Goal: Task Accomplishment & Management: Manage account settings

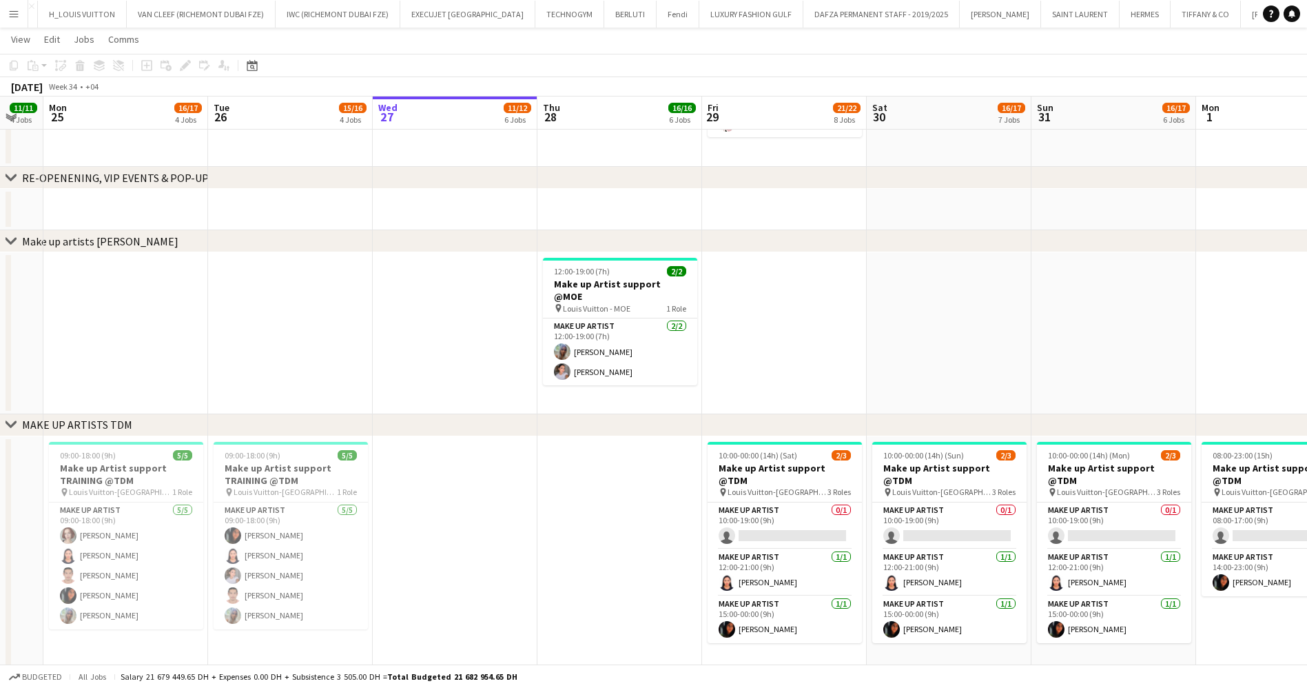
scroll to position [0, 136]
click at [1176, 19] on button "MIU MIU Close" at bounding box center [1216, 14] width 81 height 27
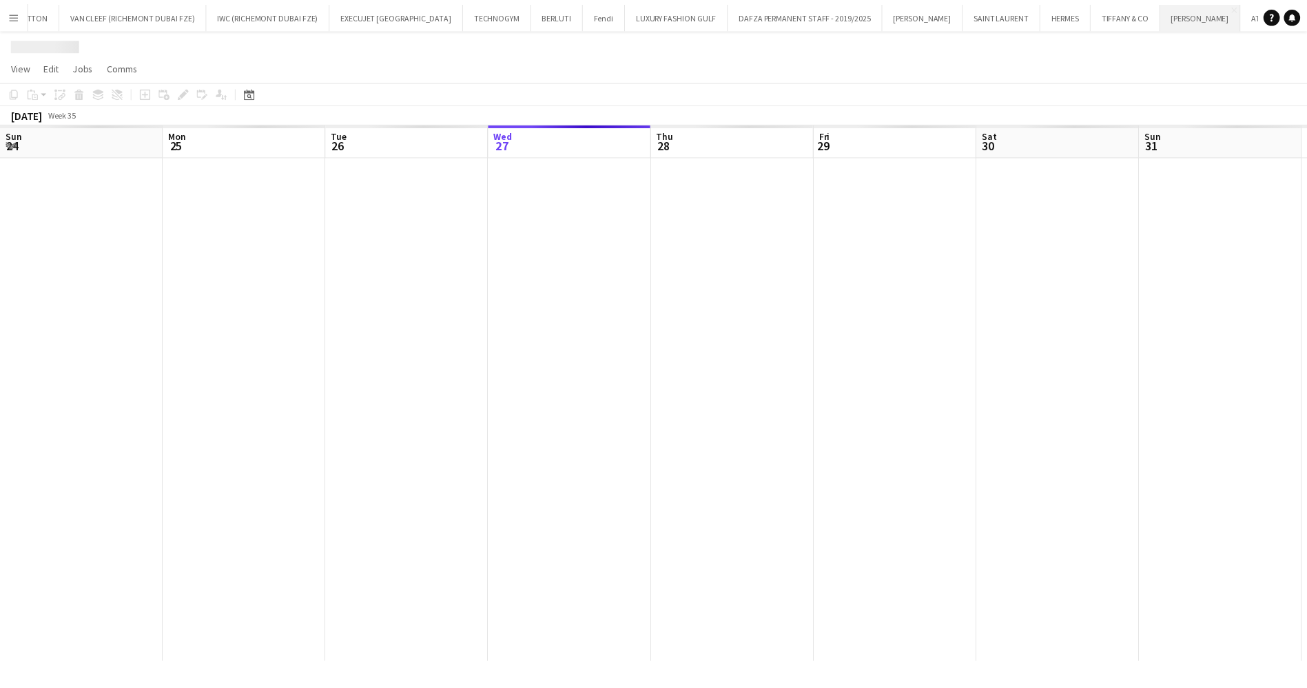
scroll to position [0, 329]
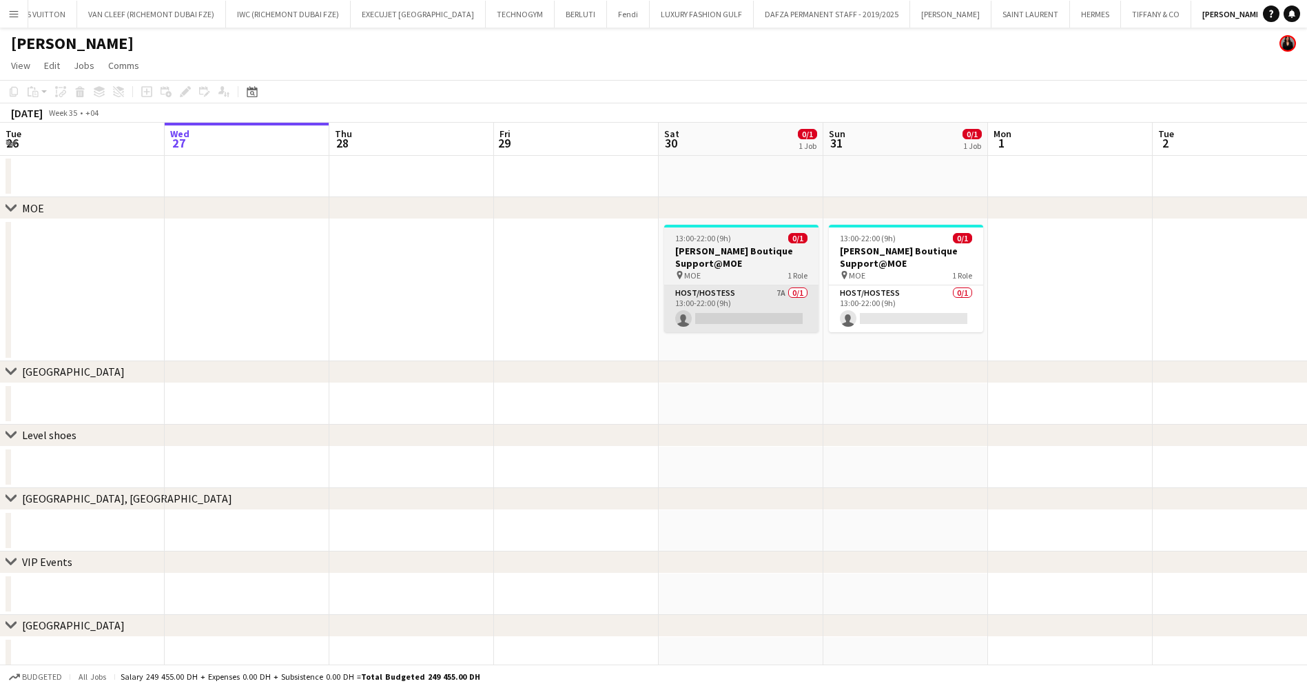
click at [760, 307] on app-card-role "Host/Hostess 7A 0/1 13:00-22:00 (9h) single-neutral-actions" at bounding box center [741, 308] width 154 height 47
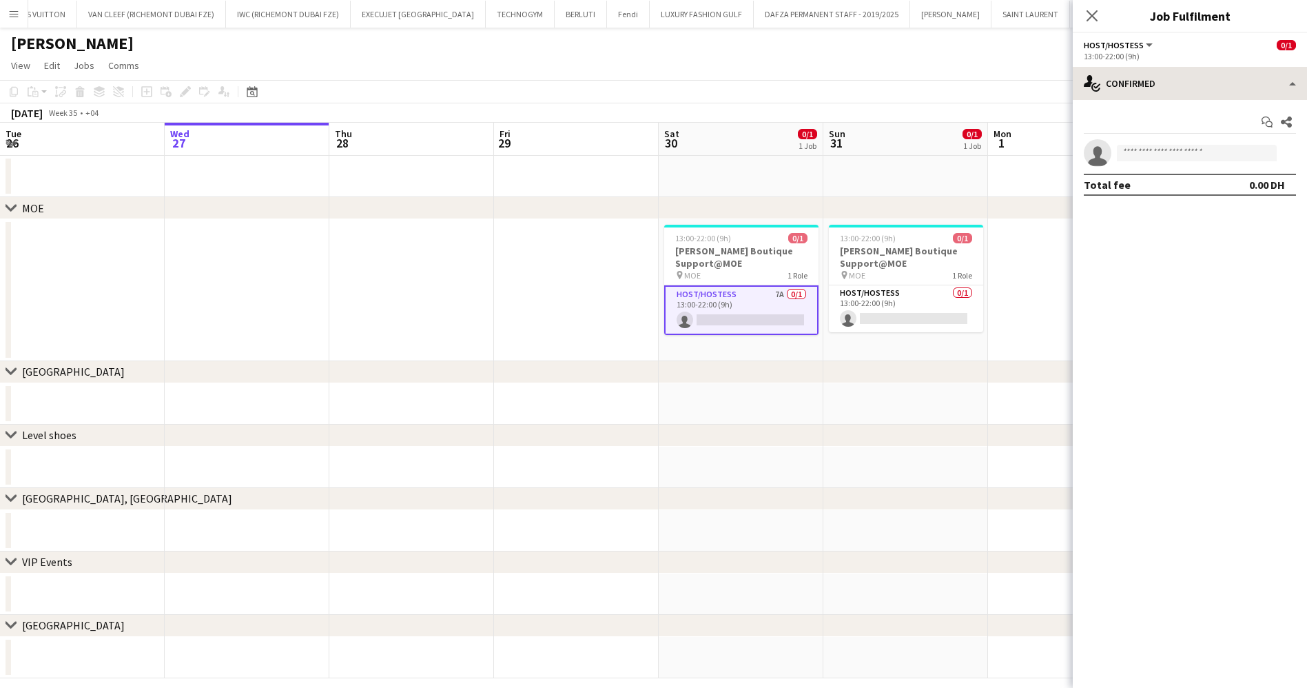
click at [1217, 94] on div "single-neutral-actions-check-2 Confirmed" at bounding box center [1190, 83] width 234 height 33
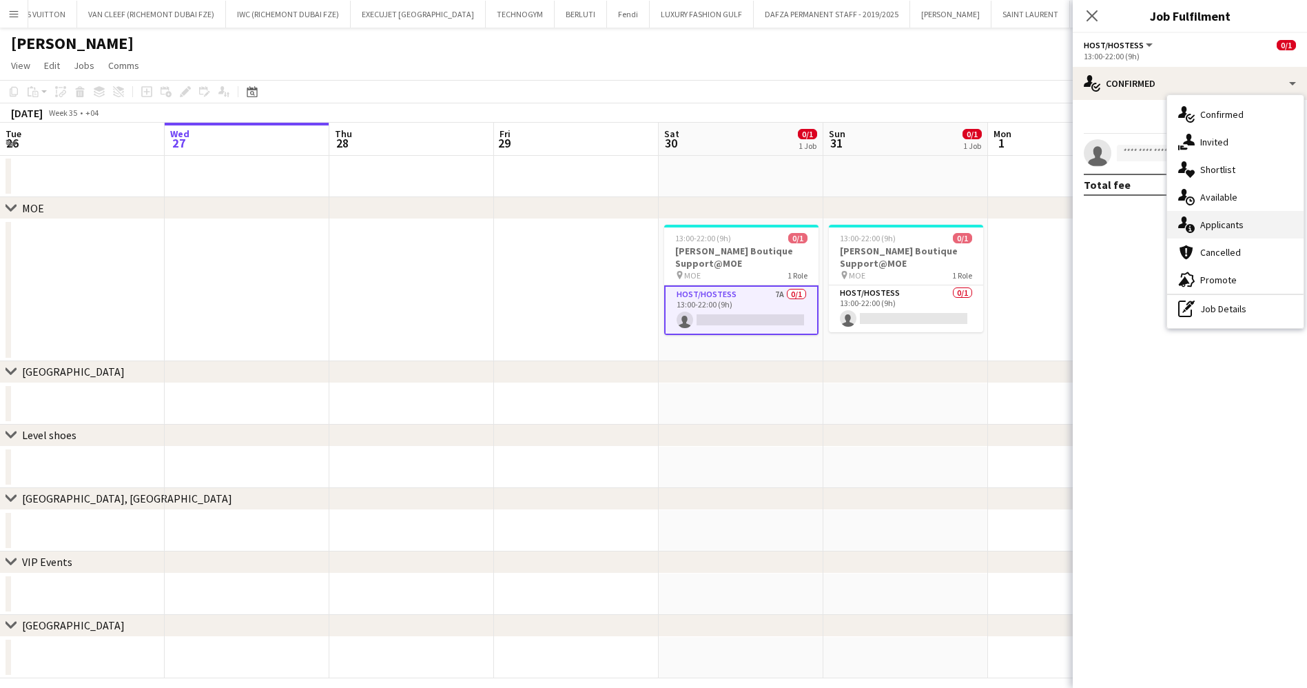
click at [1241, 218] on div "single-neutral-actions-information Applicants" at bounding box center [1235, 225] width 136 height 28
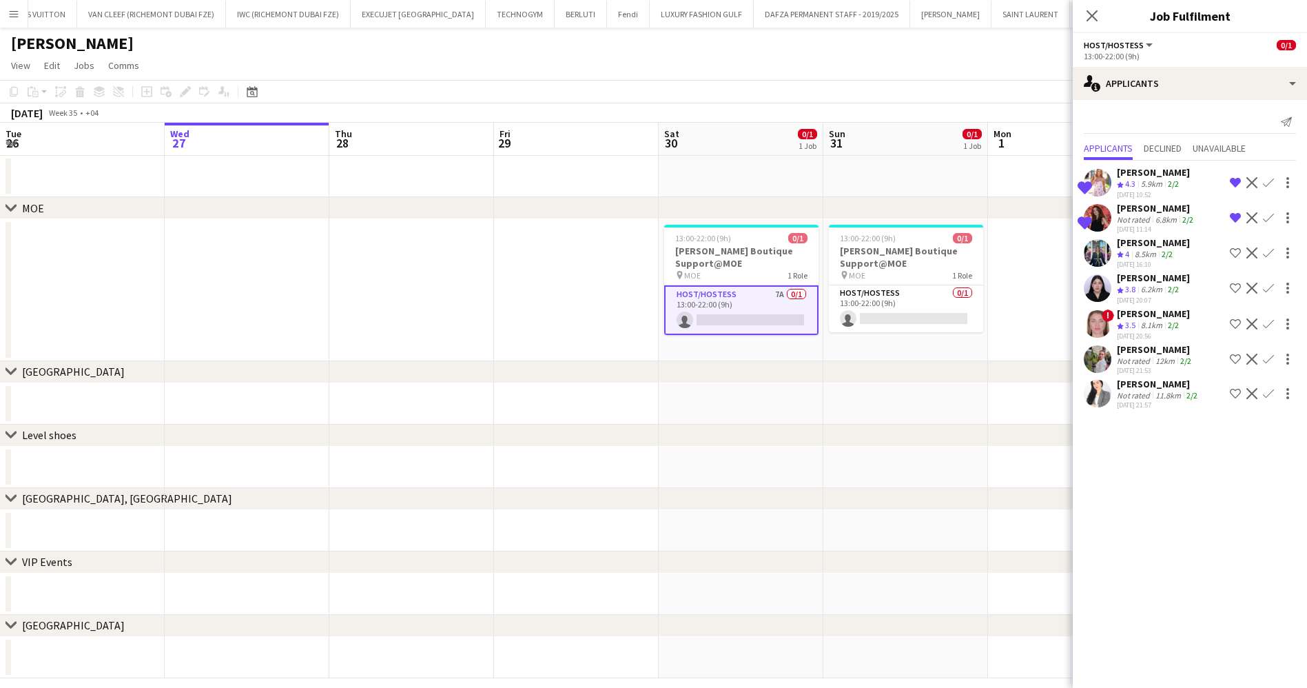
click at [1159, 316] on div "[PERSON_NAME]" at bounding box center [1153, 313] width 73 height 12
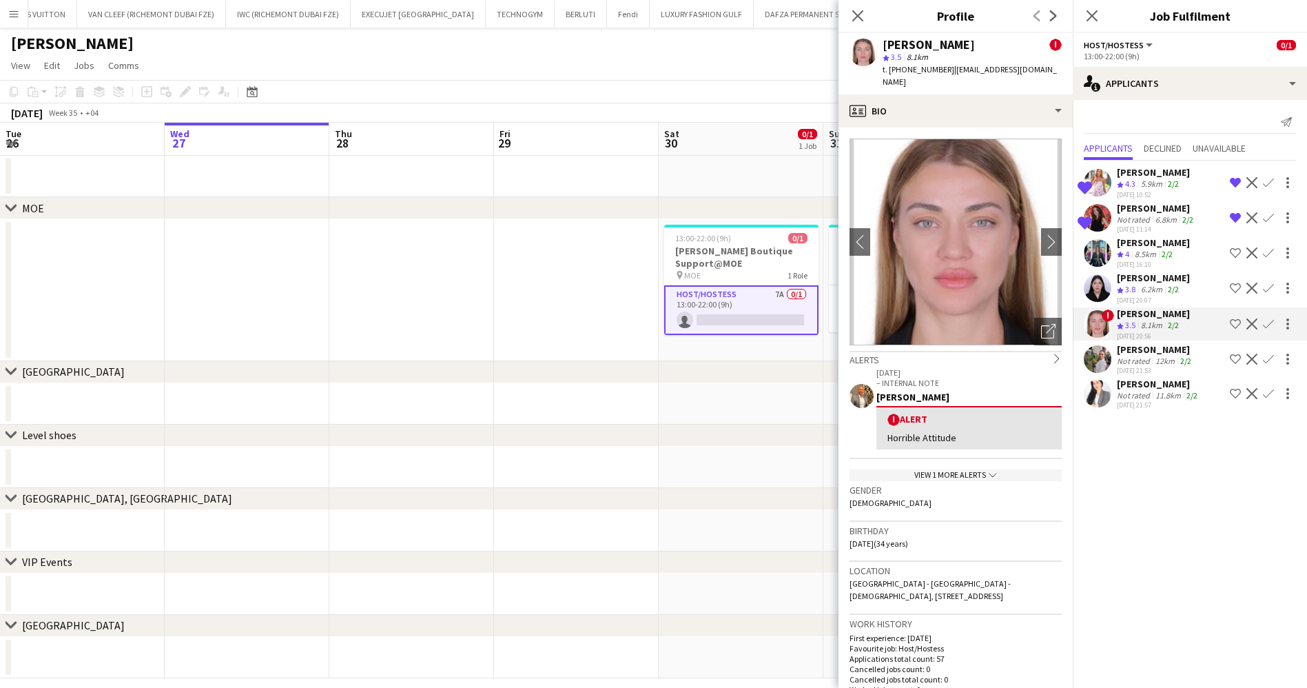
click at [1148, 345] on div "[PERSON_NAME]" at bounding box center [1155, 349] width 77 height 12
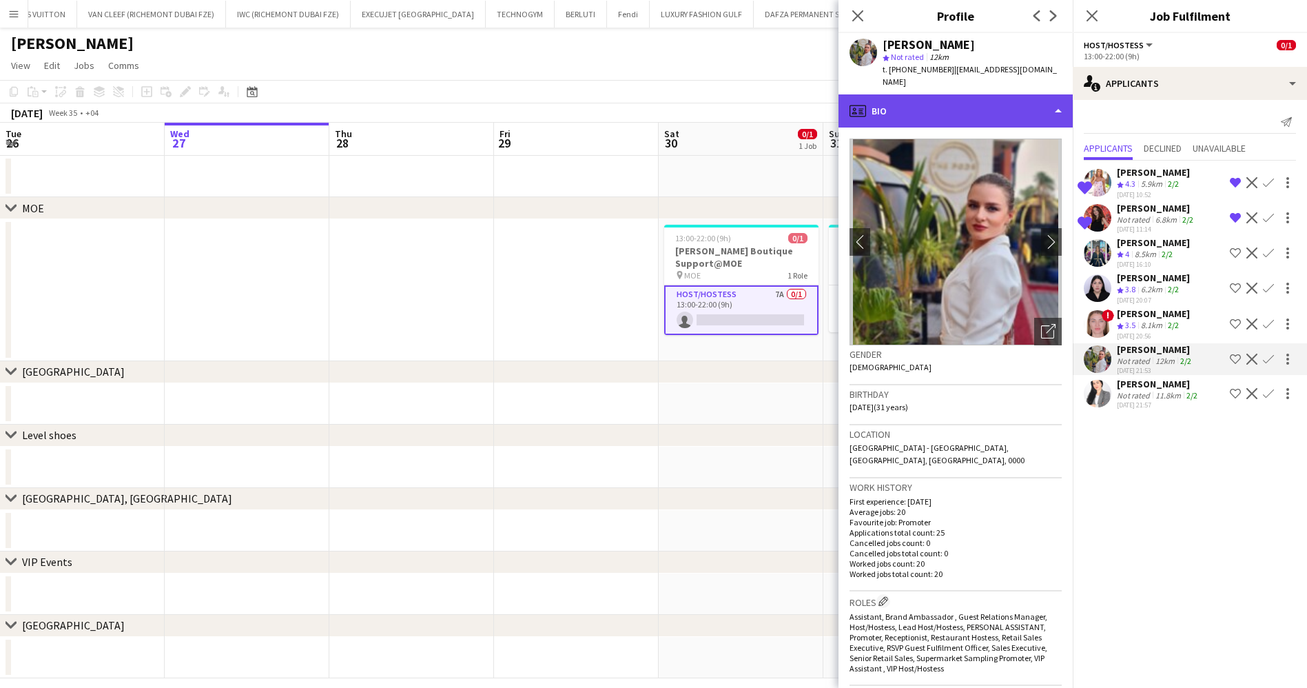
click at [984, 95] on div "profile Bio" at bounding box center [956, 110] width 234 height 33
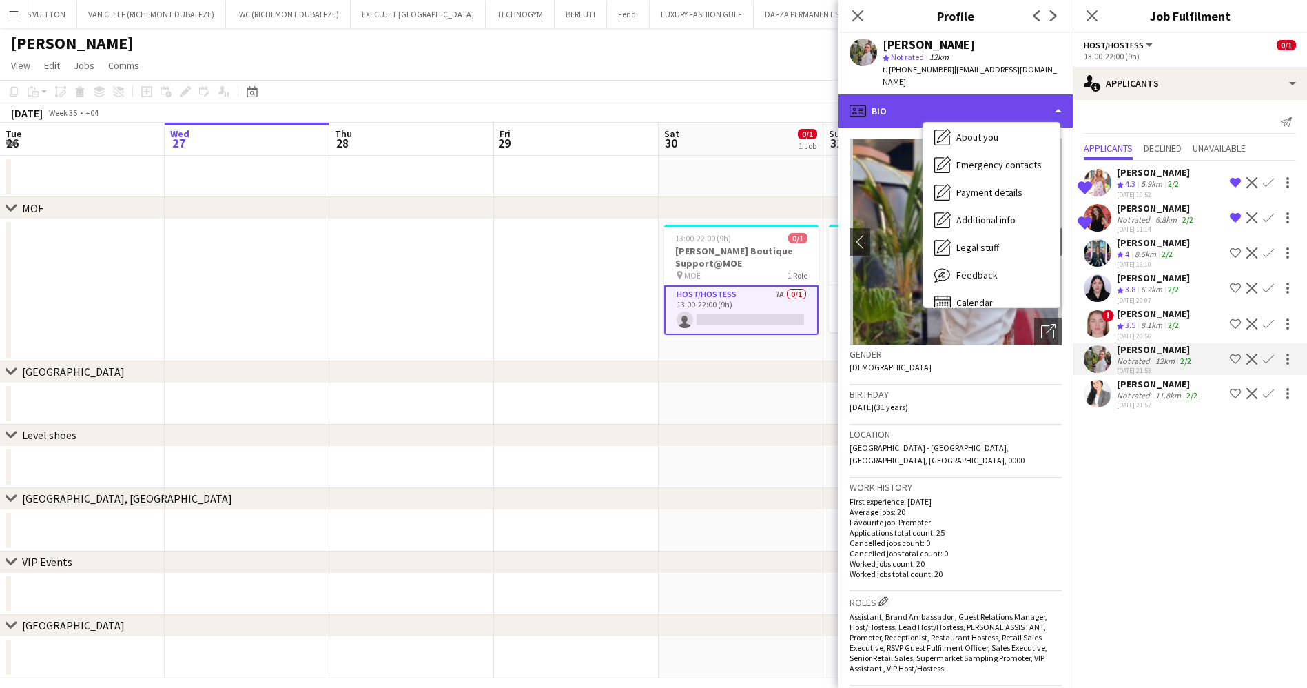
scroll to position [100, 0]
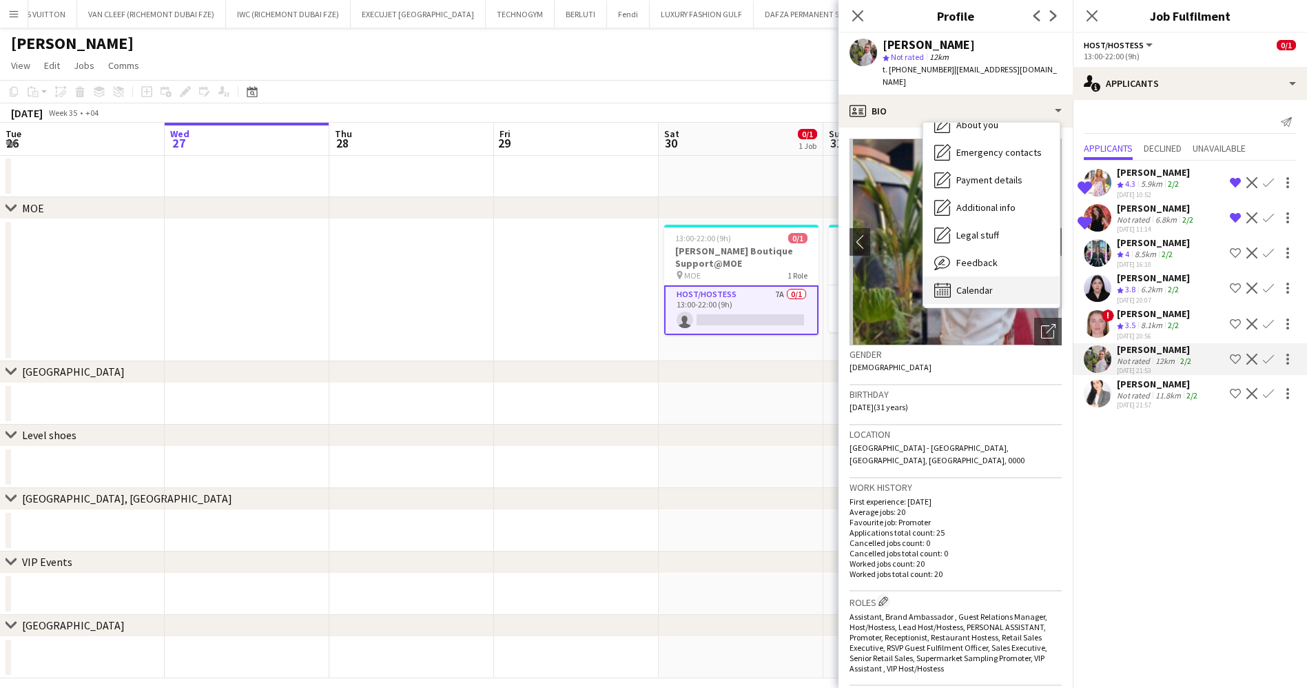
click at [986, 284] on span "Calendar" at bounding box center [975, 290] width 37 height 12
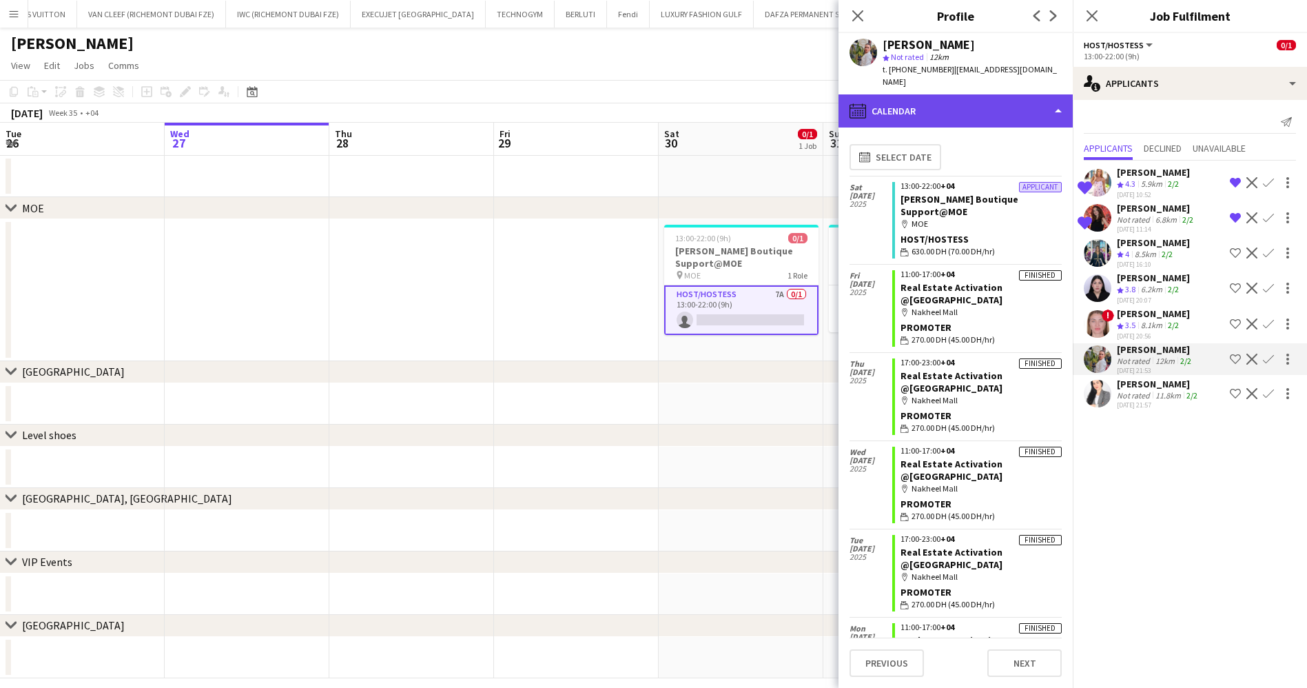
click at [1000, 99] on div "calendar-full Calendar" at bounding box center [956, 110] width 234 height 33
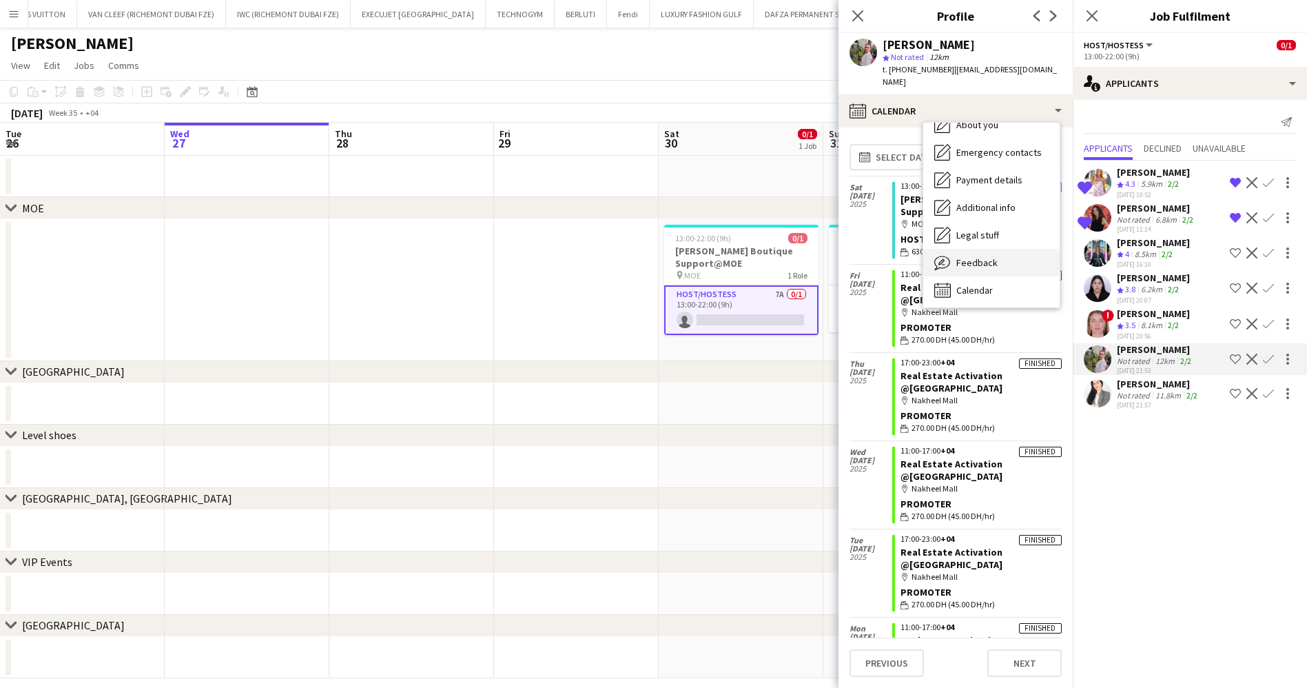
click at [991, 256] on span "Feedback" at bounding box center [977, 262] width 41 height 12
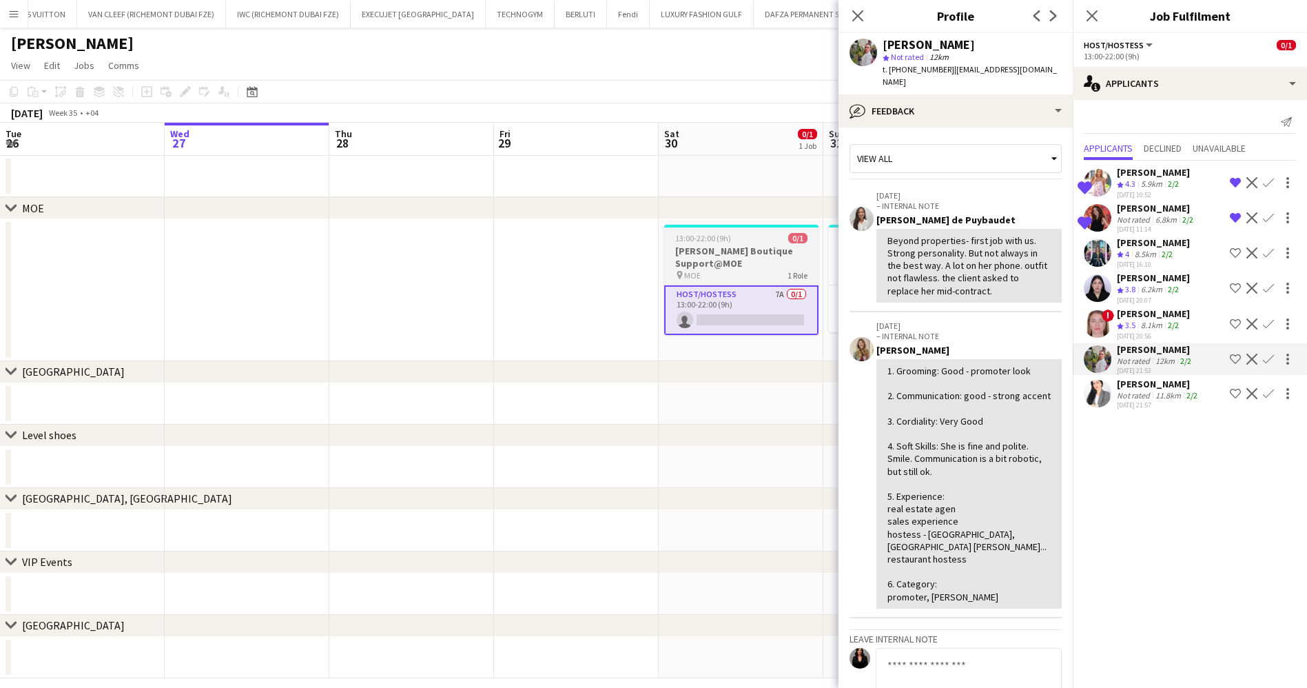
click at [764, 252] on h3 "[PERSON_NAME] Boutique Support@MOE" at bounding box center [741, 257] width 154 height 25
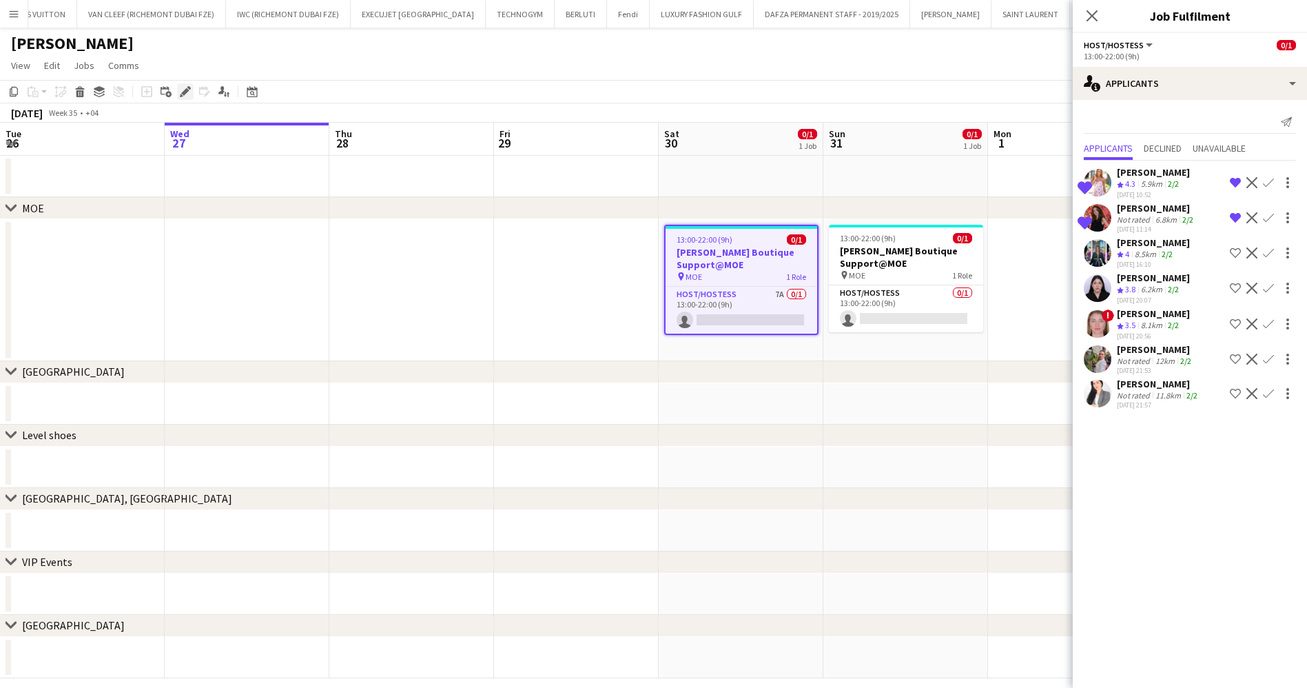
click at [179, 97] on div "Edit" at bounding box center [185, 91] width 17 height 17
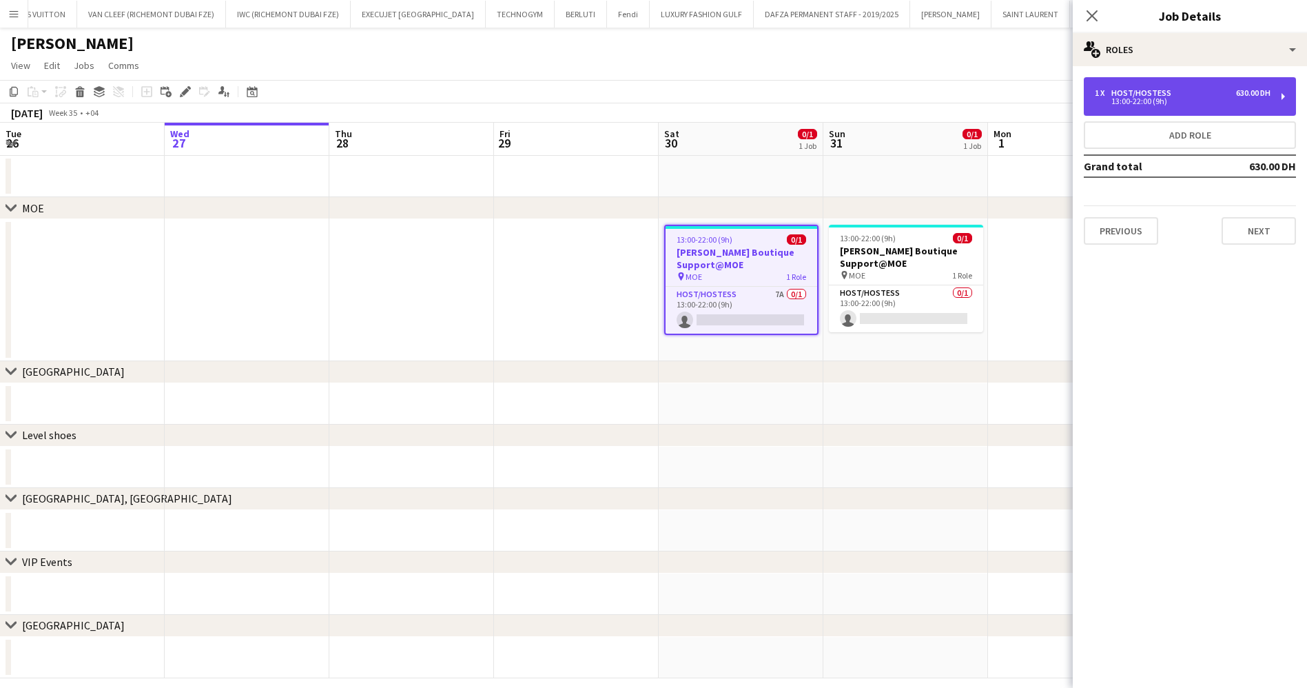
click at [1203, 101] on div "13:00-22:00 (9h)" at bounding box center [1183, 101] width 176 height 7
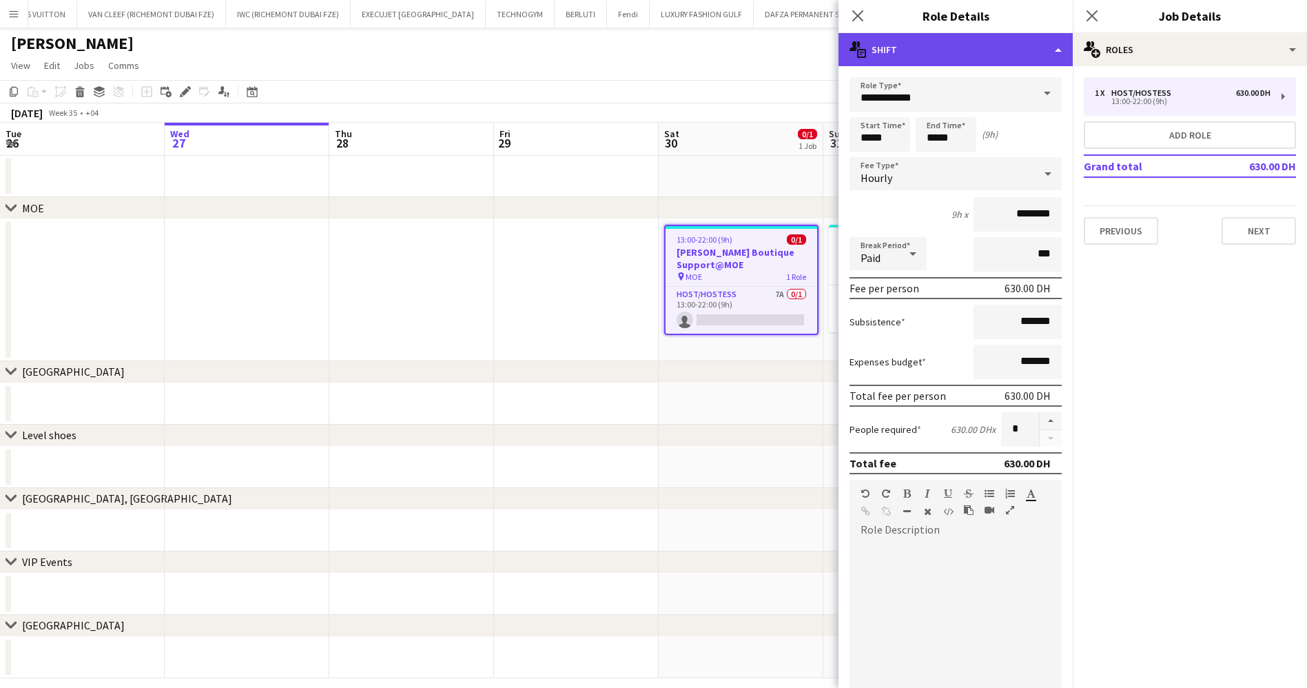
click at [982, 52] on div "multiple-actions-text Shift" at bounding box center [956, 49] width 234 height 33
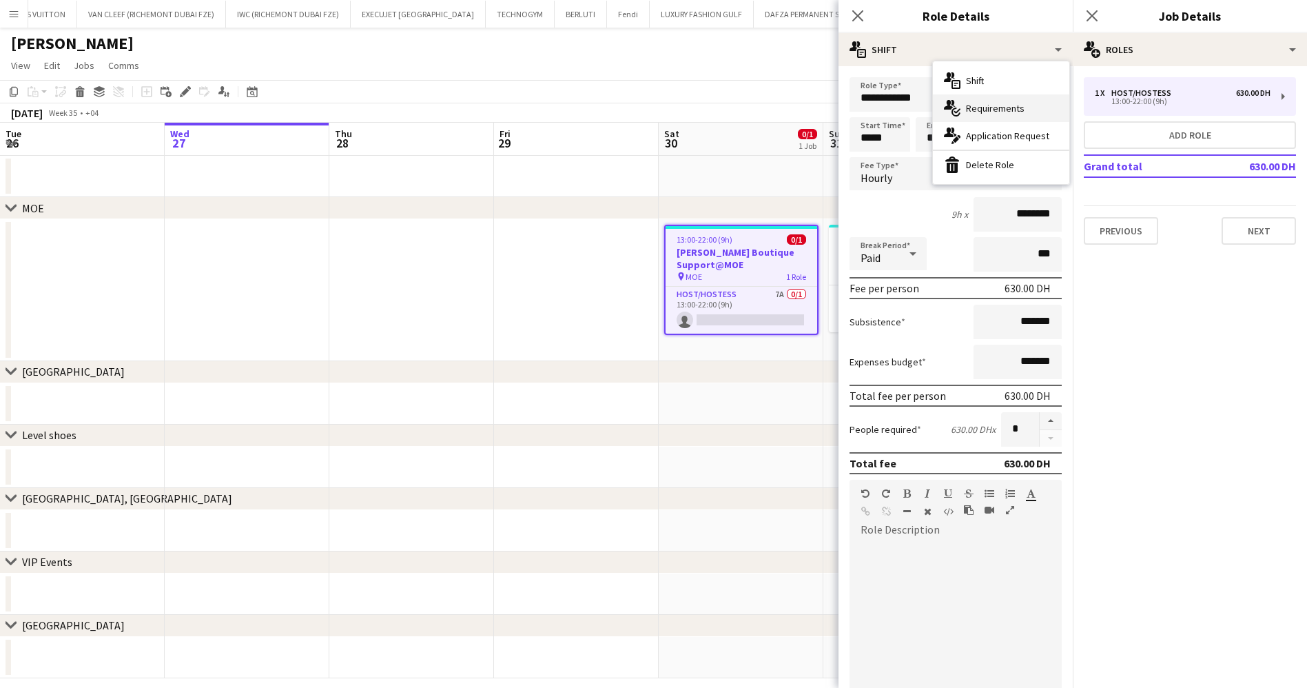
click at [1001, 105] on div "multiple-actions-check-2 Requirements" at bounding box center [1001, 108] width 136 height 28
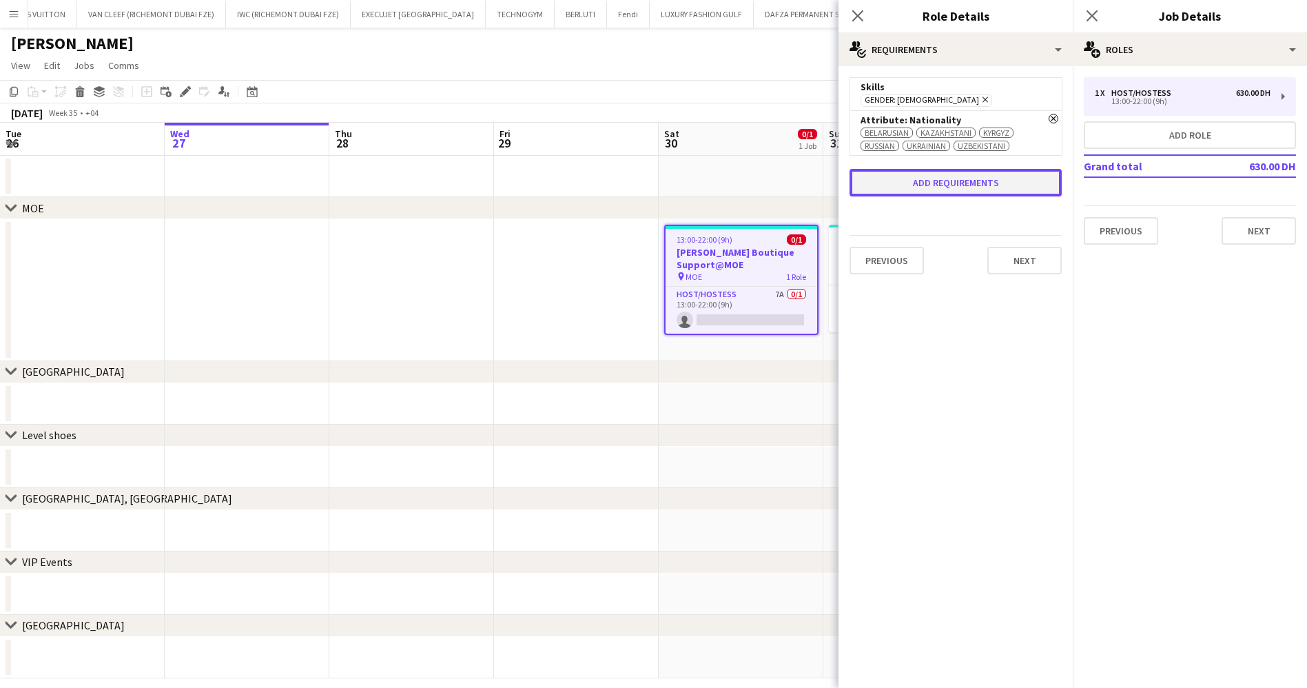
click at [1012, 187] on button "Add requirements" at bounding box center [956, 183] width 212 height 28
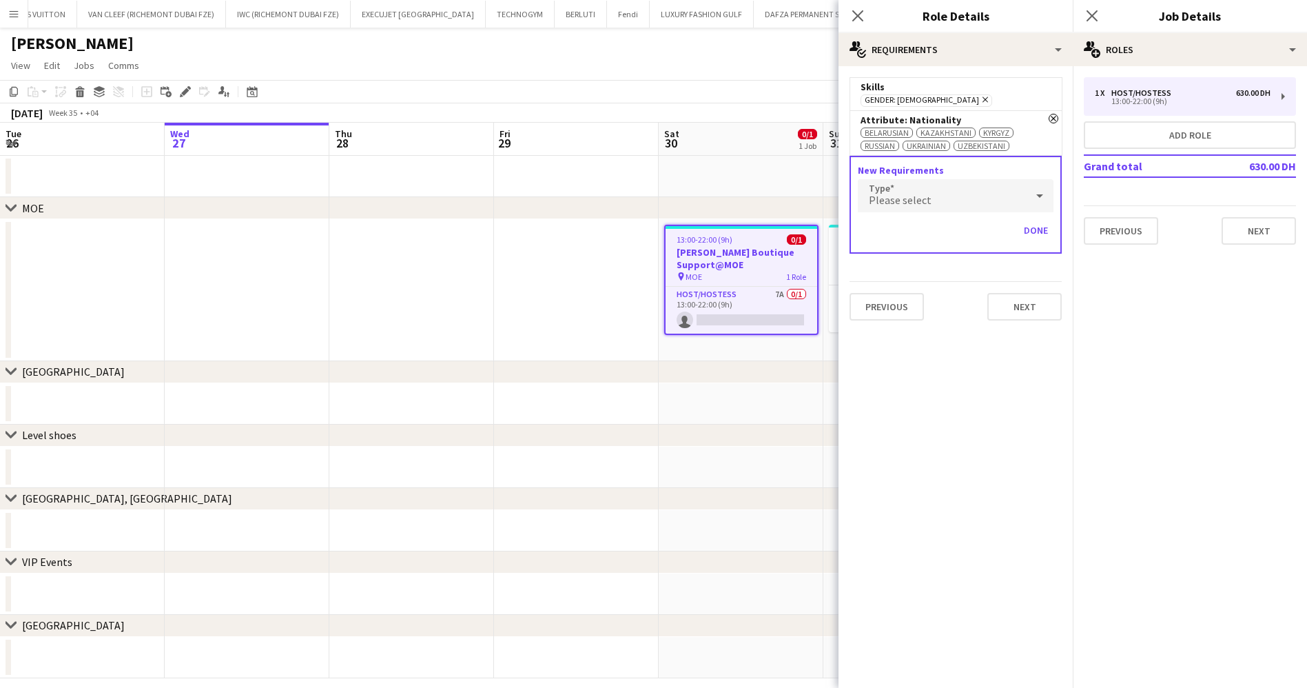
click at [979, 205] on div "Please select" at bounding box center [942, 195] width 168 height 33
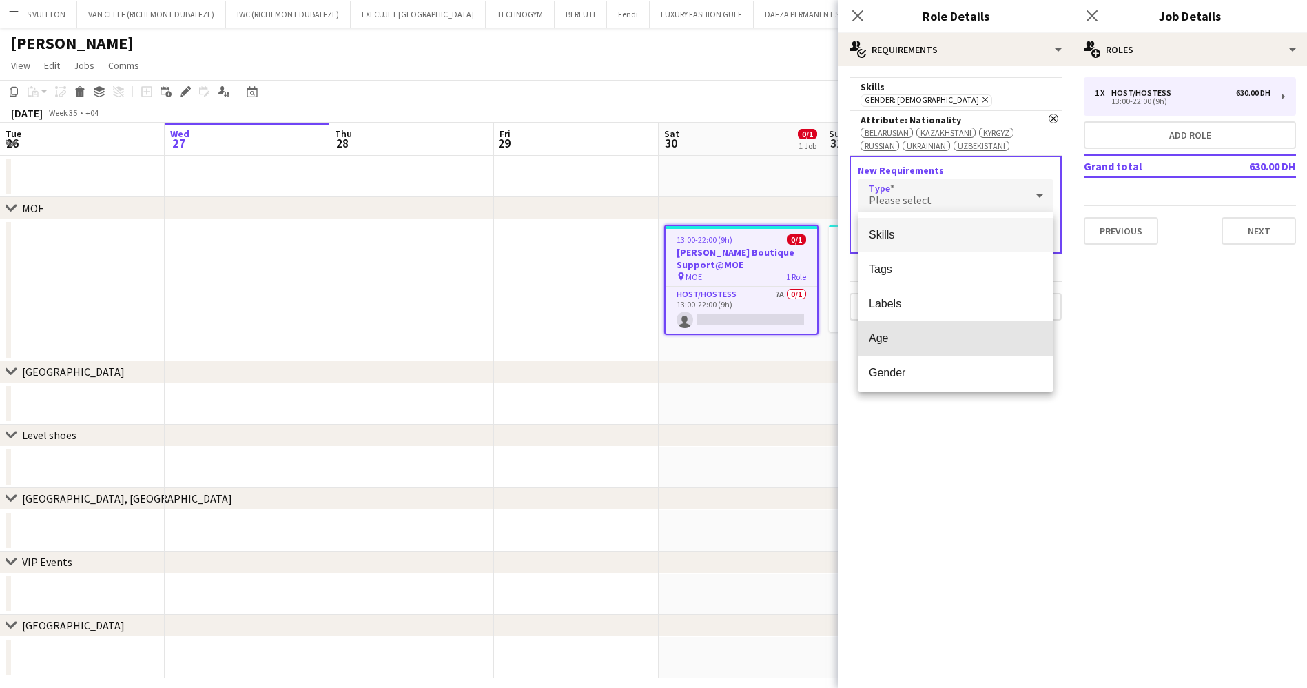
scroll to position [39, 0]
click at [950, 389] on div "Skills Tags Labels Age Gender Attributes" at bounding box center [956, 301] width 196 height 179
click at [938, 371] on span "Attributes" at bounding box center [956, 368] width 174 height 13
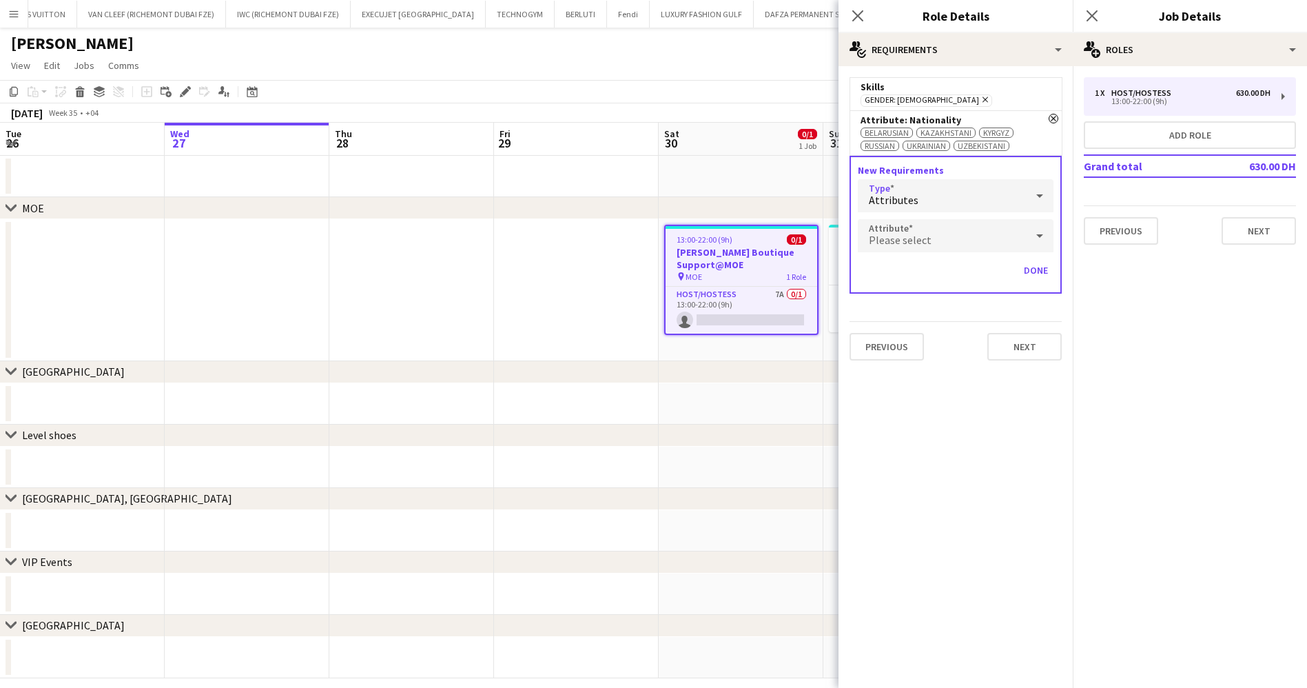
click at [970, 245] on div "Please select" at bounding box center [942, 235] width 168 height 33
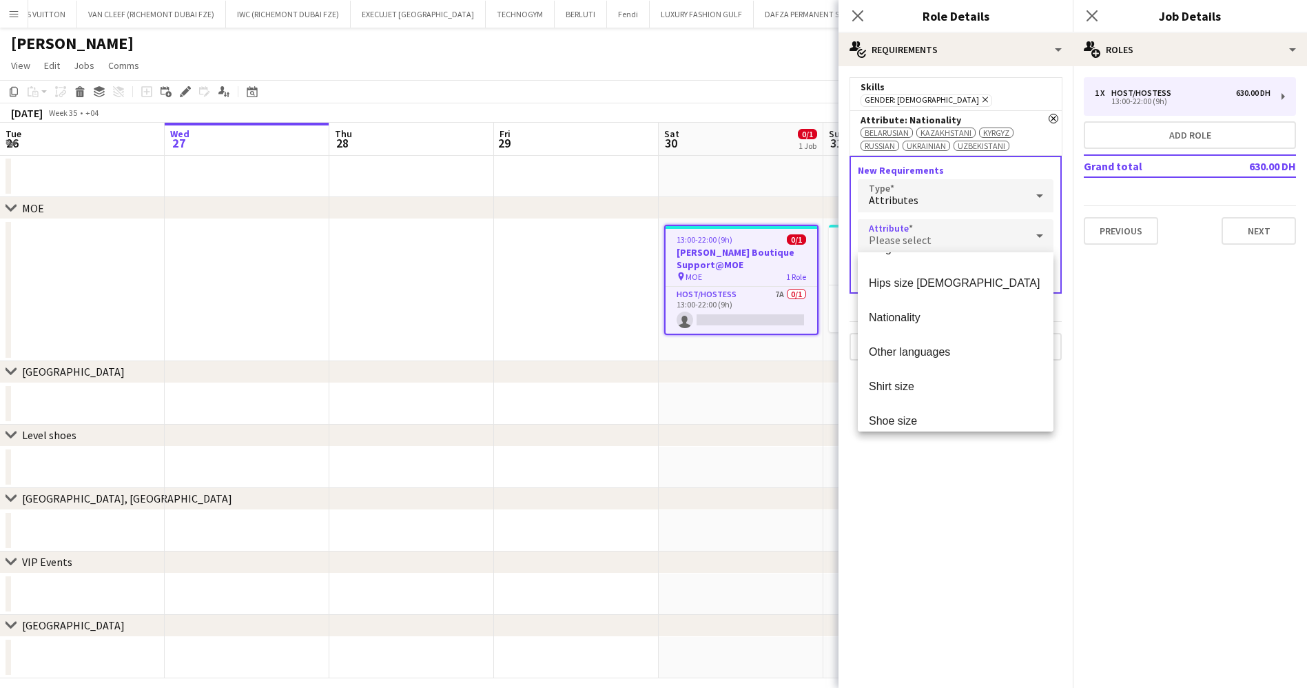
scroll to position [404, 0]
click at [934, 319] on span "Nationality" at bounding box center [956, 318] width 174 height 13
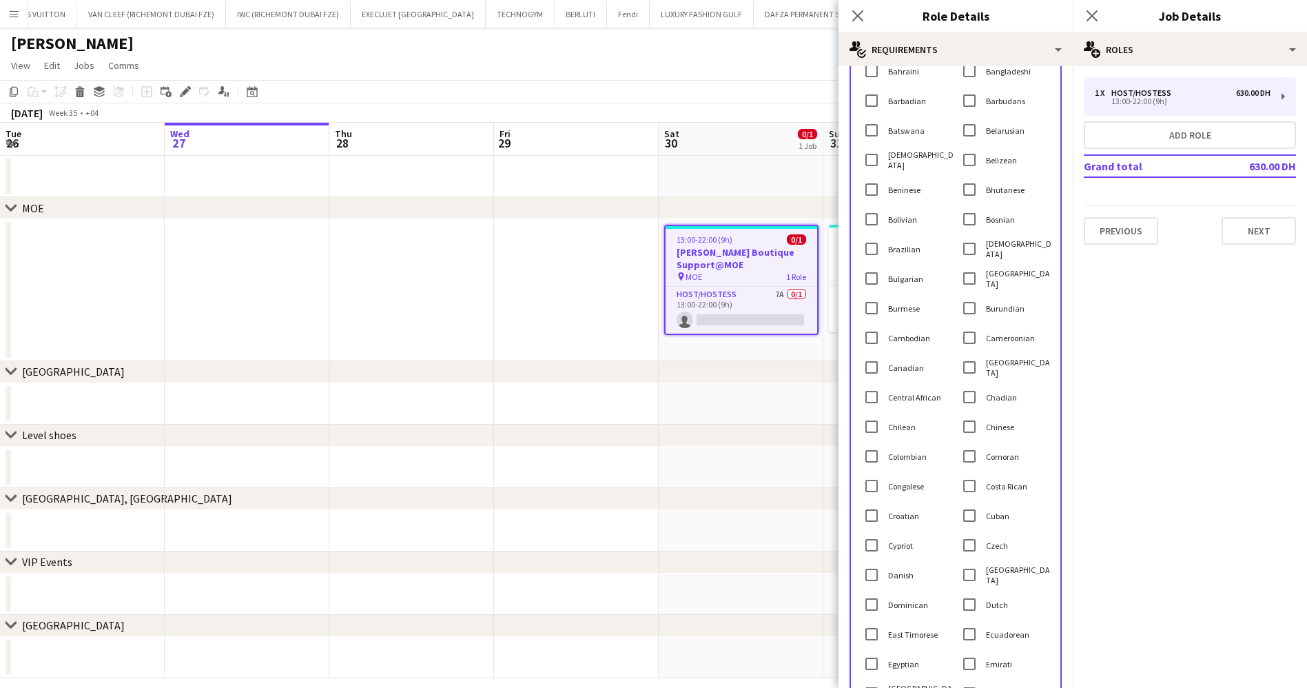
scroll to position [412, 0]
click at [1000, 218] on label "Bosnian" at bounding box center [999, 218] width 32 height 10
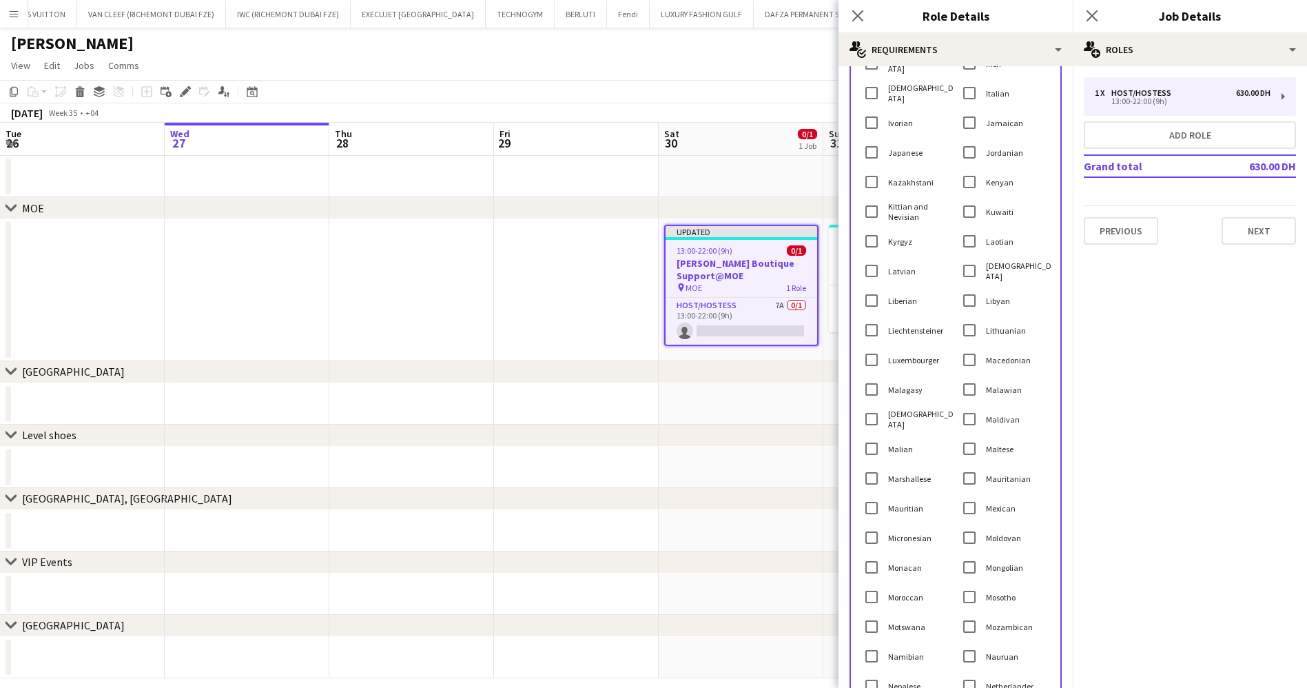
scroll to position [1467, 0]
click at [692, 84] on app-toolbar "Copy Paste Paste Ctrl+V Paste with crew Ctrl+Shift+V Paste linked Job [GEOGRAPH…" at bounding box center [653, 91] width 1307 height 23
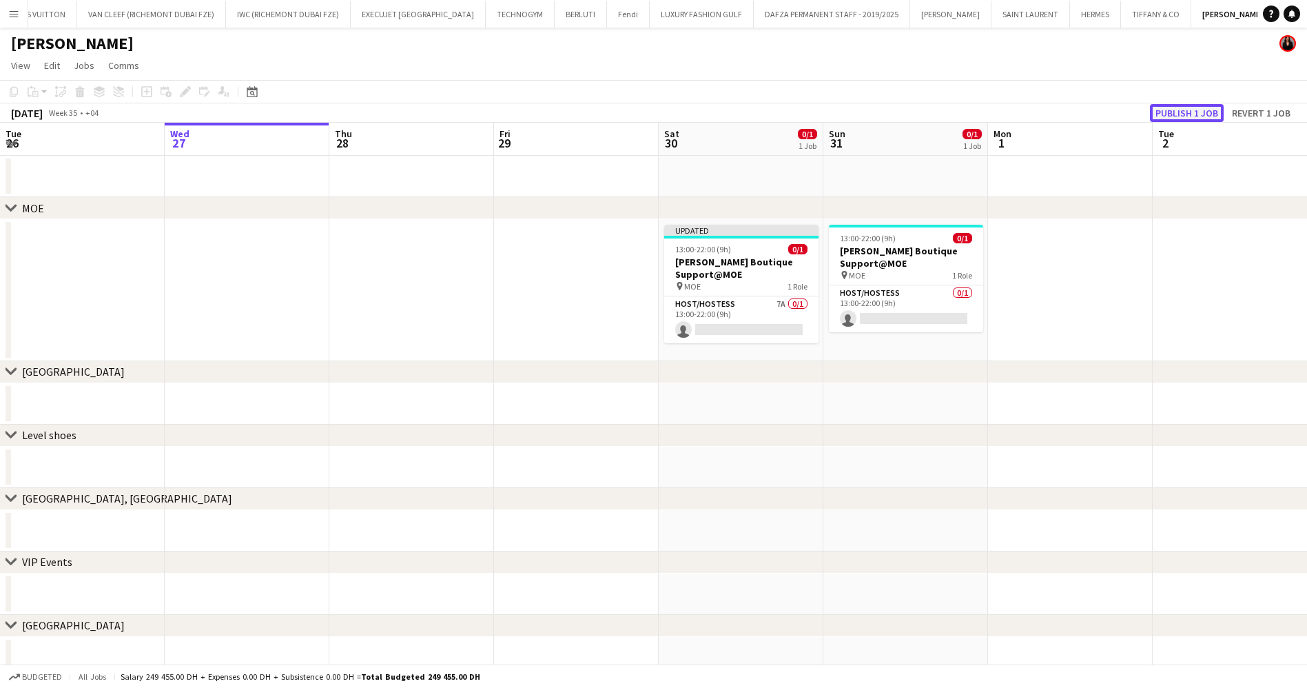
click at [1182, 112] on button "Publish 1 job" at bounding box center [1187, 113] width 74 height 18
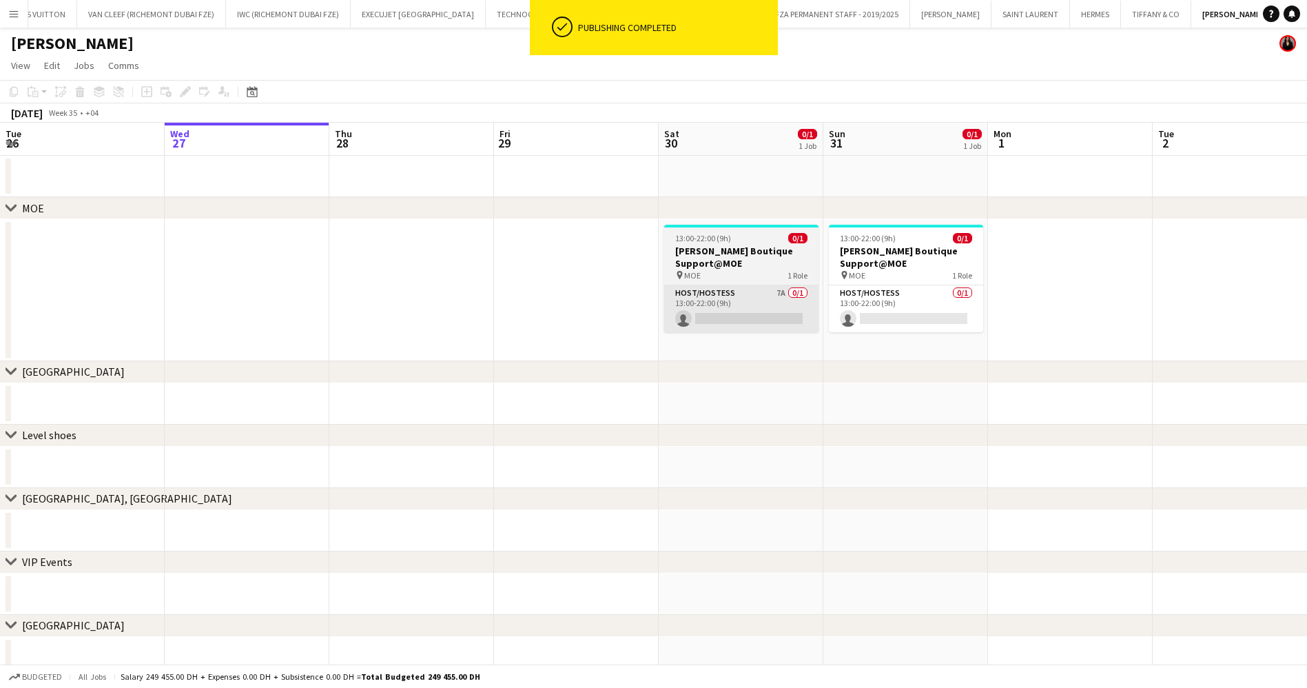
click at [773, 310] on app-card-role "Host/Hostess 7A 0/1 13:00-22:00 (9h) single-neutral-actions" at bounding box center [741, 308] width 154 height 47
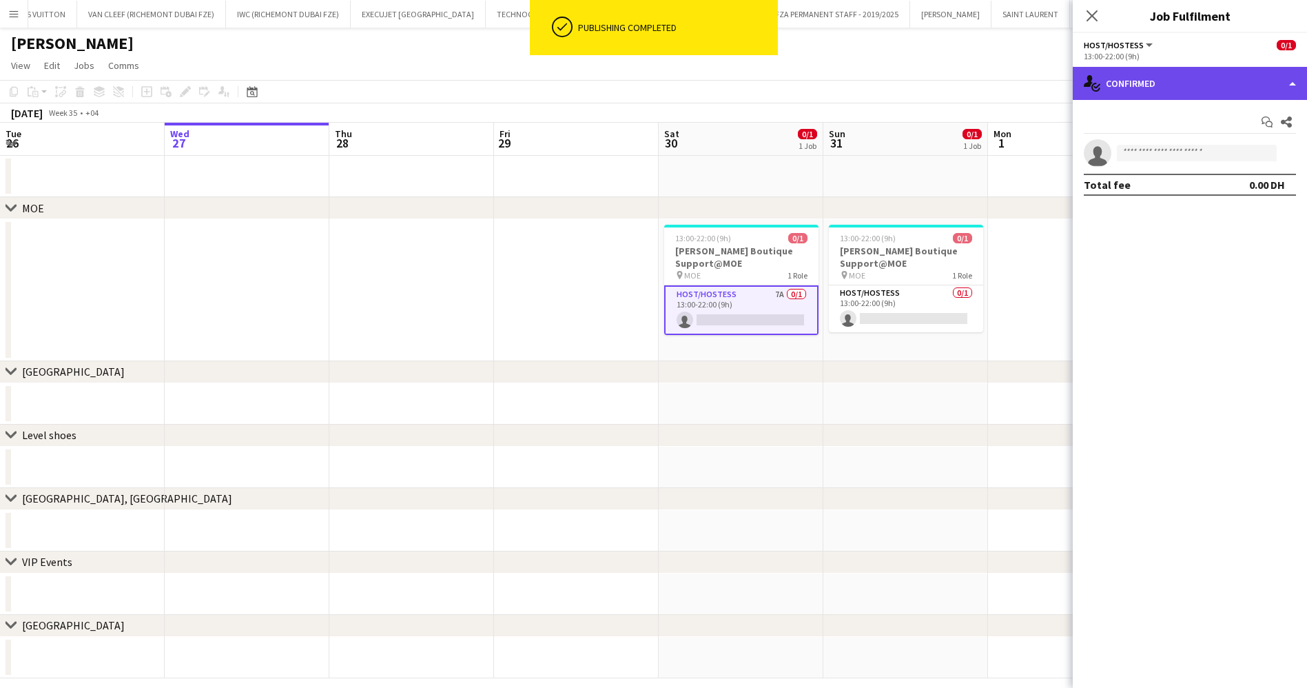
click at [1205, 83] on div "single-neutral-actions-check-2 Confirmed" at bounding box center [1190, 83] width 234 height 33
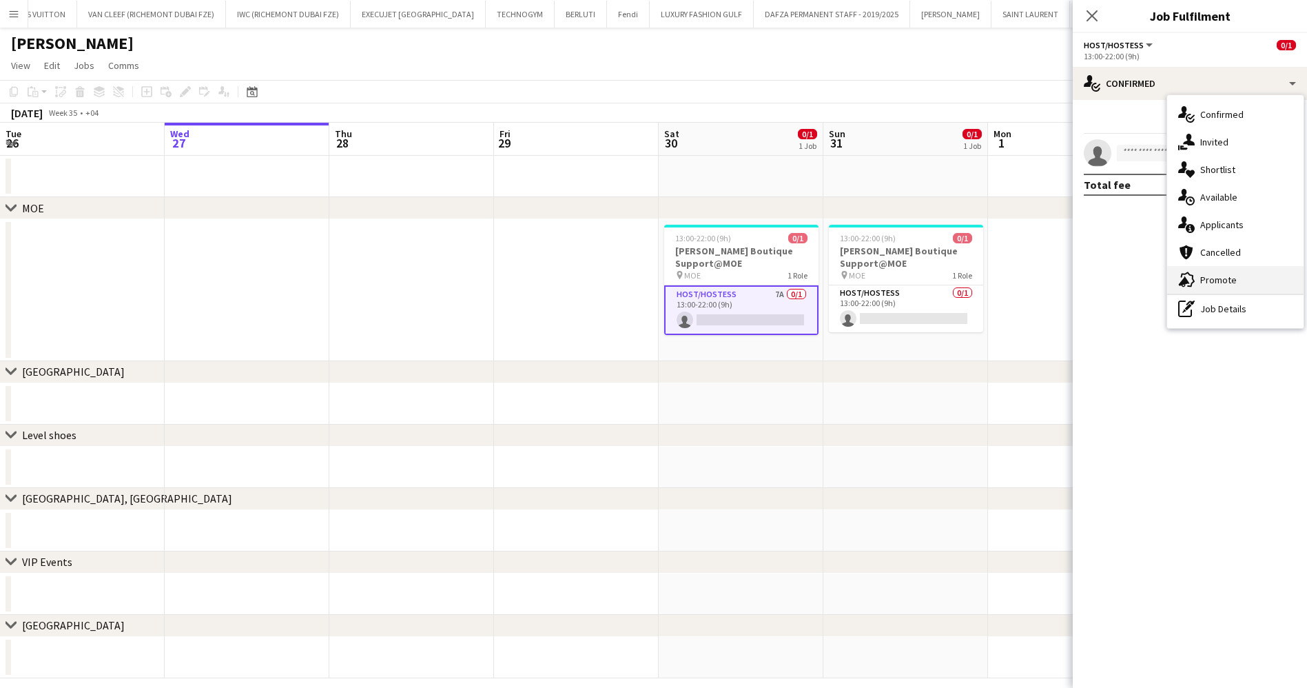
click at [1252, 283] on div "advertising-megaphone Promote" at bounding box center [1235, 280] width 136 height 28
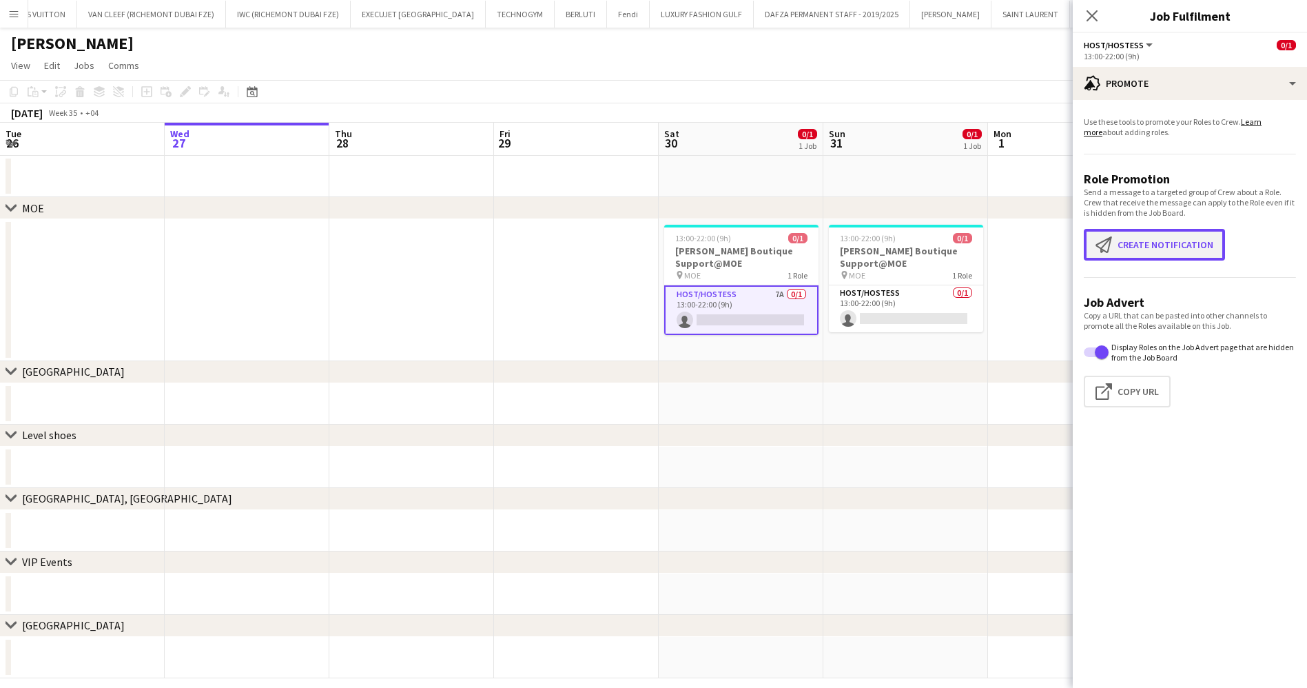
click at [1172, 245] on button "Create notification Create notification" at bounding box center [1154, 245] width 141 height 32
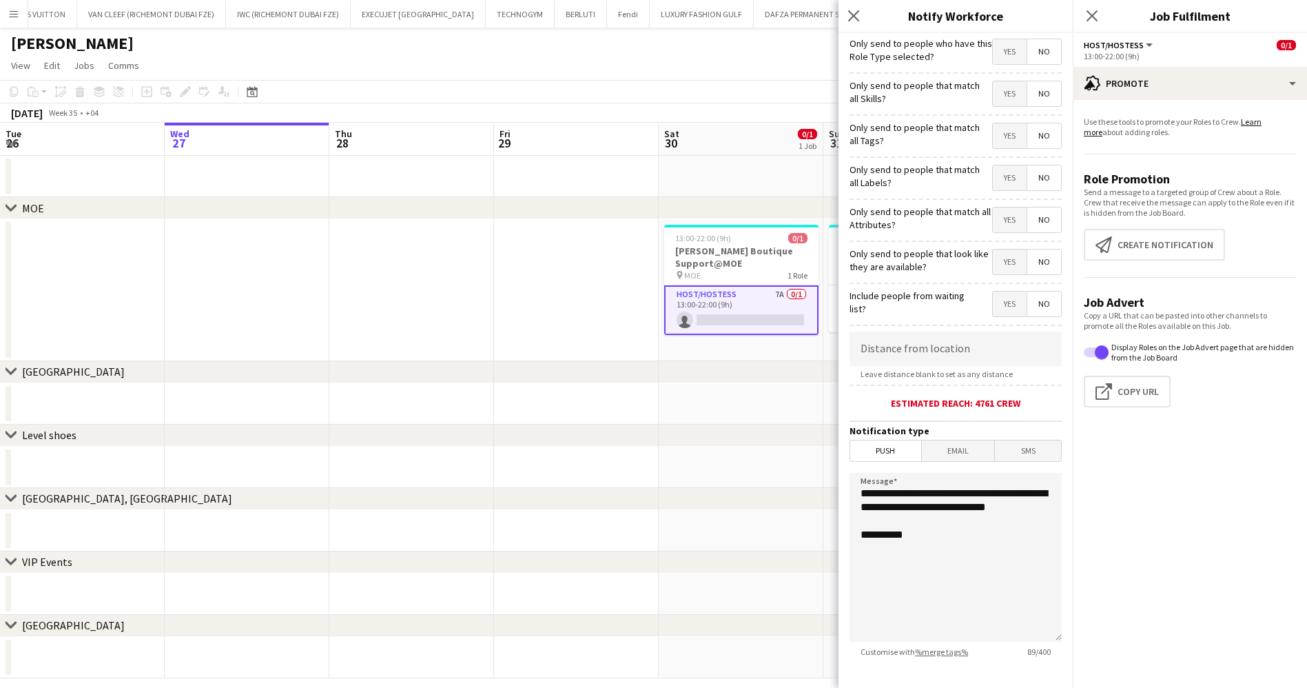
click at [1033, 50] on span "No" at bounding box center [1045, 51] width 34 height 25
click at [993, 93] on span "Yes" at bounding box center [1010, 93] width 34 height 25
click at [995, 135] on span "Yes" at bounding box center [1010, 135] width 34 height 25
click at [995, 177] on span "Yes" at bounding box center [1010, 177] width 34 height 25
click at [995, 219] on span "Yes" at bounding box center [1010, 219] width 34 height 25
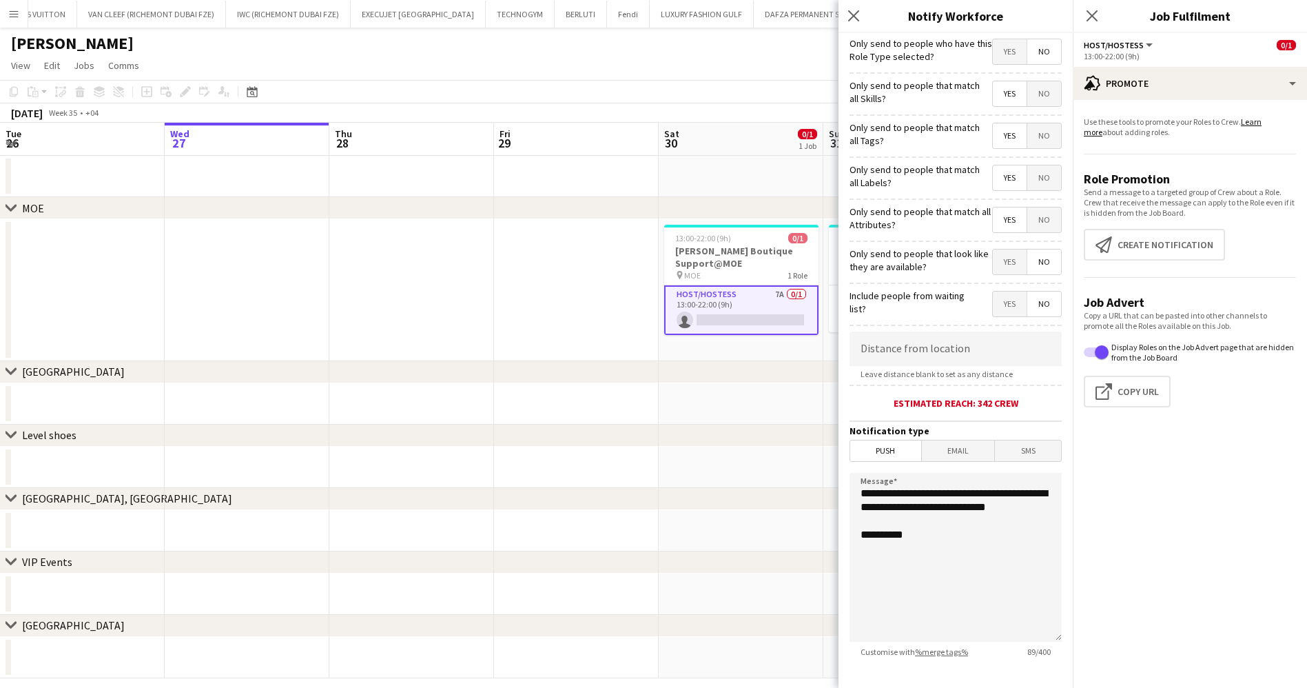
click at [993, 266] on span "Yes" at bounding box center [1010, 261] width 34 height 25
click at [902, 247] on div "Only send to people that look like they are available? Yes No" at bounding box center [956, 260] width 212 height 34
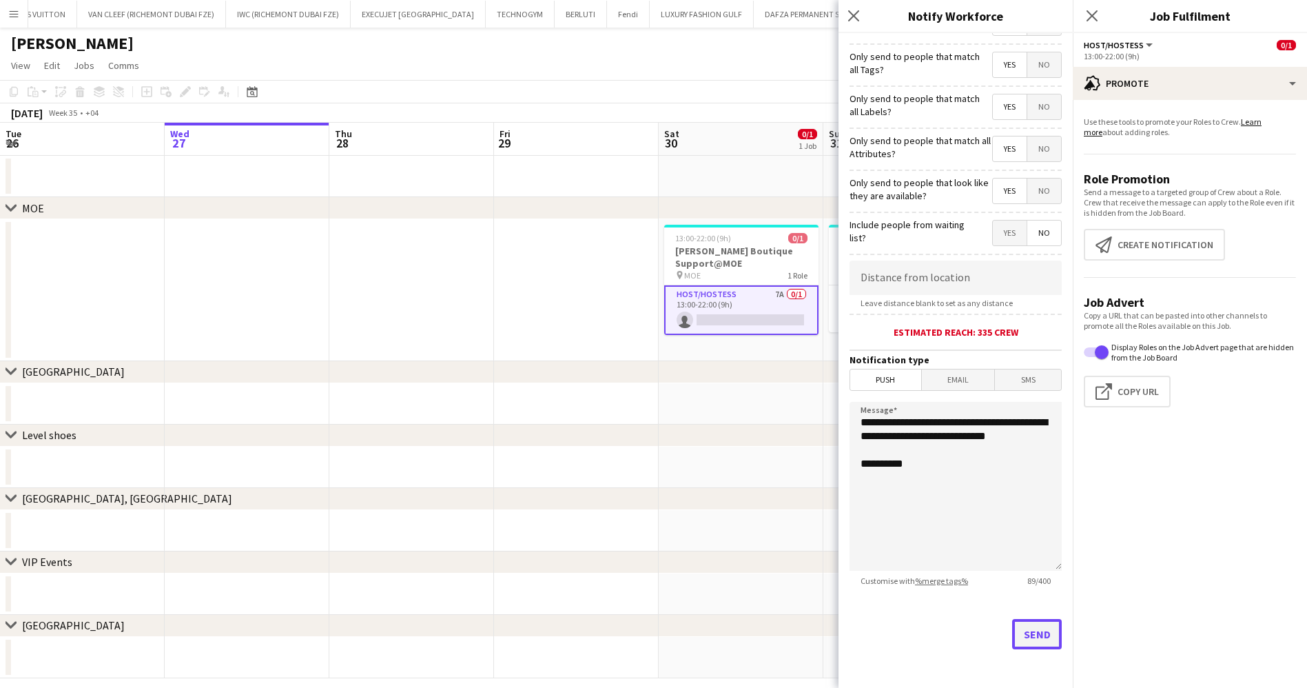
click at [1039, 634] on button "Send" at bounding box center [1037, 634] width 50 height 30
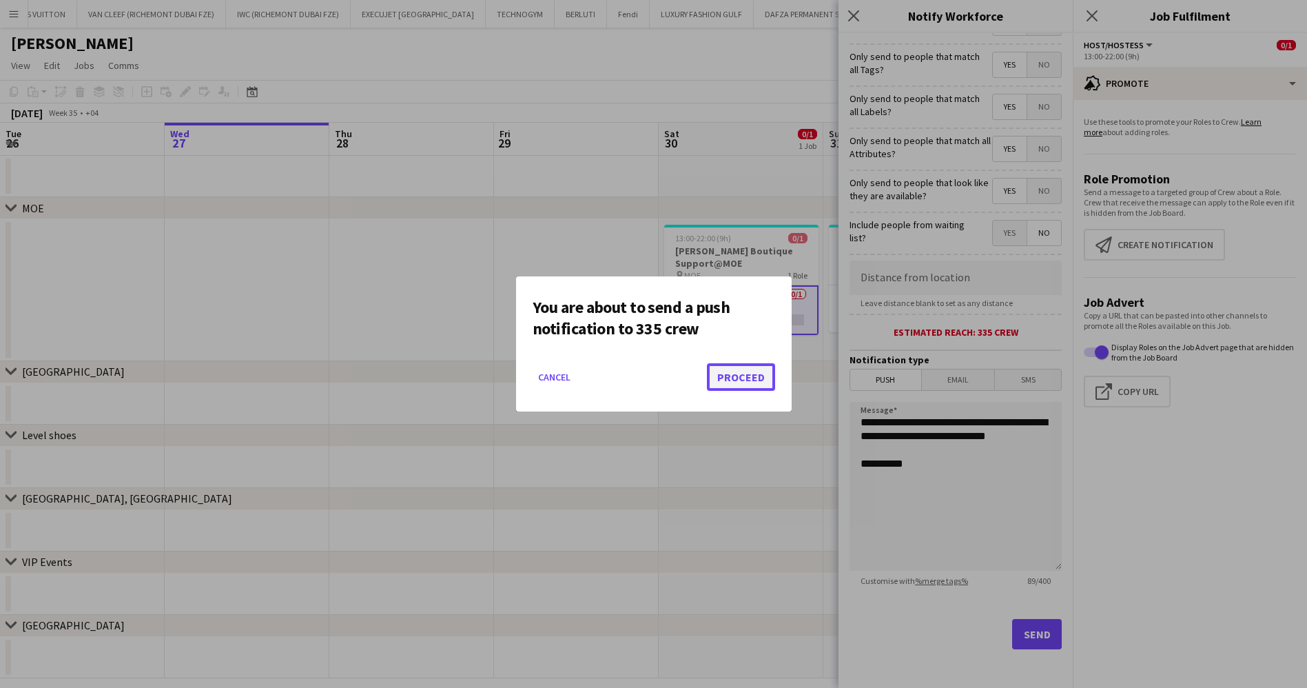
click at [748, 372] on button "Proceed" at bounding box center [741, 377] width 68 height 28
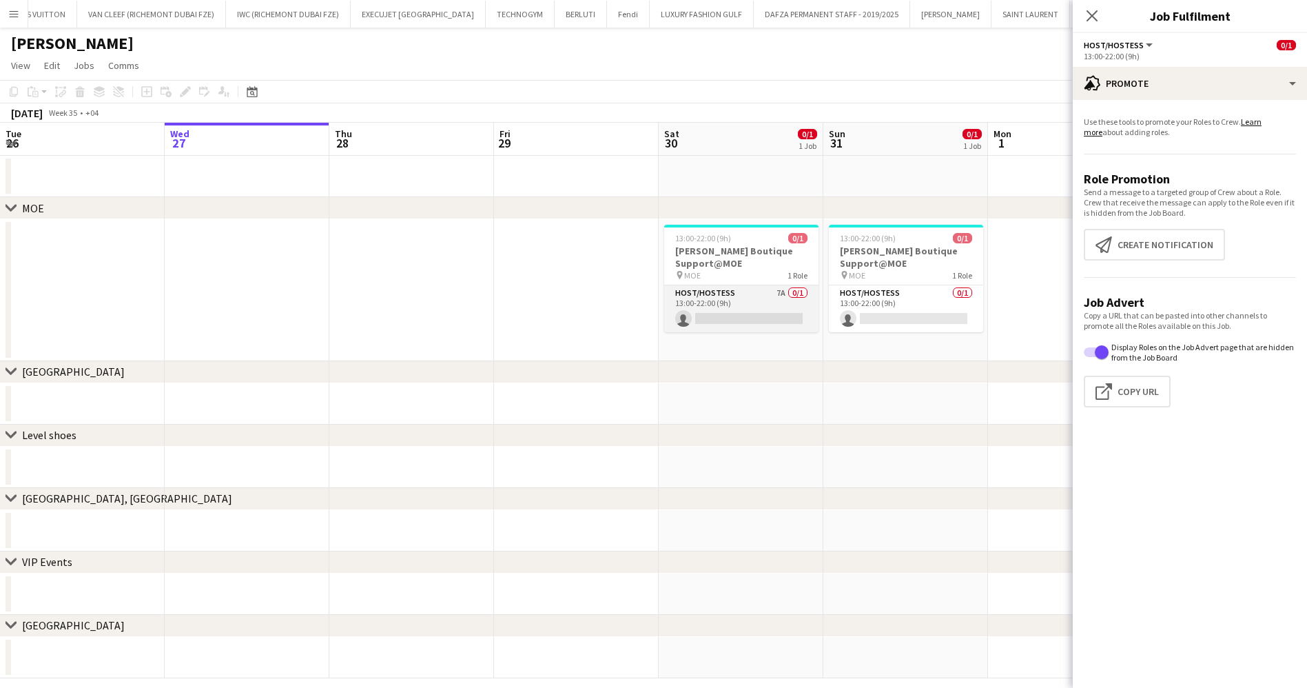
click at [798, 287] on app-card-role "Host/Hostess 7A 0/1 13:00-22:00 (9h) single-neutral-actions" at bounding box center [741, 308] width 154 height 47
click at [761, 309] on app-card-role "Host/Hostess 7A 0/1 13:00-22:00 (9h) single-neutral-actions" at bounding box center [741, 310] width 154 height 50
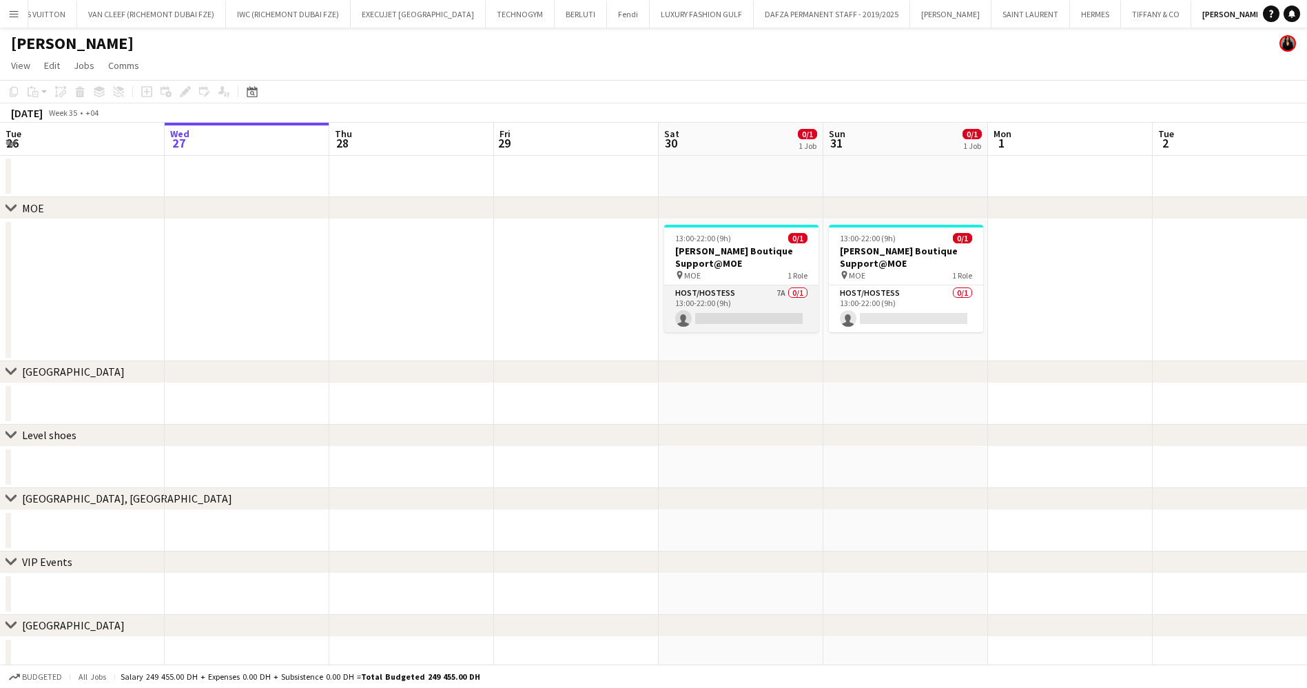
click at [748, 312] on app-card-role "Host/Hostess 7A 0/1 13:00-22:00 (9h) single-neutral-actions" at bounding box center [741, 308] width 154 height 47
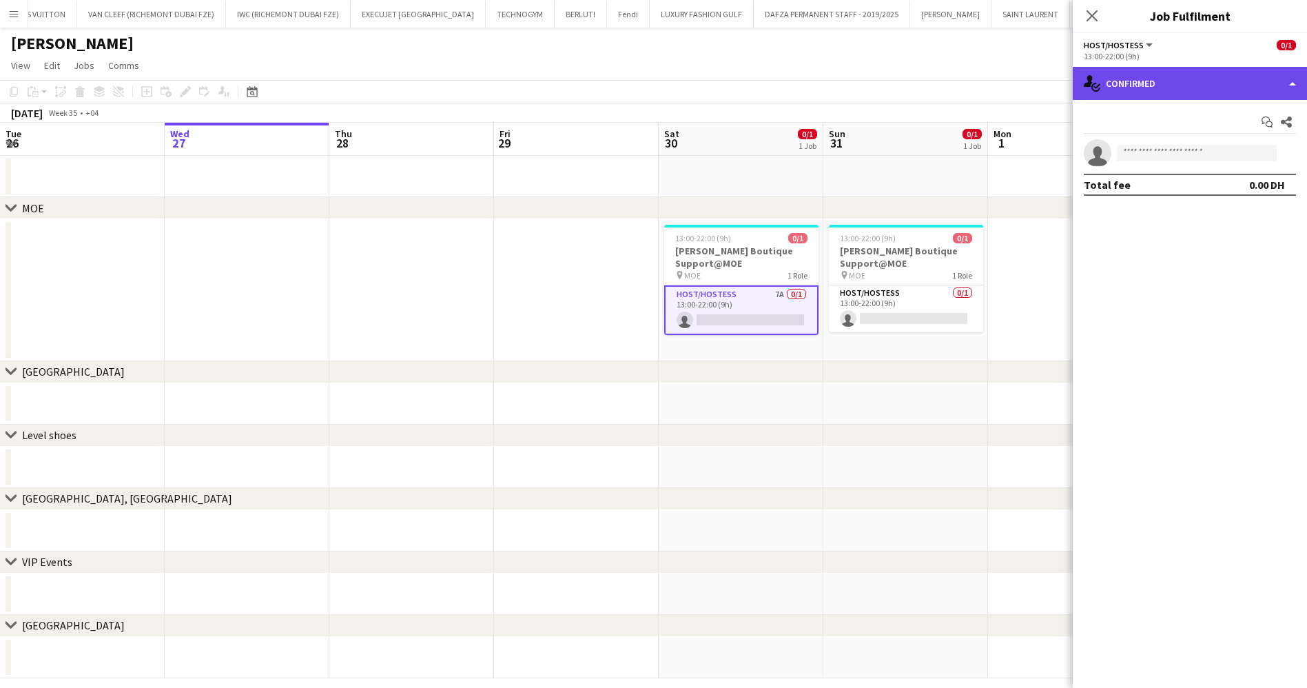
click at [1127, 74] on div "single-neutral-actions-check-2 Confirmed" at bounding box center [1190, 83] width 234 height 33
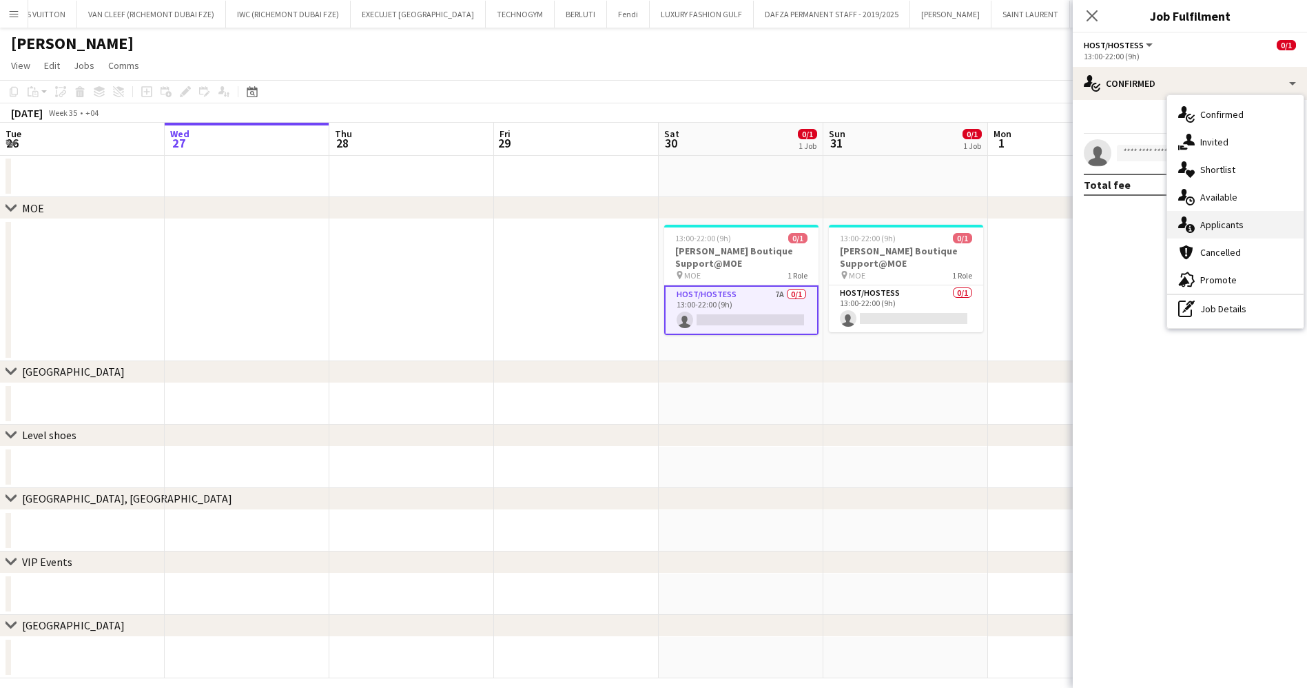
click at [1245, 225] on div "single-neutral-actions-information Applicants" at bounding box center [1235, 225] width 136 height 28
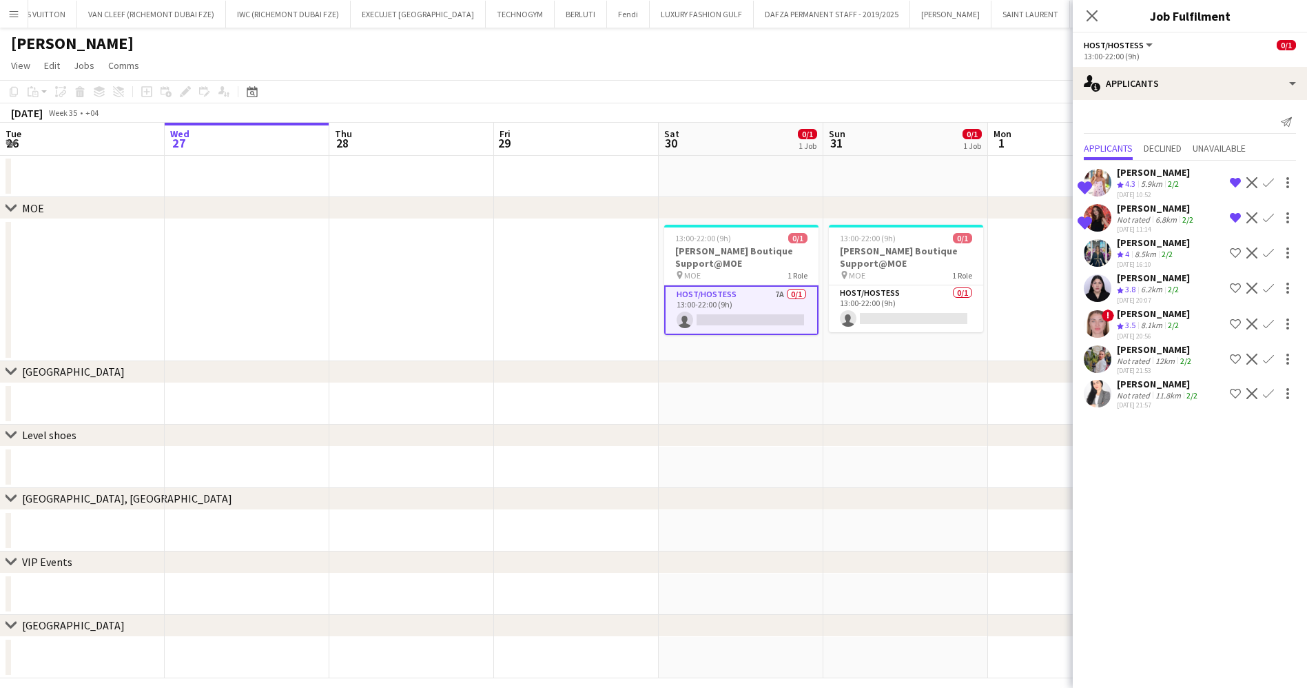
click at [1171, 173] on div "[PERSON_NAME]" at bounding box center [1153, 172] width 73 height 12
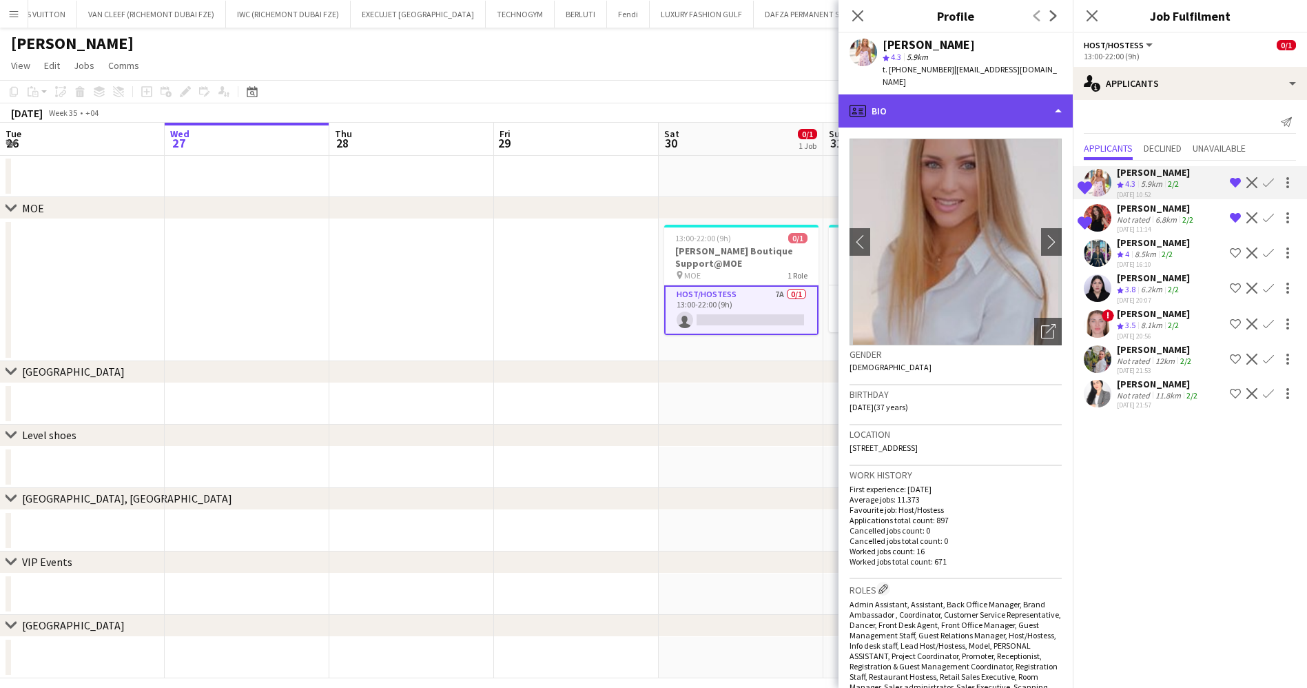
click at [960, 94] on div "profile Bio" at bounding box center [956, 110] width 234 height 33
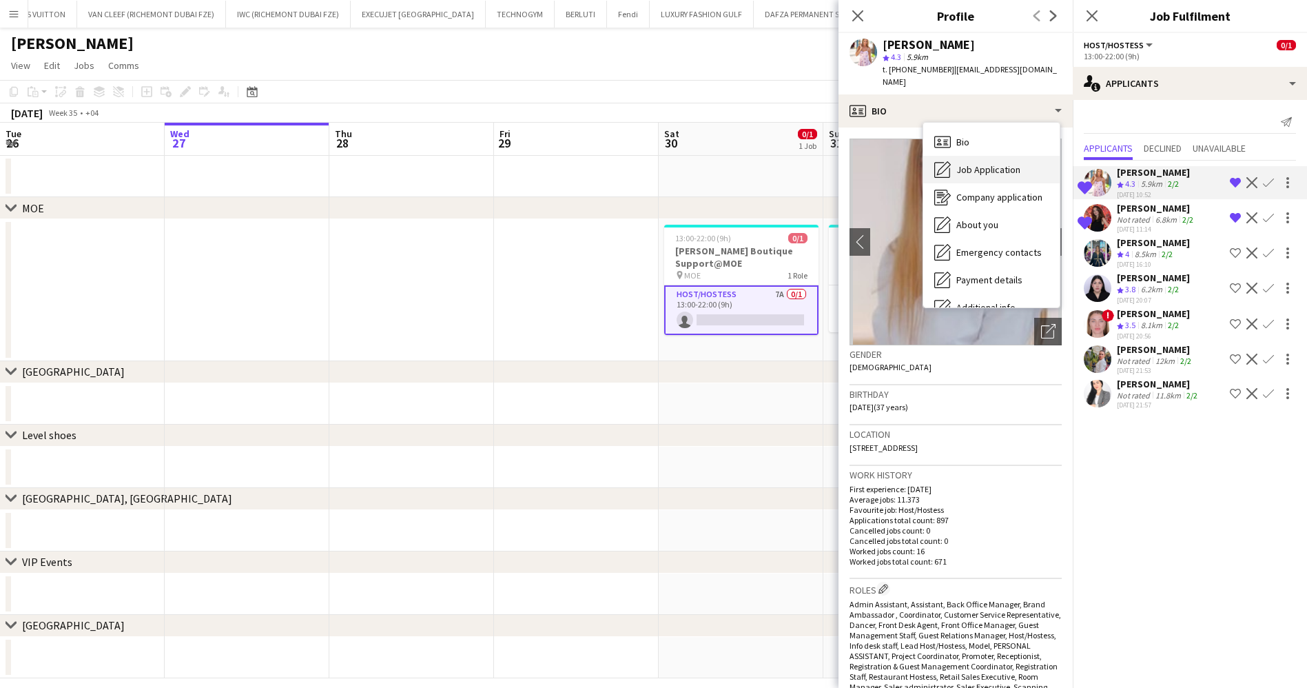
click at [1014, 163] on span "Job Application" at bounding box center [989, 169] width 64 height 12
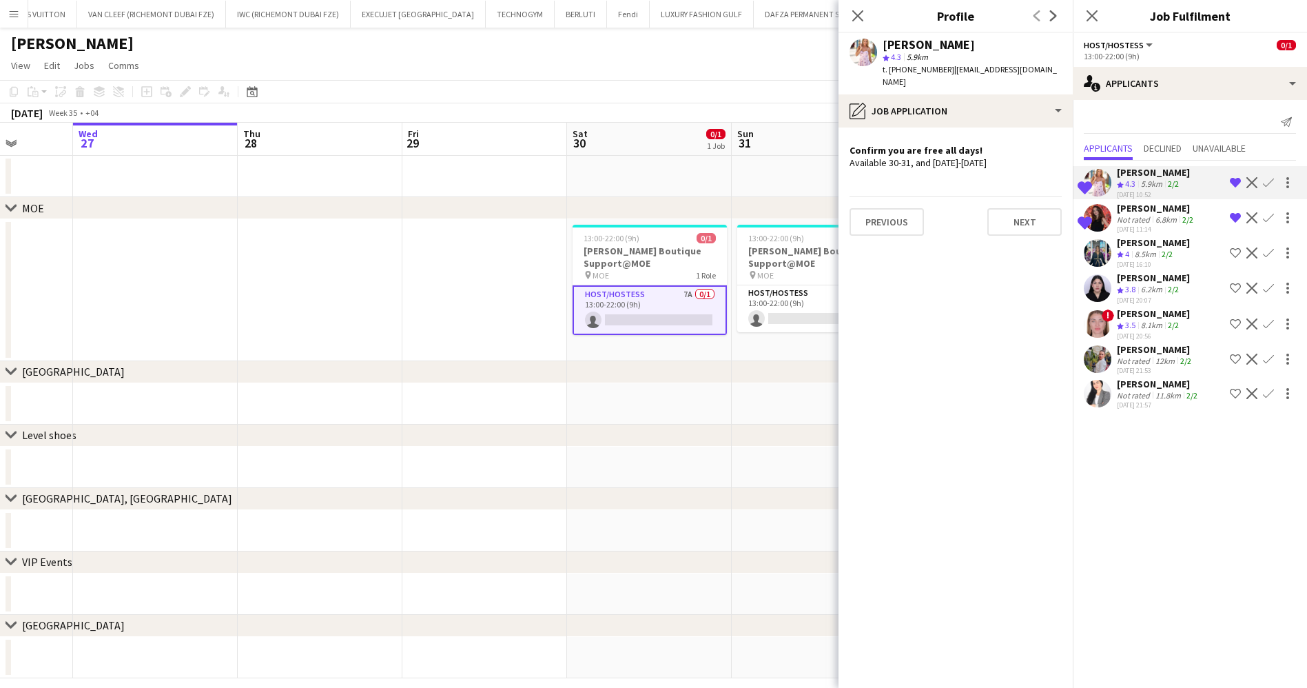
drag, startPoint x: 768, startPoint y: 297, endPoint x: 684, endPoint y: 309, distance: 84.2
click at [684, 309] on app-calendar-viewport "Sun 24 Mon 25 Tue 26 Wed 27 Thu 28 Fri 29 Sat 30 0/1 1 Job Sun 31 0/1 1 Job Mon…" at bounding box center [653, 400] width 1307 height 555
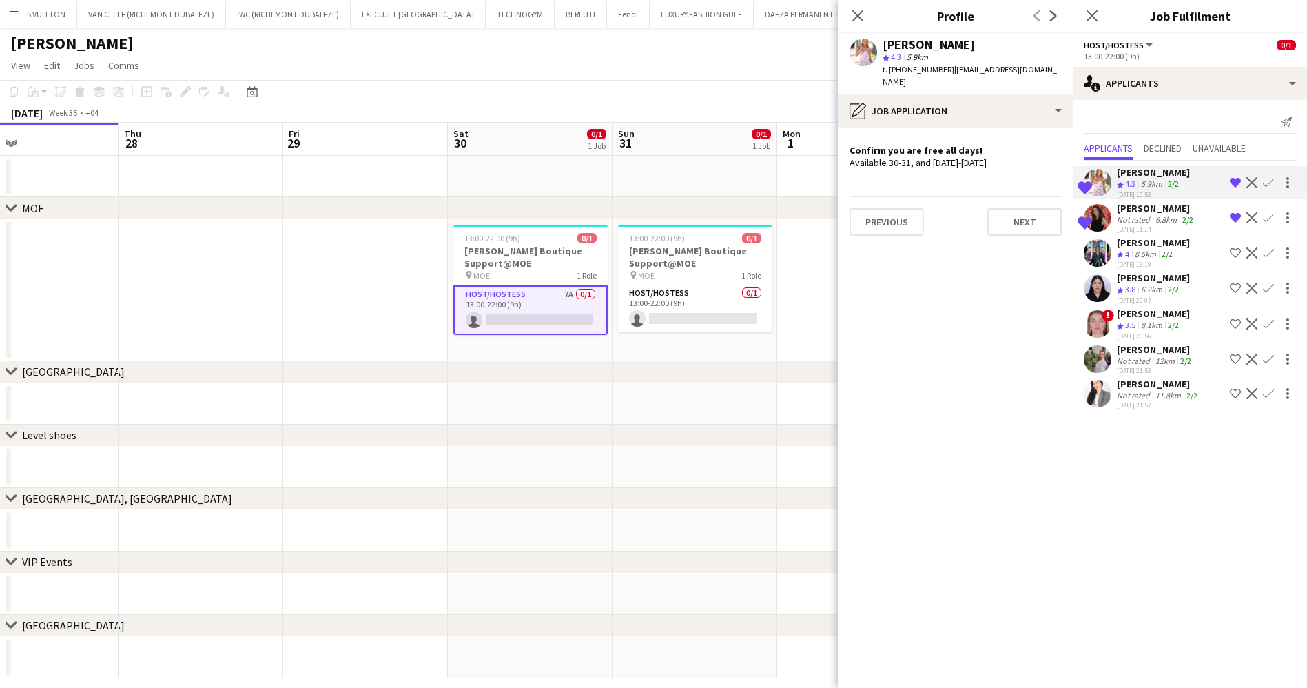
drag, startPoint x: 738, startPoint y: 300, endPoint x: 572, endPoint y: 309, distance: 166.3
click at [572, 309] on app-calendar-viewport "Sun 24 Mon 25 Tue 26 Wed 27 Thu 28 Fri 29 Sat 30 0/1 1 Job Sun 31 0/1 1 Job Mon…" at bounding box center [653, 400] width 1307 height 555
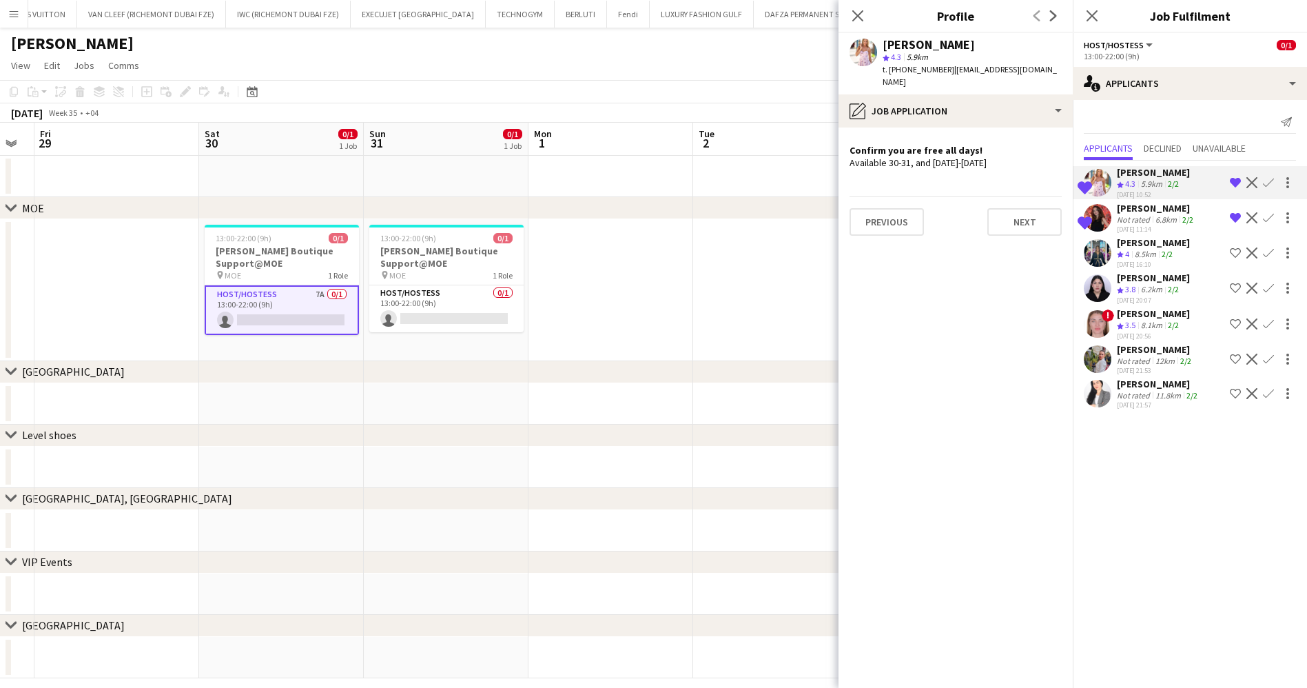
drag, startPoint x: 697, startPoint y: 312, endPoint x: 607, endPoint y: 290, distance: 92.3
click at [607, 290] on app-calendar-viewport "Tue 26 Wed 27 Thu 28 Fri 29 Sat 30 0/1 1 Job Sun 31 0/1 1 Job Mon 1 Tue 2 Wed 3…" at bounding box center [653, 400] width 1307 height 555
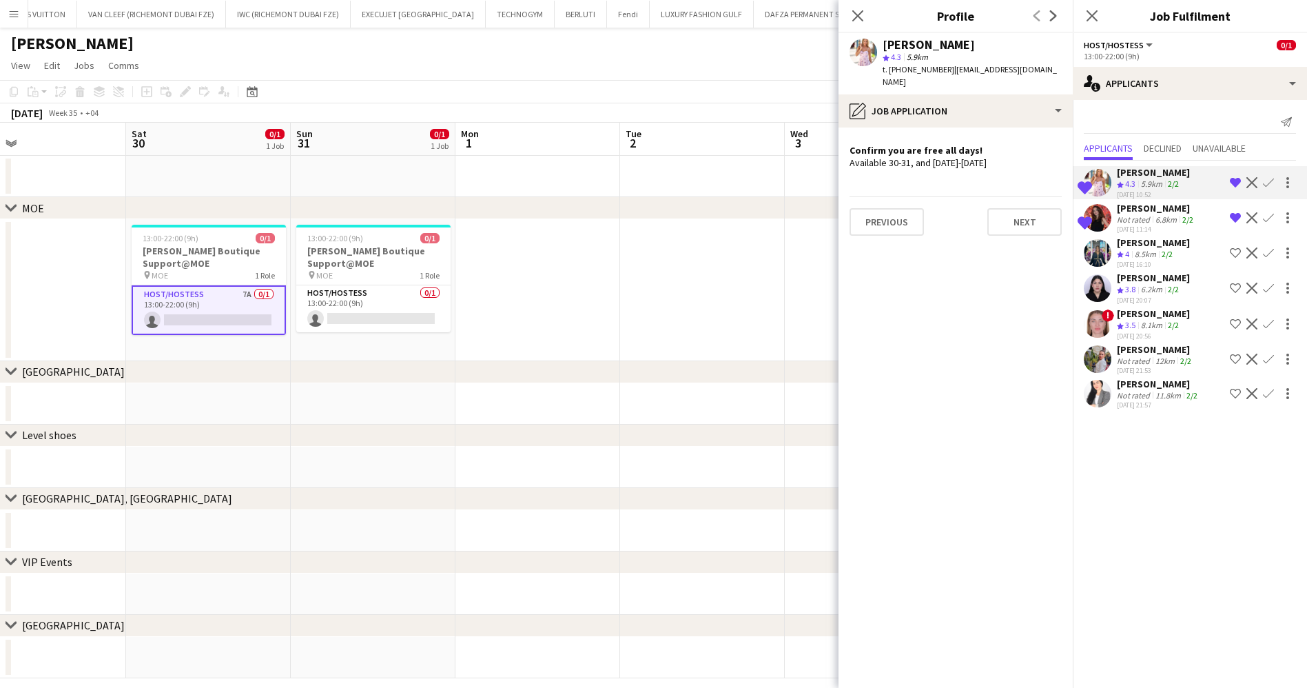
drag, startPoint x: 536, startPoint y: 296, endPoint x: 496, endPoint y: 296, distance: 40.0
click at [488, 296] on app-calendar-viewport "Tue 26 Wed 27 Thu 28 Fri 29 Sat 30 0/1 1 Job Sun 31 0/1 1 Job Mon 1 Tue 2 Wed 3…" at bounding box center [653, 400] width 1307 height 555
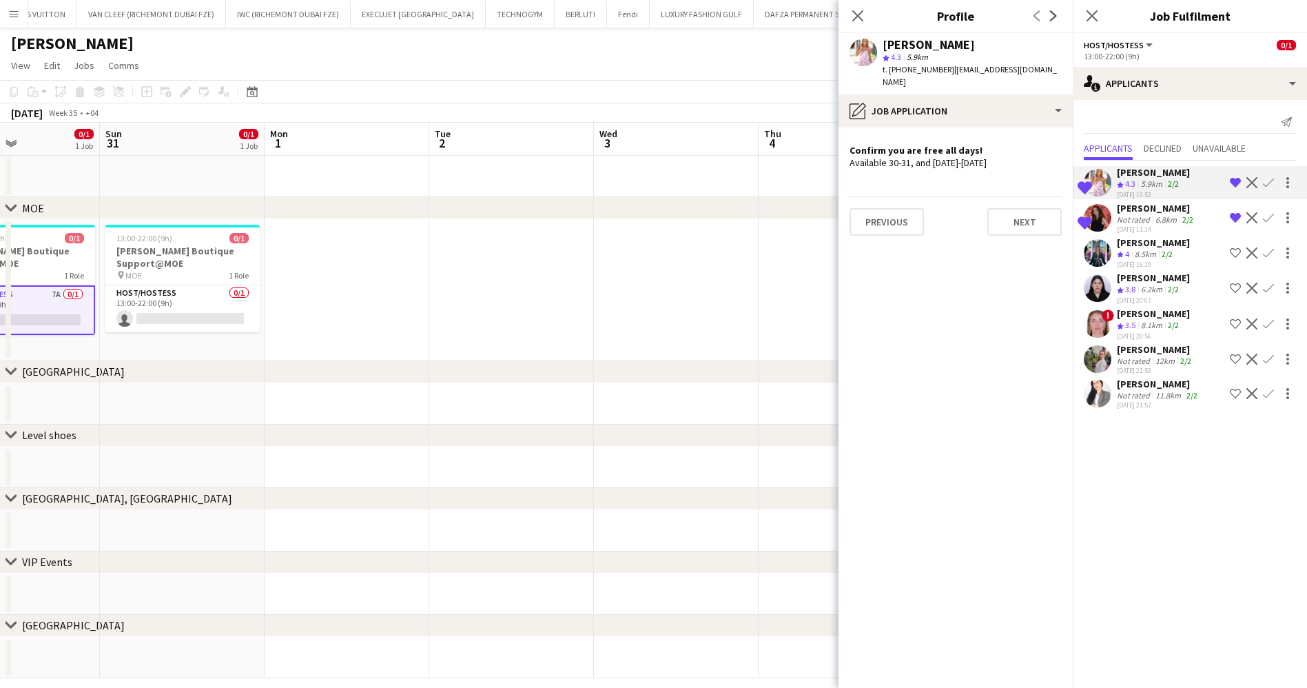
drag, startPoint x: 453, startPoint y: 273, endPoint x: 426, endPoint y: 269, distance: 27.9
click at [426, 269] on app-calendar-viewport "Thu 28 Fri 29 Sat 30 0/1 1 Job Sun 31 0/1 1 Job Mon 1 Tue 2 Wed 3 Thu 4 Fri 5 S…" at bounding box center [653, 400] width 1307 height 555
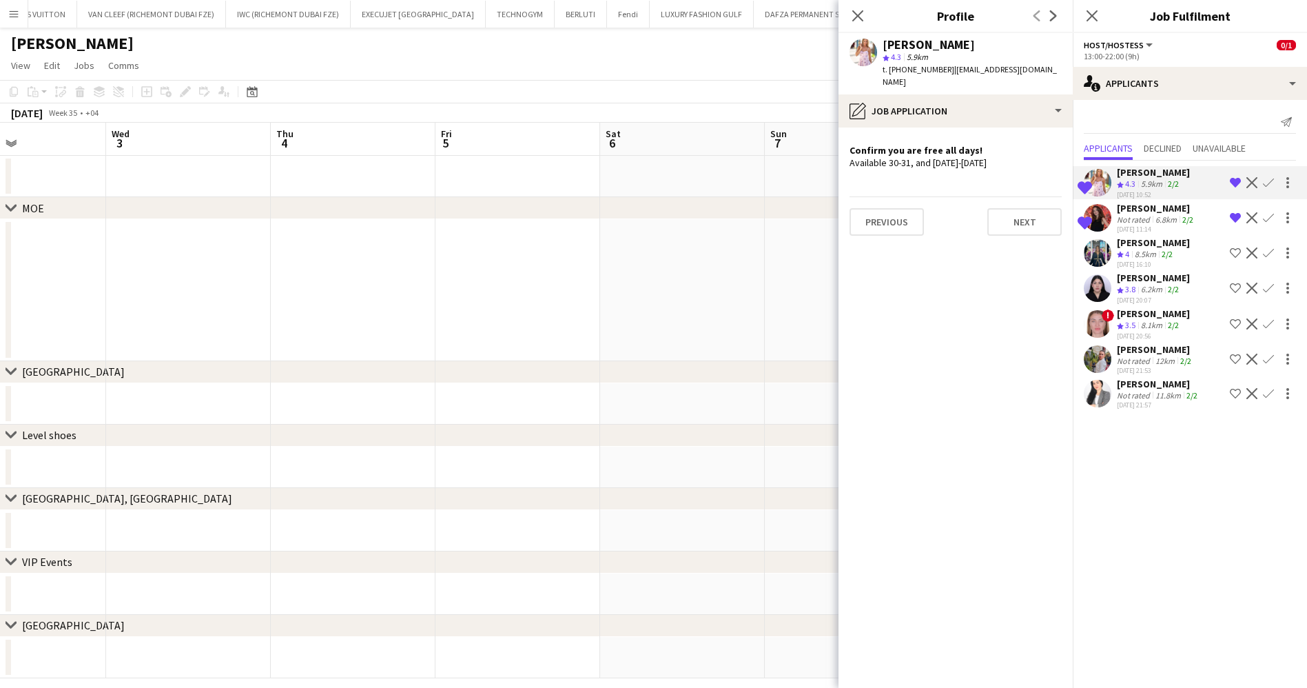
drag, startPoint x: 500, startPoint y: 245, endPoint x: 560, endPoint y: 235, distance: 60.1
click at [456, 235] on app-calendar-viewport "Sat 30 0/1 1 Job Sun 31 0/1 1 Job Mon 1 Tue 2 Wed 3 Thu 4 Fri 5 Sat 6 Sun 7 Mon…" at bounding box center [653, 400] width 1307 height 555
drag, startPoint x: 518, startPoint y: 226, endPoint x: 398, endPoint y: 198, distance: 122.4
click at [383, 200] on div "chevron-right MOE chevron-right Dubai Mall chevron-right Level shoes chevron-ri…" at bounding box center [653, 400] width 1307 height 555
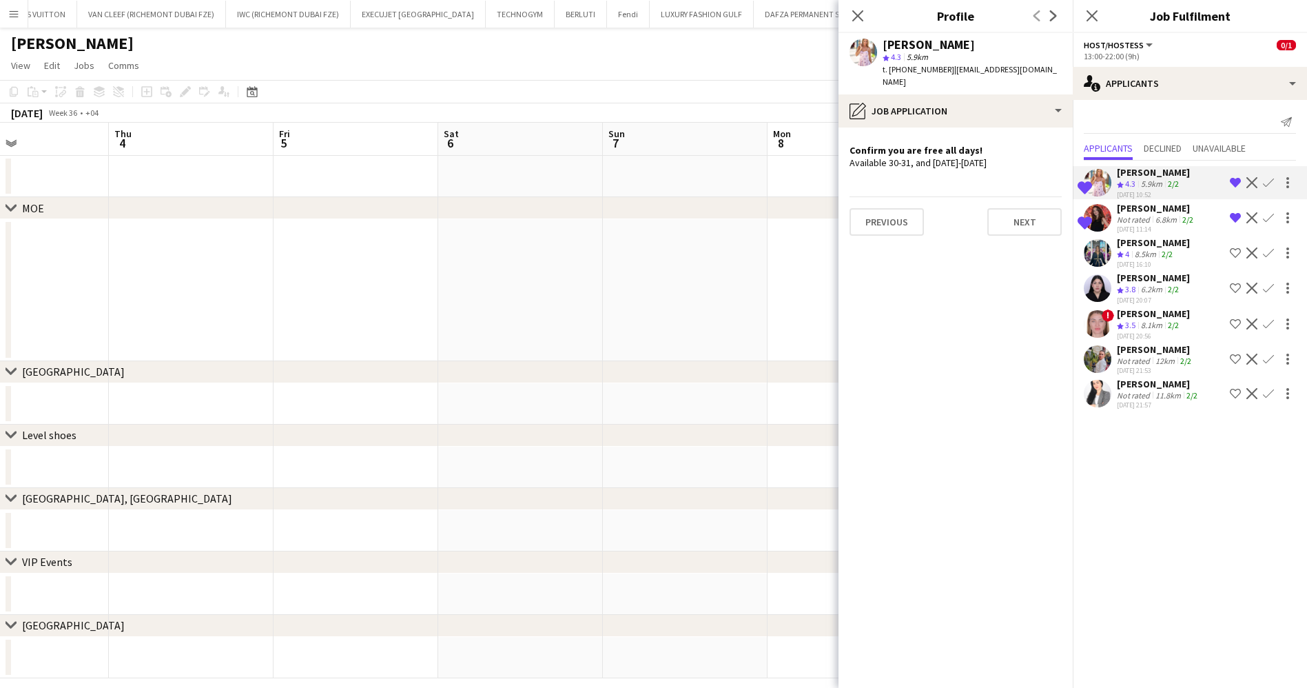
click at [1167, 214] on div "6.8km" at bounding box center [1166, 219] width 27 height 10
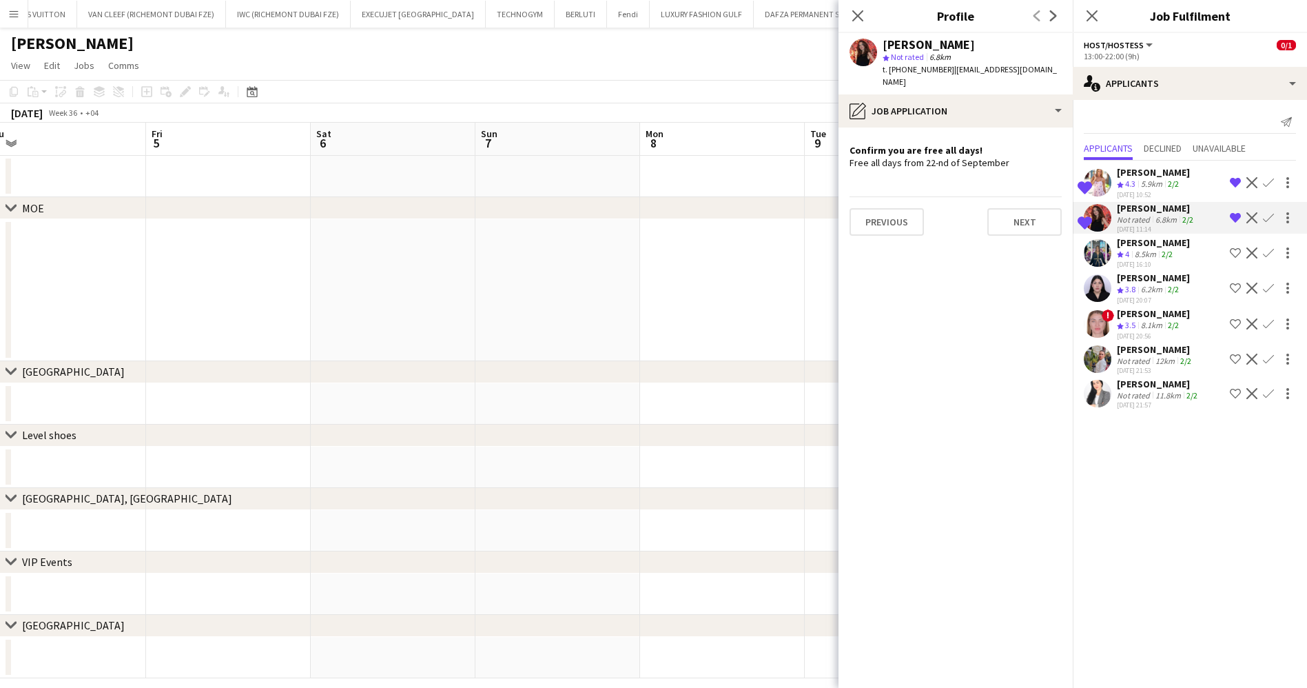
drag, startPoint x: 669, startPoint y: 277, endPoint x: 469, endPoint y: 283, distance: 200.0
click at [475, 282] on app-calendar-viewport "Mon 1 Tue 2 Wed 3 Thu 4 Fri 5 Sat 6 Sun 7 Mon 8 Tue 9 Wed 10 Thu 11 Fri 12 Sat …" at bounding box center [653, 400] width 1307 height 555
drag, startPoint x: 620, startPoint y: 297, endPoint x: 445, endPoint y: 288, distance: 176.0
click at [415, 288] on app-calendar-viewport "Wed 3 Thu 4 Fri 5 Sat 6 Sun 7 Mon 8 Tue 9 Wed 10 Thu 11 Fri 12 Sat 13 Sun 14 Mo…" at bounding box center [653, 400] width 1307 height 555
drag, startPoint x: 664, startPoint y: 289, endPoint x: 349, endPoint y: 248, distance: 317.7
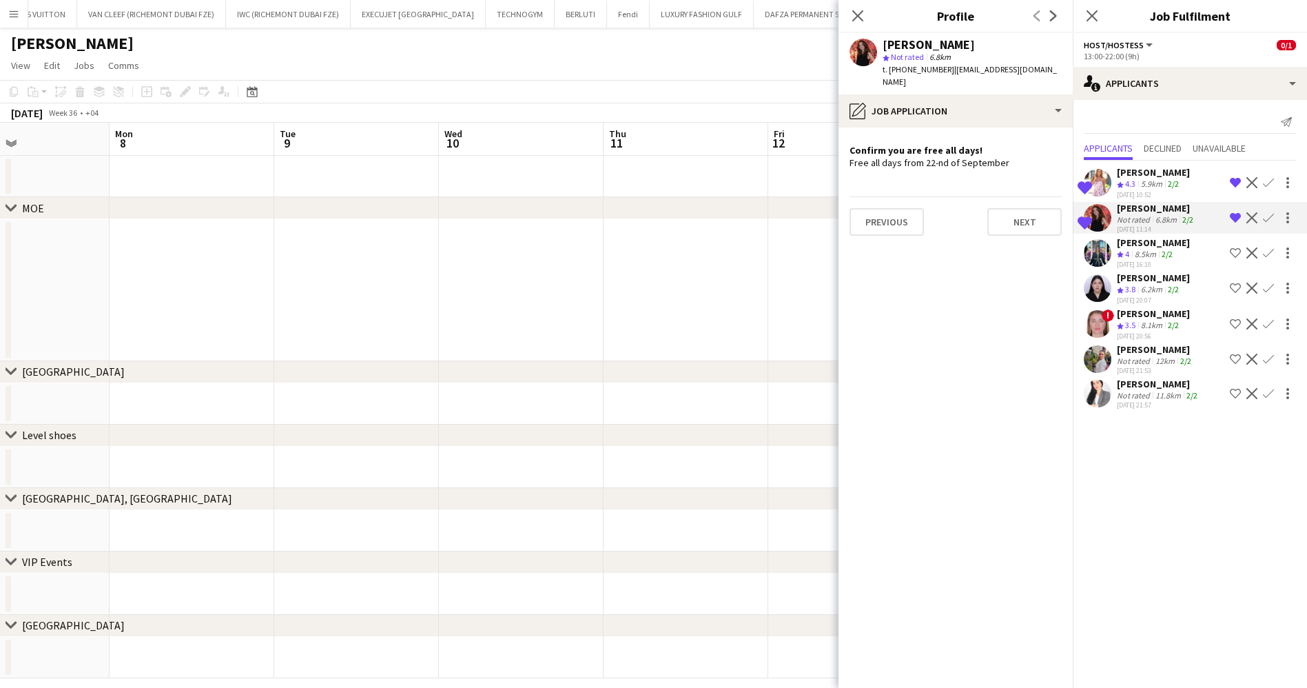
click at [354, 248] on app-calendar-viewport "Thu 4 Fri 5 Sat 6 Sun 7 Mon 8 Tue 9 Wed 10 Thu 11 Fri 12 Sat 13 Sun 14 Mon 15 T…" at bounding box center [653, 400] width 1307 height 555
drag, startPoint x: 775, startPoint y: 287, endPoint x: 443, endPoint y: 263, distance: 333.0
click at [444, 263] on app-calendar-viewport "Sun 7 Mon 8 Tue 9 Wed 10 Thu 11 Fri 12 Sat 13 Sun 14 Mon 15 Tue 16 Wed 17 Thu 1…" at bounding box center [653, 400] width 1307 height 555
drag, startPoint x: 548, startPoint y: 286, endPoint x: 490, endPoint y: 261, distance: 63.3
click at [467, 271] on body "Menu Boards Boards Boards All jobs Status Workforce Workforce My Workforce Recr…" at bounding box center [653, 351] width 1307 height 702
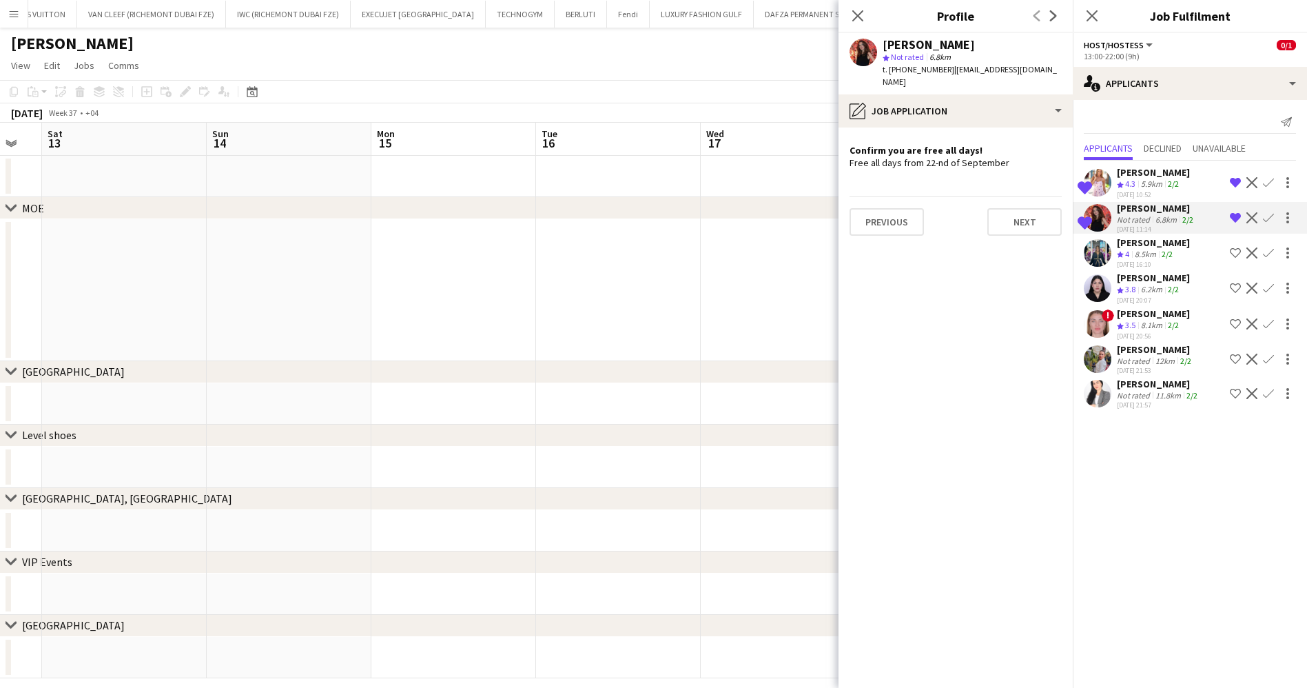
drag, startPoint x: 785, startPoint y: 267, endPoint x: 552, endPoint y: 257, distance: 233.1
click at [552, 257] on app-calendar-viewport "Wed 10 Thu 11 Fri 12 Sat 13 Sun 14 Mon 15 Tue 16 Wed 17 Thu 18 Fri 19 Sat 20 Su…" at bounding box center [653, 400] width 1307 height 555
drag, startPoint x: 480, startPoint y: 277, endPoint x: 489, endPoint y: 269, distance: 11.7
click at [467, 275] on app-calendar-viewport "Wed 10 Thu 11 Fri 12 Sat 13 Sun 14 Mon 15 Tue 16 Wed 17 Thu 18 Fri 19 Sat 20 Su…" at bounding box center [653, 400] width 1307 height 555
drag, startPoint x: 643, startPoint y: 261, endPoint x: 537, endPoint y: 256, distance: 106.2
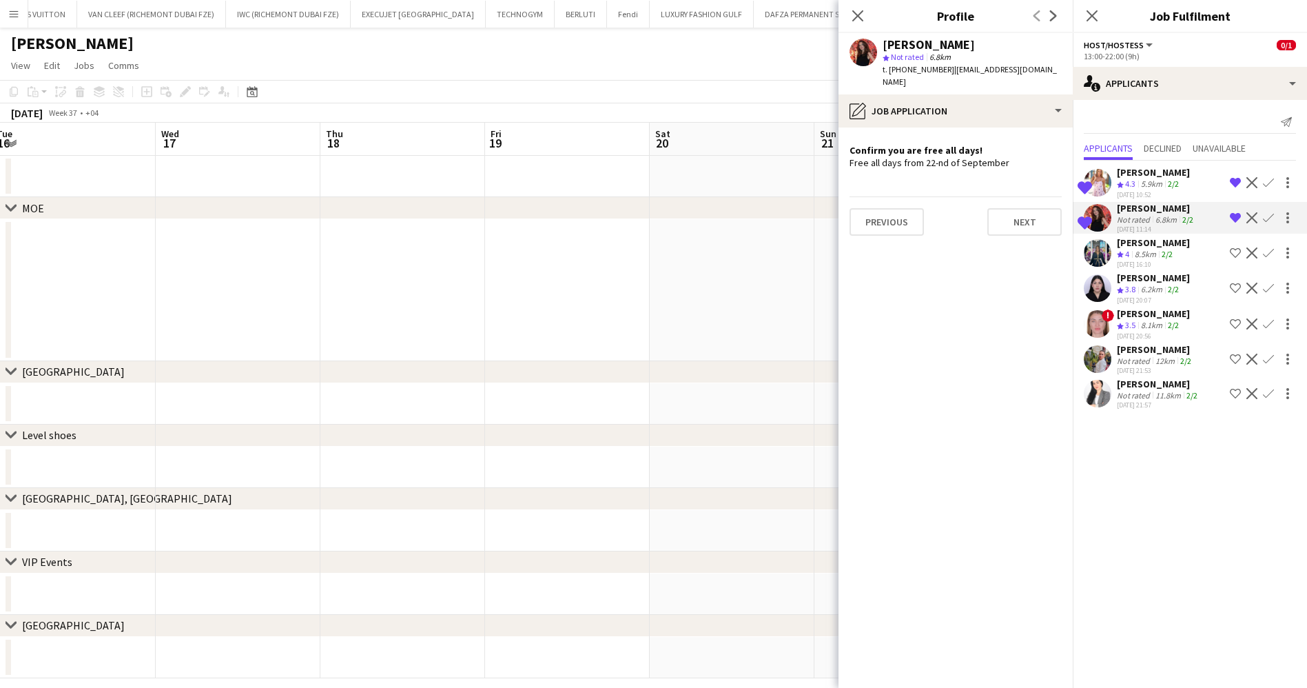
click at [537, 256] on app-calendar-viewport "Sat 13 Sun 14 Mon 15 Tue 16 Wed 17 Thu 18 Fri 19 Sat 20 Sun 21 Mon 22 Tue 23 We…" at bounding box center [653, 400] width 1307 height 555
drag, startPoint x: 779, startPoint y: 273, endPoint x: 512, endPoint y: 283, distance: 267.6
click at [512, 283] on app-calendar-viewport "Mon 15 Tue 16 Wed 17 Thu 18 Fri 19 Sat 20 Sun 21 Mon 22 Tue 23 Wed 24 Thu 25 Fr…" at bounding box center [653, 400] width 1307 height 555
drag, startPoint x: 759, startPoint y: 276, endPoint x: 461, endPoint y: 272, distance: 297.8
click at [461, 272] on app-calendar-viewport "Tue 16 Wed 17 Thu 18 Fri 19 Sat 20 Sun 21 Mon 22 Tue 23 Wed 24 Thu 25 Fri 26 Sa…" at bounding box center [653, 400] width 1307 height 555
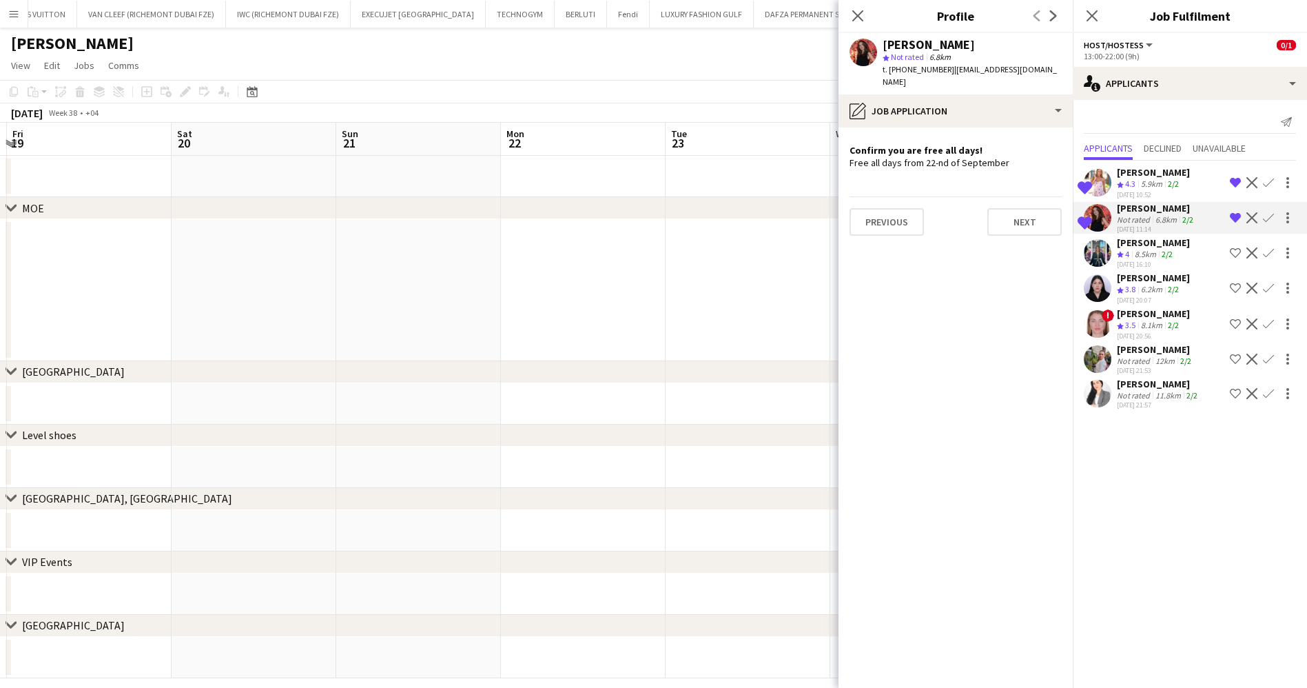
scroll to position [0, 417]
click at [970, 297] on app-crew-profile-role-application "Confirm you are free all days! Free all days from 22-nd of September Previous N…" at bounding box center [956, 408] width 234 height 560
click at [1167, 392] on div "11.8km" at bounding box center [1168, 395] width 31 height 10
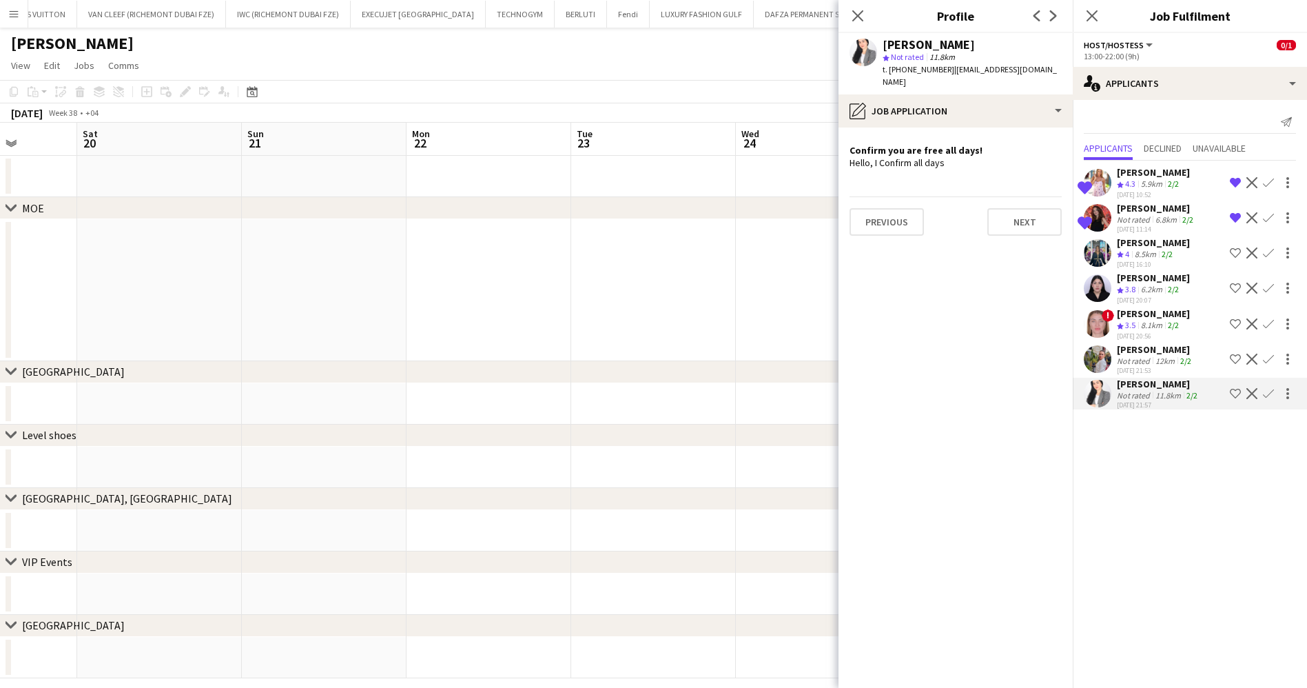
click at [1153, 358] on div "12km" at bounding box center [1165, 361] width 25 height 10
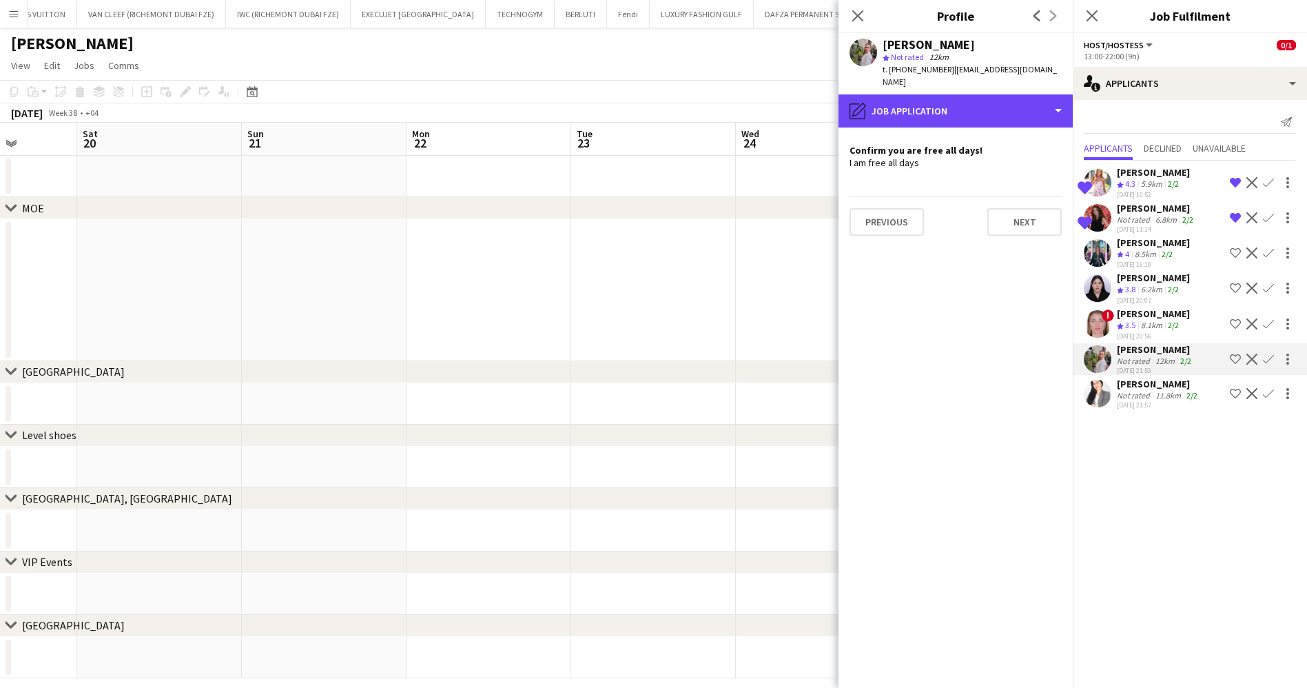
drag, startPoint x: 966, startPoint y: 101, endPoint x: 981, endPoint y: 113, distance: 18.6
click at [968, 103] on div "pencil4 Job Application" at bounding box center [956, 110] width 234 height 33
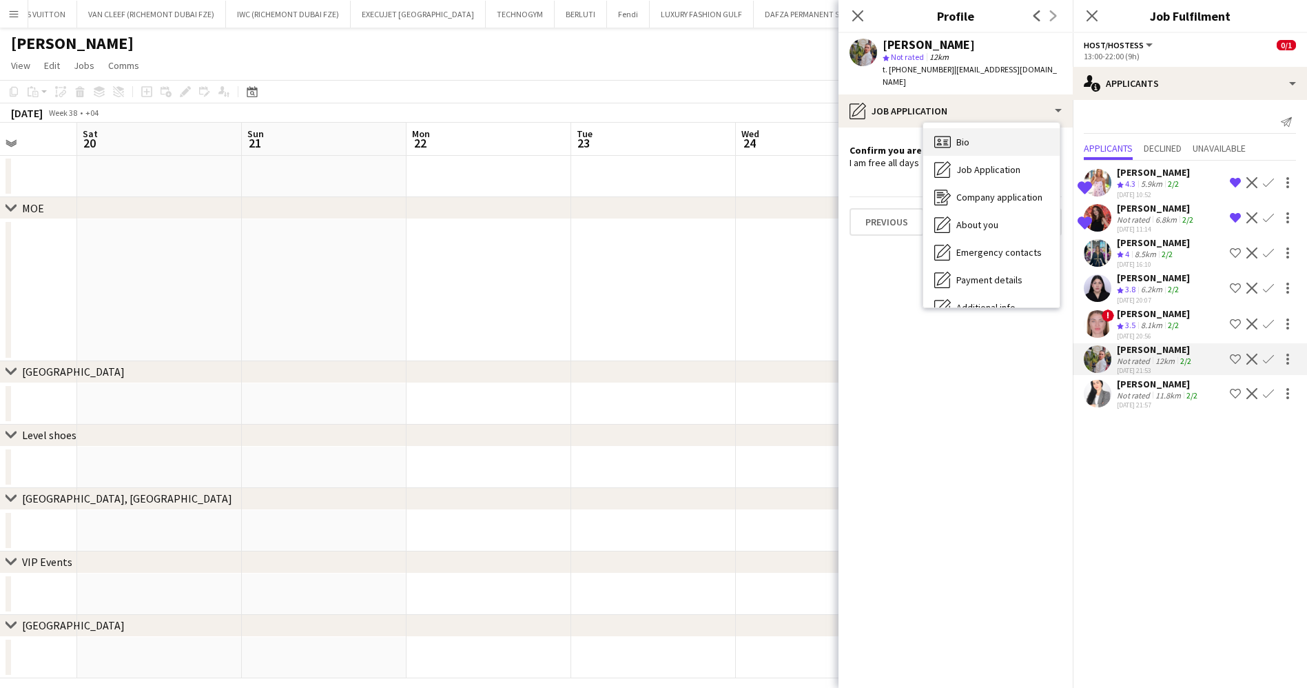
click at [997, 132] on div "Bio Bio" at bounding box center [992, 142] width 136 height 28
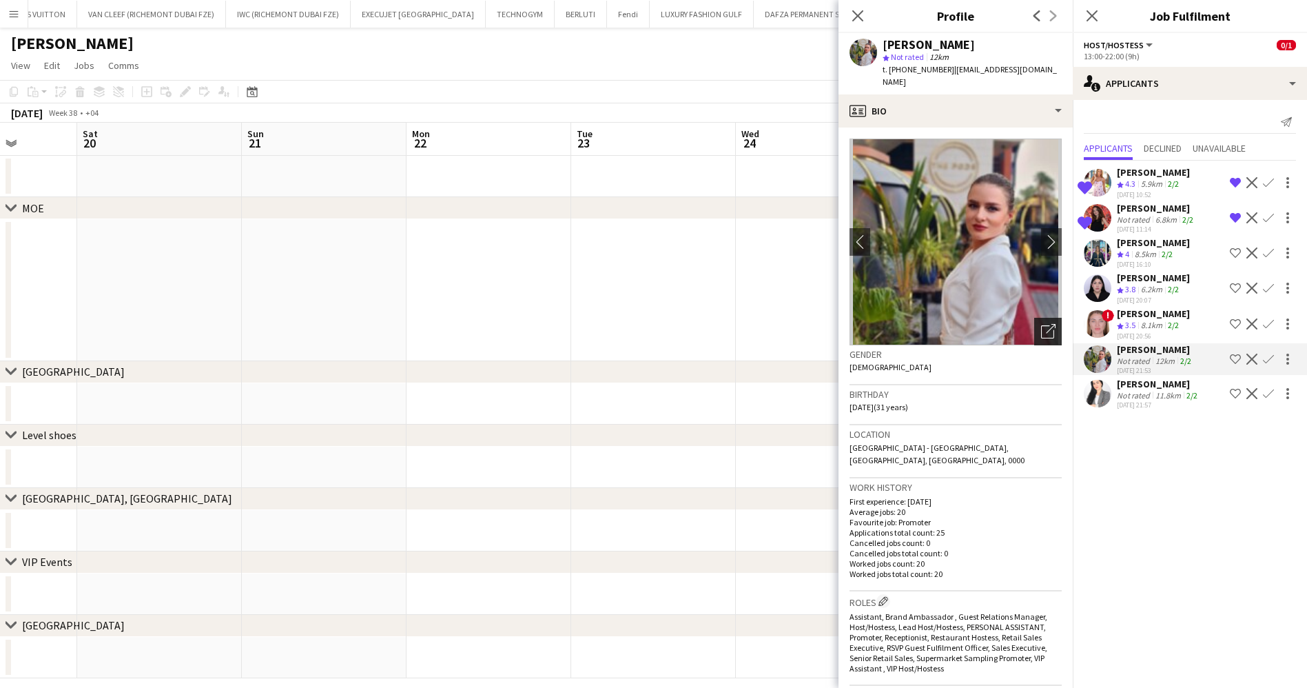
click at [1041, 324] on icon "Open photos pop-in" at bounding box center [1048, 331] width 14 height 14
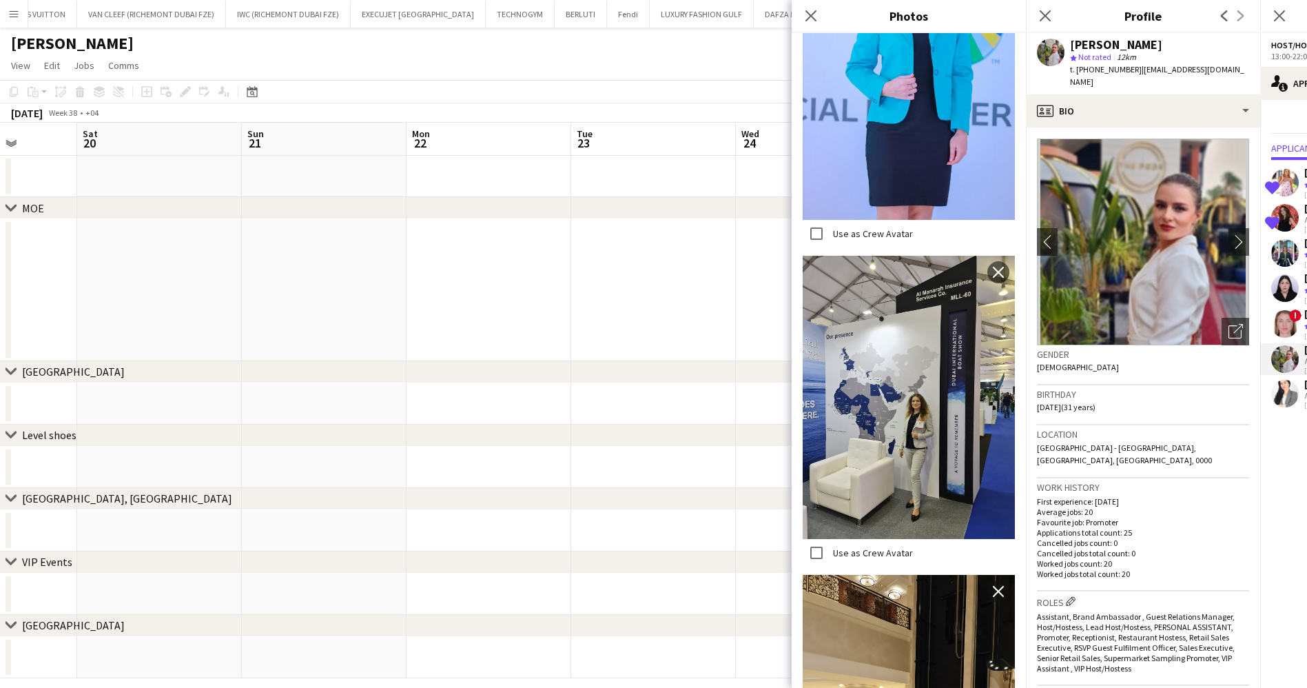
scroll to position [1697, 0]
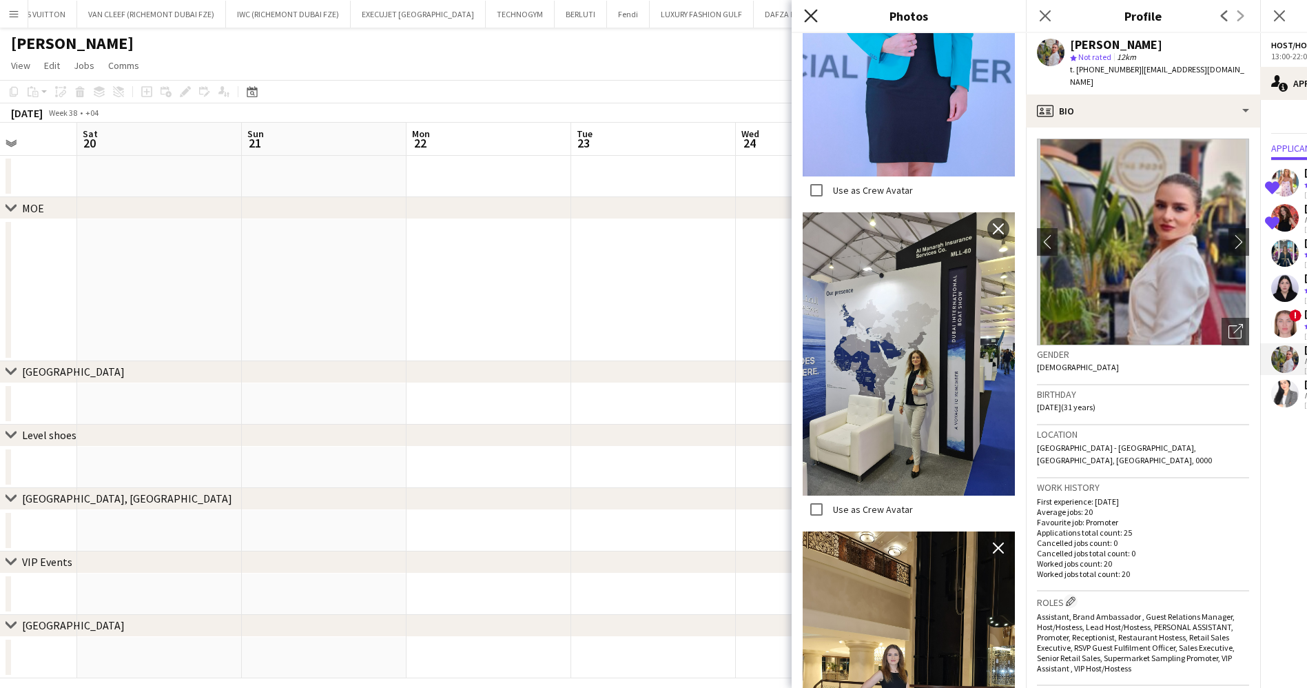
click at [810, 10] on icon "Close pop-in" at bounding box center [810, 15] width 13 height 13
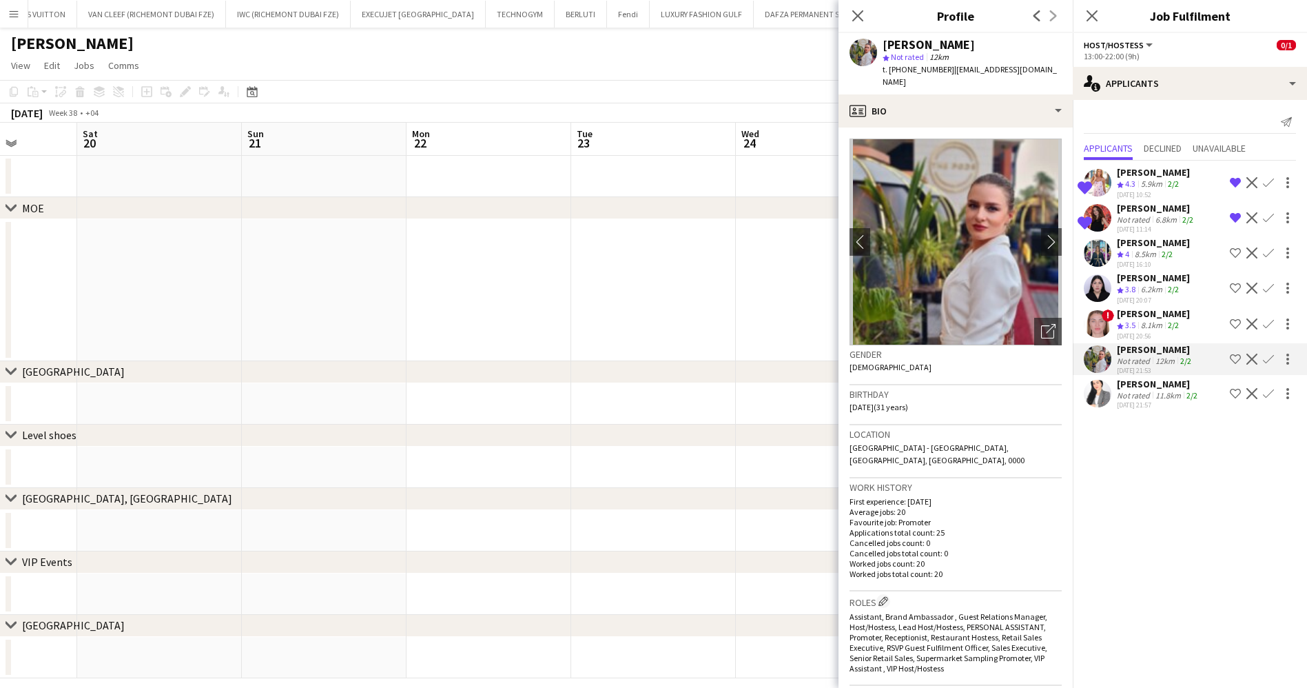
click at [1165, 309] on div "[PERSON_NAME]" at bounding box center [1153, 313] width 73 height 12
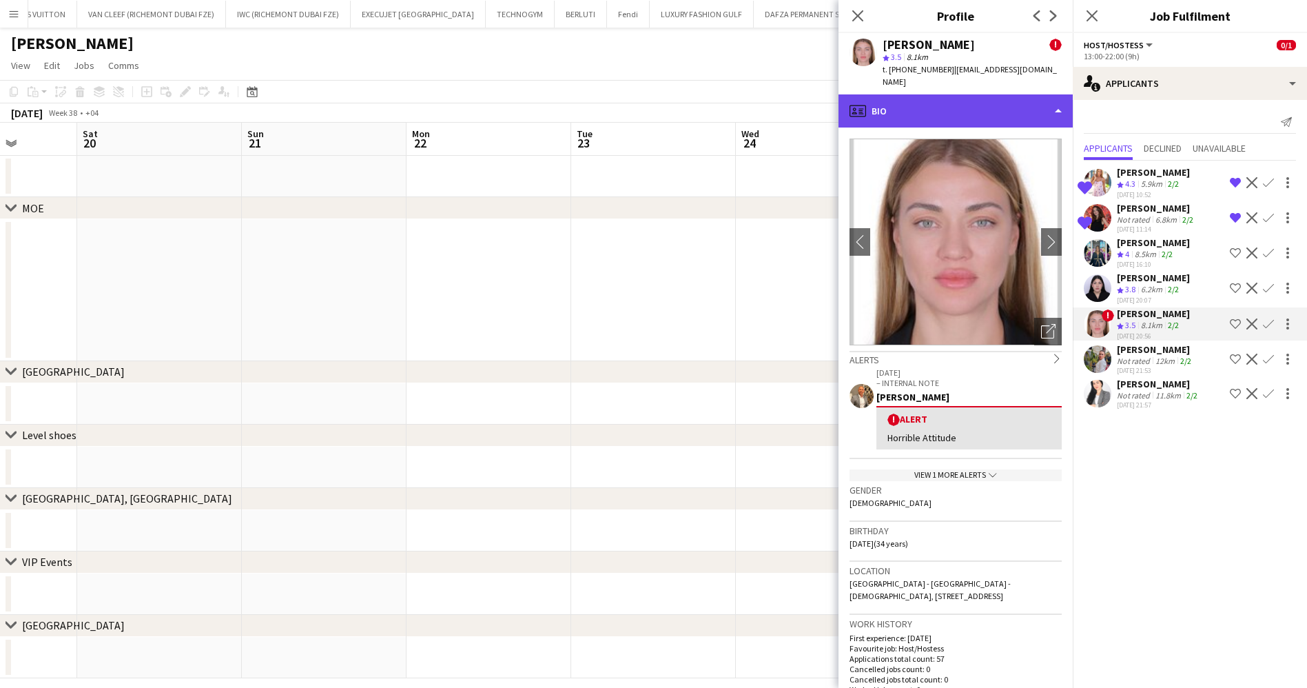
click at [965, 94] on div "profile Bio" at bounding box center [956, 110] width 234 height 33
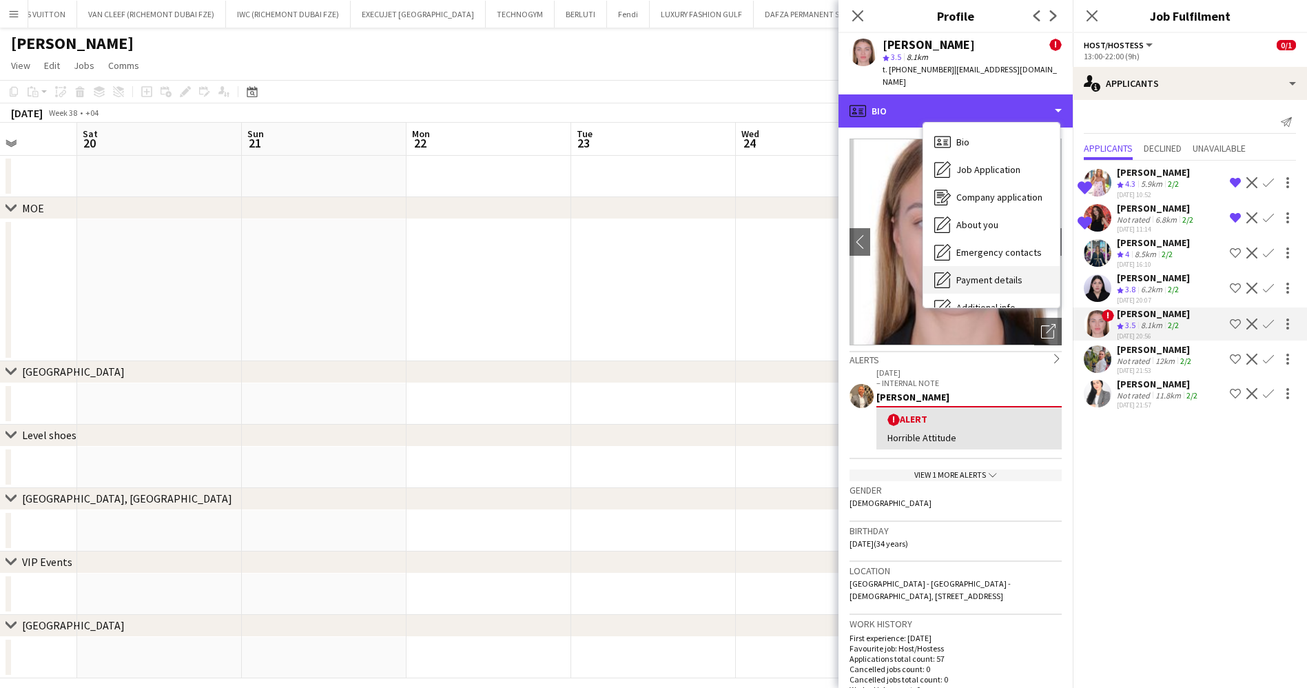
scroll to position [102, 0]
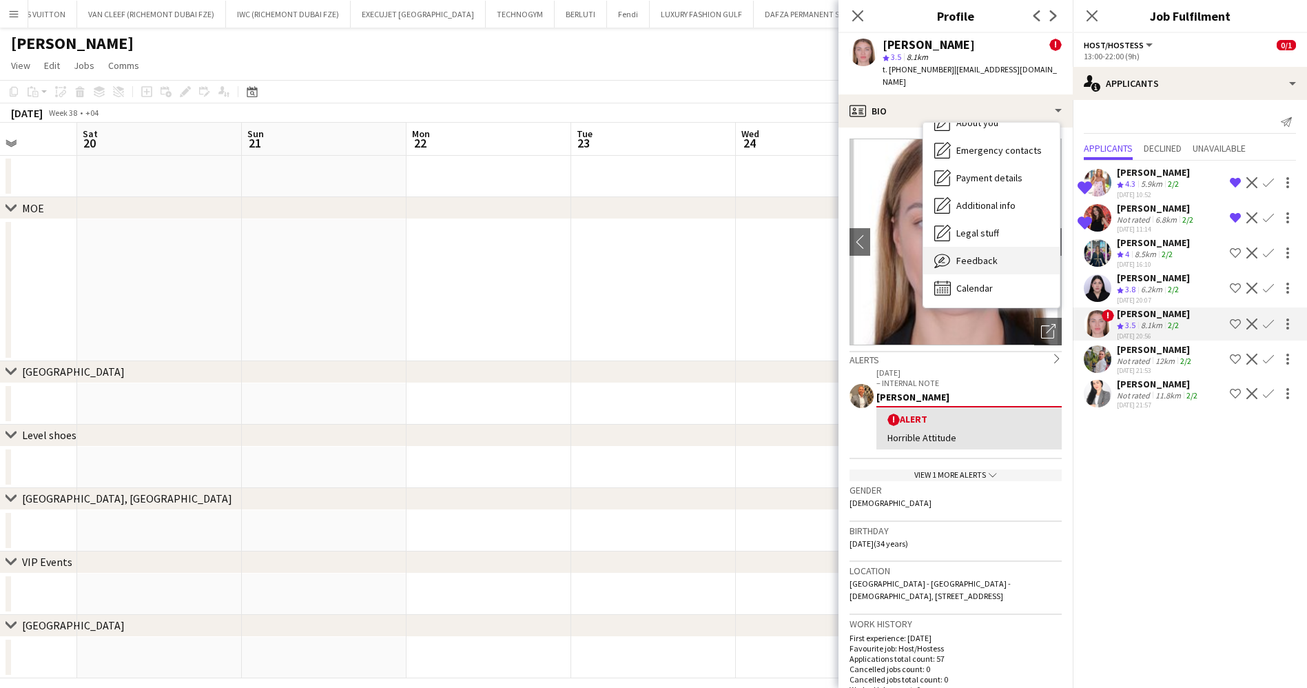
click at [996, 254] on div "Feedback Feedback" at bounding box center [992, 261] width 136 height 28
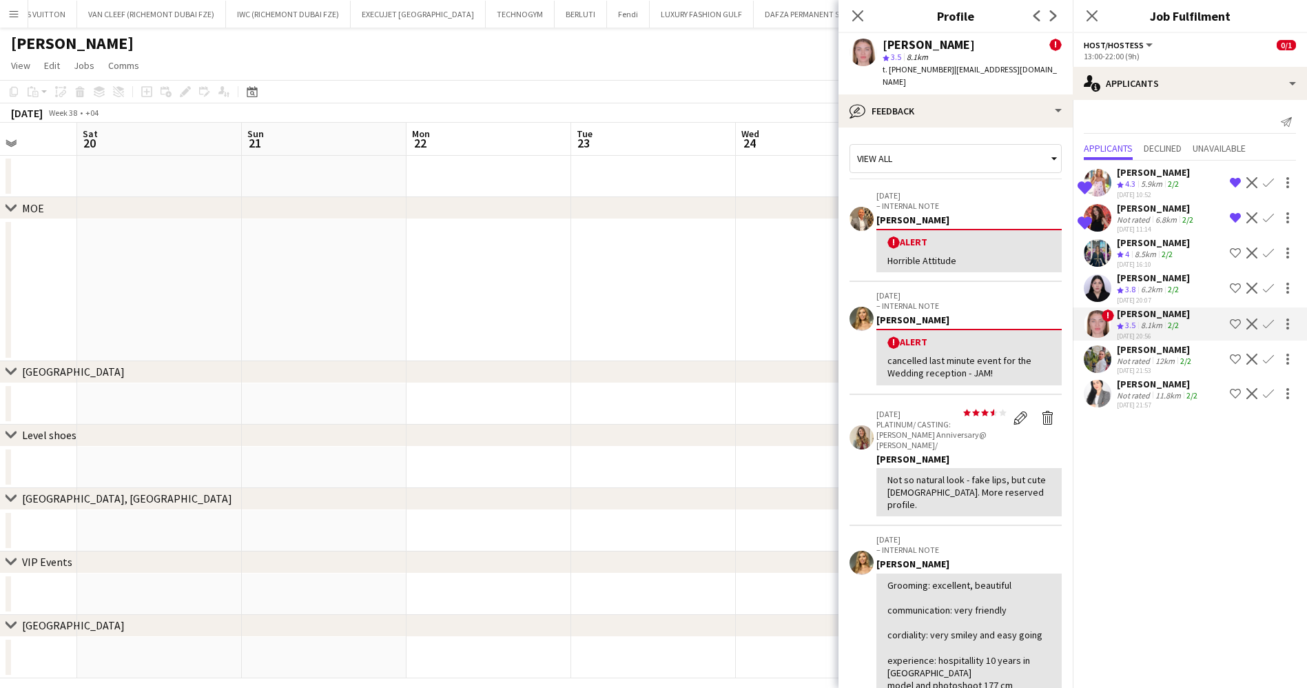
scroll to position [103, 0]
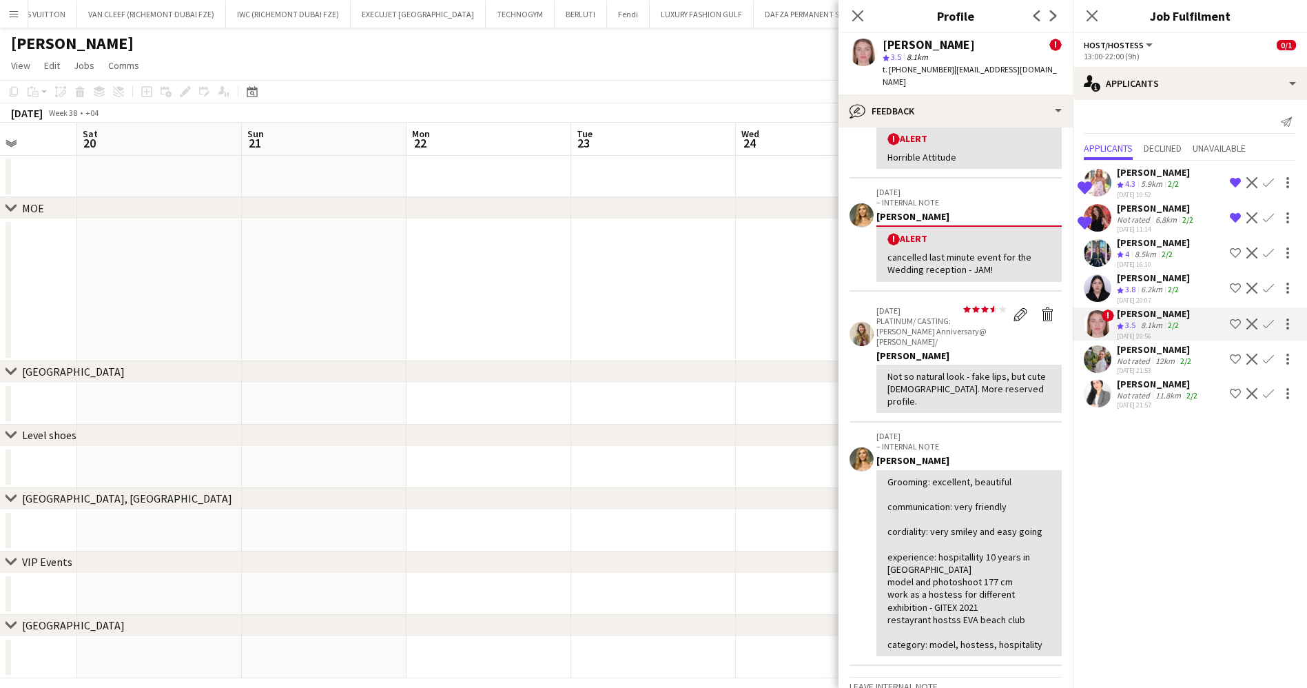
click at [1150, 282] on div "[PERSON_NAME]" at bounding box center [1153, 278] width 73 height 12
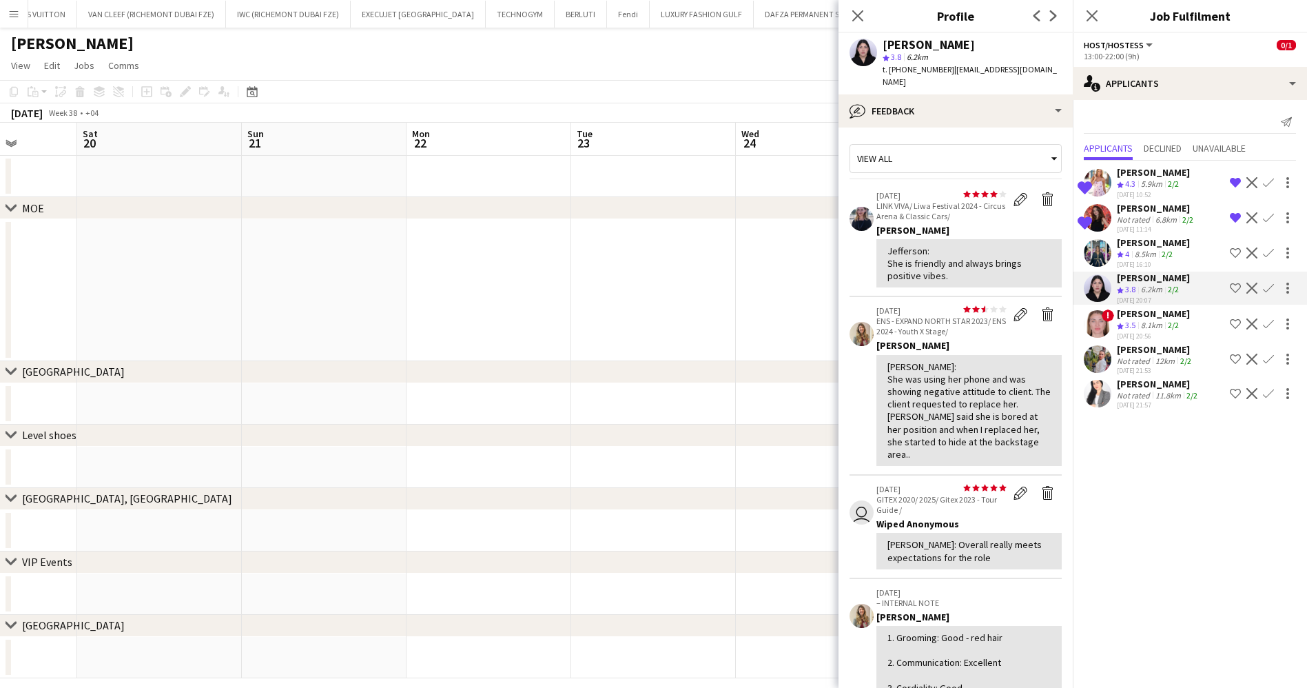
scroll to position [207, 0]
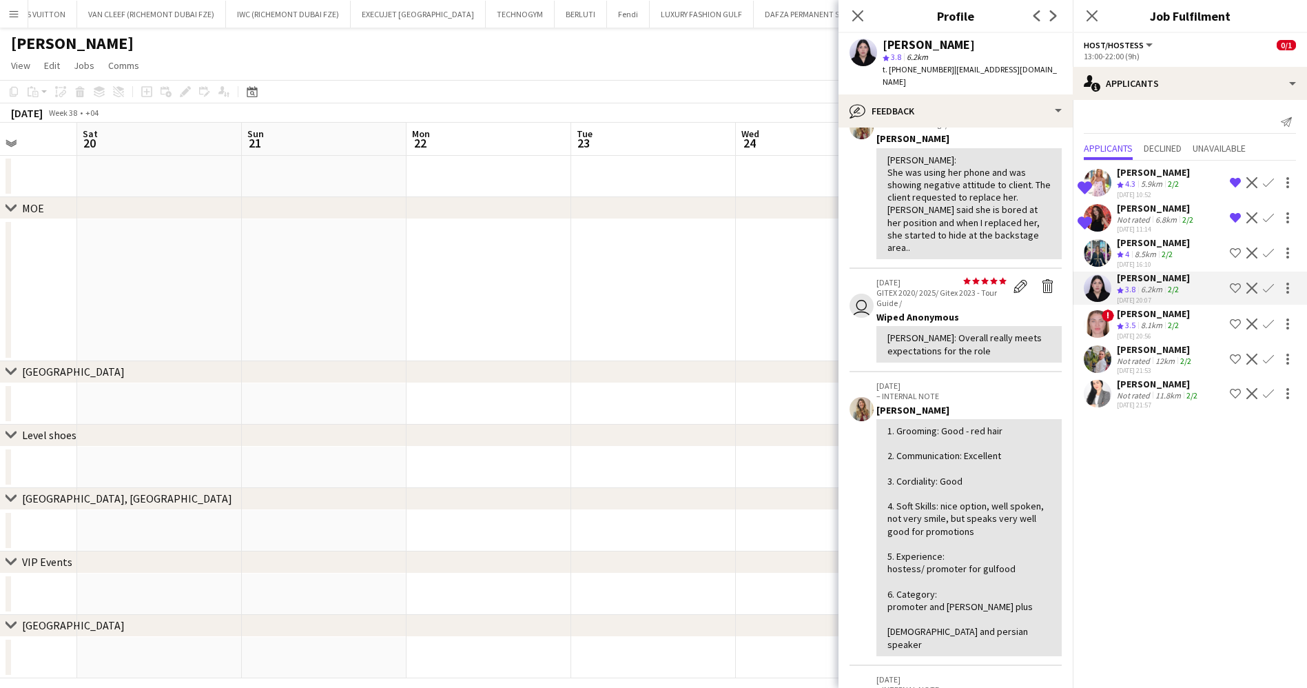
click at [1143, 245] on div "[PERSON_NAME]" at bounding box center [1153, 242] width 73 height 12
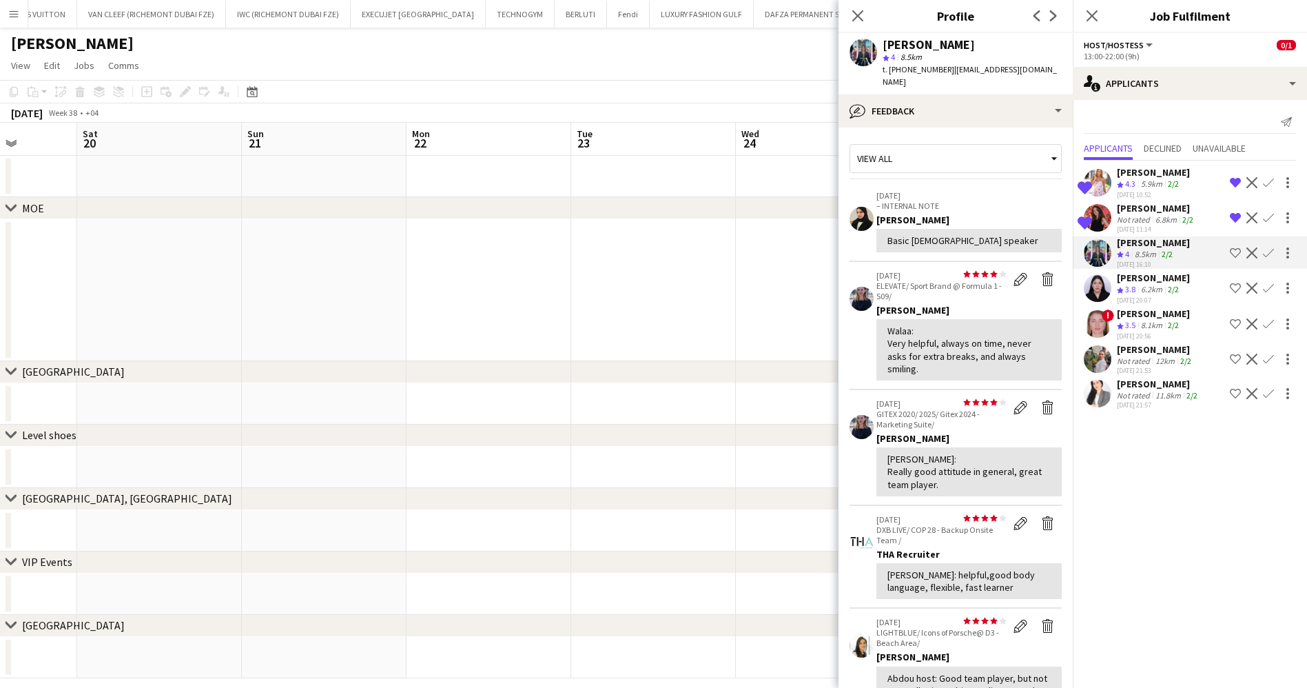
click at [979, 128] on app-crew-profile-feedback-tab "View all 11-08-2025 – INTERNAL NOTE Azza Alnuaimi Basic Korean speaker star sta…" at bounding box center [956, 408] width 234 height 560
click at [974, 110] on div "bubble-pencil Feedback" at bounding box center [956, 110] width 234 height 33
click at [983, 140] on div "Bio Bio" at bounding box center [992, 142] width 136 height 28
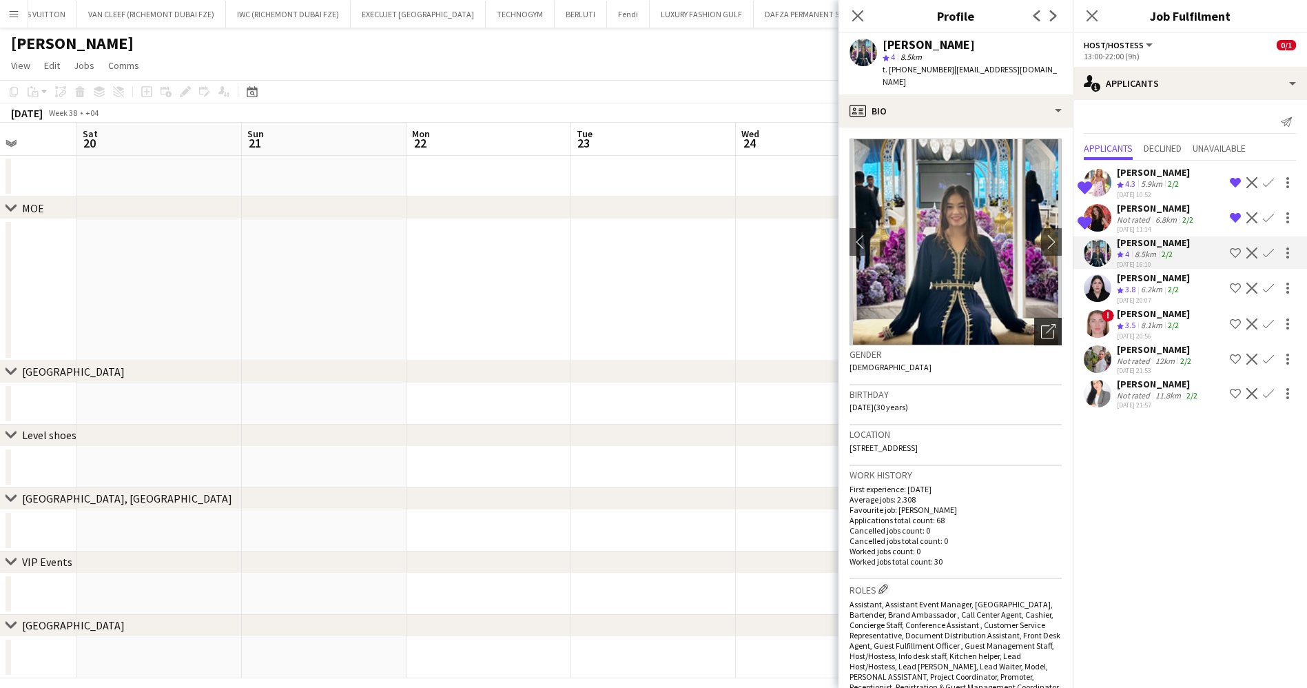
click at [1046, 324] on icon at bounding box center [1051, 329] width 10 height 10
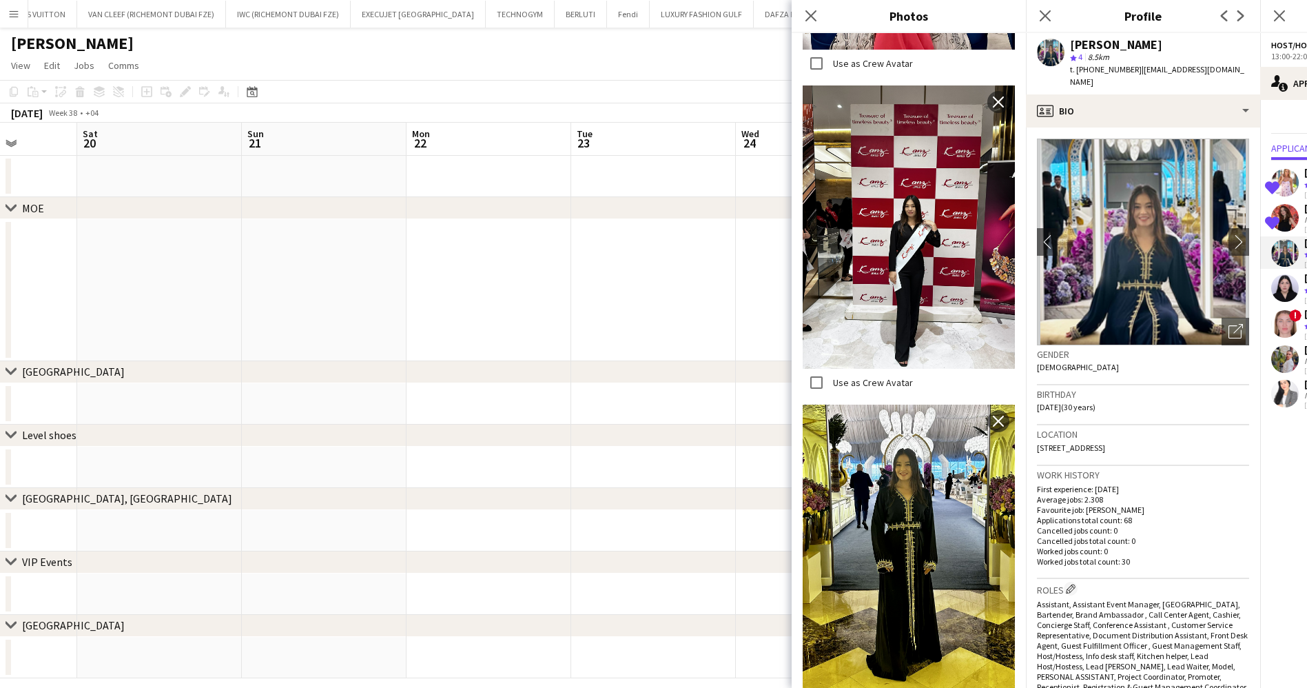
scroll to position [3270, 0]
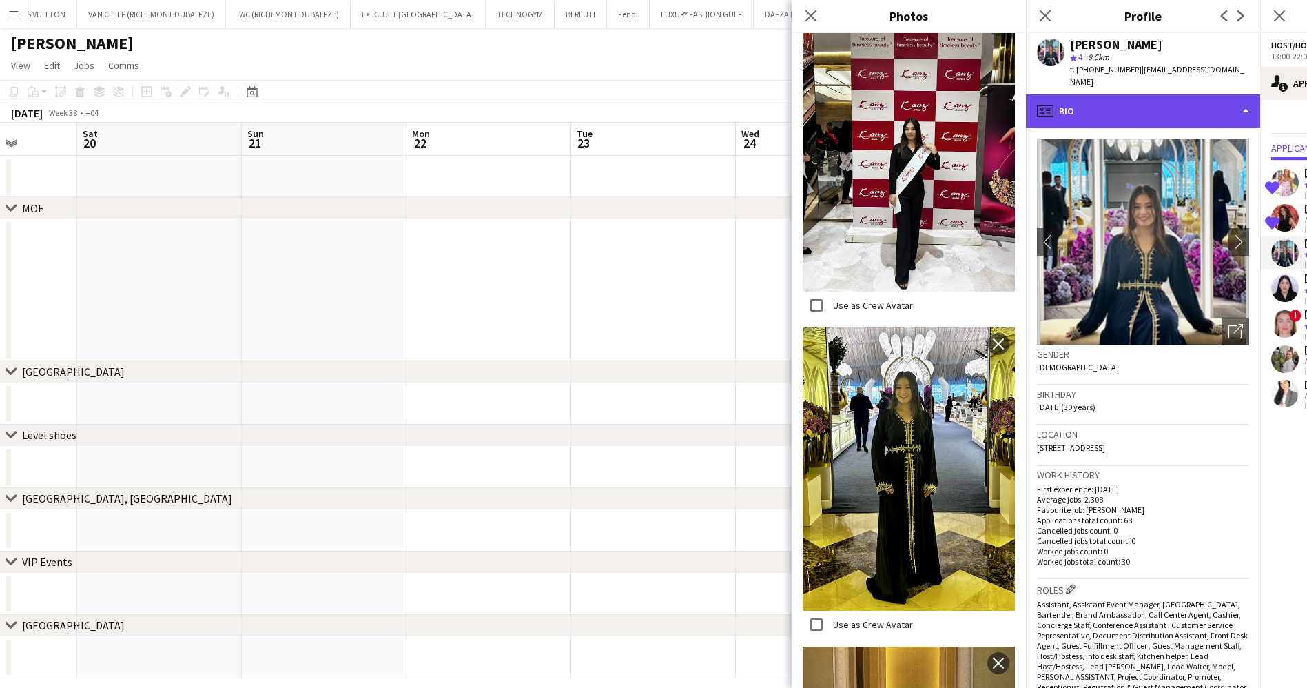
click at [1112, 110] on div "profile Bio" at bounding box center [1143, 110] width 234 height 33
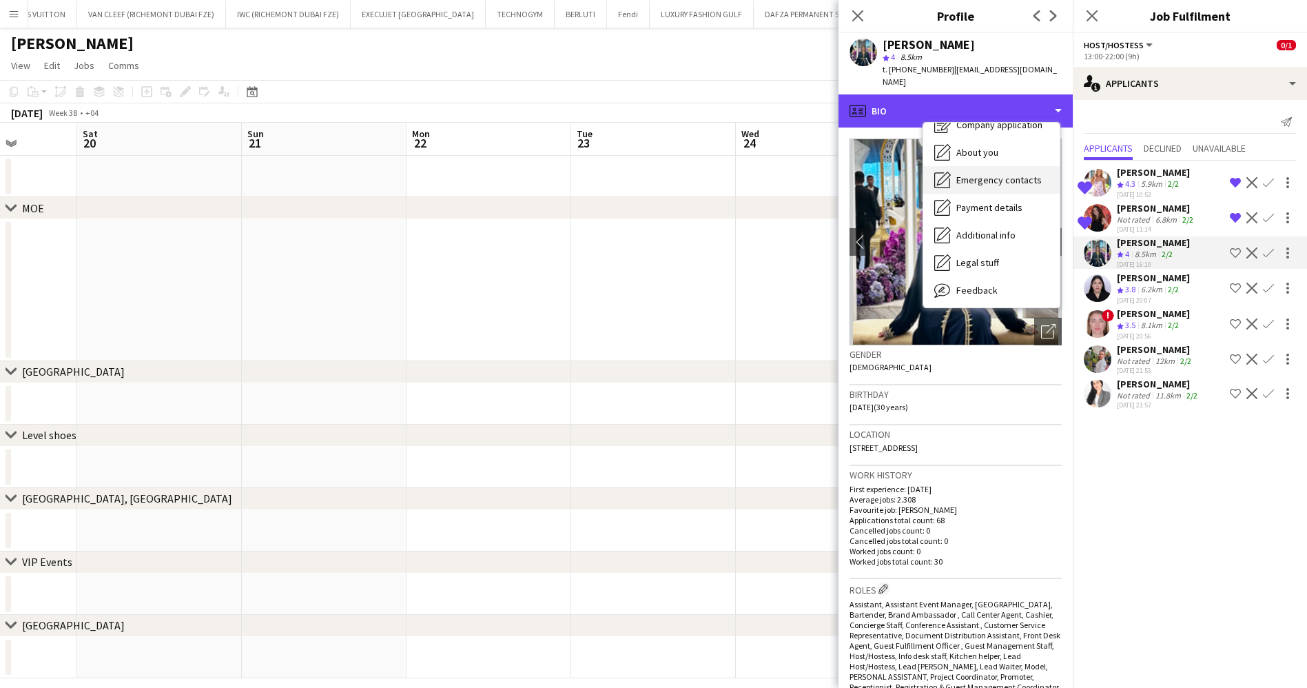
scroll to position [102, 0]
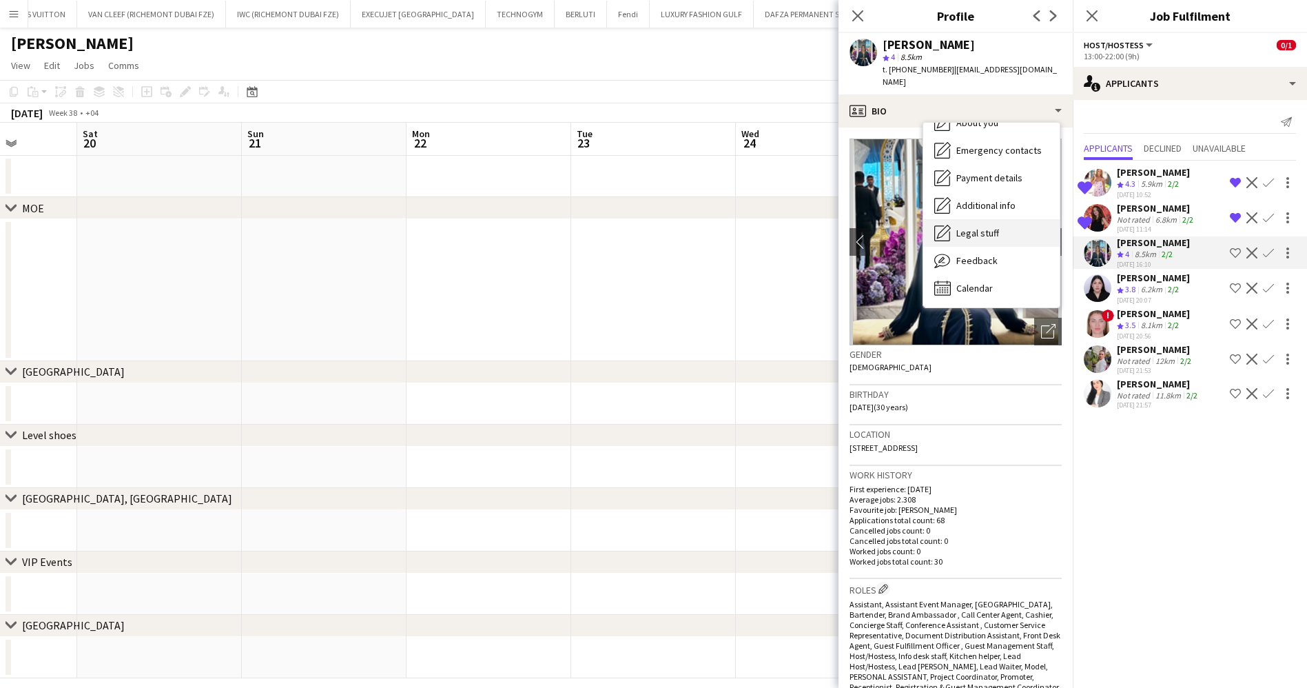
click at [1005, 231] on div "Legal stuff Legal stuff" at bounding box center [992, 233] width 136 height 28
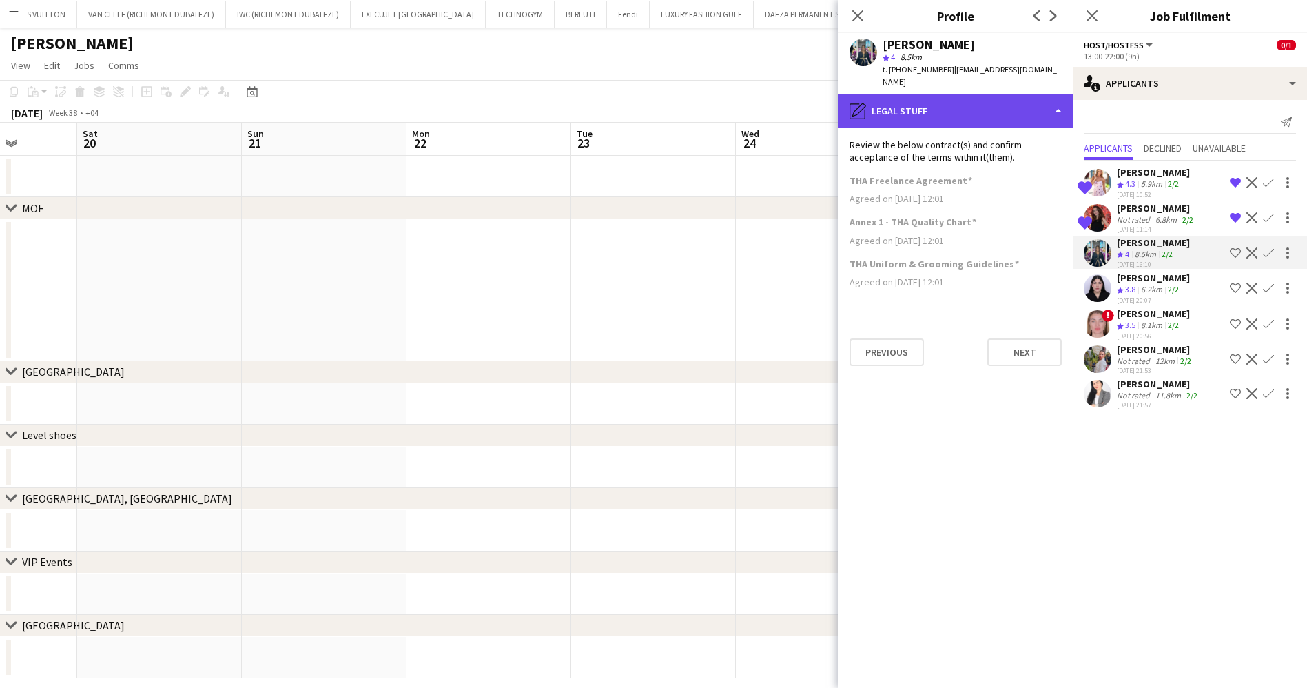
click at [951, 108] on div "pencil4 Legal stuff" at bounding box center [956, 110] width 234 height 33
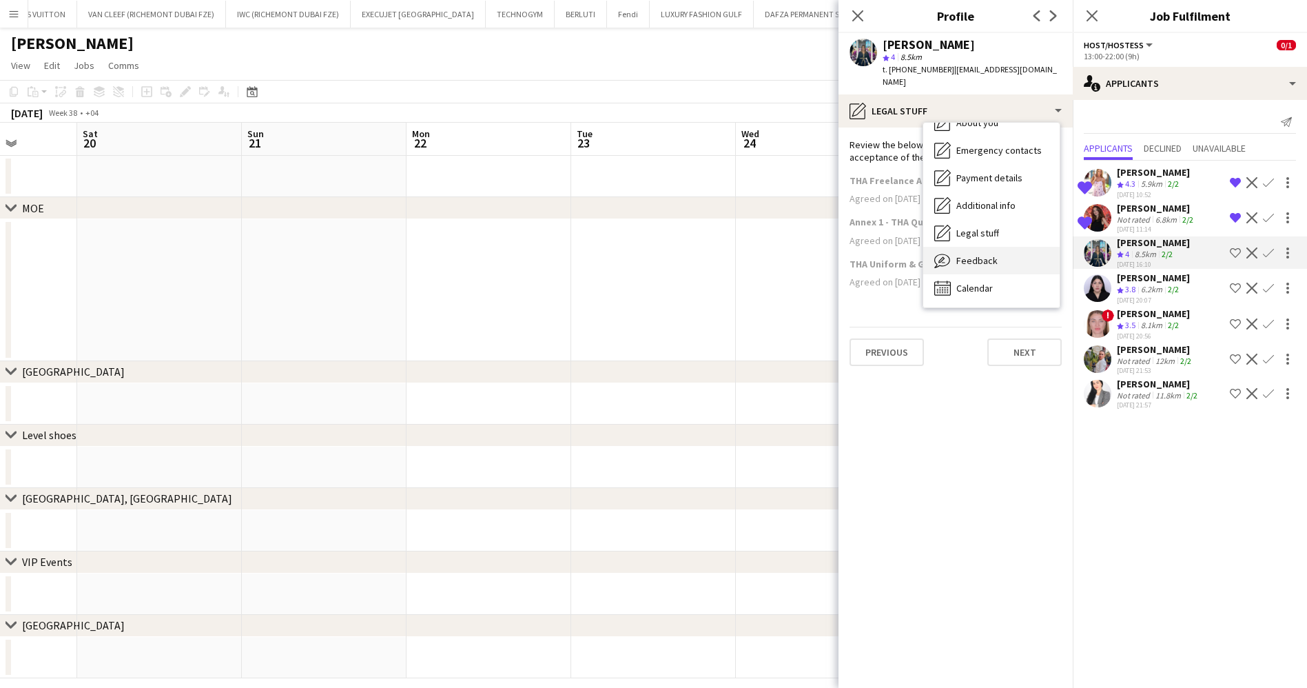
click at [977, 254] on span "Feedback" at bounding box center [977, 260] width 41 height 12
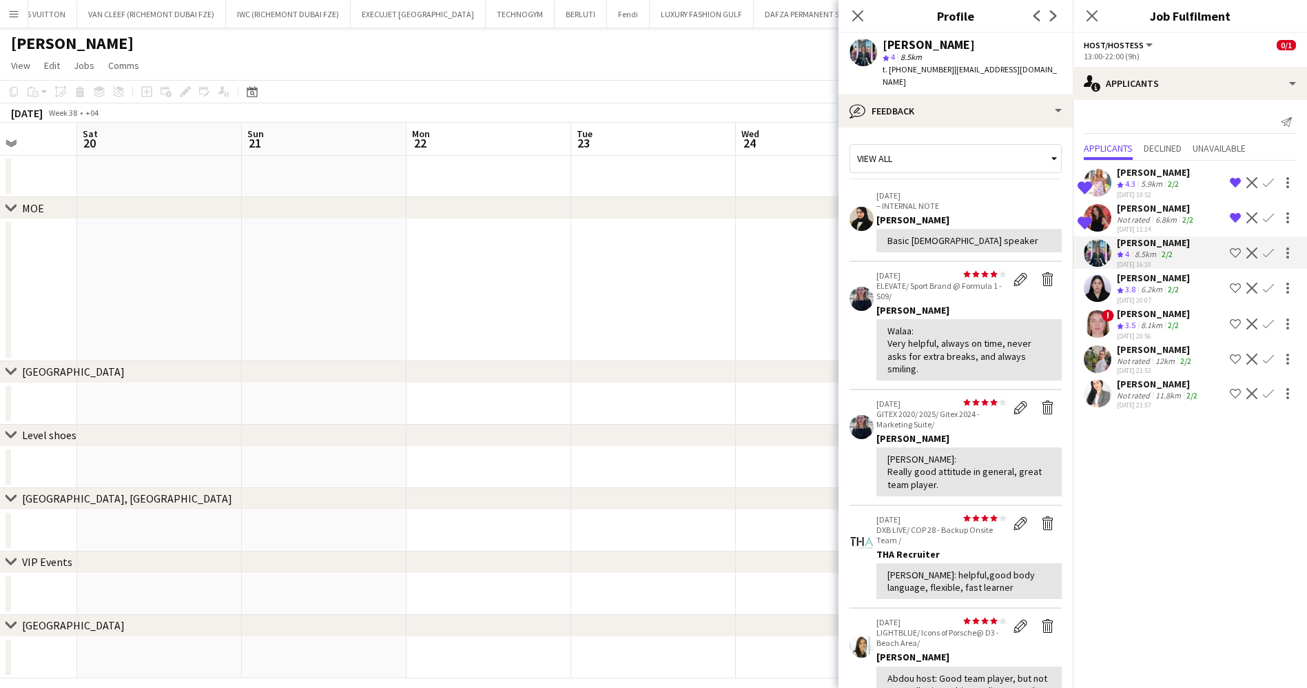
click at [1236, 255] on app-icon "Shortlist crew" at bounding box center [1235, 252] width 11 height 11
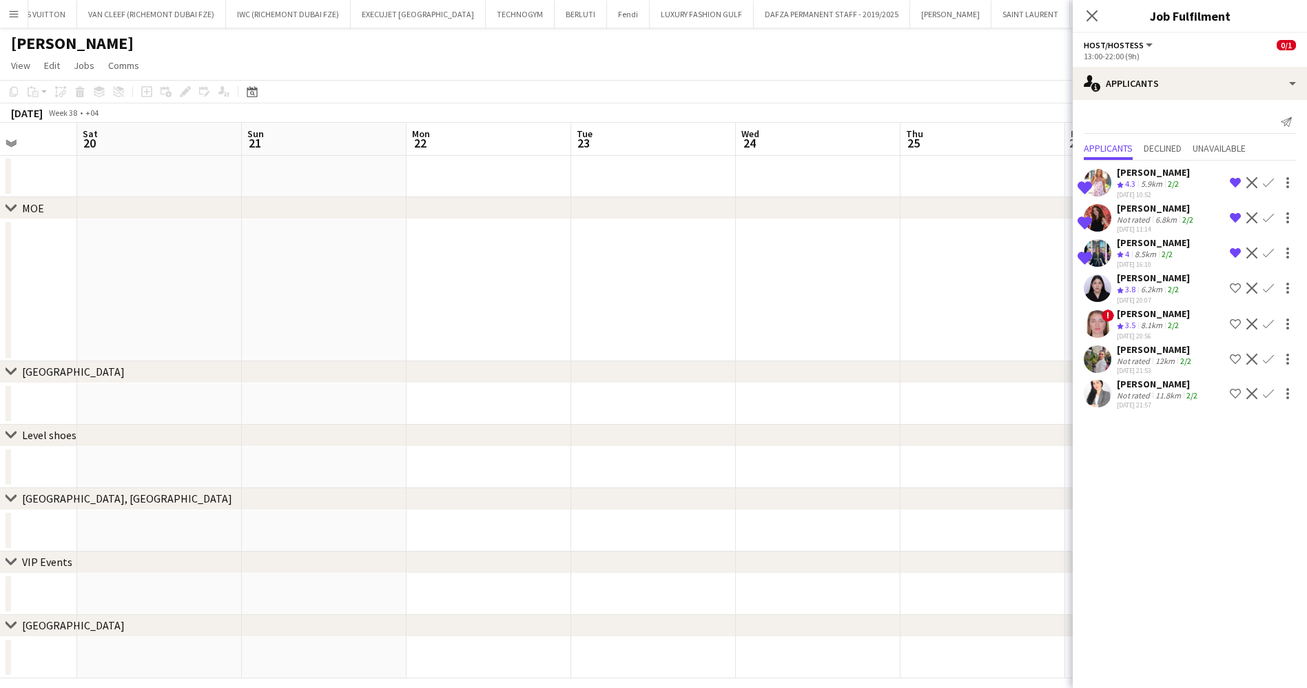
click at [1148, 247] on div "[PERSON_NAME]" at bounding box center [1153, 242] width 73 height 12
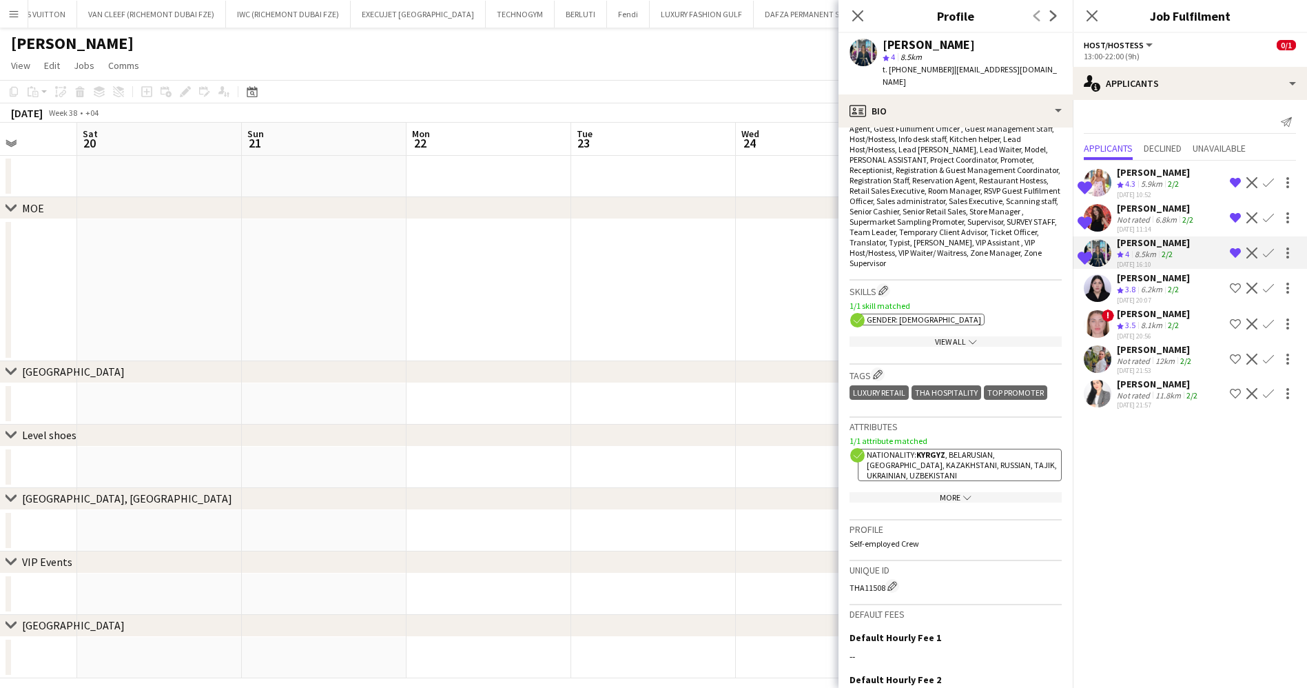
scroll to position [711, 0]
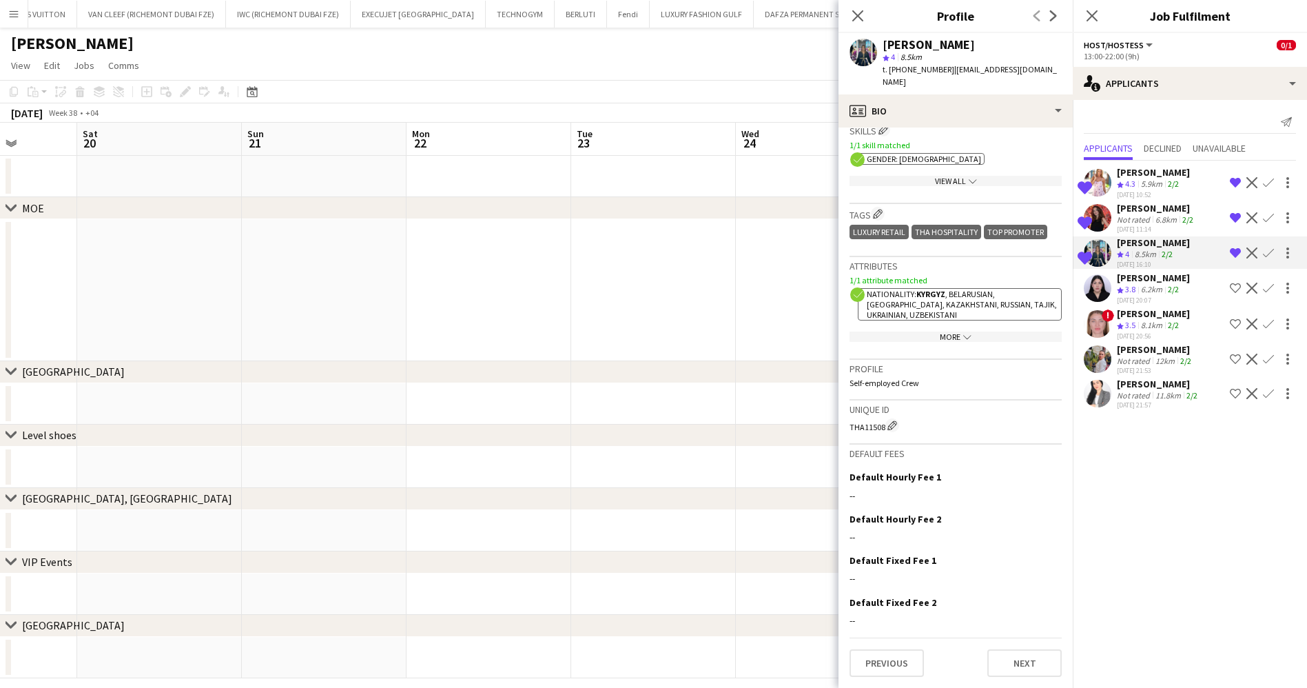
click at [948, 336] on div "More chevron-down" at bounding box center [956, 337] width 212 height 10
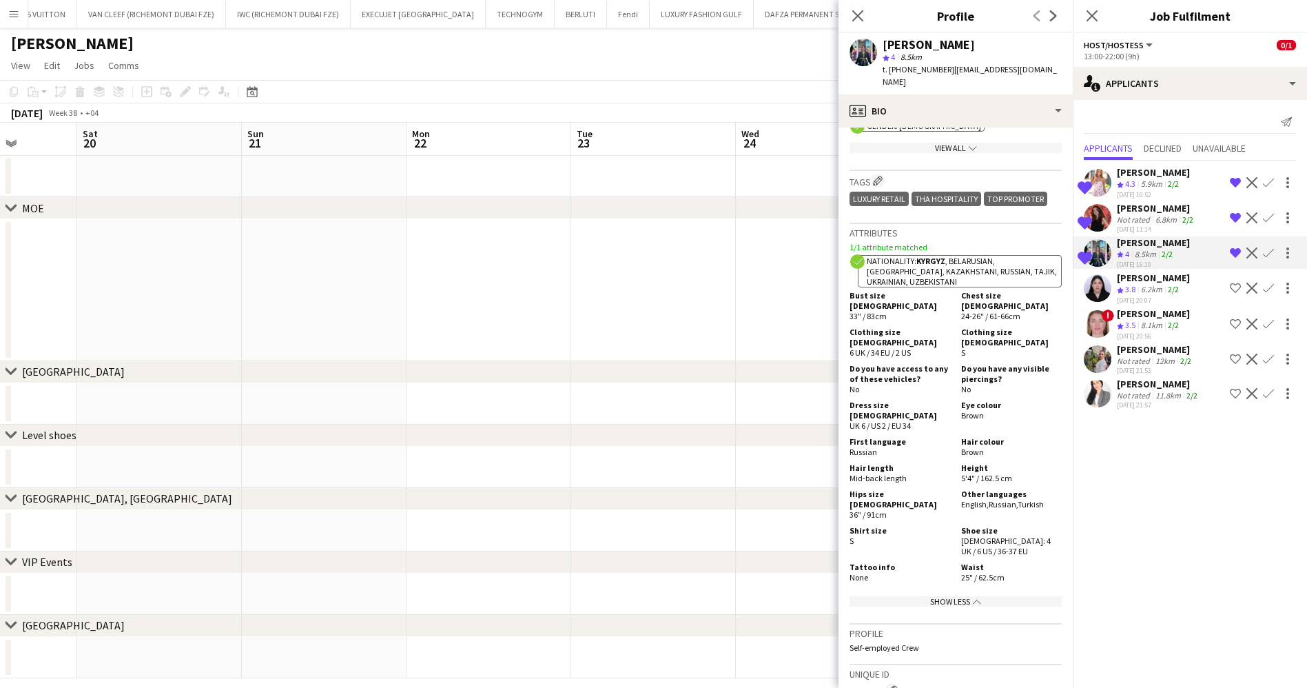
click at [1167, 243] on div "[PERSON_NAME]" at bounding box center [1153, 242] width 73 height 12
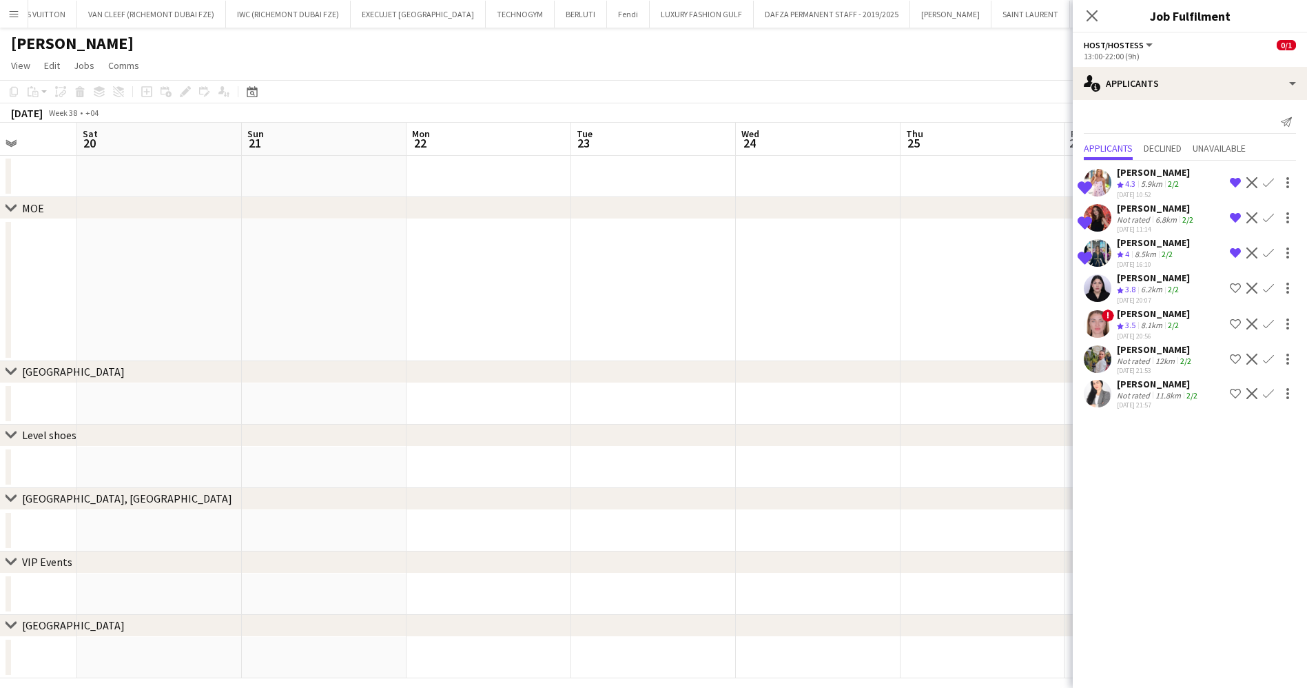
click at [1167, 243] on div "[PERSON_NAME]" at bounding box center [1153, 242] width 73 height 12
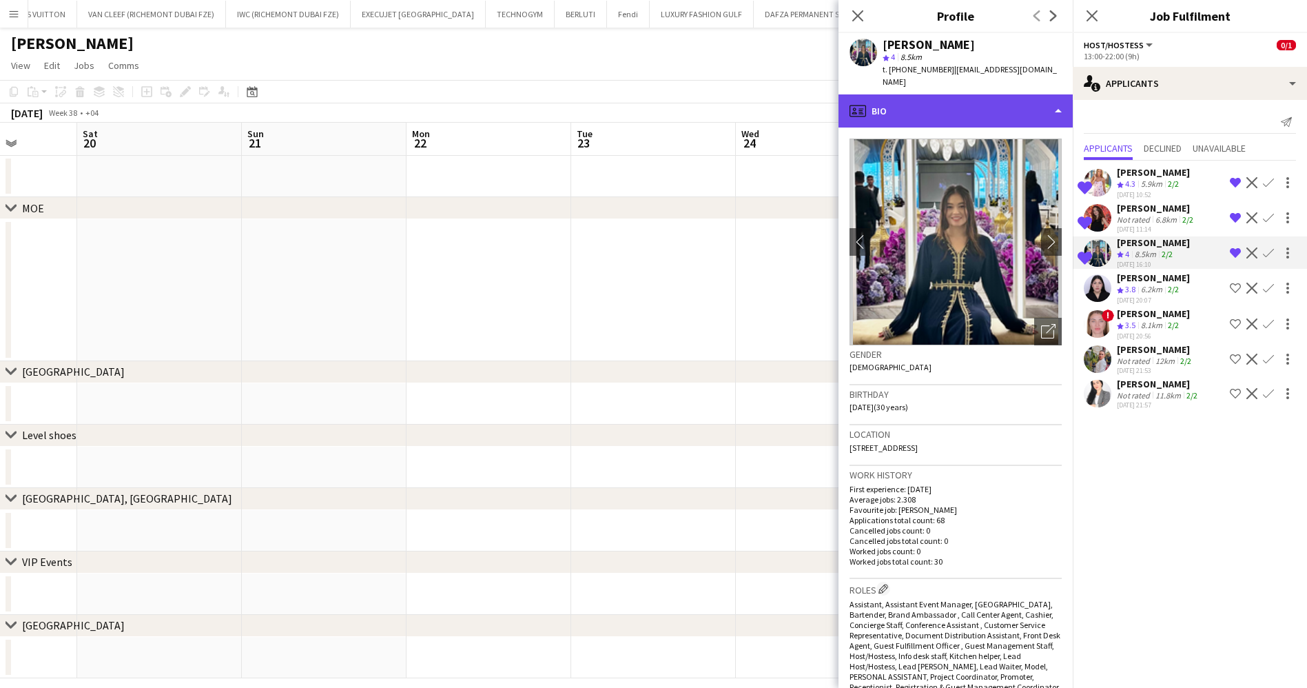
click at [924, 96] on div "profile Bio" at bounding box center [956, 110] width 234 height 33
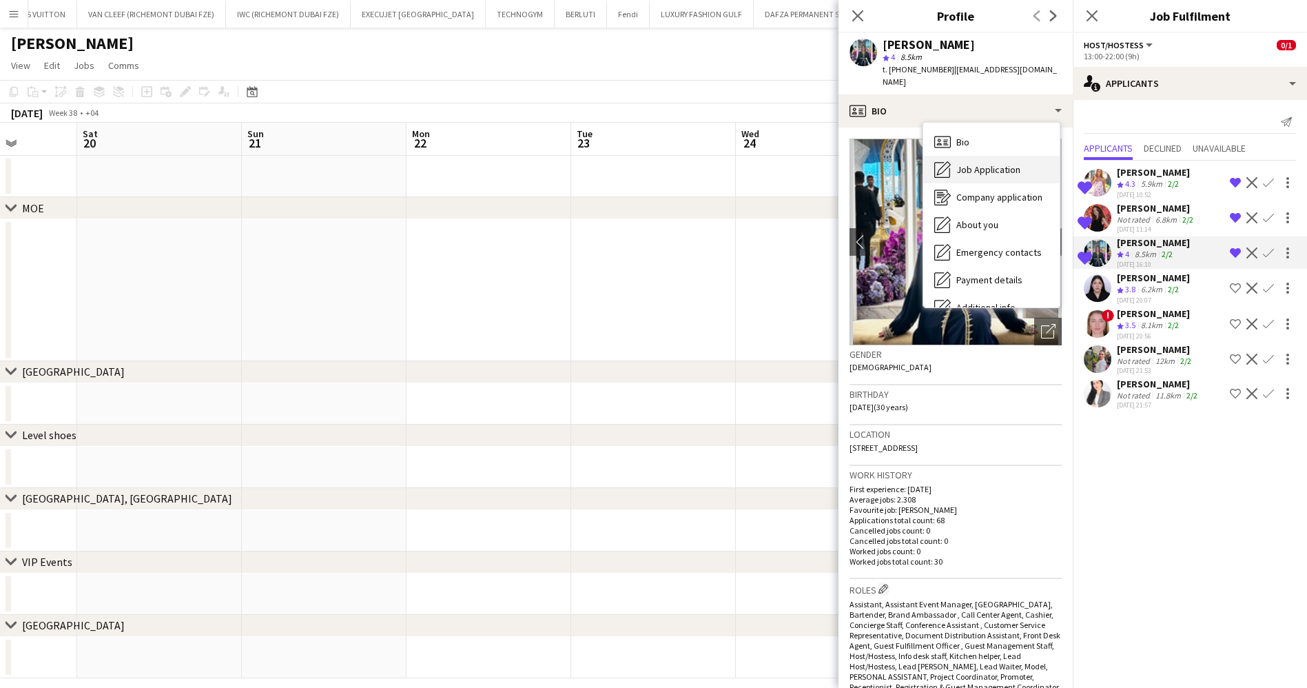
click at [970, 163] on span "Job Application" at bounding box center [989, 169] width 64 height 12
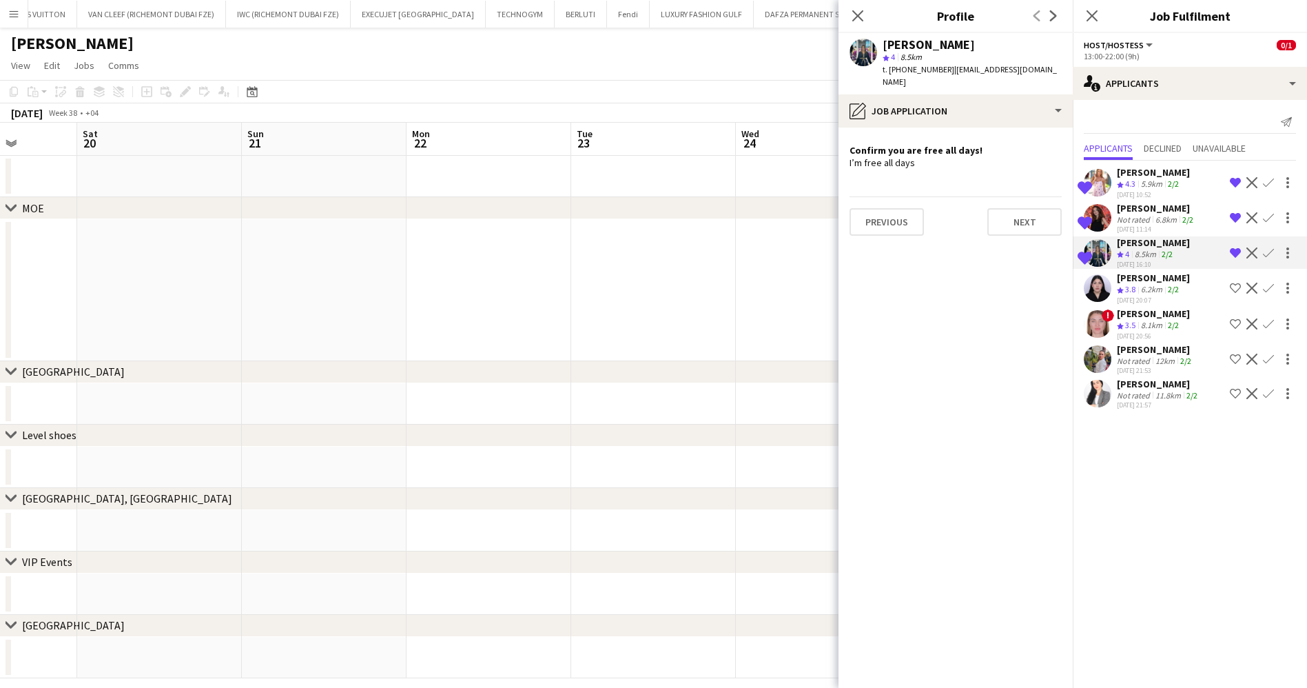
click at [744, 54] on app-page-menu "View Day view expanded Day view collapsed Month view Date picker Jump to [DATE]…" at bounding box center [653, 67] width 1307 height 26
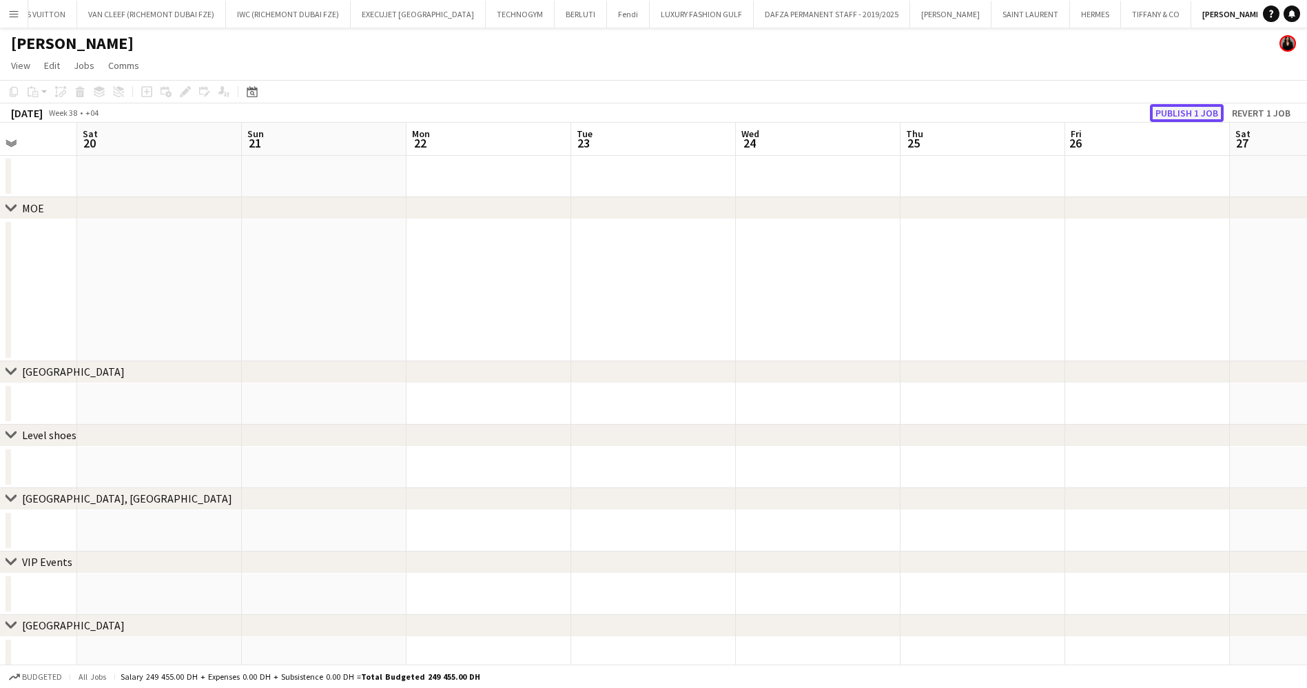
click at [1200, 112] on button "Publish 1 job" at bounding box center [1187, 113] width 74 height 18
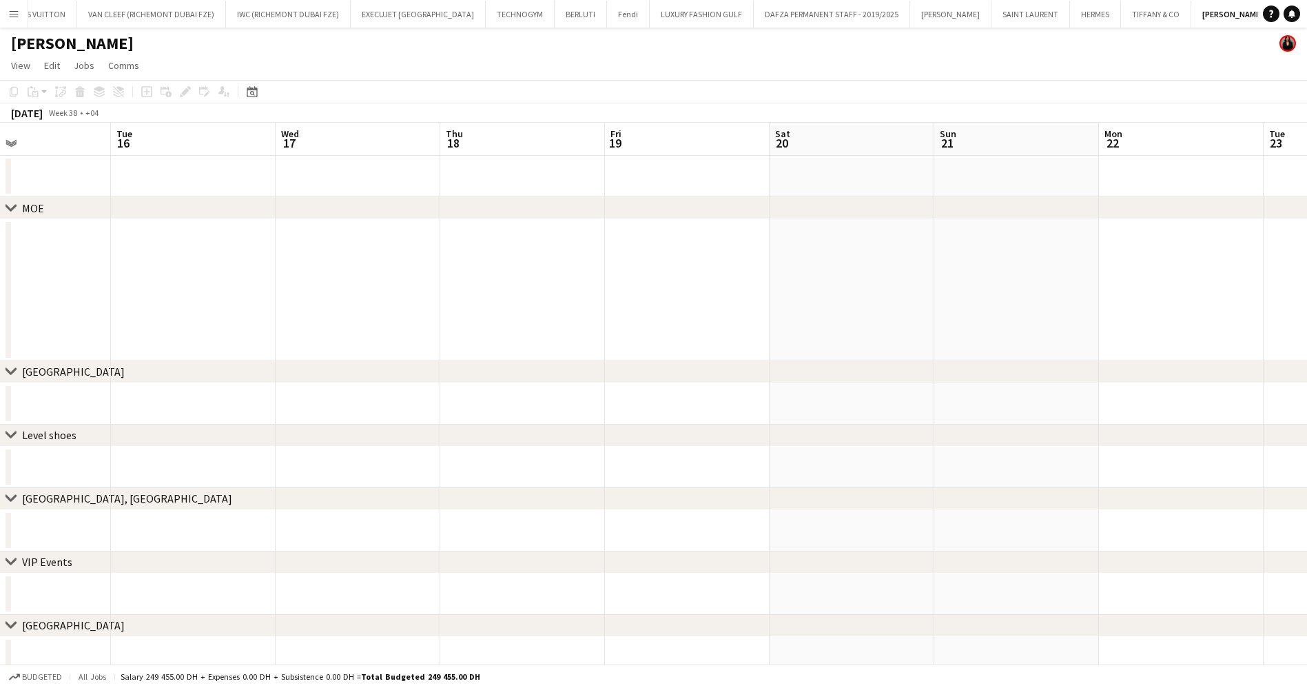
drag, startPoint x: 706, startPoint y: 366, endPoint x: 1204, endPoint y: 411, distance: 500.4
click at [1203, 411] on app-calendar-viewport "Sat 13 Sun 14 Mon 15 Tue 16 Wed 17 Thu 18 Fri 19 Sat 20 Sun 21 Mon 22 Tue 23 We…" at bounding box center [653, 400] width 1307 height 555
drag, startPoint x: 516, startPoint y: 313, endPoint x: 1320, endPoint y: 394, distance: 807.6
click at [1307, 390] on html "Menu Boards Boards Boards All jobs Status Workforce Workforce My Workforce Recr…" at bounding box center [653, 351] width 1307 height 702
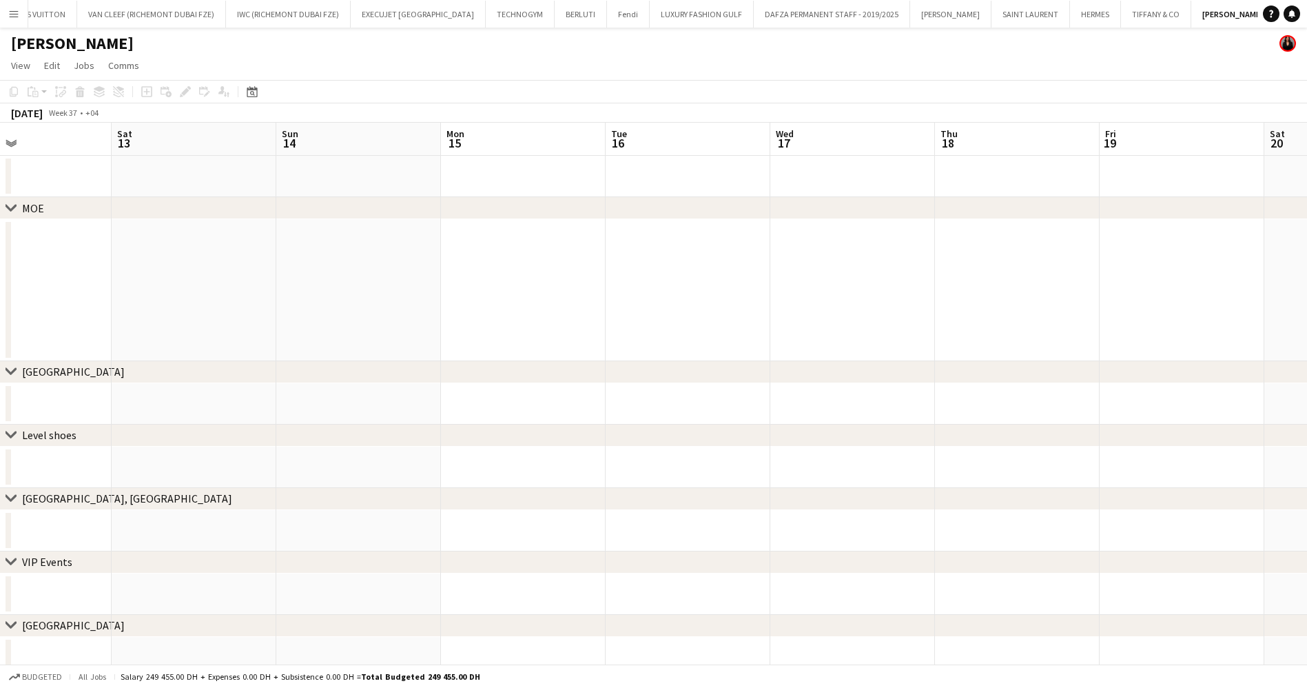
drag, startPoint x: 697, startPoint y: 323, endPoint x: 0, endPoint y: 263, distance: 699.3
click at [0, 263] on app-calendar-viewport "Wed 10 Thu 11 Fri 12 Sat 13 Sun 14 Mon 15 Tue 16 Wed 17 Thu 18 Fri 19 Sat 20 Su…" at bounding box center [653, 400] width 1307 height 555
drag, startPoint x: 505, startPoint y: 302, endPoint x: 1221, endPoint y: 348, distance: 716.9
click at [1218, 347] on app-calendar-viewport "Sun 14 Mon 15 Tue 16 Wed 17 Thu 18 Fri 19 Sat 20 Sun 21 Mon 22 Tue 23 Wed 24 Th…" at bounding box center [653, 400] width 1307 height 555
drag, startPoint x: 369, startPoint y: 251, endPoint x: 1269, endPoint y: 327, distance: 902.6
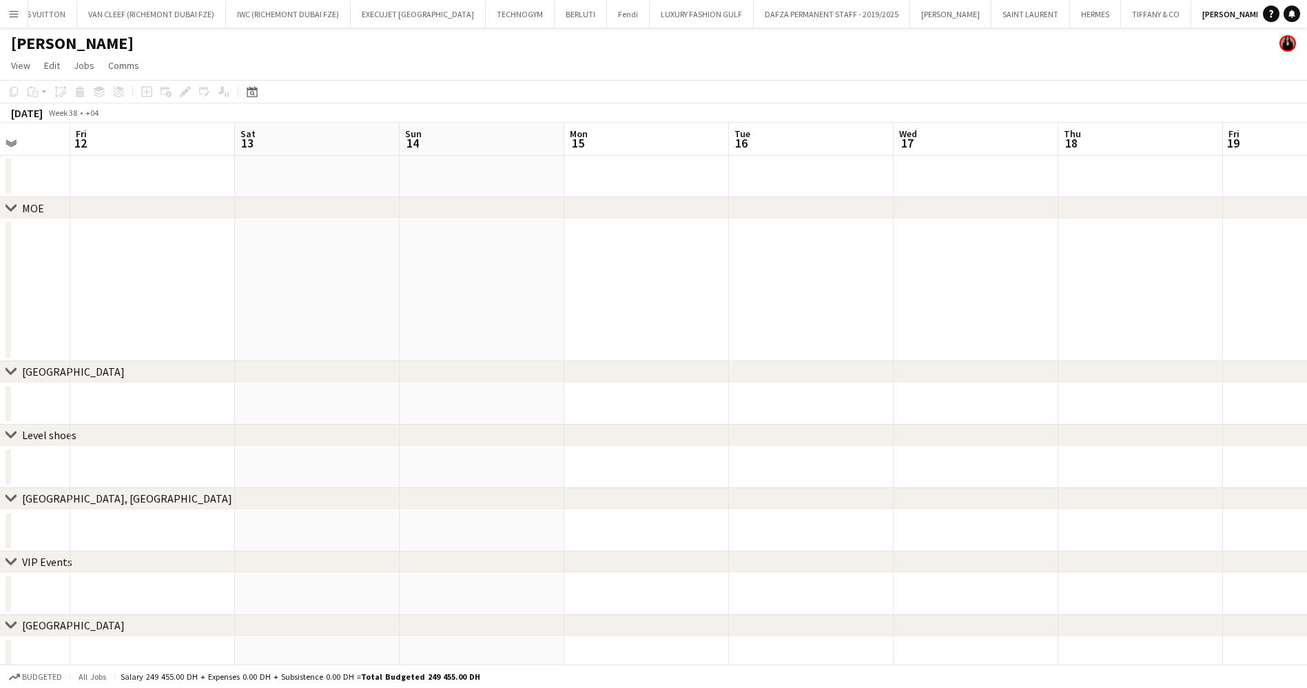
click at [1268, 326] on app-calendar-viewport "Wed 10 Thu 11 Fri 12 Sat 13 Sun 14 Mon 15 Tue 16 Wed 17 Thu 18 Fri 19 Sat 20 Su…" at bounding box center [653, 400] width 1307 height 555
drag, startPoint x: 822, startPoint y: 295, endPoint x: 1323, endPoint y: 332, distance: 502.4
click at [1307, 332] on html "Menu Boards Boards Boards All jobs Status Workforce Workforce My Workforce Recr…" at bounding box center [653, 351] width 1307 height 702
drag, startPoint x: 305, startPoint y: 283, endPoint x: 870, endPoint y: 338, distance: 567.9
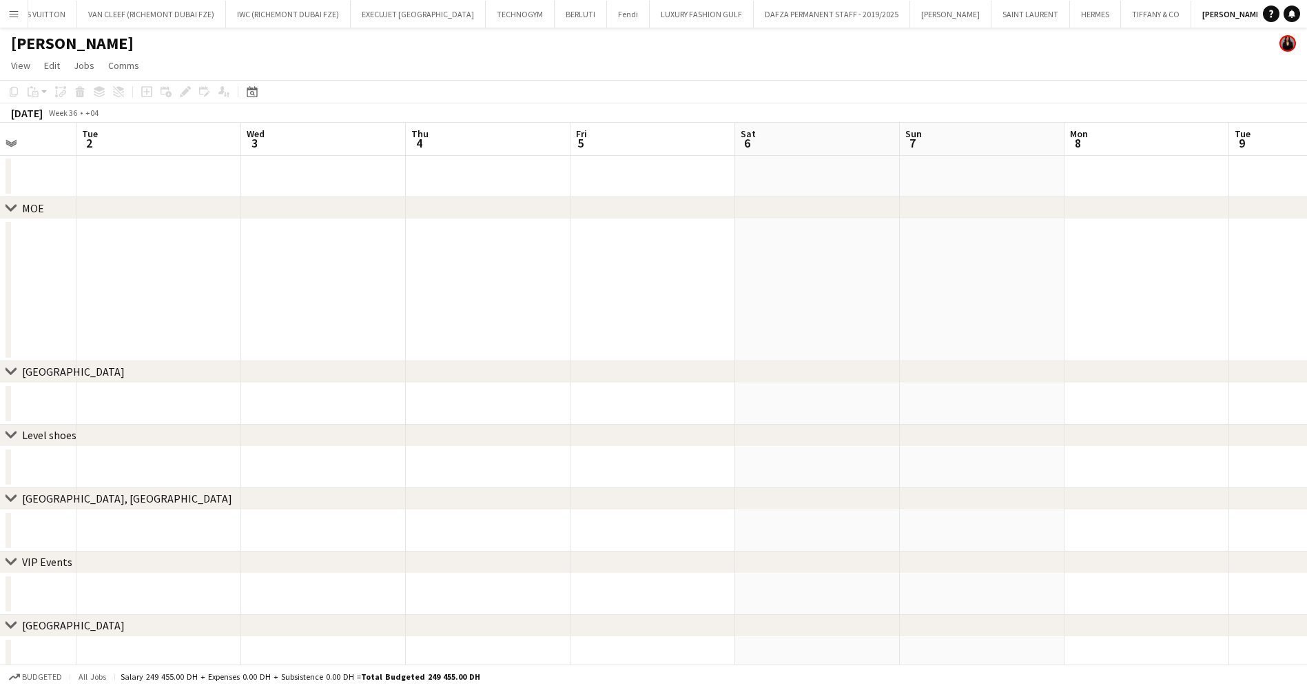
click at [861, 337] on app-calendar-viewport "Sat 30 0/1 1 Job Sun 31 0/1 1 Job Mon 1 Tue 2 Wed 3 Thu 4 Fri 5 Sat 6 Sun 7 Mon…" at bounding box center [653, 400] width 1307 height 555
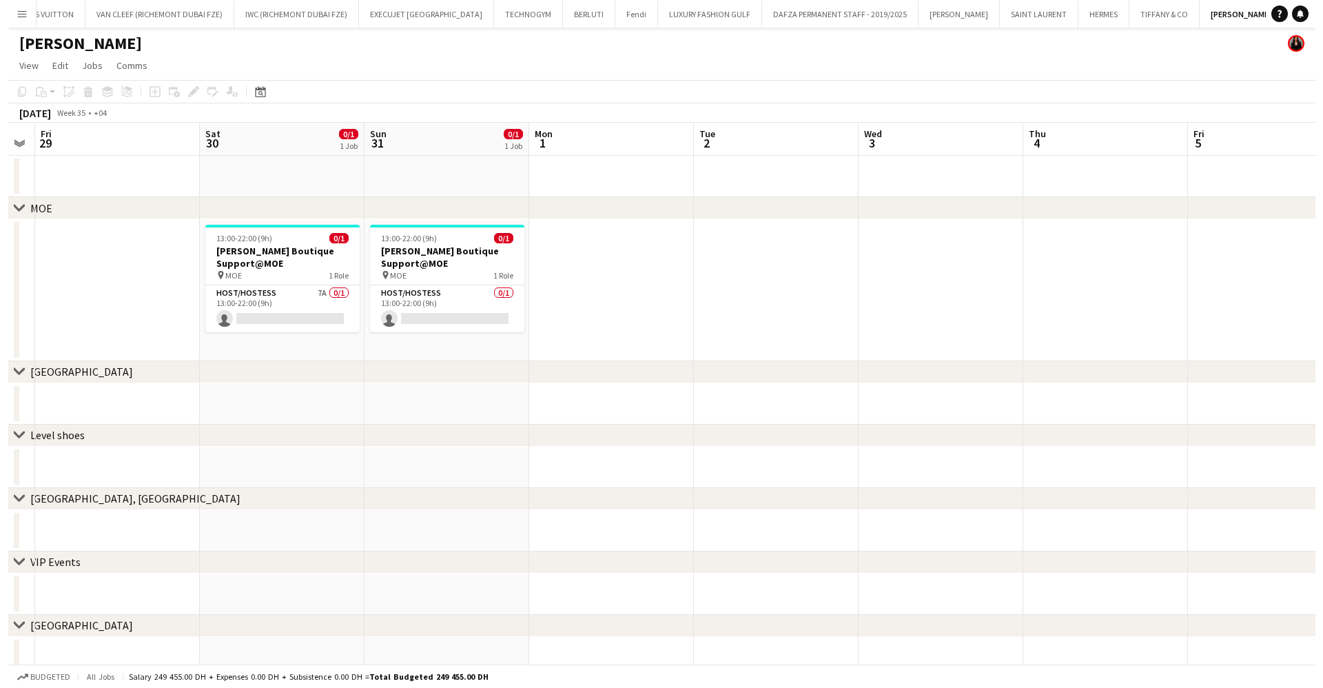
scroll to position [0, 358]
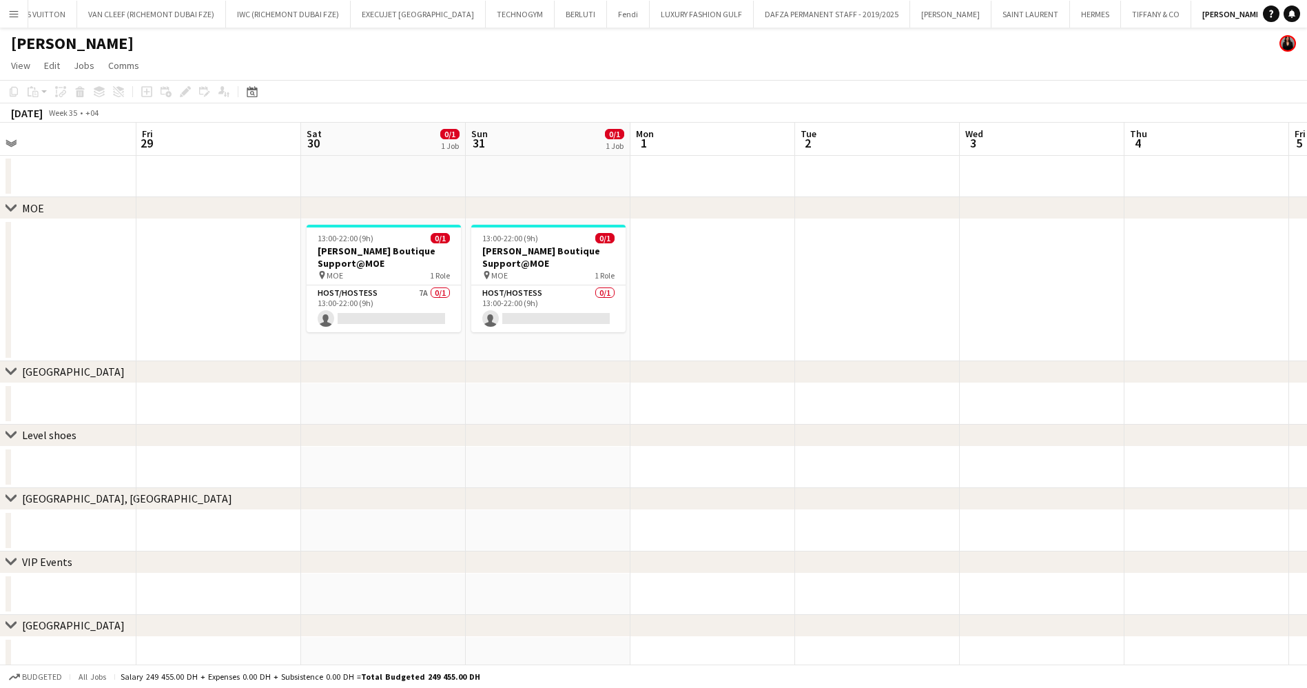
drag, startPoint x: 311, startPoint y: 305, endPoint x: 935, endPoint y: 374, distance: 627.5
click at [938, 374] on div "chevron-right MOE chevron-right Dubai Mall chevron-right Level shoes chevron-ri…" at bounding box center [653, 400] width 1307 height 555
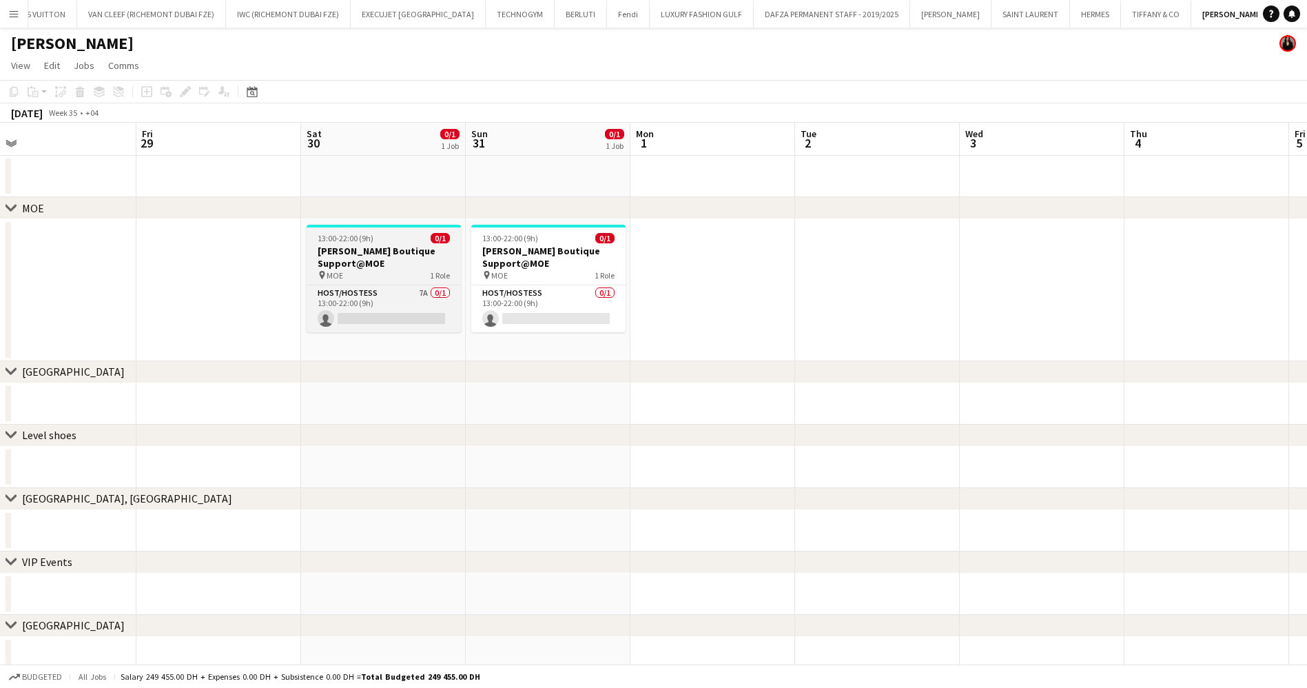
click at [407, 275] on div "pin MOE 1 Role" at bounding box center [384, 274] width 154 height 11
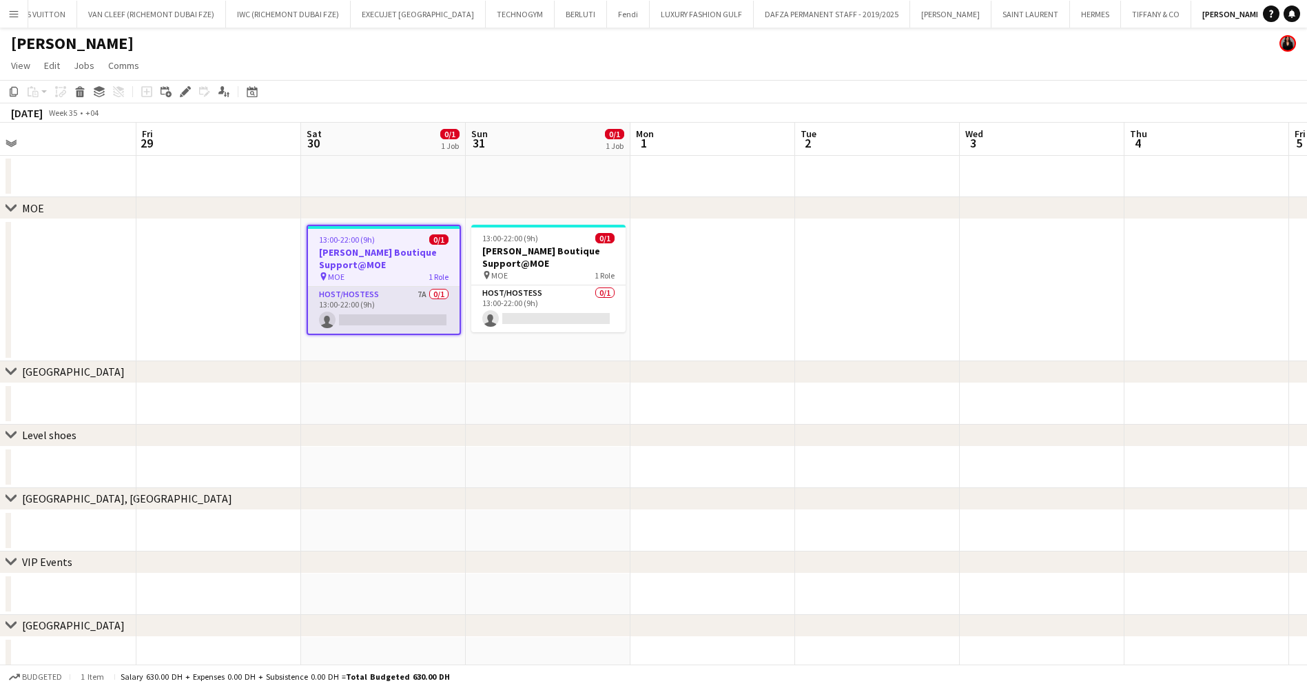
click at [410, 307] on app-card-role "Host/Hostess 7A 0/1 13:00-22:00 (9h) single-neutral-actions" at bounding box center [384, 310] width 152 height 47
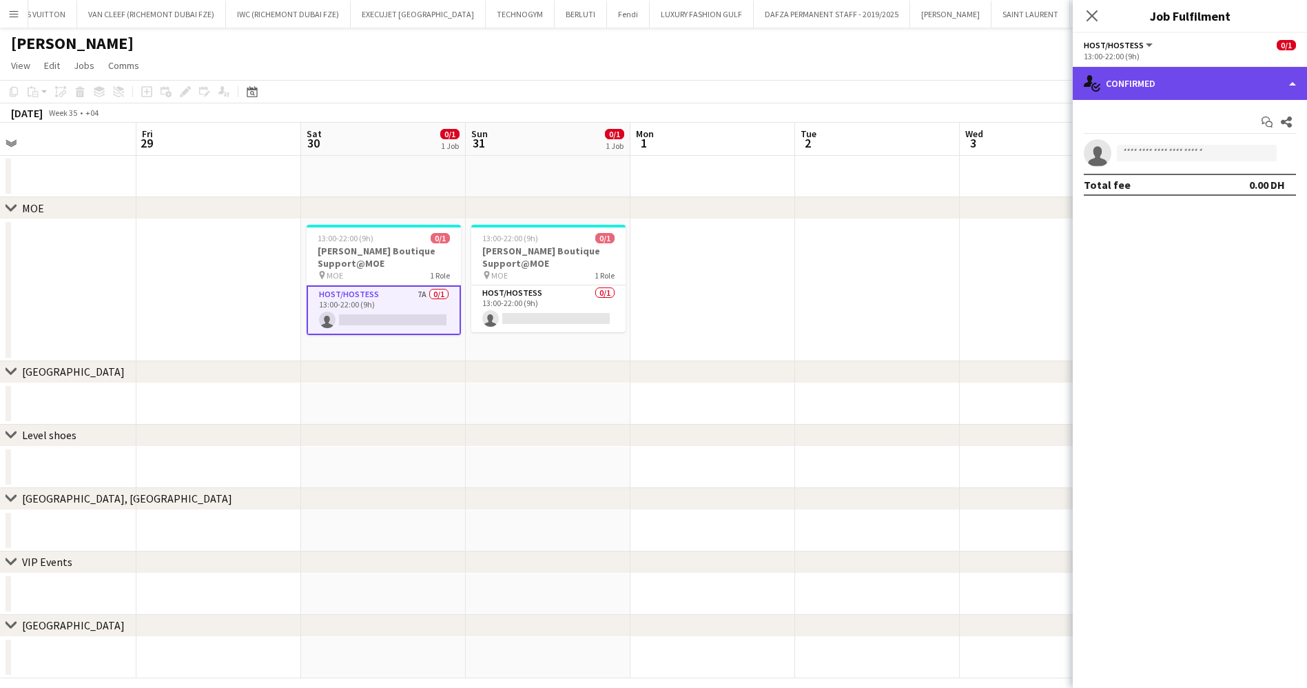
click at [1198, 83] on div "single-neutral-actions-check-2 Confirmed" at bounding box center [1190, 83] width 234 height 33
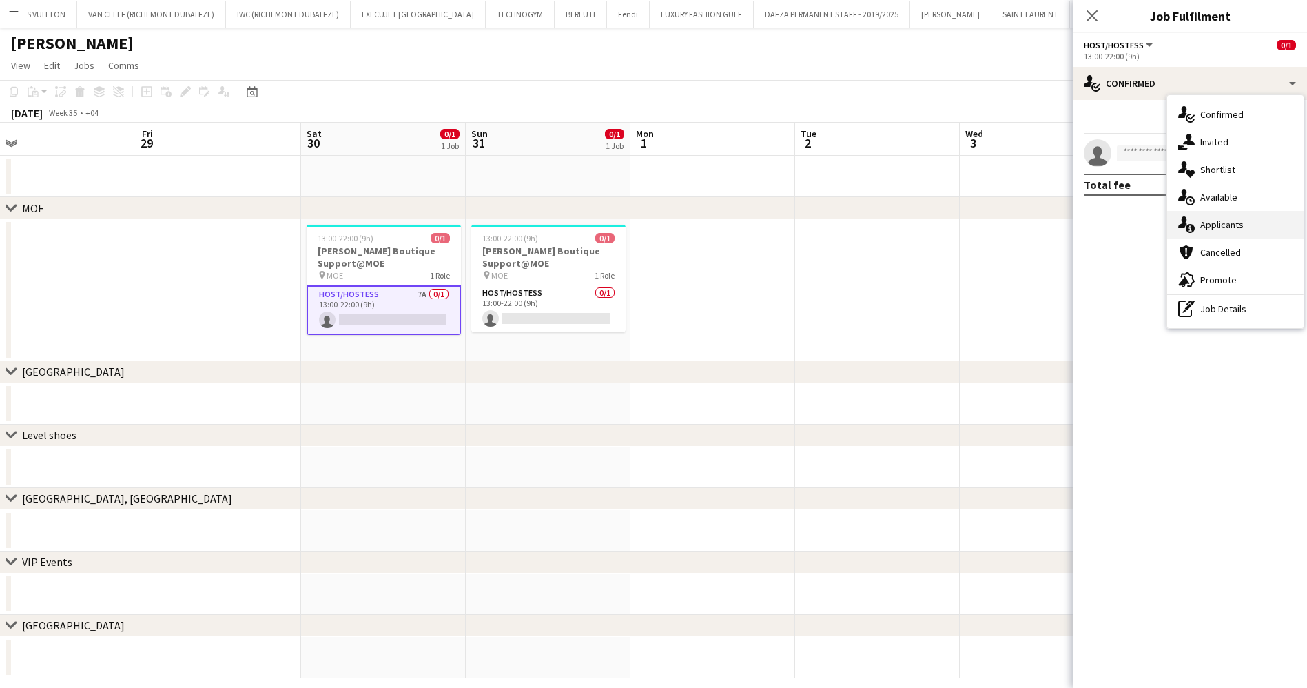
click at [1218, 227] on div "single-neutral-actions-information Applicants" at bounding box center [1235, 225] width 136 height 28
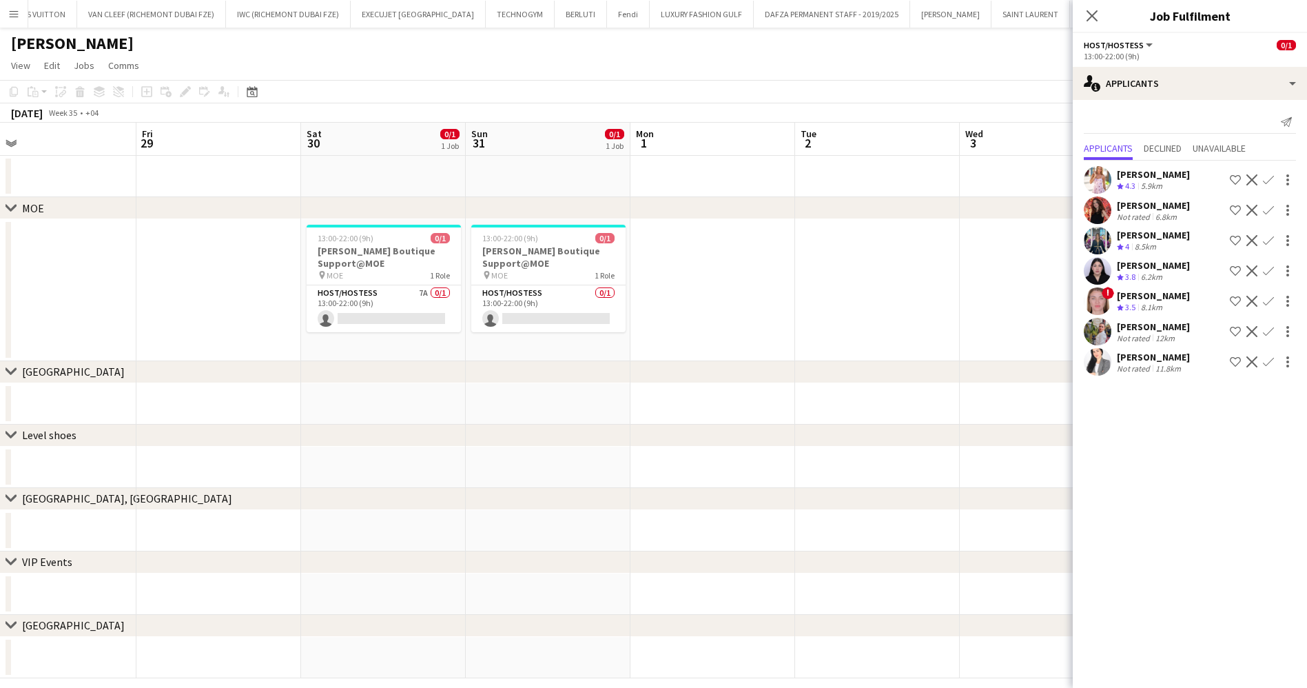
click at [845, 88] on app-toolbar "Copy Paste Paste Ctrl+V Paste with crew Ctrl+Shift+V Paste linked Job [GEOGRAPH…" at bounding box center [653, 91] width 1307 height 23
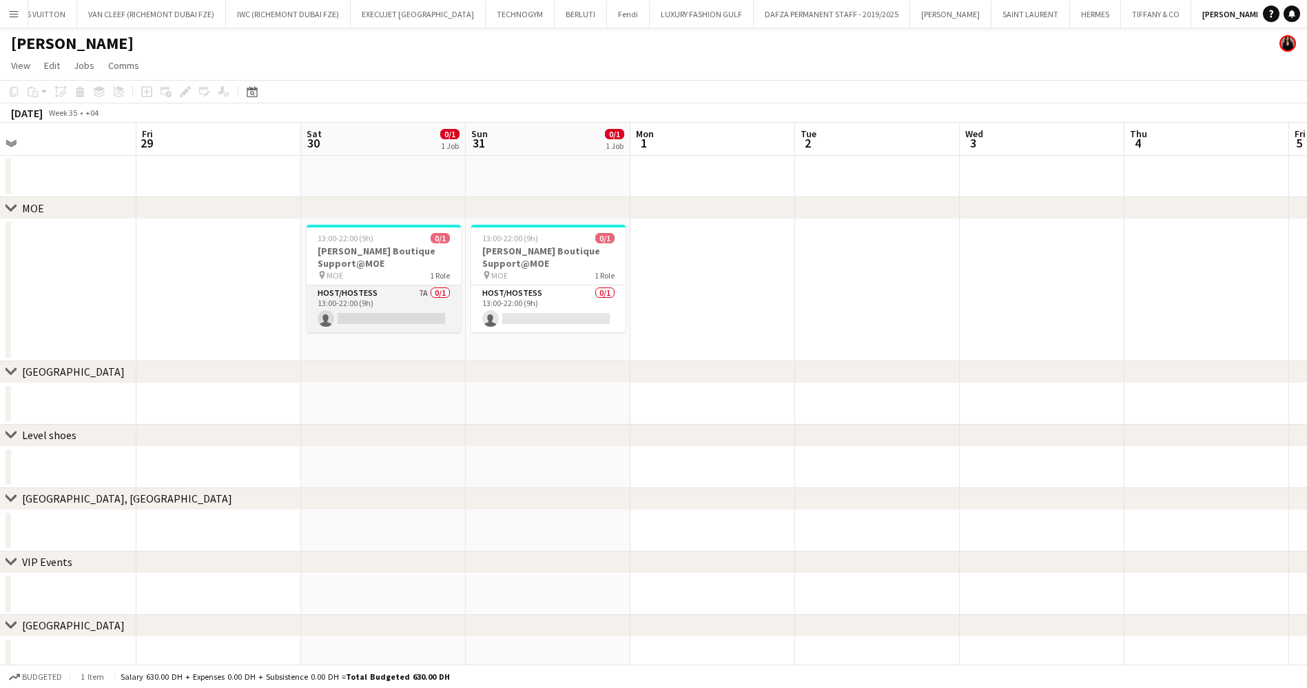
click at [423, 300] on app-card-role "Host/Hostess 7A 0/1 13:00-22:00 (9h) single-neutral-actions" at bounding box center [384, 308] width 154 height 47
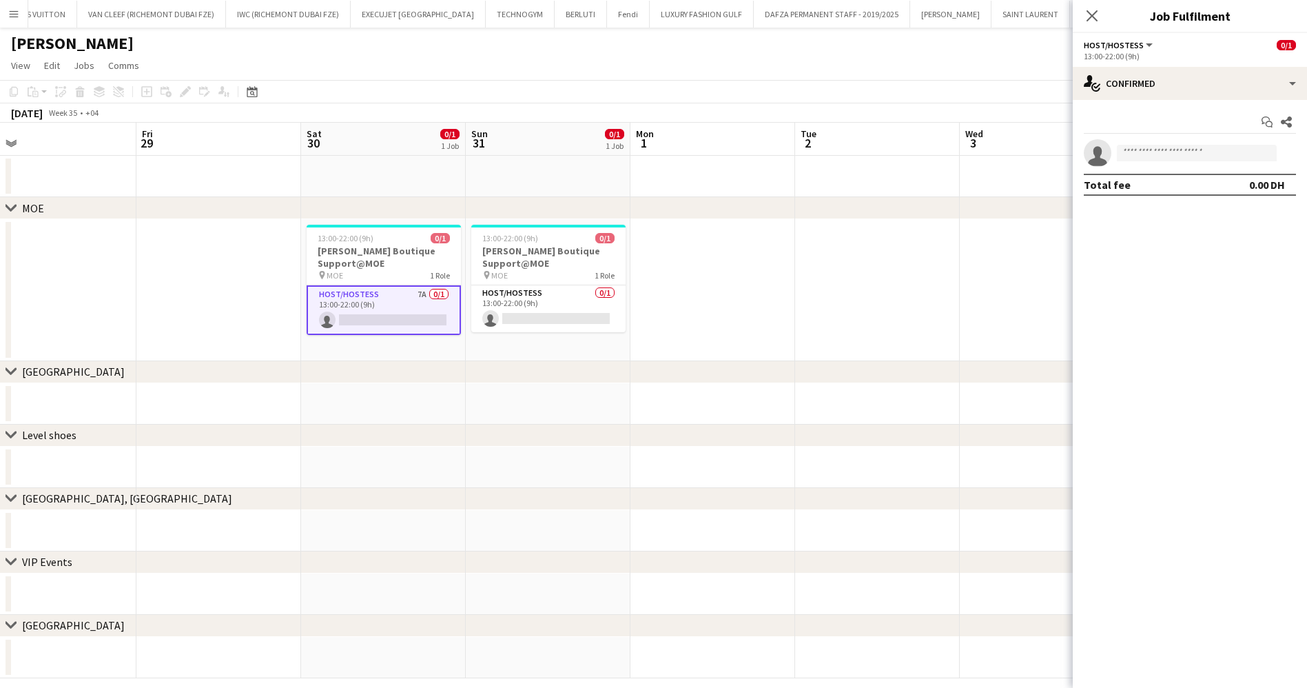
click at [1170, 59] on div "13:00-22:00 (9h)" at bounding box center [1190, 56] width 212 height 10
click at [1170, 74] on div "single-neutral-actions-check-2 Confirmed" at bounding box center [1190, 83] width 234 height 33
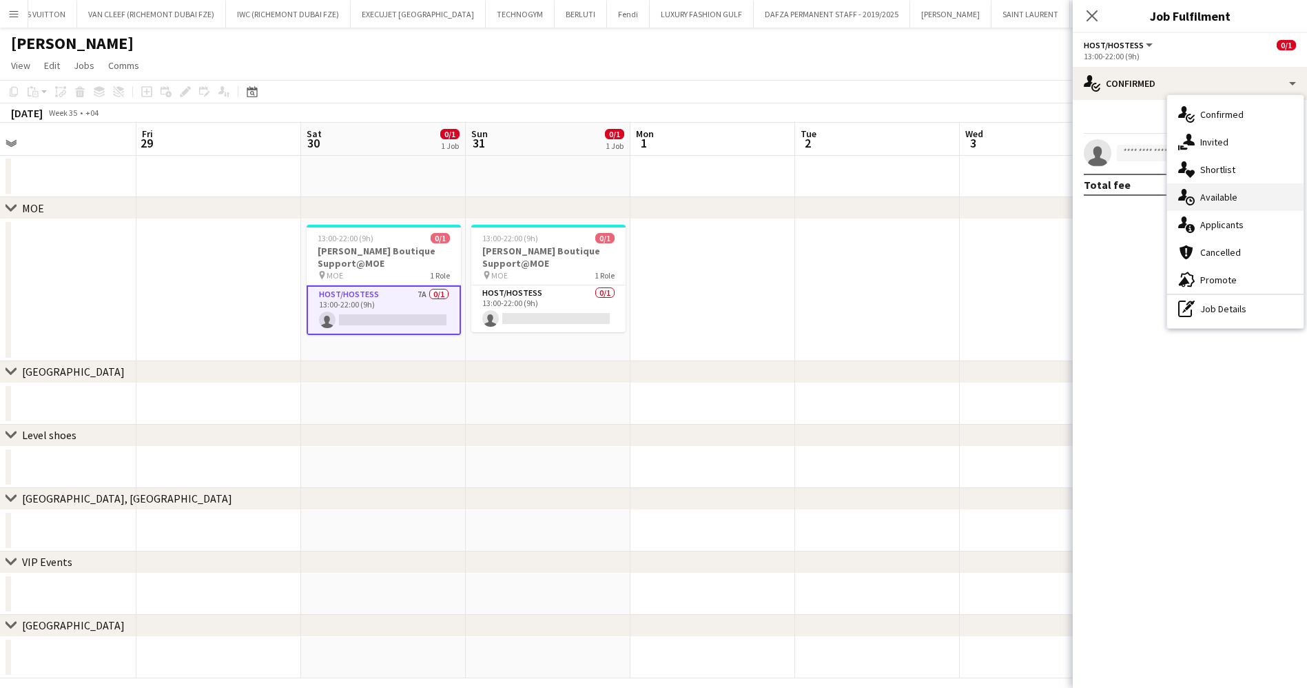
click at [1216, 184] on div "single-neutral-actions-upload Available" at bounding box center [1235, 197] width 136 height 28
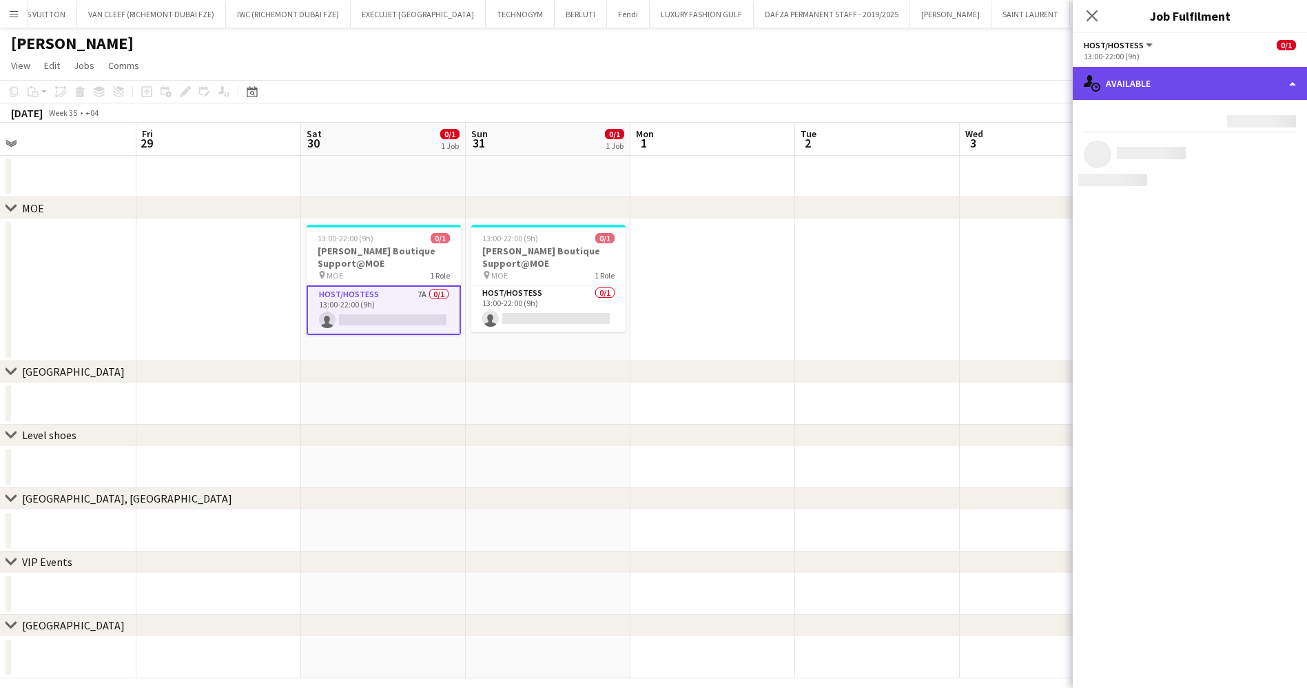
click at [1178, 84] on div "single-neutral-actions-upload Available" at bounding box center [1190, 83] width 234 height 33
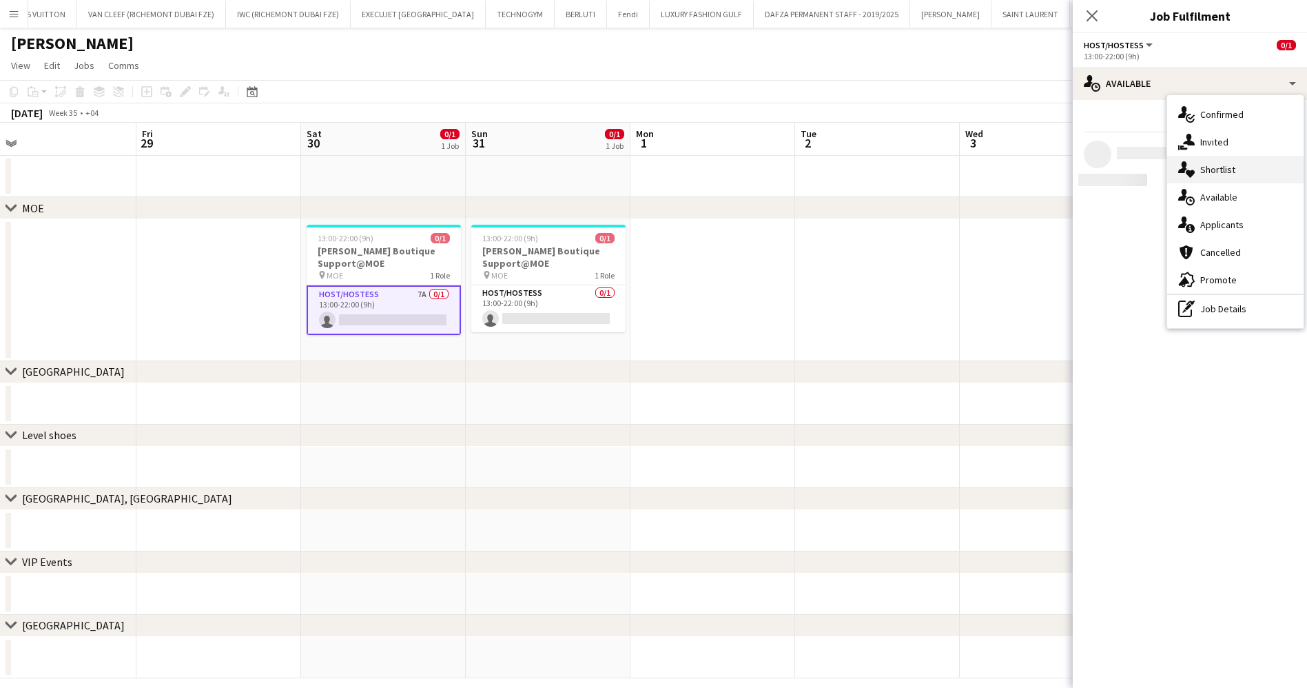
click at [1227, 163] on div "single-neutral-actions-heart Shortlist" at bounding box center [1235, 170] width 136 height 28
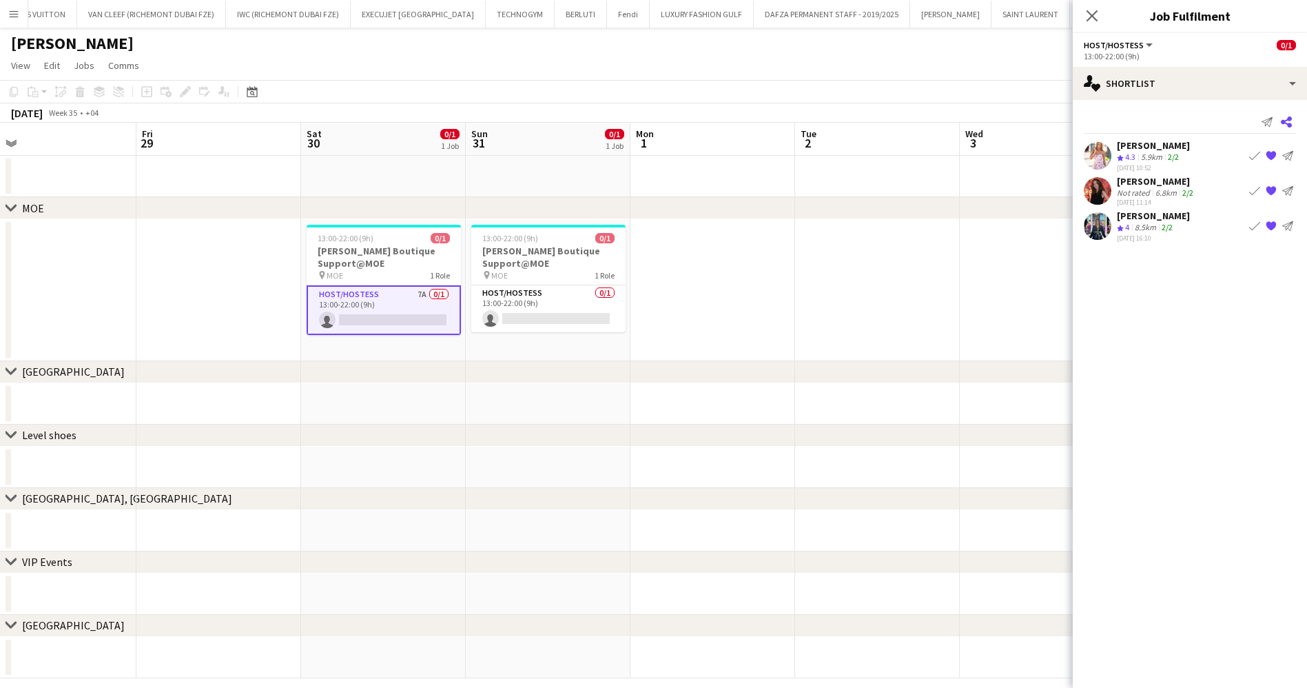
click at [1292, 121] on icon "Share" at bounding box center [1286, 121] width 11 height 11
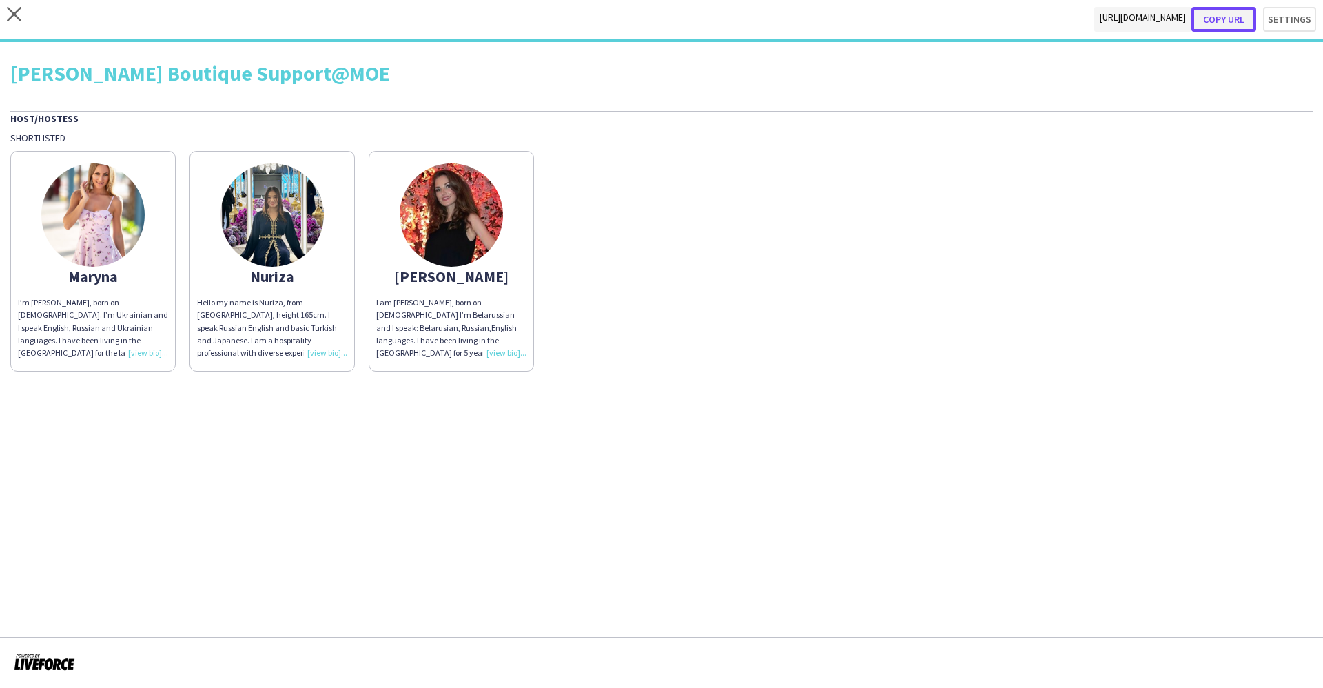
click at [1230, 15] on button "Copy url" at bounding box center [1224, 19] width 65 height 25
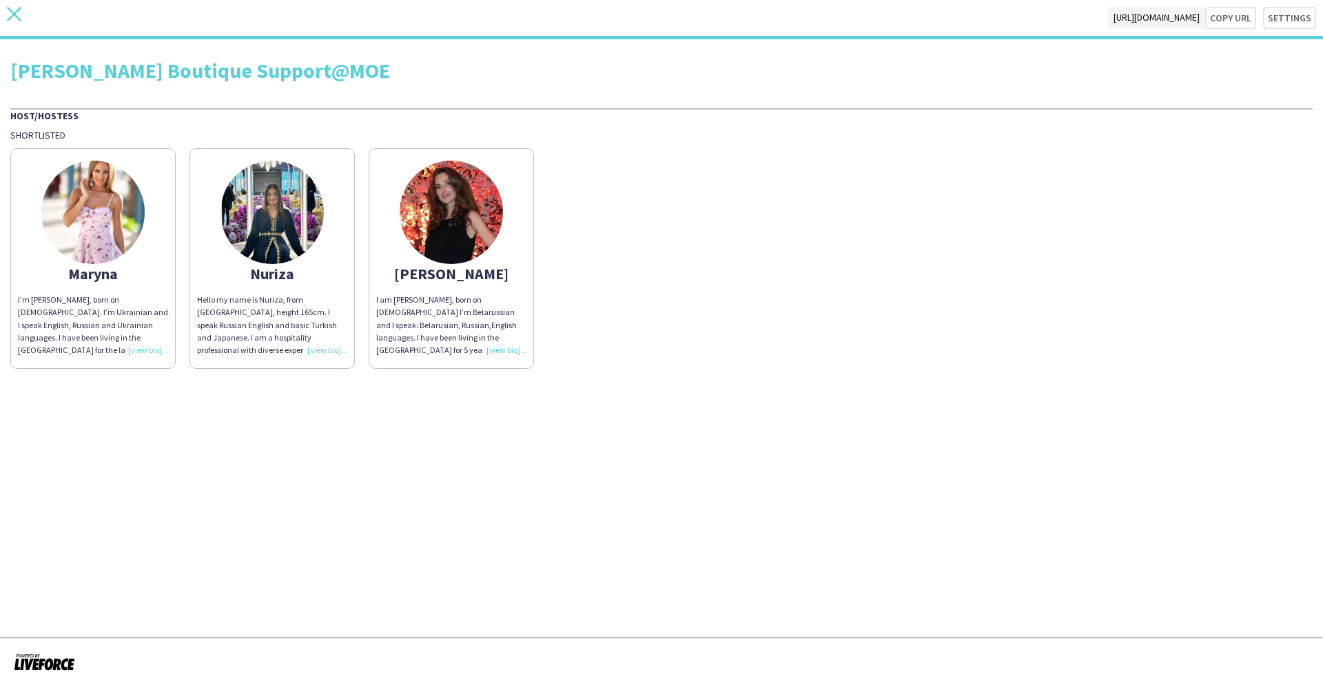
click at [12, 18] on icon "close" at bounding box center [14, 14] width 14 height 14
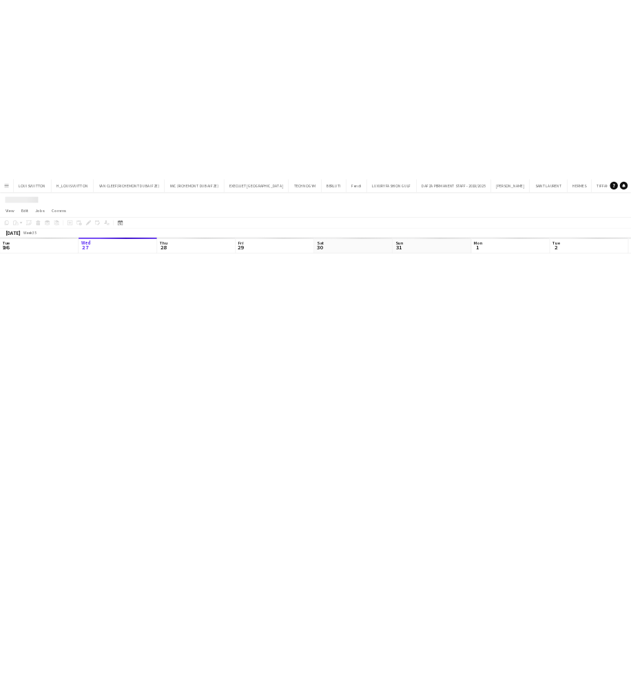
scroll to position [0, 36]
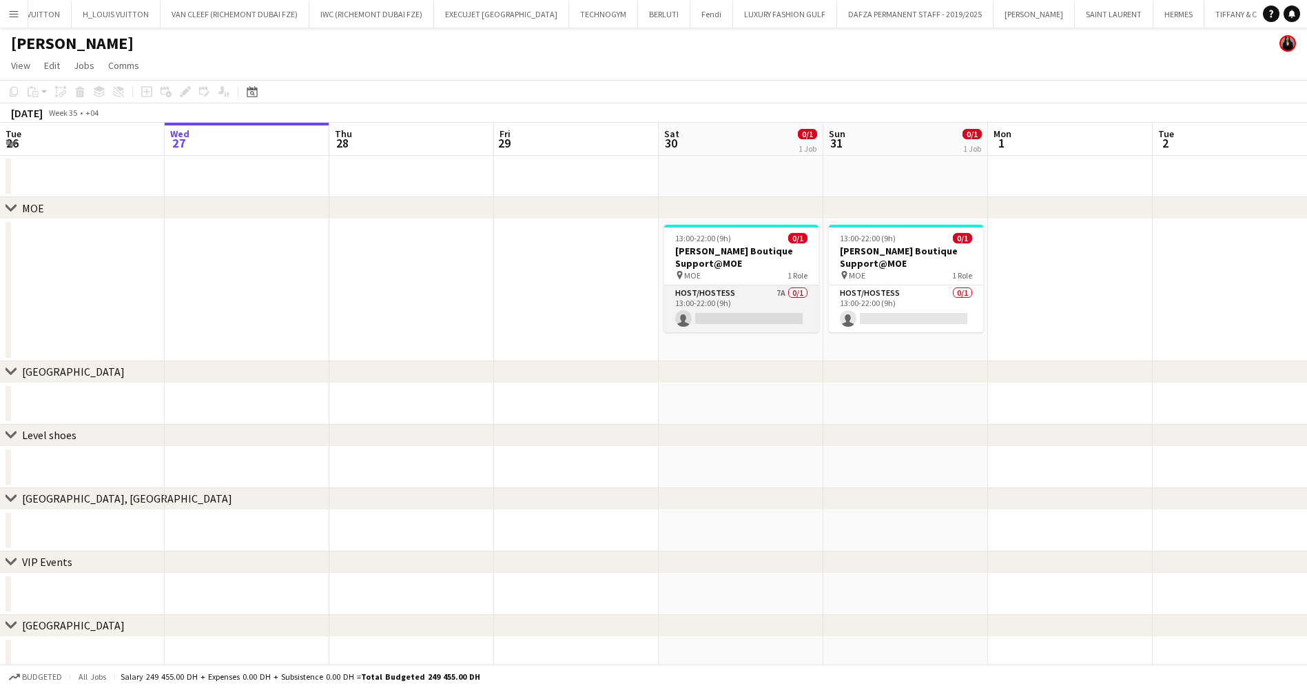
click at [774, 299] on app-card-role "Host/Hostess 7A 0/1 13:00-22:00 (9h) single-neutral-actions" at bounding box center [741, 308] width 154 height 47
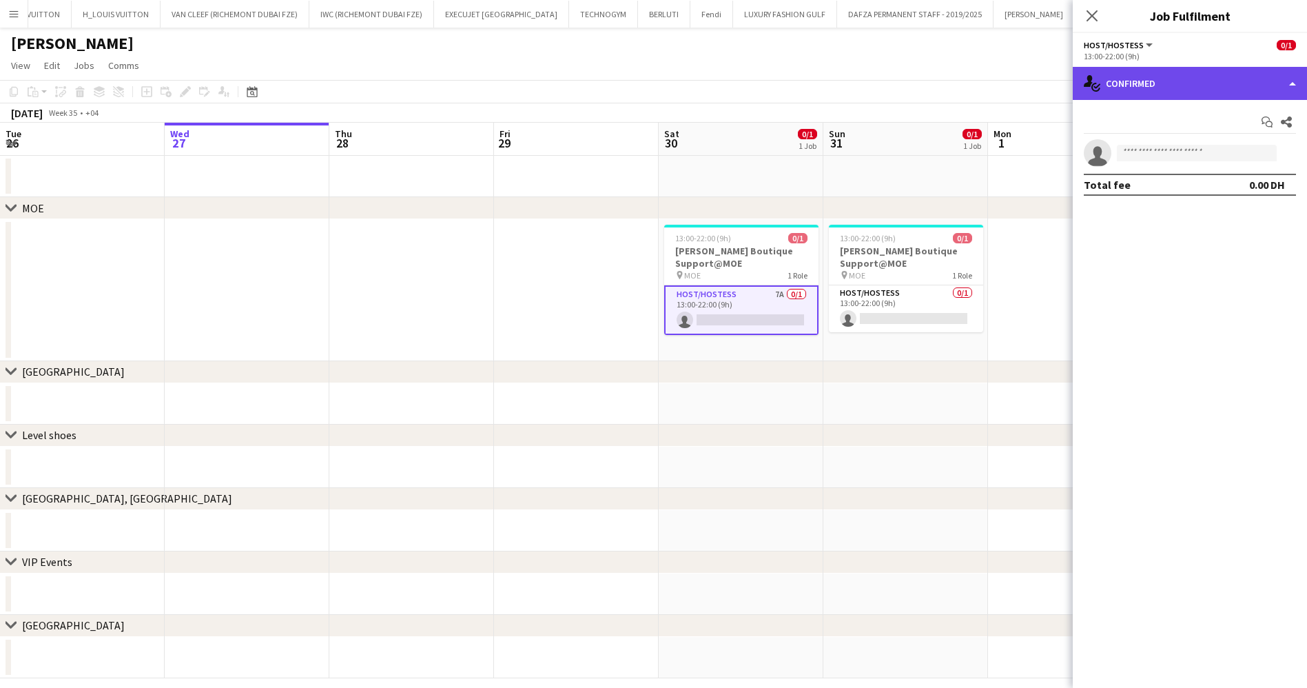
click at [1188, 79] on div "single-neutral-actions-check-2 Confirmed" at bounding box center [1190, 83] width 234 height 33
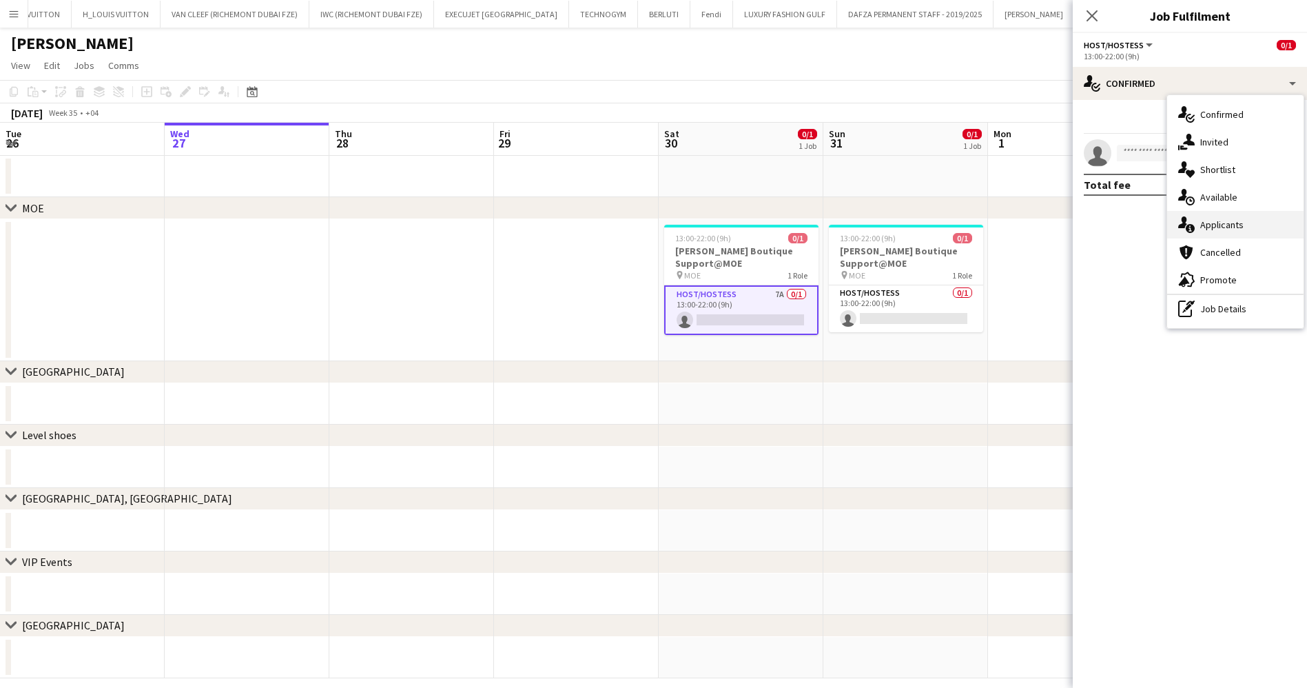
click at [1247, 230] on div "single-neutral-actions-information Applicants" at bounding box center [1235, 225] width 136 height 28
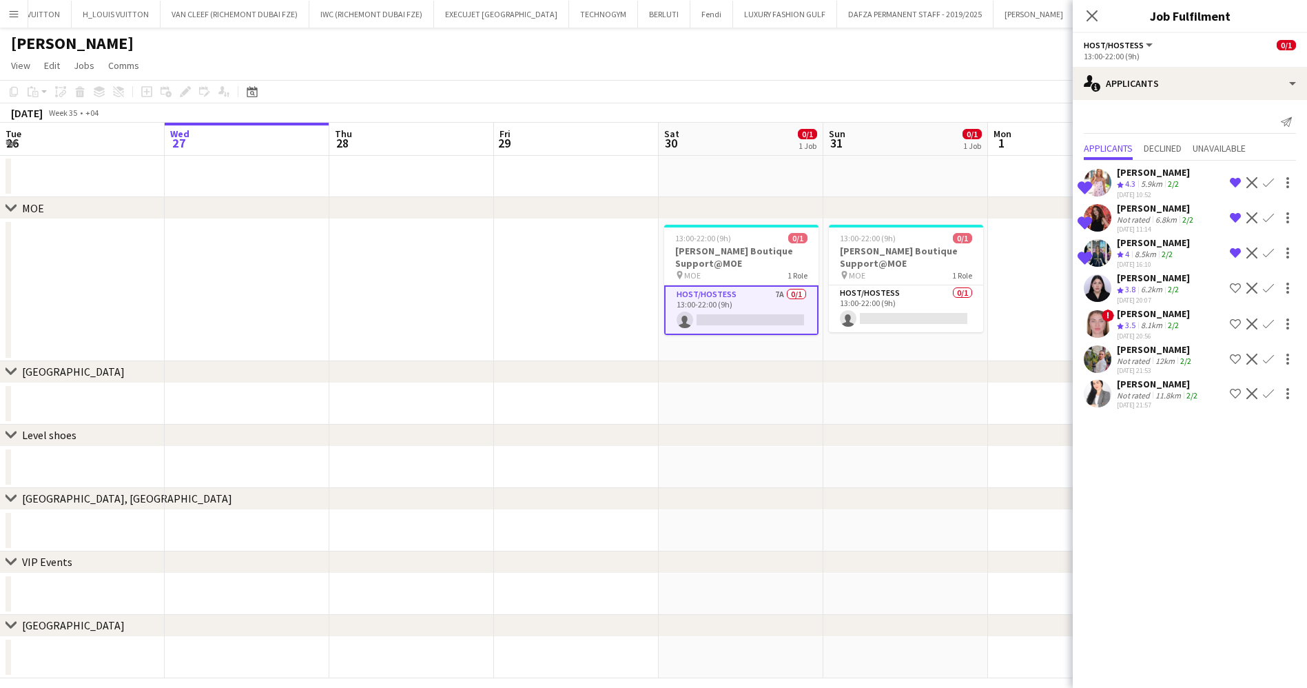
click at [1127, 207] on div "[PERSON_NAME]" at bounding box center [1156, 208] width 79 height 12
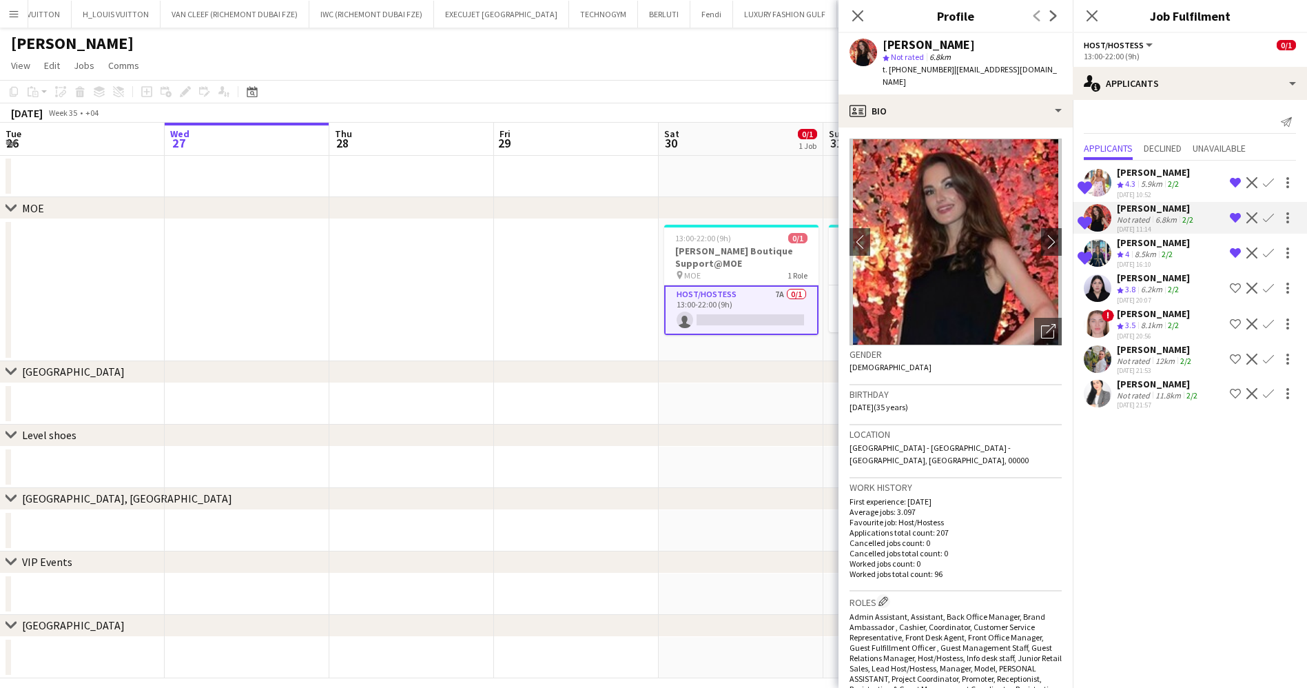
click at [946, 69] on span "| tatyanakhutskaya@mail.ru" at bounding box center [970, 75] width 174 height 23
click at [958, 103] on div "profile Bio" at bounding box center [956, 110] width 234 height 33
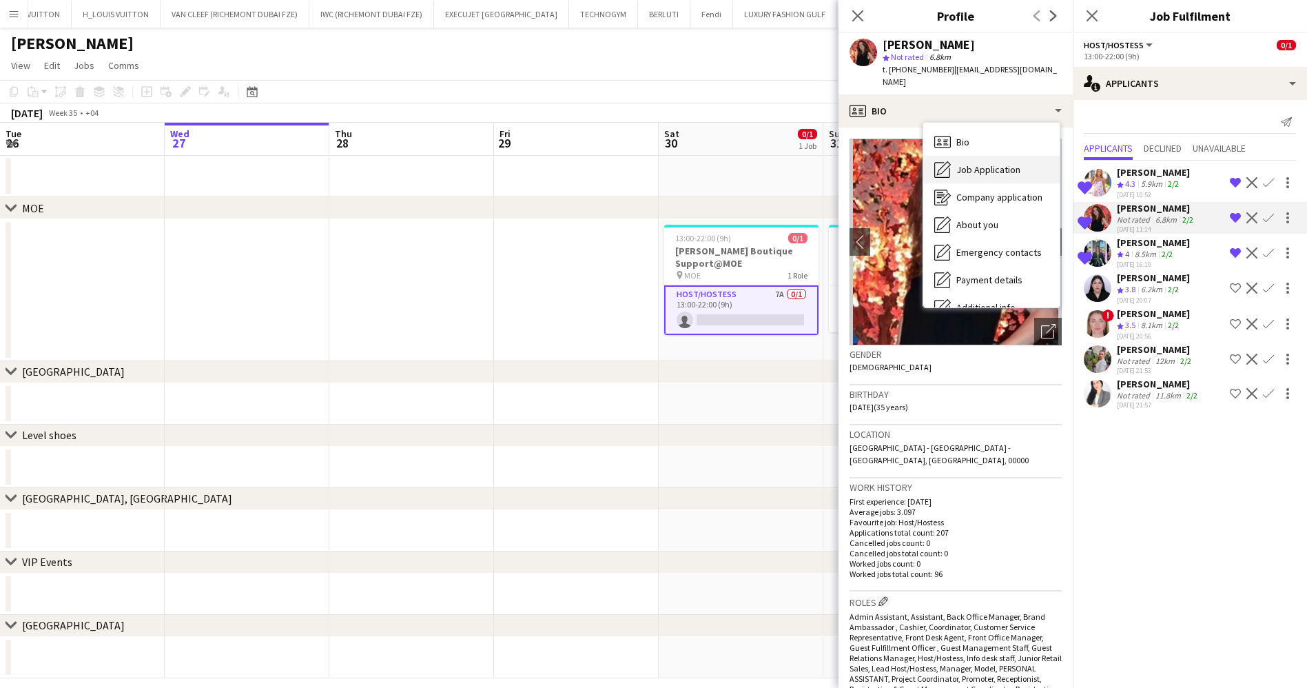
click at [989, 163] on div "Job Application Job Application" at bounding box center [992, 170] width 136 height 28
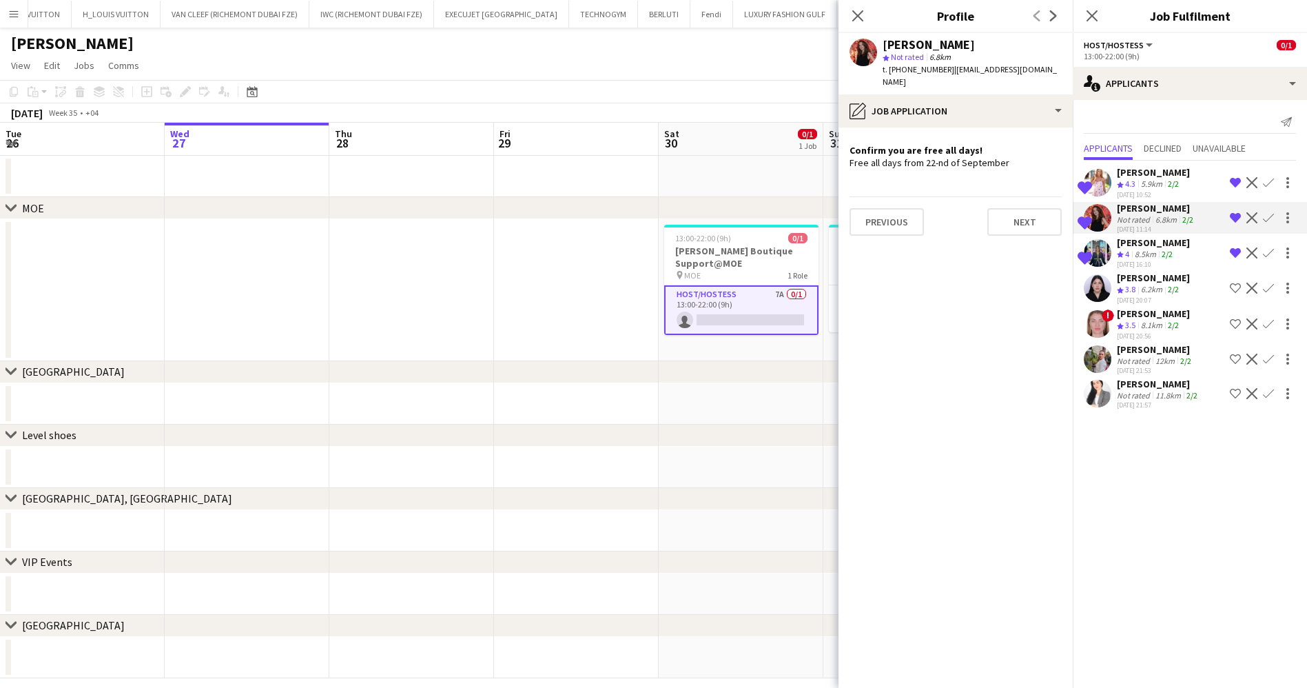
drag, startPoint x: 848, startPoint y: 151, endPoint x: 1039, endPoint y: 152, distance: 191.6
click at [1039, 152] on app-crew-profile-role-application "Confirm you are free all days! Free all days from 22-nd of September Previous N…" at bounding box center [956, 408] width 234 height 560
copy div "Free all days from 22-nd of September"
click at [1139, 172] on div "[PERSON_NAME]" at bounding box center [1153, 172] width 73 height 12
drag, startPoint x: 857, startPoint y: 150, endPoint x: 983, endPoint y: 153, distance: 126.8
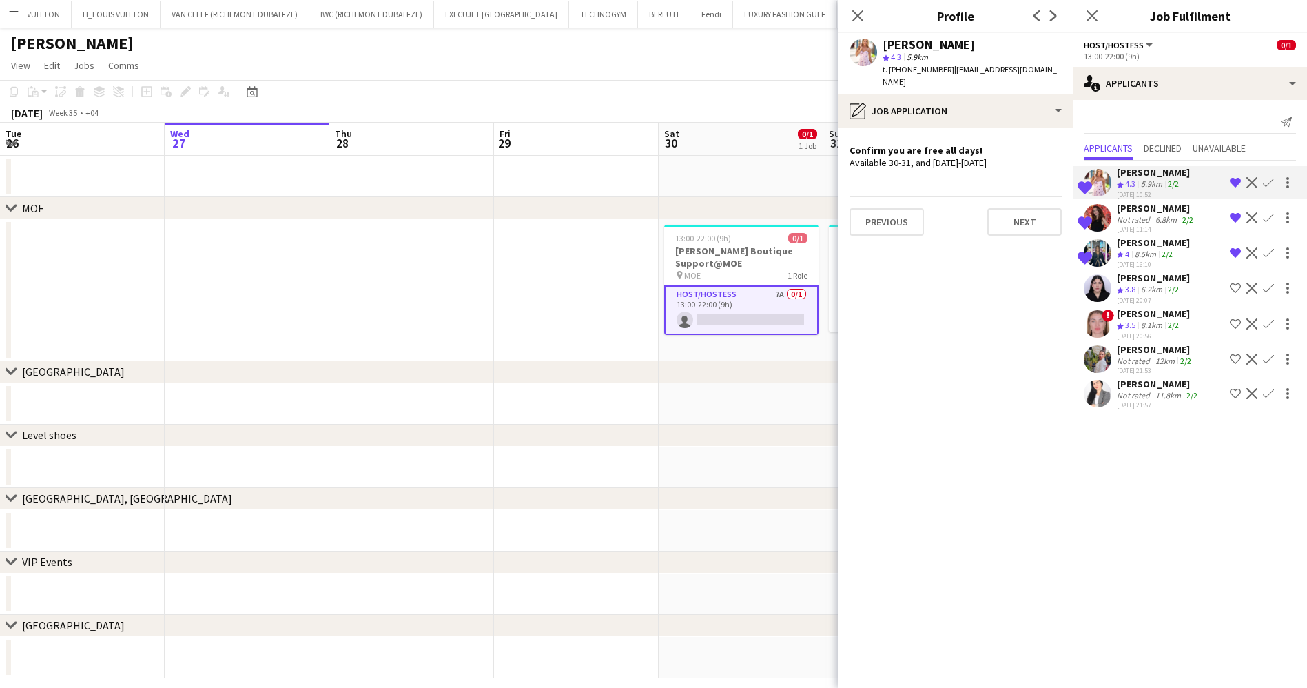
click at [983, 156] on div "Available 30-31, and 6-7 of Sept" at bounding box center [956, 162] width 212 height 12
copy div "vailable 30-31, and 6-7 of Sept"
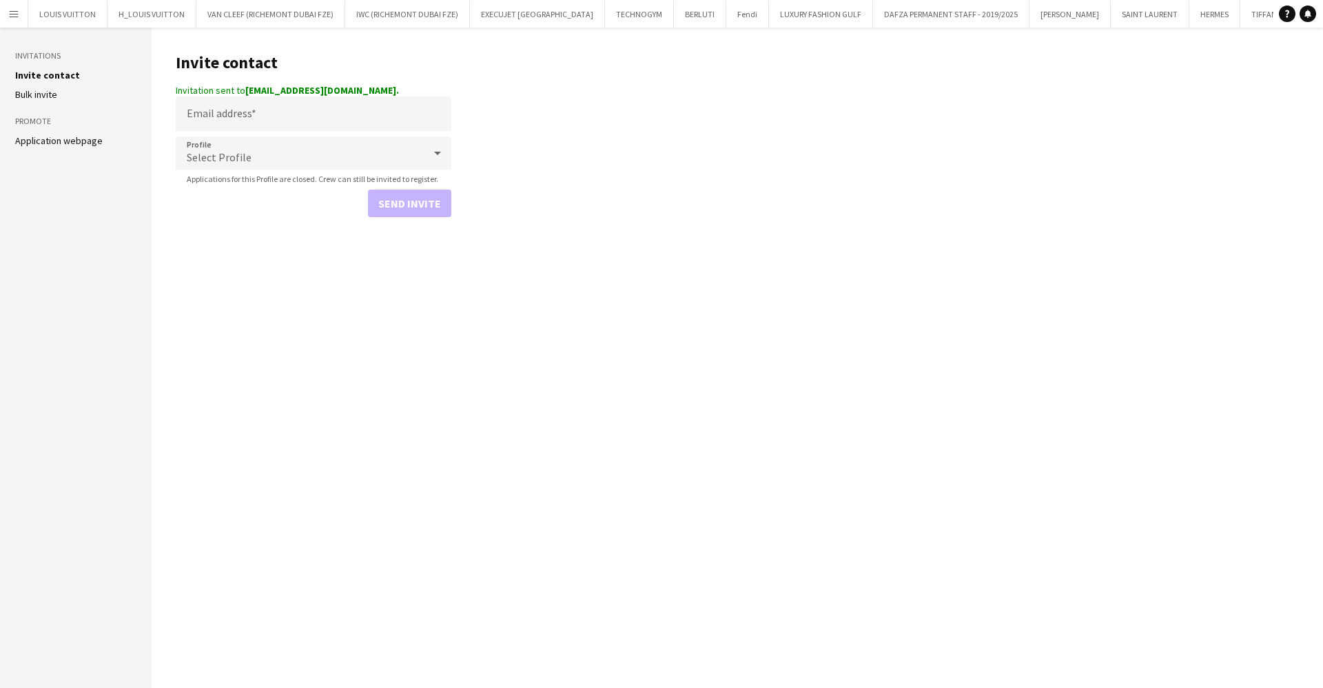
scroll to position [0, 52]
click at [675, 10] on button "Fendi Close" at bounding box center [696, 14] width 43 height 27
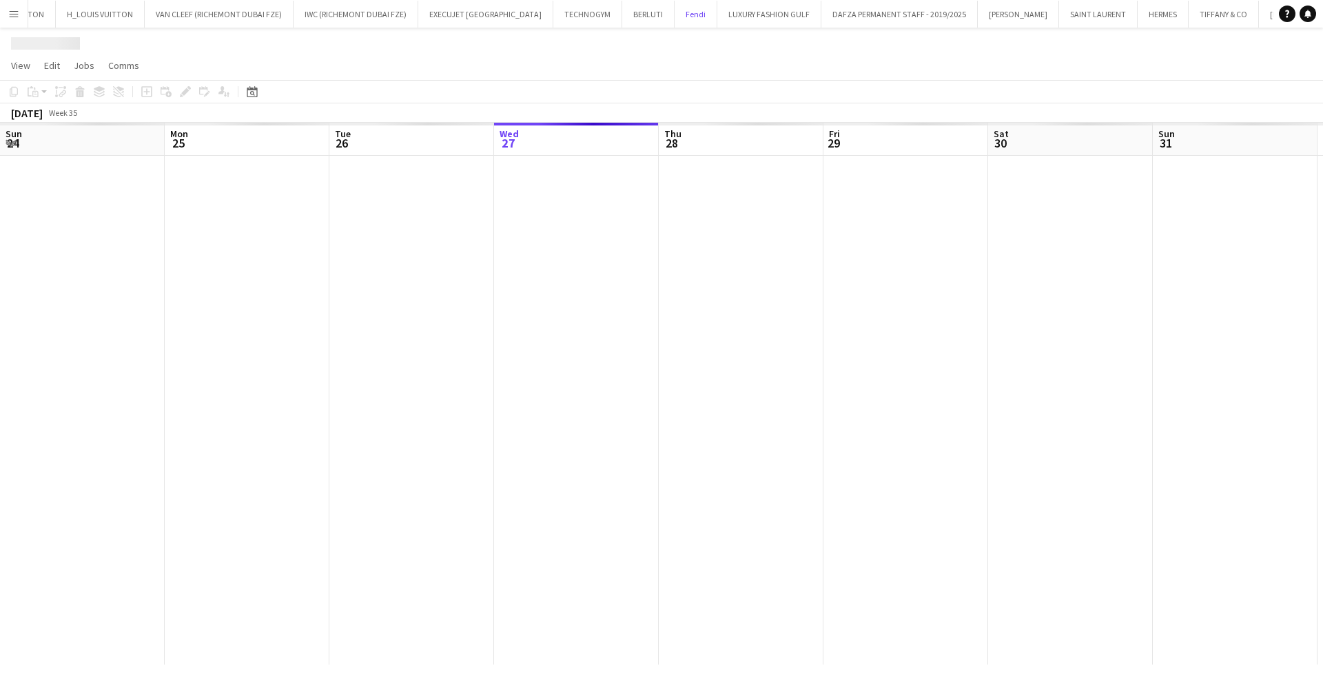
scroll to position [0, 329]
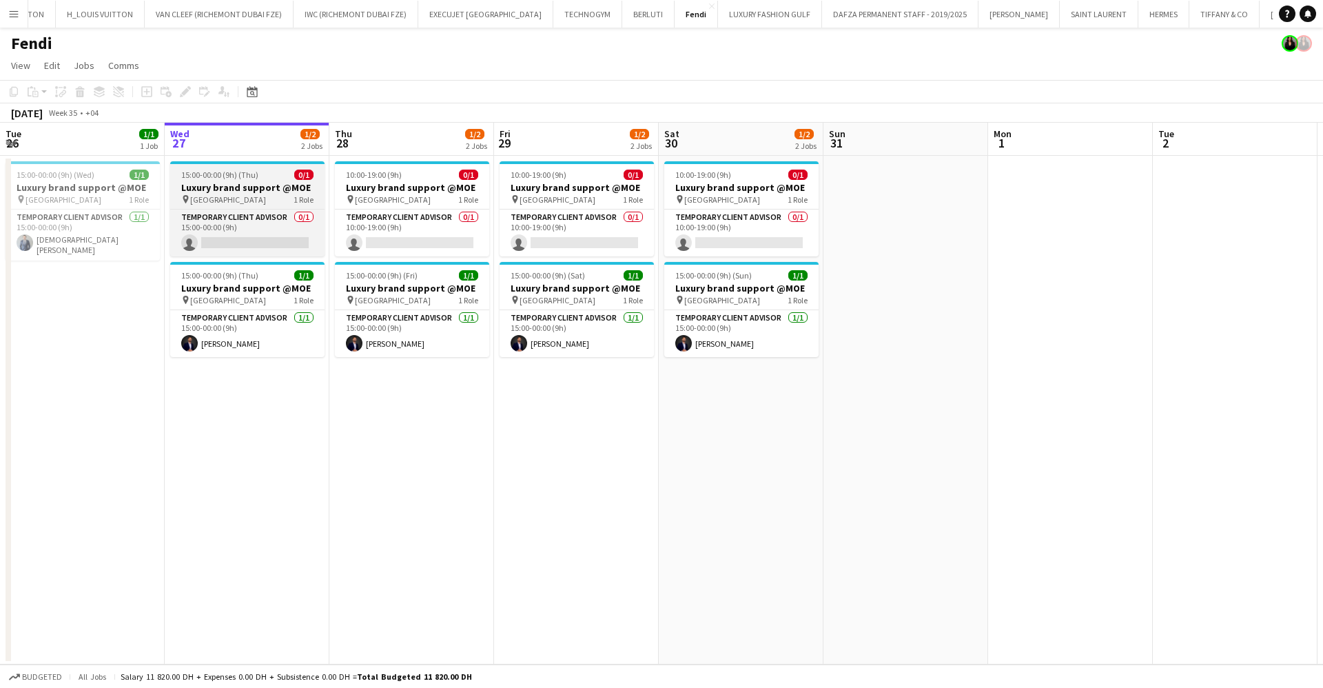
click at [263, 183] on h3 "Luxury brand support @MOE" at bounding box center [247, 187] width 154 height 12
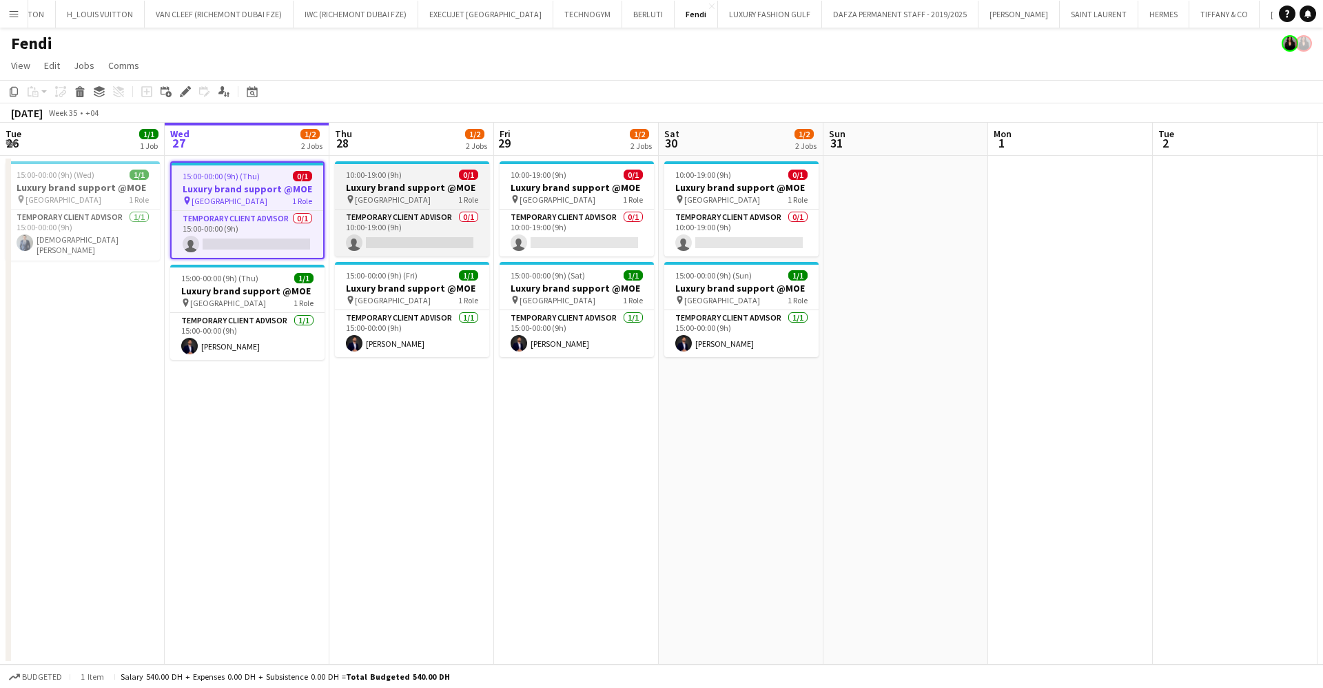
click at [383, 190] on h3 "Luxury brand support @MOE" at bounding box center [412, 187] width 154 height 12
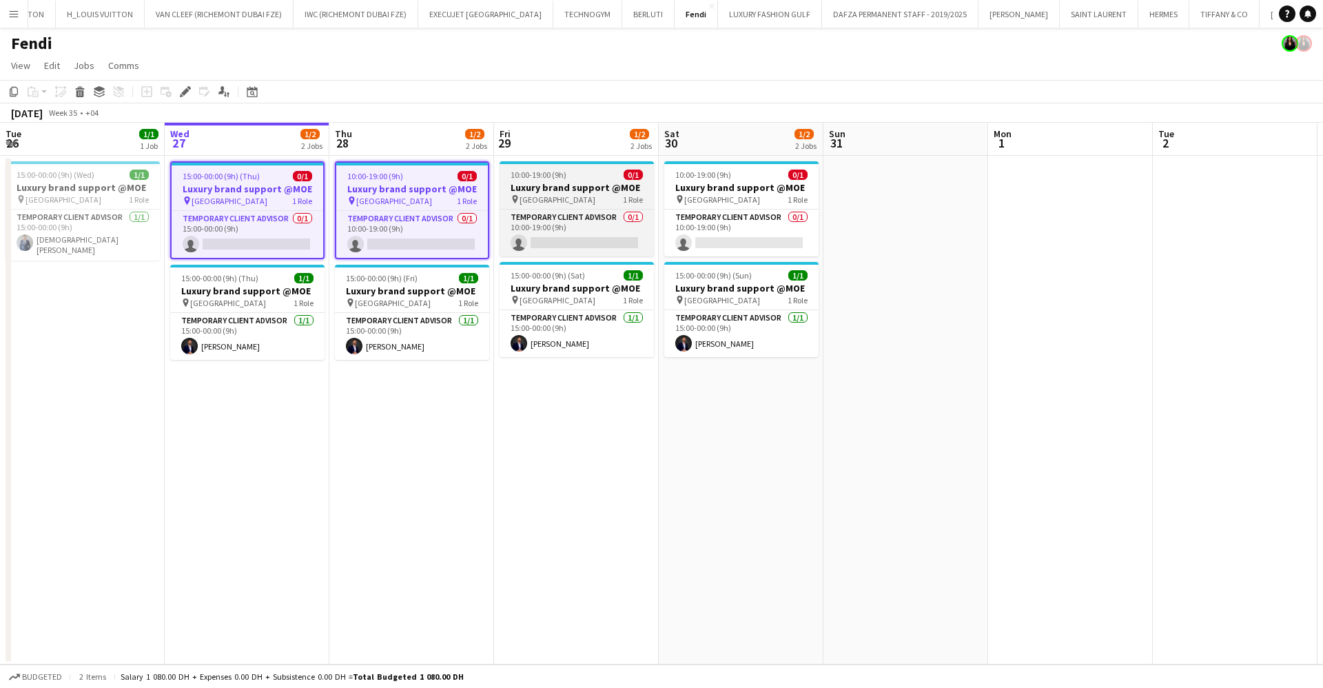
click at [540, 174] on span "10:00-19:00 (9h)" at bounding box center [539, 175] width 56 height 10
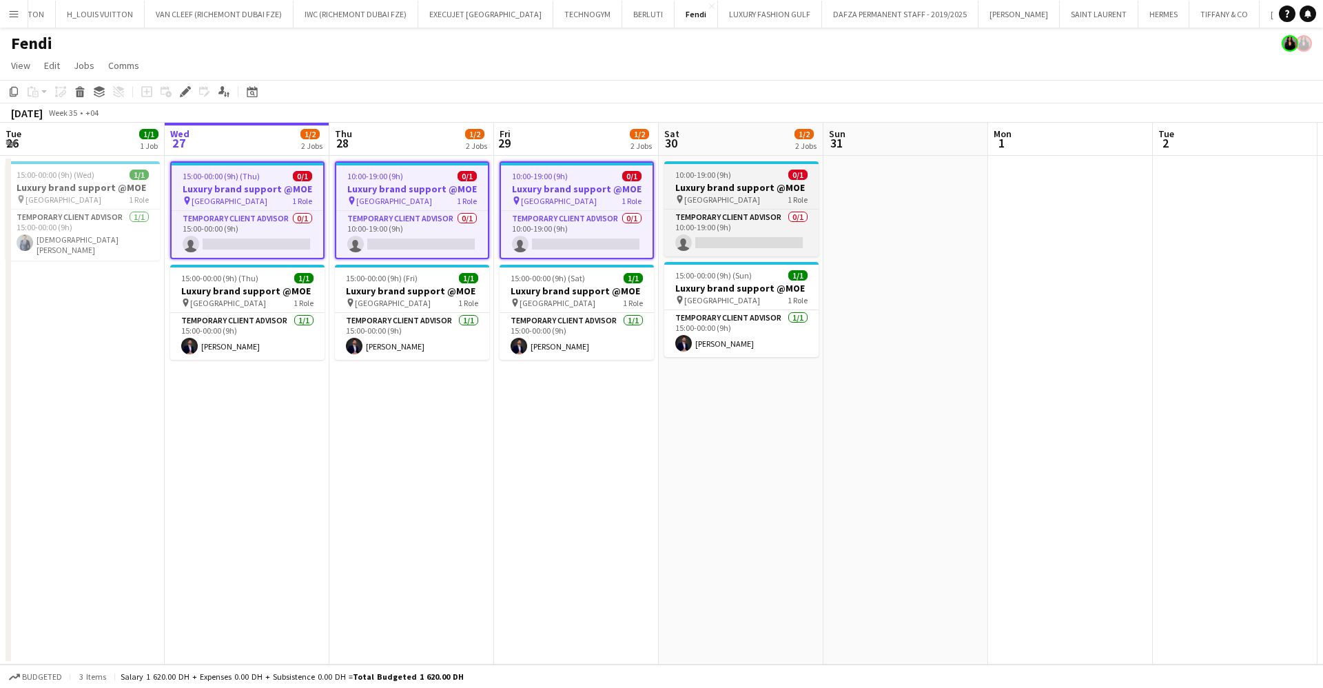
click at [715, 199] on span "[GEOGRAPHIC_DATA]" at bounding box center [722, 199] width 76 height 10
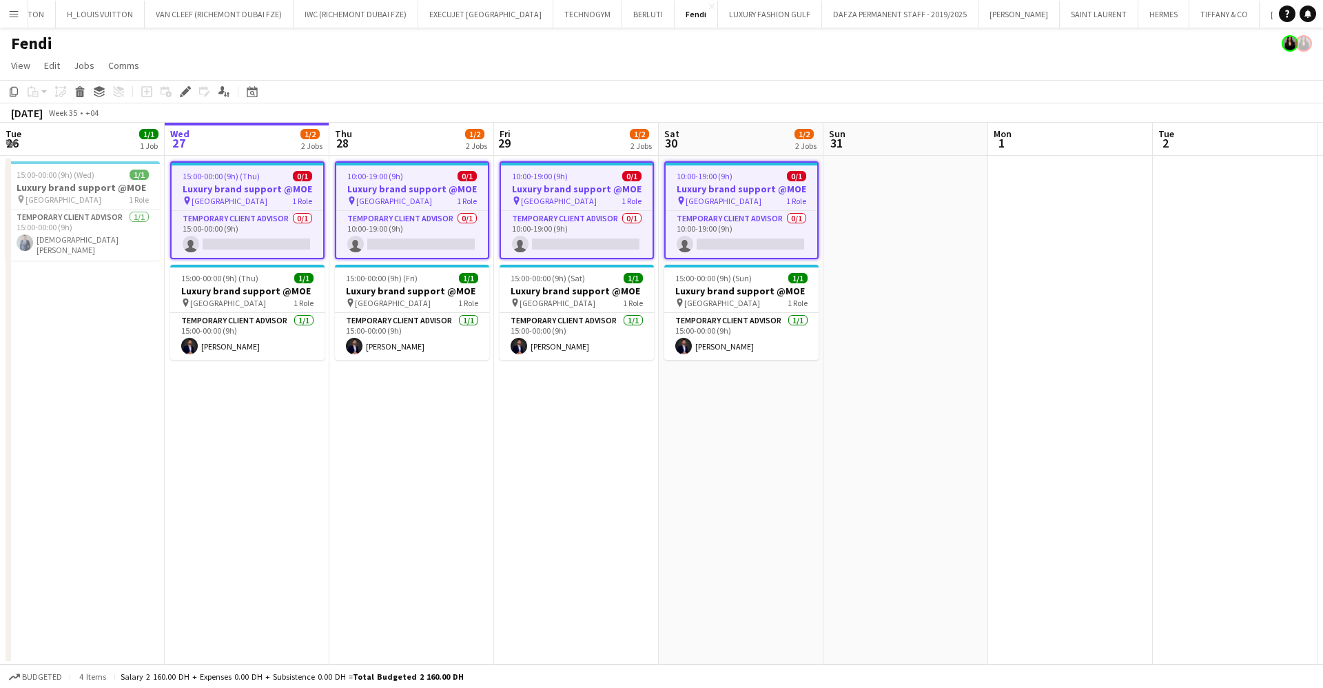
scroll to position [0, 329]
click at [79, 91] on icon at bounding box center [81, 93] width 8 height 7
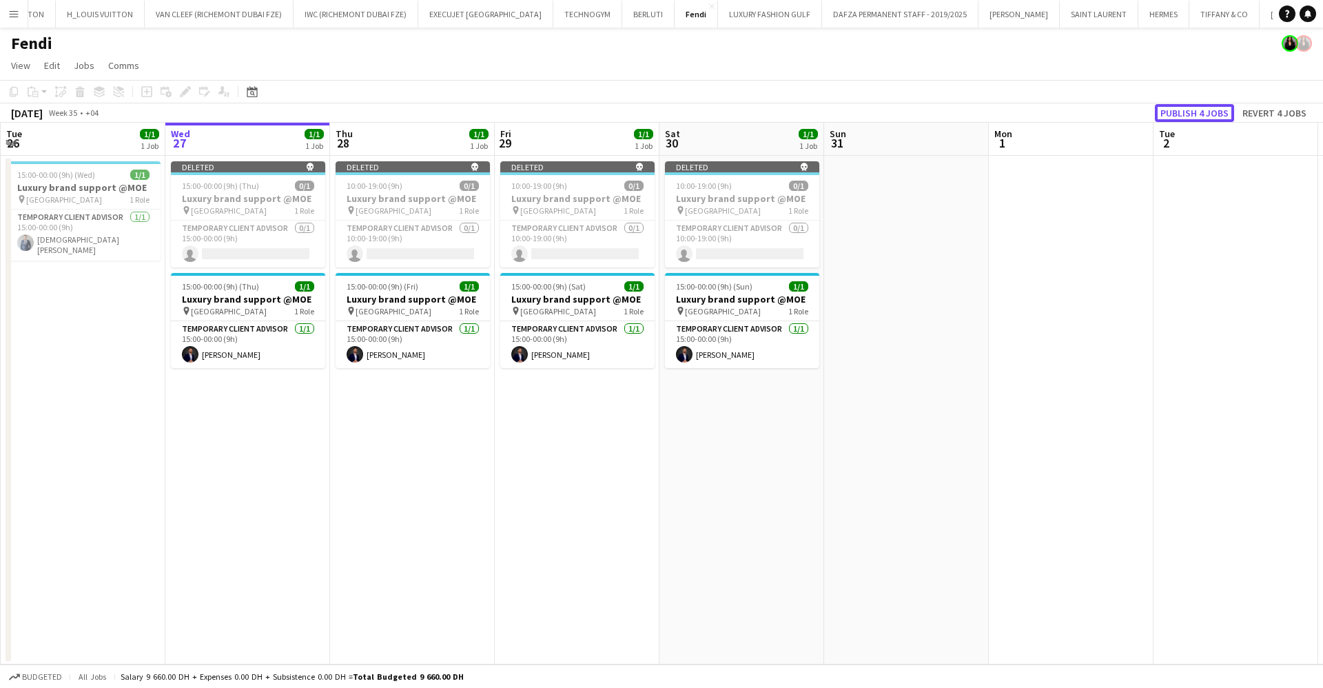
click at [1202, 108] on button "Publish 4 jobs" at bounding box center [1194, 113] width 79 height 18
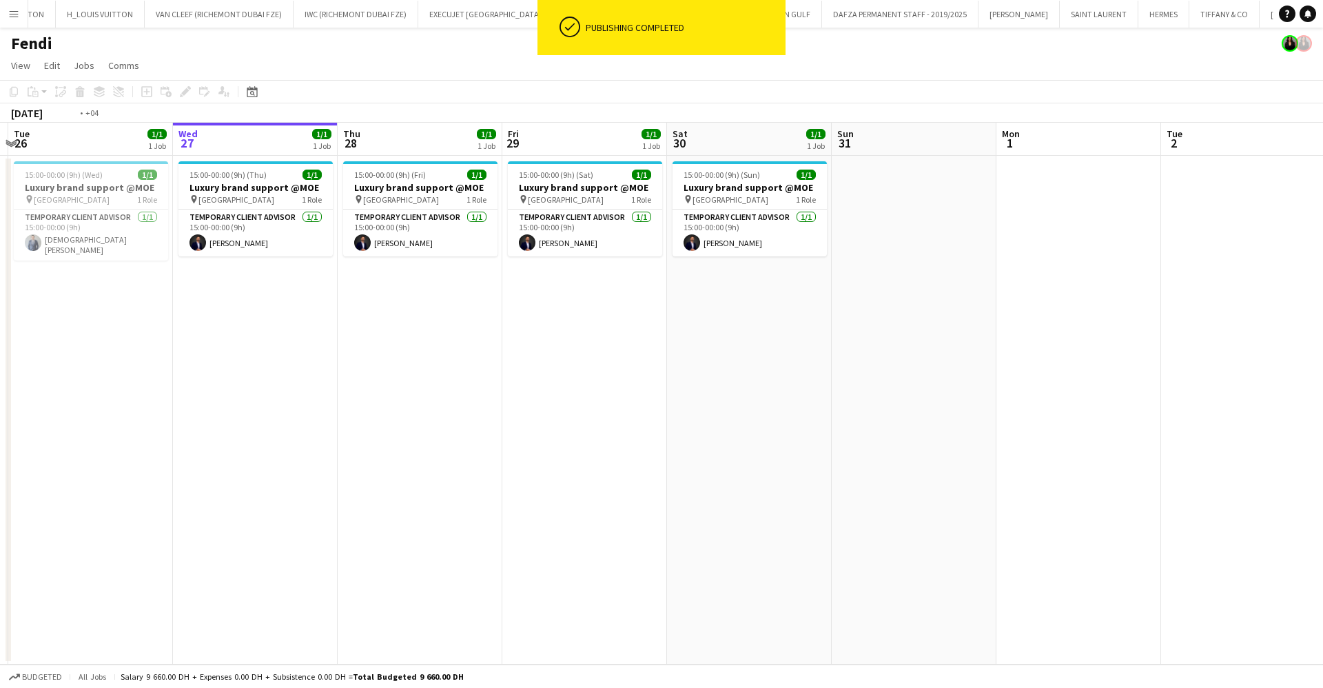
scroll to position [0, 367]
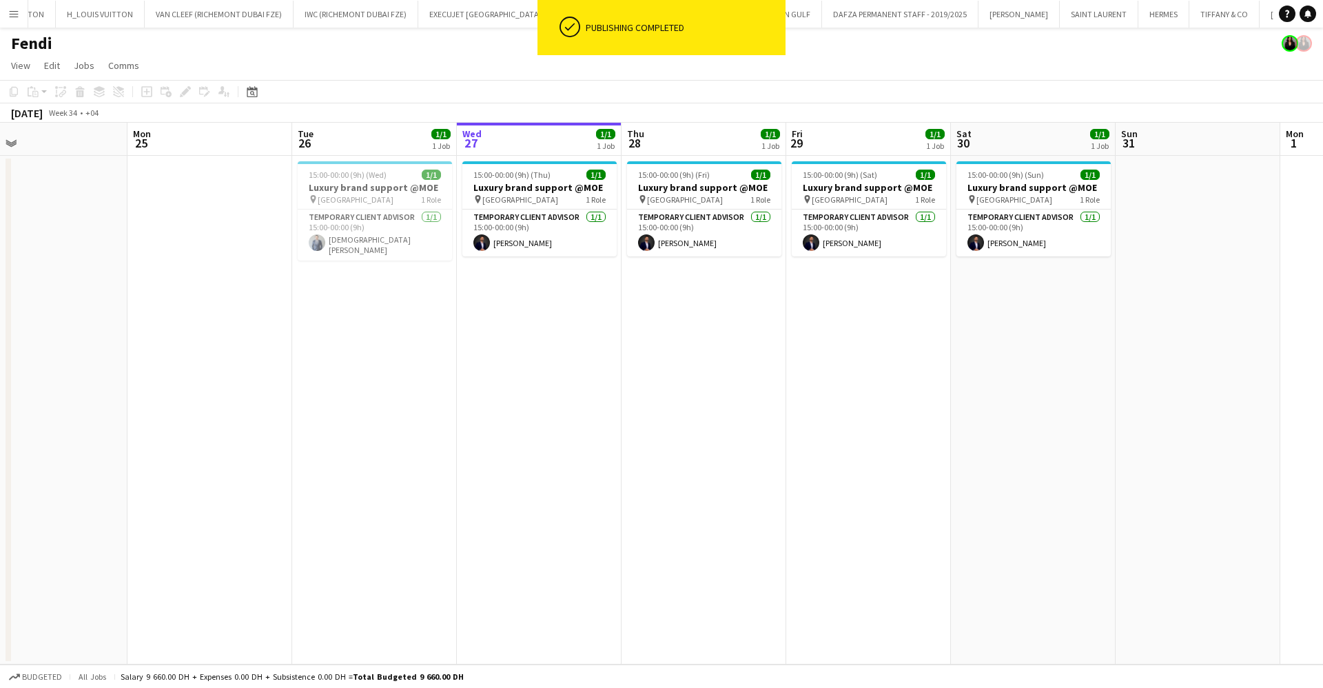
drag, startPoint x: 416, startPoint y: 205, endPoint x: 702, endPoint y: 210, distance: 285.4
click at [702, 210] on app-calendar-viewport "Fri 22 1/1 1 Job Sat 23 1/1 1 Job Sun 24 Mon 25 Tue 26 1/1 1 Job Wed 27 1/1 1 J…" at bounding box center [661, 394] width 1323 height 542
click at [539, 177] on span "15:00-00:00 (9h) (Thu)" at bounding box center [511, 175] width 77 height 10
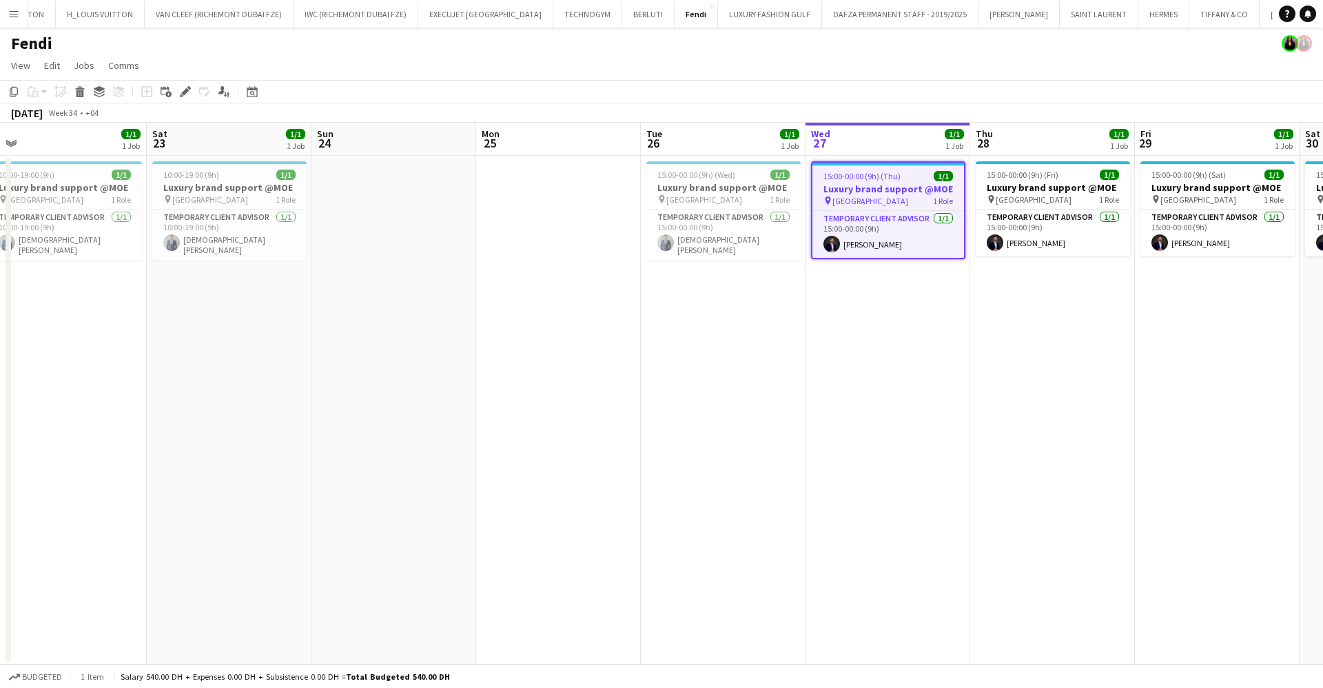
scroll to position [0, 344]
drag, startPoint x: 389, startPoint y: 181, endPoint x: 742, endPoint y: 185, distance: 352.2
click at [742, 185] on app-calendar-viewport "Wed 20 1/1 1 Job Thu 21 1/1 1 Job Fri 22 1/1 1 Job Sat 23 1/1 1 Job Sun 24 Mon …" at bounding box center [661, 394] width 1323 height 542
click at [190, 86] on icon "Edit" at bounding box center [185, 91] width 11 height 11
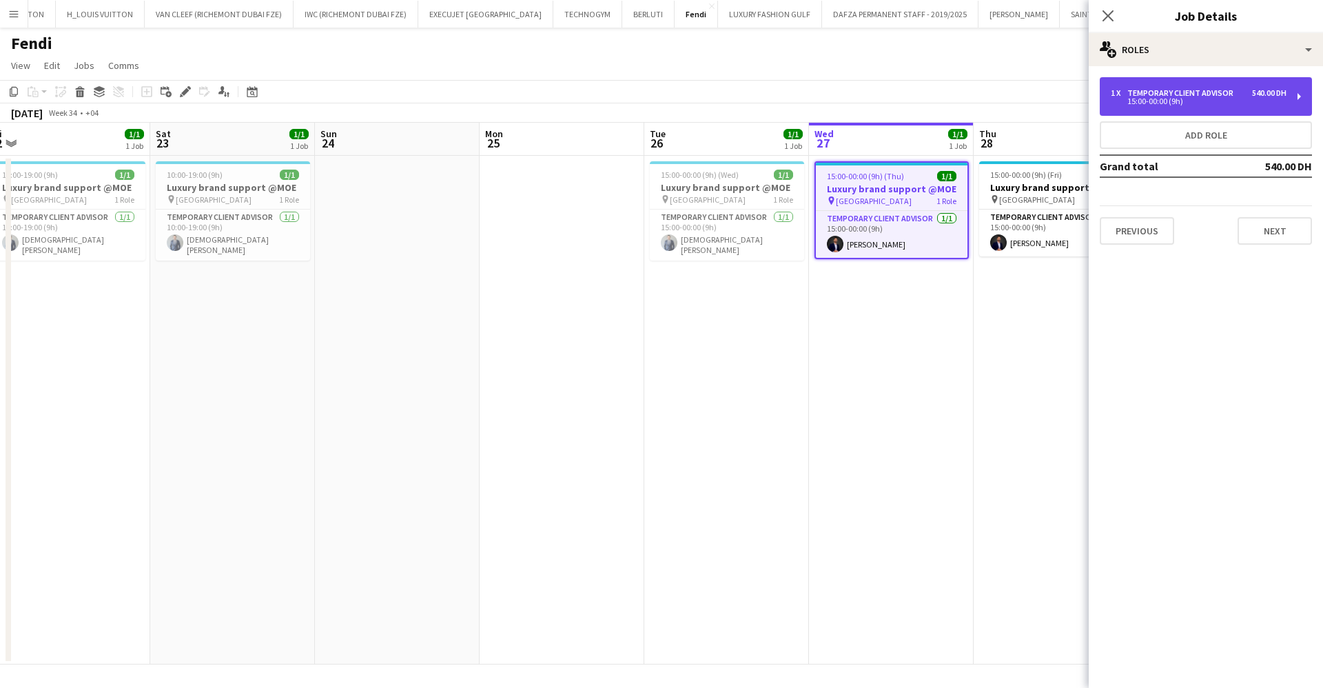
click at [1203, 104] on div "15:00-00:00 (9h)" at bounding box center [1199, 101] width 176 height 7
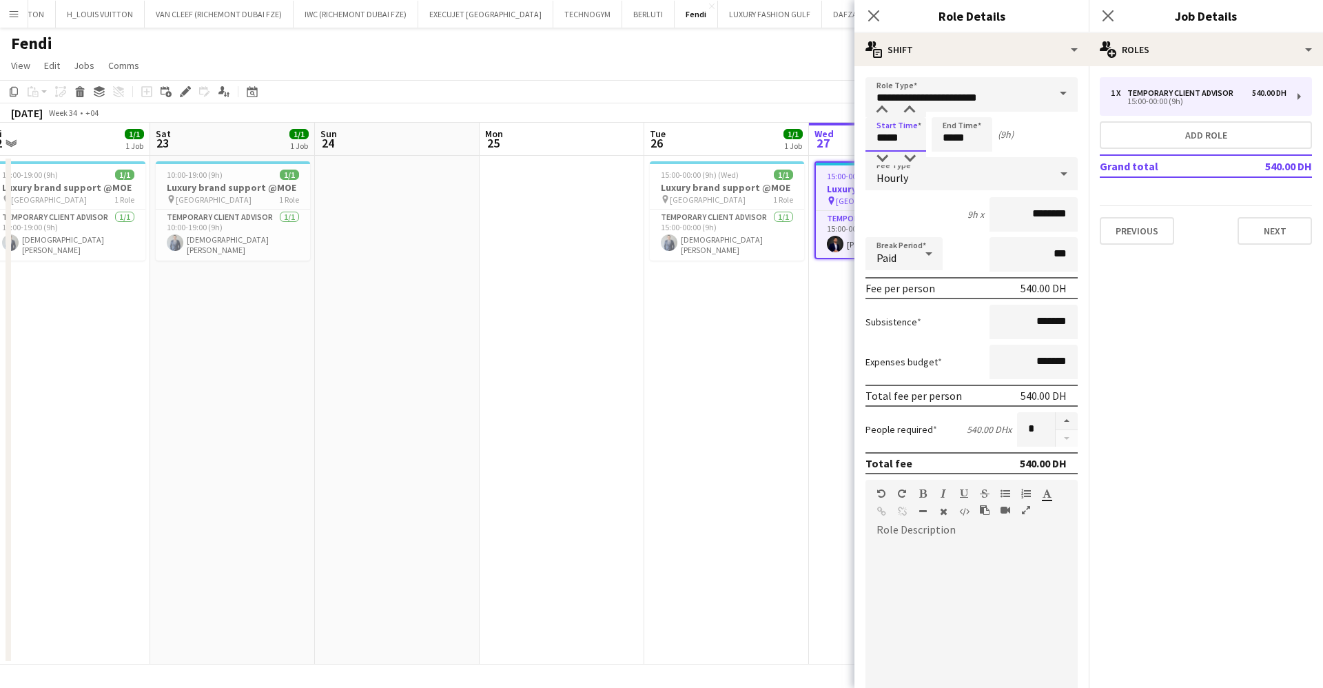
drag, startPoint x: 917, startPoint y: 134, endPoint x: 868, endPoint y: 142, distance: 50.3
click at [868, 142] on input "*****" at bounding box center [896, 134] width 61 height 34
type input "*****"
drag, startPoint x: 976, startPoint y: 140, endPoint x: 928, endPoint y: 142, distance: 47.6
click at [928, 142] on div "Start Time ***** End Time ***** (14h)" at bounding box center [972, 134] width 212 height 34
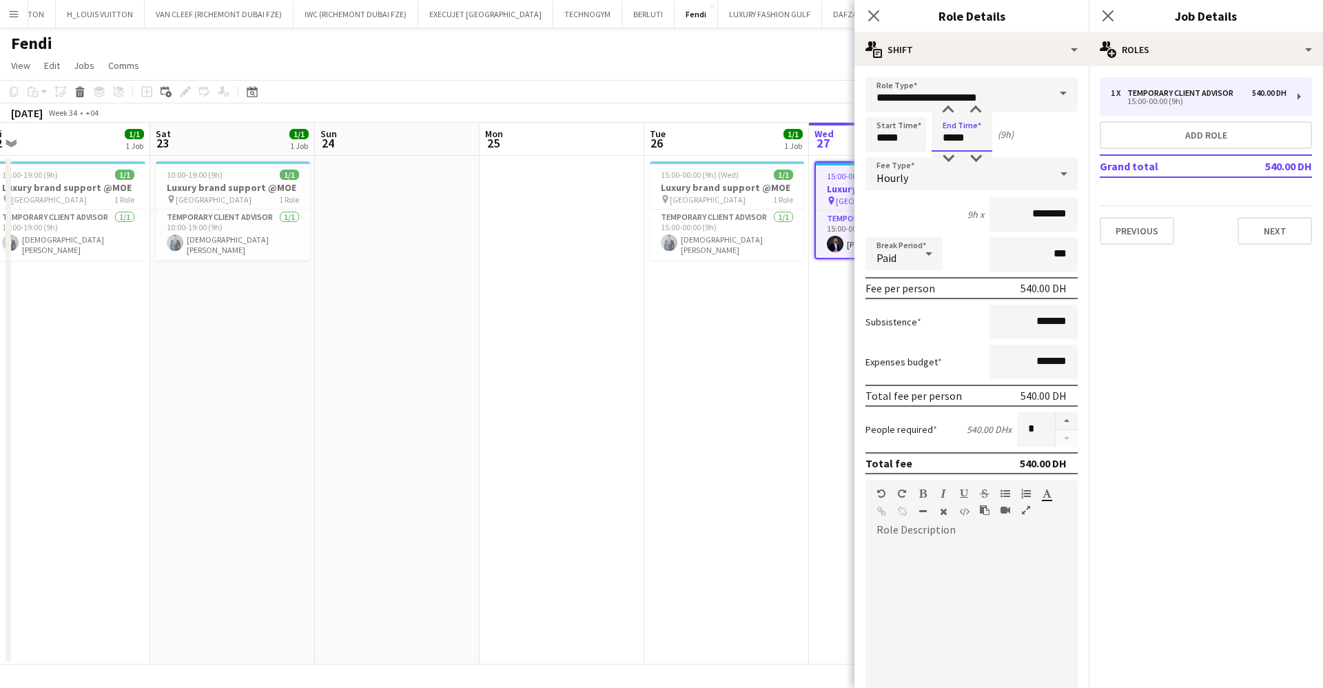
type input "*****"
click at [833, 76] on app-page-menu "View Day view expanded Day view collapsed Month view Date picker Jump to [DATE]…" at bounding box center [661, 67] width 1323 height 26
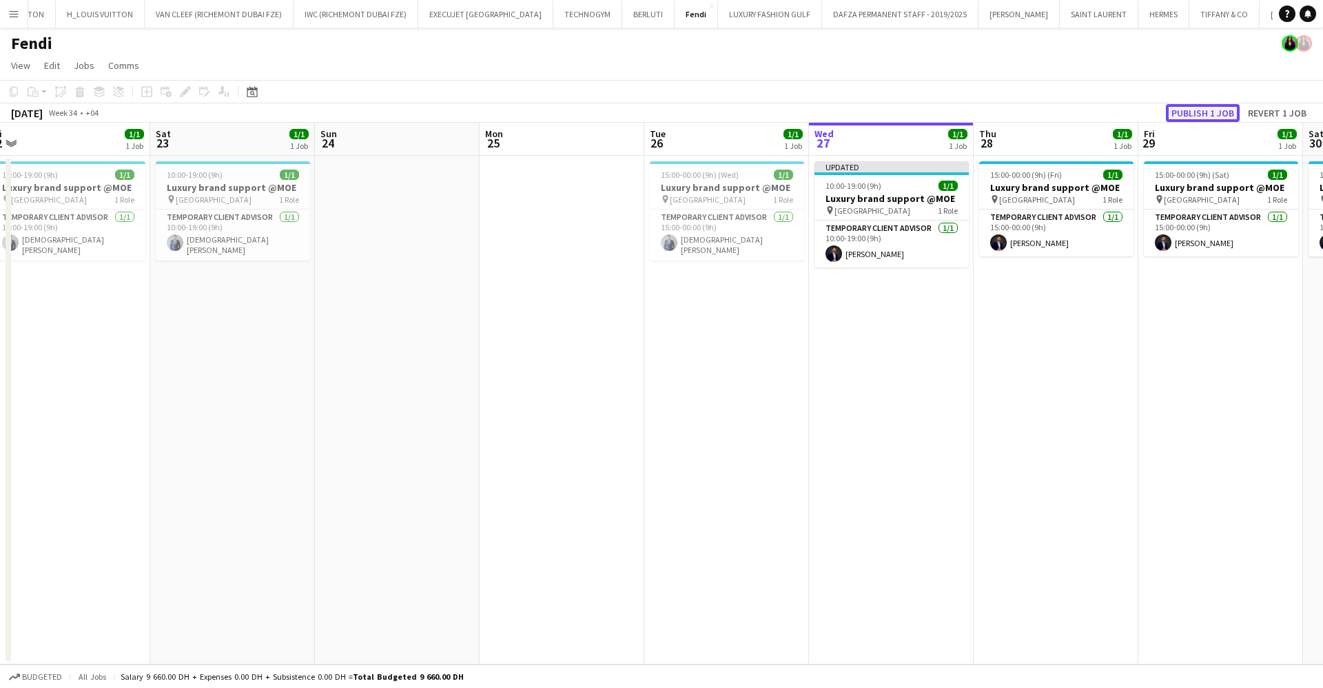
click at [1207, 119] on button "Publish 1 job" at bounding box center [1203, 113] width 74 height 18
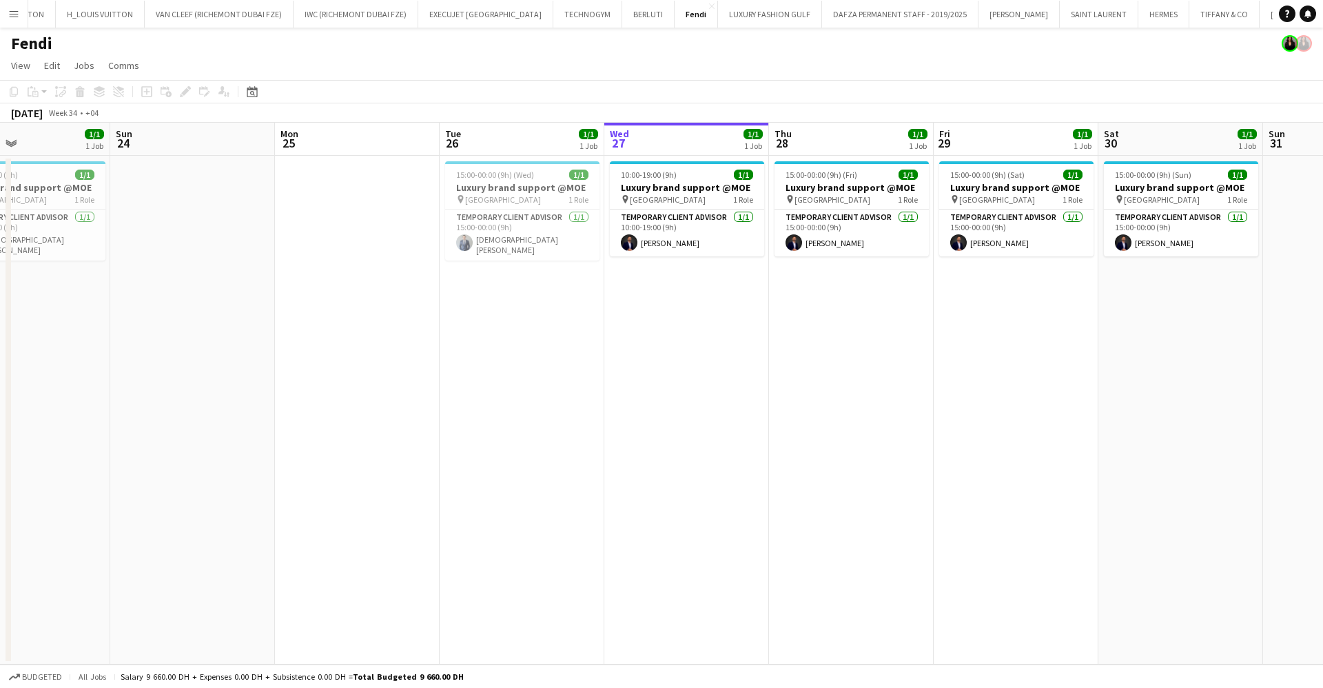
scroll to position [0, 549]
drag, startPoint x: 961, startPoint y: 307, endPoint x: 756, endPoint y: 300, distance: 205.5
click at [756, 300] on app-calendar-viewport "Wed 20 1/1 1 Job Thu 21 1/1 1 Job Fri 22 1/1 1 Job Sat 23 1/1 1 Job Sun 24 Mon …" at bounding box center [661, 394] width 1323 height 542
click at [883, 170] on div "15:00-00:00 (9h) (Fri) 1/1" at bounding box center [851, 175] width 154 height 10
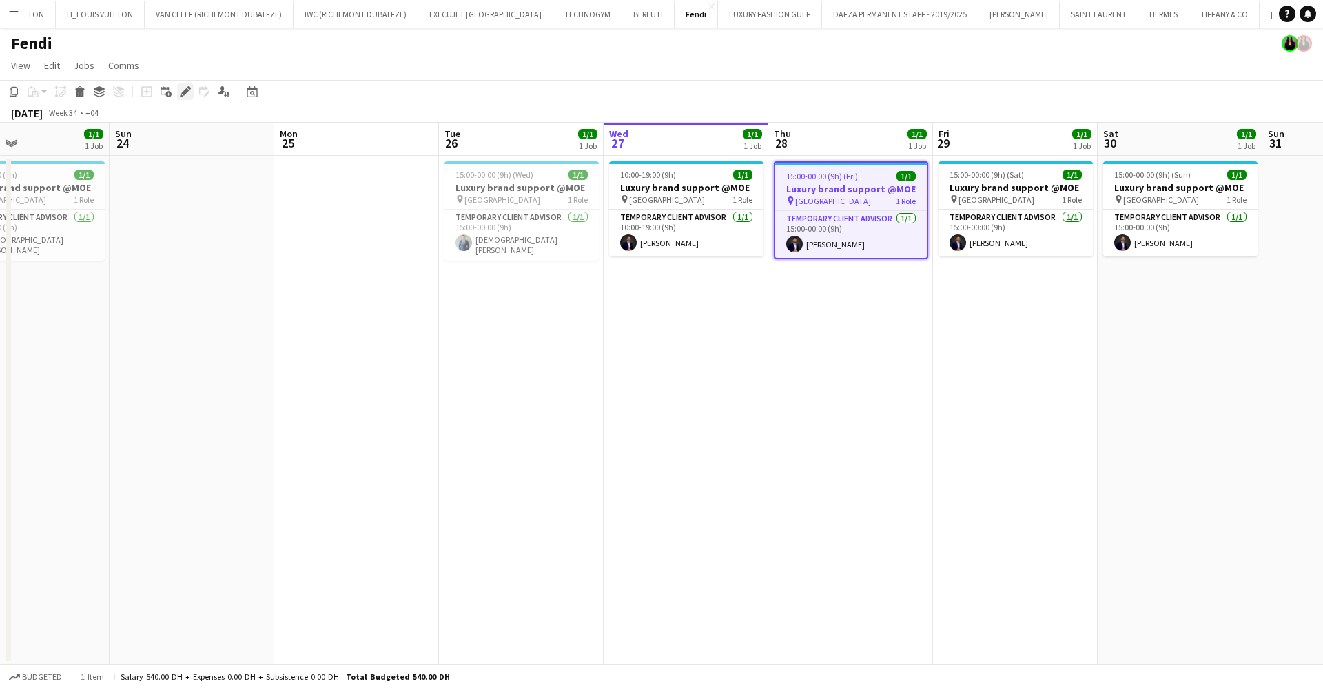
click at [183, 83] on div "Edit" at bounding box center [185, 91] width 17 height 17
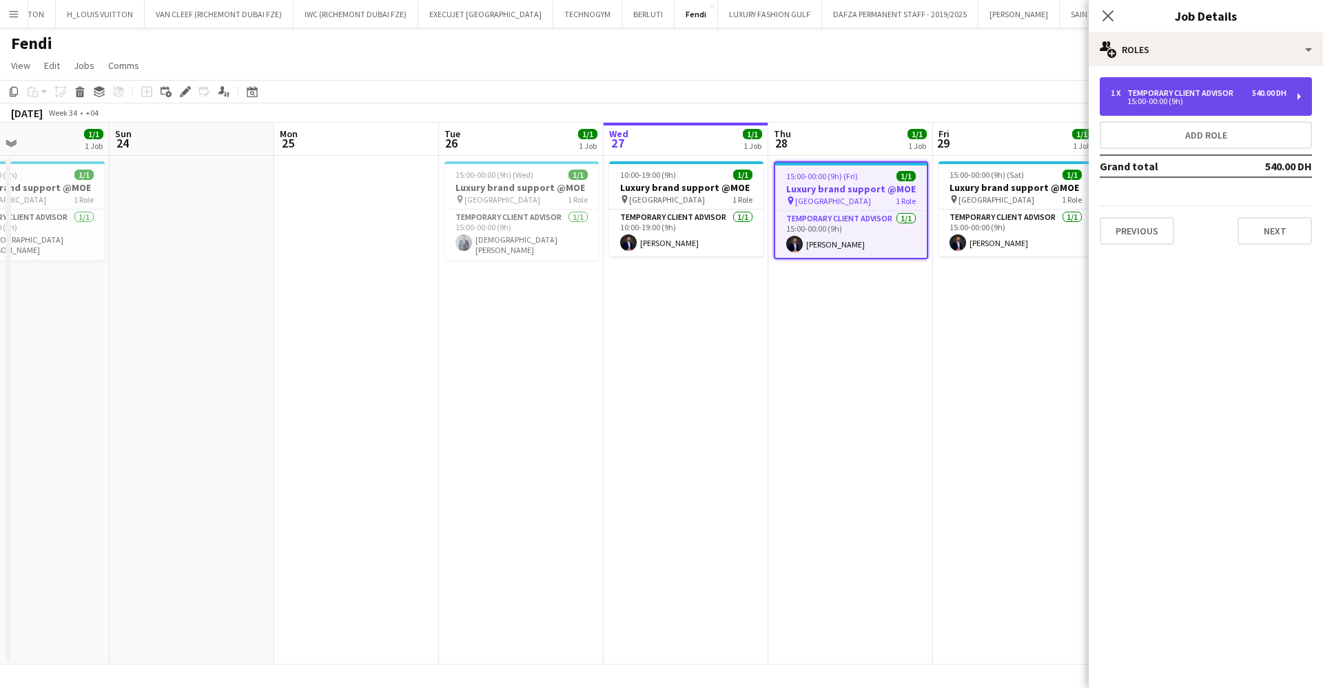
click at [1123, 83] on div "1 x Temporary Client Advisor 540.00 DH 15:00-00:00 (9h)" at bounding box center [1206, 96] width 212 height 39
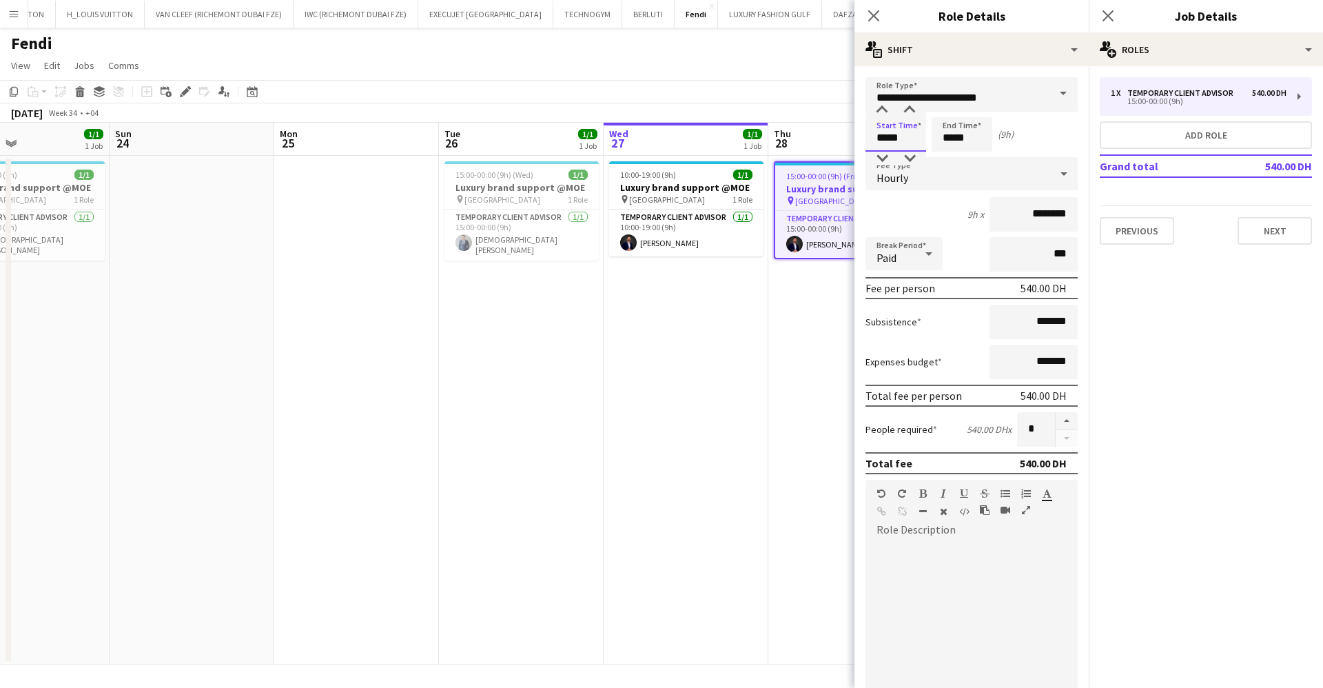
drag, startPoint x: 919, startPoint y: 141, endPoint x: 726, endPoint y: 134, distance: 192.4
click at [733, 153] on body "Menu Boards Boards Boards All jobs Status Workforce Workforce My Workforce Recr…" at bounding box center [661, 344] width 1323 height 688
type input "*****"
drag, startPoint x: 977, startPoint y: 141, endPoint x: 907, endPoint y: 149, distance: 70.7
click at [906, 147] on div "Start Time ***** End Time ***** (12h)" at bounding box center [972, 134] width 212 height 34
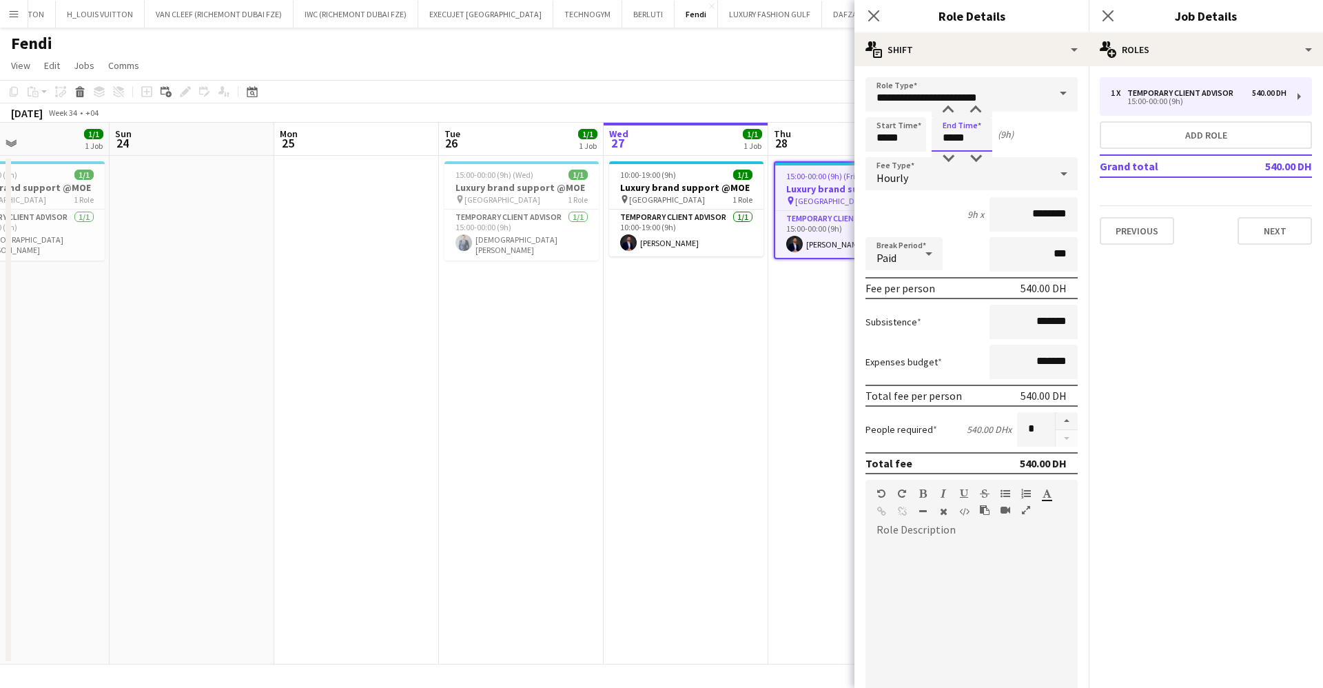
type input "*****"
click at [839, 85] on app-toolbar "Copy Paste Paste Ctrl+V Paste with crew Ctrl+Shift+V Paste linked Job [GEOGRAPH…" at bounding box center [661, 91] width 1323 height 23
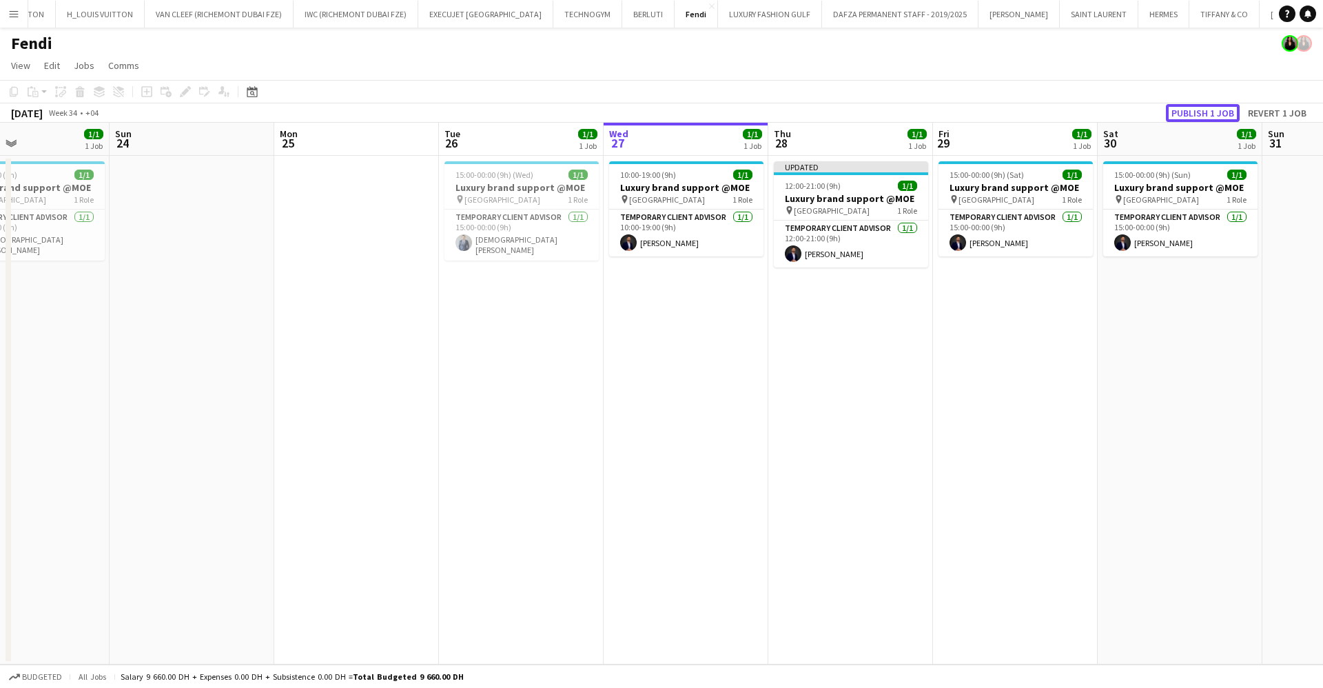
click at [1188, 115] on button "Publish 1 job" at bounding box center [1203, 113] width 74 height 18
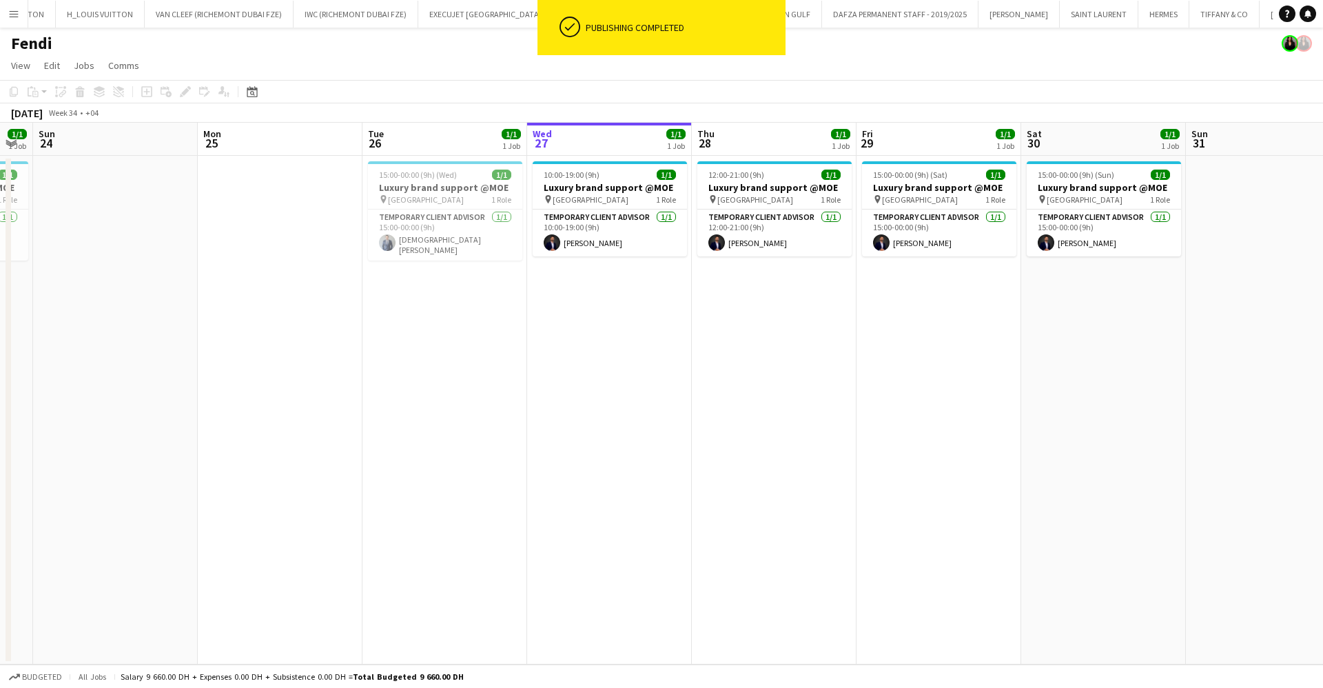
scroll to position [0, 416]
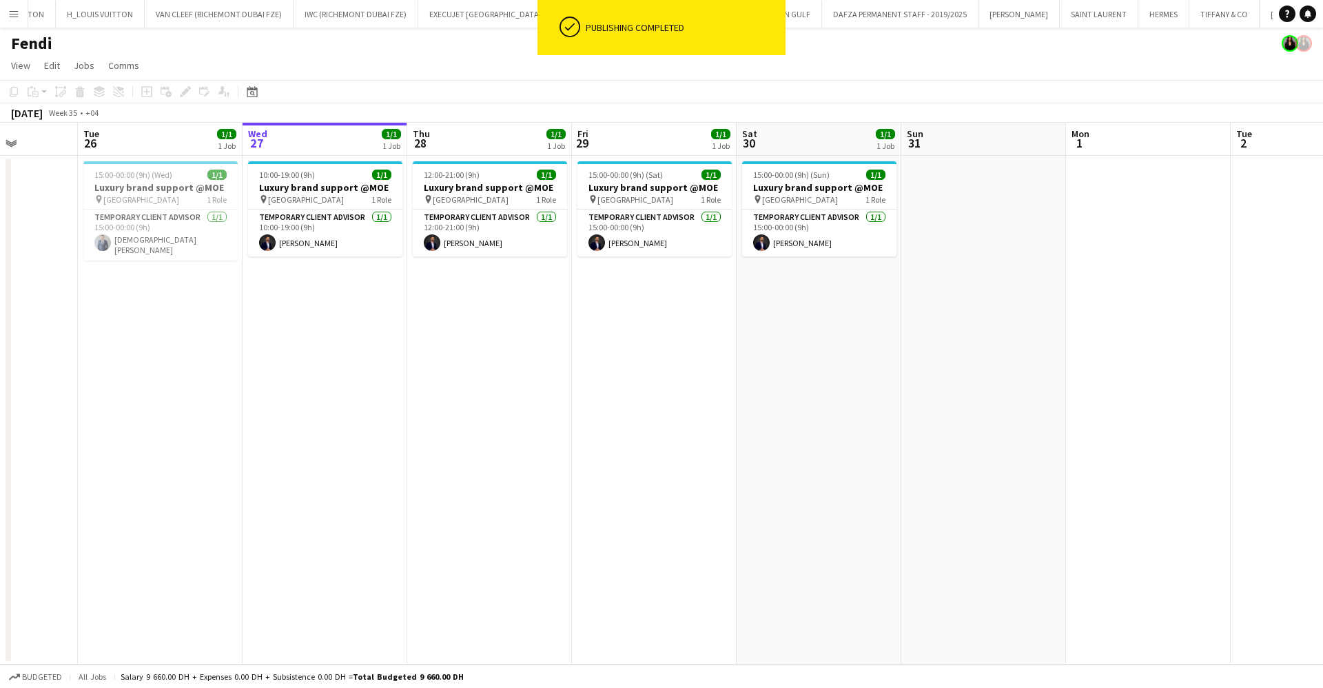
drag, startPoint x: 901, startPoint y: 281, endPoint x: 640, endPoint y: 266, distance: 261.6
click at [640, 266] on app-calendar-viewport "Sat 23 1/1 1 Job Sun 24 Mon 25 Tue 26 1/1 1 Job Wed 27 1/1 1 Job Thu 28 1/1 1 J…" at bounding box center [661, 394] width 1323 height 542
click at [635, 184] on h3 "Luxury brand support @MOE" at bounding box center [655, 187] width 154 height 12
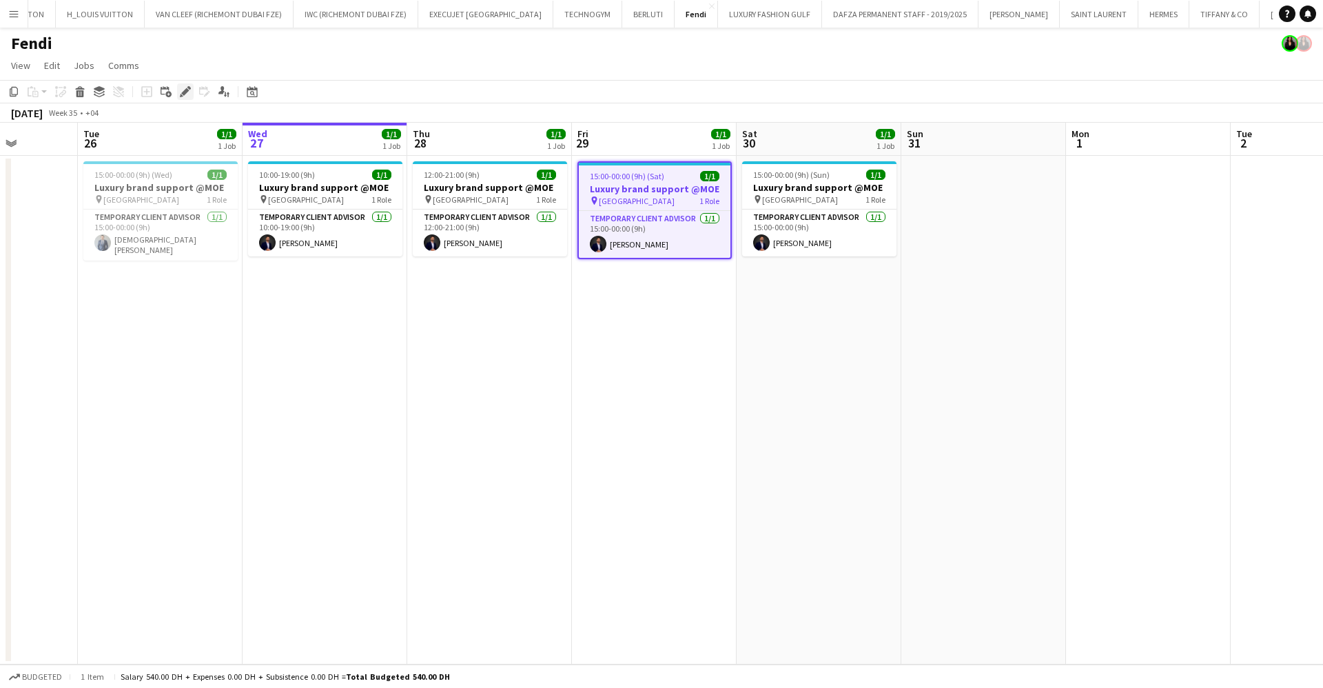
click at [181, 91] on icon "Edit" at bounding box center [185, 91] width 11 height 11
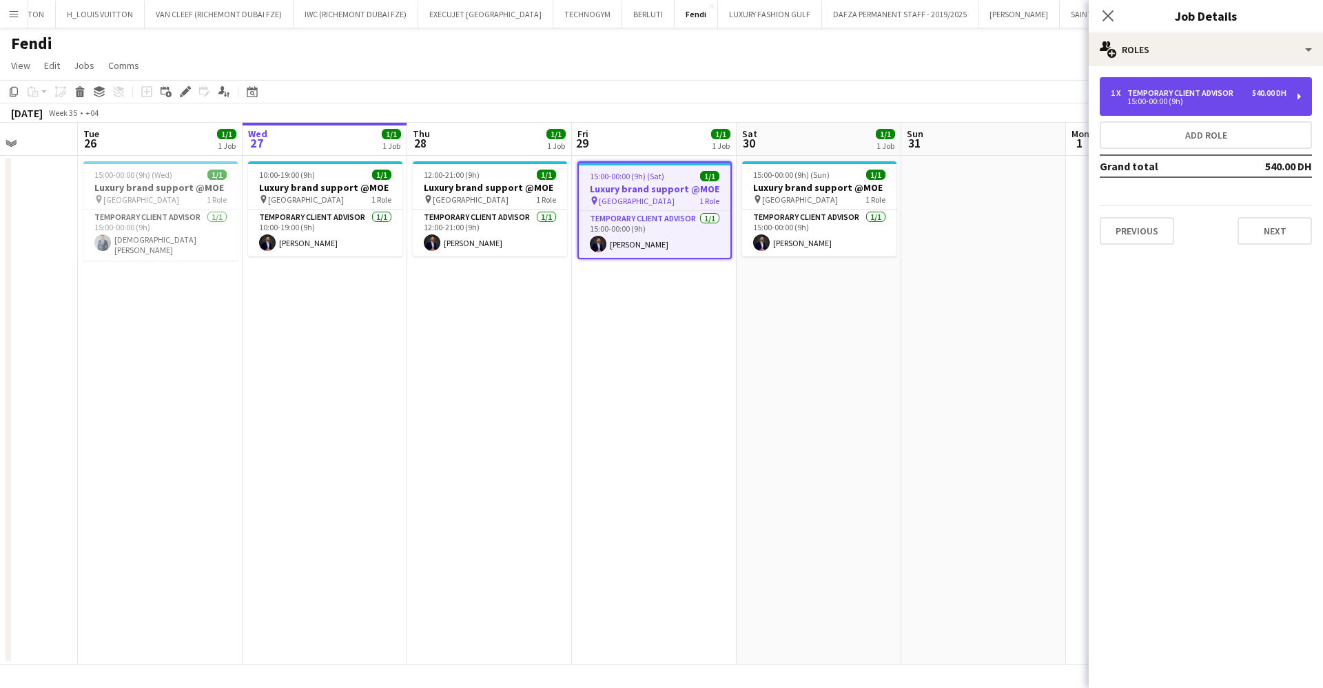
click at [1202, 88] on div "Temporary Client Advisor" at bounding box center [1184, 93] width 112 height 10
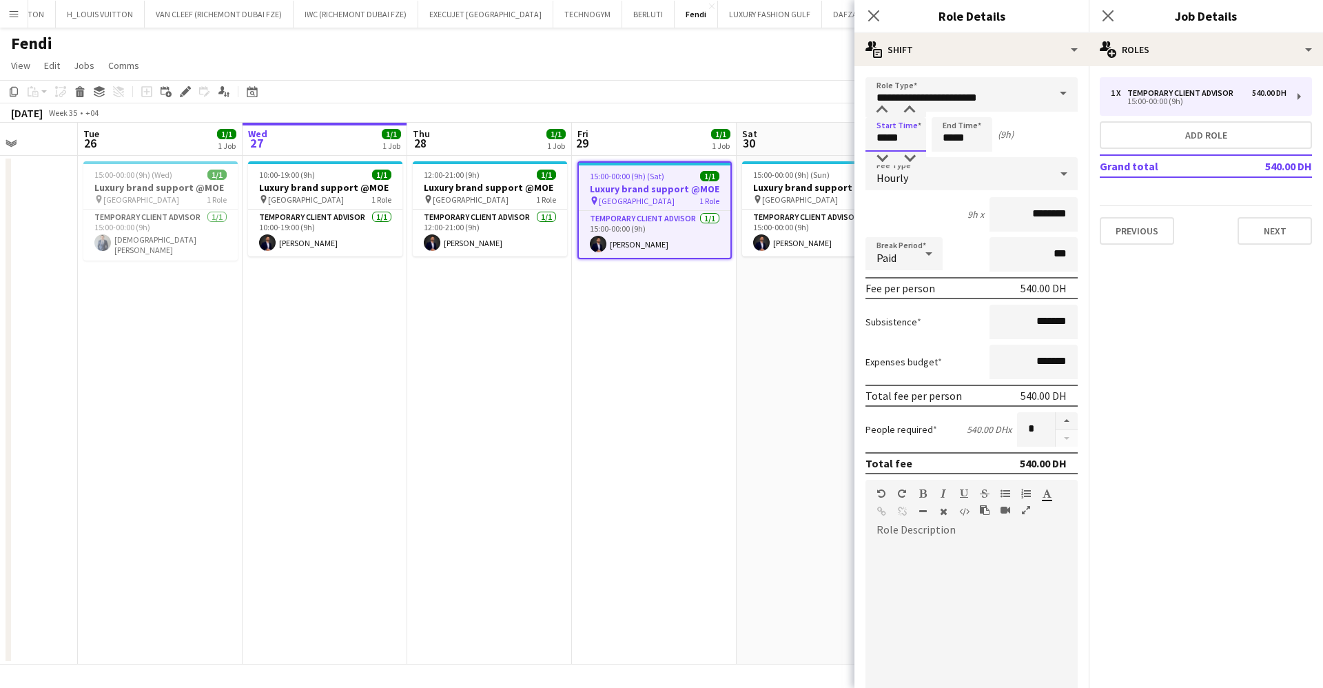
drag, startPoint x: 913, startPoint y: 141, endPoint x: 852, endPoint y: 141, distance: 61.3
click at [852, 141] on body "Menu Boards Boards Boards All jobs Status Workforce Workforce My Workforce Recr…" at bounding box center [661, 344] width 1323 height 688
type input "*****"
drag, startPoint x: 925, startPoint y: 147, endPoint x: 912, endPoint y: 147, distance: 13.1
click at [912, 147] on div "Start Time ***** End Time ***** (14h)" at bounding box center [972, 134] width 212 height 34
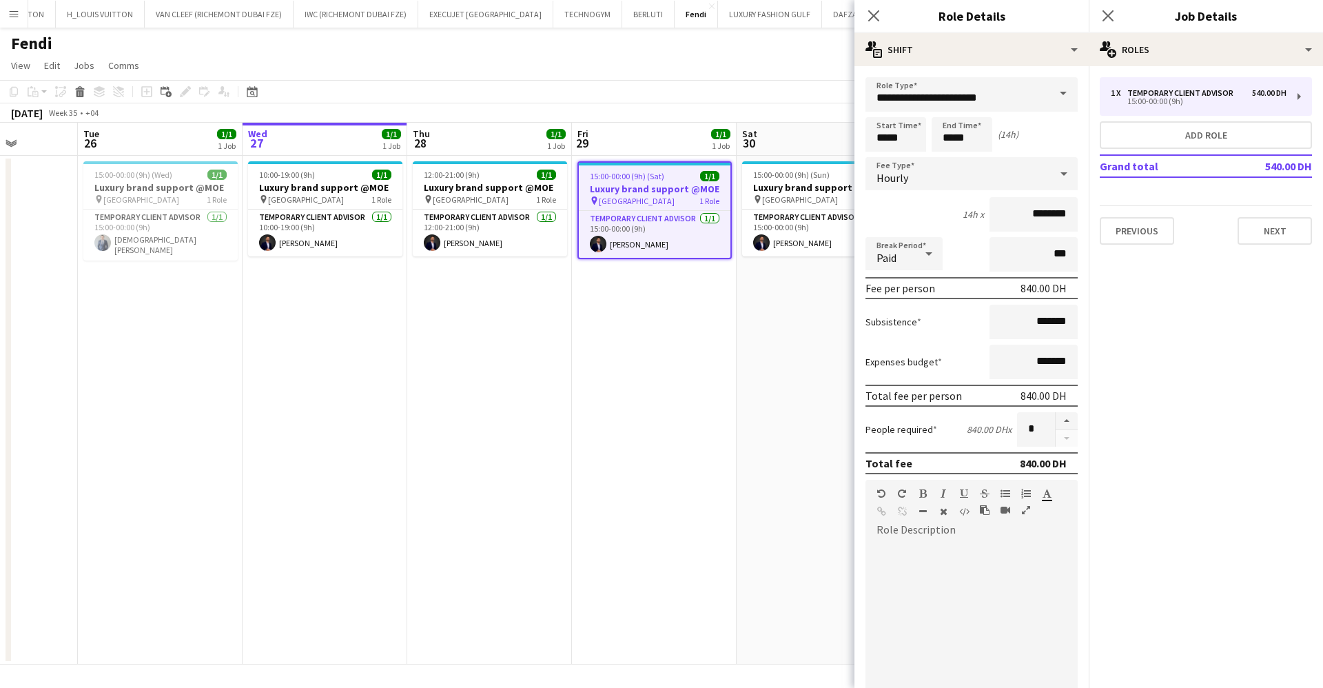
click at [930, 147] on div "Start Time ***** End Time ***** (14h)" at bounding box center [972, 134] width 212 height 34
drag, startPoint x: 959, startPoint y: 143, endPoint x: 937, endPoint y: 142, distance: 22.1
click at [937, 142] on input "*****" at bounding box center [962, 134] width 61 height 34
type input "*****"
click at [815, 73] on app-page-menu "View Day view expanded Day view collapsed Month view Date picker Jump to [DATE]…" at bounding box center [661, 67] width 1323 height 26
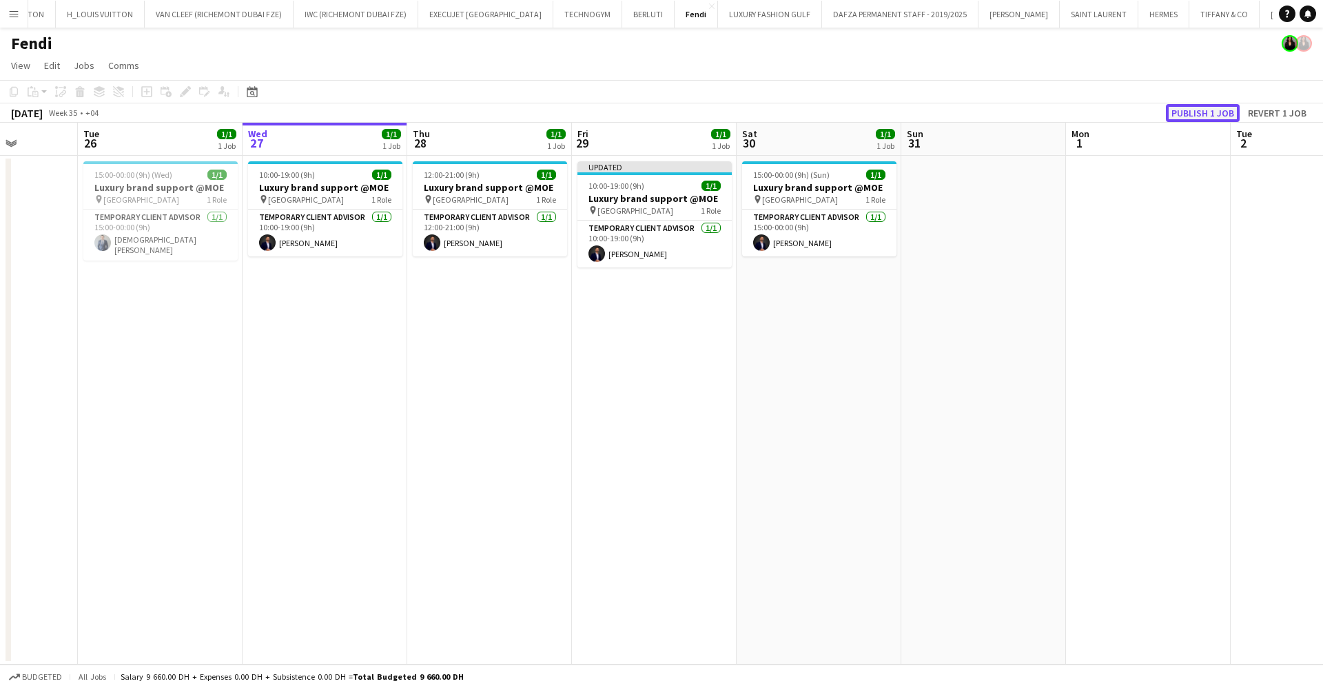
click at [1187, 112] on button "Publish 1 job" at bounding box center [1203, 113] width 74 height 18
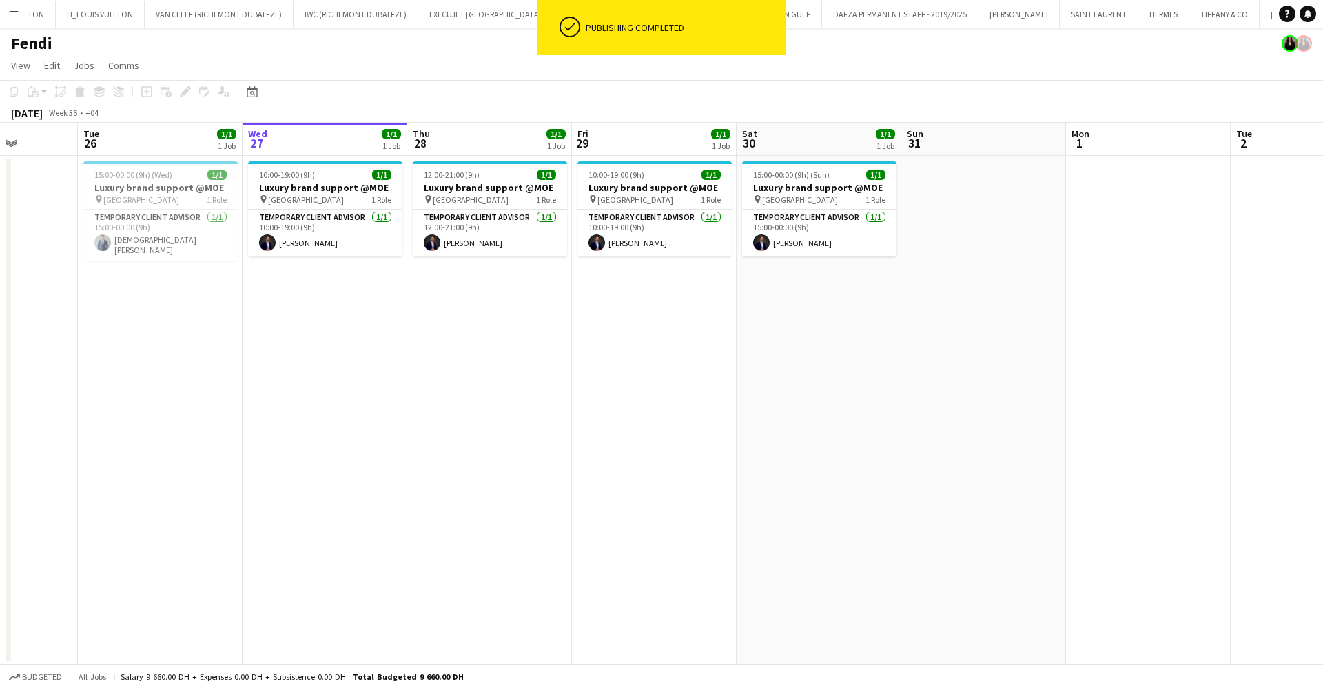
scroll to position [0, 486]
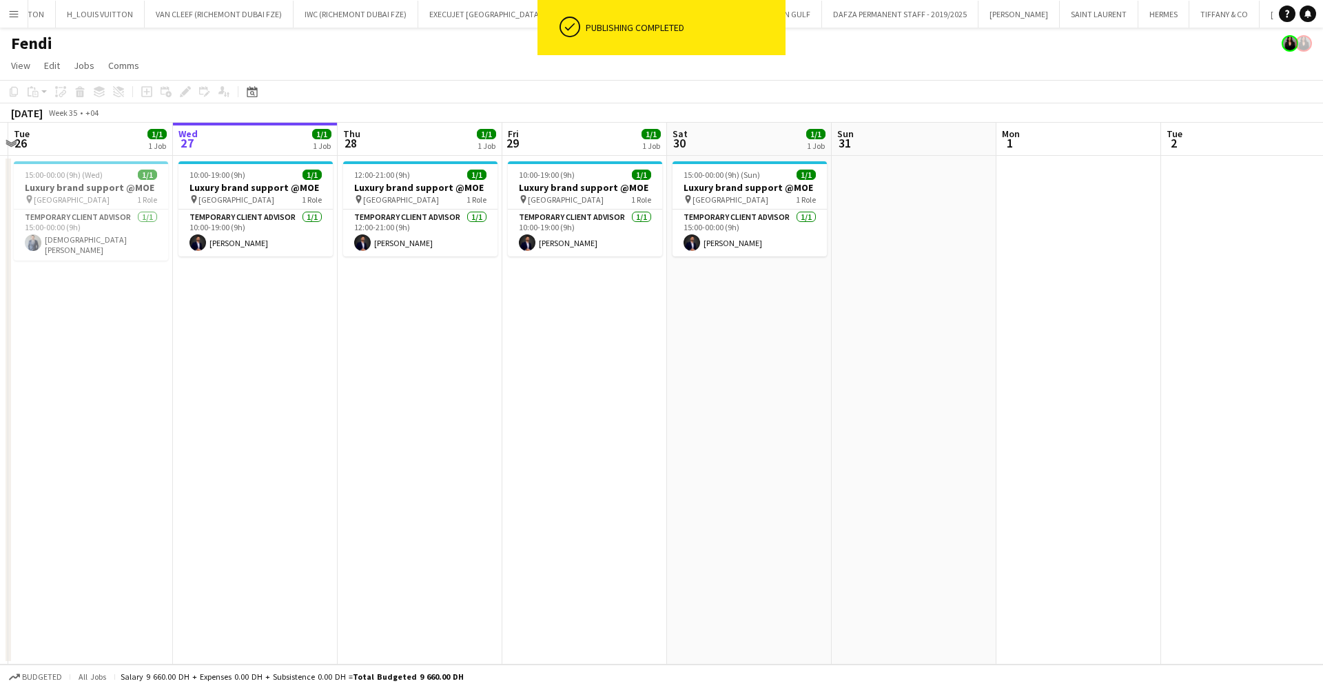
drag, startPoint x: 937, startPoint y: 315, endPoint x: 867, endPoint y: 320, distance: 69.8
click at [867, 320] on app-calendar-viewport "Sat 23 1/1 1 Job Sun 24 Mon 25 Tue 26 1/1 1 Job Wed 27 1/1 1 Job Thu 28 1/1 1 J…" at bounding box center [661, 394] width 1323 height 542
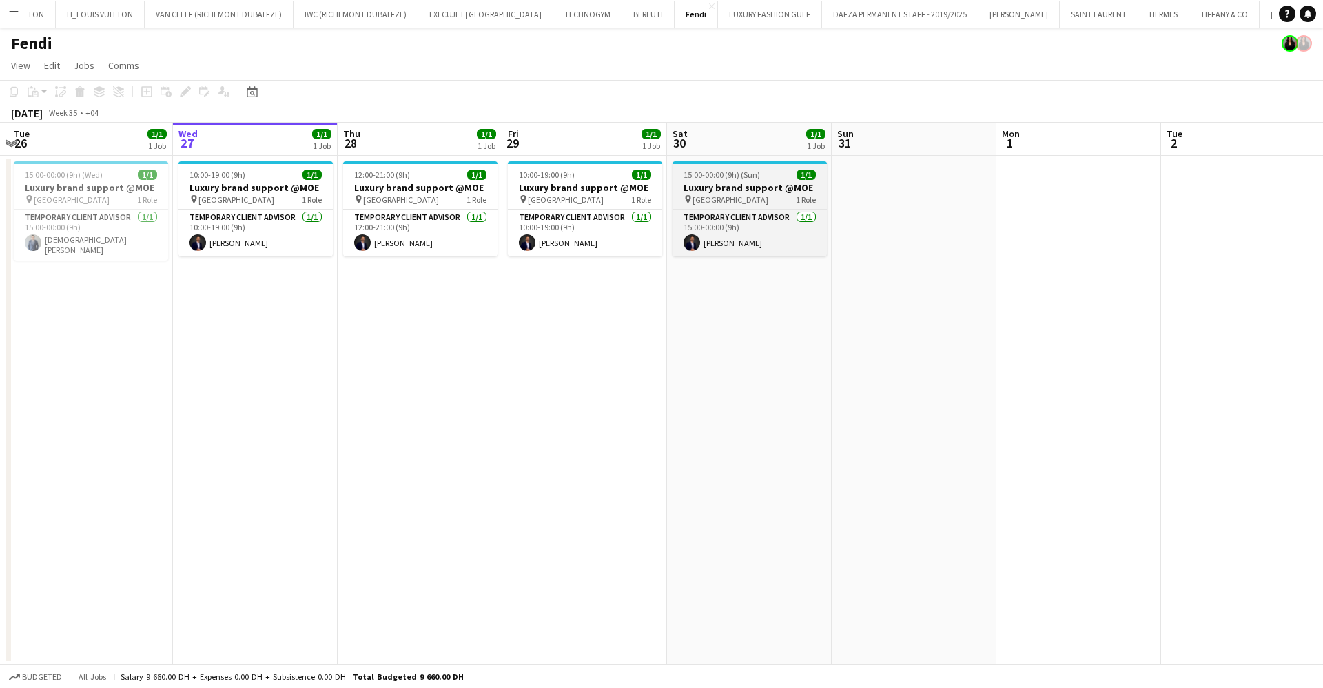
click at [713, 184] on h3 "Luxury brand support @MOE" at bounding box center [750, 187] width 154 height 12
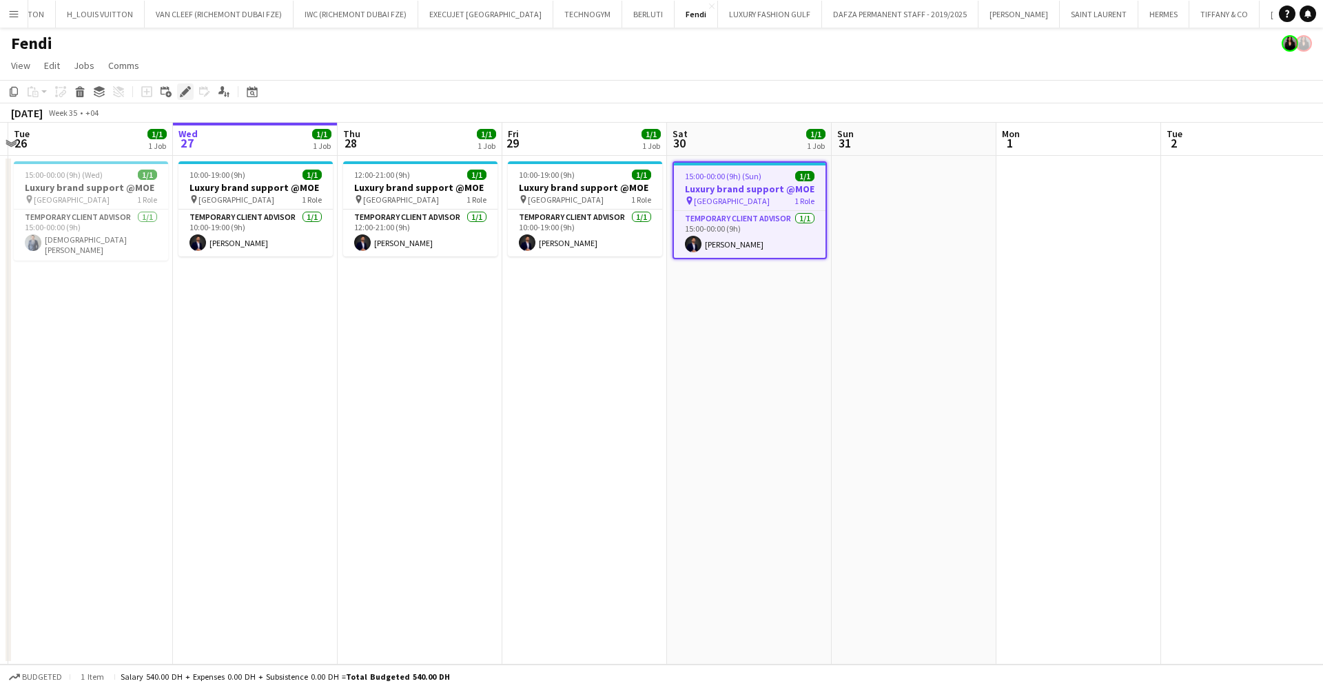
click at [179, 90] on div "Edit" at bounding box center [185, 91] width 17 height 17
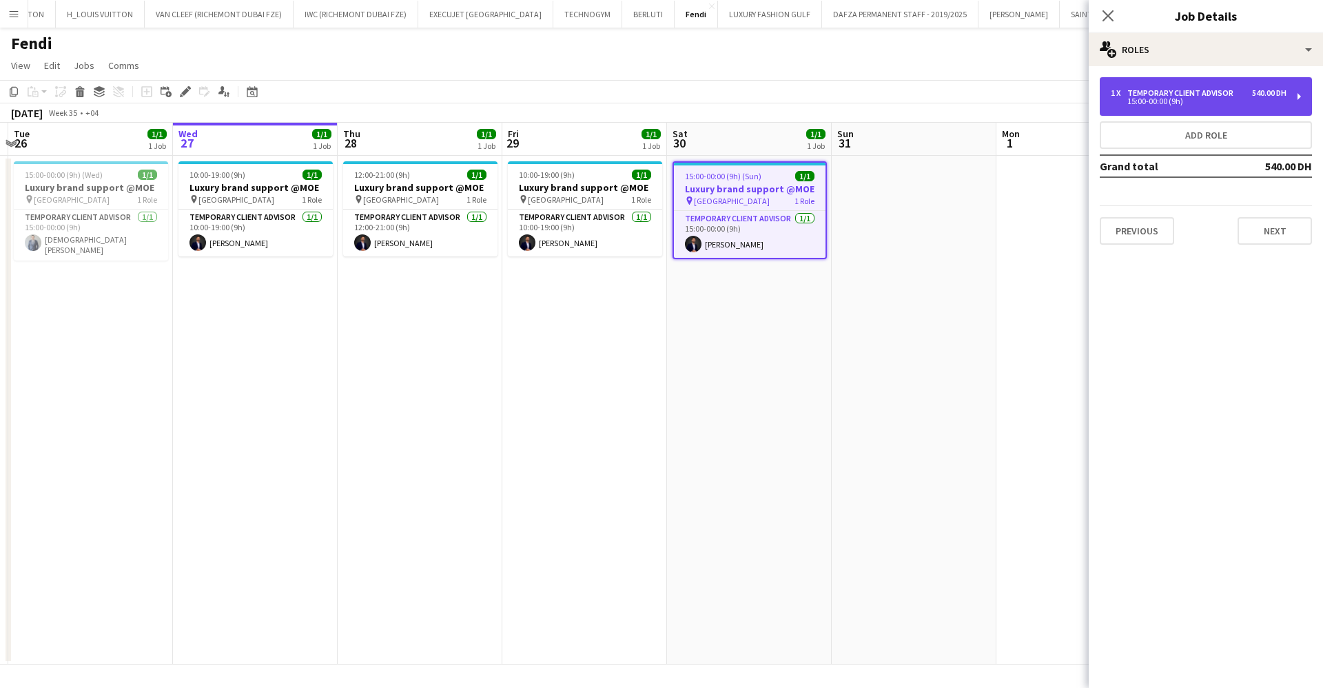
click at [1160, 83] on div "1 x Temporary Client Advisor 540.00 DH 15:00-00:00 (9h)" at bounding box center [1206, 96] width 212 height 39
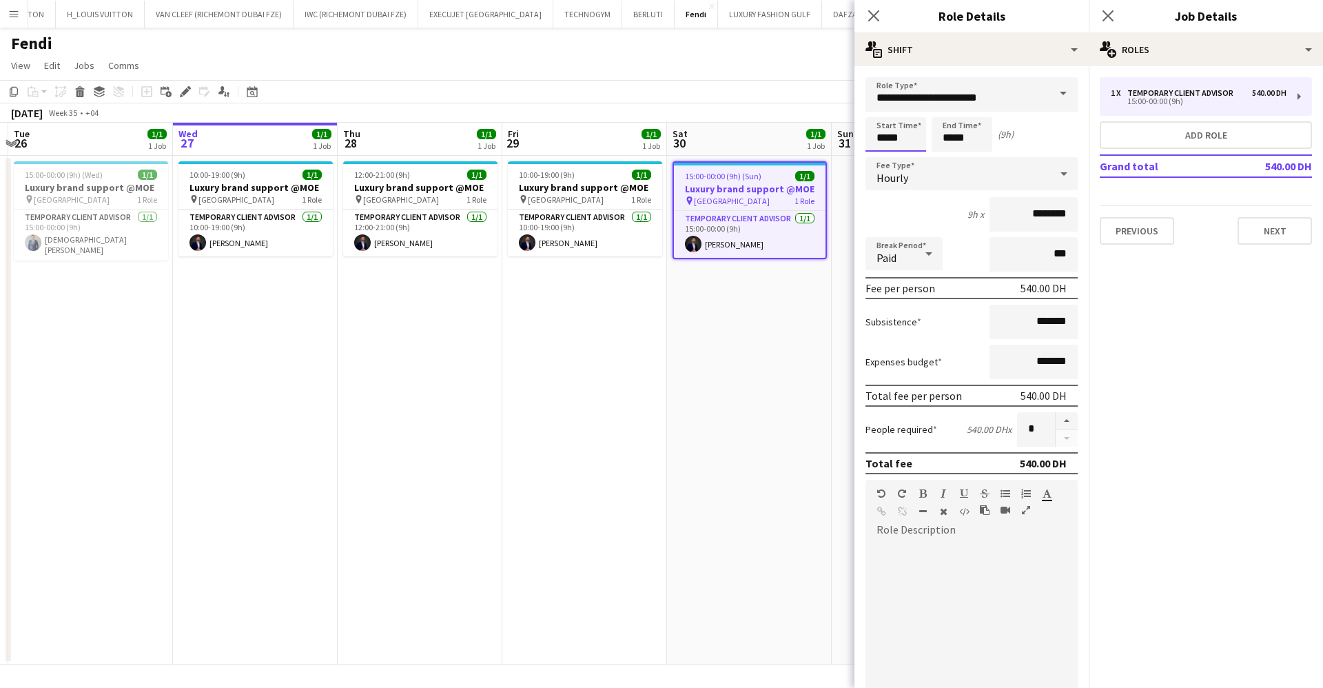
drag, startPoint x: 881, startPoint y: 142, endPoint x: 747, endPoint y: 156, distance: 135.2
click at [747, 156] on body "Menu Boards Boards Boards All jobs Status Workforce Workforce My Workforce Recr…" at bounding box center [661, 344] width 1323 height 688
type input "*****"
drag, startPoint x: 972, startPoint y: 136, endPoint x: 929, endPoint y: 138, distance: 42.8
click at [929, 138] on div "Start Time ***** End Time ***** (14h)" at bounding box center [972, 134] width 212 height 34
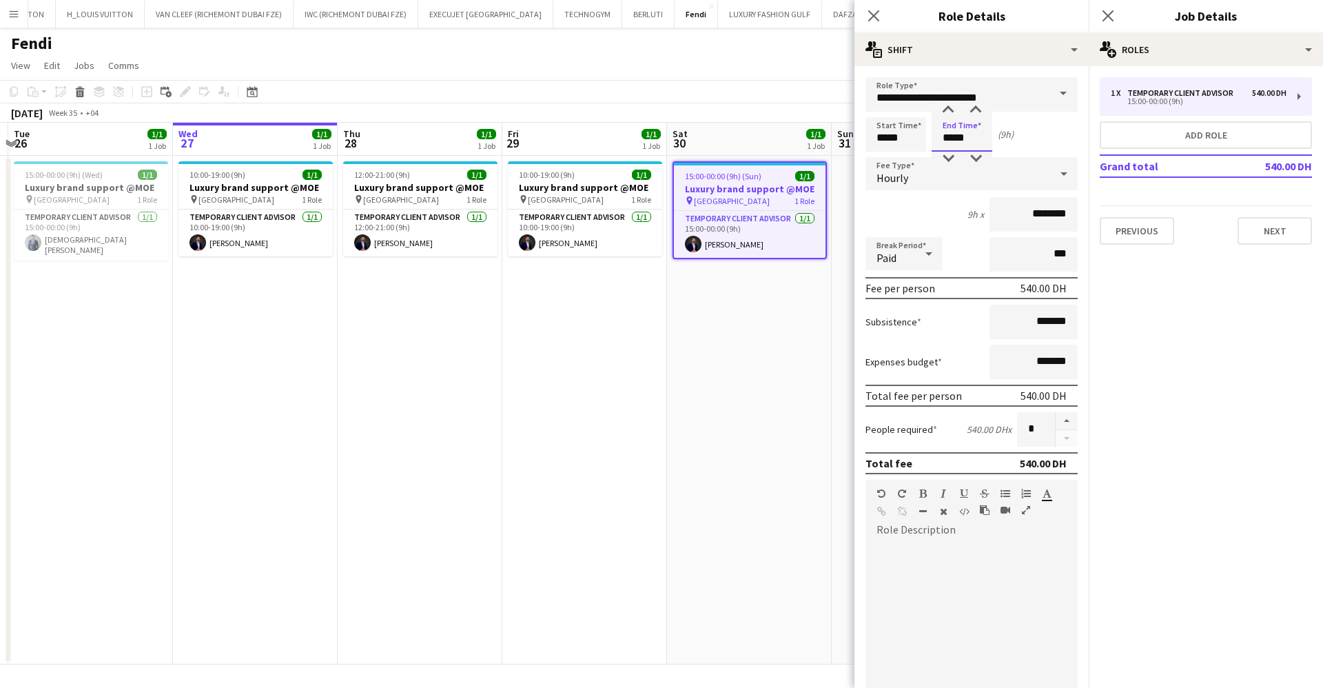
type input "*****"
click at [836, 65] on app-page-menu "View Day view expanded Day view collapsed Month view Date picker Jump to [DATE]…" at bounding box center [661, 67] width 1323 height 26
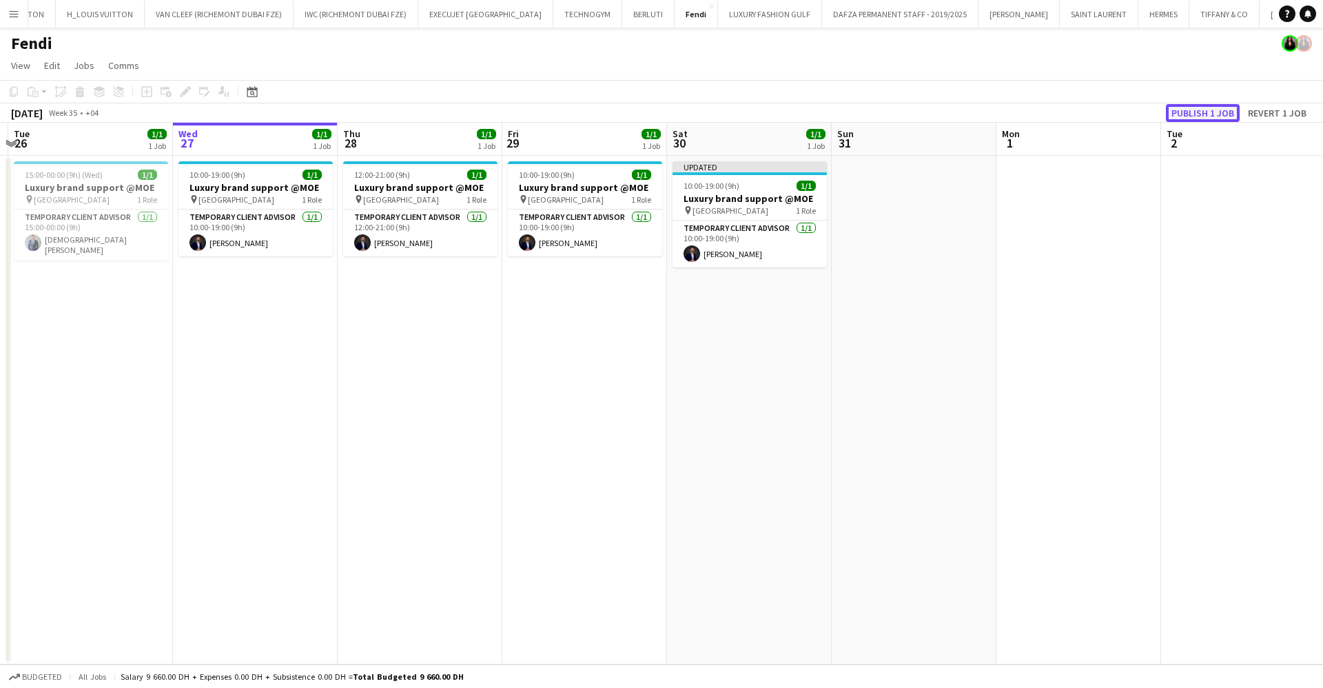
click at [1201, 114] on button "Publish 1 job" at bounding box center [1203, 113] width 74 height 18
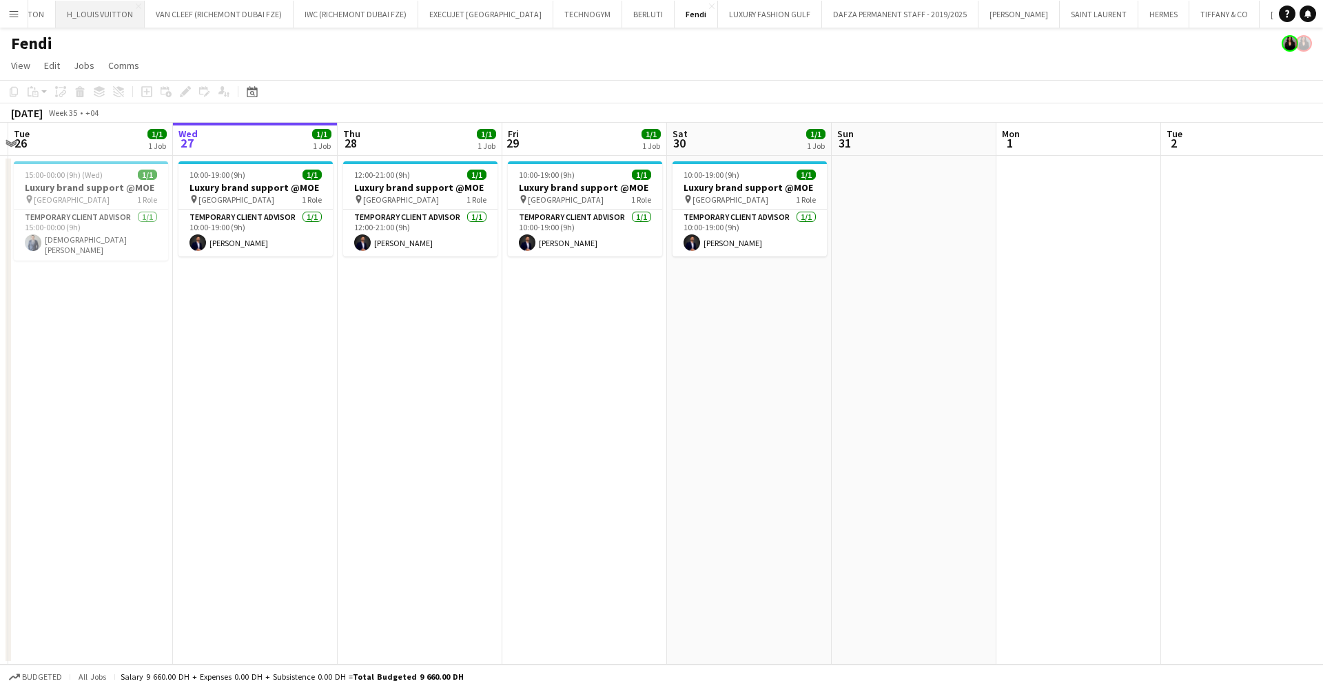
click at [83, 17] on button "H_LOUIS VUITTON Close" at bounding box center [100, 14] width 89 height 27
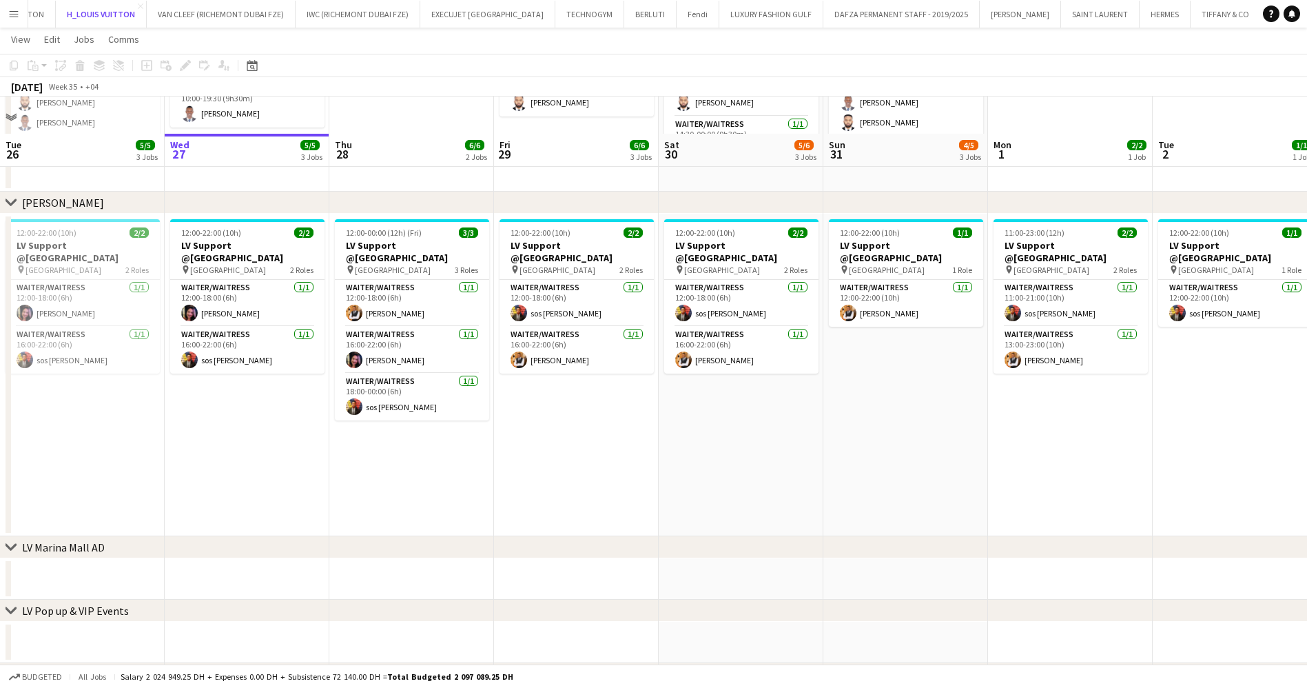
scroll to position [517, 0]
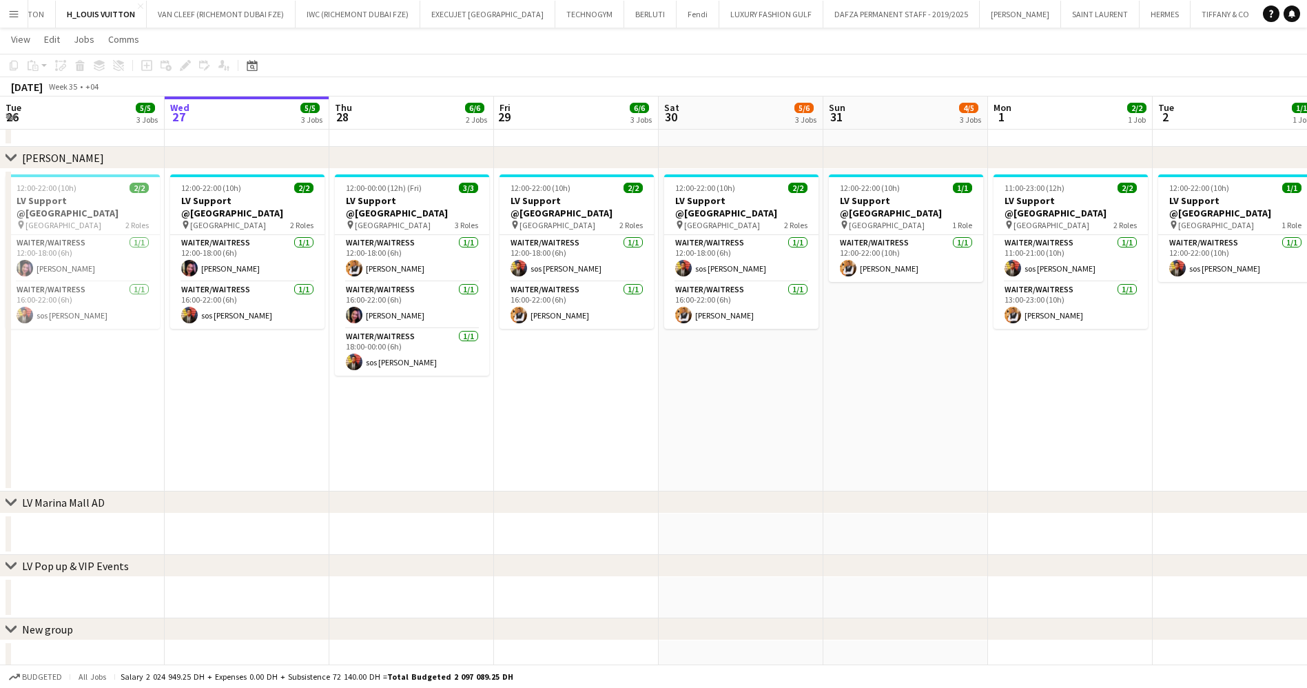
drag, startPoint x: 996, startPoint y: 407, endPoint x: 752, endPoint y: 427, distance: 244.8
click at [752, 427] on app-calendar-viewport "Sun 24 6/6 3 Jobs Mon 25 6/6 3 Jobs Tue 26 5/5 3 Jobs Wed 27 5/5 3 Jobs Thu 28 …" at bounding box center [653, 109] width 1307 height 1145
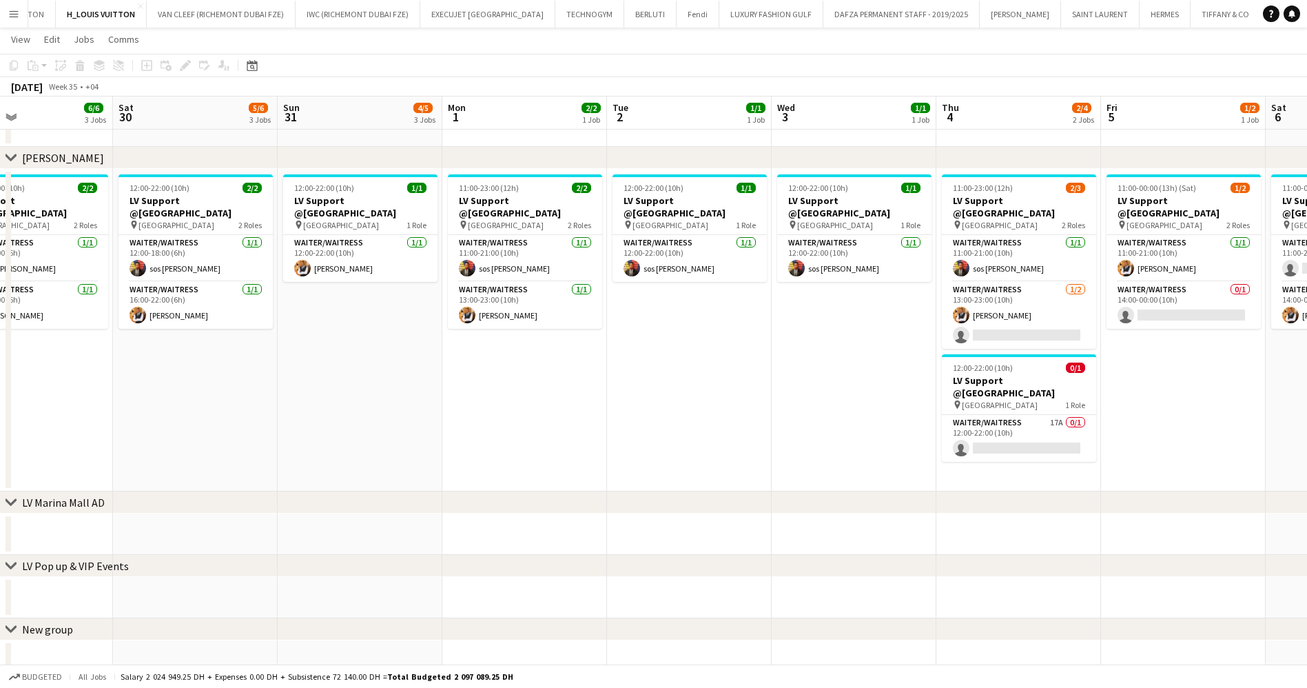
drag, startPoint x: 813, startPoint y: 414, endPoint x: 645, endPoint y: 427, distance: 167.9
click at [645, 427] on app-calendar-viewport "Tue 26 5/5 3 Jobs Wed 27 5/5 3 Jobs Thu 28 6/6 2 Jobs Fri 29 6/6 3 Jobs Sat 30 …" at bounding box center [653, 109] width 1307 height 1145
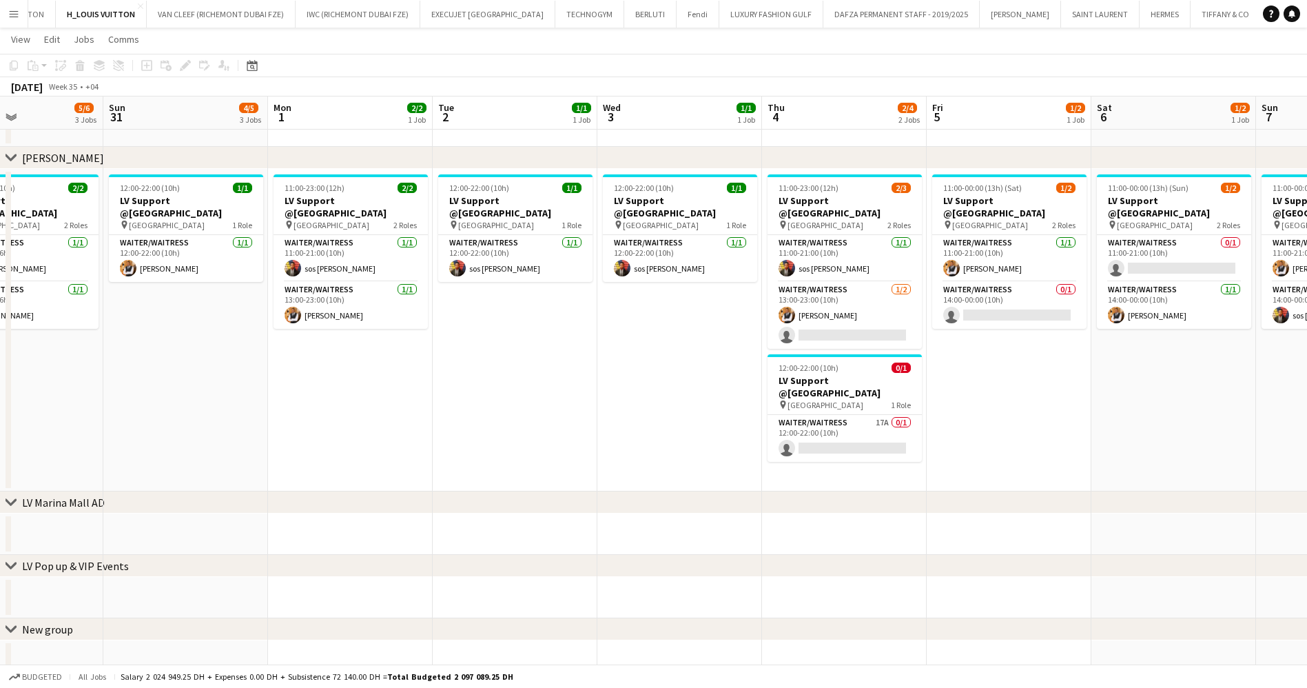
scroll to position [0, 440]
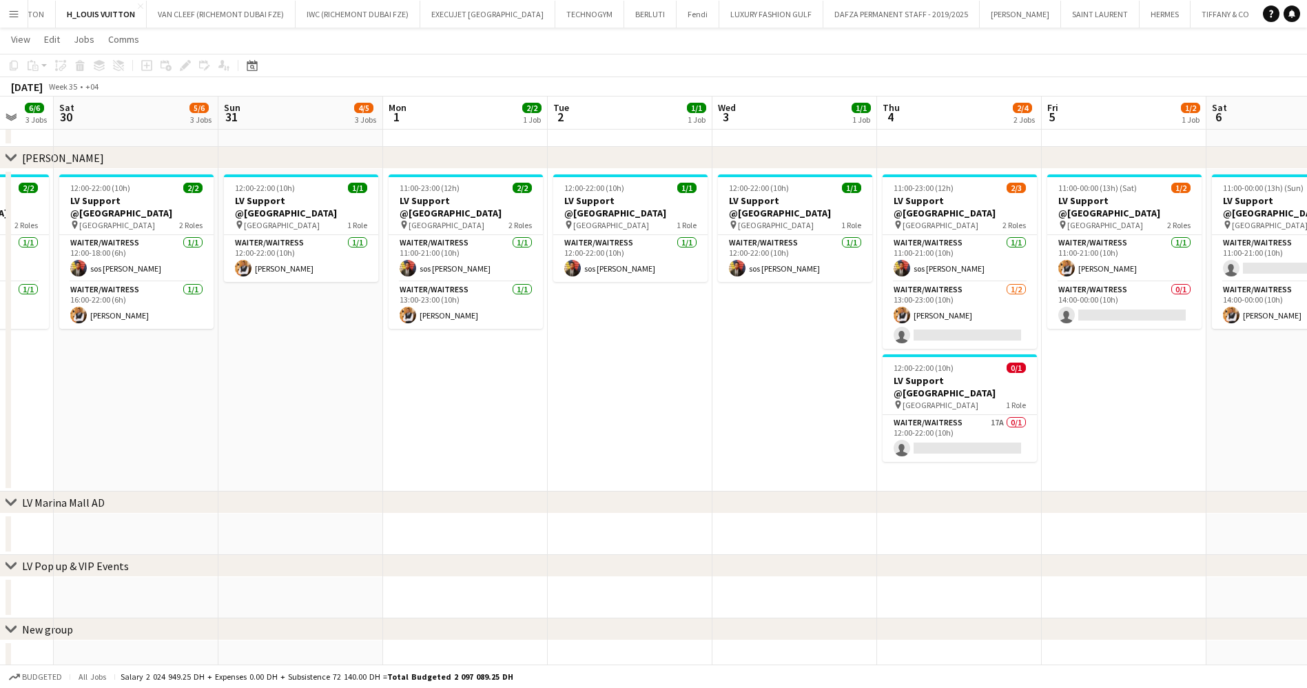
drag, startPoint x: 829, startPoint y: 416, endPoint x: 615, endPoint y: 423, distance: 214.5
click at [615, 423] on app-calendar-viewport "Wed 27 5/5 3 Jobs Thu 28 6/6 2 Jobs Fri 29 6/6 3 Jobs Sat 30 5/6 3 Jobs Sun 31 …" at bounding box center [653, 109] width 1307 height 1145
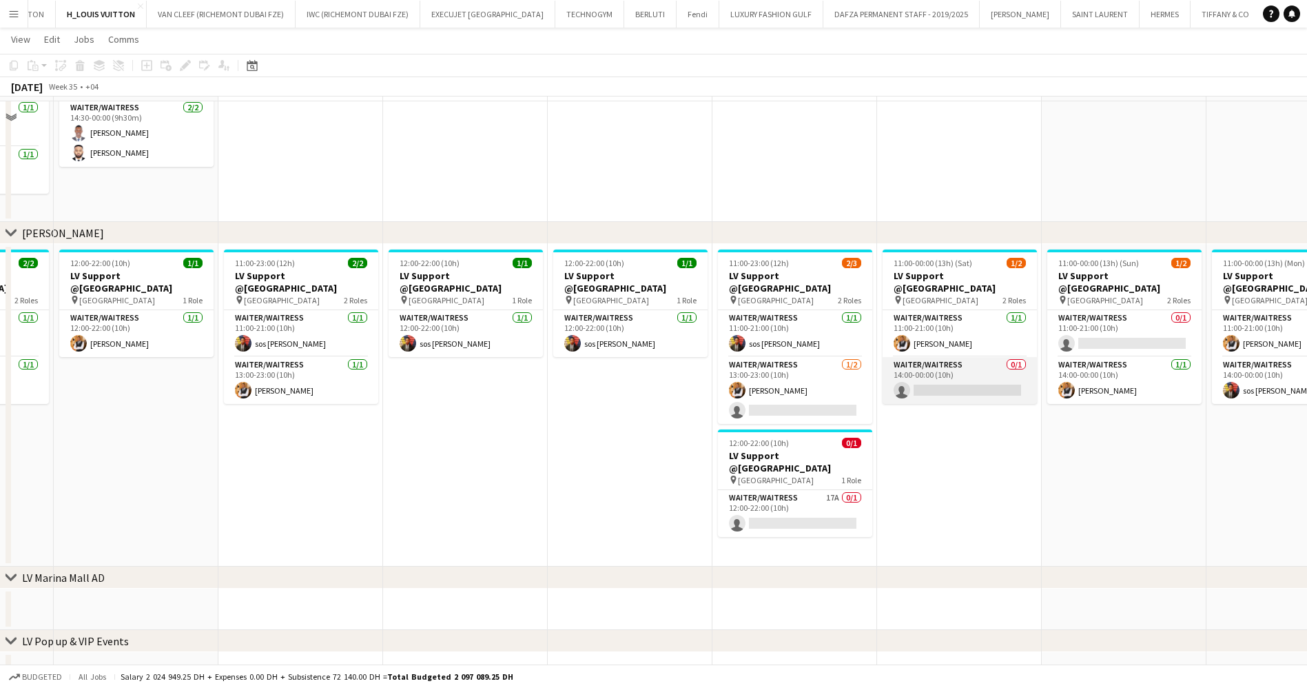
scroll to position [414, 0]
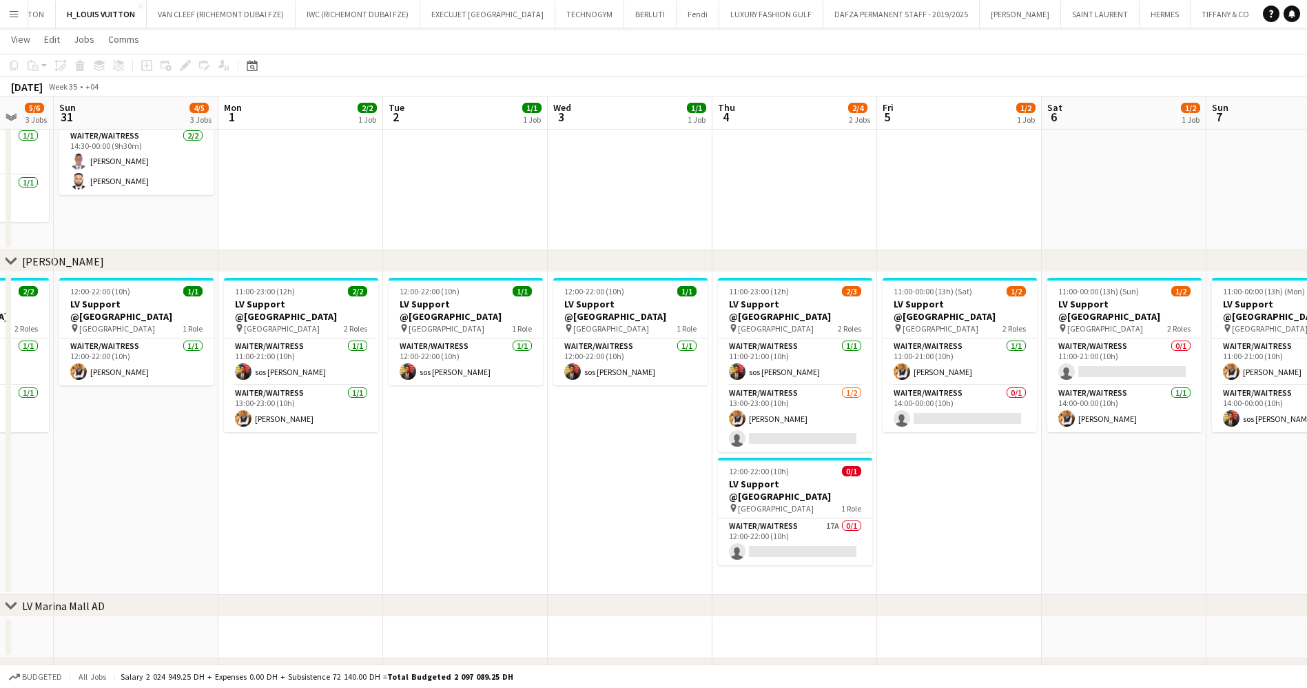
drag, startPoint x: 542, startPoint y: 449, endPoint x: 734, endPoint y: 449, distance: 191.6
click at [734, 449] on app-calendar-viewport "Thu 28 6/6 2 Jobs Fri 29 6/6 3 Jobs Sat 30 5/6 3 Jobs Sun 31 4/5 3 Jobs Mon 1 2…" at bounding box center [653, 212] width 1307 height 1145
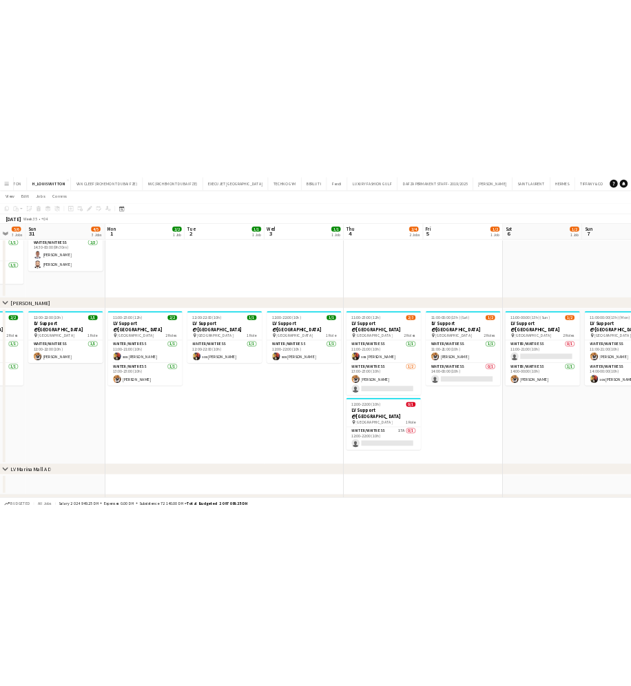
scroll to position [0, 414]
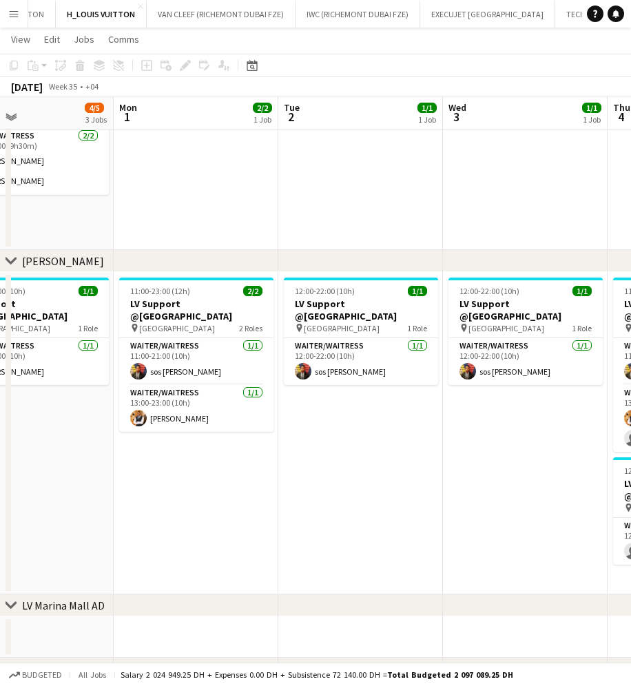
drag, startPoint x: 496, startPoint y: 411, endPoint x: 200, endPoint y: 415, distance: 296.4
click at [200, 415] on app-calendar-viewport "Thu 28 6/6 2 Jobs Fri 29 6/6 3 Jobs Sat 30 5/6 3 Jobs Sun 31 4/5 3 Jobs Mon 1 2…" at bounding box center [315, 212] width 631 height 1145
drag, startPoint x: 419, startPoint y: 395, endPoint x: 142, endPoint y: 396, distance: 277.1
click at [142, 396] on app-calendar-viewport "Thu 28 6/6 2 Jobs Fri 29 6/6 3 Jobs Sat 30 5/6 3 Jobs Sun 31 4/5 3 Jobs Mon 1 2…" at bounding box center [315, 212] width 631 height 1145
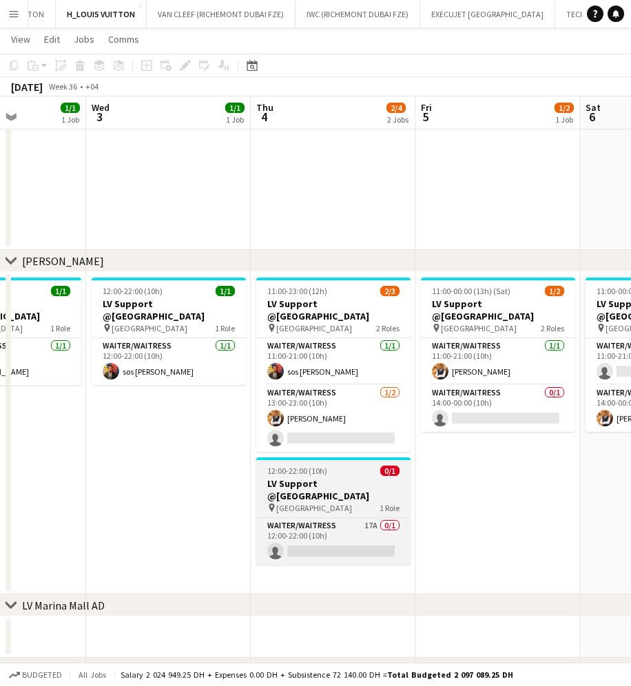
click at [354, 479] on h3 "LV Support @[GEOGRAPHIC_DATA]" at bounding box center [333, 490] width 154 height 25
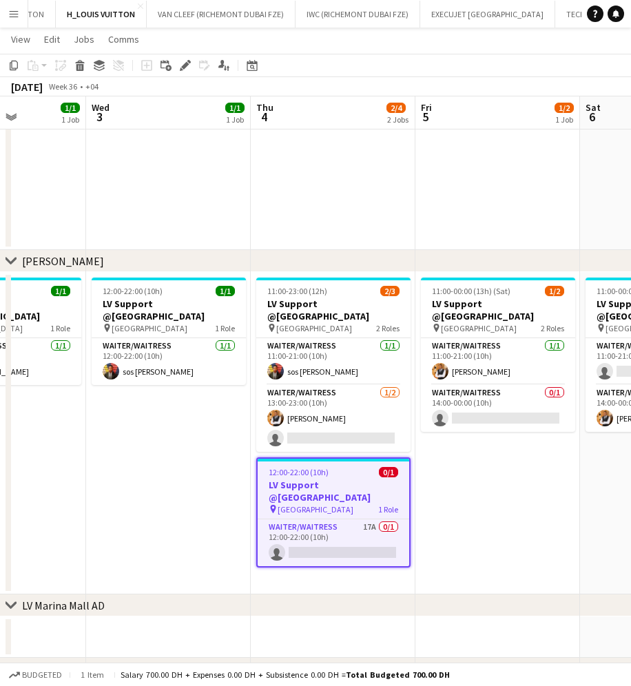
click at [176, 62] on div "Add job Add linked Job Edit Edit linked Job Applicants" at bounding box center [179, 65] width 105 height 17
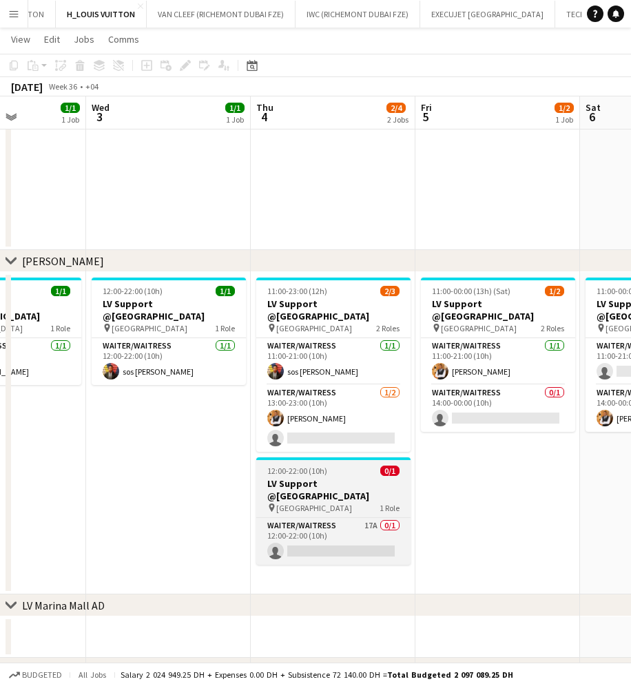
click at [337, 487] on h3 "LV Support @[GEOGRAPHIC_DATA]" at bounding box center [333, 490] width 154 height 25
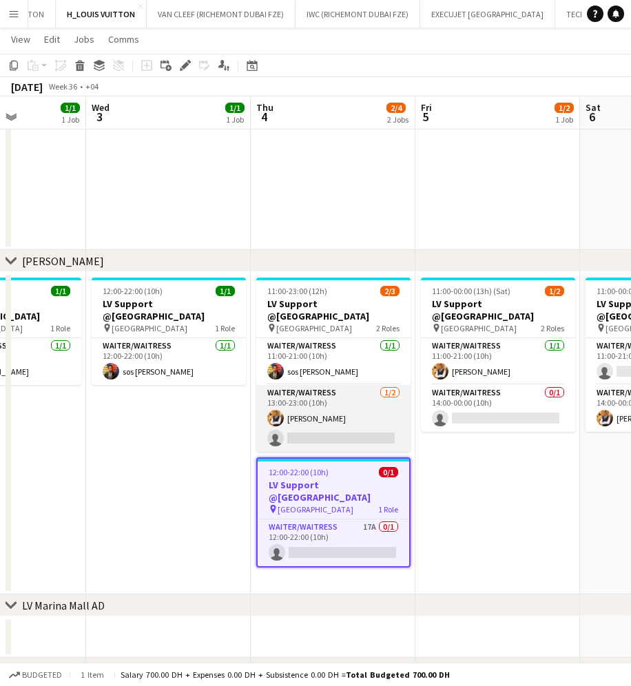
click at [345, 403] on app-card-role "Waiter/Waitress [DATE] 13:00-23:00 (10h) [PERSON_NAME] single-neutral-actions" at bounding box center [333, 418] width 154 height 67
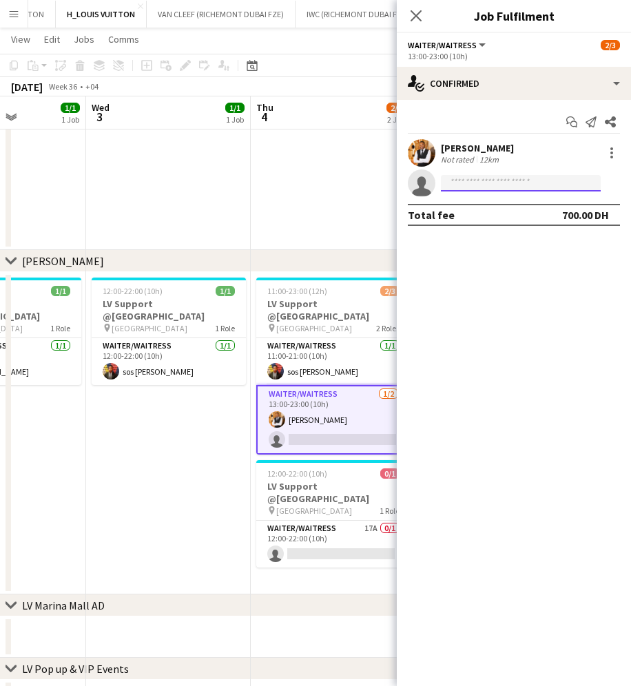
click at [467, 187] on input at bounding box center [521, 183] width 160 height 17
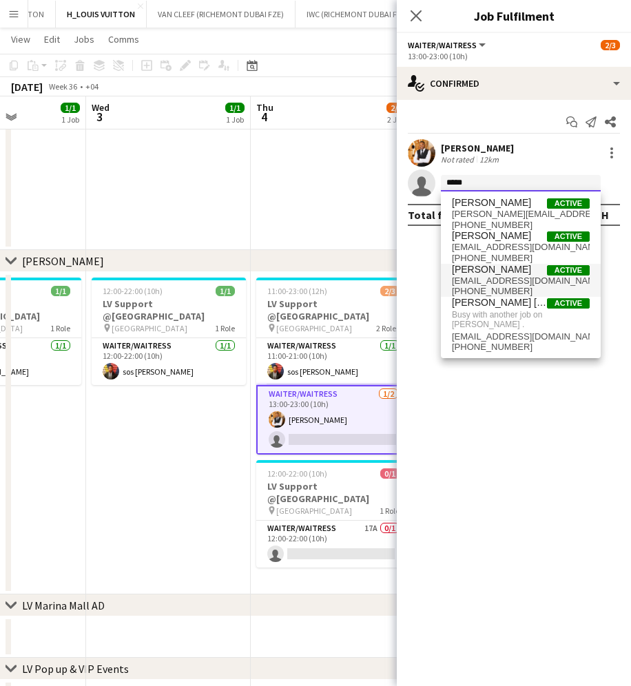
type input "*****"
click at [516, 269] on span "[PERSON_NAME]" at bounding box center [491, 270] width 79 height 12
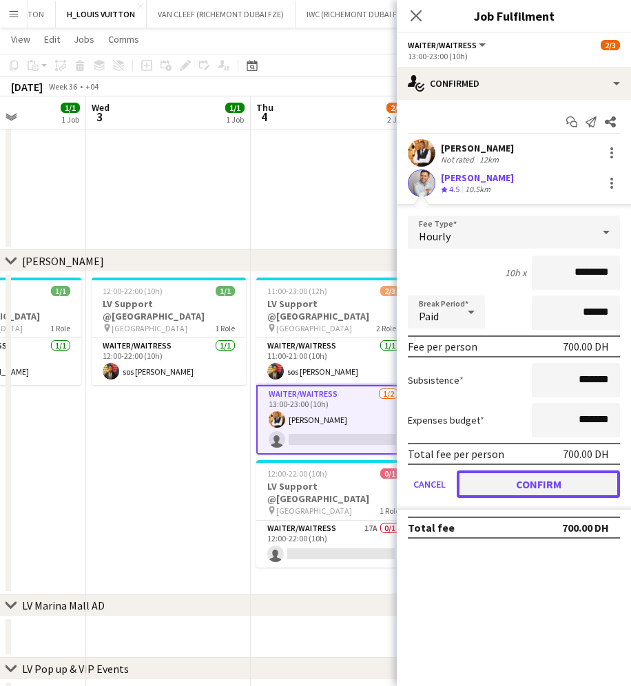
click at [513, 480] on button "Confirm" at bounding box center [538, 485] width 163 height 28
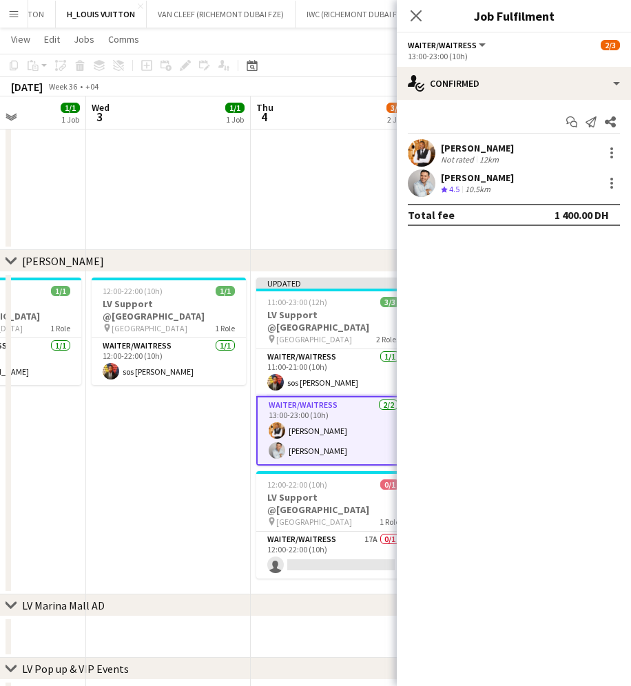
click at [331, 79] on div "[DATE] Week 36 • +04 Publish 1 job Revert 1 job" at bounding box center [315, 86] width 631 height 19
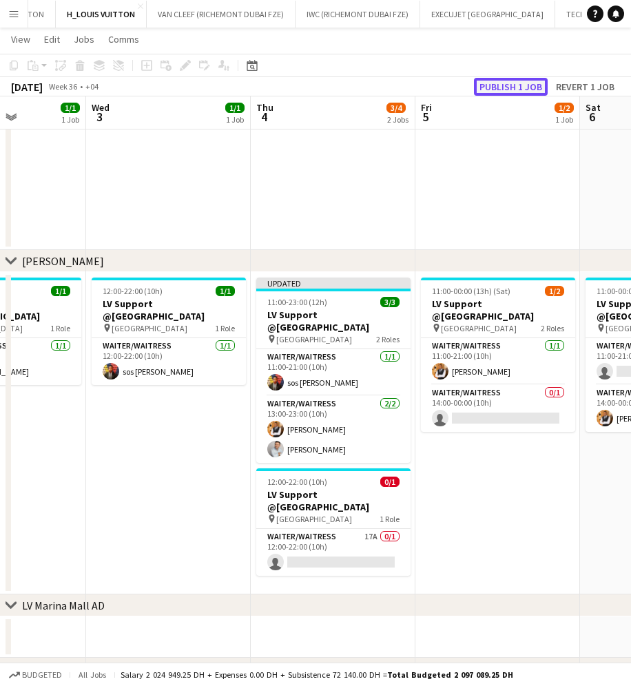
click at [520, 88] on button "Publish 1 job" at bounding box center [511, 87] width 74 height 18
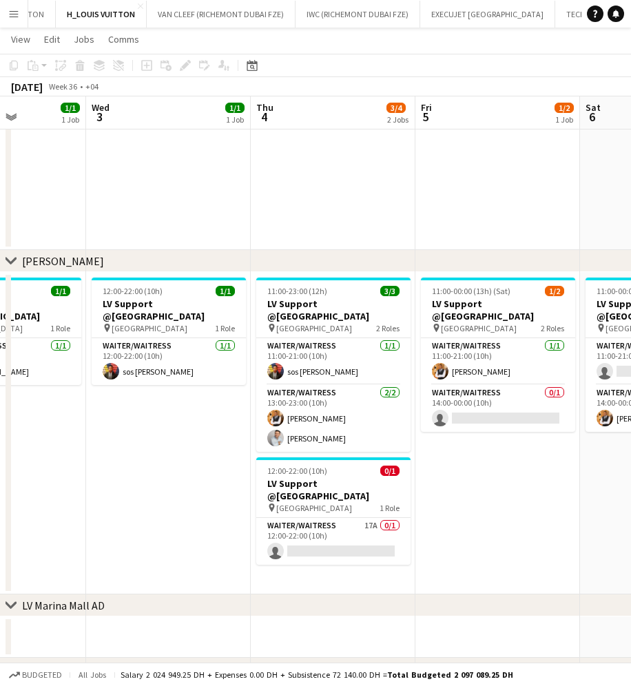
drag, startPoint x: 175, startPoint y: 423, endPoint x: 366, endPoint y: 405, distance: 191.8
click at [360, 405] on app-calendar-viewport "Sun 31 4/5 3 Jobs Mon 1 2/2 1 Job Tue 2 1/1 1 Job Wed 3 1/1 1 Job Thu 4 3/4 2 J…" at bounding box center [315, 212] width 631 height 1145
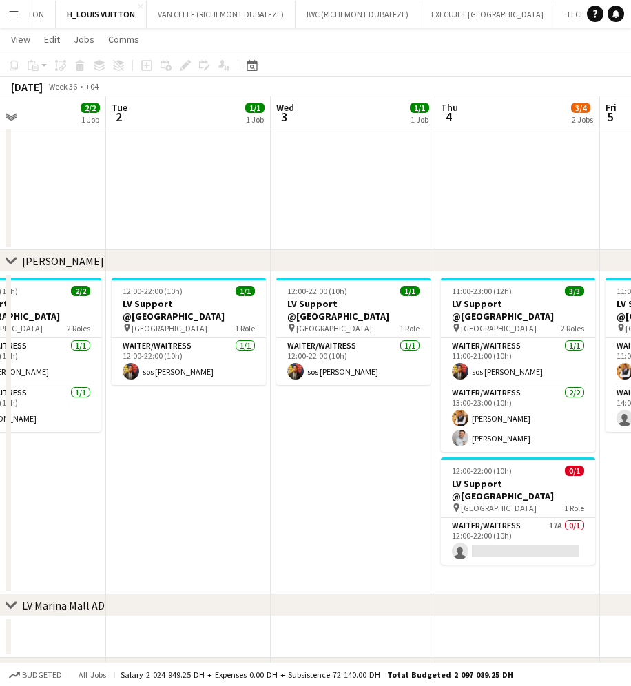
scroll to position [0, 423]
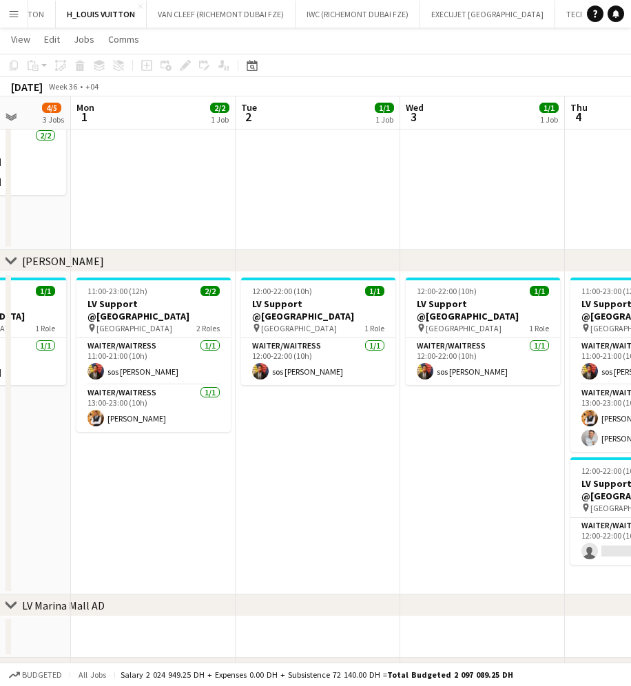
drag, startPoint x: 230, startPoint y: 368, endPoint x: 336, endPoint y: 372, distance: 106.2
click at [336, 372] on app-calendar-viewport "Fri 29 6/6 3 Jobs Sat 30 5/6 3 Jobs Sun 31 4/5 3 Jobs Mon 1 2/2 1 Job Tue 2 1/1…" at bounding box center [315, 212] width 631 height 1145
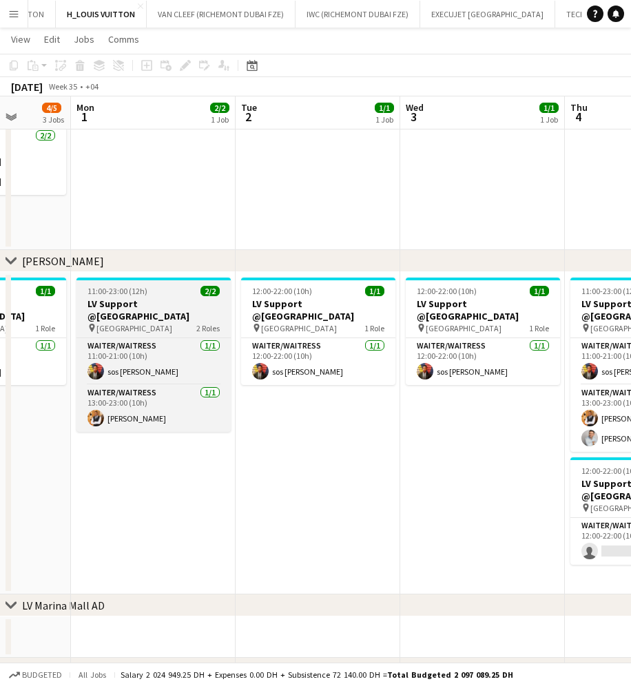
click at [137, 300] on h3 "LV Support @[GEOGRAPHIC_DATA]" at bounding box center [154, 310] width 154 height 25
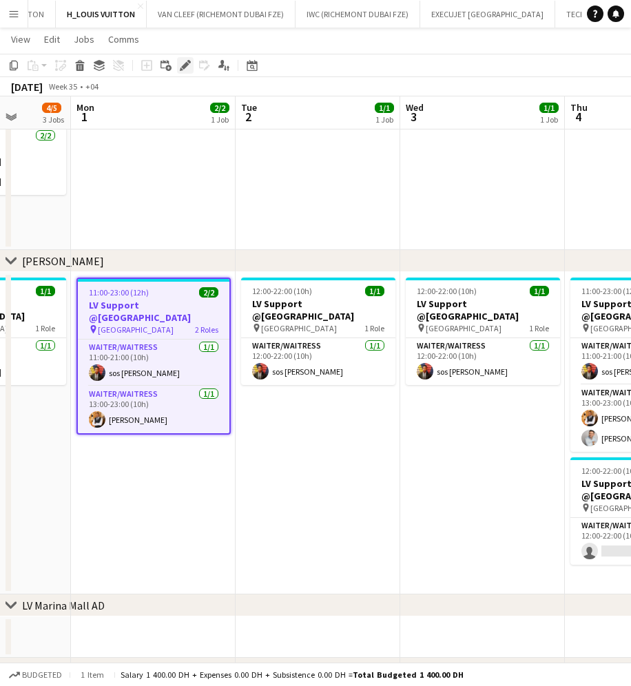
click at [181, 68] on icon "Edit" at bounding box center [185, 65] width 11 height 11
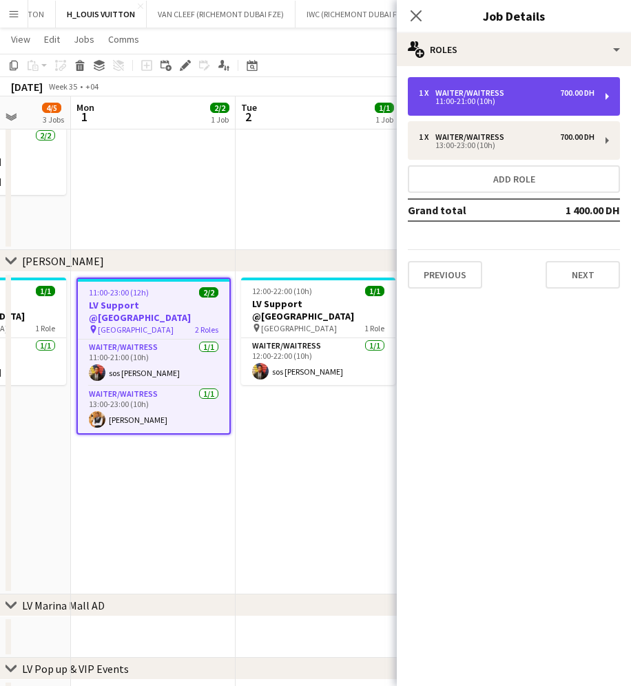
click at [487, 94] on div "Waiter/Waitress" at bounding box center [473, 93] width 74 height 10
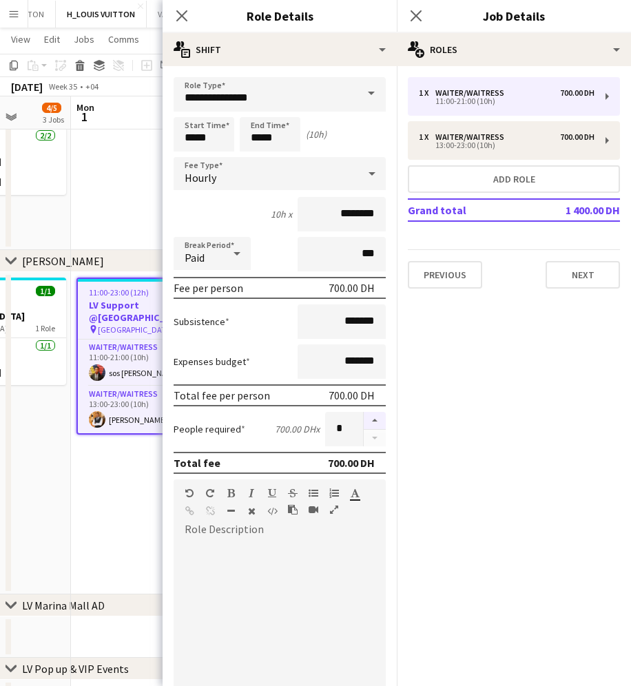
click at [367, 414] on button "button" at bounding box center [375, 421] width 22 height 18
type input "*"
click at [141, 159] on app-date-cell at bounding box center [153, 156] width 165 height 189
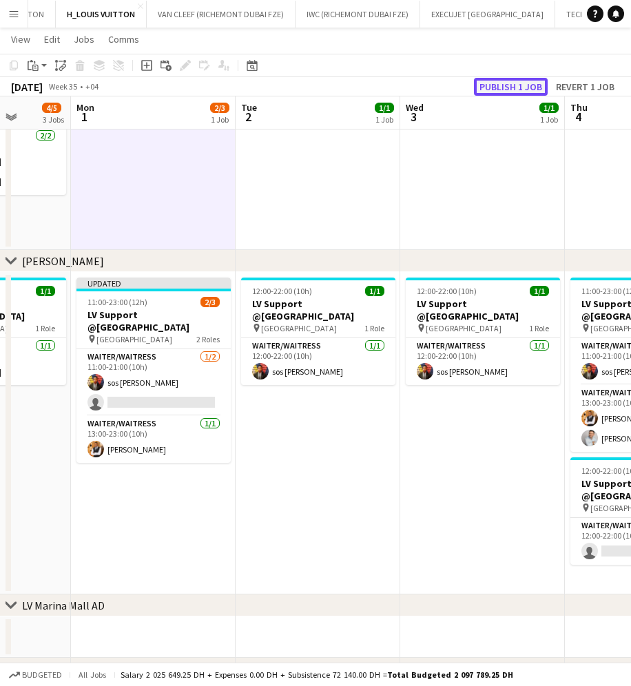
click at [478, 89] on button "Publish 1 job" at bounding box center [511, 87] width 74 height 18
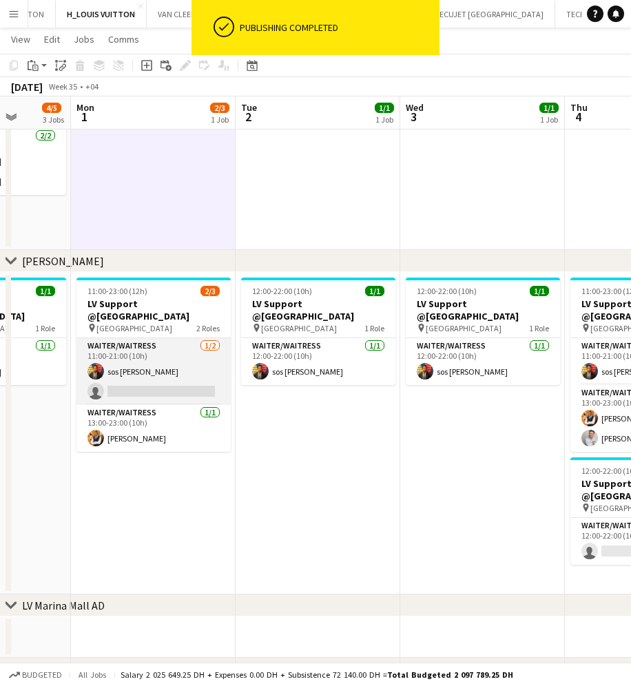
click at [175, 391] on app-card-role "Waiter/Waitress [DATE] 11:00-21:00 (10h) sos [PERSON_NAME] single-neutral-actio…" at bounding box center [154, 371] width 154 height 67
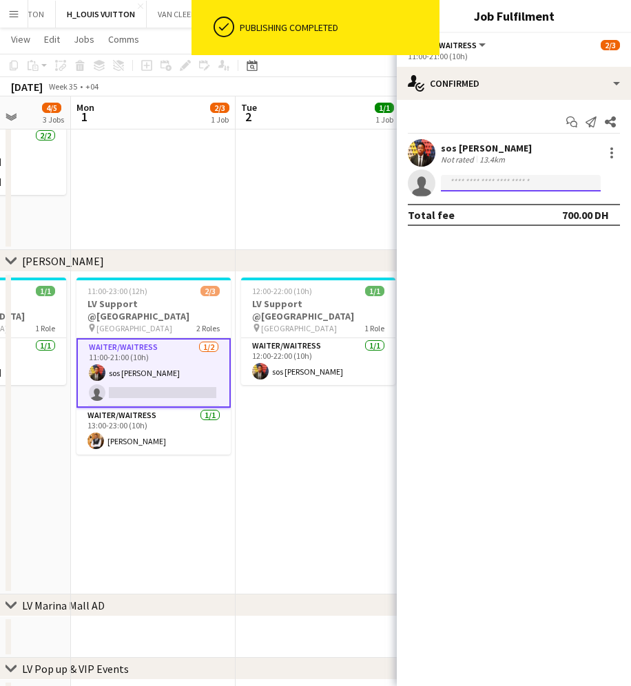
click at [534, 190] on input at bounding box center [521, 183] width 160 height 17
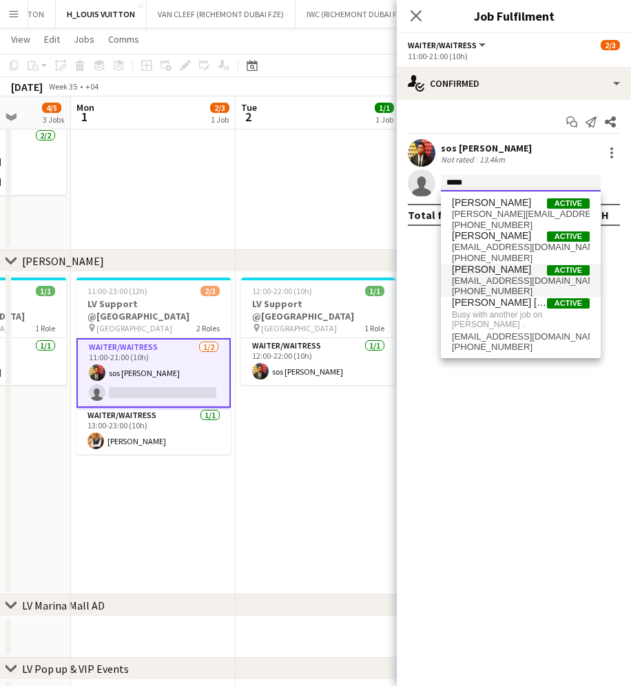
type input "*****"
click at [523, 278] on span "[EMAIL_ADDRESS][DOMAIN_NAME]" at bounding box center [521, 281] width 138 height 11
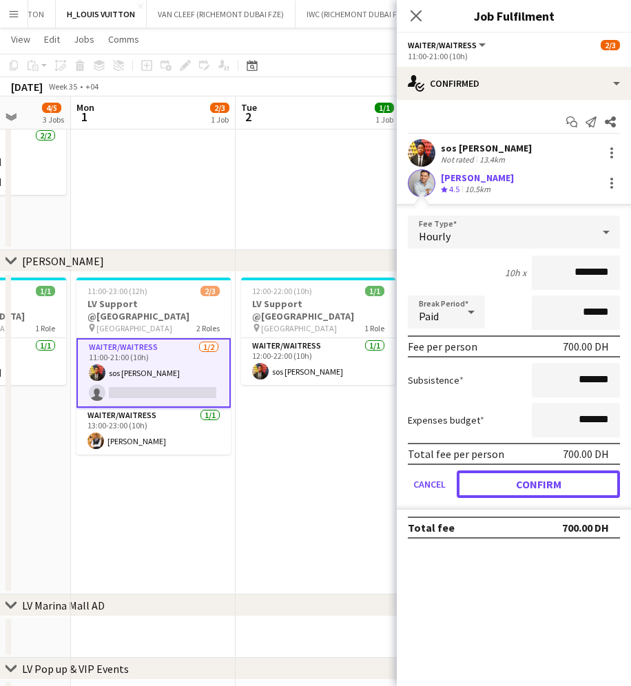
click at [564, 491] on button "Confirm" at bounding box center [538, 485] width 163 height 28
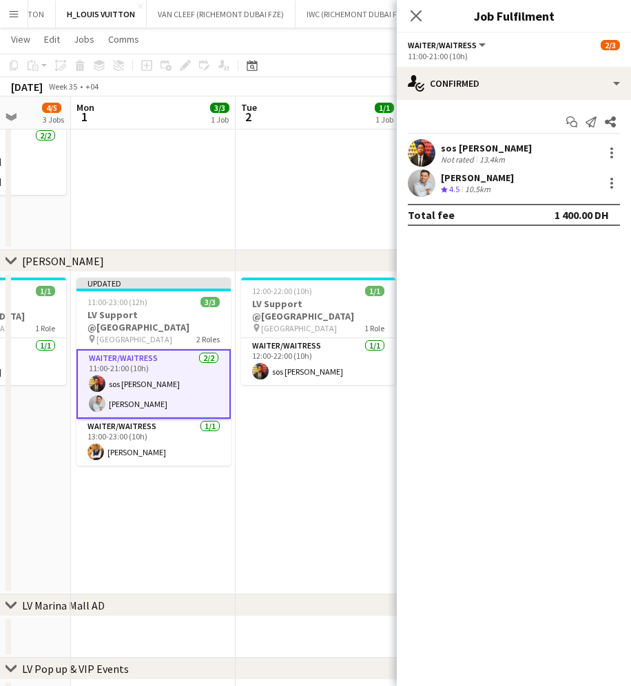
click at [298, 70] on app-toolbar "Copy Paste Paste Ctrl+V Paste with crew Ctrl+Shift+V Paste linked Job [GEOGRAPH…" at bounding box center [315, 65] width 631 height 23
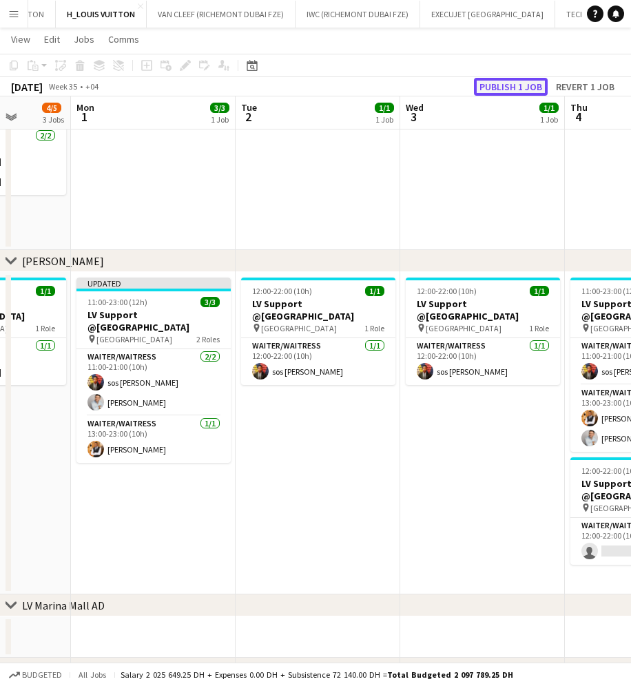
click at [495, 85] on button "Publish 1 job" at bounding box center [511, 87] width 74 height 18
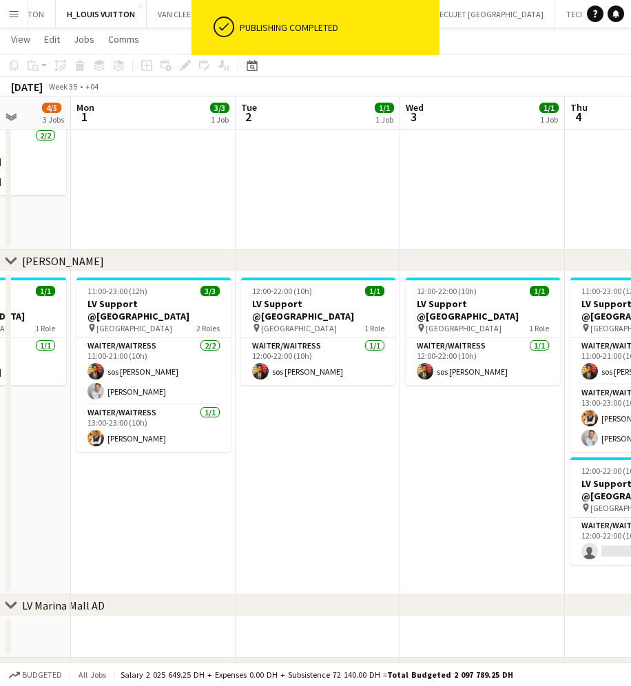
drag, startPoint x: 396, startPoint y: 493, endPoint x: 85, endPoint y: 497, distance: 310.8
click at [88, 498] on app-calendar-viewport "Fri 29 6/6 3 Jobs Sat 30 5/6 3 Jobs Sun 31 4/5 3 Jobs Mon 1 3/3 1 Job Tue 2 1/1…" at bounding box center [315, 212] width 631 height 1145
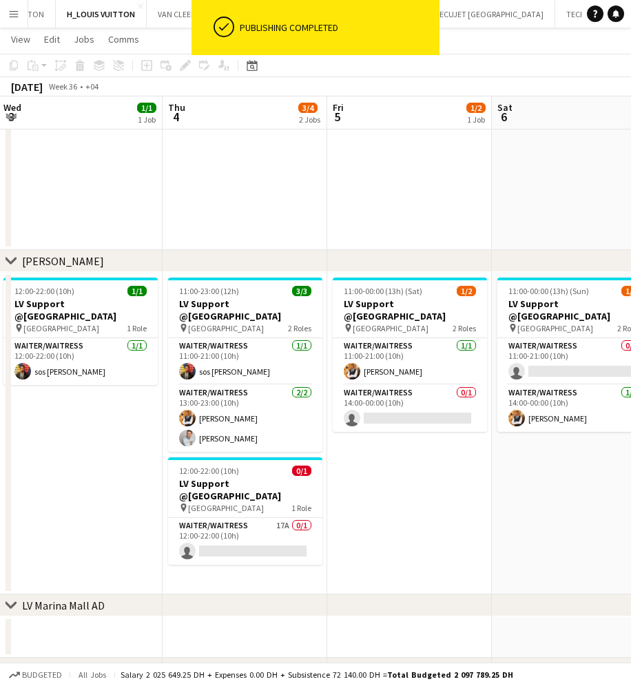
drag, startPoint x: 403, startPoint y: 504, endPoint x: 350, endPoint y: 514, distance: 54.1
click at [350, 514] on app-calendar-viewport "Sun 31 4/5 3 Jobs Mon 1 3/3 1 Job Tue 2 1/1 1 Job Wed 3 1/1 1 Job Thu 4 3/4 2 J…" at bounding box center [315, 212] width 631 height 1145
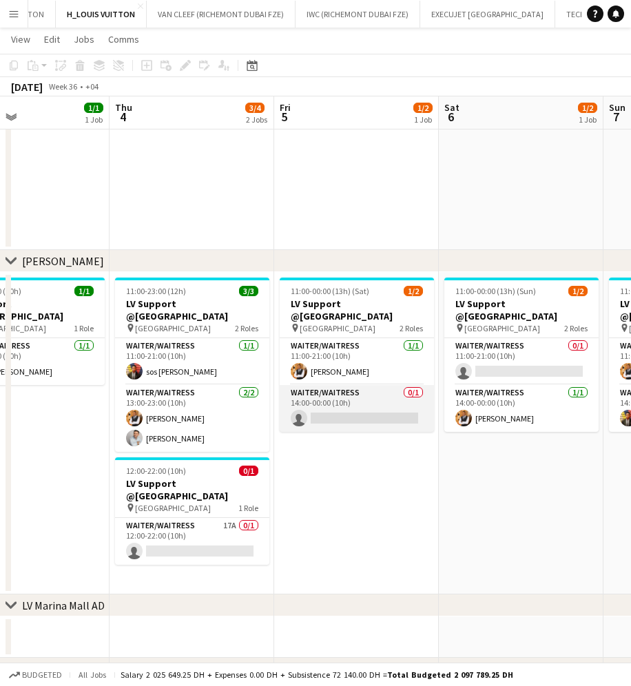
click at [371, 396] on app-card-role "Waiter/Waitress 0/1 14:00-00:00 (10h) single-neutral-actions" at bounding box center [357, 408] width 154 height 47
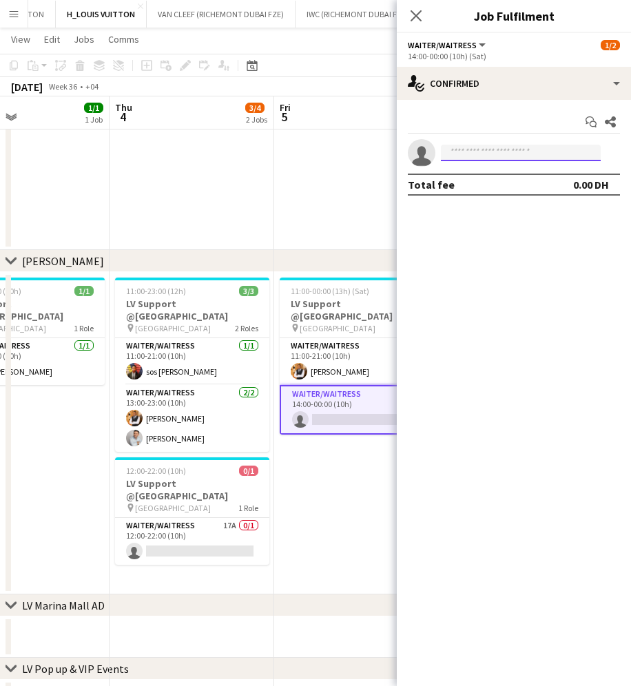
click at [484, 158] on input at bounding box center [521, 153] width 160 height 17
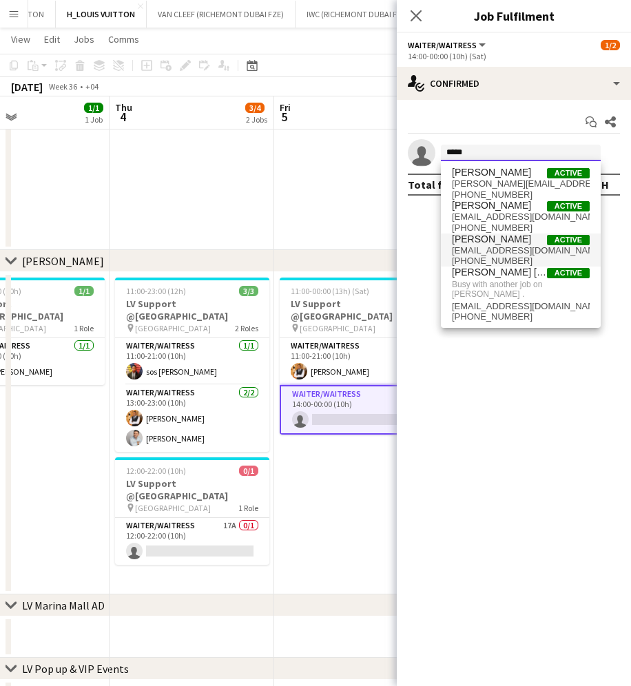
type input "*****"
drag, startPoint x: 527, startPoint y: 244, endPoint x: 537, endPoint y: 238, distance: 11.7
click at [527, 243] on span "[PERSON_NAME] Active" at bounding box center [521, 240] width 138 height 12
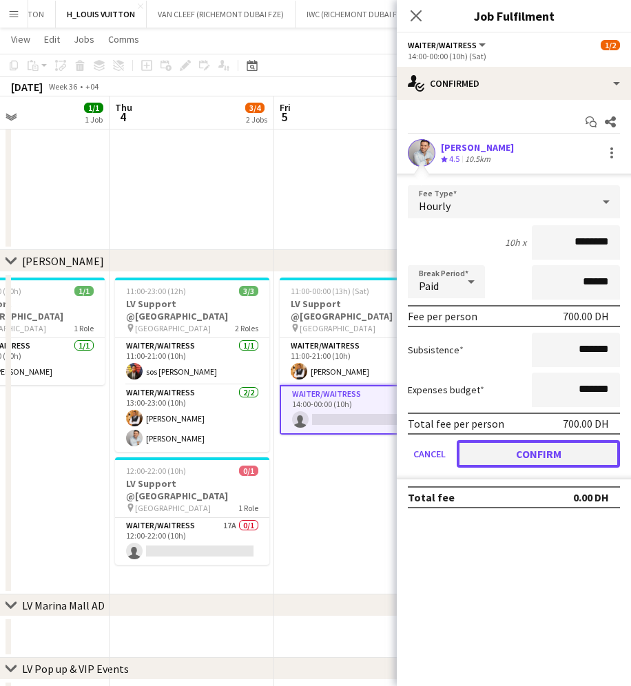
click at [571, 451] on button "Confirm" at bounding box center [538, 454] width 163 height 28
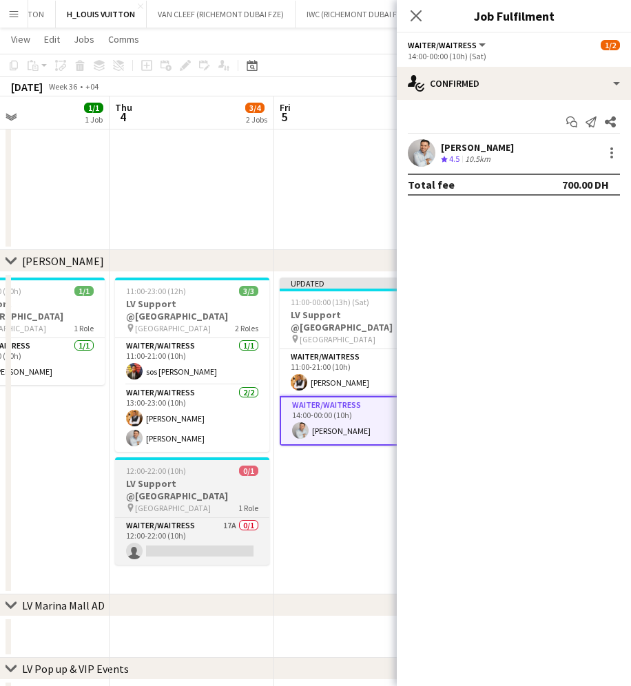
scroll to position [0, 552]
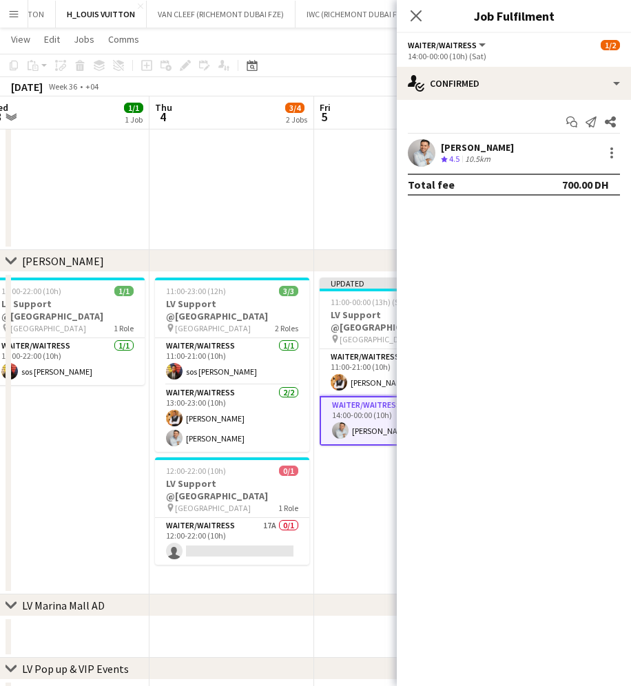
drag, startPoint x: 337, startPoint y: 471, endPoint x: 210, endPoint y: 449, distance: 128.6
click at [212, 449] on app-calendar-viewport "Sun 31 4/5 3 Jobs Mon 1 3/3 1 Job Tue 2 1/1 1 Job Wed 3 1/1 1 Job Thu 4 3/4 2 J…" at bounding box center [315, 212] width 631 height 1145
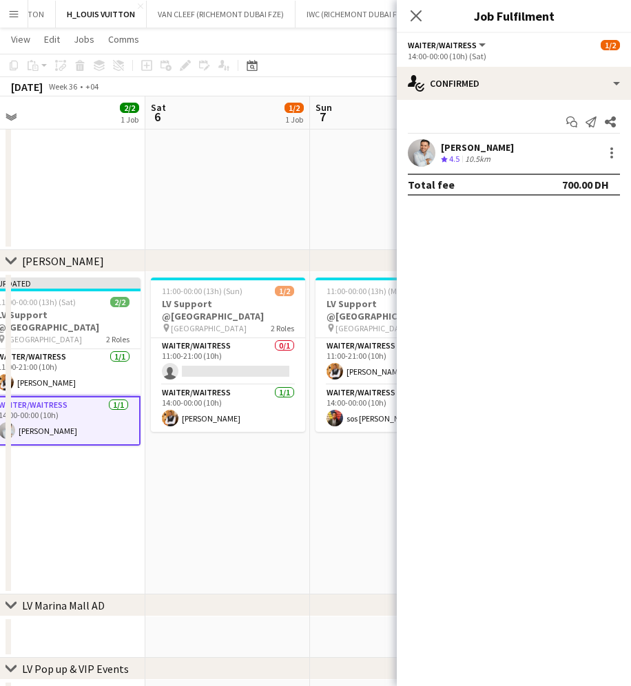
scroll to position [0, 453]
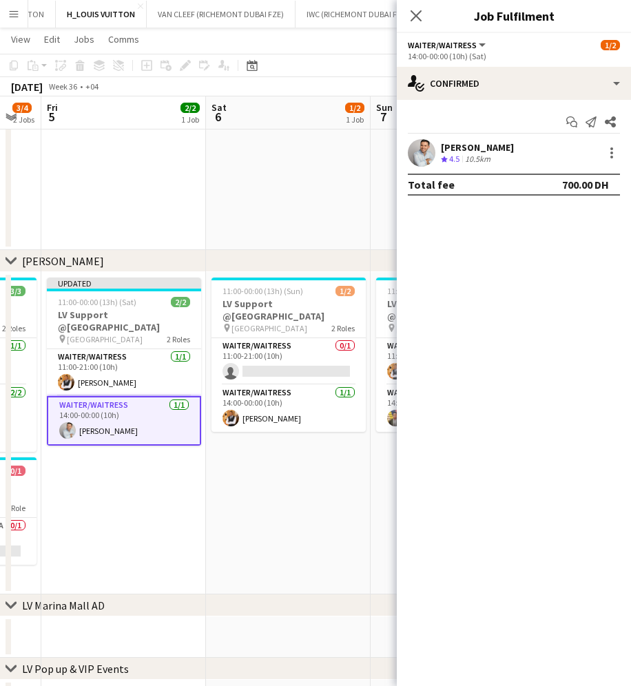
click at [104, 443] on app-calendar-viewport "Tue 2 1/1 1 Job Wed 3 1/1 1 Job Thu 4 3/4 2 Jobs Fri 5 2/2 1 Job Sat 6 1/2 1 Jo…" at bounding box center [315, 212] width 631 height 1145
click at [320, 366] on app-card-role "Waiter/Waitress 0/1 11:00-21:00 (10h) single-neutral-actions" at bounding box center [289, 361] width 154 height 47
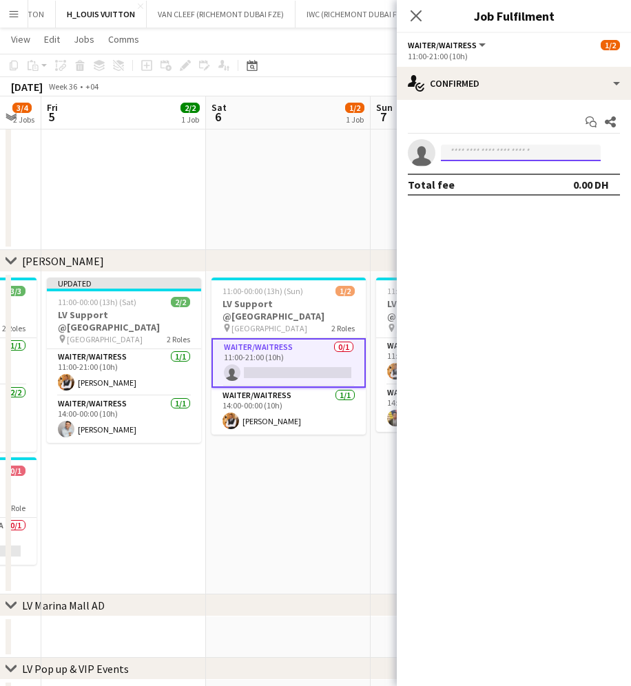
click at [491, 152] on input at bounding box center [521, 153] width 160 height 17
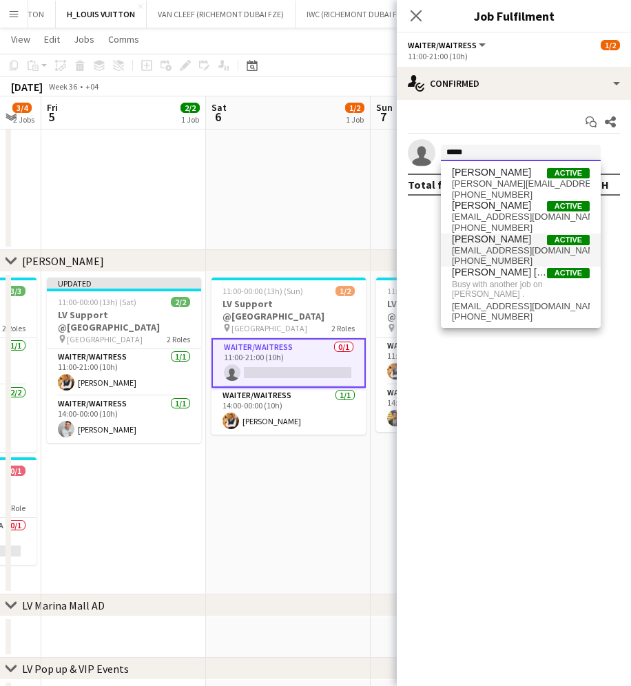
type input "*****"
click at [507, 247] on span "[EMAIL_ADDRESS][DOMAIN_NAME]" at bounding box center [521, 250] width 138 height 11
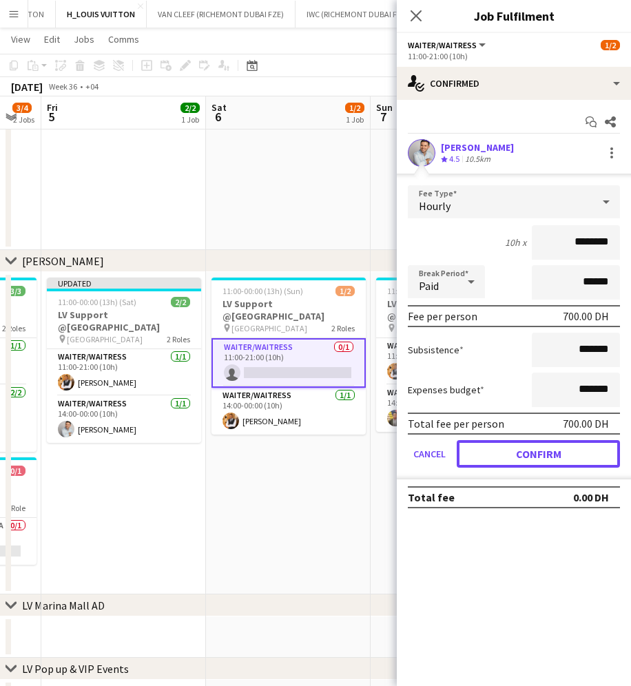
drag, startPoint x: 562, startPoint y: 451, endPoint x: 542, endPoint y: 431, distance: 28.8
click at [560, 452] on button "Confirm" at bounding box center [538, 454] width 163 height 28
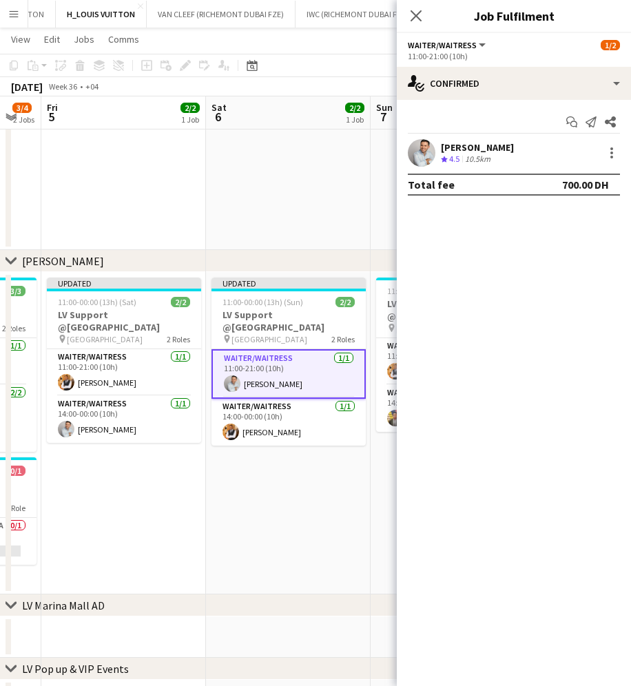
click at [298, 65] on app-toolbar "Copy Paste Paste Ctrl+V Paste with crew Ctrl+Shift+V Paste linked Job [GEOGRAPH…" at bounding box center [315, 65] width 631 height 23
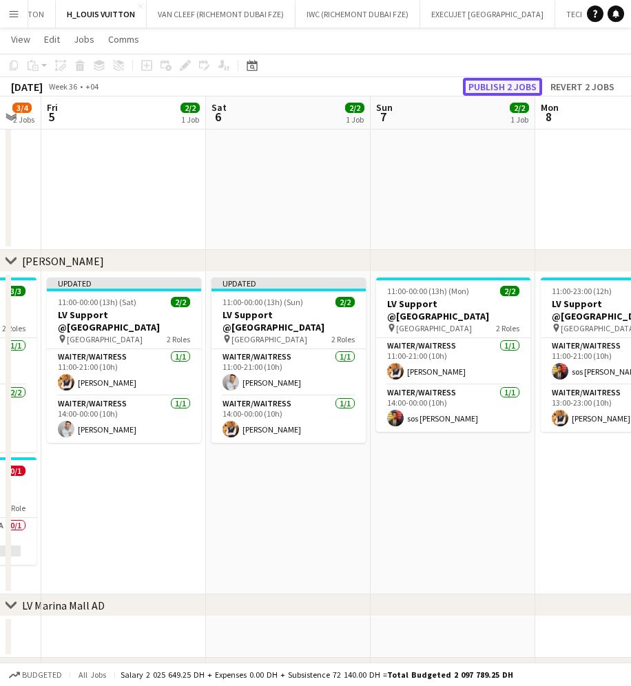
click at [513, 79] on button "Publish 2 jobs" at bounding box center [502, 87] width 79 height 18
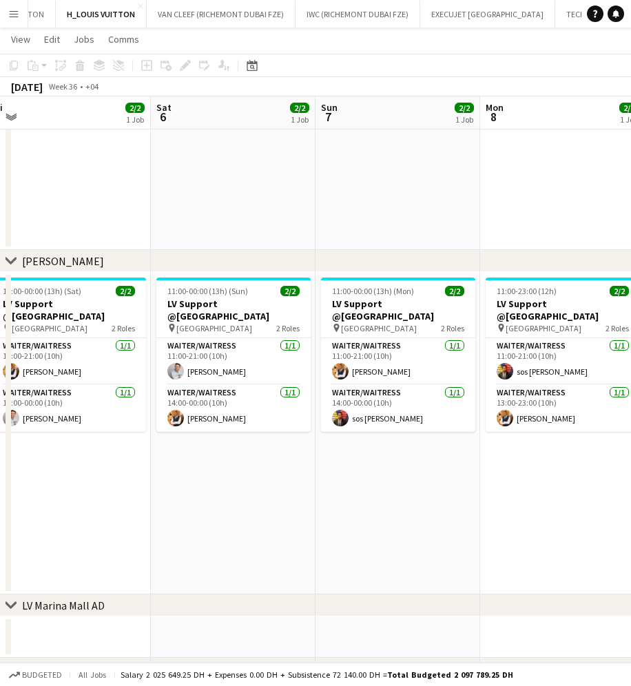
drag, startPoint x: 473, startPoint y: 376, endPoint x: 276, endPoint y: 376, distance: 197.1
click at [276, 376] on app-calendar-viewport "Tue 2 1/1 1 Job Wed 3 1/1 1 Job Thu 4 3/4 2 Jobs Fri 5 2/2 1 Job Sat 6 2/2 1 Jo…" at bounding box center [315, 212] width 631 height 1145
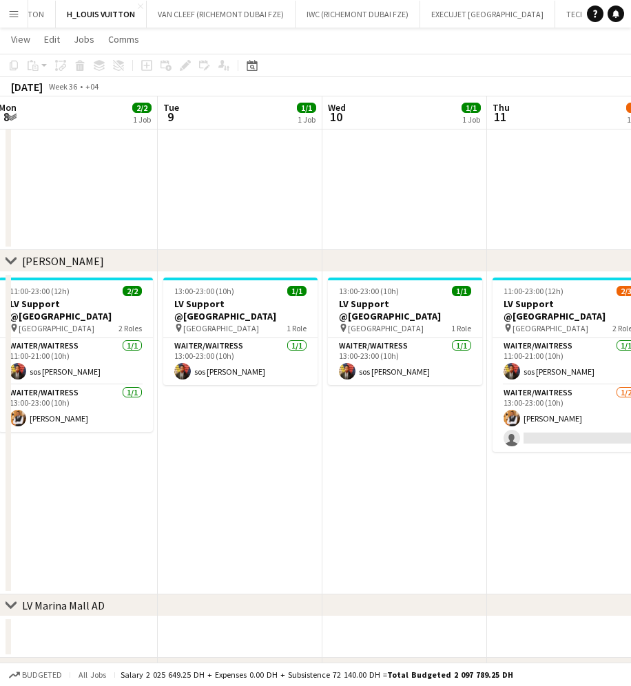
drag, startPoint x: 340, startPoint y: 371, endPoint x: 167, endPoint y: 365, distance: 173.8
click at [167, 365] on app-calendar-viewport "Fri 5 2/2 1 Job Sat 6 2/2 1 Job Sun 7 2/2 1 Job Mon 8 2/2 1 Job Tue 9 1/1 1 Job…" at bounding box center [315, 212] width 631 height 1145
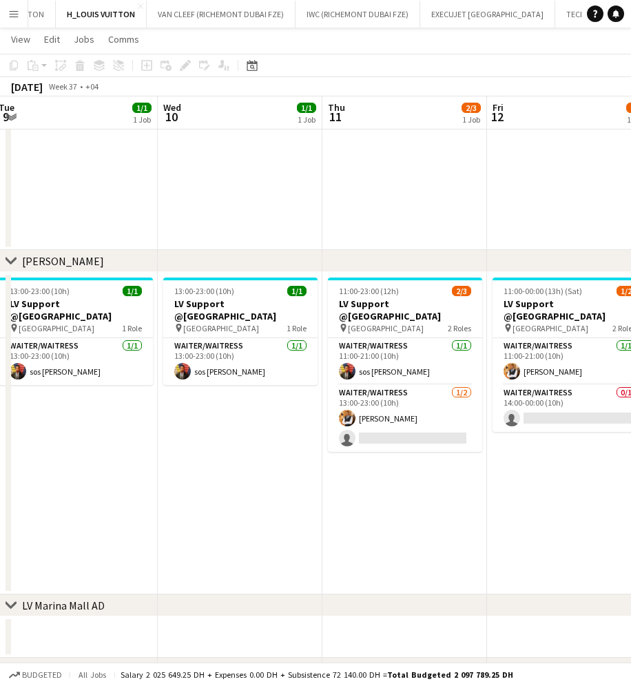
drag, startPoint x: 321, startPoint y: 354, endPoint x: 191, endPoint y: 356, distance: 130.3
click at [191, 356] on app-calendar-viewport "Sat 6 2/2 1 Job Sun 7 2/2 1 Job Mon 8 2/2 1 Job Tue 9 1/1 1 Job Wed 10 1/1 1 Jo…" at bounding box center [315, 212] width 631 height 1145
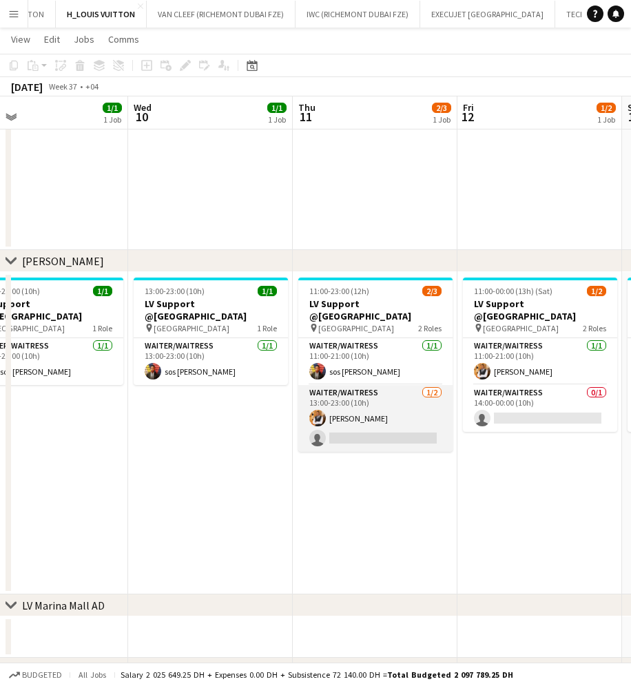
click at [381, 420] on app-card-role "Waiter/Waitress [DATE] 13:00-23:00 (10h) [PERSON_NAME] single-neutral-actions" at bounding box center [375, 418] width 154 height 67
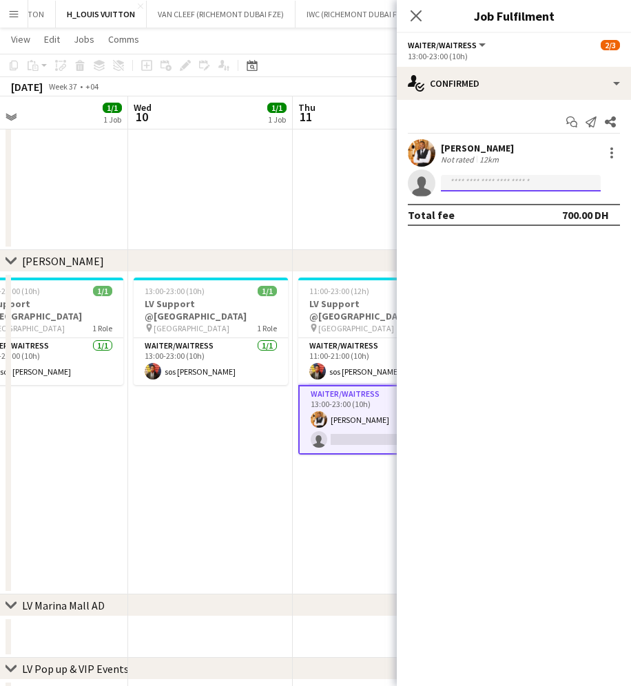
click at [514, 183] on input at bounding box center [521, 183] width 160 height 17
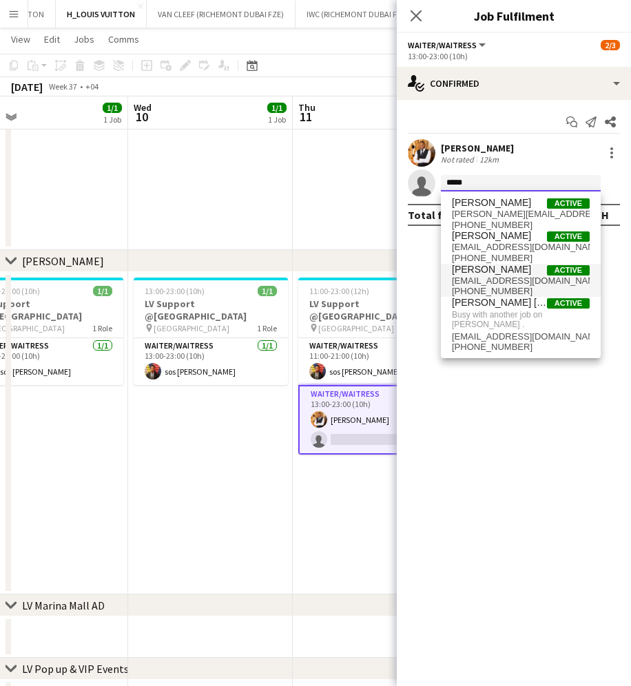
type input "*****"
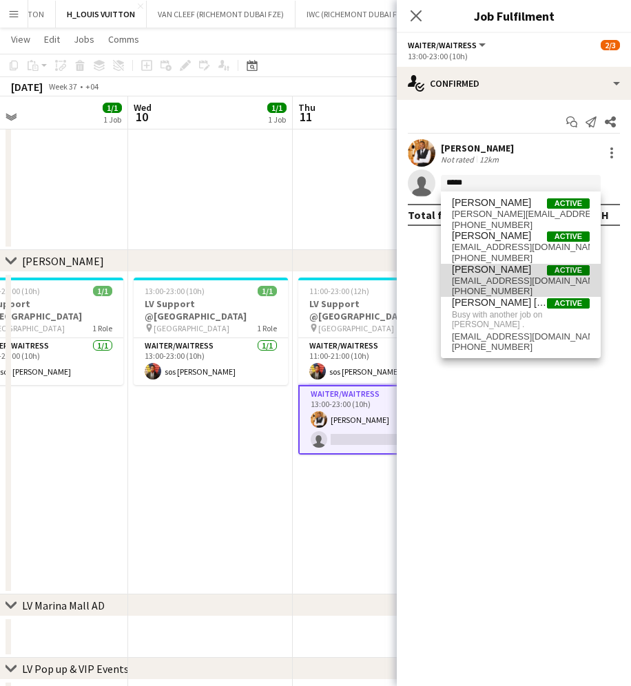
click at [522, 274] on span "[PERSON_NAME]" at bounding box center [491, 270] width 79 height 12
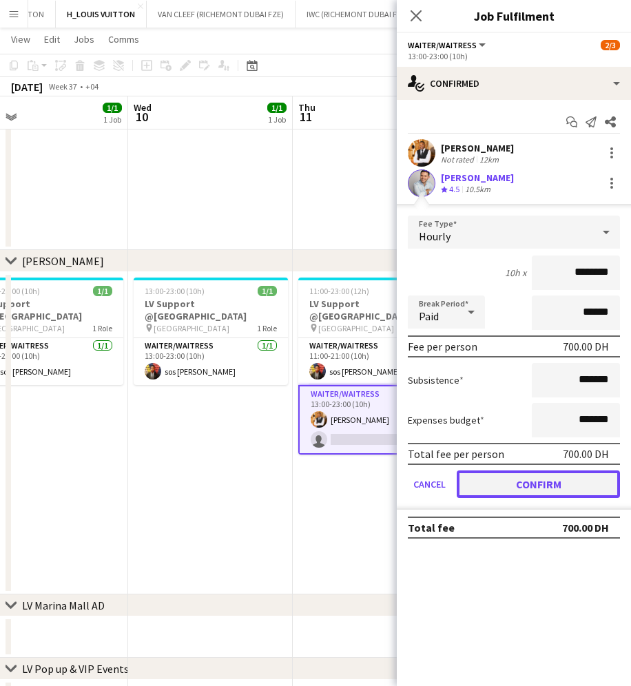
click at [561, 493] on button "Confirm" at bounding box center [538, 485] width 163 height 28
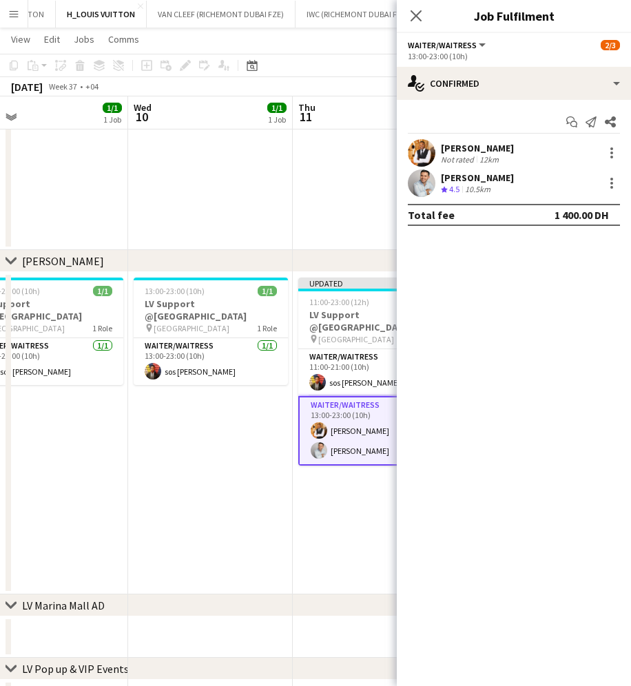
click at [360, 77] on div "[DATE] Week 37 • +04 Publish 1 job Revert 1 job" at bounding box center [315, 86] width 631 height 19
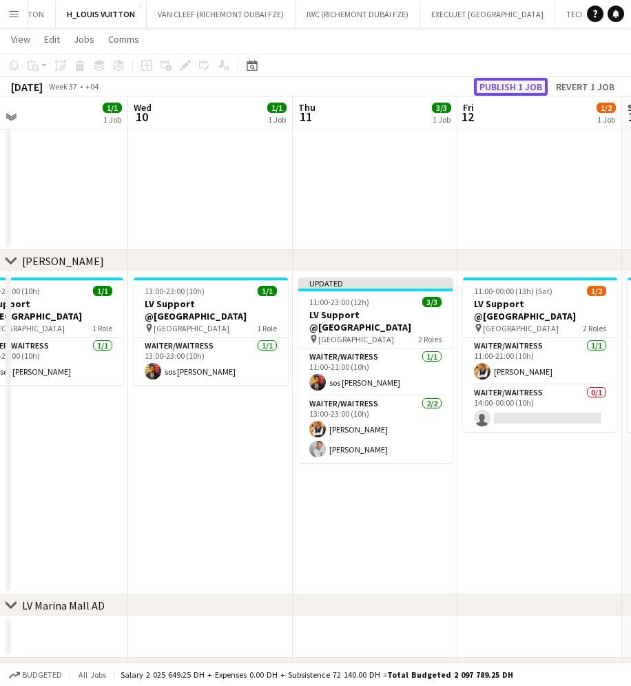
click at [522, 89] on button "Publish 1 job" at bounding box center [511, 87] width 74 height 18
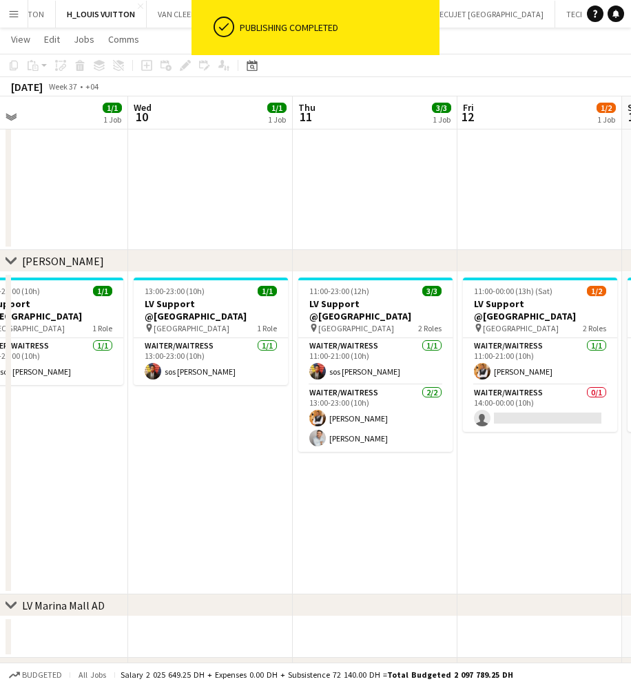
scroll to position [0, 540]
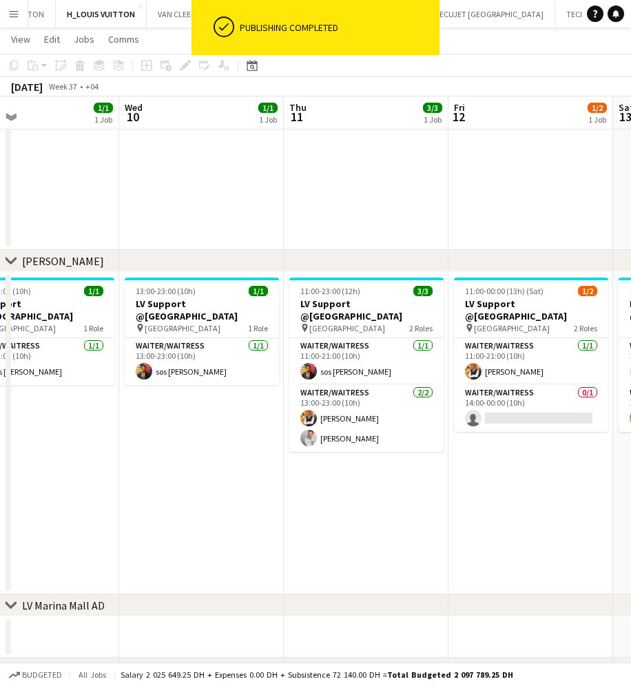
drag, startPoint x: 513, startPoint y: 389, endPoint x: 339, endPoint y: 403, distance: 174.2
click at [339, 403] on app-calendar-viewport "Sat 6 2/2 1 Job Sun 7 2/2 1 Job Mon 8 2/2 1 Job Tue 9 1/1 1 Job Wed 10 1/1 1 Jo…" at bounding box center [315, 212] width 631 height 1145
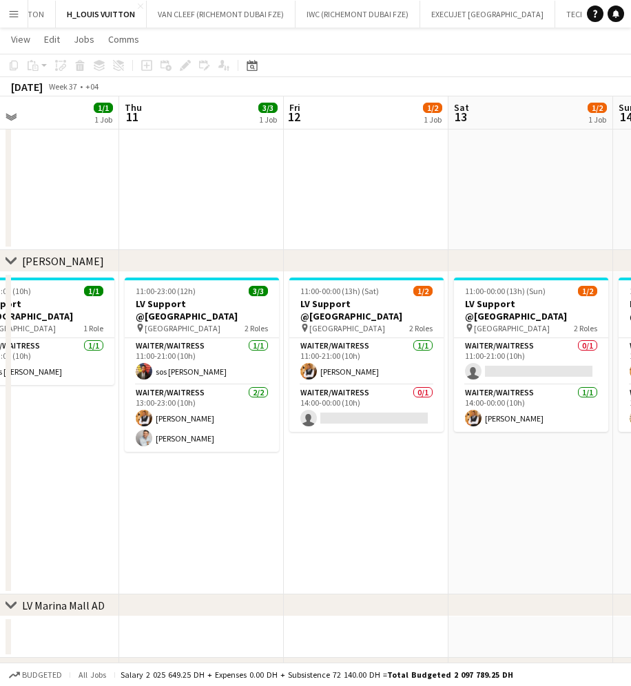
click at [399, 205] on app-date-cell at bounding box center [366, 156] width 165 height 189
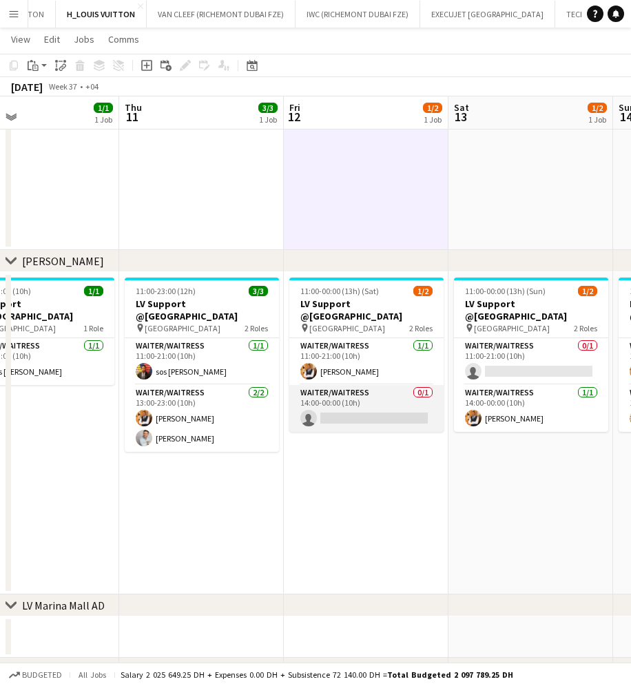
click at [403, 411] on app-card-role "Waiter/Waitress 0/1 14:00-00:00 (10h) single-neutral-actions" at bounding box center [366, 408] width 154 height 47
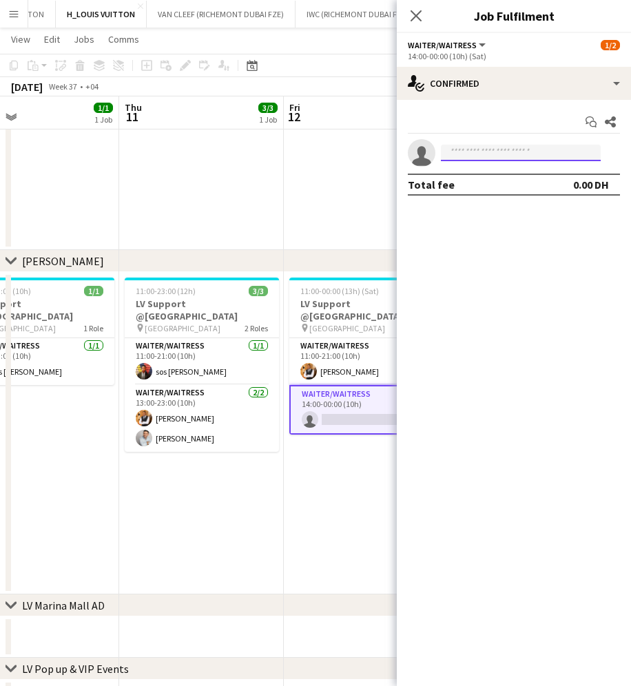
click at [502, 157] on input at bounding box center [521, 153] width 160 height 17
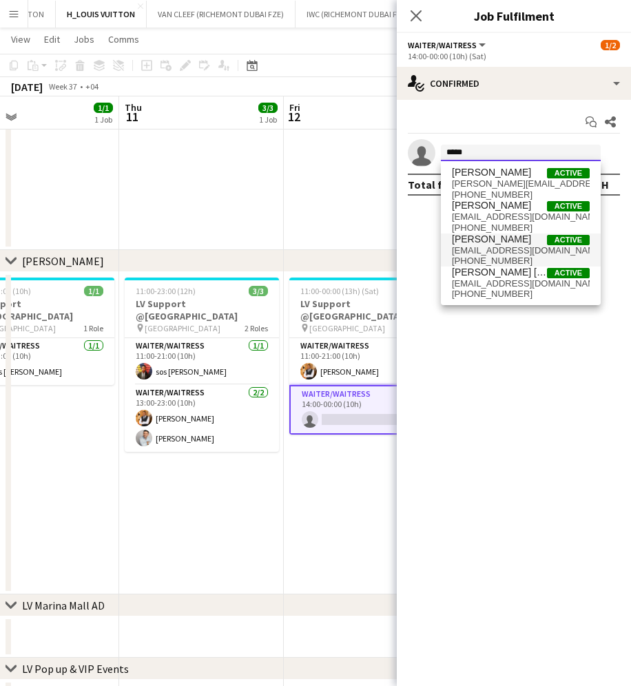
type input "*****"
click at [521, 238] on span "[PERSON_NAME]" at bounding box center [491, 240] width 79 height 12
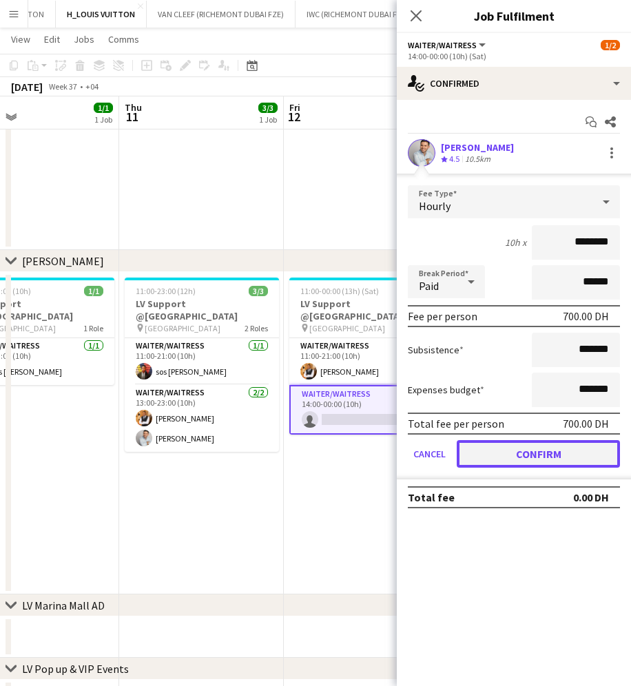
click at [529, 445] on button "Confirm" at bounding box center [538, 454] width 163 height 28
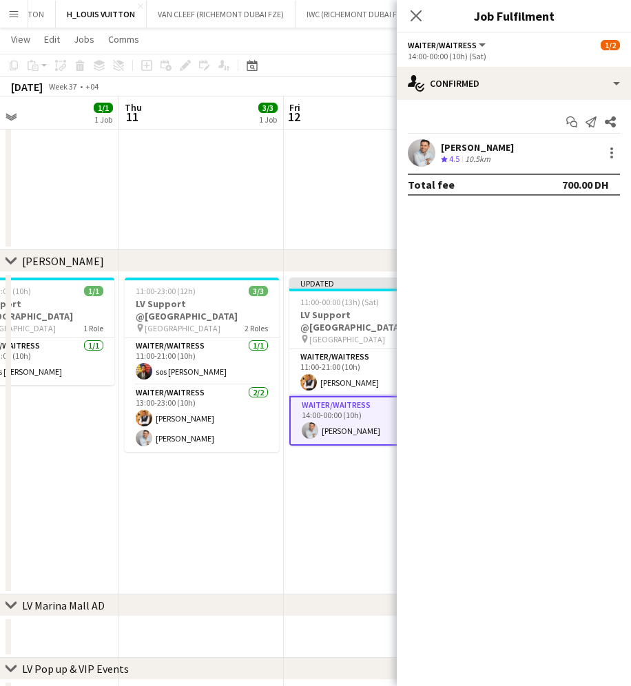
click at [335, 101] on app-board-header-date "Fri 12 2/2 1 Job" at bounding box center [366, 112] width 165 height 33
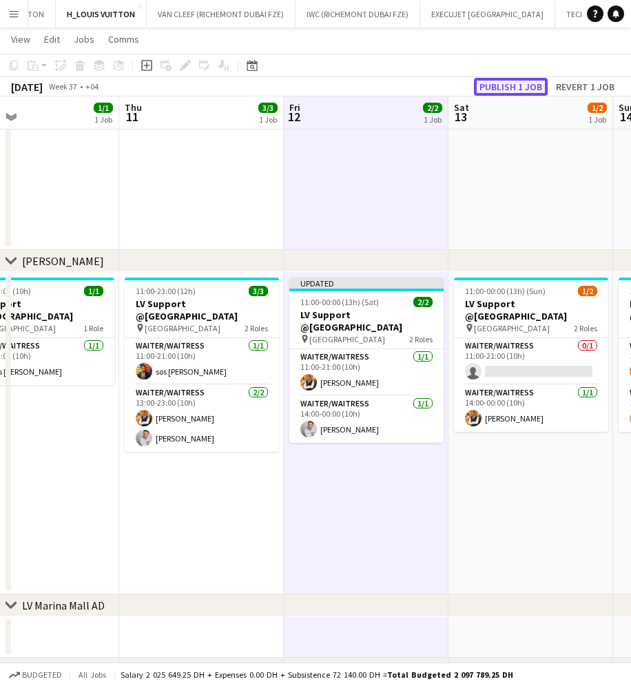
click at [509, 92] on button "Publish 1 job" at bounding box center [511, 87] width 74 height 18
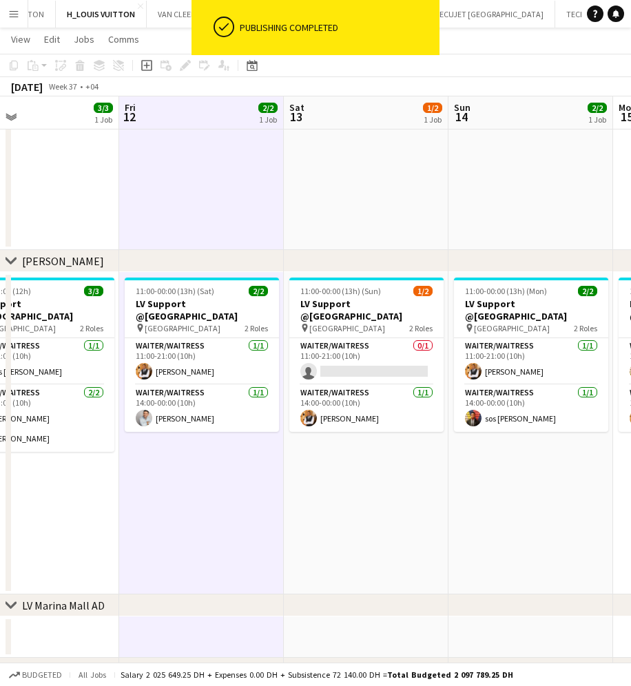
scroll to position [0, 571]
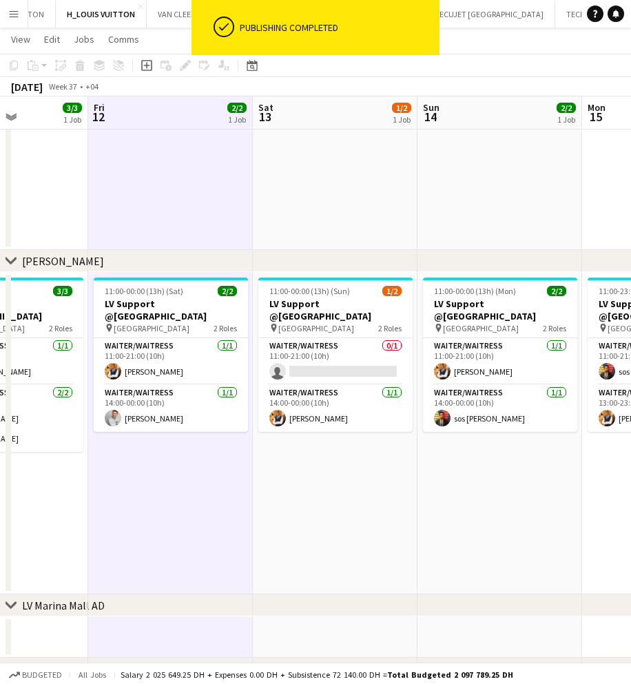
drag, startPoint x: 471, startPoint y: 408, endPoint x: 276, endPoint y: 409, distance: 195.7
click at [276, 409] on app-calendar-viewport "Mon 8 2/2 1 Job Tue 9 1/1 1 Job Wed 10 1/1 1 Job Thu 11 3/3 1 Job Fri 12 2/2 1 …" at bounding box center [315, 212] width 631 height 1145
click at [309, 374] on app-card-role "Waiter/Waitress 0/1 11:00-21:00 (10h) single-neutral-actions" at bounding box center [335, 361] width 154 height 47
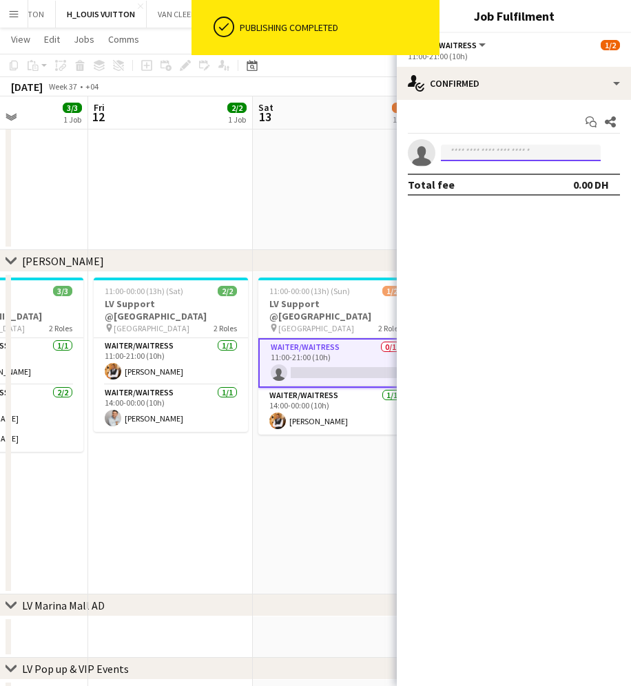
click at [511, 156] on input at bounding box center [521, 153] width 160 height 17
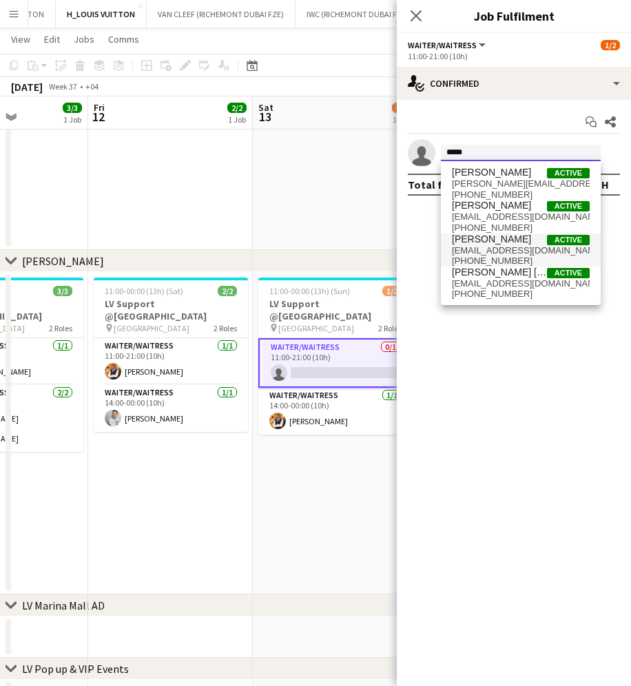
type input "*****"
click at [496, 247] on span "[EMAIL_ADDRESS][DOMAIN_NAME]" at bounding box center [521, 250] width 138 height 11
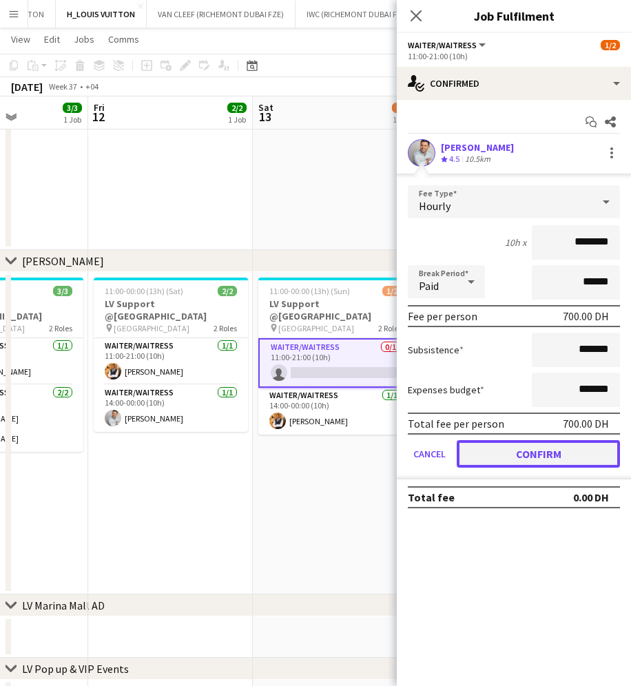
click at [527, 461] on button "Confirm" at bounding box center [538, 454] width 163 height 28
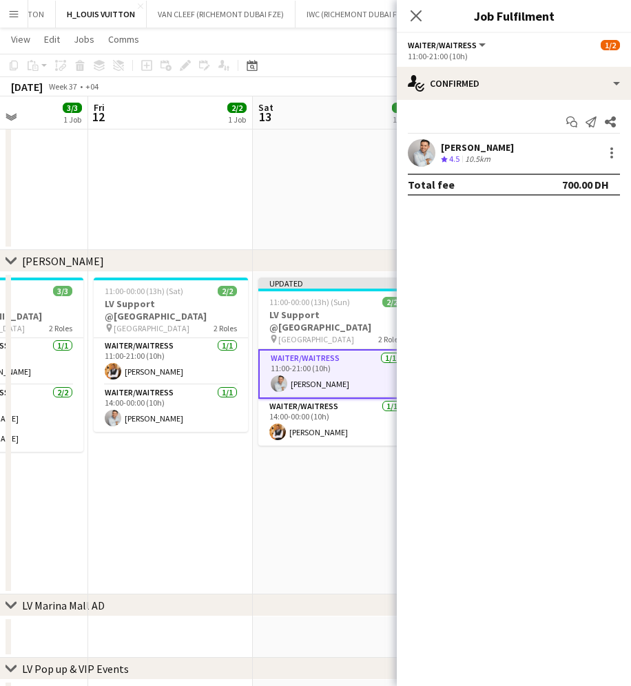
click at [320, 150] on app-date-cell at bounding box center [335, 156] width 165 height 189
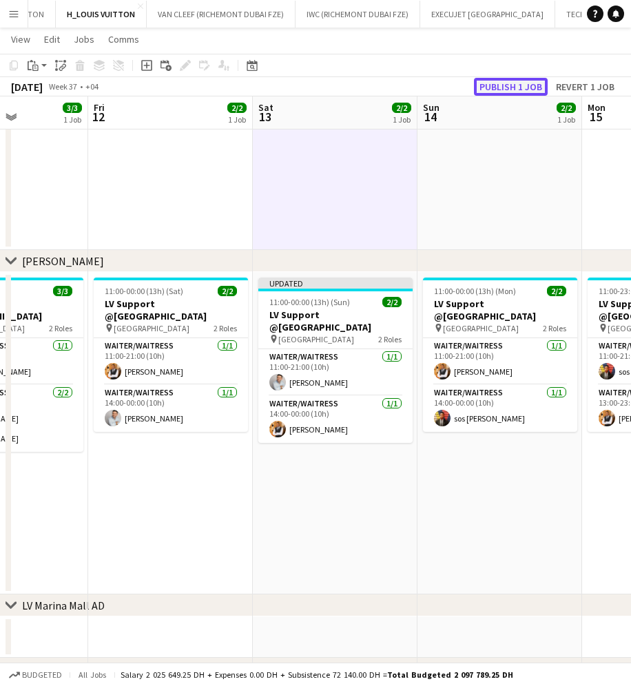
click at [522, 81] on button "Publish 1 job" at bounding box center [511, 87] width 74 height 18
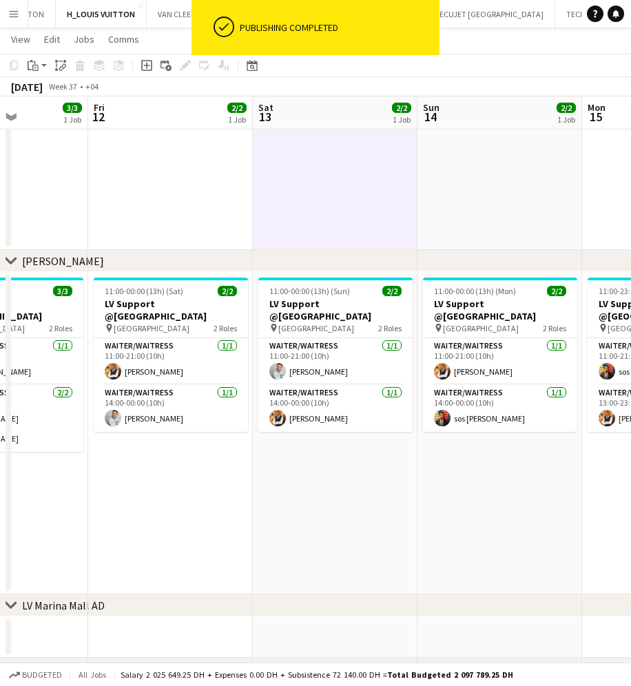
drag, startPoint x: 463, startPoint y: 369, endPoint x: 202, endPoint y: 388, distance: 261.9
click at [202, 388] on app-calendar-viewport "Mon 8 2/2 1 Job Tue 9 1/1 1 Job Wed 10 1/1 1 Job Thu 11 3/3 1 Job Fri 12 2/2 1 …" at bounding box center [315, 212] width 631 height 1145
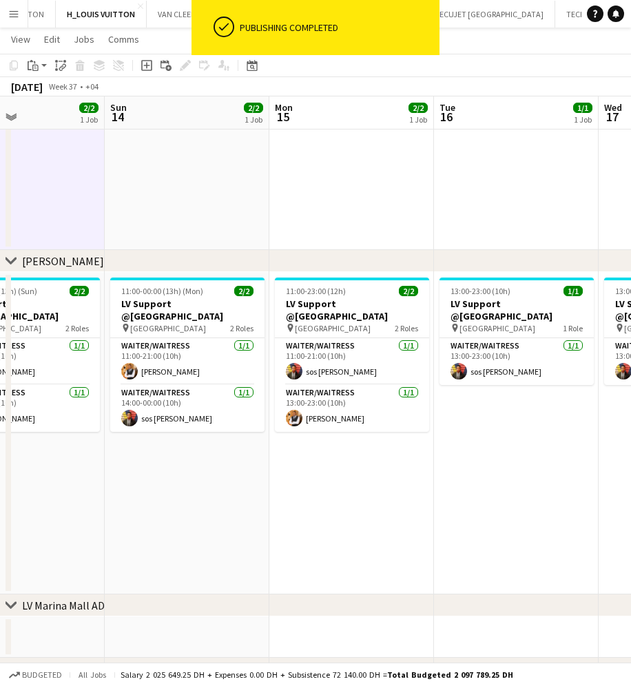
drag, startPoint x: 405, startPoint y: 355, endPoint x: 190, endPoint y: 385, distance: 217.7
click at [190, 385] on app-calendar-viewport "Wed 10 1/1 1 Job Thu 11 3/3 1 Job Fri 12 2/2 1 Job Sat 13 2/2 1 Job Sun 14 2/2 …" at bounding box center [315, 212] width 631 height 1145
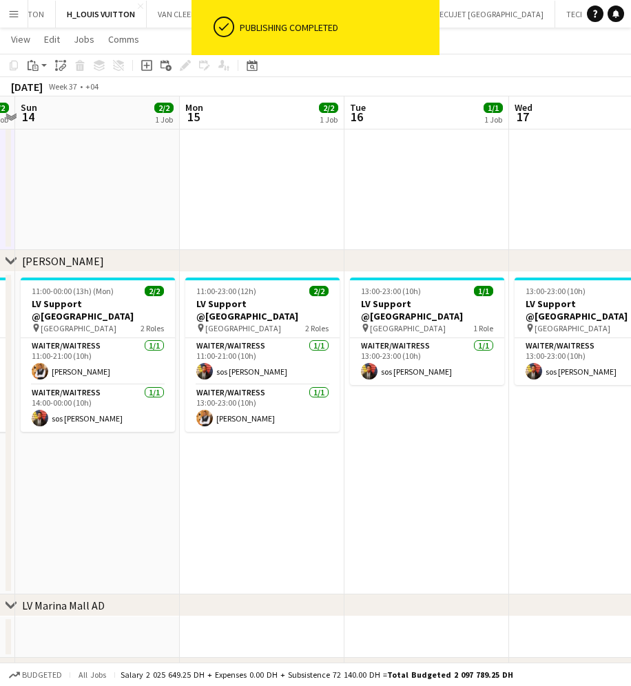
drag, startPoint x: 445, startPoint y: 353, endPoint x: 216, endPoint y: 391, distance: 231.3
click at [189, 398] on app-calendar-viewport "Thu 11 3/3 1 Job Fri 12 2/2 1 Job Sat 13 2/2 1 Job Sun 14 2/2 1 Job Mon 15 2/2 …" at bounding box center [315, 212] width 631 height 1145
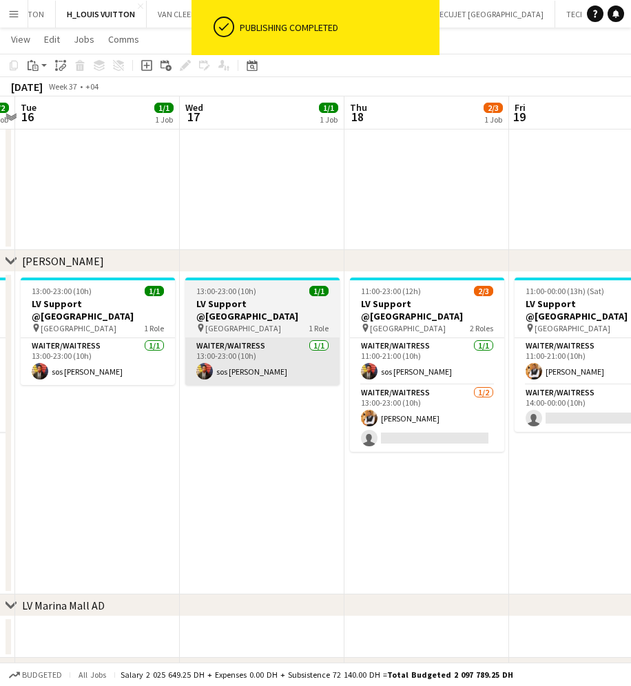
scroll to position [0, 480]
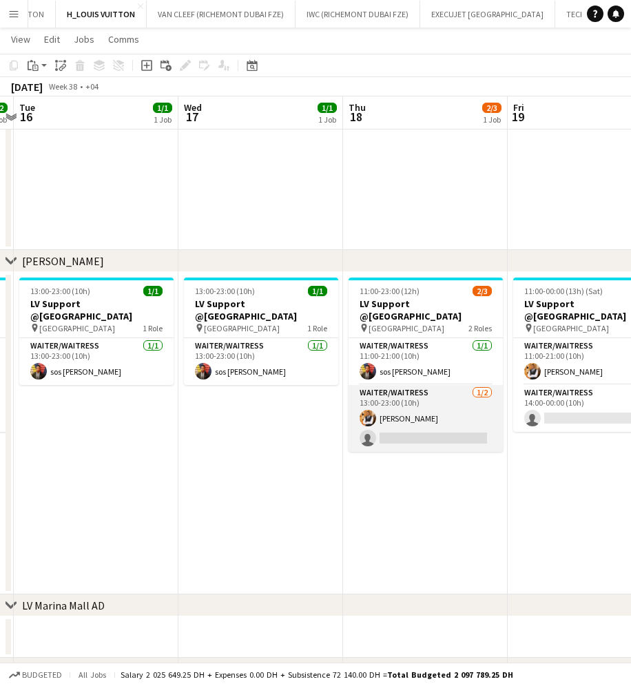
click at [447, 422] on app-card-role "Waiter/Waitress [DATE] 13:00-23:00 (10h) [PERSON_NAME] single-neutral-actions" at bounding box center [426, 418] width 154 height 67
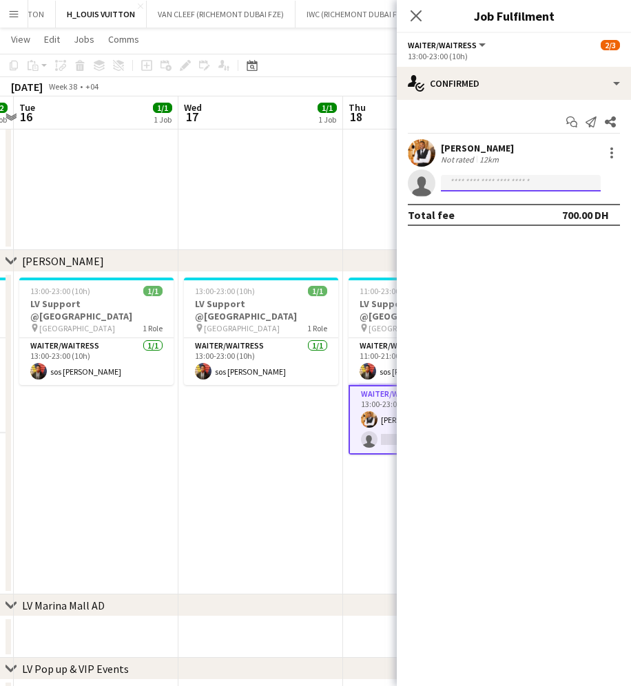
click at [485, 183] on input at bounding box center [521, 183] width 160 height 17
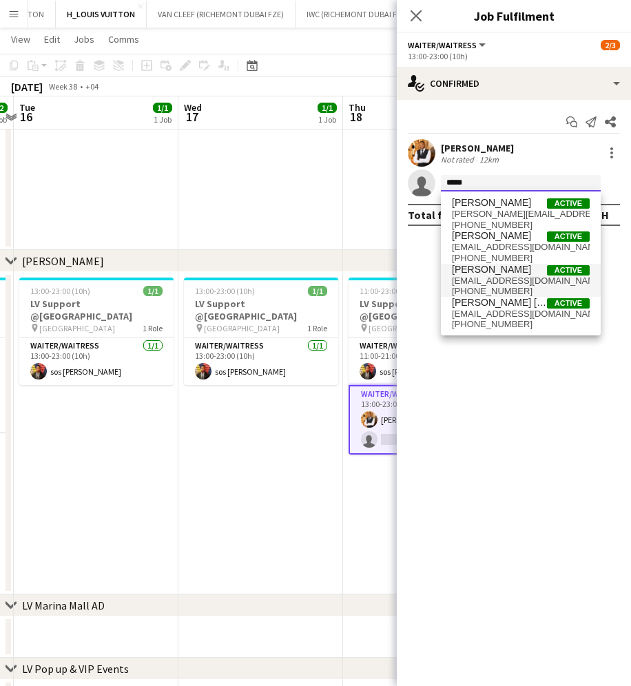
type input "*****"
click at [515, 278] on span "[EMAIL_ADDRESS][DOMAIN_NAME]" at bounding box center [521, 281] width 138 height 11
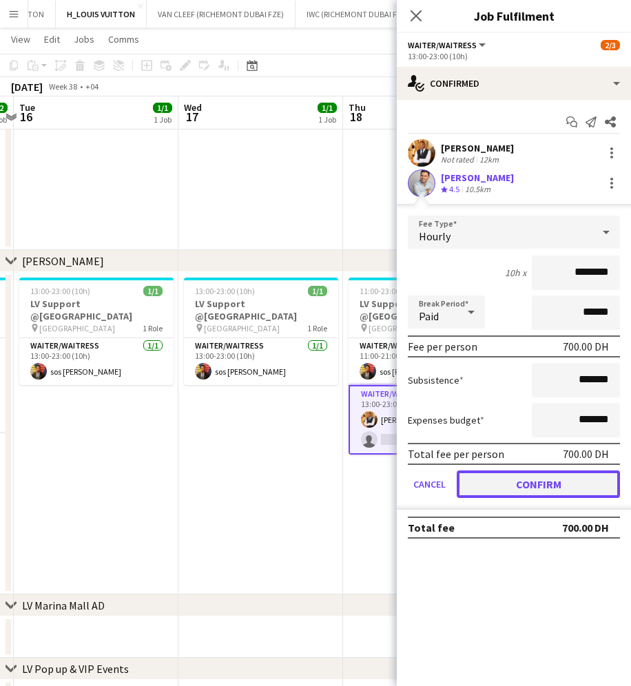
click at [567, 489] on button "Confirm" at bounding box center [538, 485] width 163 height 28
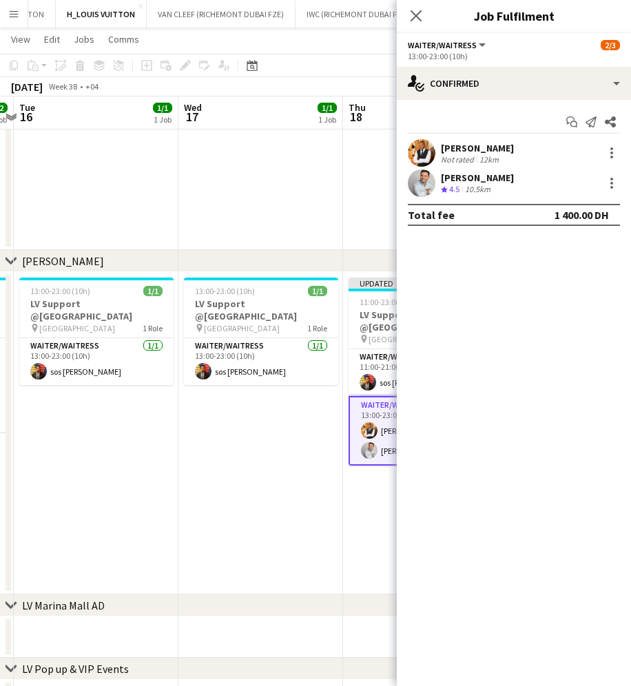
click at [367, 154] on app-date-cell at bounding box center [425, 156] width 165 height 189
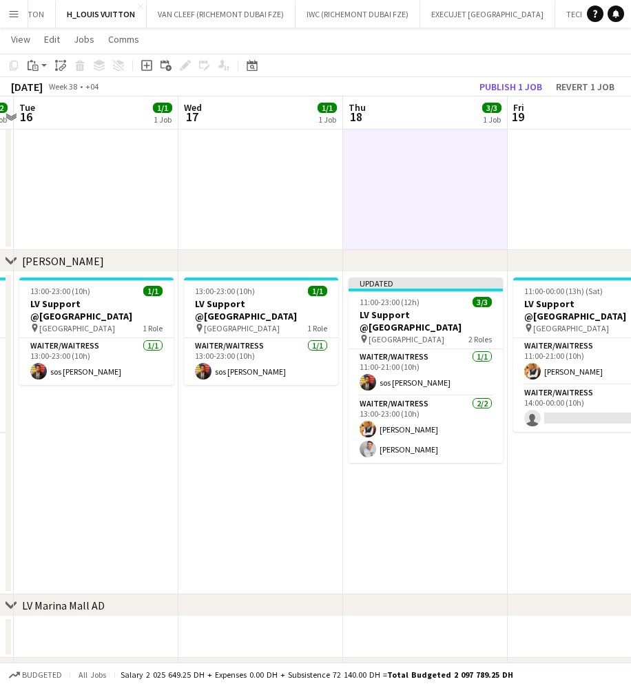
click at [510, 97] on app-board-header-date "Fri 19 1/2 1 Job" at bounding box center [590, 112] width 165 height 33
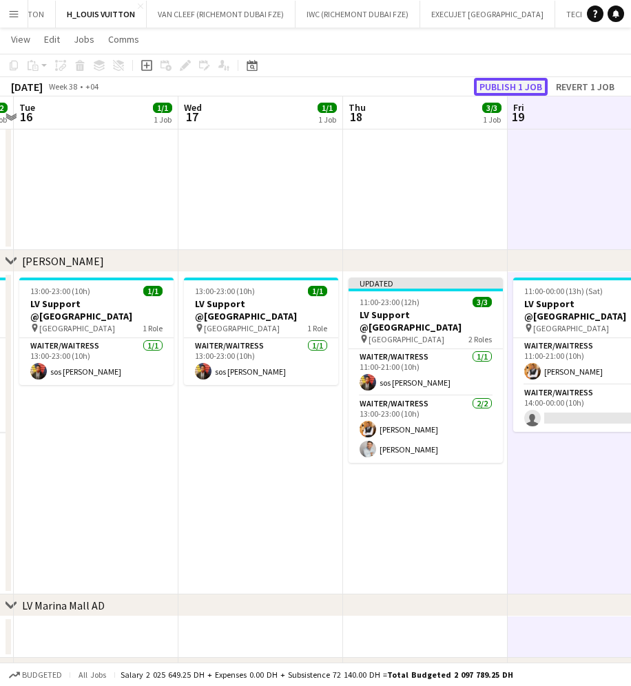
click at [512, 90] on button "Publish 1 job" at bounding box center [511, 87] width 74 height 18
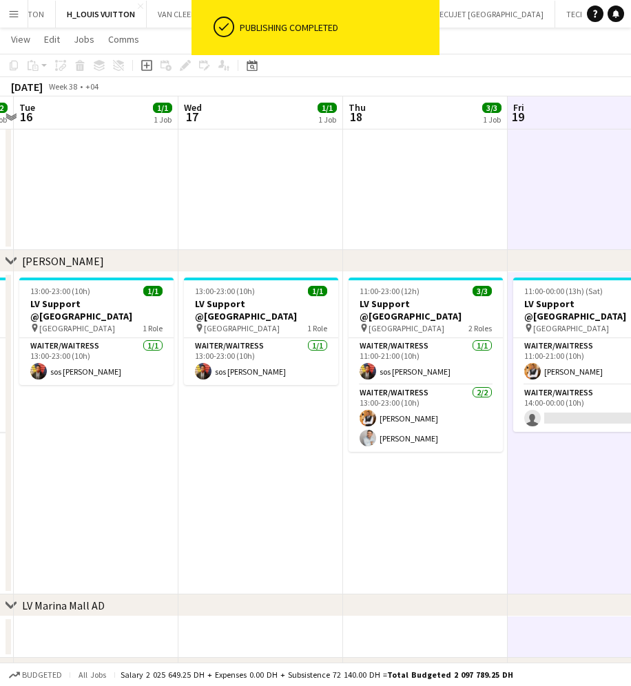
scroll to position [0, 356]
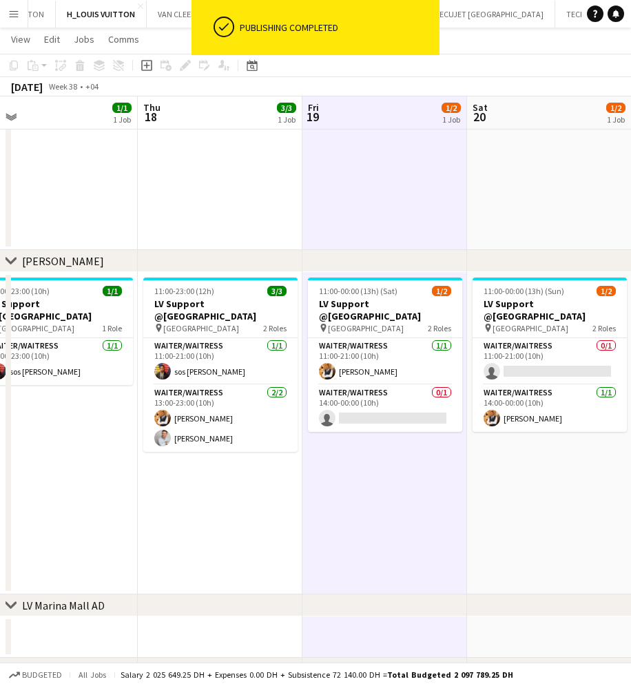
drag, startPoint x: 465, startPoint y: 332, endPoint x: 260, endPoint y: 345, distance: 205.8
click at [260, 345] on app-calendar-viewport "Mon 15 2/2 1 Job Tue 16 1/1 1 Job Wed 17 1/1 1 Job Thu 18 3/3 1 Job Fri 19 1/2 …" at bounding box center [315, 212] width 631 height 1145
click at [379, 412] on app-card-role "Waiter/Waitress 0/1 14:00-00:00 (10h) single-neutral-actions" at bounding box center [385, 408] width 154 height 47
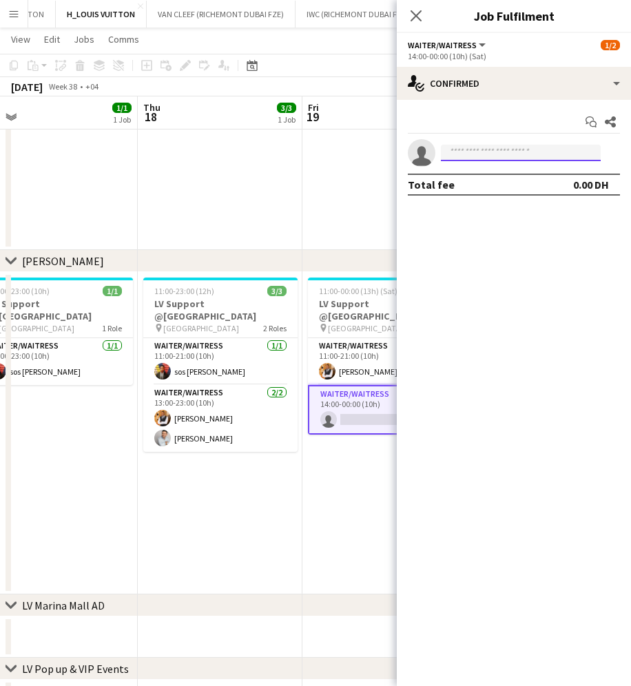
click at [498, 152] on input at bounding box center [521, 153] width 160 height 17
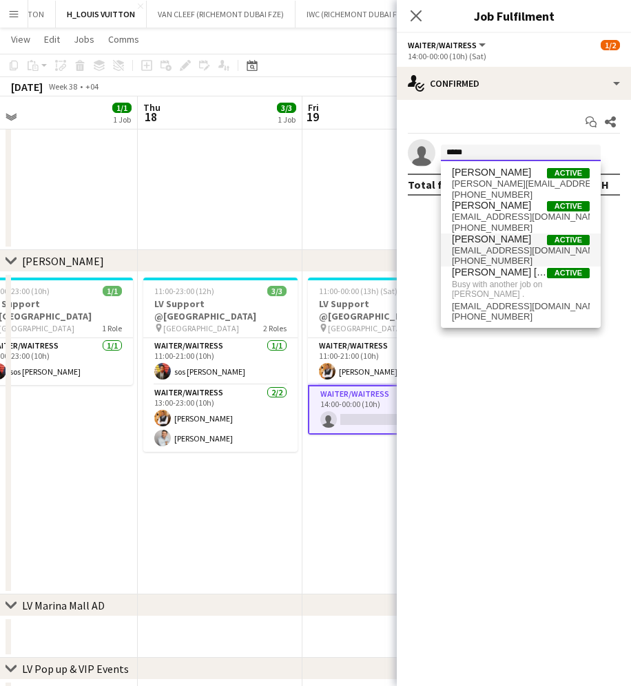
type input "*****"
click at [501, 245] on span "[EMAIL_ADDRESS][DOMAIN_NAME]" at bounding box center [521, 250] width 138 height 11
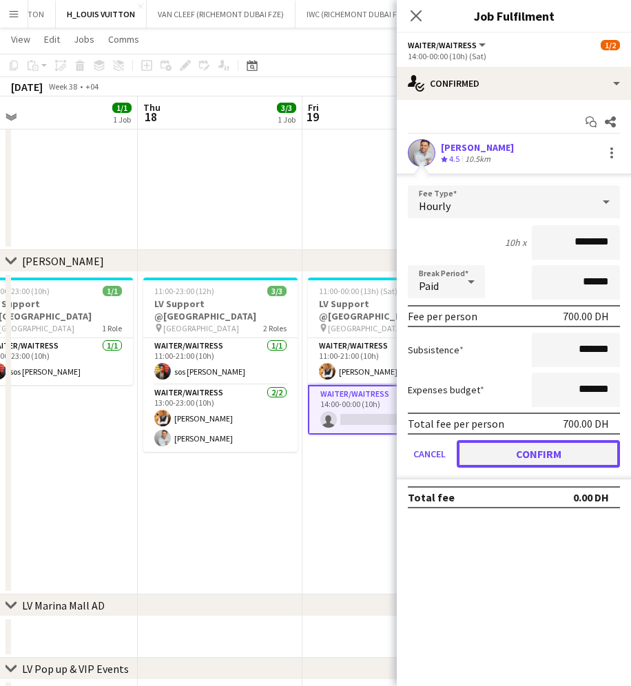
click at [566, 455] on button "Confirm" at bounding box center [538, 454] width 163 height 28
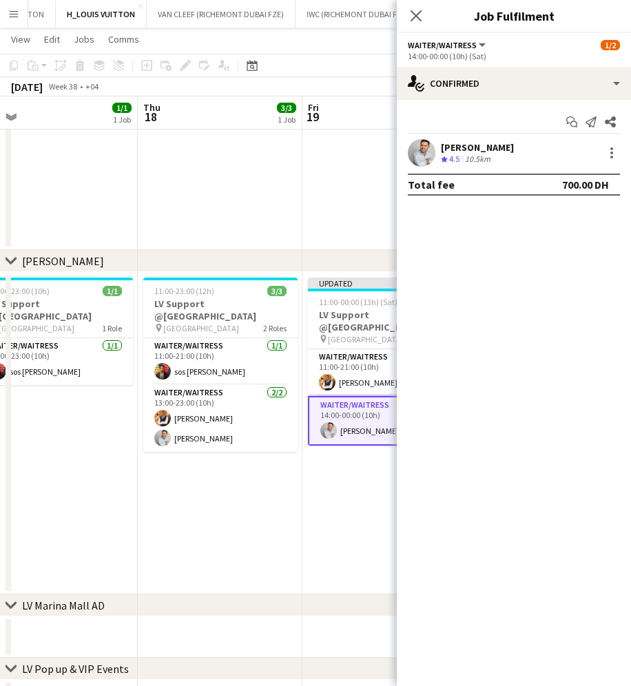
click at [334, 205] on app-date-cell at bounding box center [385, 156] width 165 height 189
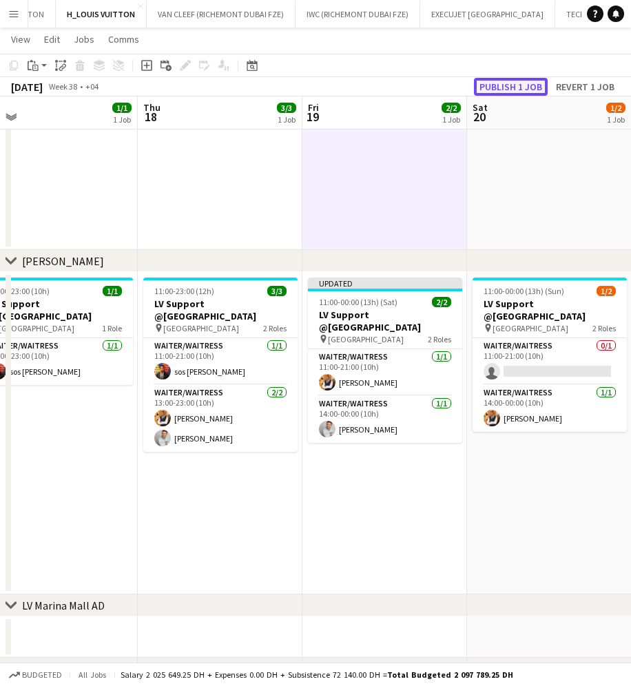
click at [534, 85] on button "Publish 1 job" at bounding box center [511, 87] width 74 height 18
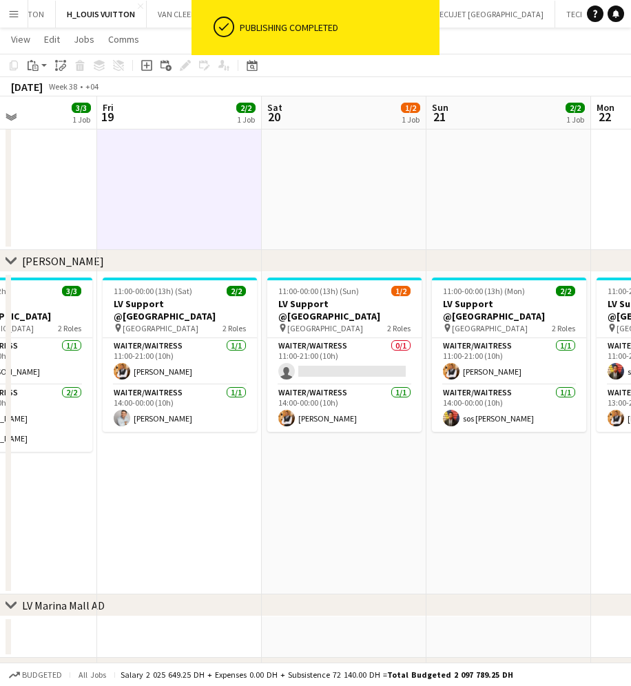
scroll to position [0, 564]
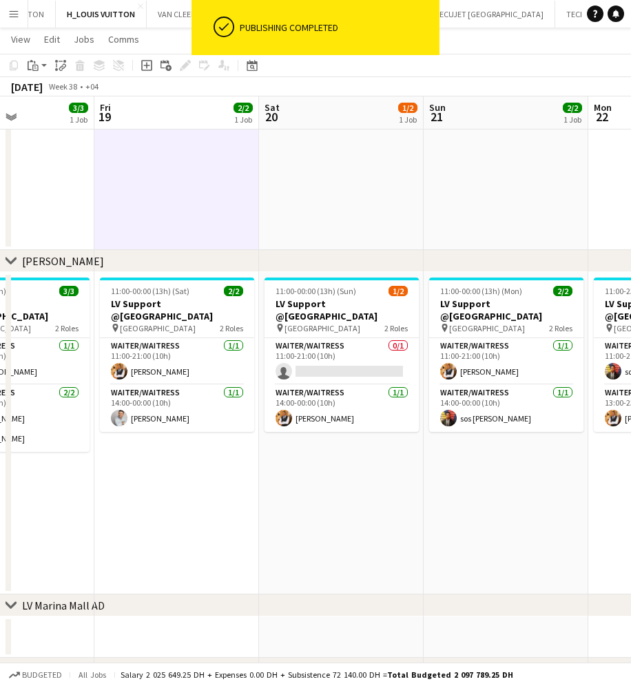
drag, startPoint x: 442, startPoint y: 389, endPoint x: 234, endPoint y: 400, distance: 208.4
click at [234, 400] on app-calendar-viewport "Mon 15 2/2 1 Job Tue 16 1/1 1 Job Wed 17 1/1 1 Job Thu 18 3/3 1 Job Fri 19 2/2 …" at bounding box center [315, 212] width 631 height 1145
click at [303, 365] on app-card-role "Waiter/Waitress 0/1 11:00-21:00 (10h) single-neutral-actions" at bounding box center [342, 361] width 154 height 47
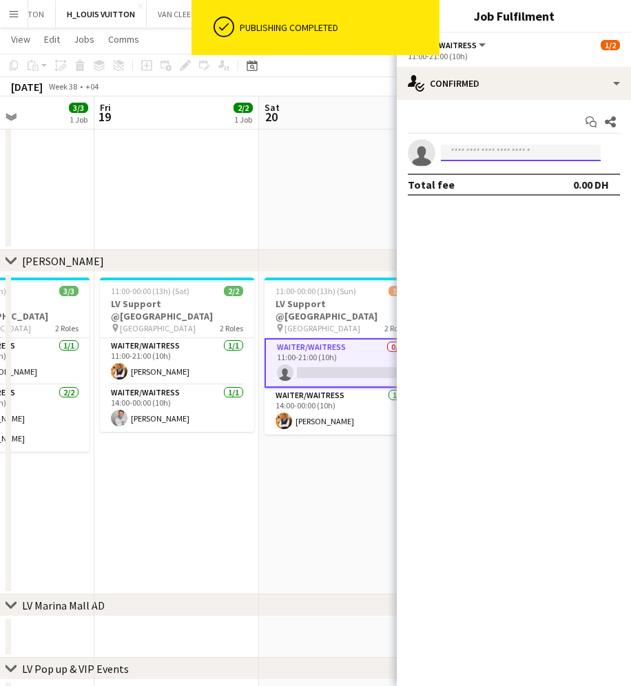
click at [496, 160] on input at bounding box center [521, 153] width 160 height 17
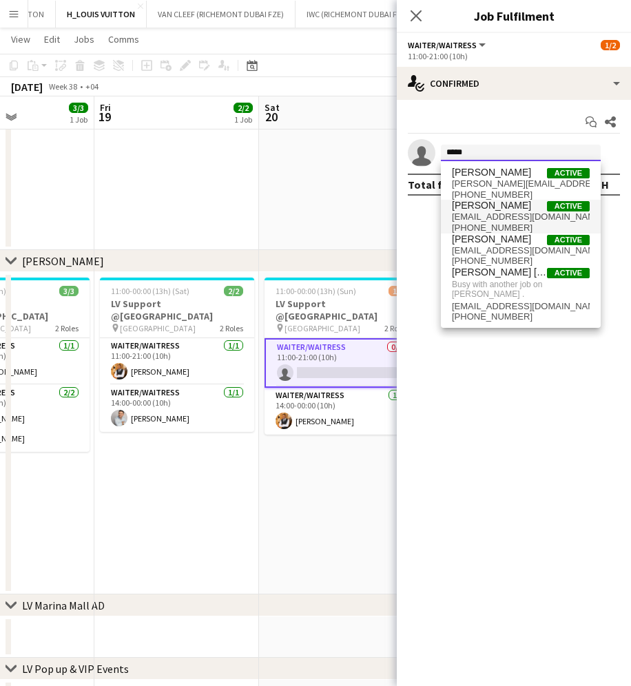
type input "*****"
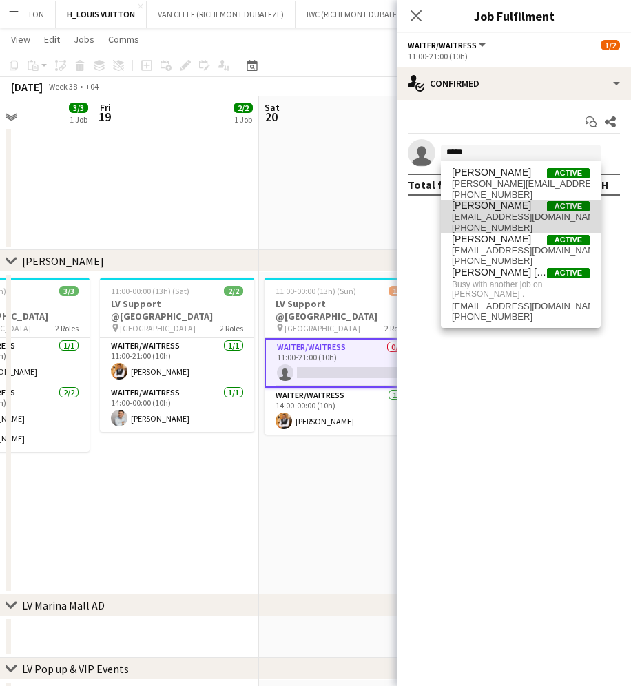
click at [524, 230] on span "[PHONE_NUMBER]" at bounding box center [521, 228] width 138 height 11
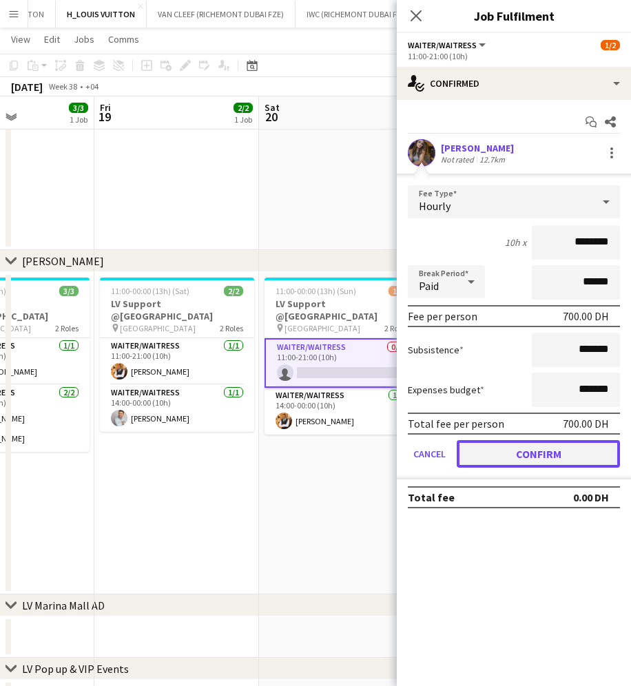
click at [569, 448] on button "Confirm" at bounding box center [538, 454] width 163 height 28
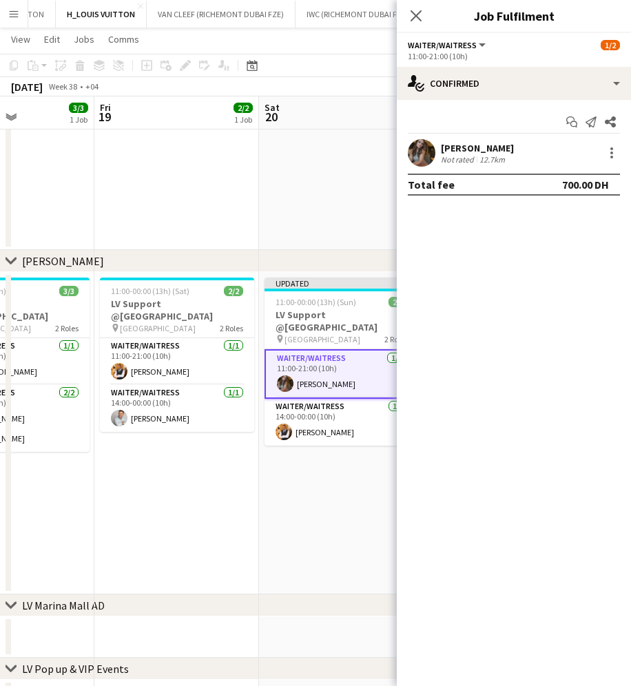
click at [357, 72] on app-toolbar "Copy Paste Paste Ctrl+V Paste with crew Ctrl+Shift+V Paste linked Job [GEOGRAPH…" at bounding box center [315, 65] width 631 height 23
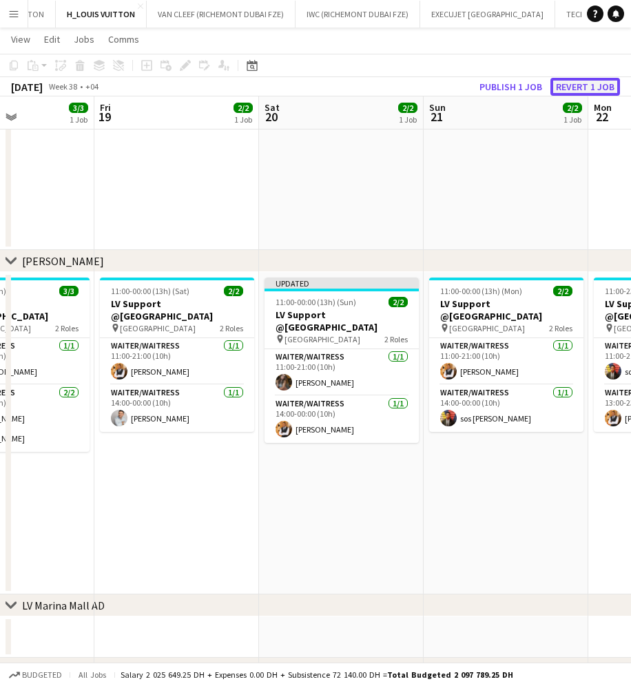
click at [584, 88] on button "Revert 1 job" at bounding box center [586, 87] width 70 height 18
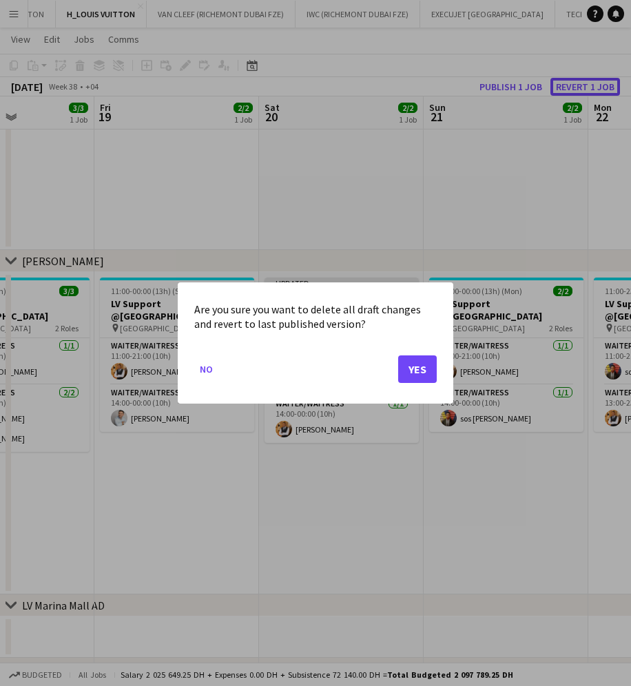
scroll to position [0, 0]
click at [440, 374] on div "Are you sure you want to delete all draft changes and revert to last published …" at bounding box center [316, 343] width 276 height 121
click at [405, 375] on button "Yes" at bounding box center [417, 370] width 39 height 28
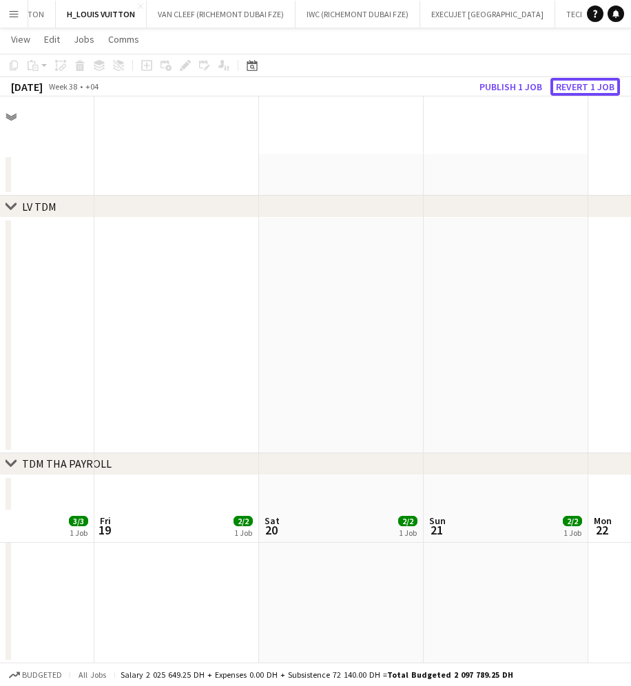
scroll to position [414, 0]
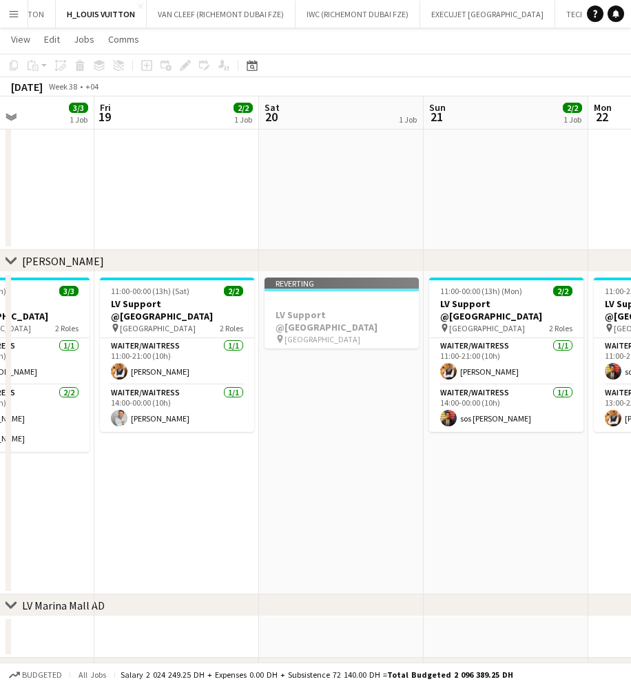
click at [374, 369] on app-date-cell "Reverting LV Support @[GEOGRAPHIC_DATA] pin [GEOGRAPHIC_DATA]" at bounding box center [341, 433] width 165 height 323
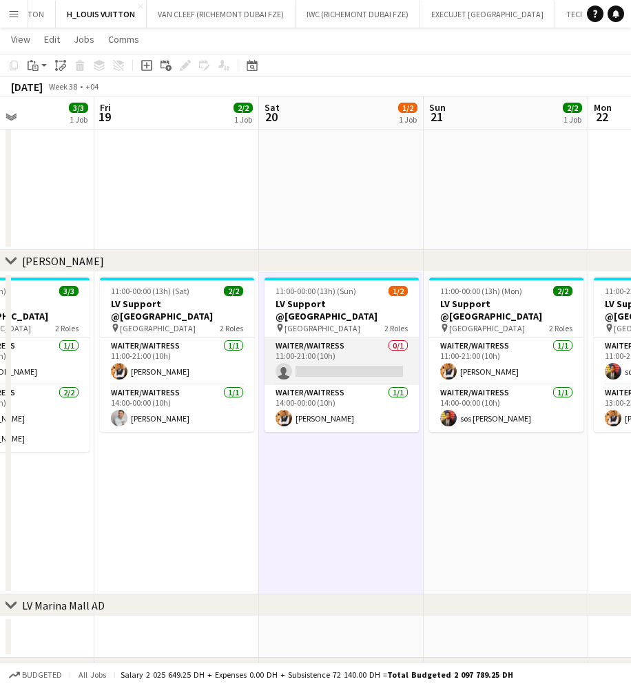
click at [365, 368] on app-card-role "Waiter/Waitress 0/1 11:00-21:00 (10h) single-neutral-actions" at bounding box center [342, 361] width 154 height 47
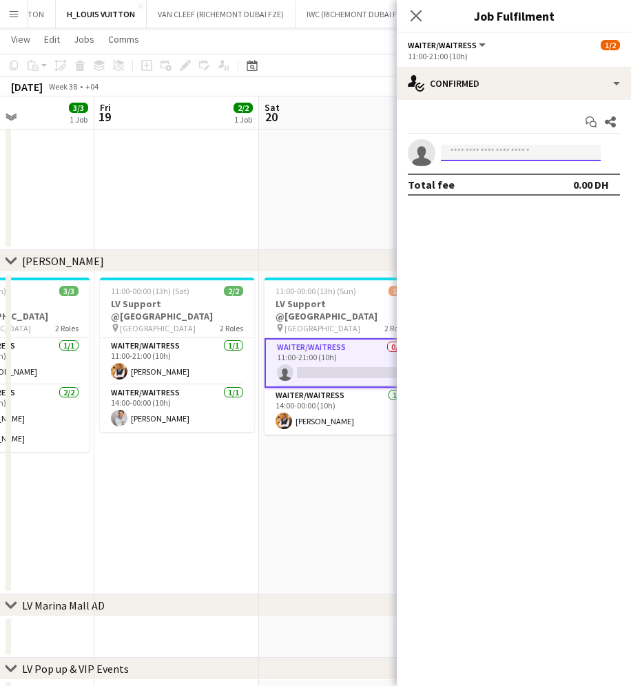
click at [485, 158] on input at bounding box center [521, 153] width 160 height 17
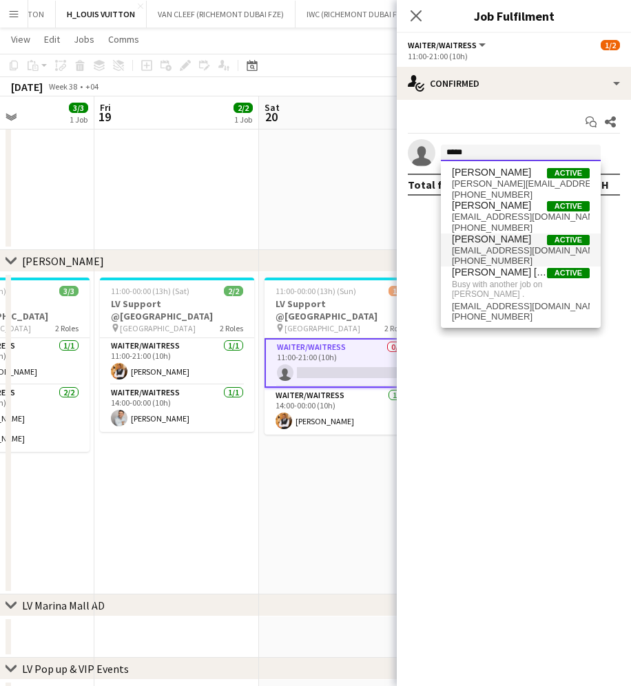
type input "*****"
click at [518, 243] on span "[PERSON_NAME]" at bounding box center [491, 240] width 79 height 12
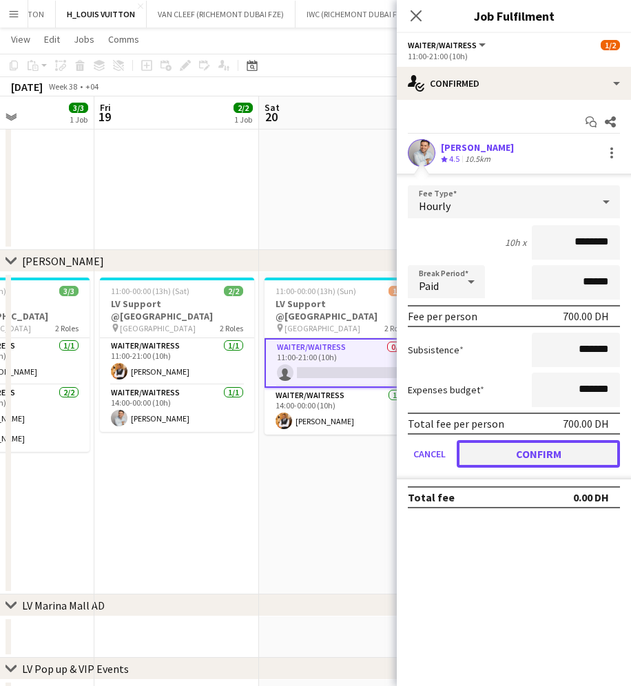
click at [558, 452] on button "Confirm" at bounding box center [538, 454] width 163 height 28
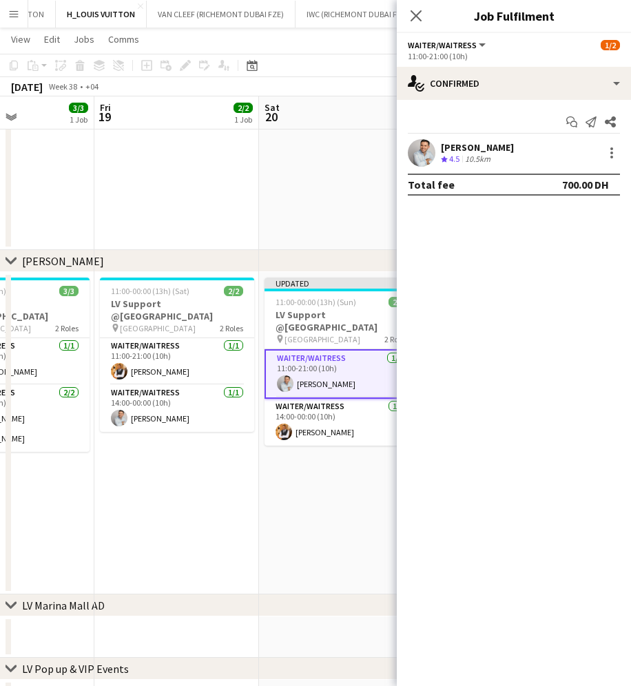
click at [370, 92] on div "[DATE] Week 38 • +04 Publish 1 job Revert 1 job" at bounding box center [315, 86] width 631 height 19
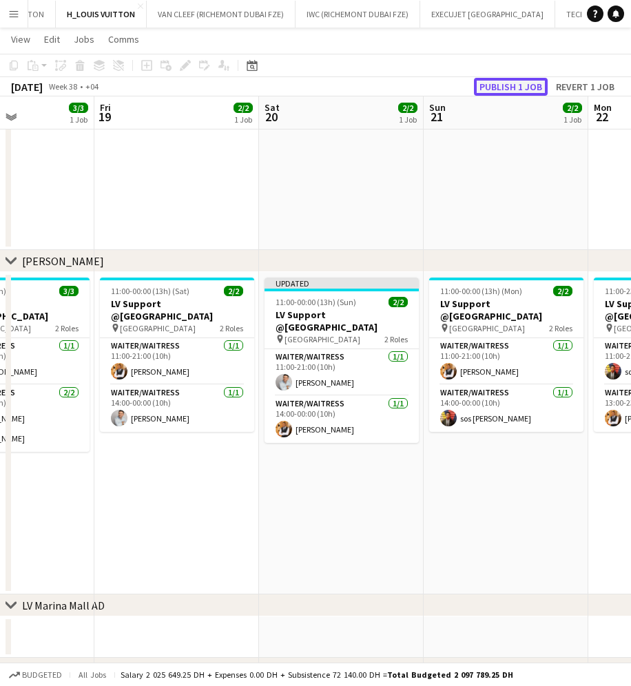
click at [518, 88] on button "Publish 1 job" at bounding box center [511, 87] width 74 height 18
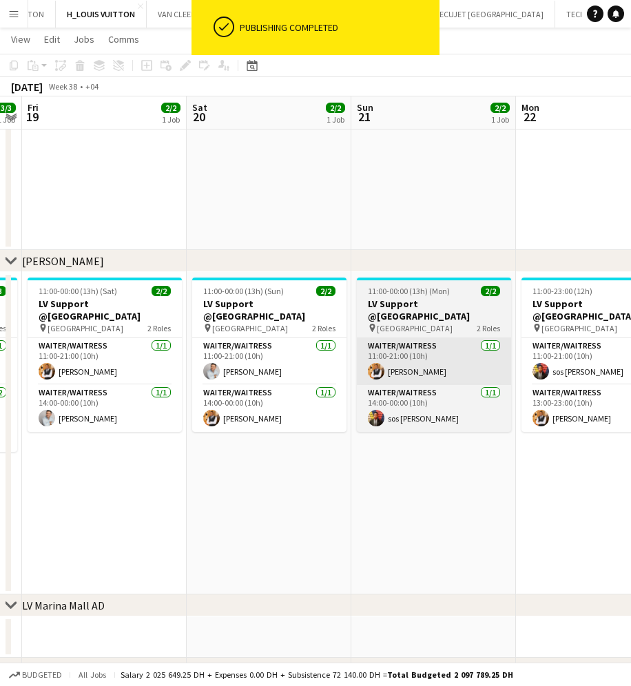
drag, startPoint x: 457, startPoint y: 353, endPoint x: 193, endPoint y: 345, distance: 264.1
click at [193, 345] on app-calendar-viewport "Tue 16 1/1 1 Job Wed 17 1/1 1 Job Thu 18 3/3 1 Job Fri 19 2/2 1 Job Sat 20 2/2 …" at bounding box center [315, 212] width 631 height 1145
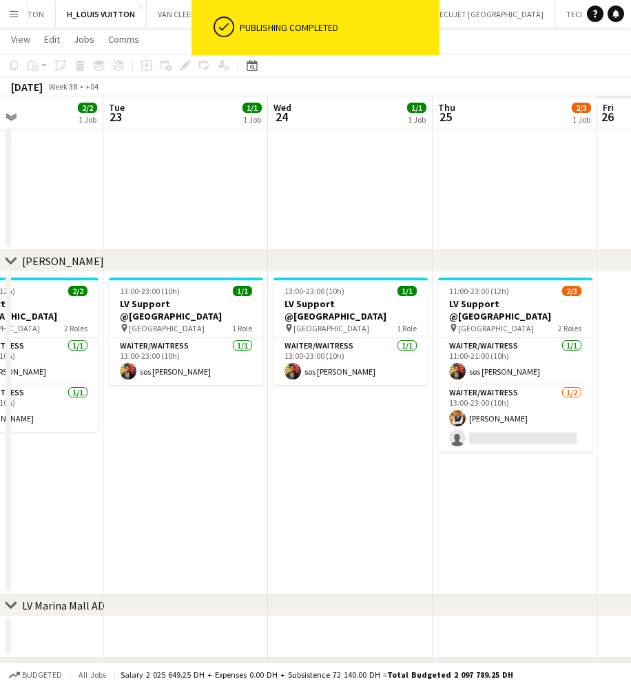
drag, startPoint x: 462, startPoint y: 381, endPoint x: 96, endPoint y: 383, distance: 366.7
click at [96, 383] on app-calendar-viewport "Fri 19 2/2 1 Job Sat 20 2/2 1 Job Sun 21 2/2 1 Job Mon 22 2/2 1 Job Tue 23 1/1 …" at bounding box center [315, 212] width 631 height 1145
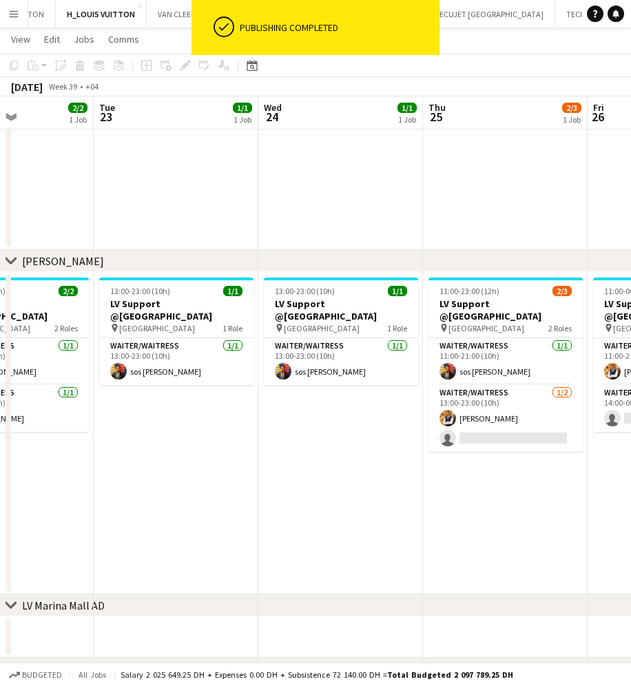
drag, startPoint x: 428, startPoint y: 373, endPoint x: 251, endPoint y: 376, distance: 177.1
click at [251, 376] on app-calendar-viewport "Fri 19 2/2 1 Job Sat 20 2/2 1 Job Sun 21 2/2 1 Job Mon 22 2/2 1 Job Tue 23 1/1 …" at bounding box center [315, 212] width 631 height 1145
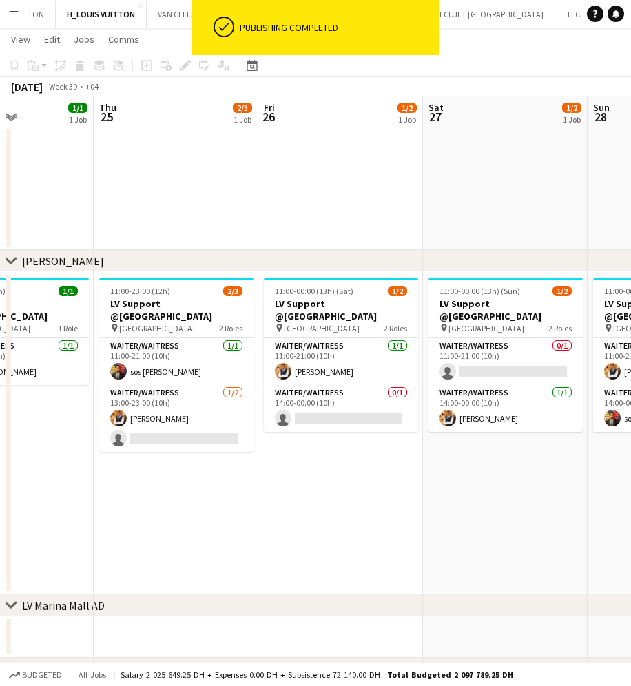
scroll to position [0, 411]
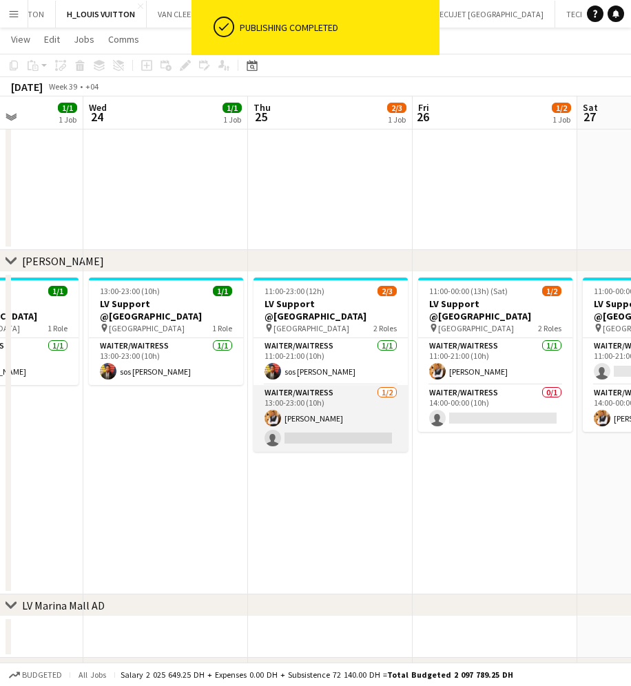
click at [350, 422] on app-card-role "Waiter/Waitress [DATE] 13:00-23:00 (10h) [PERSON_NAME] single-neutral-actions" at bounding box center [331, 418] width 154 height 67
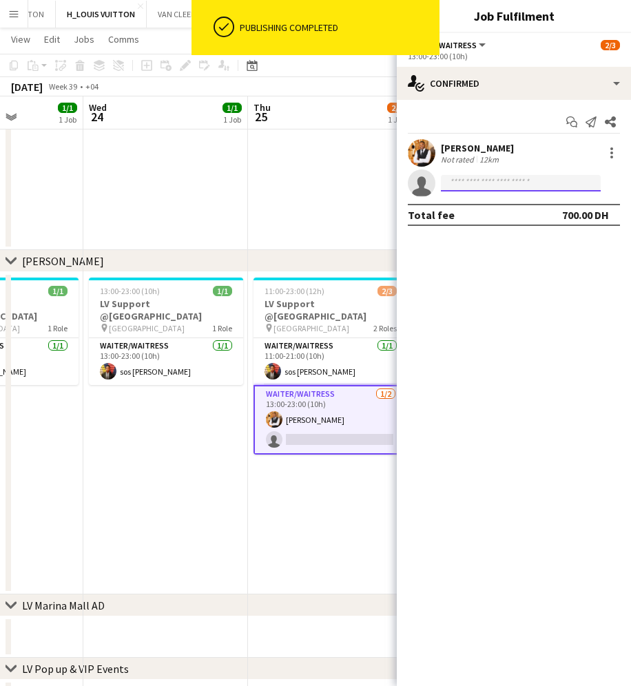
click at [510, 181] on input at bounding box center [521, 183] width 160 height 17
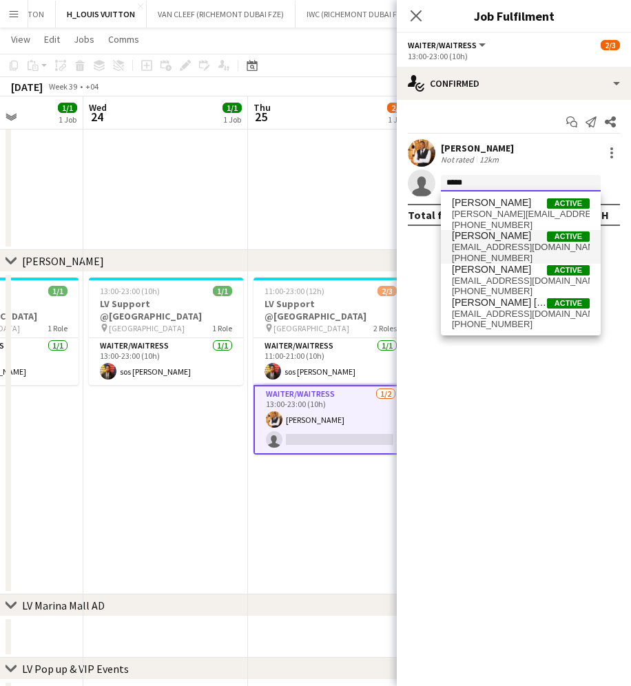
type input "*****"
click at [526, 262] on span "[PHONE_NUMBER]" at bounding box center [521, 258] width 138 height 11
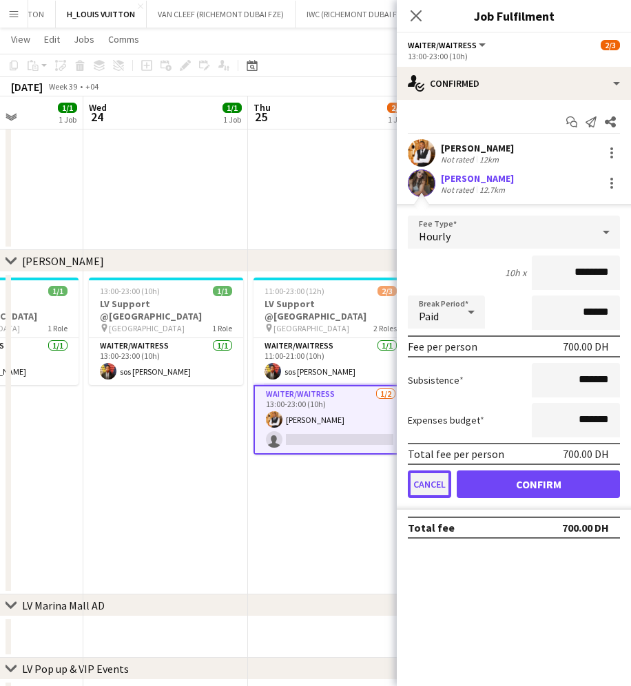
click at [431, 480] on button "Cancel" at bounding box center [429, 485] width 43 height 28
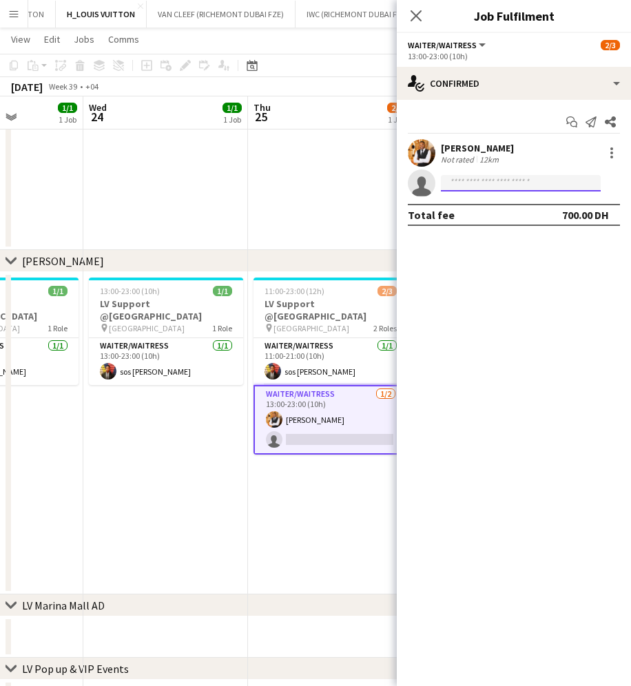
click at [498, 181] on input at bounding box center [521, 183] width 160 height 17
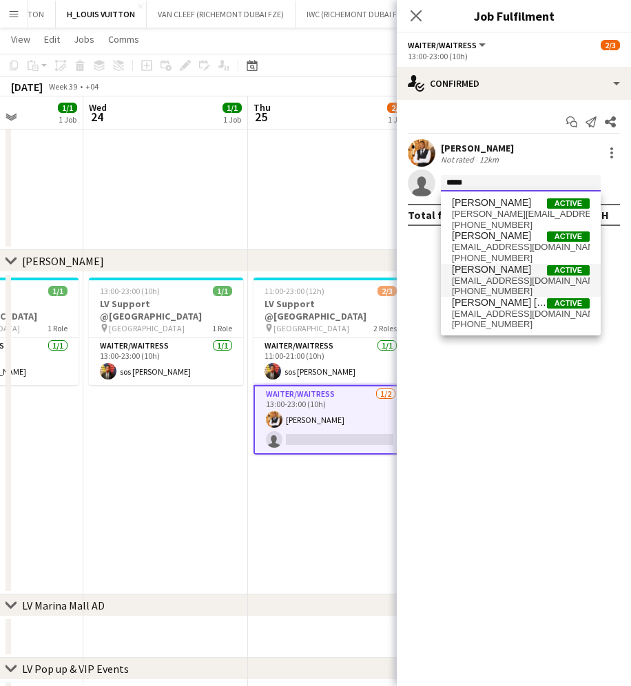
type input "*****"
click at [533, 277] on span "[EMAIL_ADDRESS][DOMAIN_NAME]" at bounding box center [521, 281] width 138 height 11
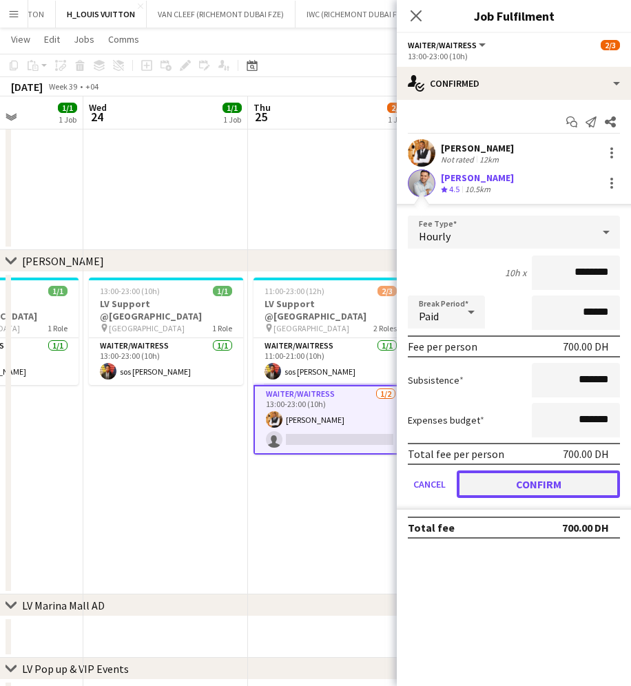
click at [540, 493] on button "Confirm" at bounding box center [538, 485] width 163 height 28
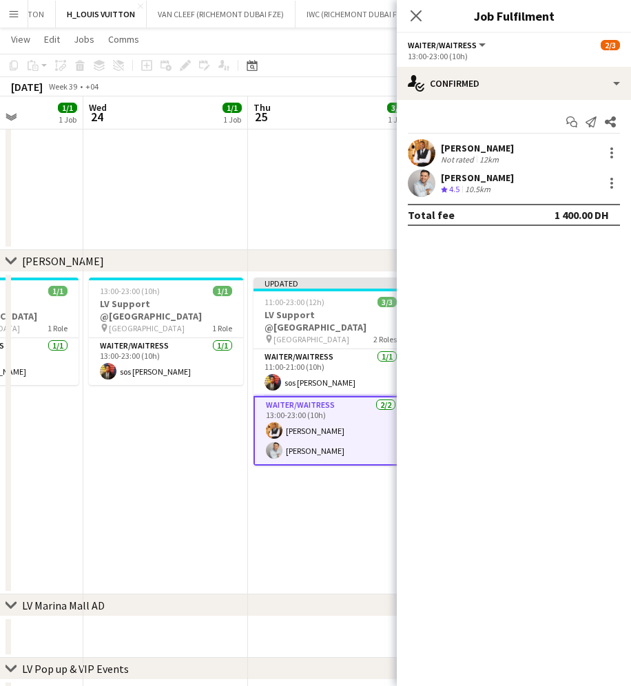
click at [314, 89] on div "[DATE] Week 39 • +04 Publish 1 job Revert 1 job" at bounding box center [315, 86] width 631 height 19
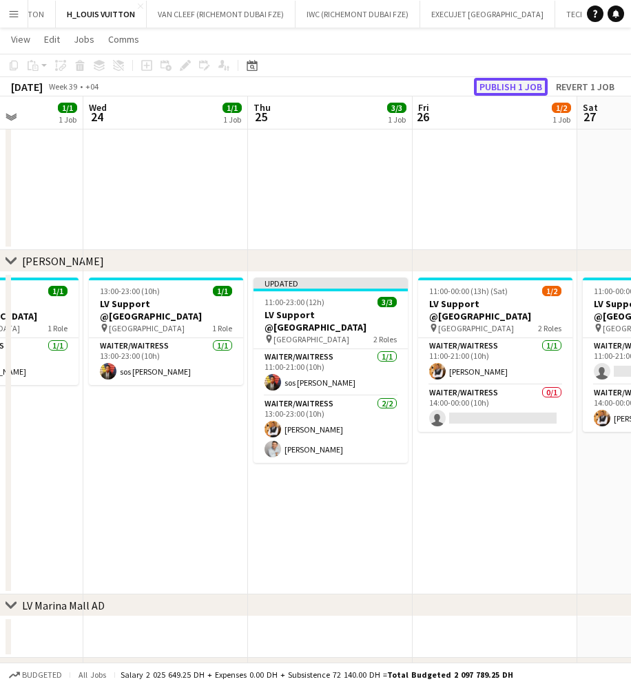
click at [516, 88] on button "Publish 1 job" at bounding box center [511, 87] width 74 height 18
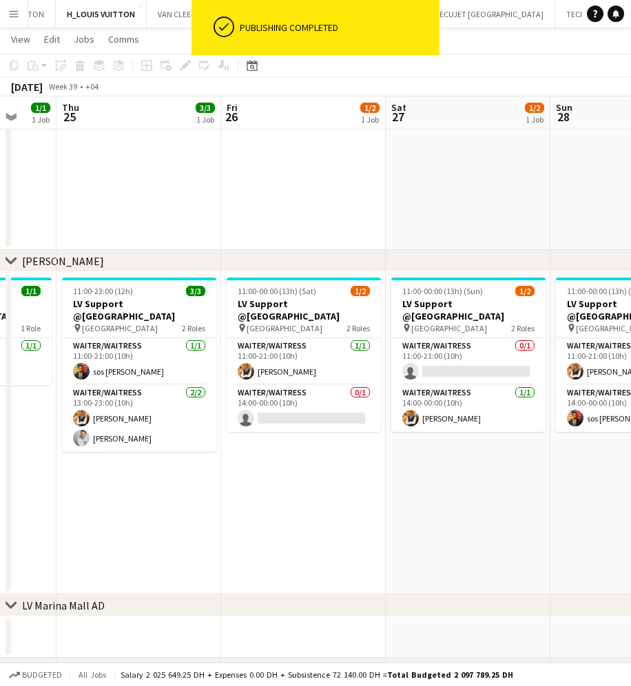
drag, startPoint x: 468, startPoint y: 383, endPoint x: 223, endPoint y: 397, distance: 245.1
click at [223, 397] on app-calendar-viewport "Sun 21 2/2 1 Job Mon 22 2/2 1 Job Tue 23 1/1 1 Job Wed 24 1/1 1 Job Thu 25 3/3 …" at bounding box center [315, 212] width 631 height 1145
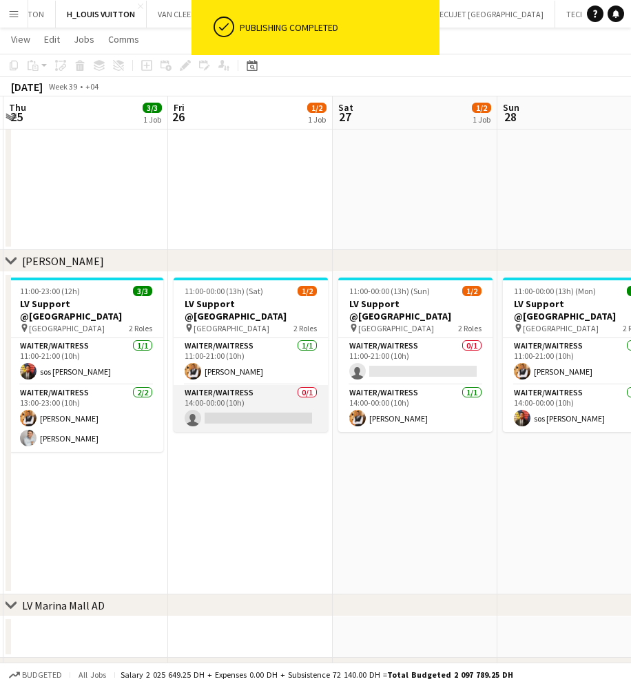
click at [240, 407] on app-card-role "Waiter/Waitress 0/1 14:00-00:00 (10h) single-neutral-actions" at bounding box center [251, 408] width 154 height 47
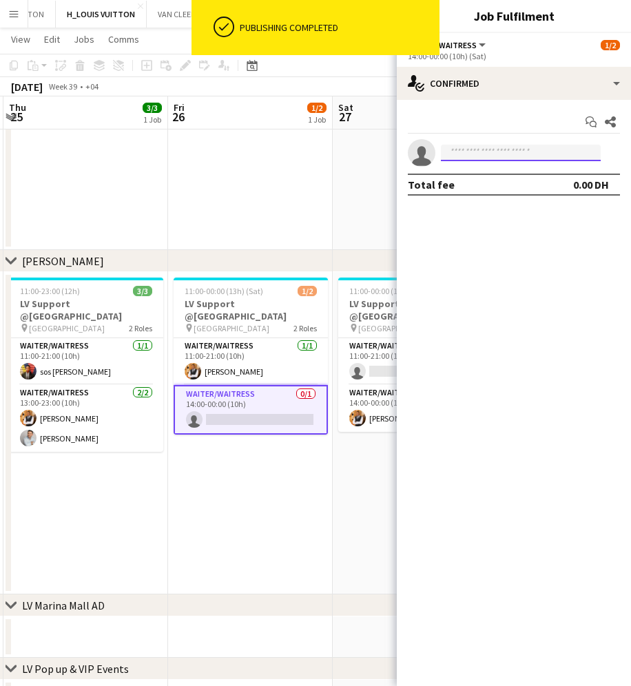
click at [508, 152] on input at bounding box center [521, 153] width 160 height 17
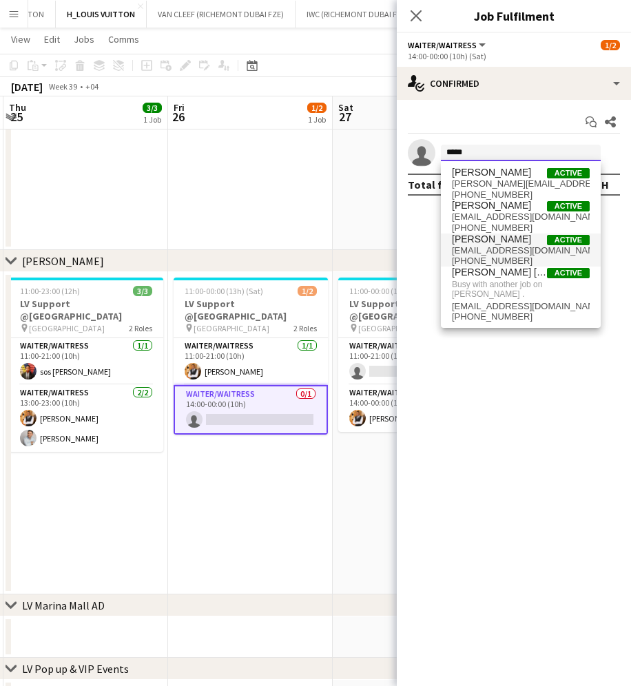
type input "*****"
click at [517, 236] on span "[PERSON_NAME]" at bounding box center [491, 240] width 79 height 12
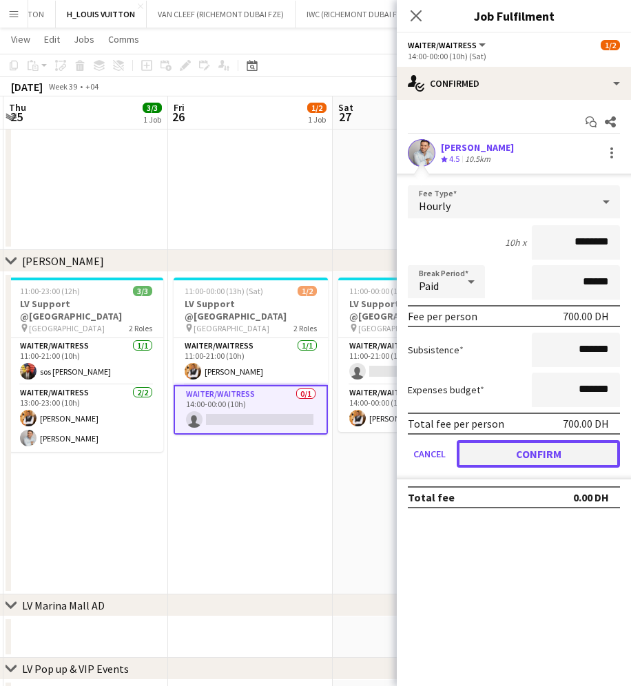
click at [528, 453] on button "Confirm" at bounding box center [538, 454] width 163 height 28
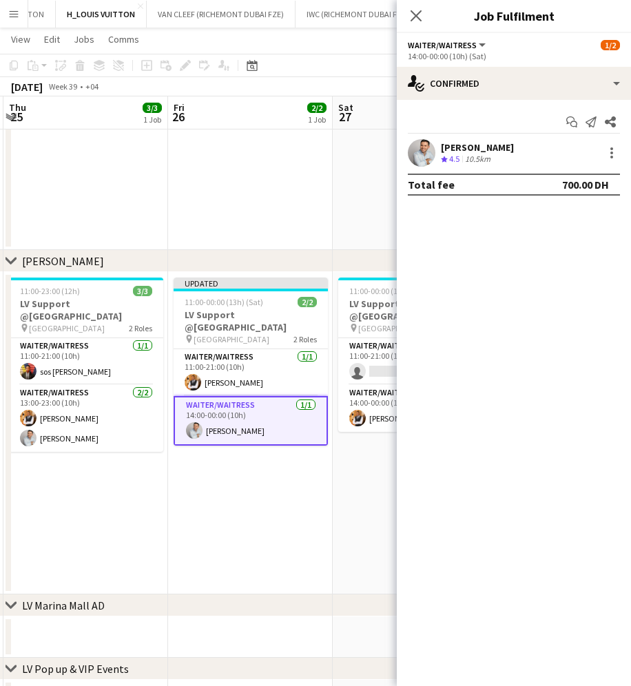
click at [342, 56] on app-toolbar "Copy Paste Paste Ctrl+V Paste with crew Ctrl+Shift+V Paste linked Job [GEOGRAPH…" at bounding box center [315, 65] width 631 height 23
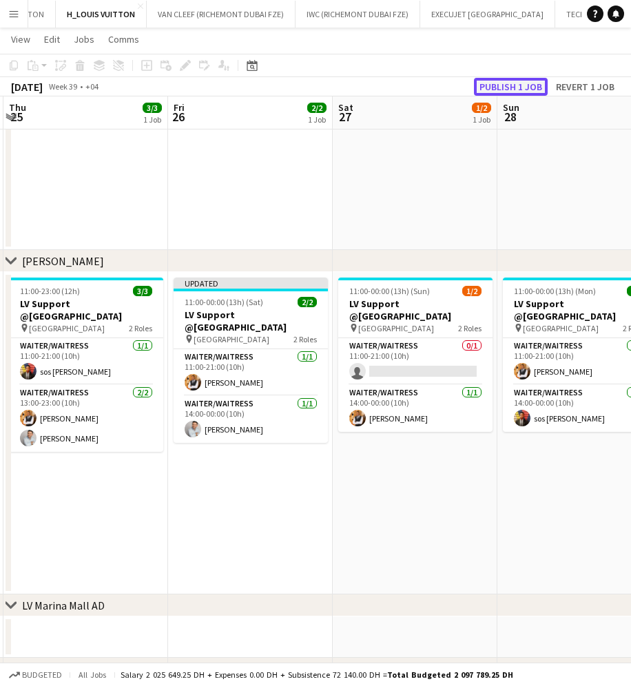
click at [498, 85] on button "Publish 1 job" at bounding box center [511, 87] width 74 height 18
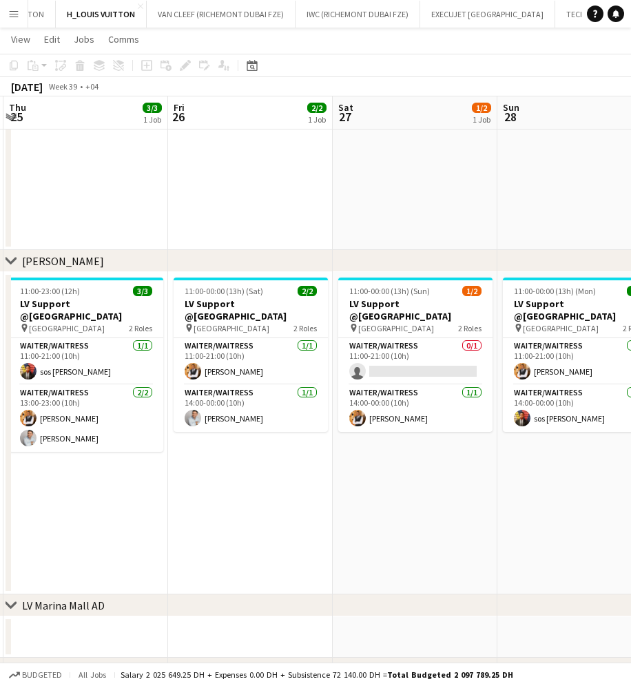
click at [382, 229] on app-date-cell at bounding box center [415, 156] width 165 height 189
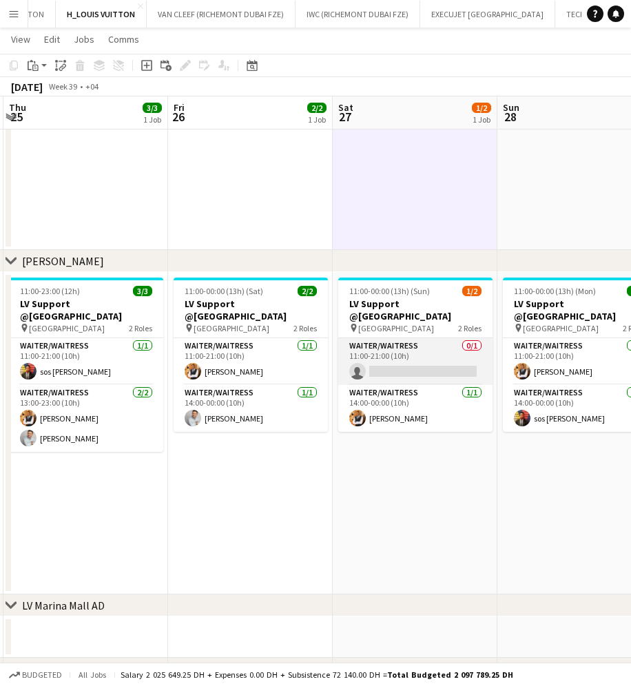
click at [394, 361] on app-card-role "Waiter/Waitress 0/1 11:00-21:00 (10h) single-neutral-actions" at bounding box center [415, 361] width 154 height 47
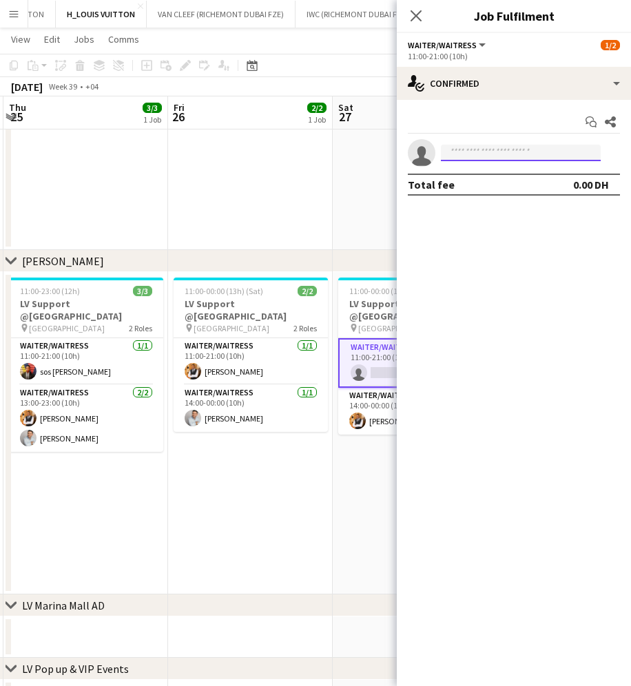
click at [466, 150] on input at bounding box center [521, 153] width 160 height 17
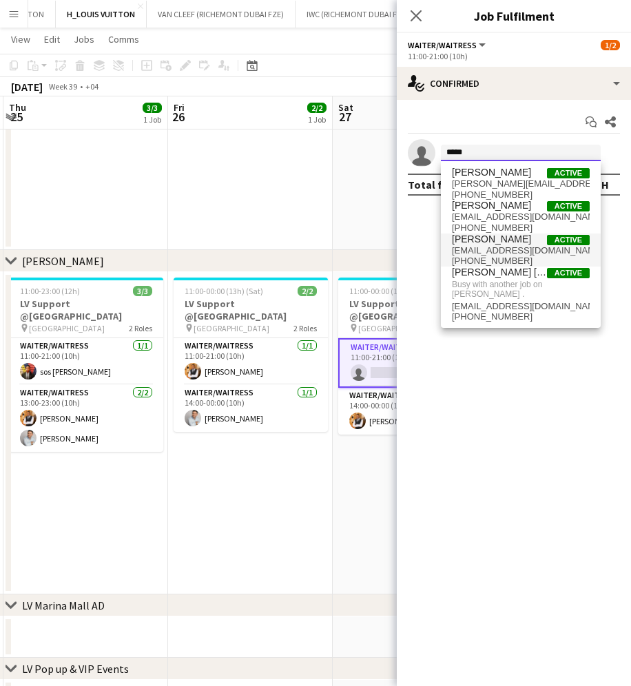
type input "*****"
click at [529, 247] on span "[EMAIL_ADDRESS][DOMAIN_NAME]" at bounding box center [521, 250] width 138 height 11
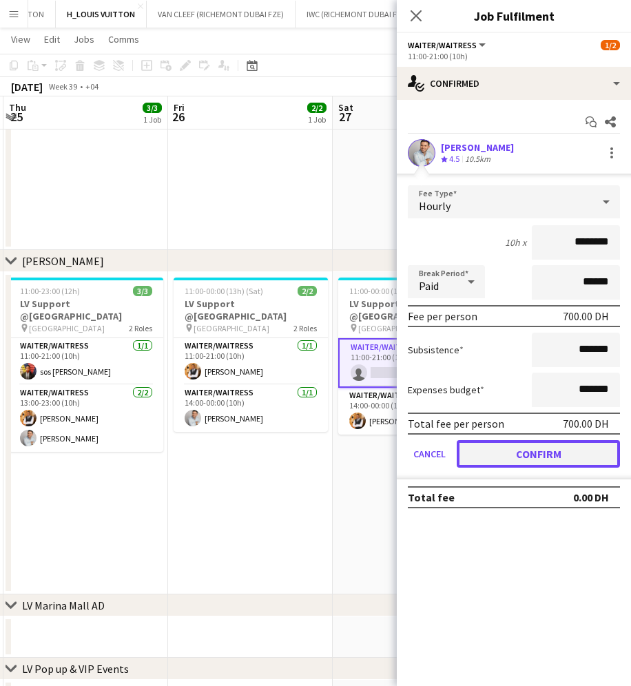
click at [567, 459] on button "Confirm" at bounding box center [538, 454] width 163 height 28
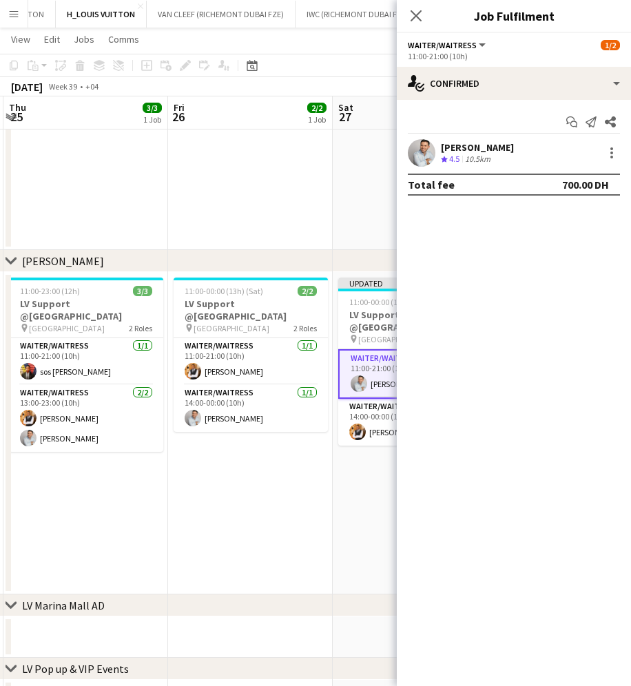
click at [334, 68] on app-toolbar "Copy Paste Paste Ctrl+V Paste with crew Ctrl+Shift+V Paste linked Job [GEOGRAPH…" at bounding box center [315, 65] width 631 height 23
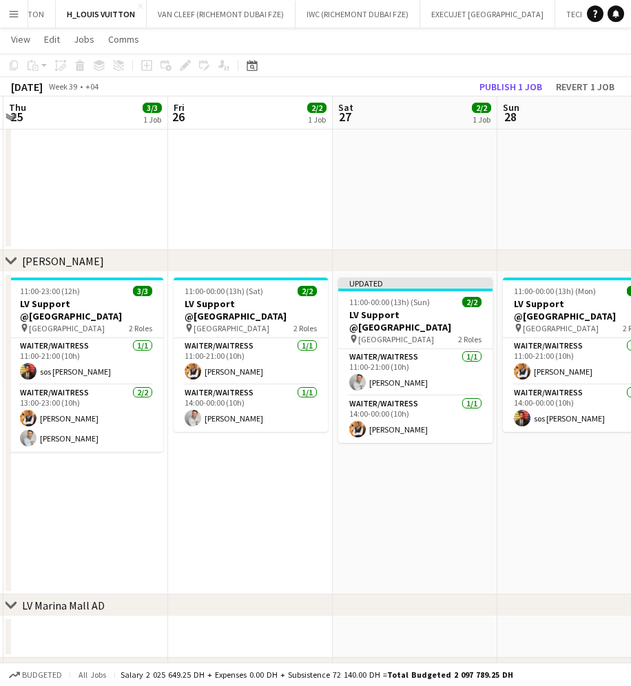
click at [522, 77] on div "[DATE] Week 39 • +04 Publish 1 job Revert 1 job" at bounding box center [315, 86] width 631 height 19
click at [522, 90] on button "Publish 1 job" at bounding box center [511, 87] width 74 height 18
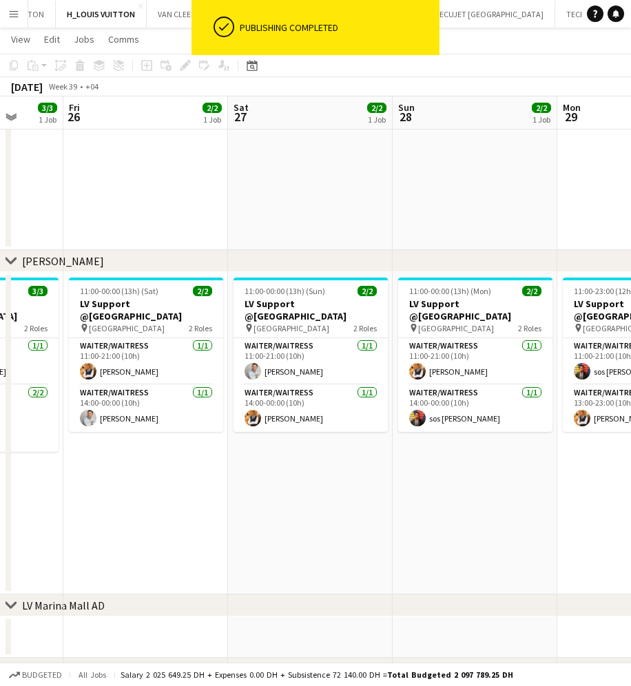
drag, startPoint x: 440, startPoint y: 358, endPoint x: 245, endPoint y: 363, distance: 194.4
click at [245, 363] on app-calendar-viewport "Mon 22 2/2 1 Job Tue 23 1/1 1 Job Wed 24 1/1 1 Job Thu 25 3/3 1 Job Fri 26 2/2 …" at bounding box center [315, 212] width 631 height 1145
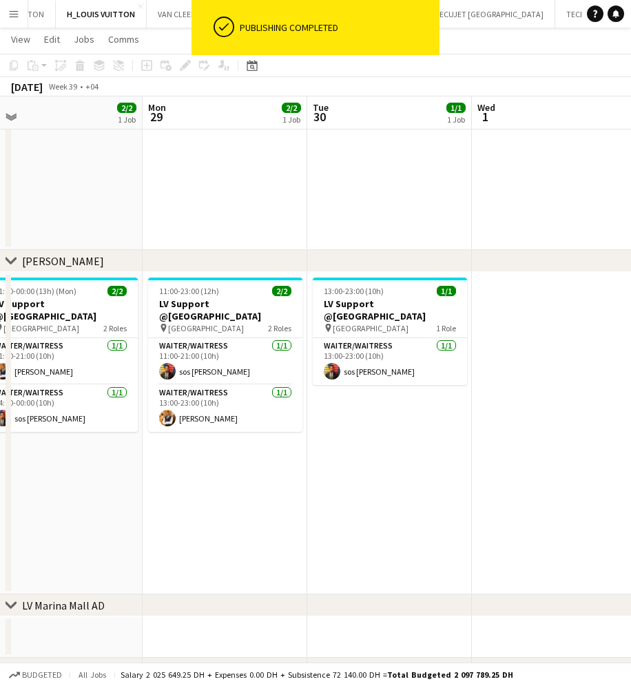
drag, startPoint x: 400, startPoint y: 371, endPoint x: 249, endPoint y: 383, distance: 151.4
click at [249, 383] on app-calendar-viewport "Thu 25 3/3 1 Job Fri 26 2/2 1 Job Sat 27 2/2 1 Job Sun 28 2/2 1 Job Mon 29 2/2 …" at bounding box center [315, 212] width 631 height 1145
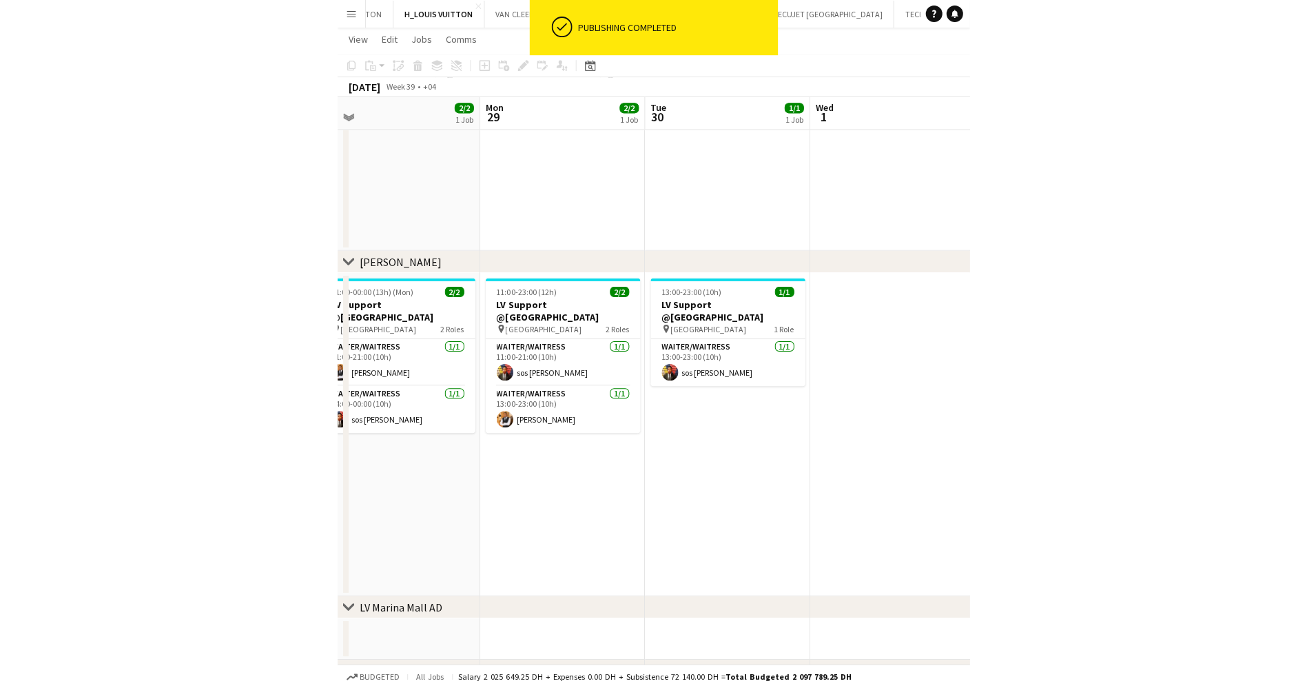
scroll to position [0, 549]
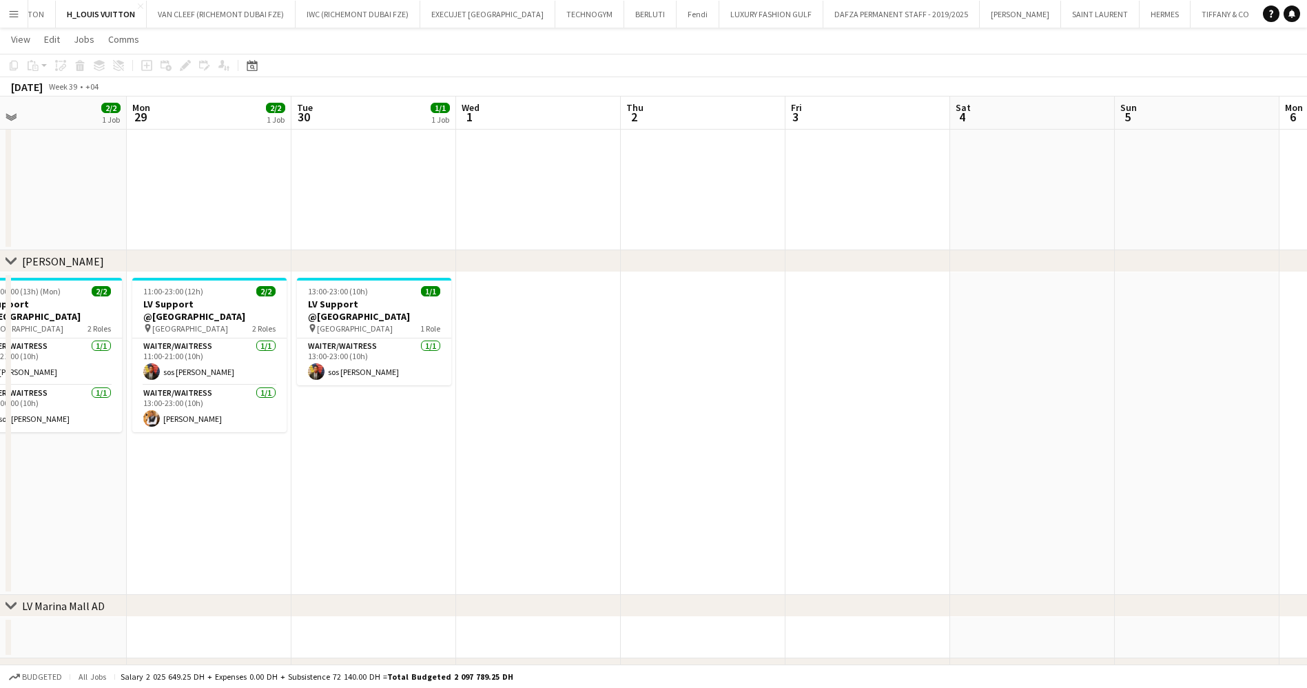
drag, startPoint x: 356, startPoint y: 424, endPoint x: 771, endPoint y: 400, distance: 415.6
click at [771, 400] on app-calendar-viewport "Fri 26 2/2 1 Job Sat 27 2/2 1 Job Sun 28 2/2 1 Job Mon 29 2/2 1 Job Tue 30 1/1 …" at bounding box center [653, 212] width 1307 height 1145
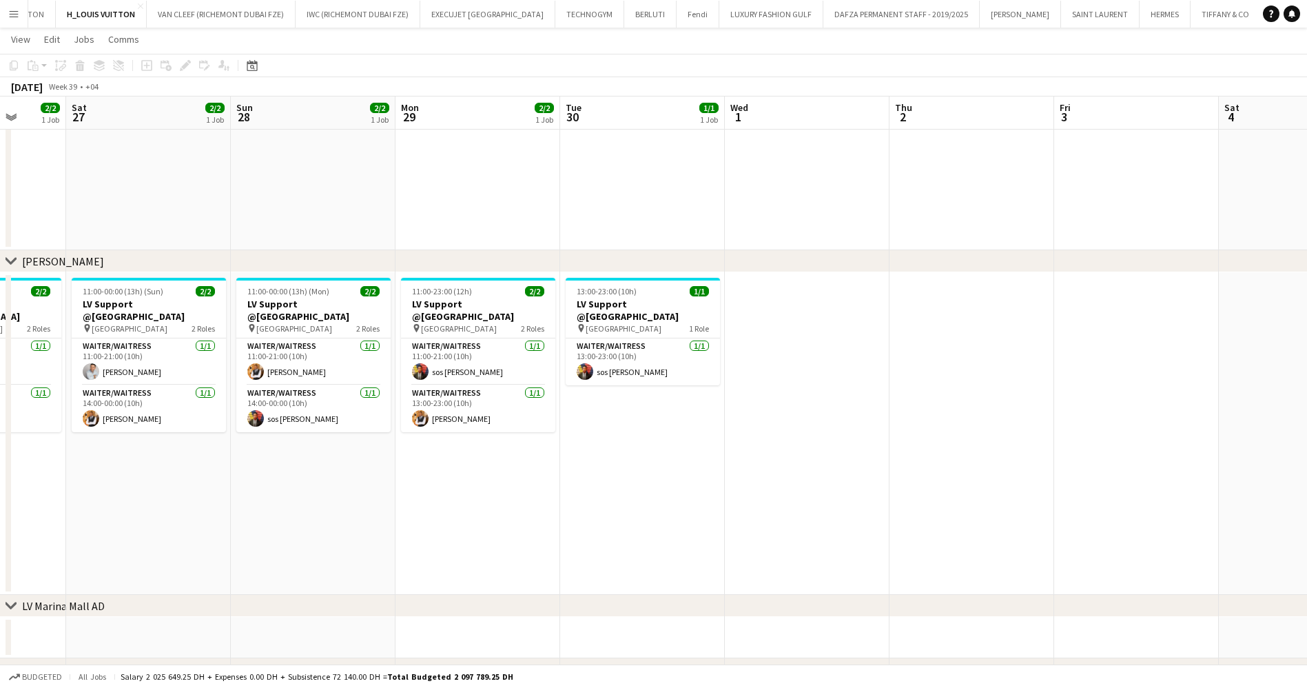
drag, startPoint x: 353, startPoint y: 410, endPoint x: 866, endPoint y: 377, distance: 514.5
click at [866, 377] on app-calendar-viewport "Wed 24 1/1 1 Job Thu 25 3/3 1 Job Fri 26 2/2 1 Job Sat 27 2/2 1 Job Sun 28 2/2 …" at bounding box center [653, 212] width 1307 height 1145
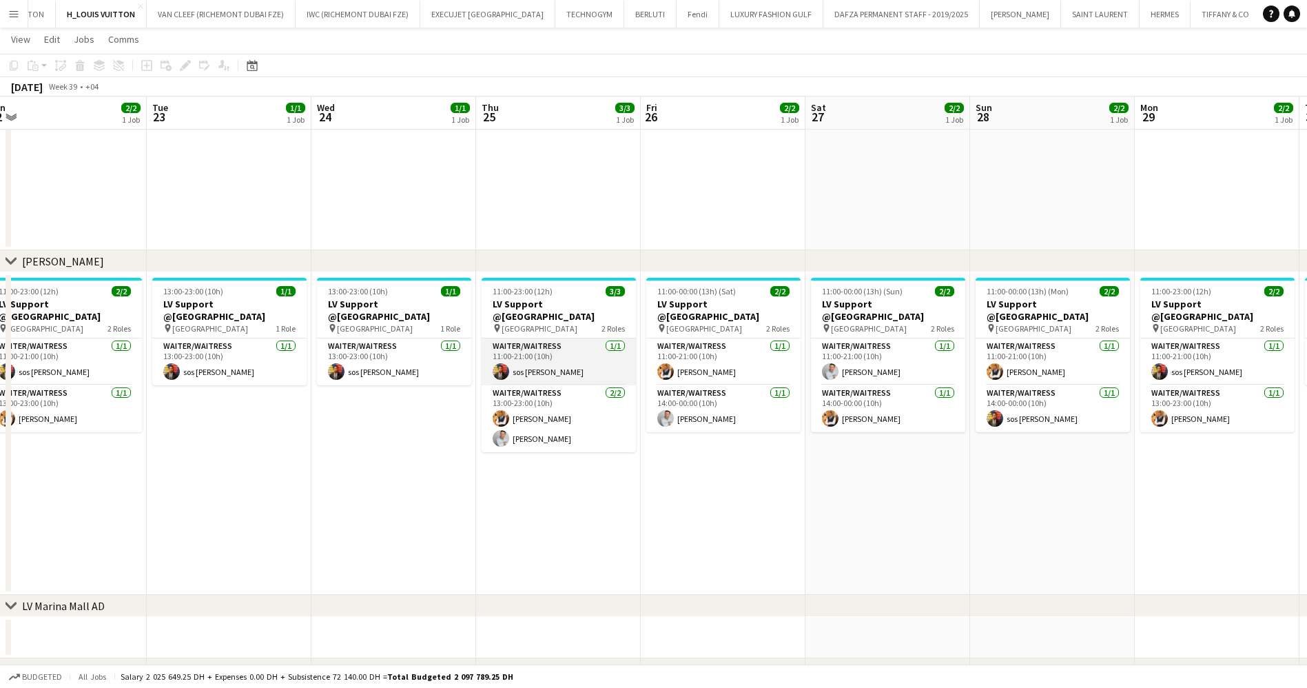
drag, startPoint x: 383, startPoint y: 363, endPoint x: 853, endPoint y: 359, distance: 470.0
click at [838, 360] on app-calendar-viewport "Sun 21 2/2 1 Job Mon 22 2/2 1 Job Tue 23 1/1 1 Job Wed 24 1/1 1 Job Thu 25 3/3 …" at bounding box center [653, 212] width 1307 height 1145
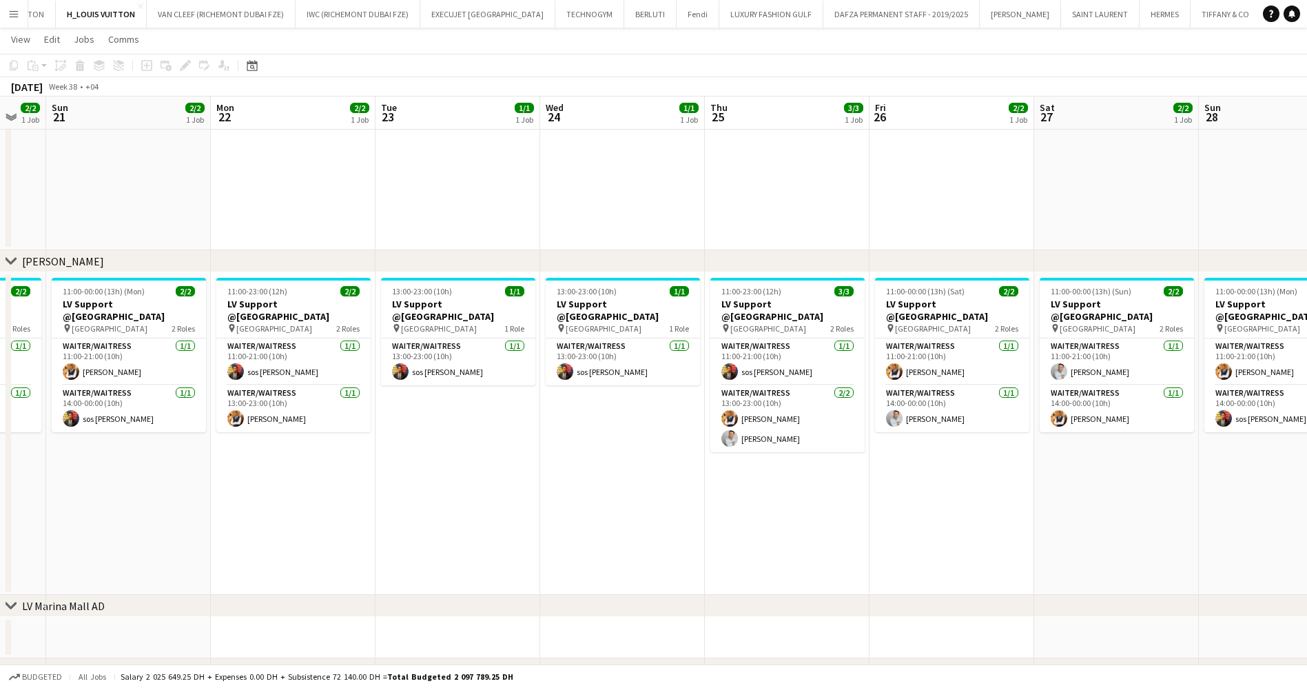
drag, startPoint x: 511, startPoint y: 348, endPoint x: 787, endPoint y: 336, distance: 276.0
click at [819, 336] on app-calendar-viewport "Fri 19 2/2 1 Job Sat 20 2/2 1 Job Sun 21 2/2 1 Job Mon 22 2/2 1 Job Tue 23 1/1 …" at bounding box center [653, 212] width 1307 height 1145
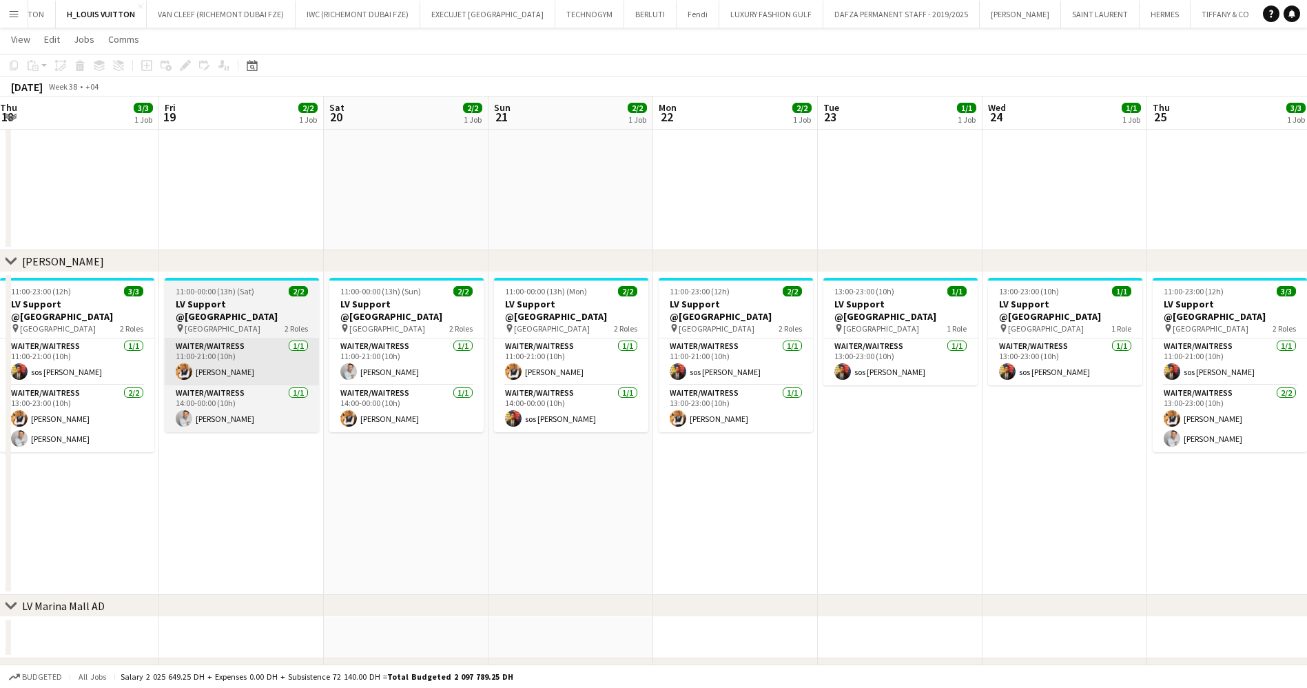
drag, startPoint x: 413, startPoint y: 340, endPoint x: 759, endPoint y: 359, distance: 346.5
click at [833, 351] on app-calendar-viewport "Tue 16 1/1 1 Job Wed 17 1/1 1 Job Thu 18 3/3 1 Job Fri 19 2/2 1 Job Sat 20 2/2 …" at bounding box center [653, 212] width 1307 height 1145
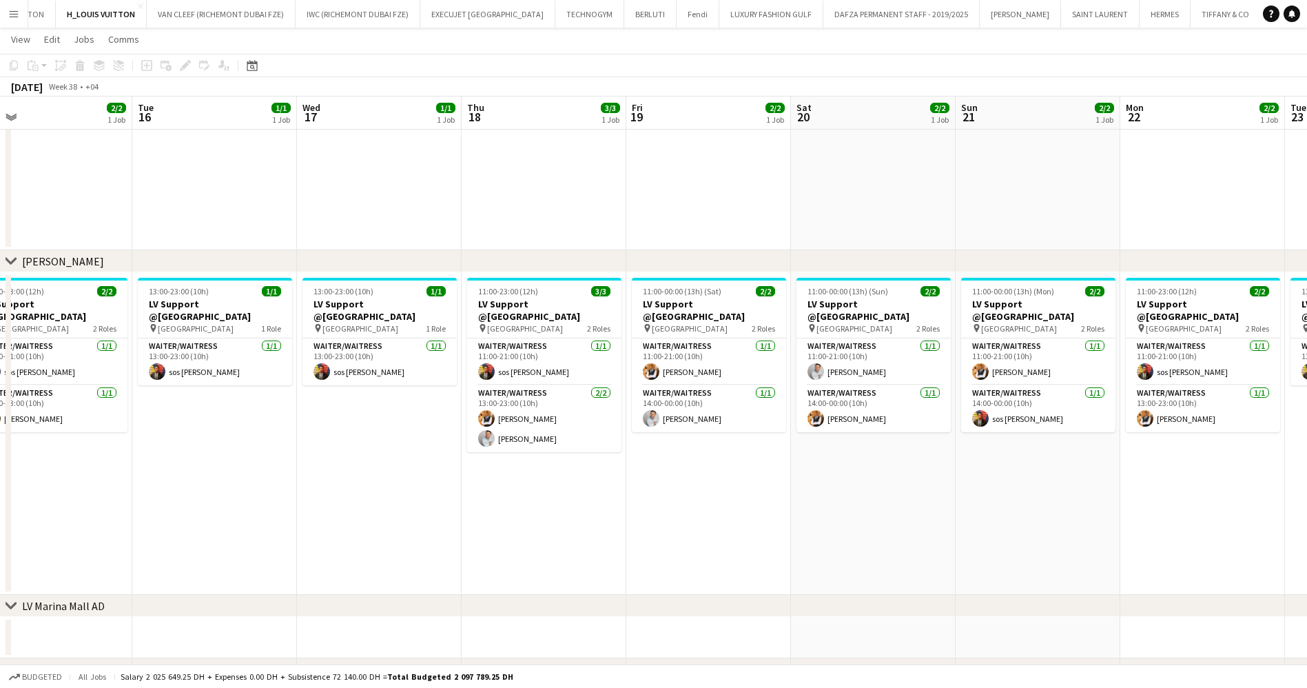
drag, startPoint x: 513, startPoint y: 368, endPoint x: 945, endPoint y: 371, distance: 432.1
click at [942, 371] on app-calendar-viewport "Sat 13 2/2 1 Job Sun 14 2/2 1 Job Mon 15 2/2 1 Job Tue 16 1/1 1 Job Wed 17 1/1 …" at bounding box center [653, 212] width 1307 height 1145
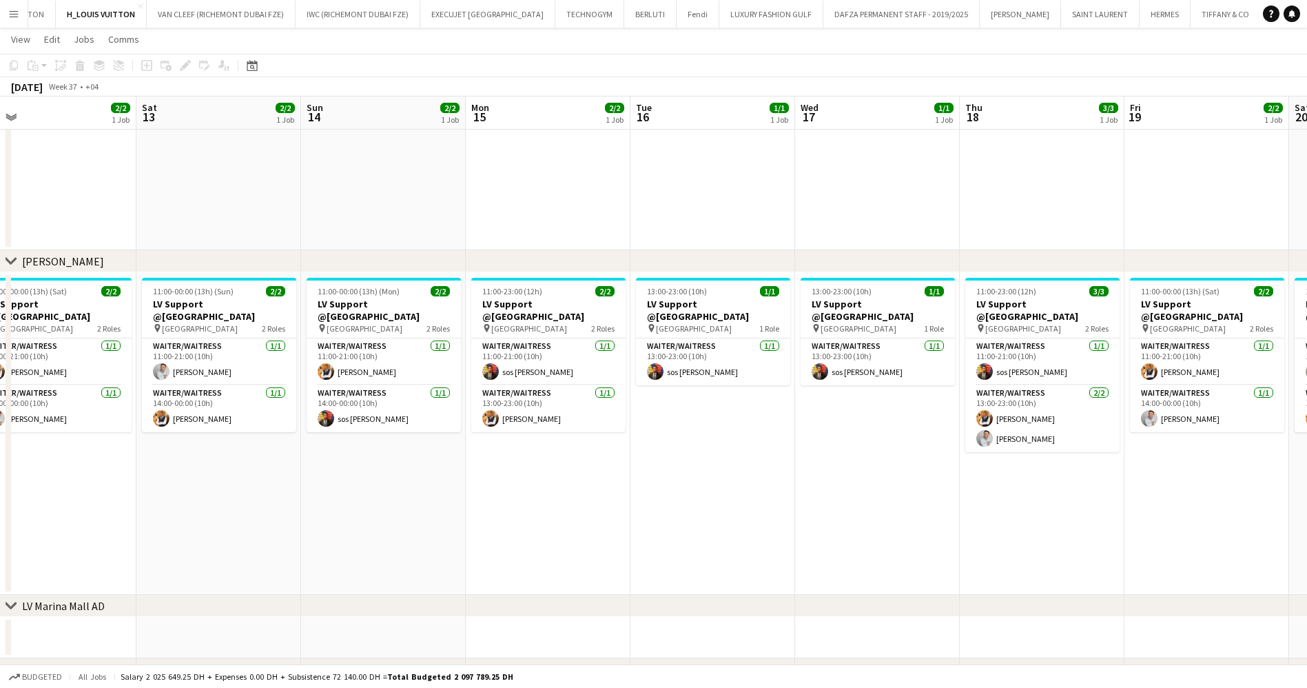
drag, startPoint x: 438, startPoint y: 372, endPoint x: 794, endPoint y: 369, distance: 355.6
click at [788, 369] on app-calendar-viewport "Wed 10 1/1 1 Job Thu 11 3/3 1 Job Fri 12 2/2 1 Job Sat 13 2/2 1 Job Sun 14 2/2 …" at bounding box center [653, 212] width 1307 height 1145
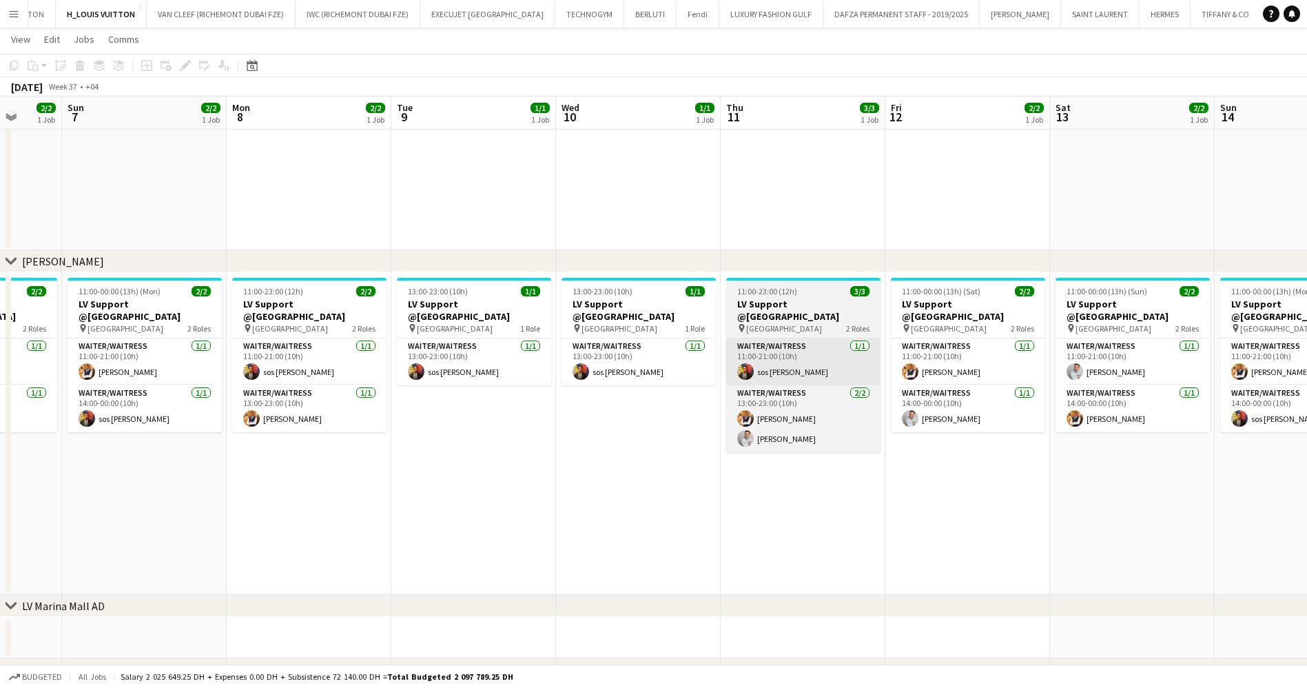
drag, startPoint x: 379, startPoint y: 372, endPoint x: 815, endPoint y: 366, distance: 435.6
click at [846, 369] on app-calendar-viewport "Fri 5 2/2 1 Job Sat 6 2/2 1 Job Sun 7 2/2 1 Job Mon 8 2/2 1 Job Tue 9 1/1 1 Job…" at bounding box center [653, 212] width 1307 height 1145
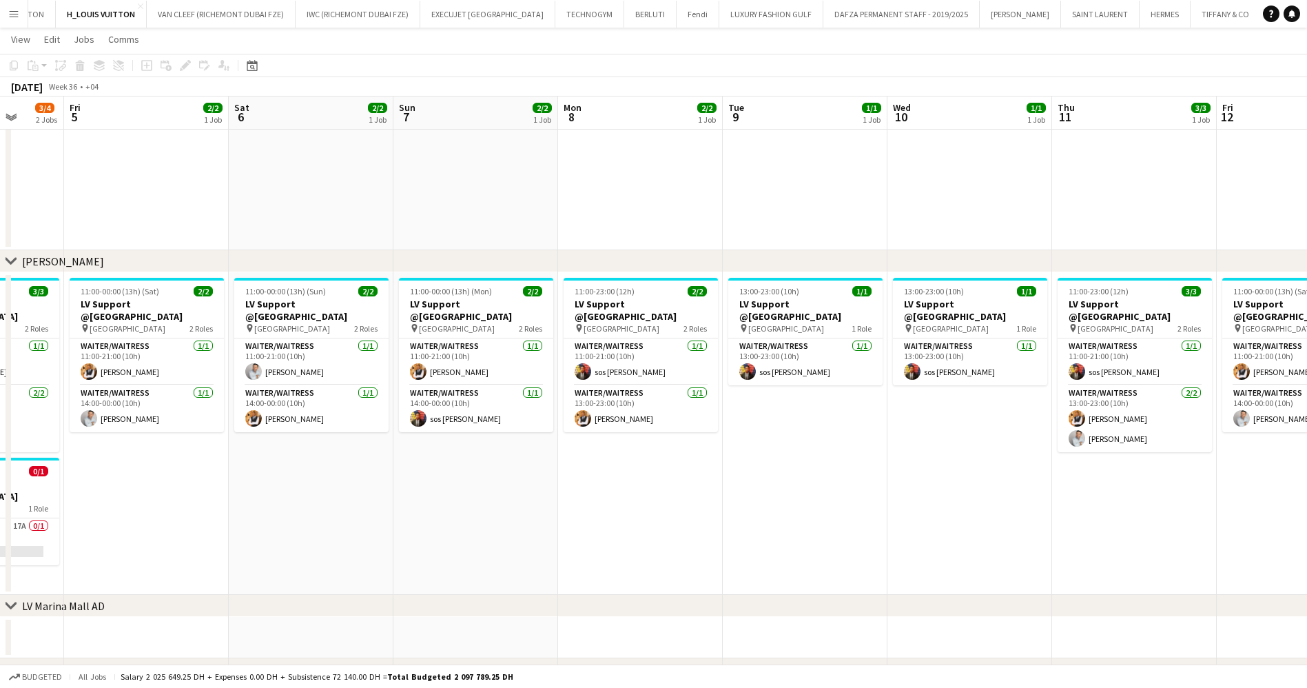
drag, startPoint x: 610, startPoint y: 353, endPoint x: 875, endPoint y: 347, distance: 264.7
click at [875, 347] on app-calendar-viewport "Wed 3 1/1 1 Job Thu 4 3/4 2 Jobs Fri 5 2/2 1 Job Sat 6 2/2 1 Job Sun 7 2/2 1 Jo…" at bounding box center [653, 212] width 1307 height 1145
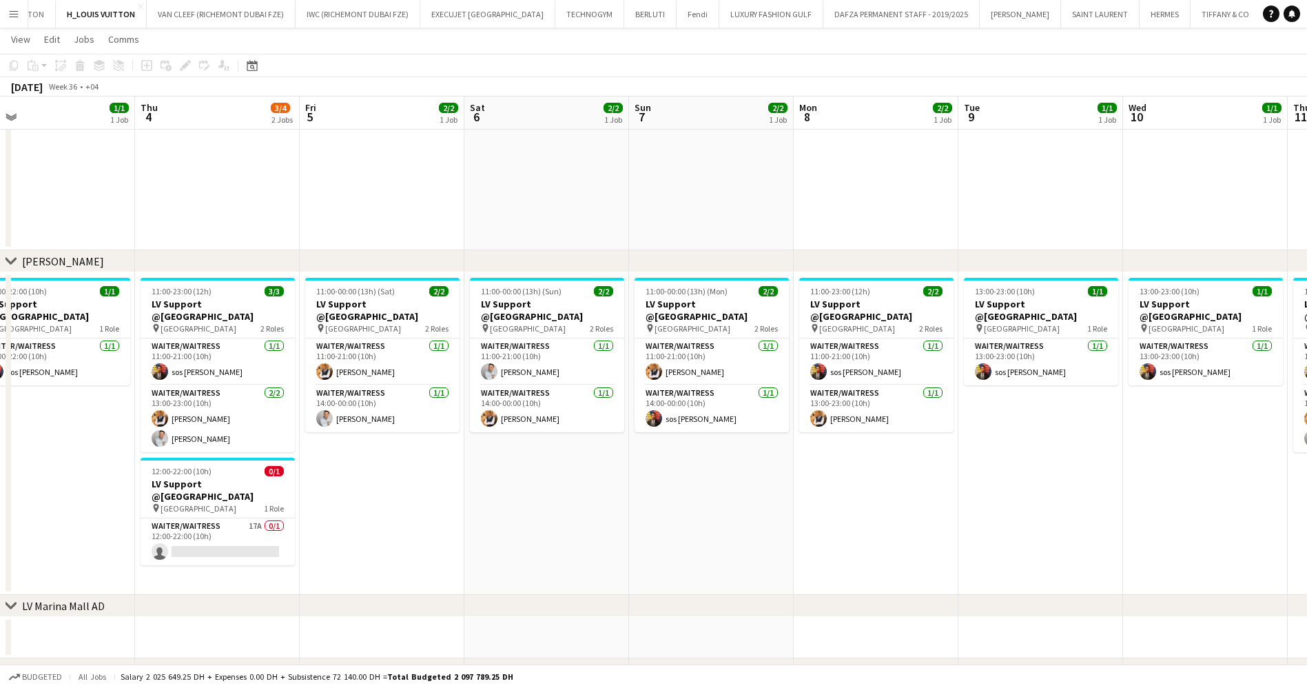
drag, startPoint x: 253, startPoint y: 348, endPoint x: 755, endPoint y: 347, distance: 501.7
click at [714, 344] on app-calendar-viewport "Tue 2 1/1 1 Job Wed 3 1/1 1 Job Thu 4 3/4 2 Jobs Fri 5 2/2 1 Job Sat 6 2/2 1 Jo…" at bounding box center [653, 212] width 1307 height 1145
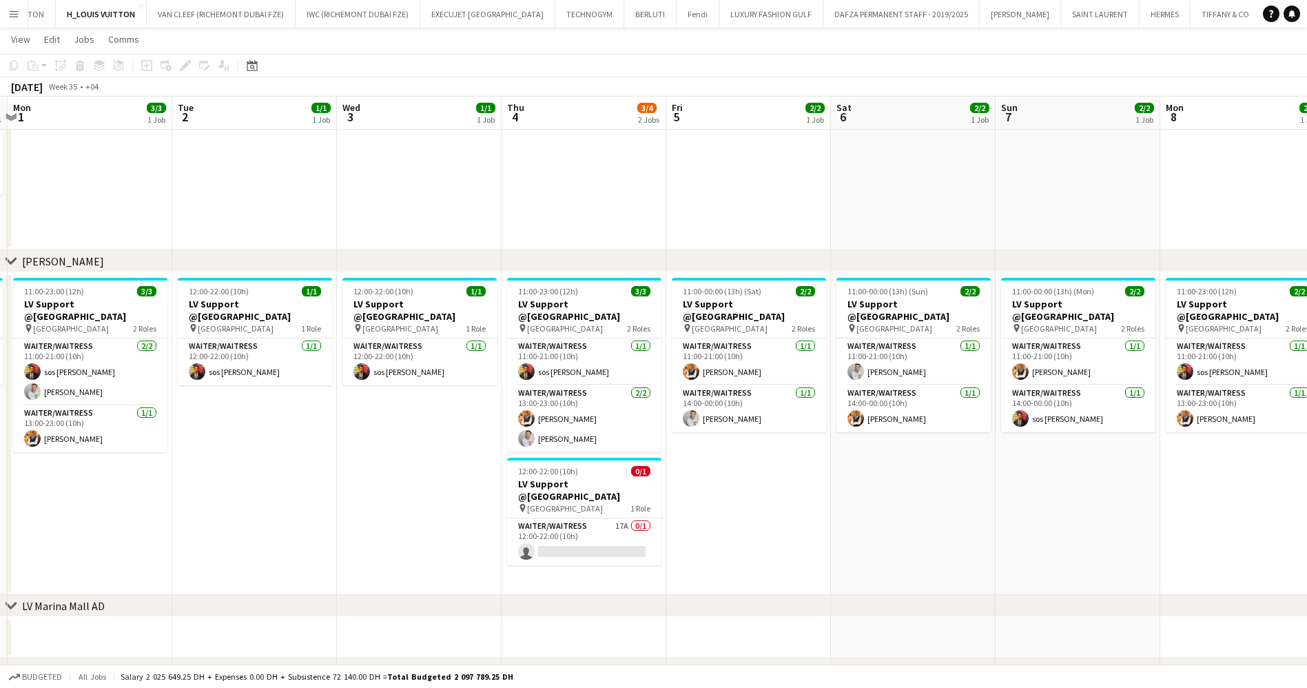
drag, startPoint x: 903, startPoint y: 453, endPoint x: 410, endPoint y: 467, distance: 493.0
click at [414, 467] on app-calendar-viewport "Sat 30 5/6 3 Jobs Sun 31 4/5 3 Jobs Mon 1 3/3 1 Job Tue 2 1/1 1 Job Wed 3 1/1 1…" at bounding box center [653, 212] width 1307 height 1145
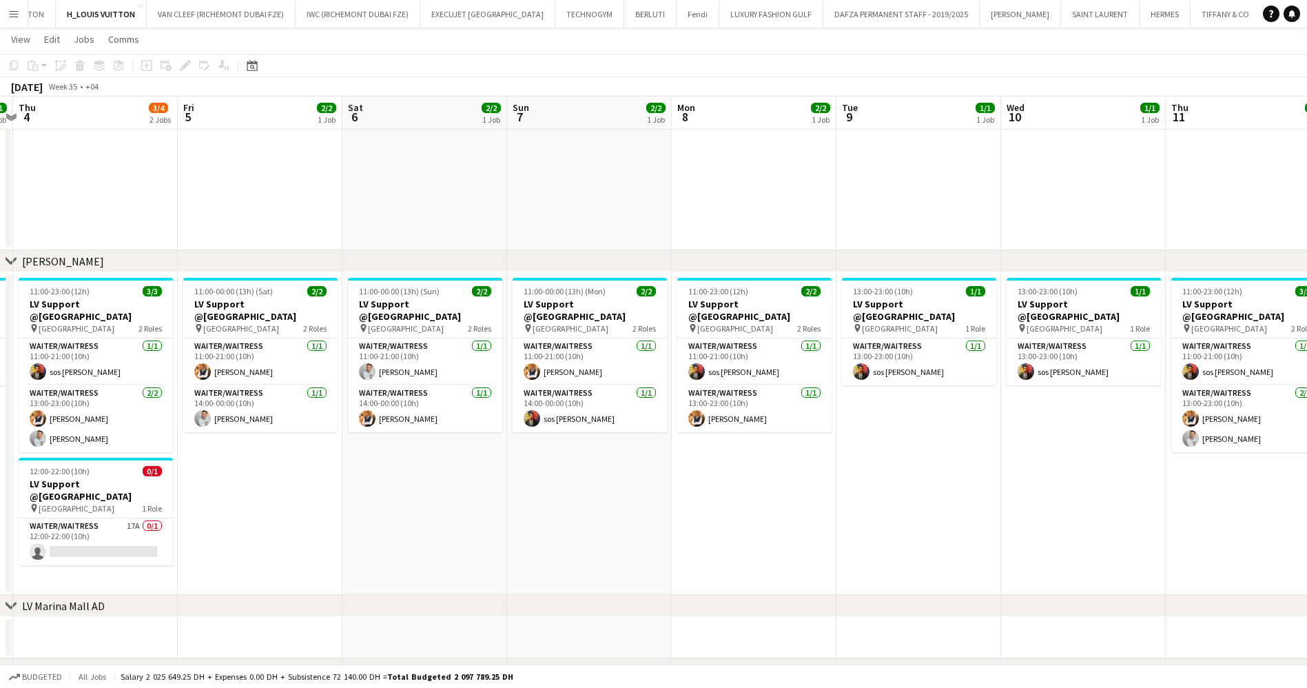
drag, startPoint x: 667, startPoint y: 451, endPoint x: 594, endPoint y: 458, distance: 73.4
click at [613, 458] on app-calendar-viewport "Mon 1 3/3 1 Job Tue 2 1/1 1 Job Wed 3 1/1 1 Job Thu 4 3/4 2 Jobs Fri 5 2/2 1 Jo…" at bounding box center [653, 212] width 1307 height 1145
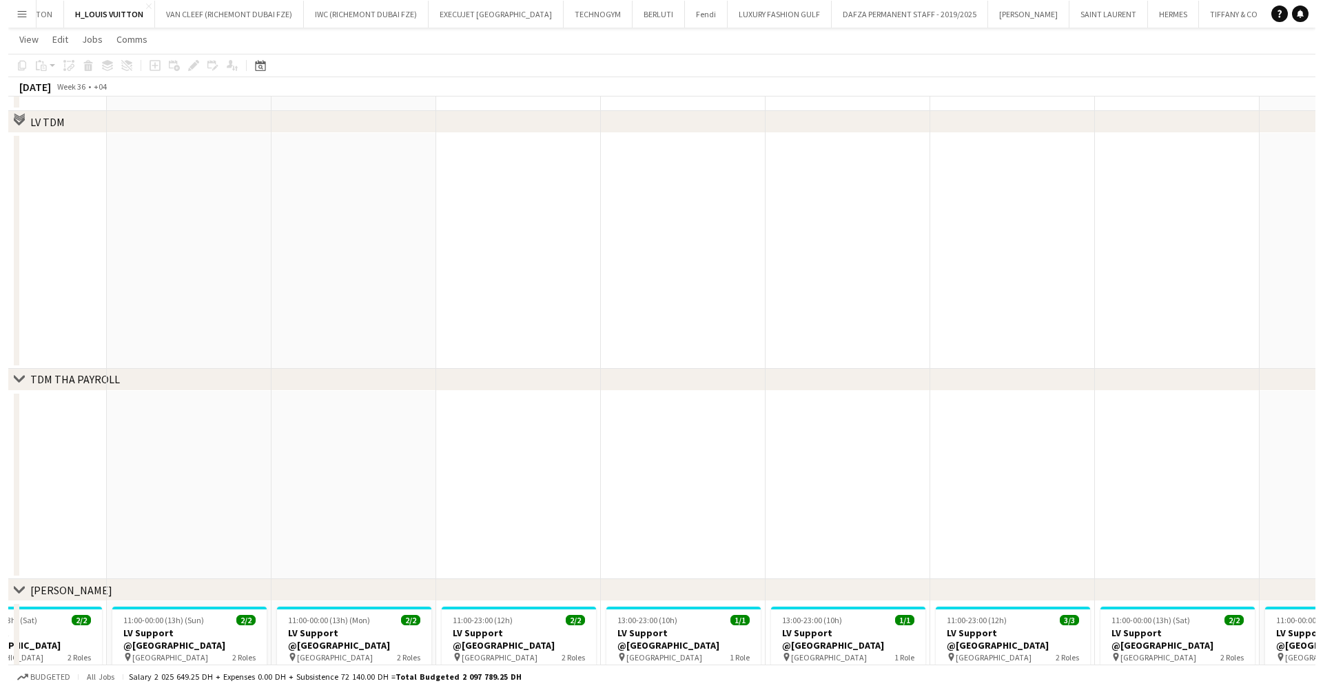
scroll to position [0, 0]
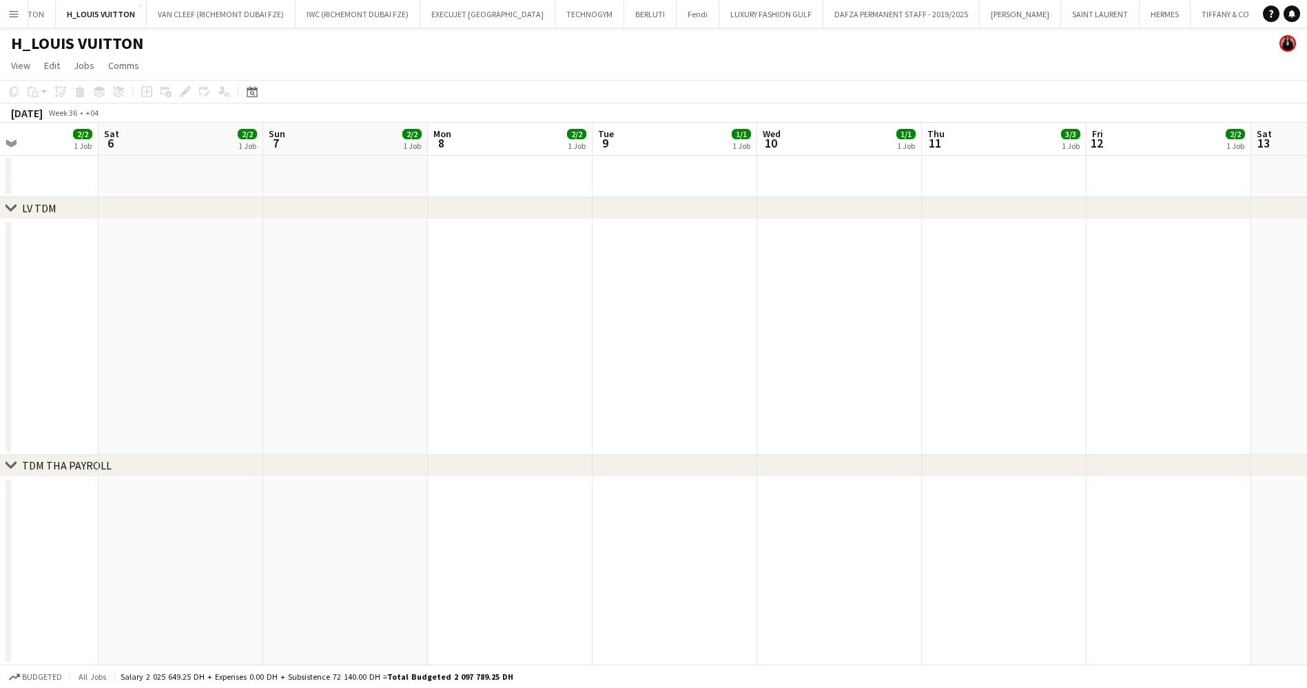
click at [21, 14] on button "Menu" at bounding box center [14, 14] width 28 height 28
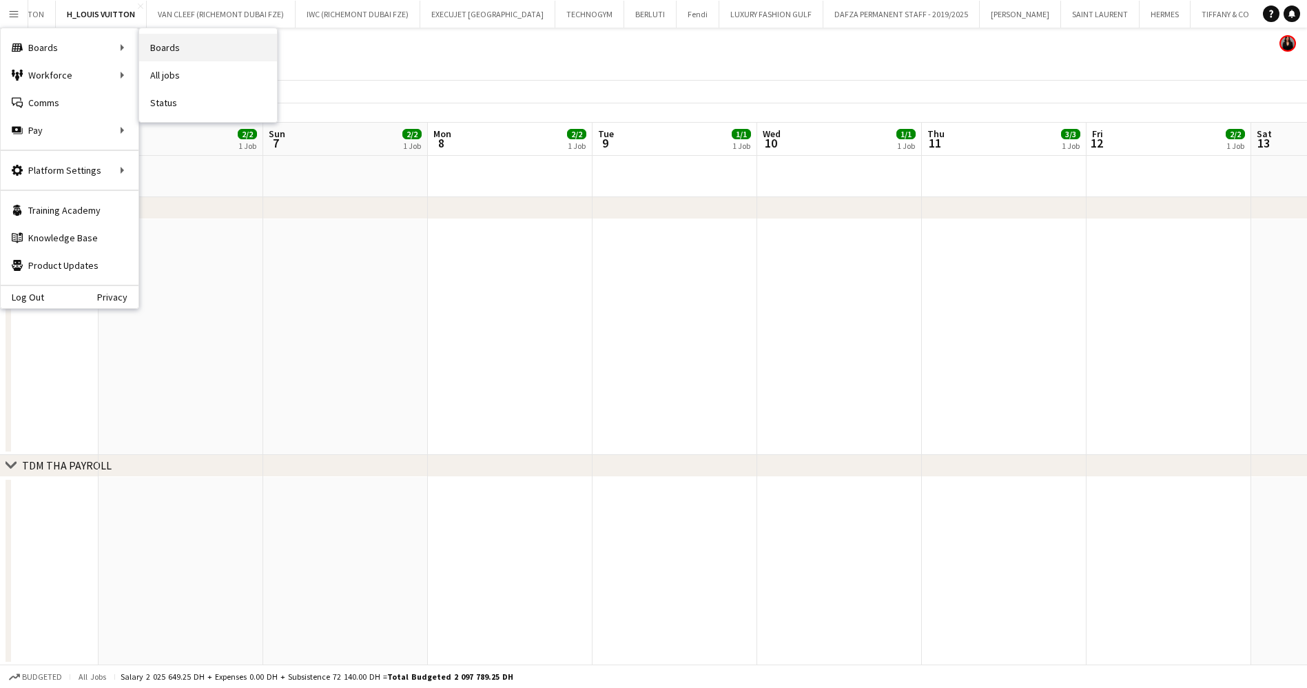
click at [163, 43] on link "Boards" at bounding box center [208, 48] width 138 height 28
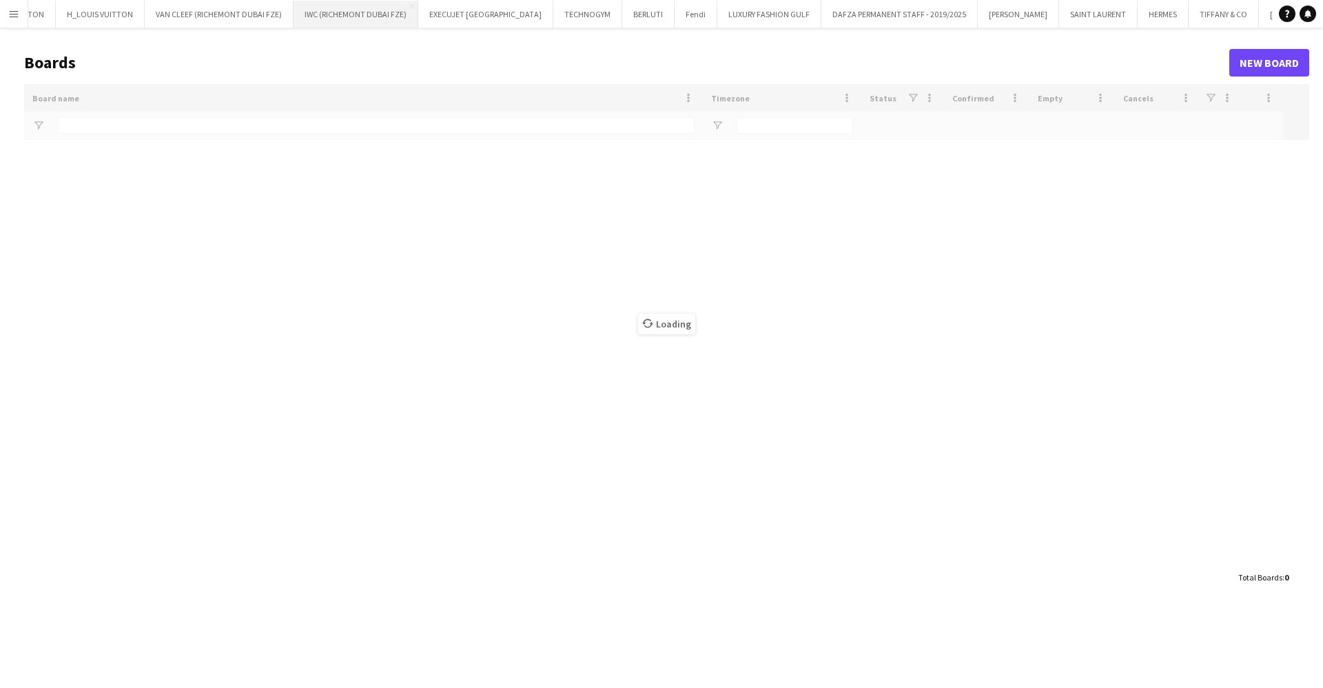
type input "******"
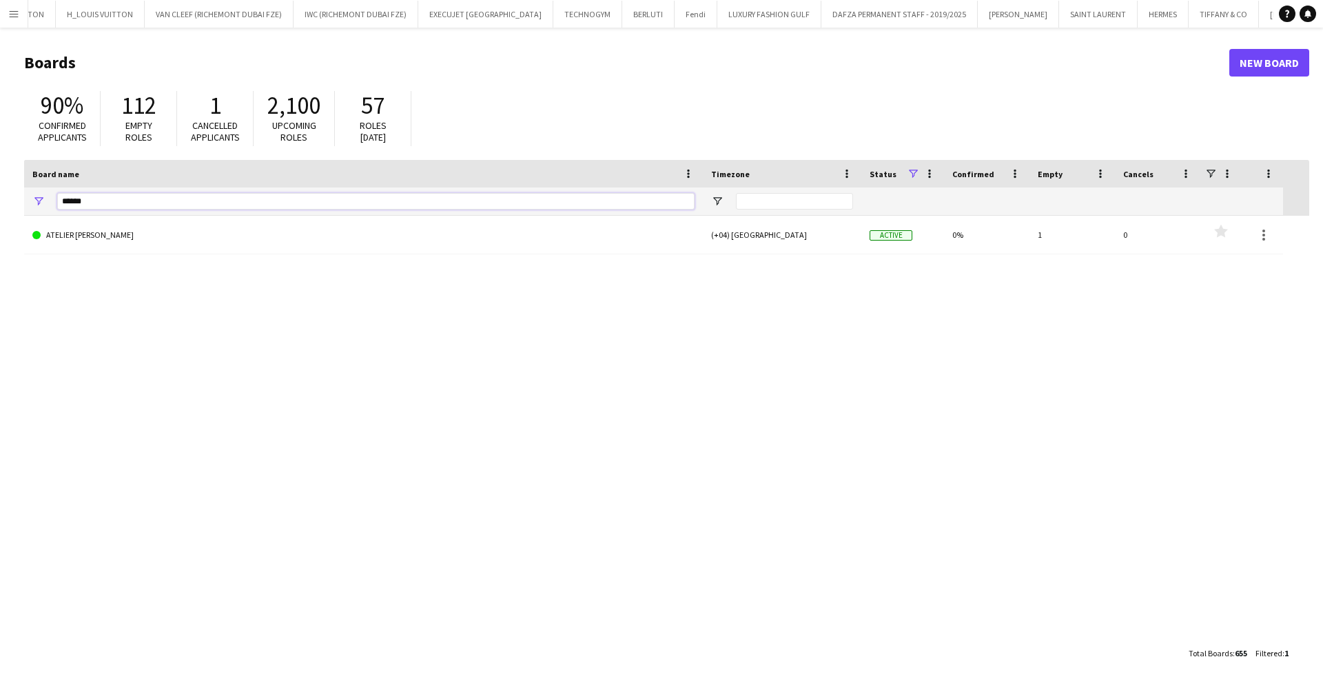
drag, startPoint x: 92, startPoint y: 209, endPoint x: 3, endPoint y: 212, distance: 88.3
click at [3, 212] on main "Boards New Board 90% Confirmed applicants 112 Empty roles 1 Cancelled applicant…" at bounding box center [661, 358] width 1323 height 660
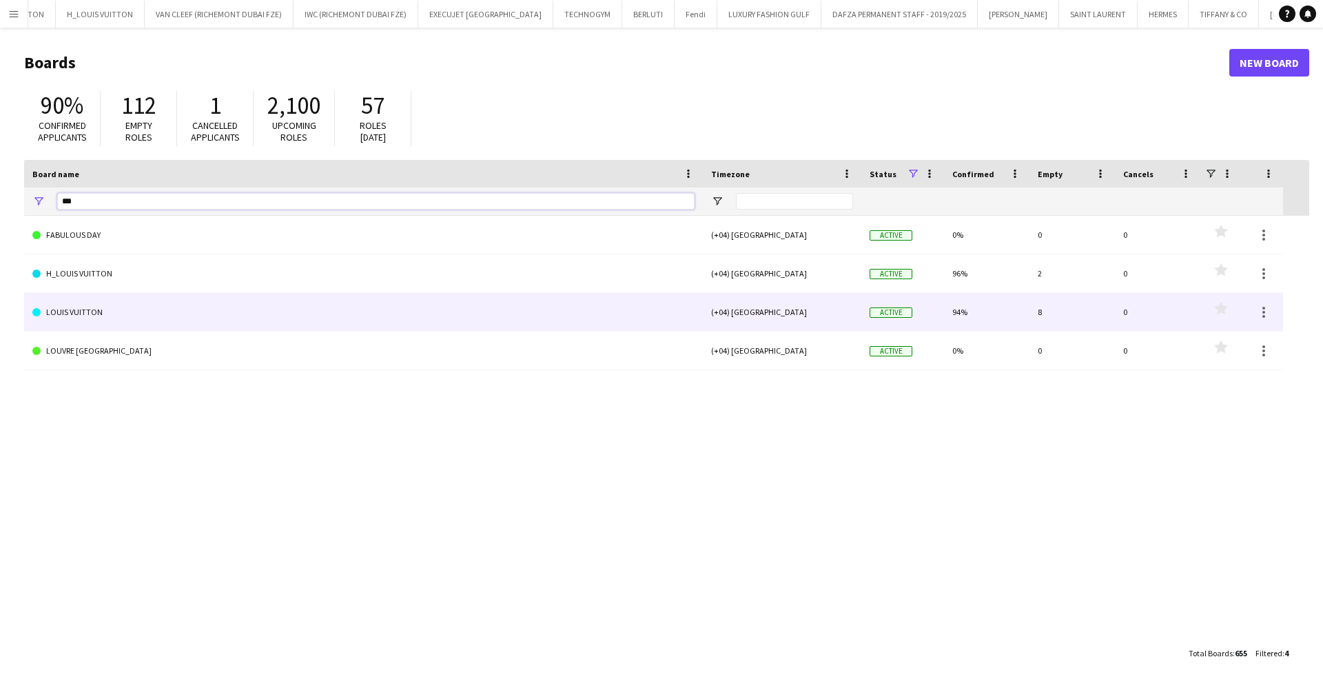
type input "***"
click at [144, 320] on link "LOUIS VUITTON" at bounding box center [363, 312] width 662 height 39
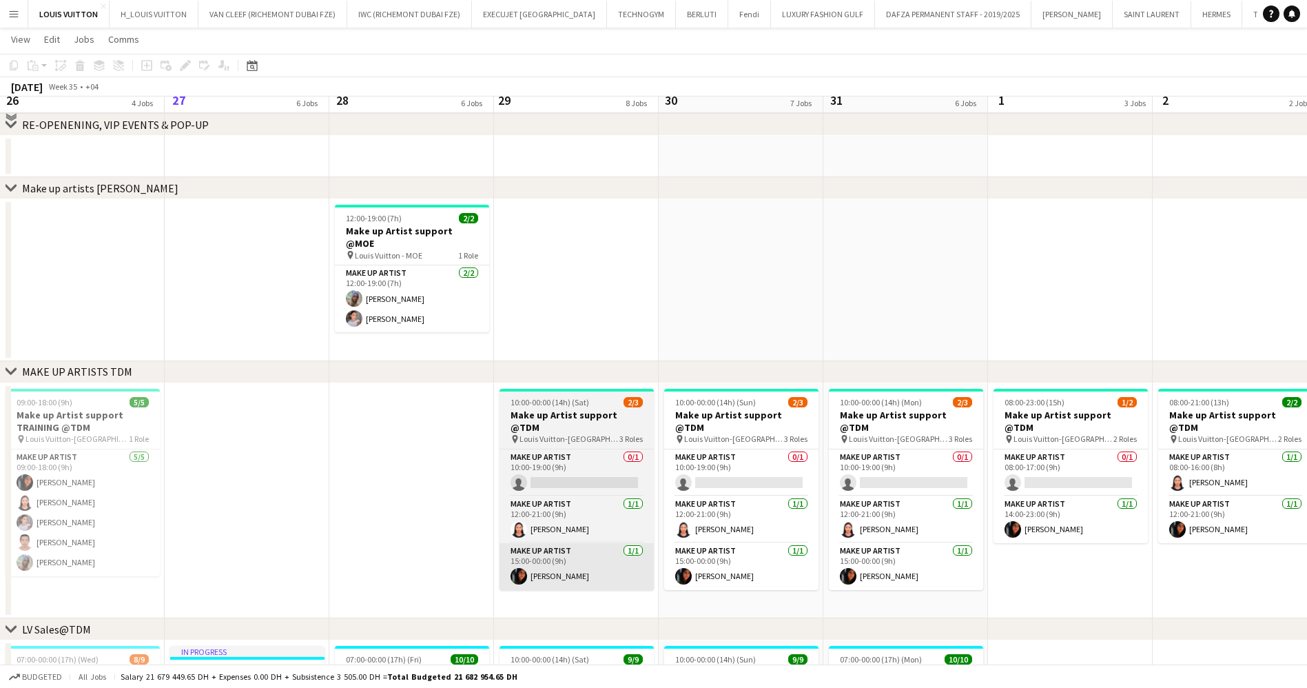
scroll to position [414, 0]
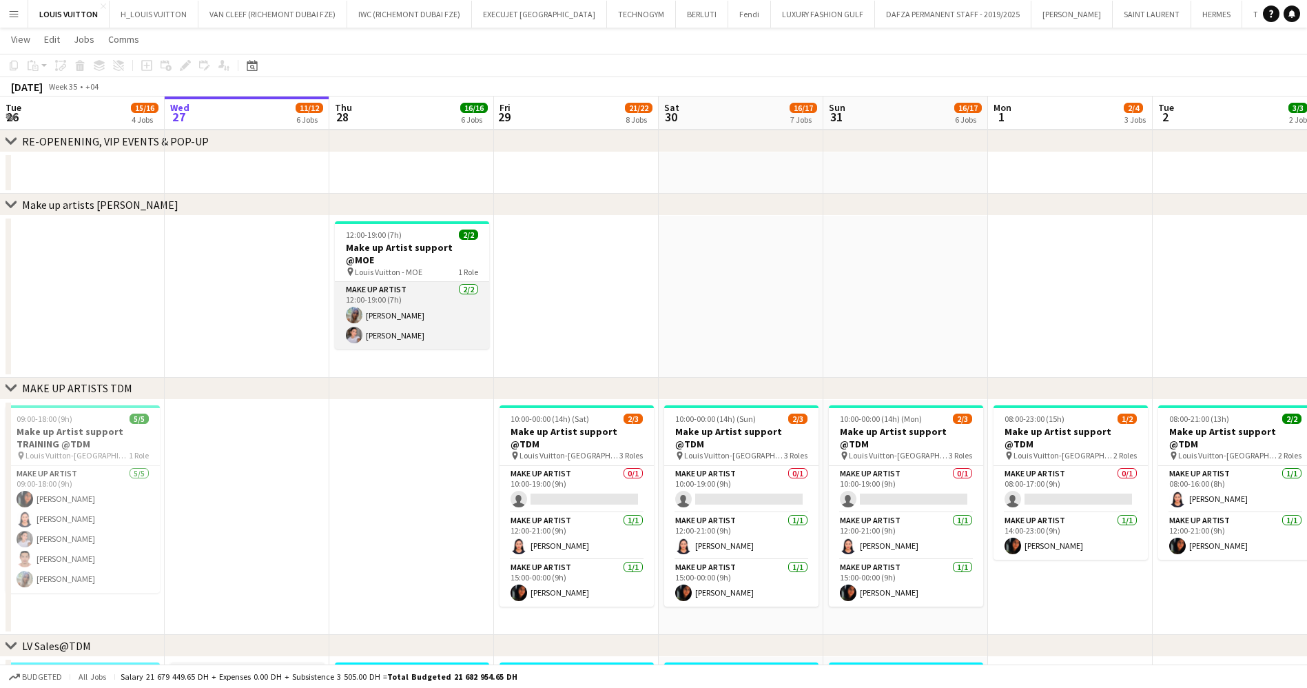
click at [427, 292] on app-card-role "Make up artist [DATE] 12:00-19:00 (7h) [PERSON_NAME] [PERSON_NAME]" at bounding box center [412, 315] width 154 height 67
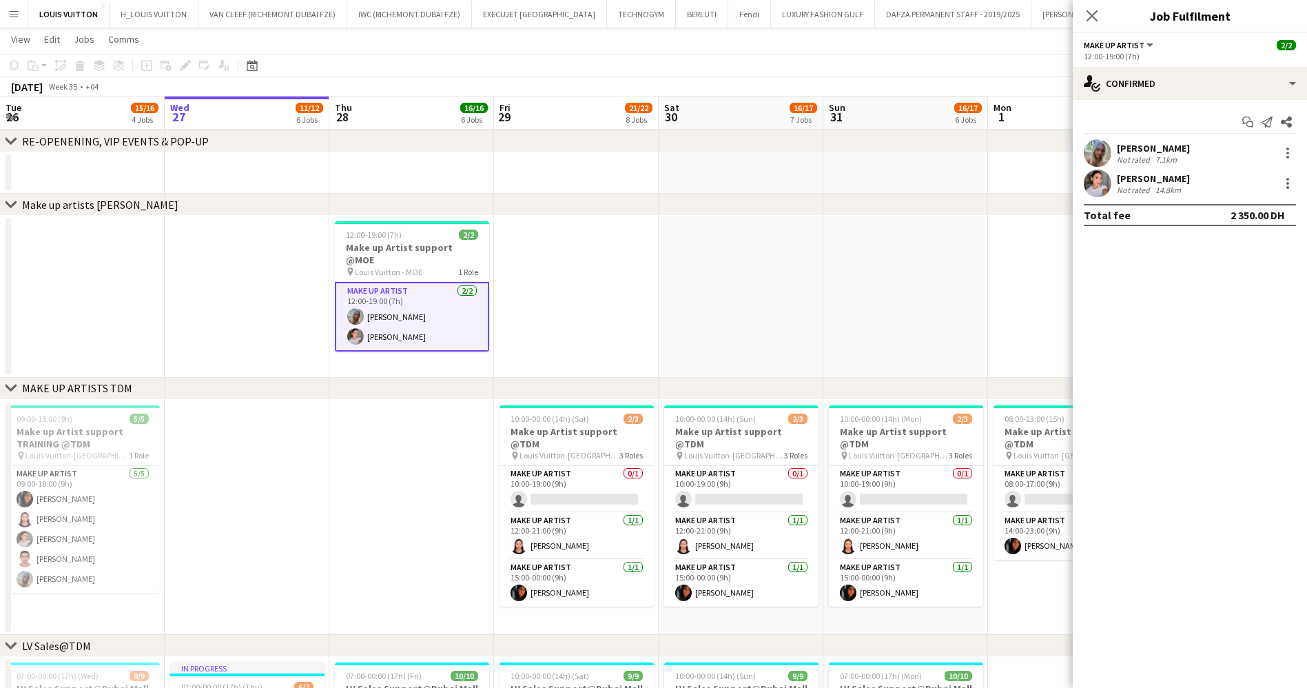
click at [1164, 151] on div "[PERSON_NAME]" at bounding box center [1153, 148] width 73 height 12
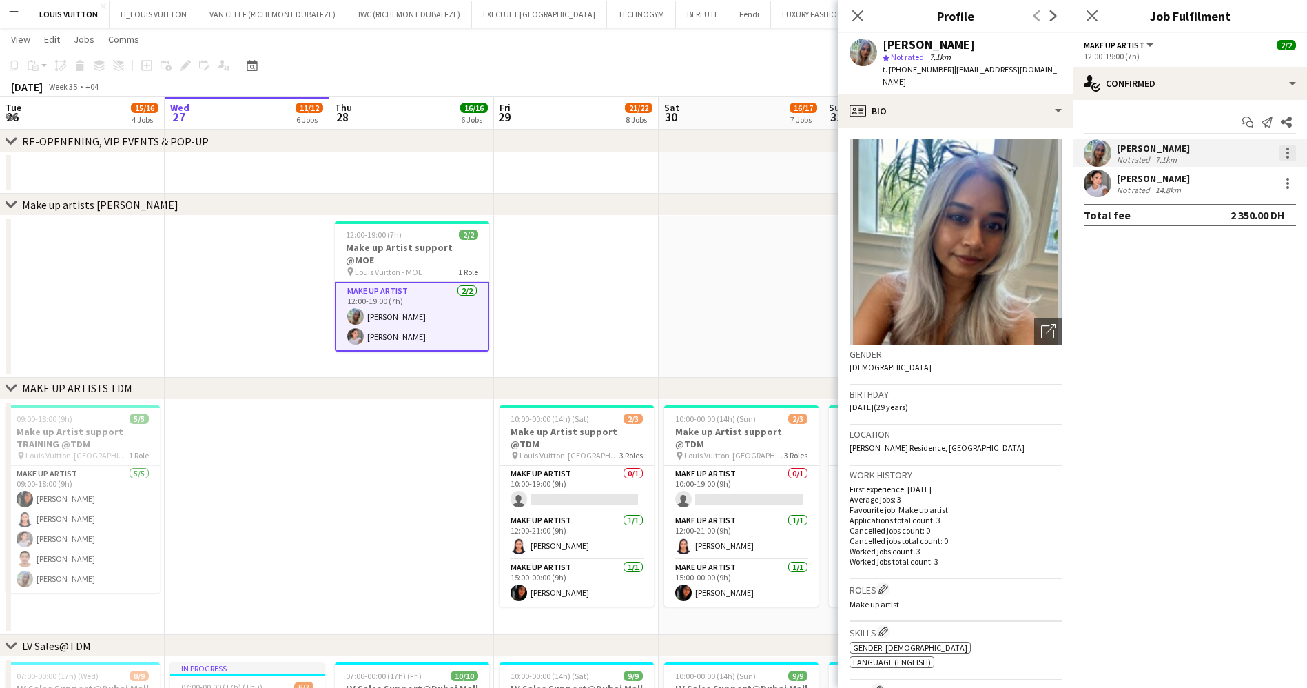
click at [1292, 148] on div at bounding box center [1288, 153] width 17 height 17
click at [1242, 180] on span "Edit fee" at bounding box center [1242, 178] width 85 height 12
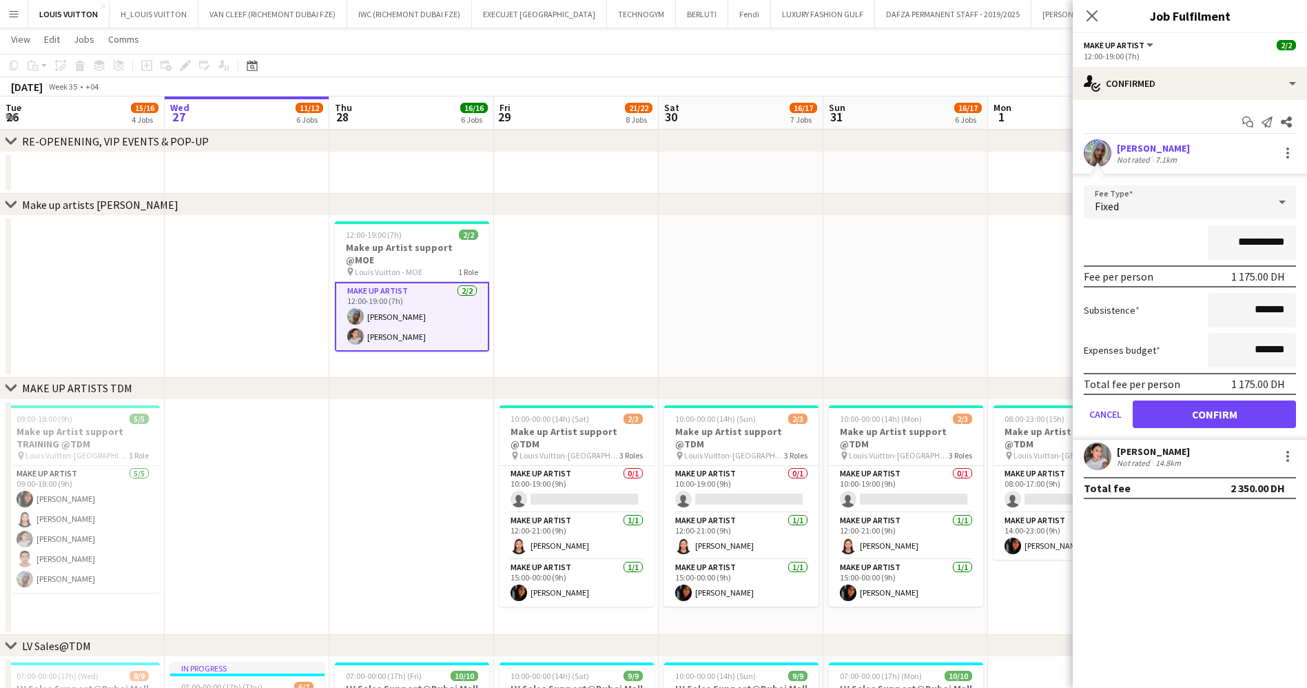
click at [942, 36] on app-page-menu "View Day view expanded Day view collapsed Month view Date picker Jump to [DATE]…" at bounding box center [653, 41] width 1307 height 26
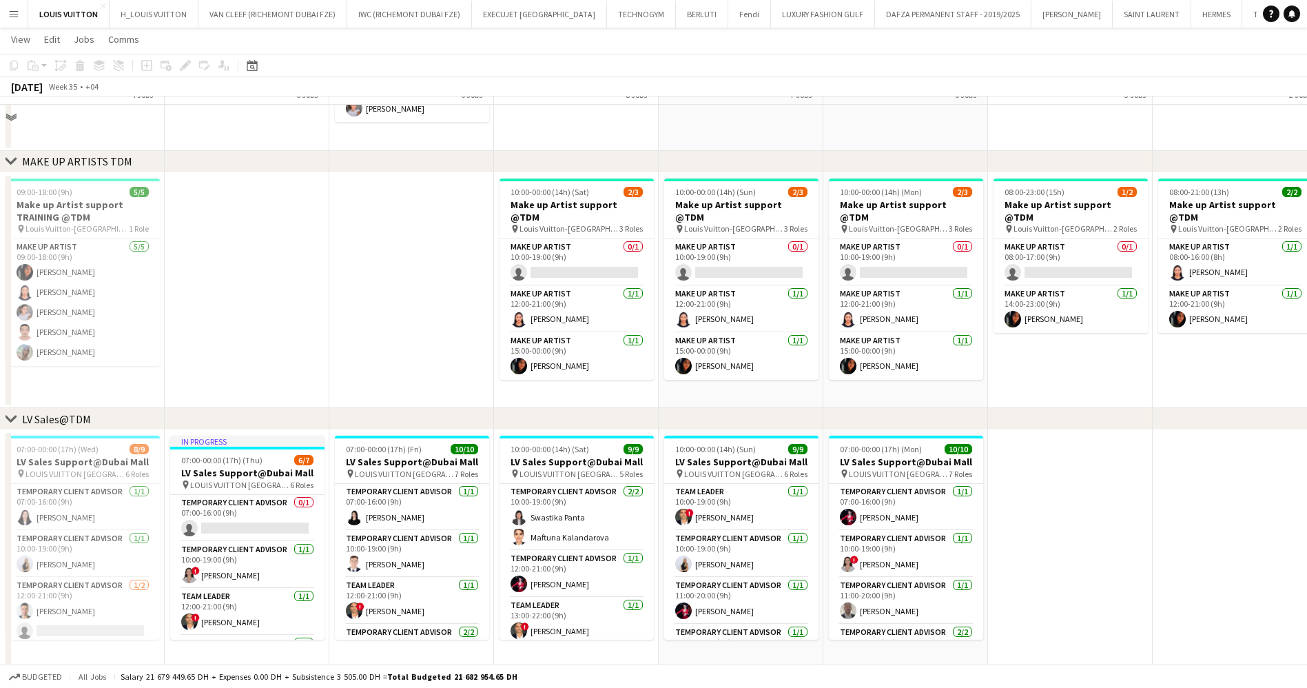
scroll to position [123, 0]
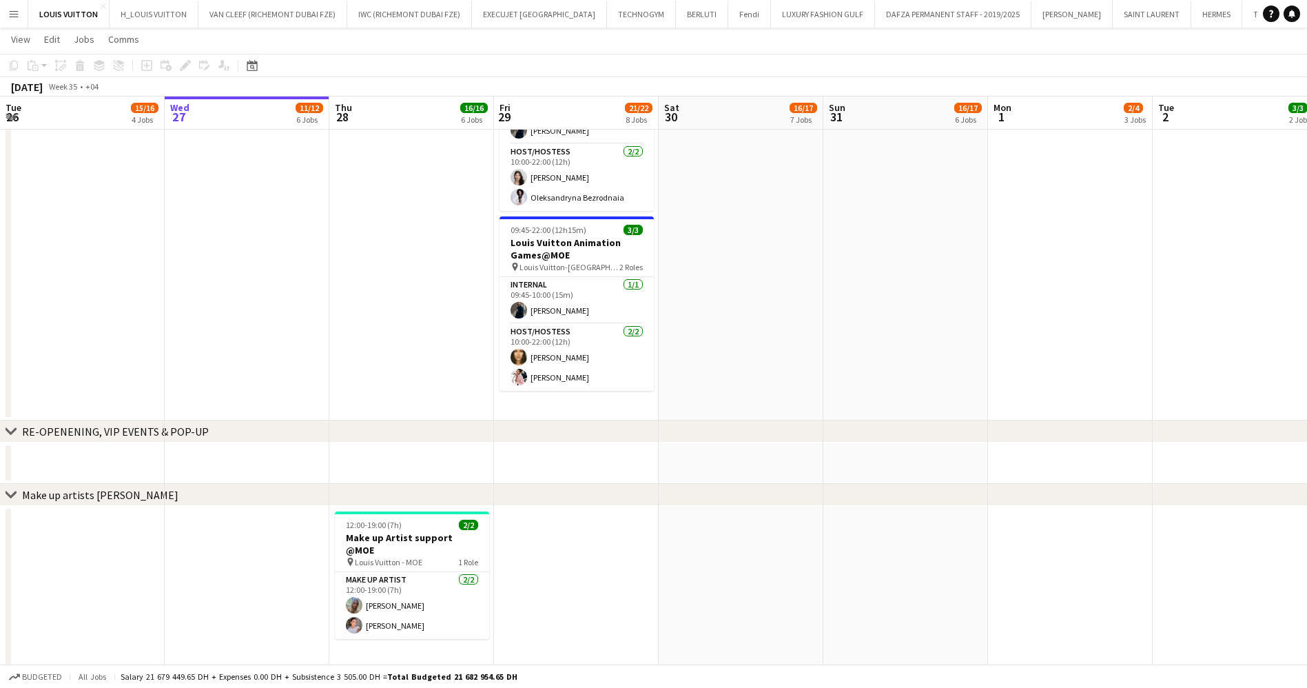
click at [14, 6] on button "Menu" at bounding box center [14, 14] width 28 height 28
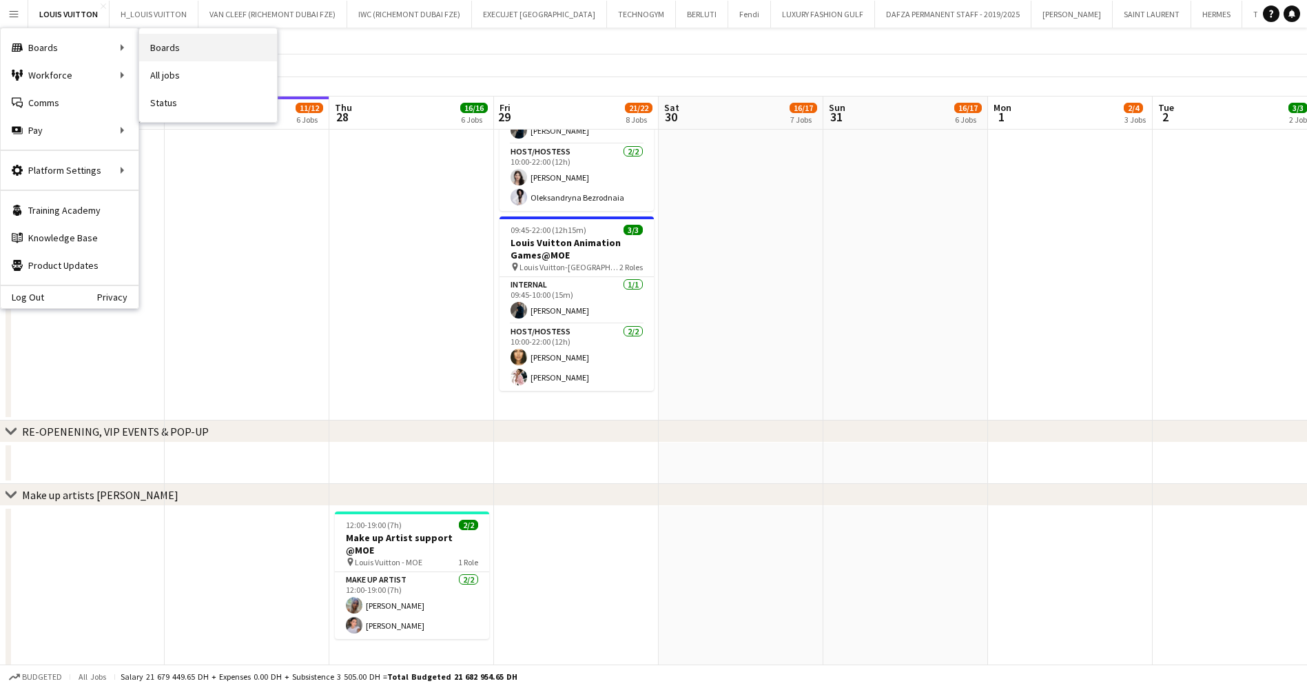
click at [185, 48] on link "Boards" at bounding box center [208, 48] width 138 height 28
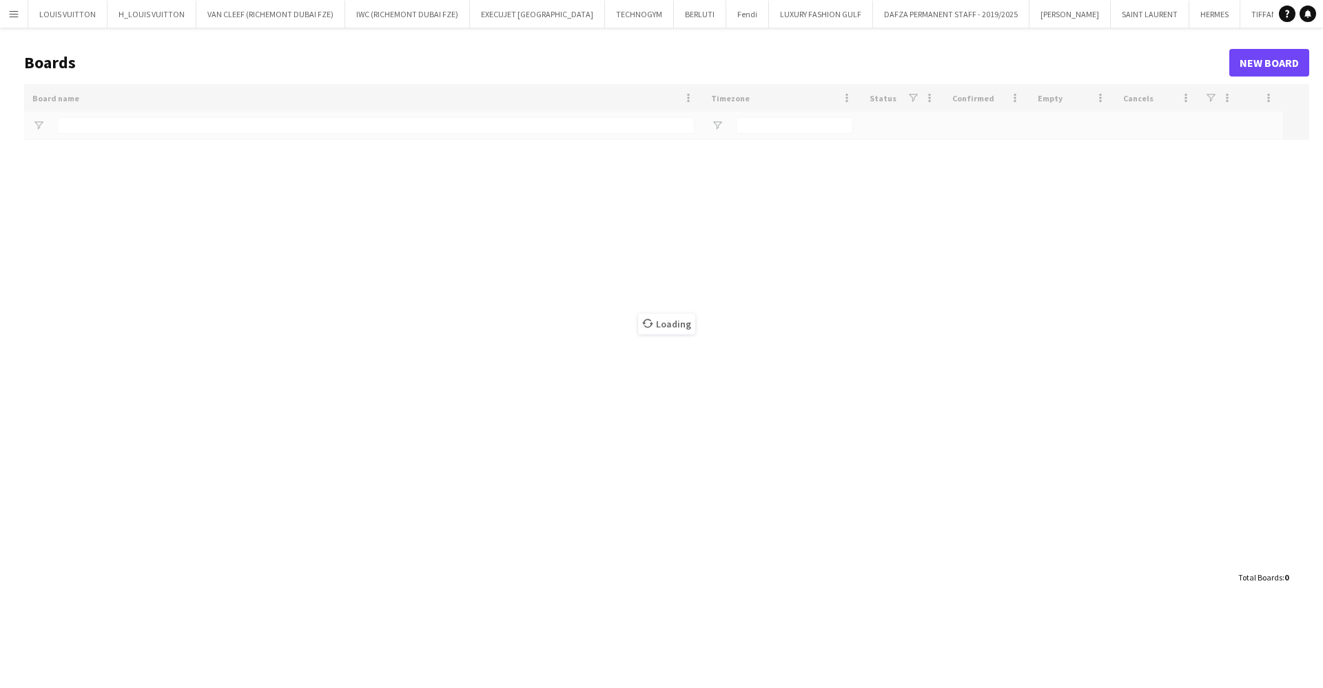
type input "***"
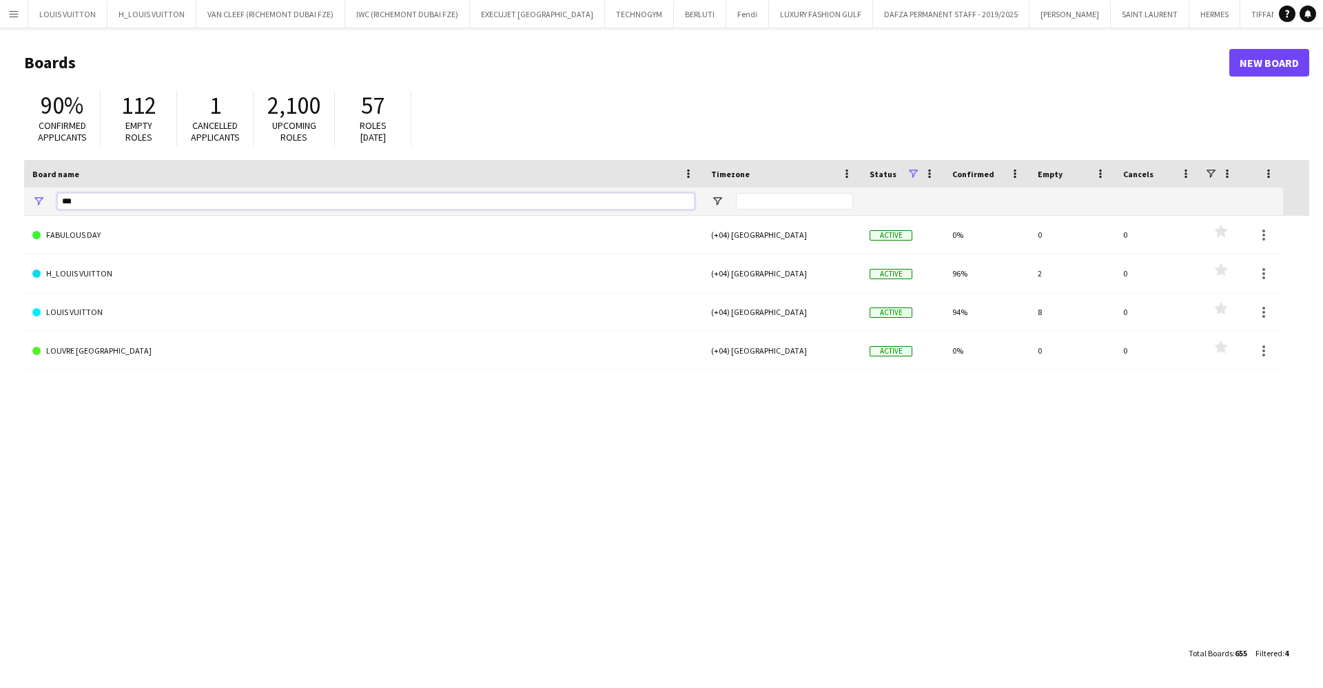
drag, startPoint x: 114, startPoint y: 203, endPoint x: 1, endPoint y: 214, distance: 113.6
click at [1, 214] on main "Boards New Board 90% Confirmed applicants 112 Empty roles 1 Cancelled applicant…" at bounding box center [661, 358] width 1323 height 660
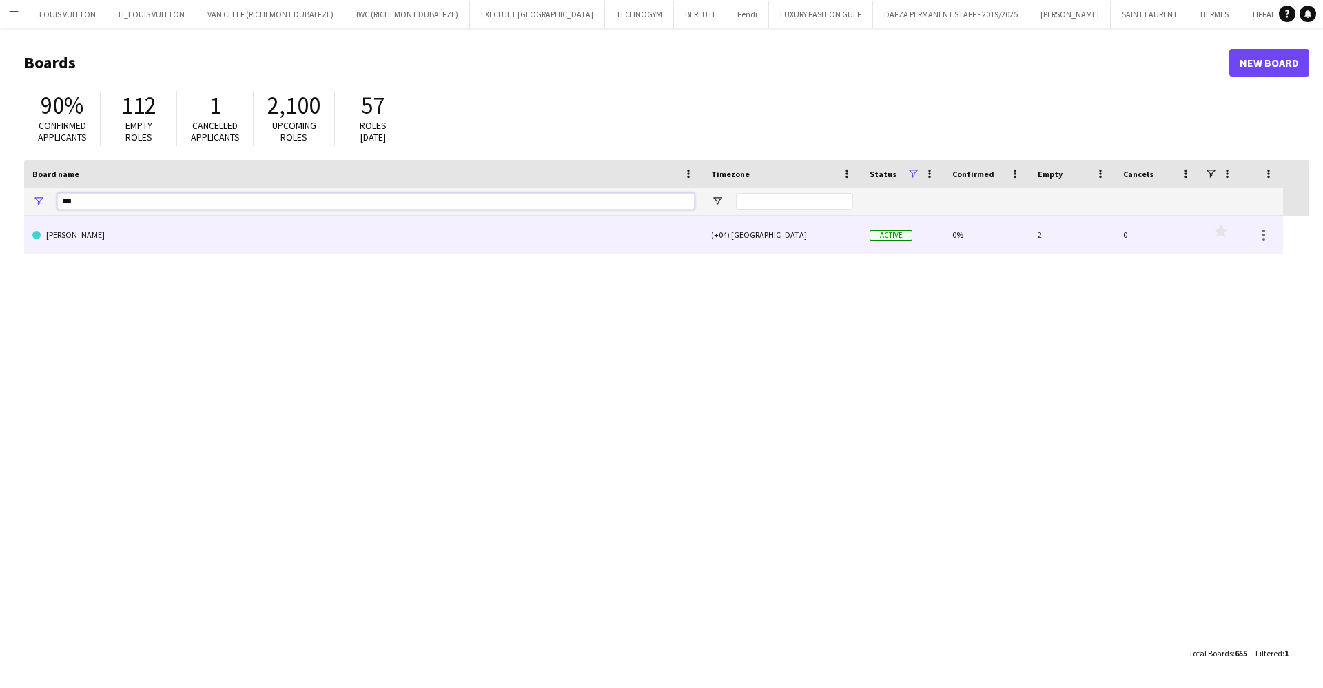
type input "***"
click at [110, 217] on link "[PERSON_NAME]" at bounding box center [363, 235] width 662 height 39
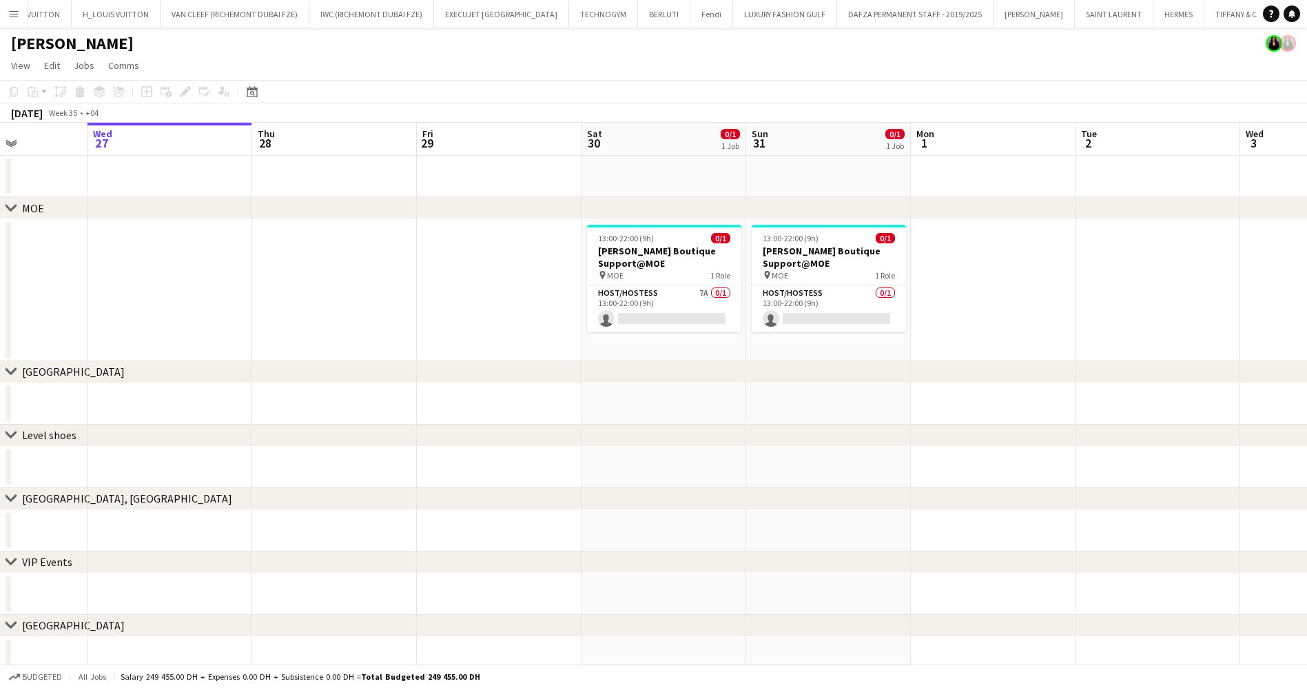
scroll to position [0, 524]
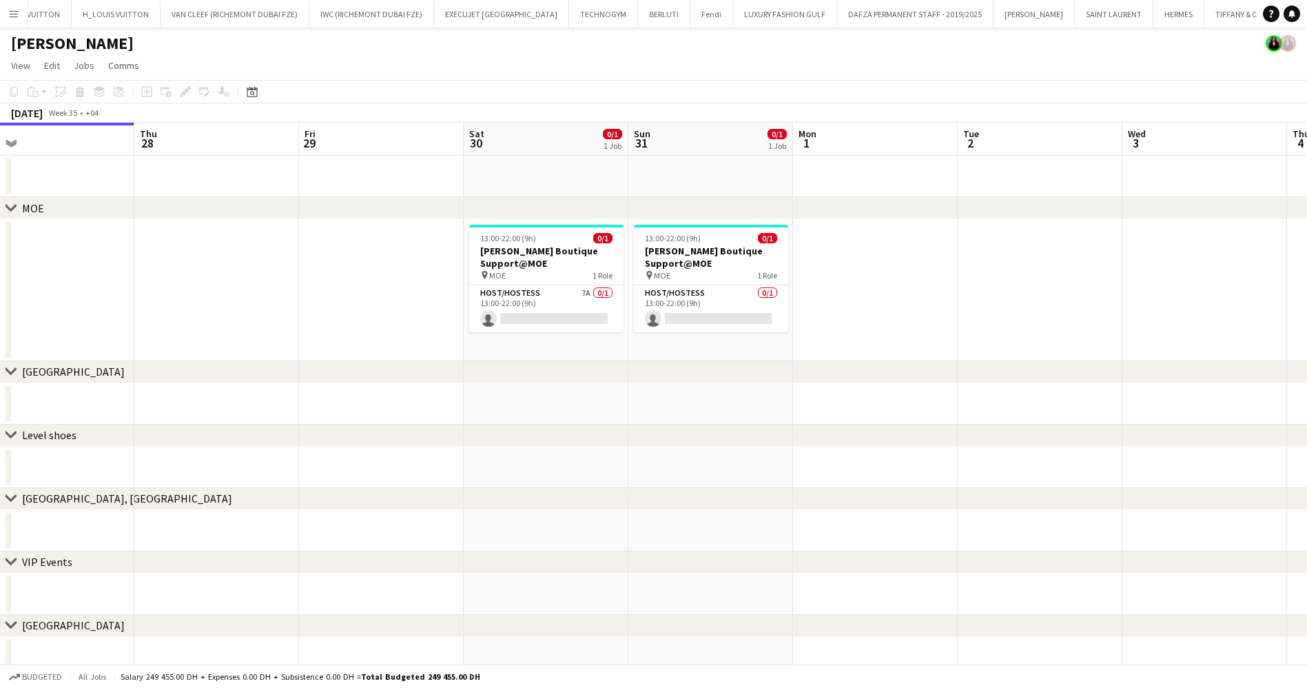
drag, startPoint x: 1069, startPoint y: 293, endPoint x: 875, endPoint y: 311, distance: 195.2
click at [875, 311] on app-calendar-viewport "Sun 24 Mon 25 Tue 26 Wed 27 Thu 28 Fri 29 Sat 30 0/1 1 Job Sun 31 0/1 1 Job Mon…" at bounding box center [653, 400] width 1307 height 555
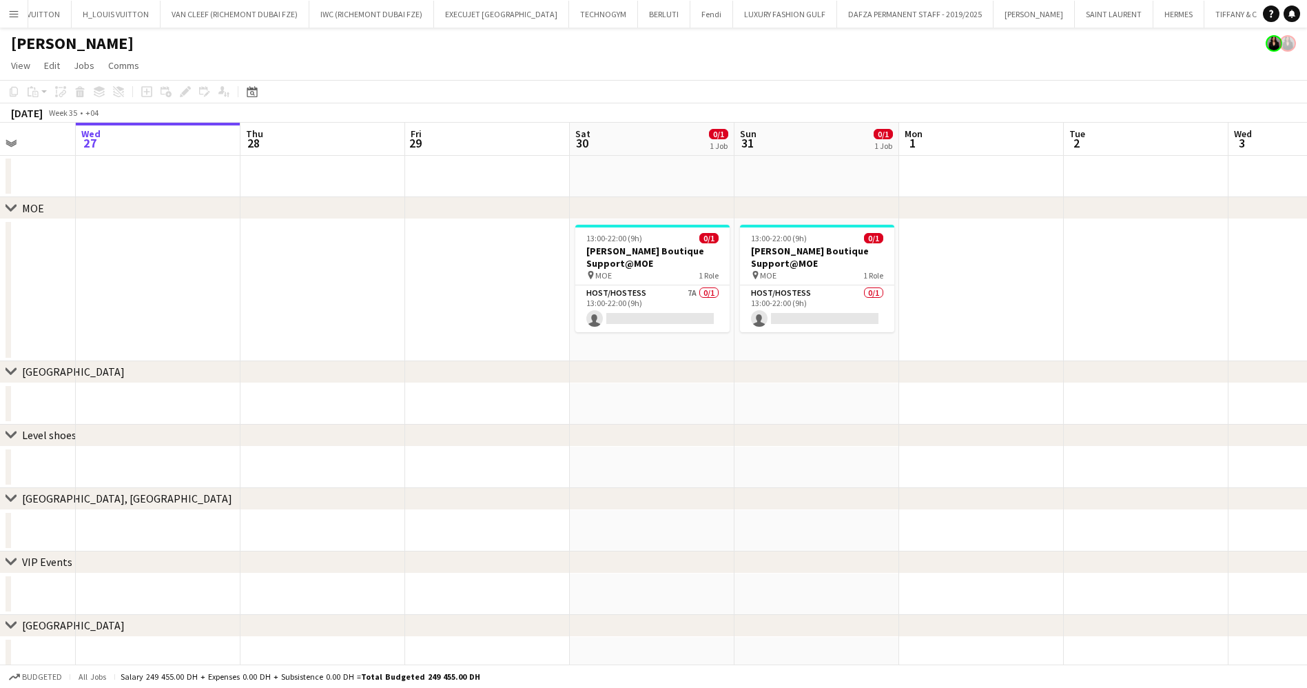
drag, startPoint x: 868, startPoint y: 313, endPoint x: 670, endPoint y: 313, distance: 198.5
click at [670, 313] on app-calendar-viewport "Sun 24 Mon 25 Tue 26 Wed 27 Thu 28 Fri 29 Sat 30 0/1 1 Job Sun 31 0/1 1 Job Mon…" at bounding box center [653, 400] width 1307 height 555
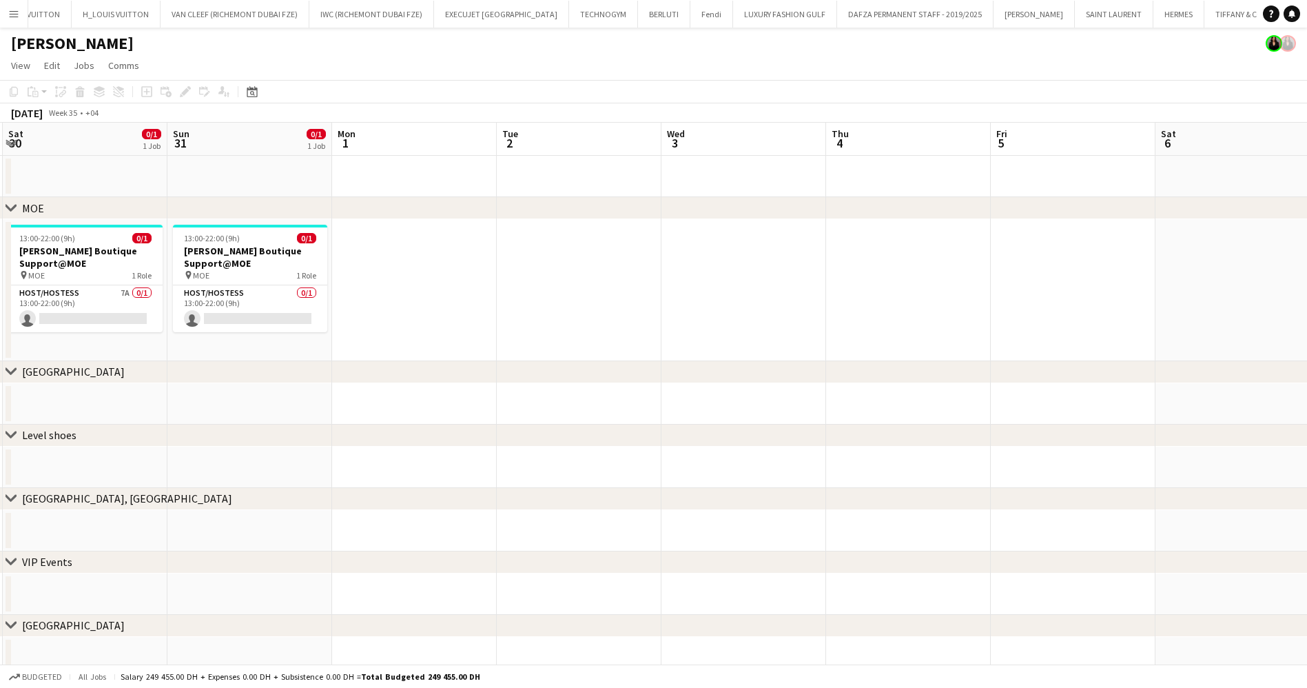
drag, startPoint x: 978, startPoint y: 303, endPoint x: 722, endPoint y: 298, distance: 256.4
click at [722, 298] on app-calendar-viewport "Wed 27 Thu 28 Fri 29 Sat 30 0/1 1 Job Sun 31 0/1 1 Job Mon 1 Tue 2 Wed 3 Thu 4 …" at bounding box center [653, 400] width 1307 height 555
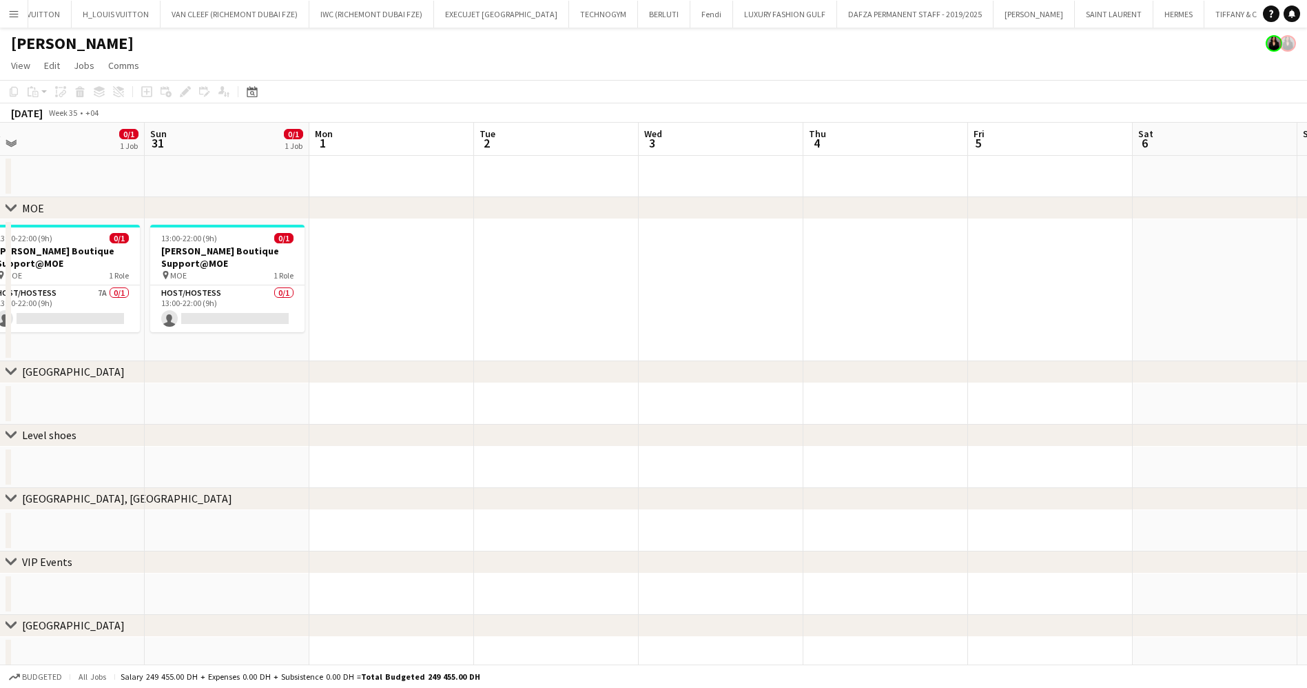
click at [706, 293] on app-calendar-viewport "Wed 27 Thu 28 Fri 29 Sat 30 0/1 1 Job Sun 31 0/1 1 Job Mon 1 Tue 2 Wed 3 Thu 4 …" at bounding box center [653, 400] width 1307 height 555
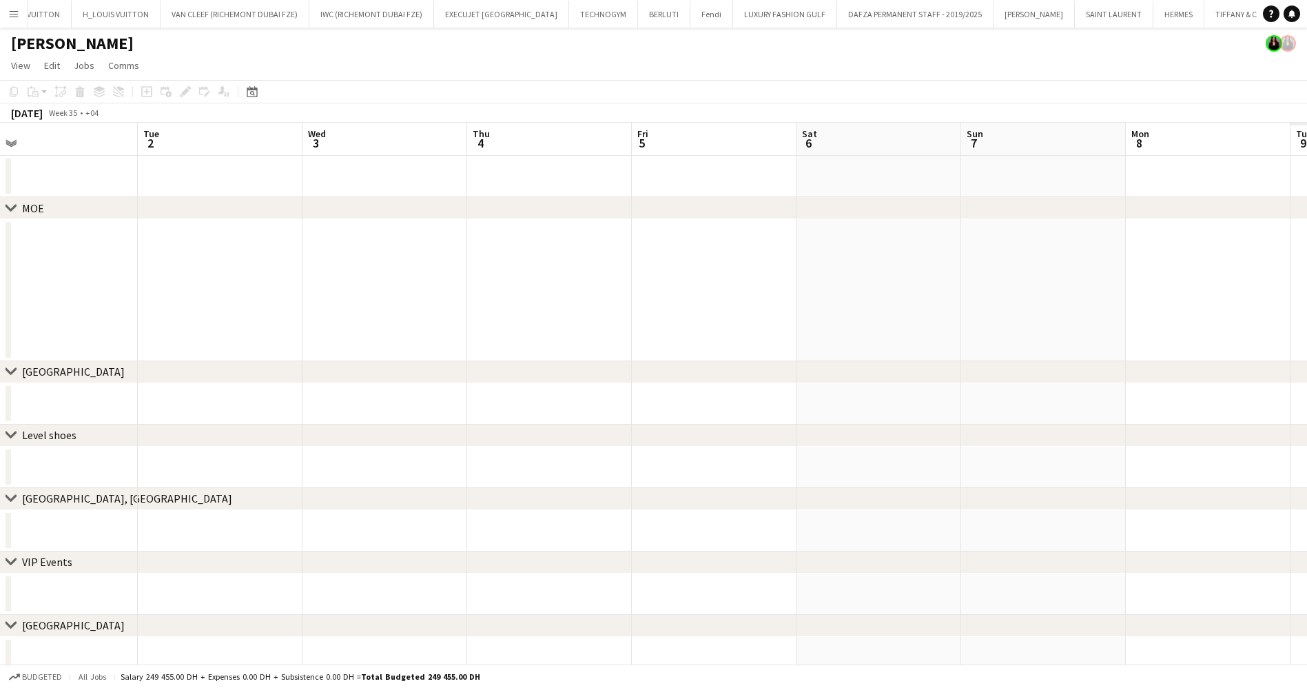
drag, startPoint x: 685, startPoint y: 315, endPoint x: 673, endPoint y: 317, distance: 11.9
click at [673, 317] on app-calendar-viewport "Fri 29 Sat 30 0/1 1 Job Sun 31 0/1 1 Job Mon 1 Tue 2 Wed 3 Thu 4 Fri 5 Sat 6 Su…" at bounding box center [653, 400] width 1307 height 555
click at [701, 305] on app-calendar-viewport "Sun 31 0/1 1 Job Mon 1 Tue 2 Wed 3 Thu 4 Fri 5 Sat 6 Sun 7 Mon 8 Tue 9 Wed 10 T…" at bounding box center [653, 400] width 1307 height 555
drag, startPoint x: 850, startPoint y: 302, endPoint x: 712, endPoint y: 306, distance: 137.9
click at [708, 306] on app-calendar-viewport "Mon 1 Tue 2 Wed 3 Thu 4 Fri 5 Sat 6 Sun 7 Mon 8 Tue 9 Wed 10 Thu 11 Fri 12 Sat …" at bounding box center [653, 400] width 1307 height 555
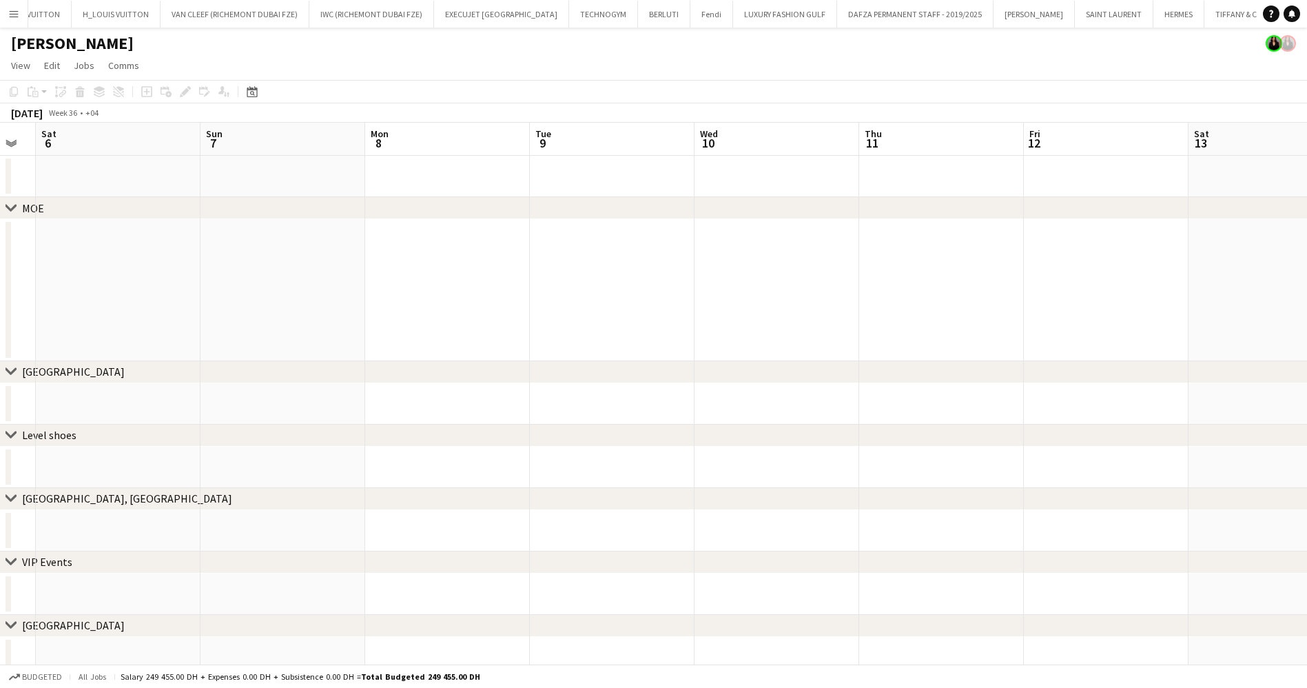
drag, startPoint x: 948, startPoint y: 294, endPoint x: 640, endPoint y: 291, distance: 308.1
click at [642, 291] on app-calendar-viewport "Wed 3 Thu 4 Fri 5 Sat 6 Sun 7 Mon 8 Tue 9 Wed 10 Thu 11 Fri 12 Sat 13 Sun 14 Mo…" at bounding box center [653, 400] width 1307 height 555
drag, startPoint x: 1014, startPoint y: 269, endPoint x: 298, endPoint y: 254, distance: 716.9
click at [298, 254] on app-calendar-viewport "Tue 9 Wed 10 Thu 11 Fri 12 Sat 13 Sun 14 Mon 15 Tue 16 Wed 17 Thu 18 Fri 19 Sat…" at bounding box center [653, 400] width 1307 height 555
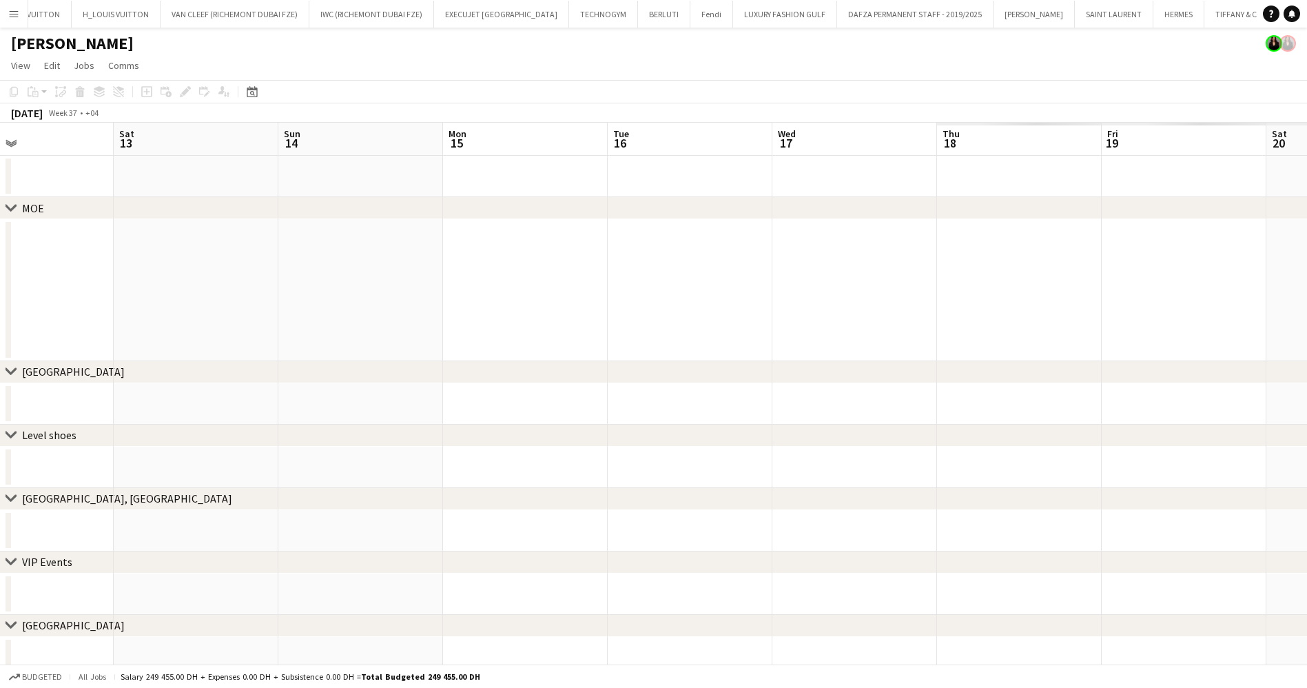
scroll to position [0, 418]
drag, startPoint x: 400, startPoint y: 305, endPoint x: 1323, endPoint y: 291, distance: 922.9
click at [1307, 291] on html "Menu Boards Boards Boards All jobs Status Workforce Workforce My Workforce Recr…" at bounding box center [653, 351] width 1307 height 702
drag, startPoint x: 829, startPoint y: 285, endPoint x: 615, endPoint y: 294, distance: 213.9
click at [979, 285] on app-calendar-viewport "Fri 5 Sat 6 Sun 7 Mon 8 Tue 9 Wed 10 Thu 11 Fri 12 Sat 13 Sun 14 Mon 15 Tue 16 …" at bounding box center [653, 400] width 1307 height 555
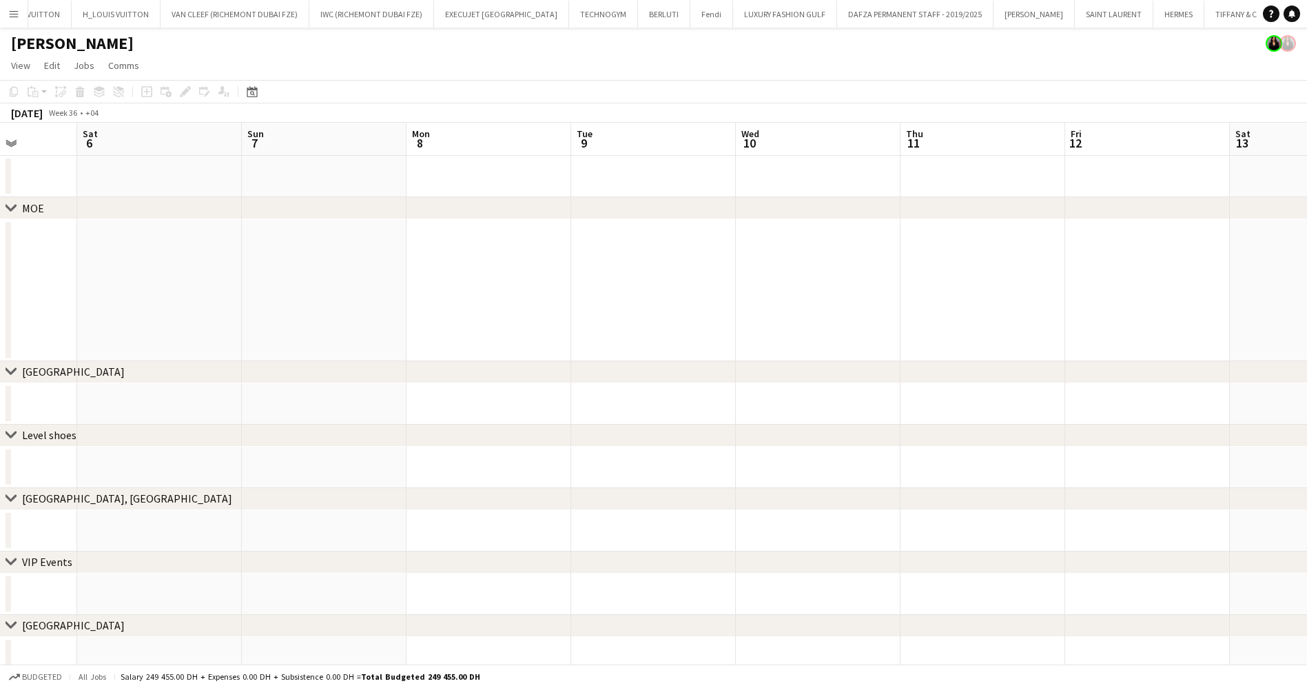
drag, startPoint x: 564, startPoint y: 296, endPoint x: 866, endPoint y: 312, distance: 302.3
click at [1127, 285] on app-calendar-viewport "Wed 3 Thu 4 Fri 5 Sat 6 Sun 7 Mon 8 Tue 9 Wed 10 Thu 11 Fri 12 Sat 13 Sun 14 Mo…" at bounding box center [653, 400] width 1307 height 555
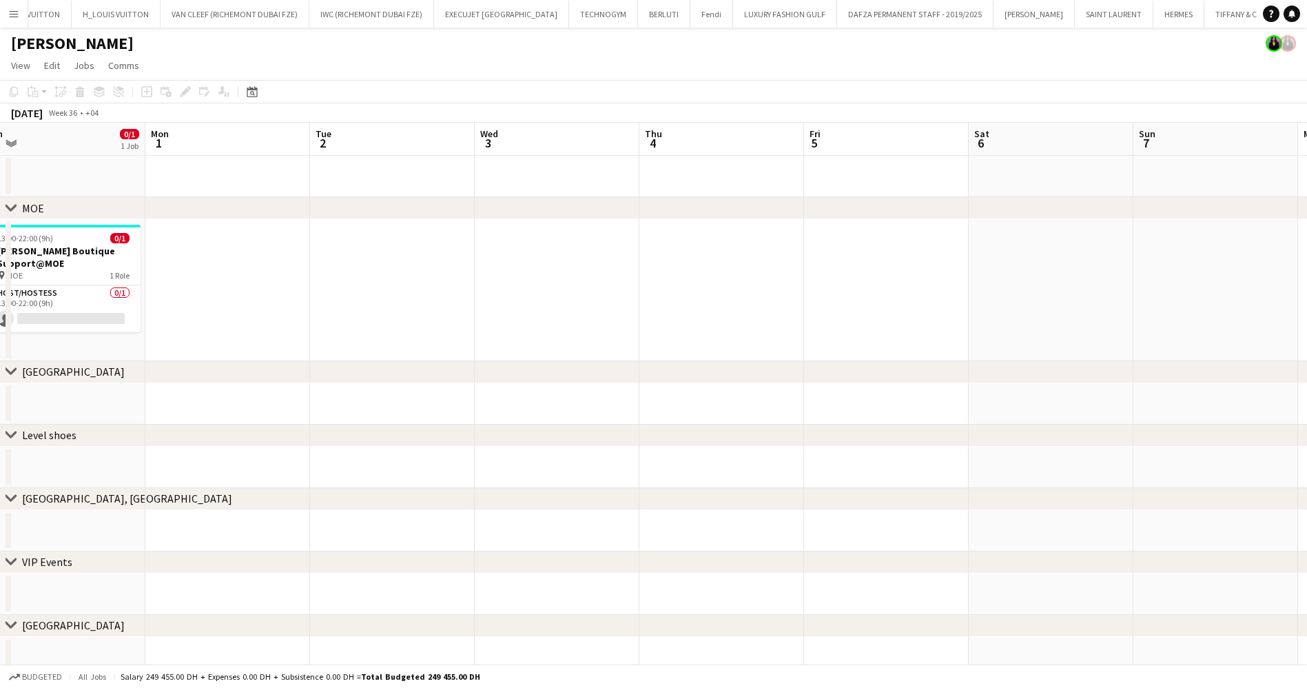
drag, startPoint x: 787, startPoint y: 303, endPoint x: 1121, endPoint y: 296, distance: 333.6
click at [1108, 296] on app-calendar-viewport "Fri 29 Sat 30 0/1 1 Job Sun 31 0/1 1 Job Mon 1 Tue 2 Wed 3 Thu 4 Fri 5 Sat 6 Su…" at bounding box center [653, 400] width 1307 height 555
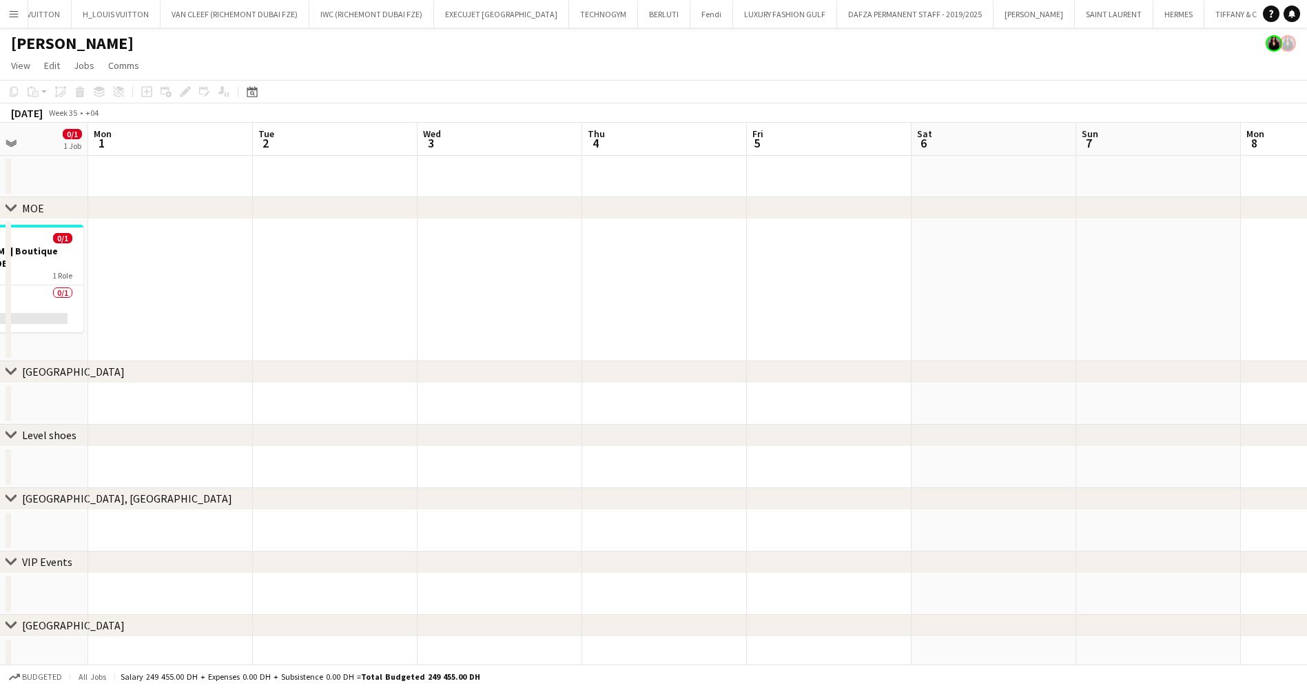
drag, startPoint x: 511, startPoint y: 285, endPoint x: 984, endPoint y: 285, distance: 473.5
click at [978, 284] on app-calendar-viewport "Fri 29 Sat 30 0/1 1 Job Sun 31 0/1 1 Job Mon 1 Tue 2 Wed 3 Thu 4 Fri 5 Sat 6 Su…" at bounding box center [653, 400] width 1307 height 555
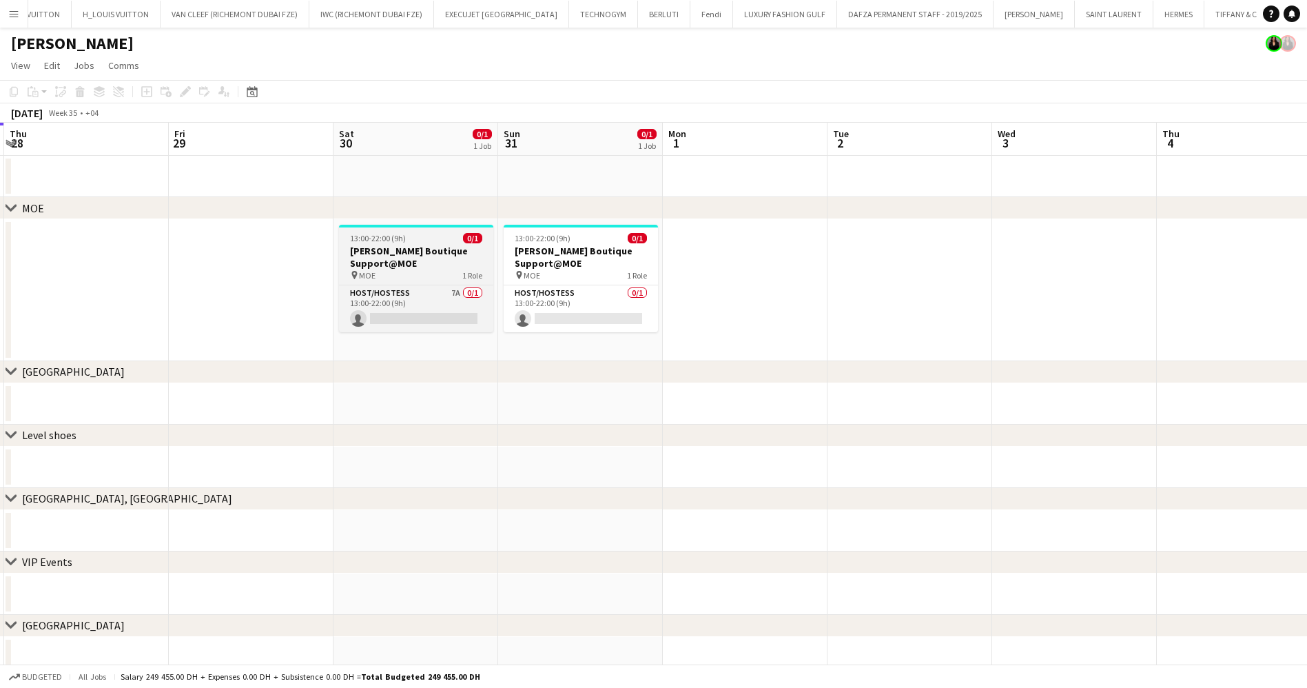
click at [366, 243] on span "13:00-22:00 (9h)" at bounding box center [378, 238] width 56 height 10
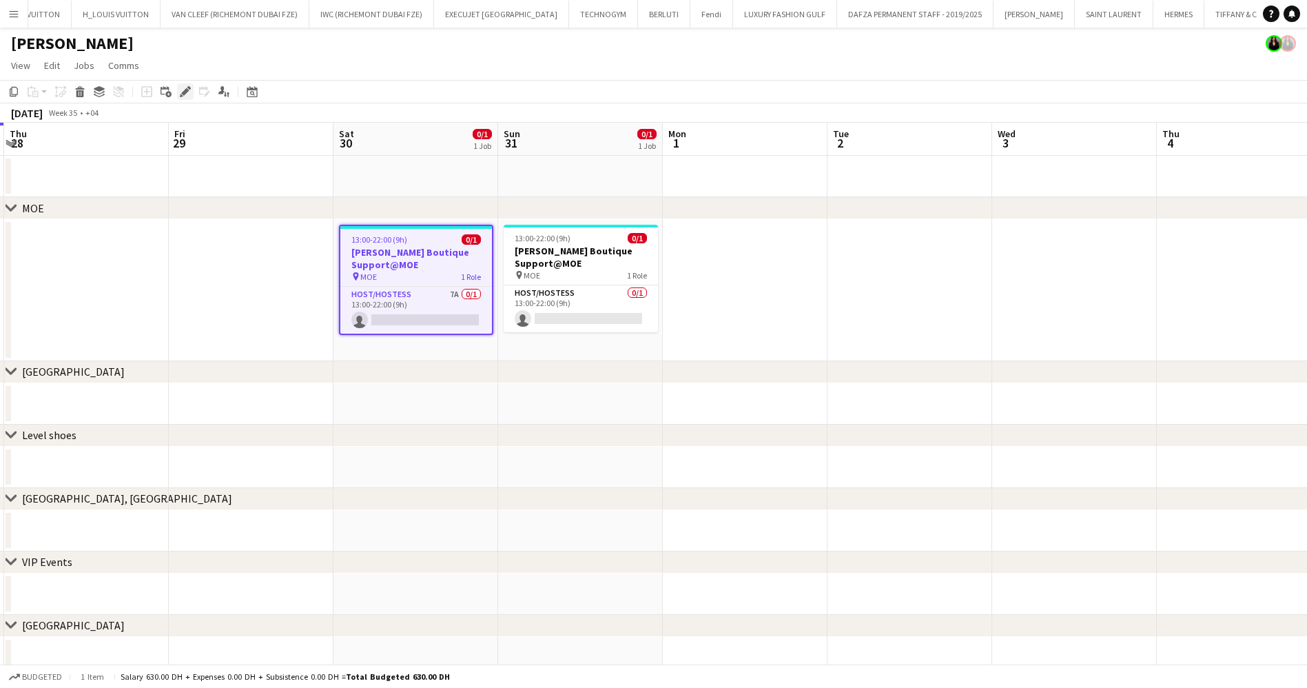
click at [182, 94] on icon "Edit" at bounding box center [185, 91] width 11 height 11
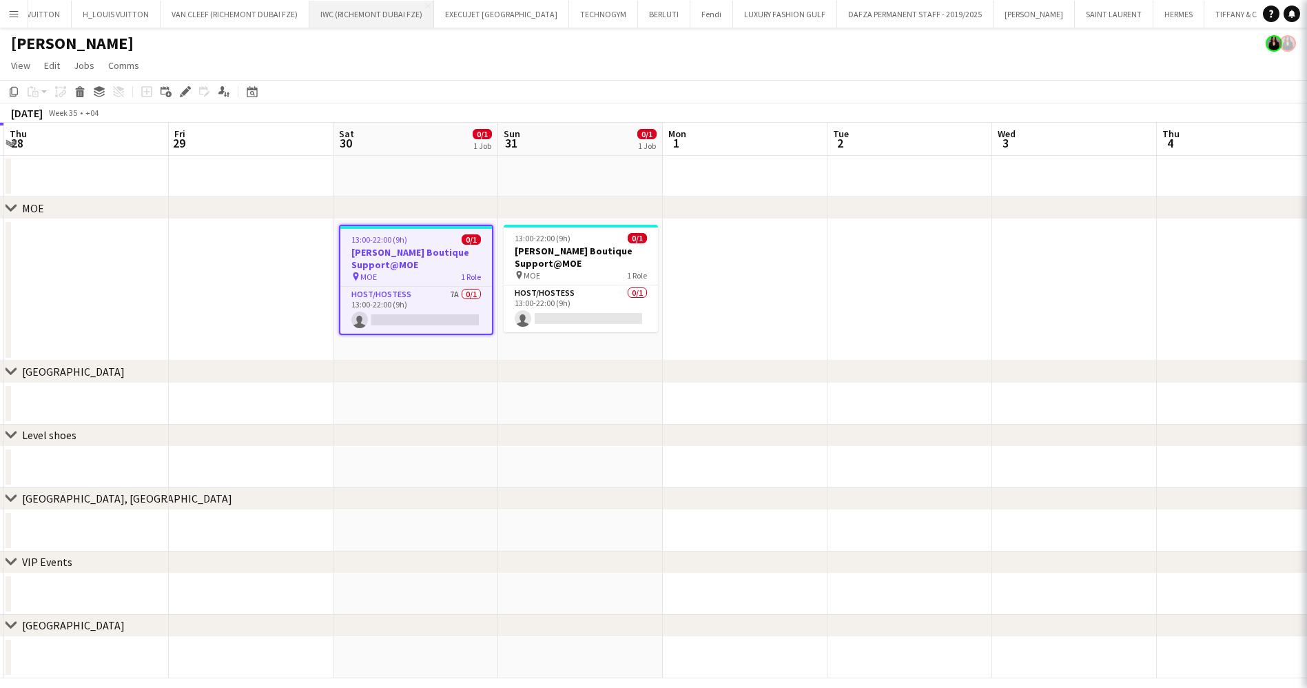
type input "**********"
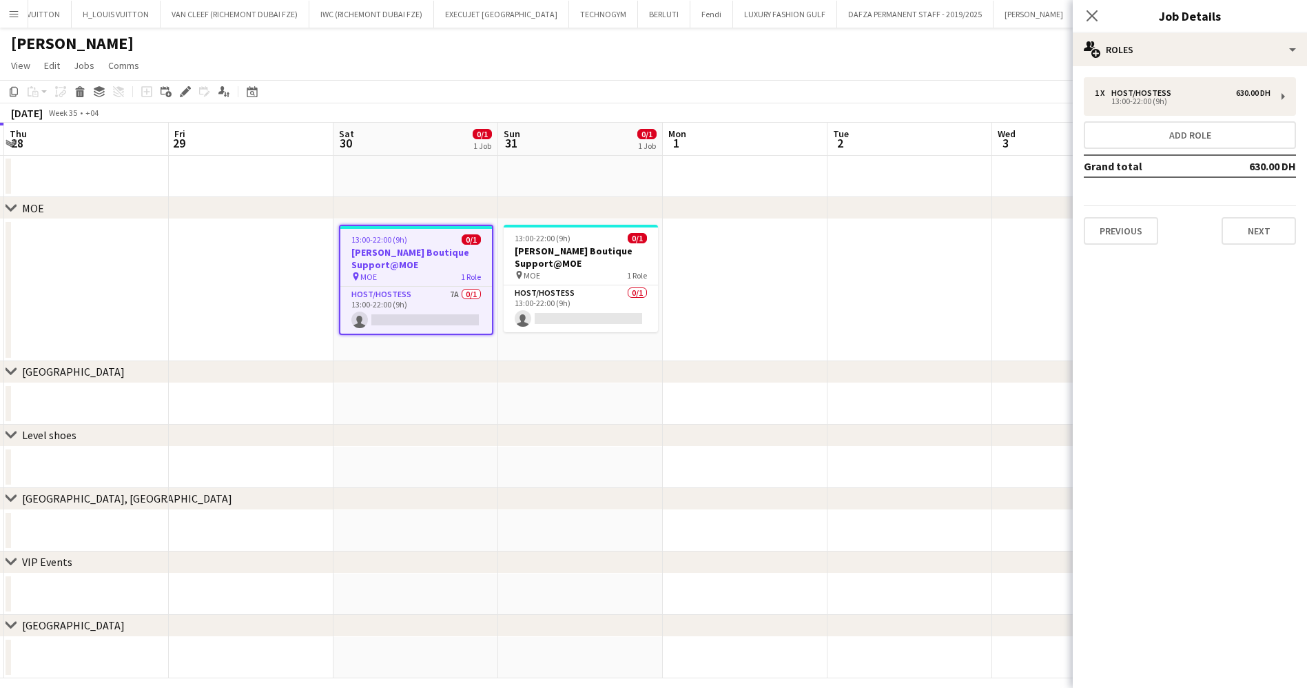
click at [1238, 29] on div "Close pop-in Job Details" at bounding box center [1190, 16] width 234 height 33
click at [1238, 37] on div "multiple-users-add Roles" at bounding box center [1190, 49] width 234 height 33
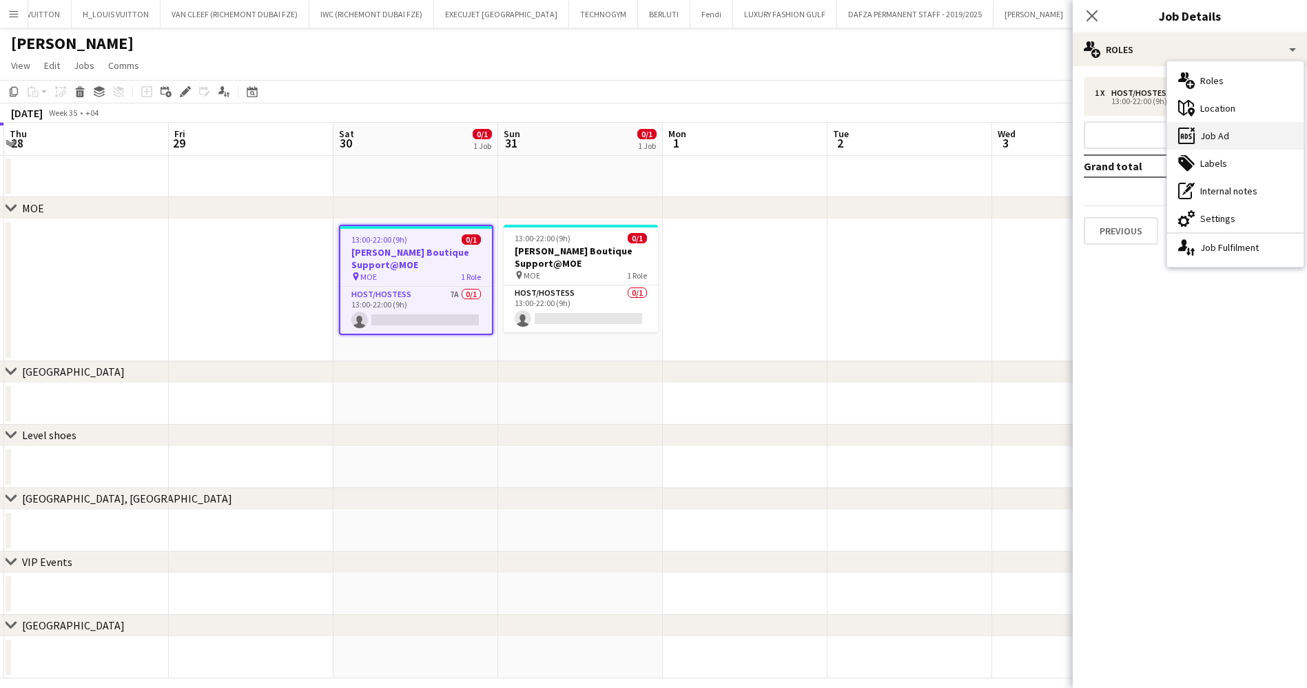
drag, startPoint x: 1247, startPoint y: 141, endPoint x: 1230, endPoint y: 128, distance: 21.1
click at [1246, 141] on div "ads-window Job Ad" at bounding box center [1235, 136] width 136 height 28
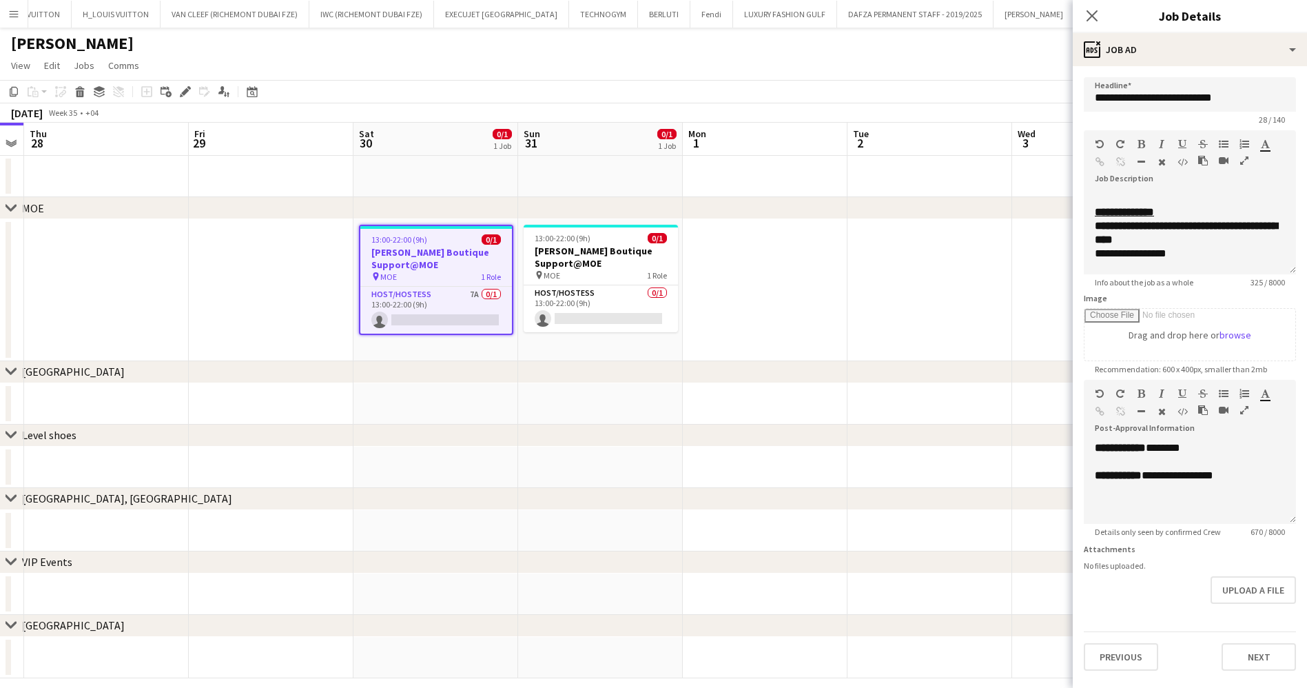
scroll to position [0, 340]
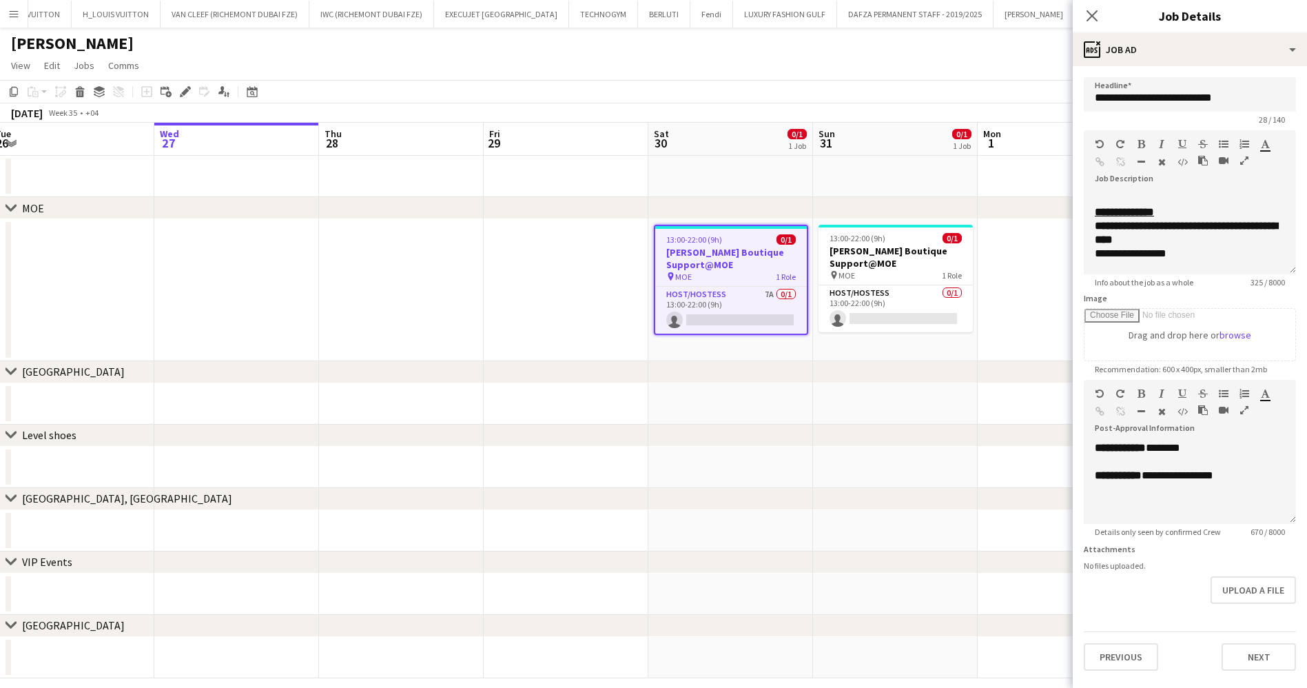
drag, startPoint x: 329, startPoint y: 274, endPoint x: 644, endPoint y: 281, distance: 314.4
click at [644, 281] on app-calendar-viewport "Sun 24 Mon 25 Tue 26 Wed 27 Thu 28 Fri 29 Sat 30 0/1 1 Job Sun 31 0/1 1 Job Mon…" at bounding box center [653, 400] width 1307 height 555
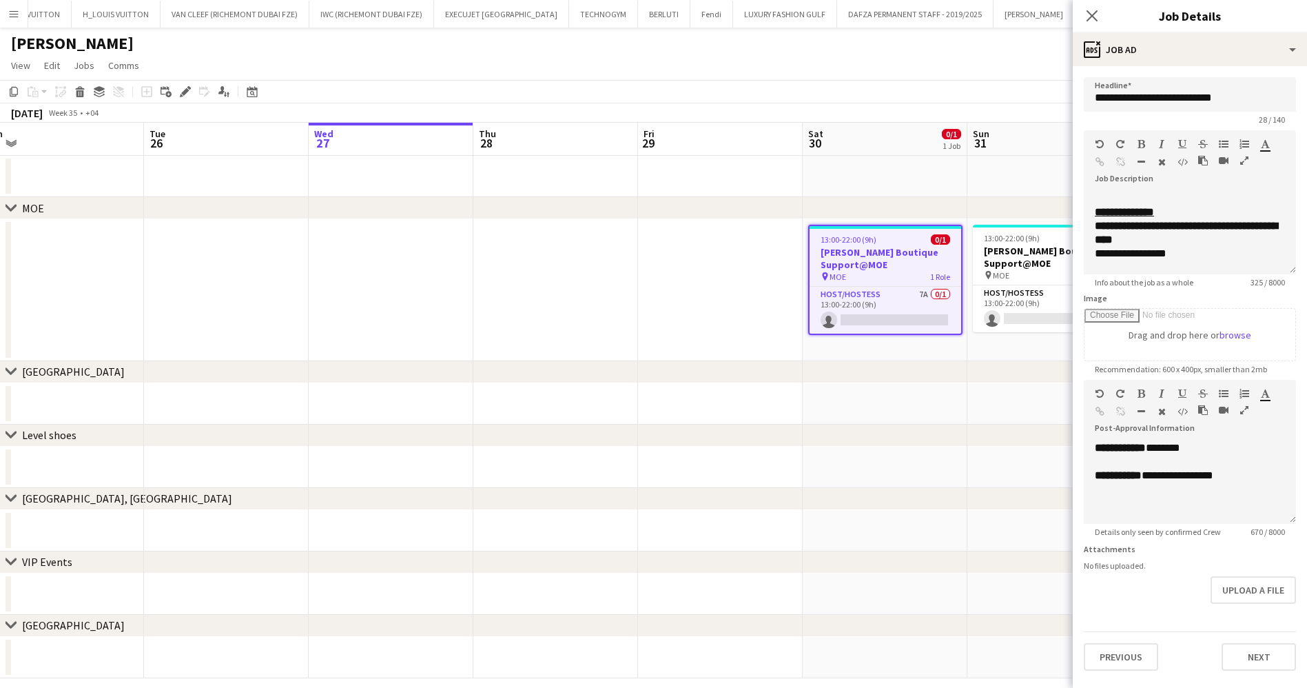
drag, startPoint x: 662, startPoint y: 259, endPoint x: 635, endPoint y: 261, distance: 27.6
click at [746, 255] on app-calendar-viewport "Sat 23 Sun 24 Mon 25 Tue 26 Wed 27 Thu 28 Fri 29 Sat 30 0/1 1 Job Sun 31 0/1 1 …" at bounding box center [653, 400] width 1307 height 555
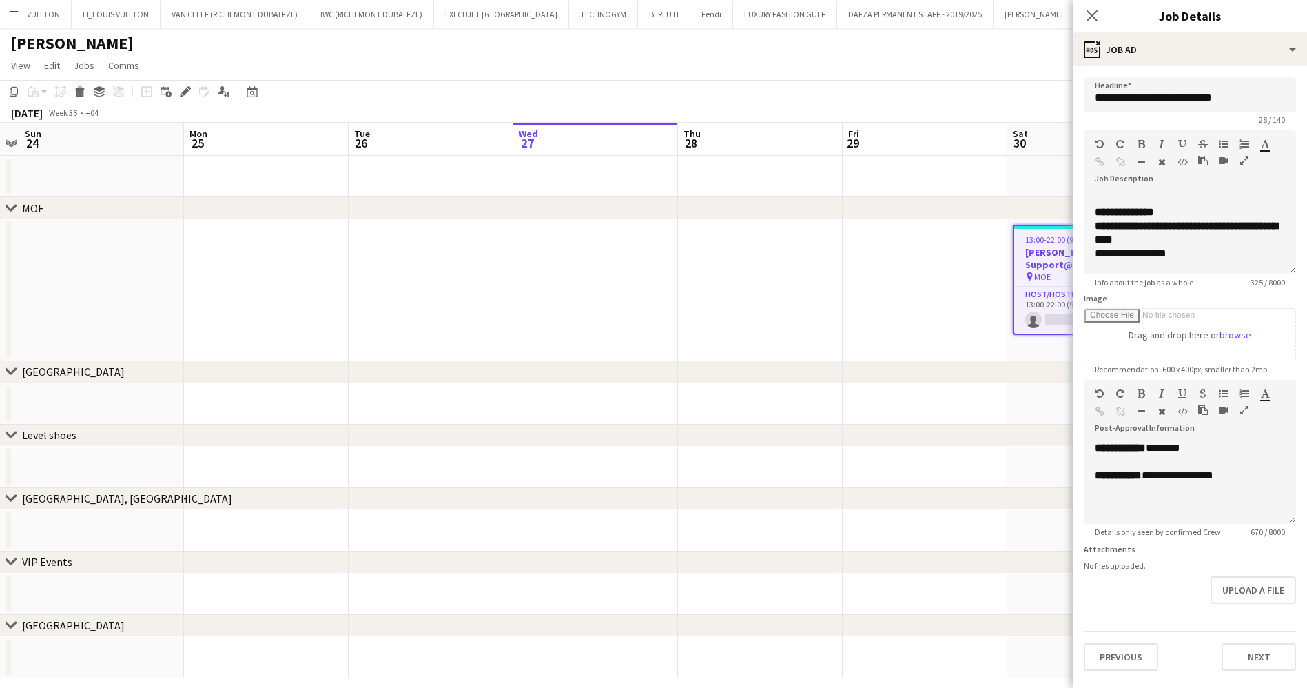
drag, startPoint x: 771, startPoint y: 252, endPoint x: 810, endPoint y: 259, distance: 39.9
click at [810, 259] on app-calendar-viewport "Fri 22 Sat 23 Sun 24 Mon 25 Tue 26 Wed 27 Thu 28 Fri 29 Sat 30 0/1 1 Job Sun 31…" at bounding box center [653, 400] width 1307 height 555
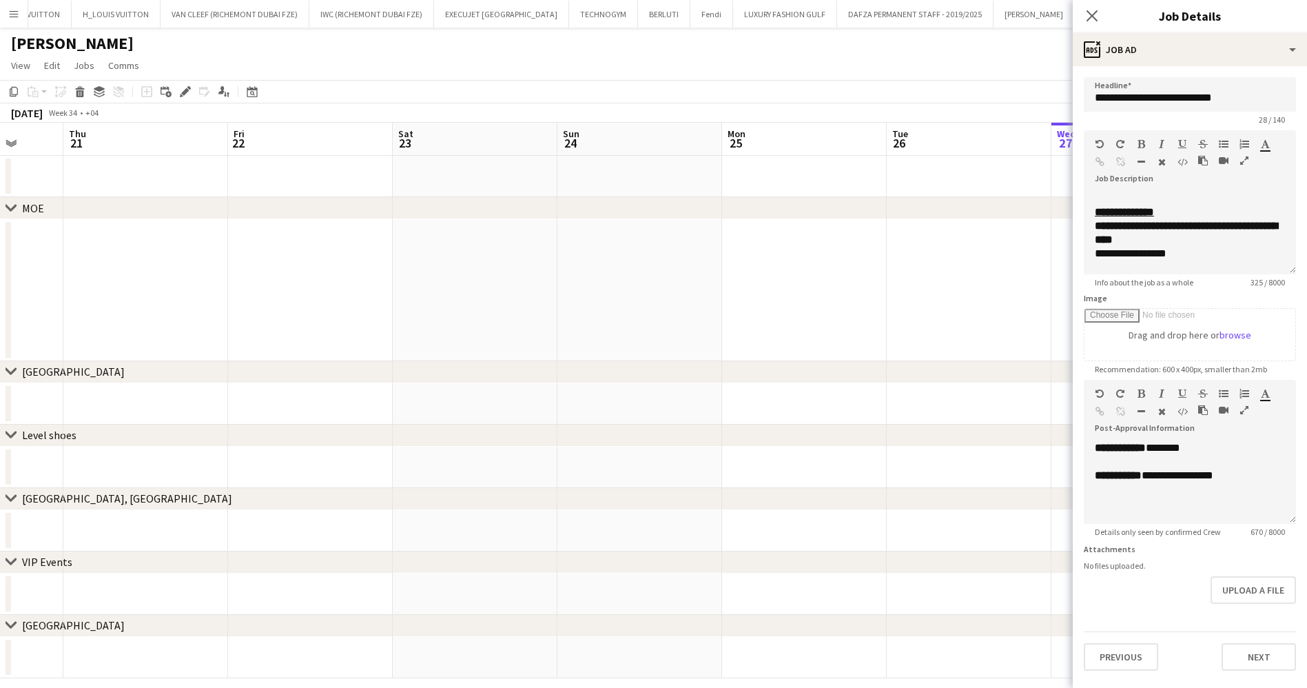
click at [686, 266] on app-calendar-viewport "Mon 18 Tue 19 Wed 20 Thu 21 Fri 22 Sat 23 Sun 24 Mon 25 Tue 26 Wed 27 Thu 28 Fr…" at bounding box center [653, 400] width 1307 height 555
drag, startPoint x: 697, startPoint y: 243, endPoint x: 708, endPoint y: 243, distance: 11.0
click at [708, 243] on app-calendar-viewport "Sat 16 Sun 17 Mon 18 Tue 19 Wed 20 Thu 21 Fri 22 Sat 23 Sun 24 Mon 25 Tue 26 We…" at bounding box center [653, 400] width 1307 height 555
drag, startPoint x: 250, startPoint y: 270, endPoint x: 828, endPoint y: 248, distance: 578.7
click at [820, 248] on app-calendar-viewport "Thu 14 Fri 15 Sat 16 Sun 17 Mon 18 Tue 19 Wed 20 Thu 21 Fri 22 Sat 23 Sun 24 Mo…" at bounding box center [653, 400] width 1307 height 555
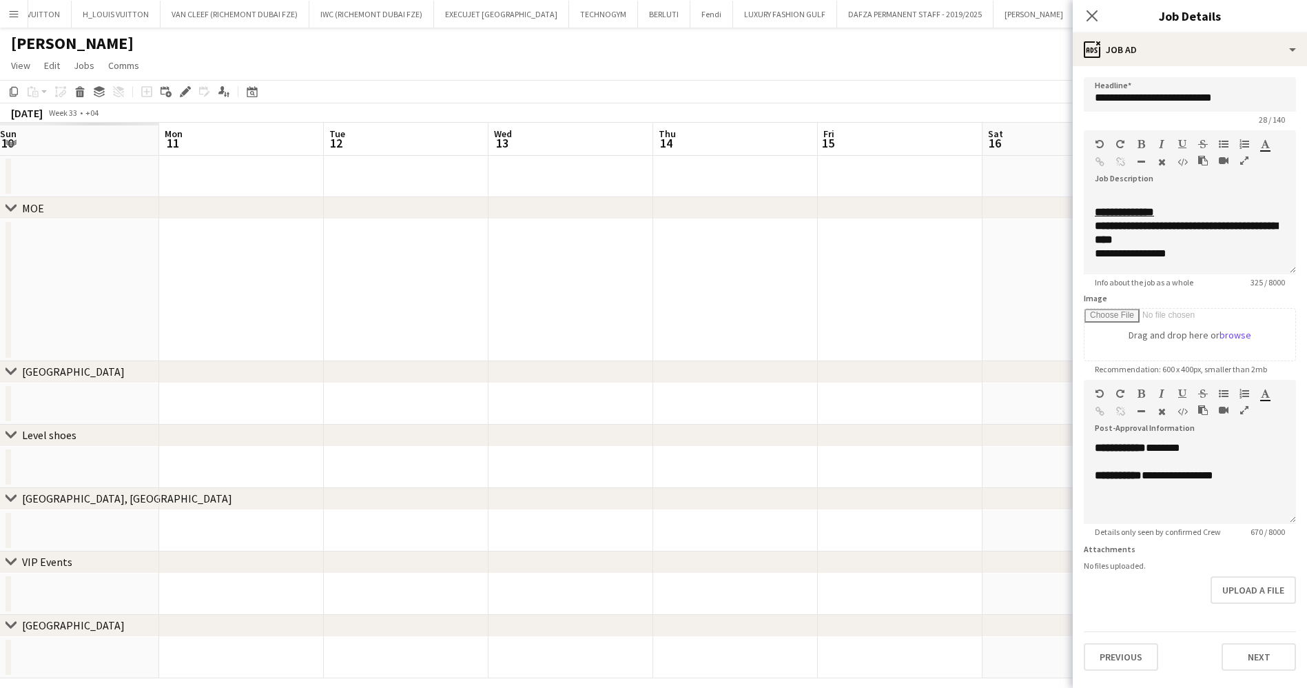
drag, startPoint x: 381, startPoint y: 258, endPoint x: 992, endPoint y: 289, distance: 612.1
click at [989, 289] on app-calendar-viewport "Fri 8 Sat 9 Sun 10 Mon 11 Tue 12 Wed 13 Thu 14 Fri 15 Sat 16 Sun 17 Mon 18 Tue …" at bounding box center [653, 400] width 1307 height 555
drag, startPoint x: 282, startPoint y: 289, endPoint x: 953, endPoint y: 279, distance: 671.3
click at [964, 275] on app-calendar-viewport "Thu 7 Fri 8 Sat 9 Sun 10 Mon 11 Tue 12 Wed 13 Thu 14 Fri 15 Sat 16 Sun 17 Mon 1…" at bounding box center [653, 400] width 1307 height 555
drag, startPoint x: 557, startPoint y: 283, endPoint x: 930, endPoint y: 320, distance: 375.3
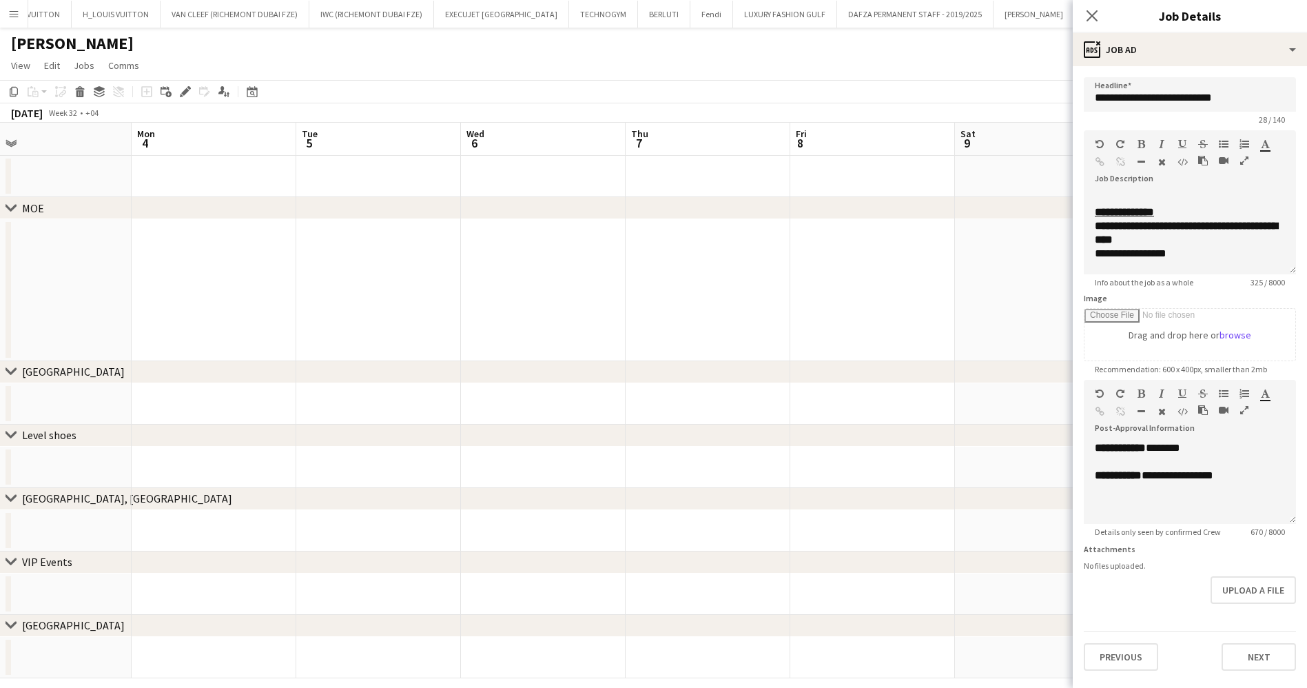
click at [961, 311] on app-calendar-viewport "Fri 1 Sat 2 Sun 3 Mon 4 Tue 5 Wed 6 Thu 7 Fri 8 Sat 9 Sun 10 Mon 11 Tue 12 Wed …" at bounding box center [653, 400] width 1307 height 555
drag, startPoint x: 378, startPoint y: 281, endPoint x: 915, endPoint y: 341, distance: 540.3
click at [932, 340] on app-calendar-viewport "Wed 30 Thu 31 Fri 1 Sat 2 Sun 3 Mon 4 Tue 5 Wed 6 Thu 7 Fri 8 Sat 9 Sun 10 Mon …" at bounding box center [653, 400] width 1307 height 555
drag, startPoint x: 232, startPoint y: 276, endPoint x: 944, endPoint y: 343, distance: 714.4
click at [944, 343] on app-calendar-viewport "Sat 26 Sun 27 Mon 28 Tue 29 Wed 30 Thu 31 Fri 1 Sat 2 Sun 3 Mon 4 Tue 5 Wed 6 T…" at bounding box center [653, 400] width 1307 height 555
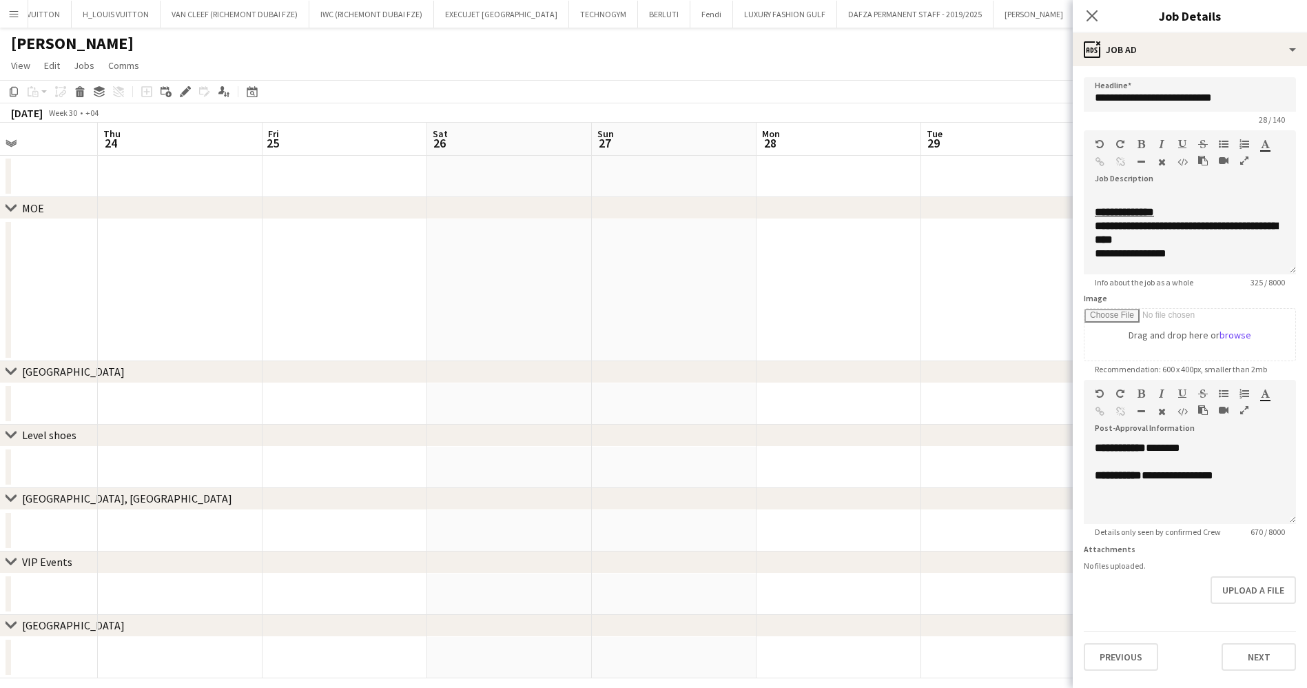
drag, startPoint x: 286, startPoint y: 324, endPoint x: 810, endPoint y: 309, distance: 524.7
click at [810, 309] on app-calendar-viewport "Mon 21 Tue 22 Wed 23 Thu 24 Fri 25 Sat 26 Sun 27 Mon 28 Tue 29 Wed 30 Thu 31 Fr…" at bounding box center [653, 400] width 1307 height 555
drag, startPoint x: 331, startPoint y: 302, endPoint x: 819, endPoint y: 314, distance: 488.8
click at [819, 314] on app-calendar-viewport "Sat 19 Sun 20 Mon 21 Tue 22 Wed 23 Thu 24 Fri 25 Sat 26 Sun 27 Mon 28 Tue 29 We…" at bounding box center [653, 400] width 1307 height 555
drag, startPoint x: 381, startPoint y: 302, endPoint x: 871, endPoint y: 289, distance: 490.2
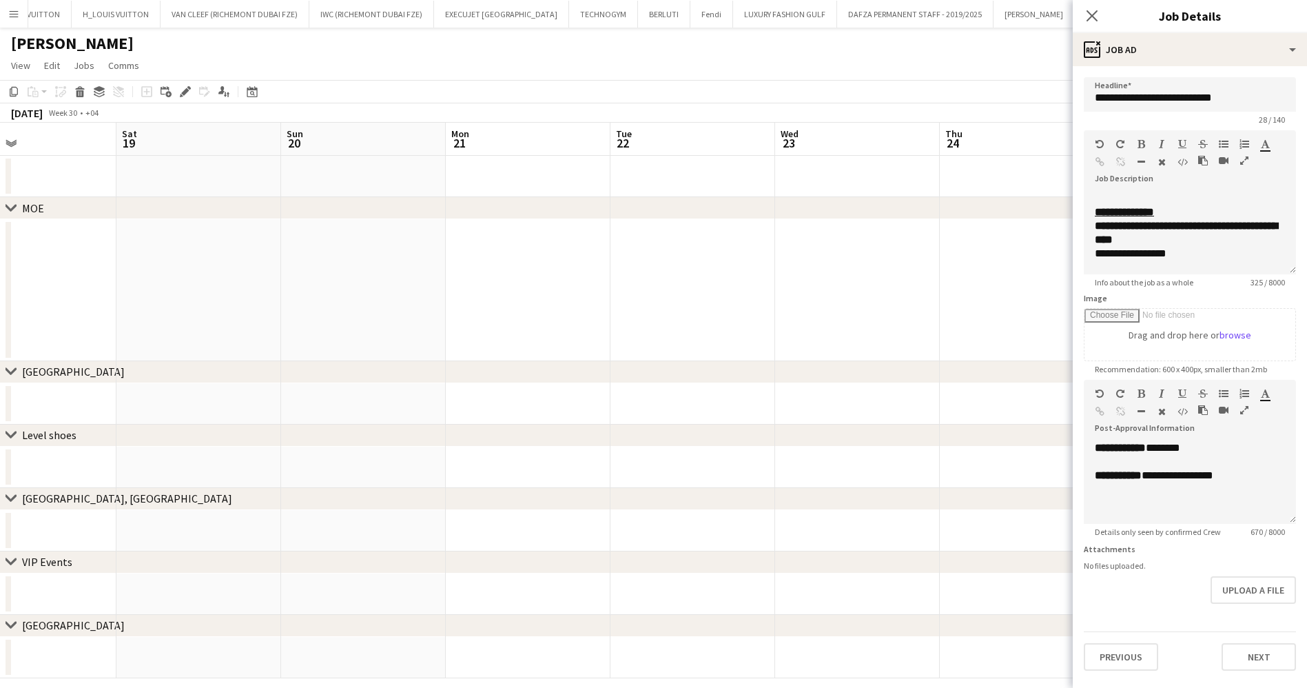
click at [868, 289] on app-calendar-viewport "Wed 16 Thu 17 Fri 18 Sat 19 Sun 20 Mon 21 Tue 22 Wed 23 Thu 24 Fri 25 Sat 26 Su…" at bounding box center [653, 400] width 1307 height 555
drag, startPoint x: 269, startPoint y: 202, endPoint x: 766, endPoint y: 238, distance: 498.9
click at [765, 237] on div "chevron-right MOE chevron-right [GEOGRAPHIC_DATA] chevron-right Level shoes che…" at bounding box center [653, 400] width 1307 height 555
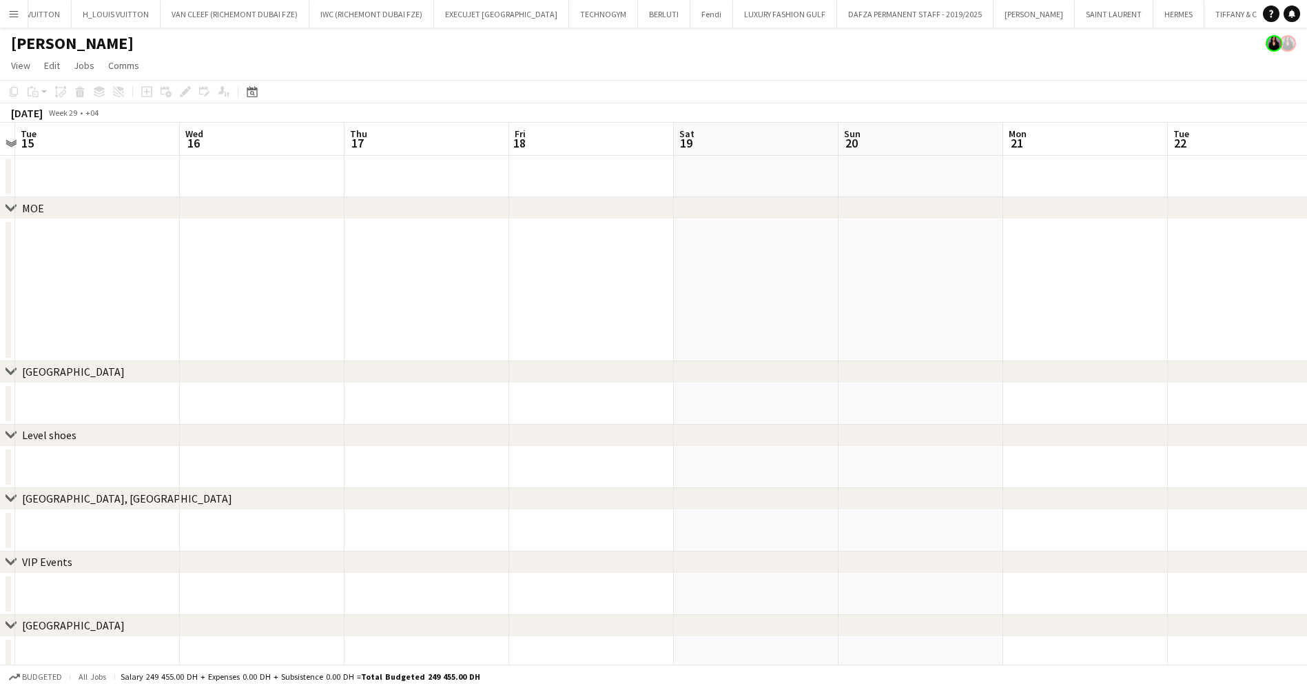
drag, startPoint x: 316, startPoint y: 269, endPoint x: 917, endPoint y: 248, distance: 602.0
click at [917, 248] on app-calendar-viewport "Sun 13 Mon 14 Tue 15 Wed 16 Thu 17 Fri 18 Sat 19 Sun 20 Mon 21 Tue 22 Wed 23 Th…" at bounding box center [653, 400] width 1307 height 555
drag, startPoint x: 473, startPoint y: 252, endPoint x: 990, endPoint y: 318, distance: 521.1
click at [1252, 312] on app-calendar-viewport "Mon 7 Tue 8 Wed 9 Thu 10 Fri 11 Sat 12 Sun 13 Mon 14 Tue 15 Wed 16 Thu 17 Fri 1…" at bounding box center [653, 400] width 1307 height 555
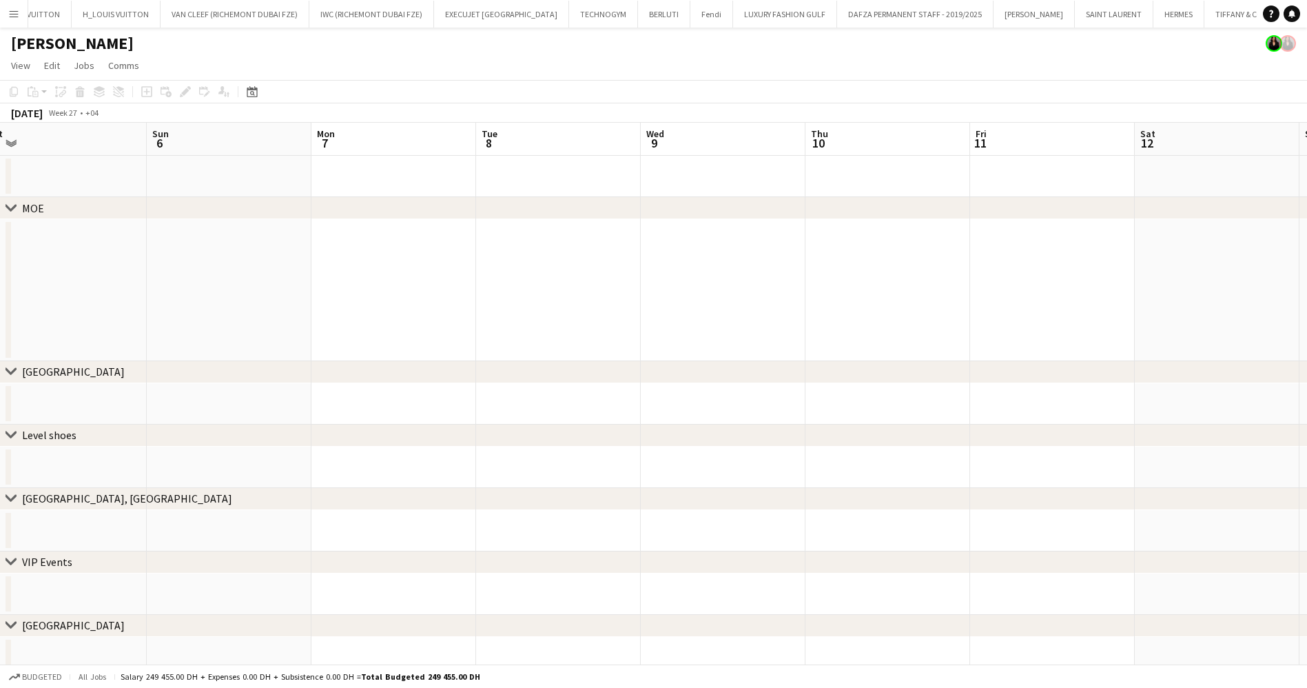
drag
click at [1144, 249] on div "chevron-right MOE chevron-right [GEOGRAPHIC_DATA] chevron-right Level shoes che…" at bounding box center [653, 400] width 1307 height 555
click at [1000, 325] on app-calendar-viewport "Sun 29 Mon 30 Tue 1 Wed 2 Thu 3 Fri 4 Sat 5 Sun 6 Mon 7 Tue 8 Wed 9 Thu 10 Fri …" at bounding box center [653, 400] width 1307 height 555
click at [1116, 378] on div "chevron-right MOE chevron-right [GEOGRAPHIC_DATA] chevron-right Level shoes che…" at bounding box center [653, 400] width 1307 height 555
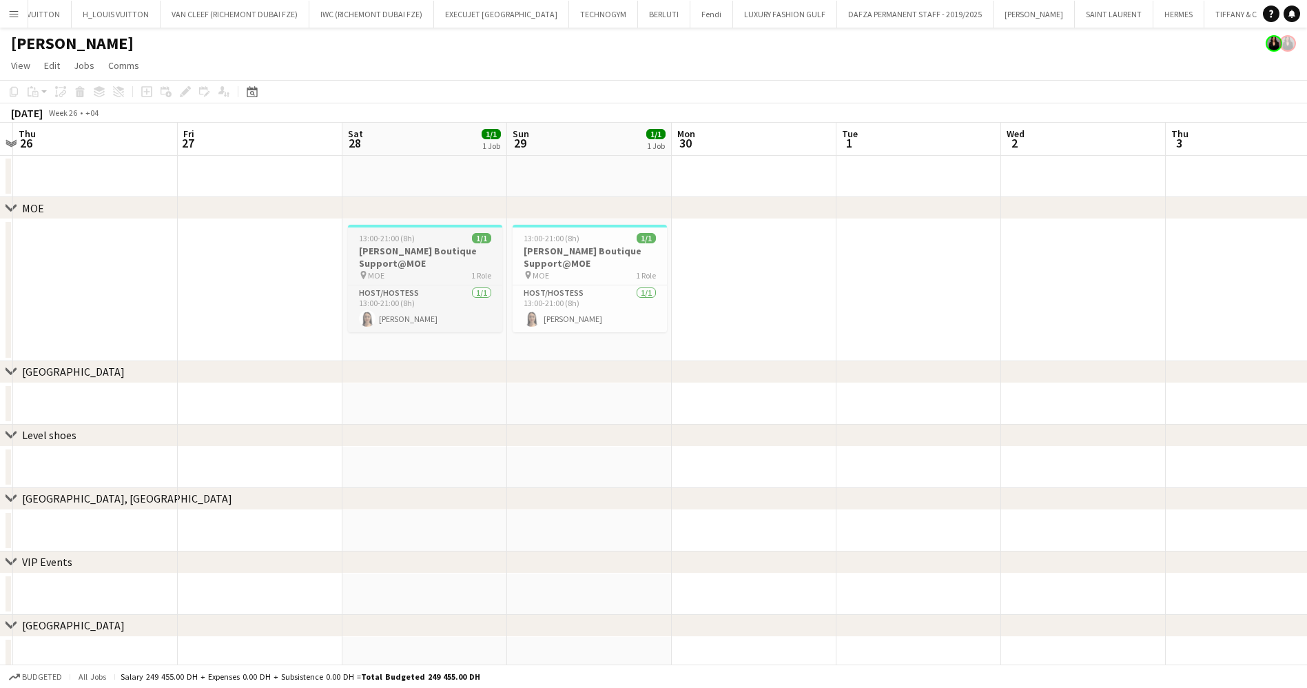
click at [465, 257] on h3 "[PERSON_NAME] Boutique Support@MOE" at bounding box center [425, 257] width 154 height 25
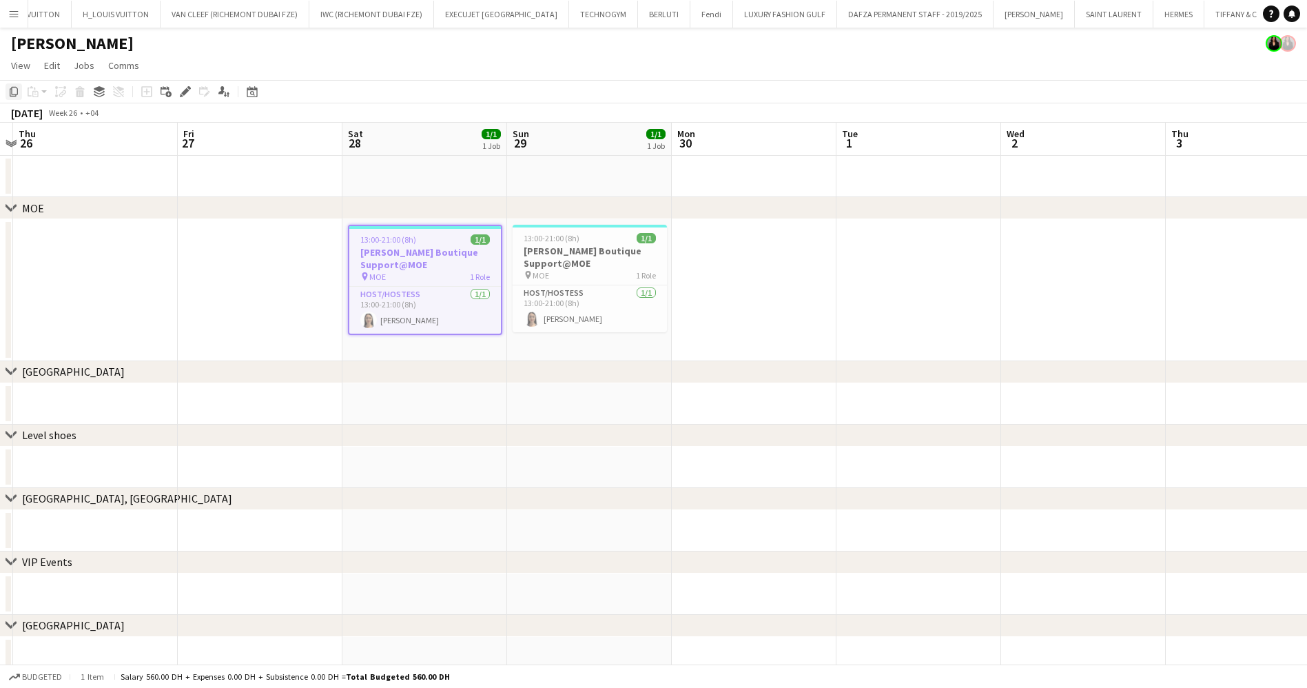
click at [15, 94] on icon at bounding box center [14, 92] width 8 height 10
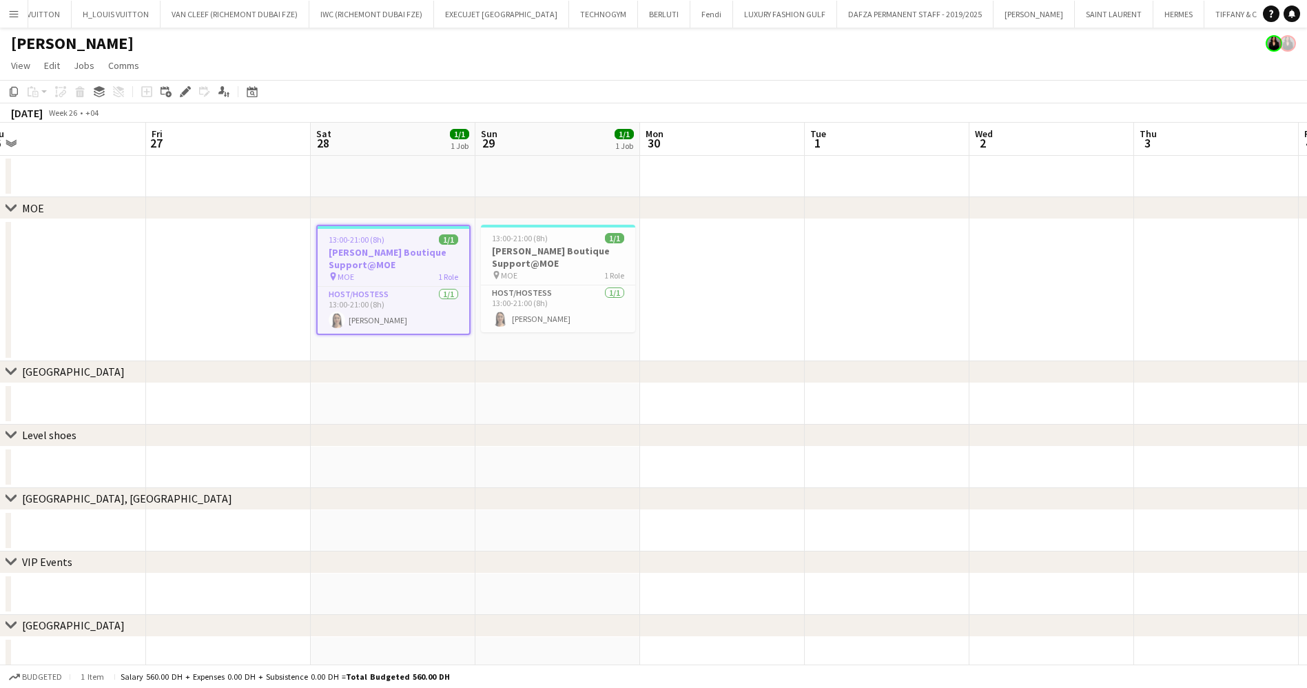
click at [67, 198] on div "chevron-right MOE chevron-right [GEOGRAPHIC_DATA] chevron-right Level shoes che…" at bounding box center [653, 400] width 1307 height 555
click at [339, 278] on app-calendar-viewport "Tue 24 Wed 25 Thu 26 Fri 27 Sat 28 1/1 1 Job Sun 29 1/1 1 Job Mon 30 Tue 1 Wed …" at bounding box center [653, 400] width 1307 height 555
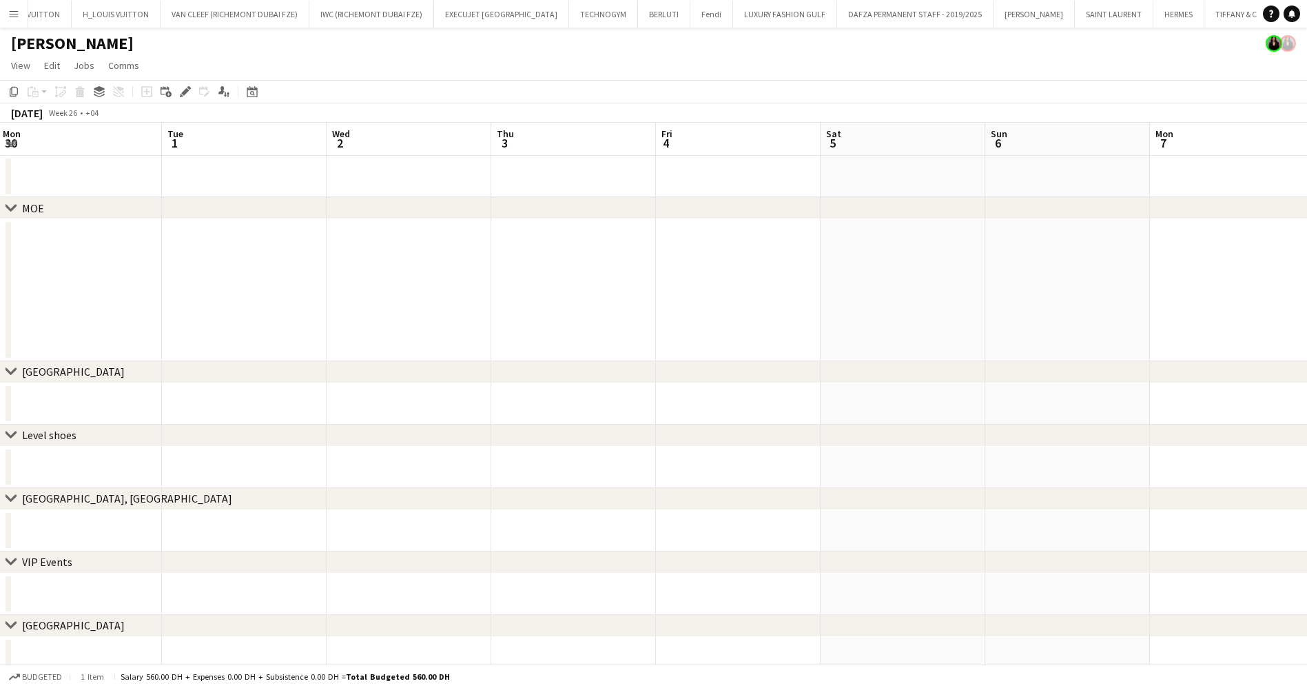
click at [69, 307] on app-calendar-viewport "Sat 28 1/1 1 Job Sun 29 1/1 1 Job Mon 30 Tue 1 Wed 2 Thu 3 Fri 4 Sat 5 Sun 6 Mo…" at bounding box center [653, 400] width 1307 height 555
click at [257, 283] on app-calendar-viewport "Thu 3 Fri 4 Sat 5 Sun 6 Mon 7 Tue 8 Wed 9 Thu 10 Fri 11 Sat 12 Sun 13 Mon 14 Tu…" at bounding box center [653, 400] width 1307 height 555
click at [321, 301] on app-calendar-viewport "Mon 7 Tue 8 Wed 9 Thu 10 Fri 11 Sat 12 Sun 13 Mon 14 Tue 15 Wed 16 Thu 17 Fri 1…" at bounding box center [653, 400] width 1307 height 555
click at [119, 335] on app-calendar-viewport "Mon 14 Tue 15 Wed 16 Thu 17 Fri 18 Sat 19 Sun 20 Mon 21 Tue 22 Wed 23 Thu 24 Fr…" at bounding box center [653, 400] width 1307 height 555
click at [225, 369] on div "chevron-right MOE chevron-right [GEOGRAPHIC_DATA] chevron-right Level shoes che…" at bounding box center [653, 400] width 1307 height 555
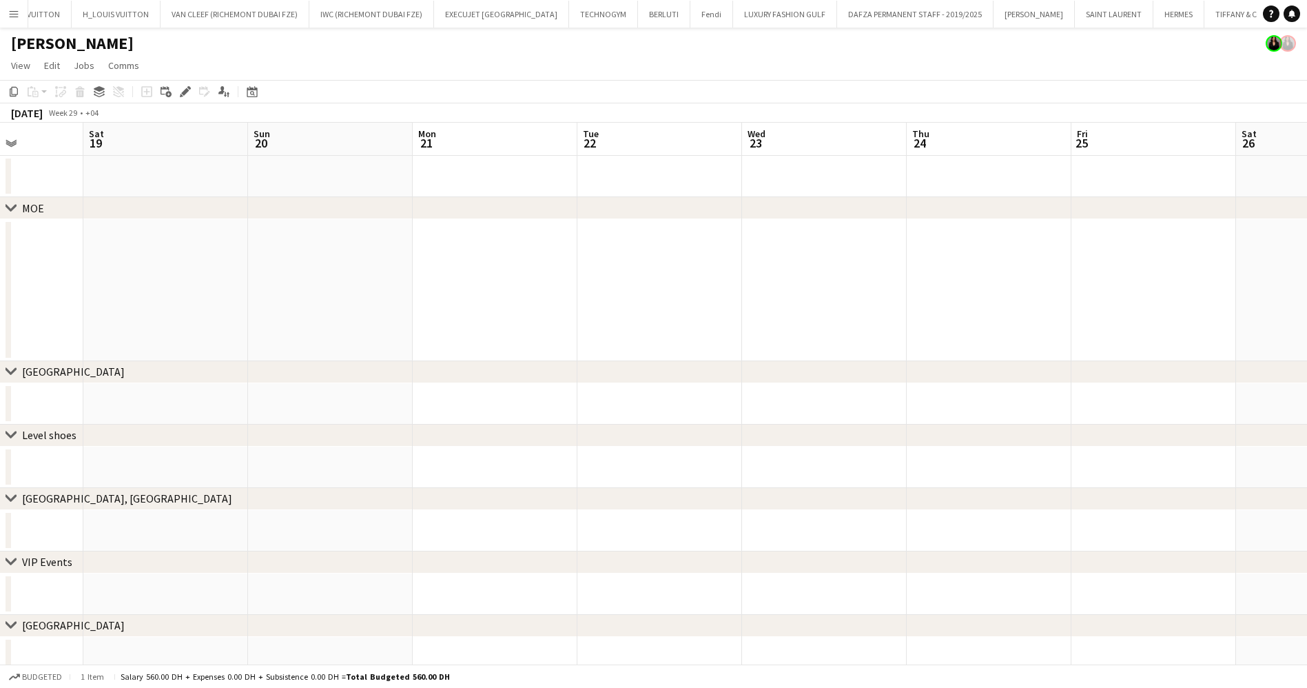
click at [54, 279] on app-calendar-viewport "Wed 16 Thu 17 Fri 18 Sat 19 Sun 20 Mon 21 Tue 22 Wed 23 Thu 24 Fri 25 Sat 26 Su…" at bounding box center [653, 400] width 1307 height 555
click at [0, 238] on app-calendar-viewport "Mon 21 Tue 22 Wed 23 Thu 24 Fri 25 Sat 26 Sun 27 Mon 28 Tue 29 Wed 30 Thu 31 Fr…" at bounding box center [653, 400] width 1307 height 555
click at [259, 232] on app-calendar-viewport "Fri 1 Sat 2 Sun 3 Mon 4 Tue 5 Wed 6 Thu 7 Fri 8 Sat 9 Sun 10 Mon 11 Tue 12 Wed …" at bounding box center [653, 400] width 1307 height 555
click at [456, 222] on div "chevron-right MOE chevron-right [GEOGRAPHIC_DATA] chevron-right Level shoes che…" at bounding box center [653, 400] width 1307 height 555
click at [286, 245] on app-calendar-viewport "Fri 1 Sat 2 Sun 3 Mon 4 Tue 5 Wed 6 Thu 7 Fri 8 Sat 9 Sun 10 Mon 11 Tue 12 Wed …" at bounding box center [653, 400] width 1307 height 555
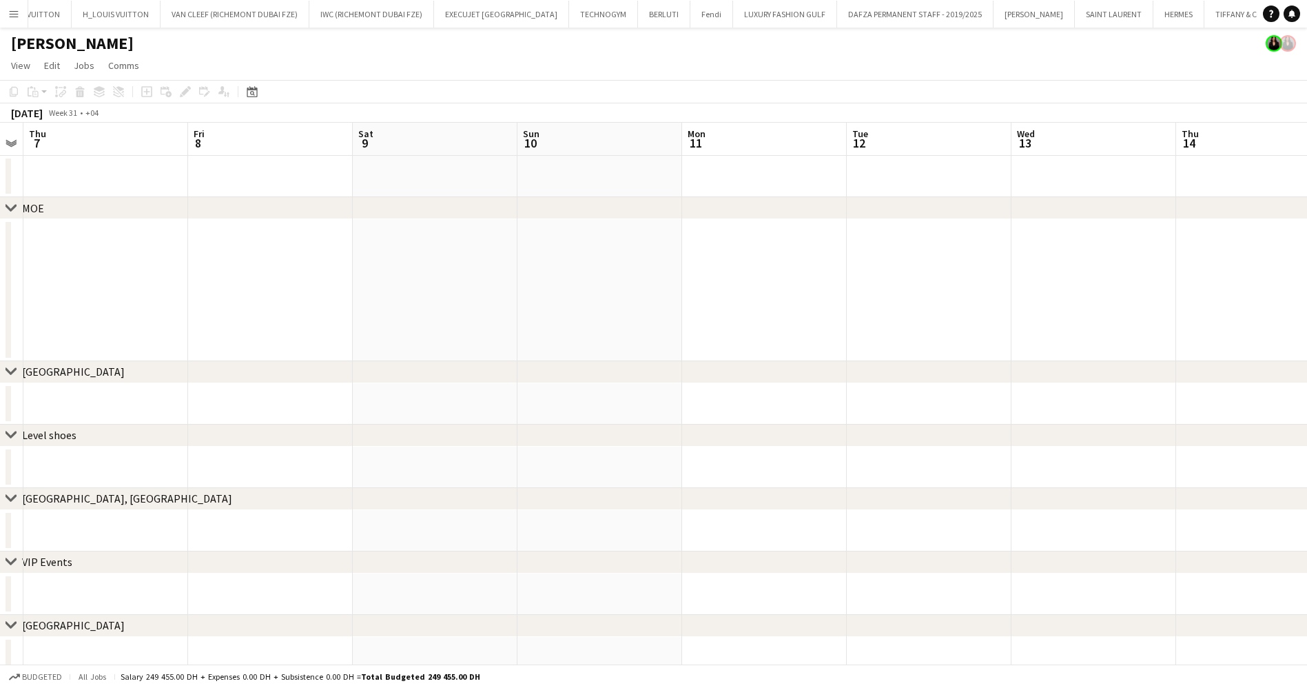
click at [327, 248] on app-calendar-viewport "Mon 4 Tue 5 Wed 6 Thu 7 Fri 8 Sat 9 Sun 10 Mon 11 Tue 12 Wed 13 Thu 14 Fri 15 S…" at bounding box center [653, 400] width 1307 height 555
click at [68, 261] on app-calendar-viewport "Thu 14 Fri 15 Sat 16 Sun 17 Mon 18 Tue 19 Wed 20 Thu 21 Fri 22 Sat 23 Sun 24 Mo…" at bounding box center [653, 400] width 1307 height 555
click at [406, 263] on app-calendar-viewport "Fri 15 Sat 16 Sun 17 Mon 18 Tue 19 Wed 20 Thu 21 Fri 22 Sat 23 Sun 24 Mon 25 Tu…" at bounding box center [653, 400] width 1307 height 555
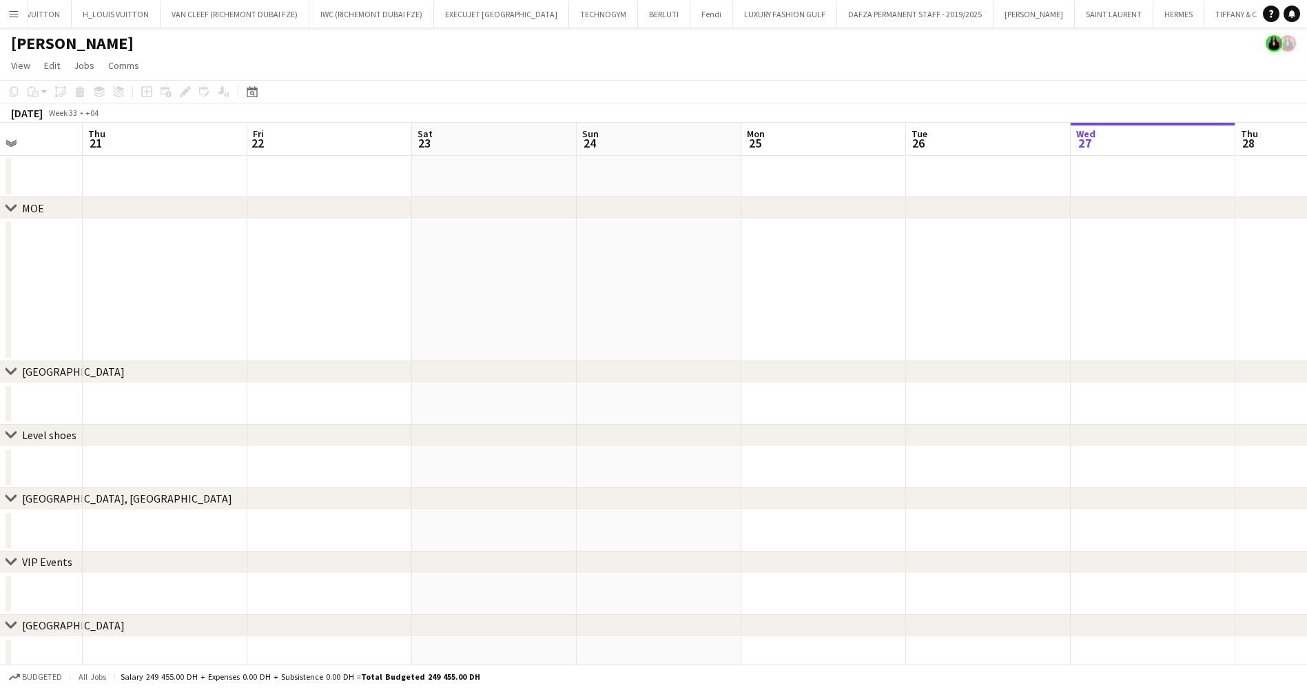
click at [542, 269] on app-calendar-viewport "Sun 17 Mon 18 Tue 19 Wed 20 Thu 21 Fri 22 Sat 23 Sun 24 Mon 25 Tue 26 Wed 27 Th…" at bounding box center [653, 400] width 1307 height 555
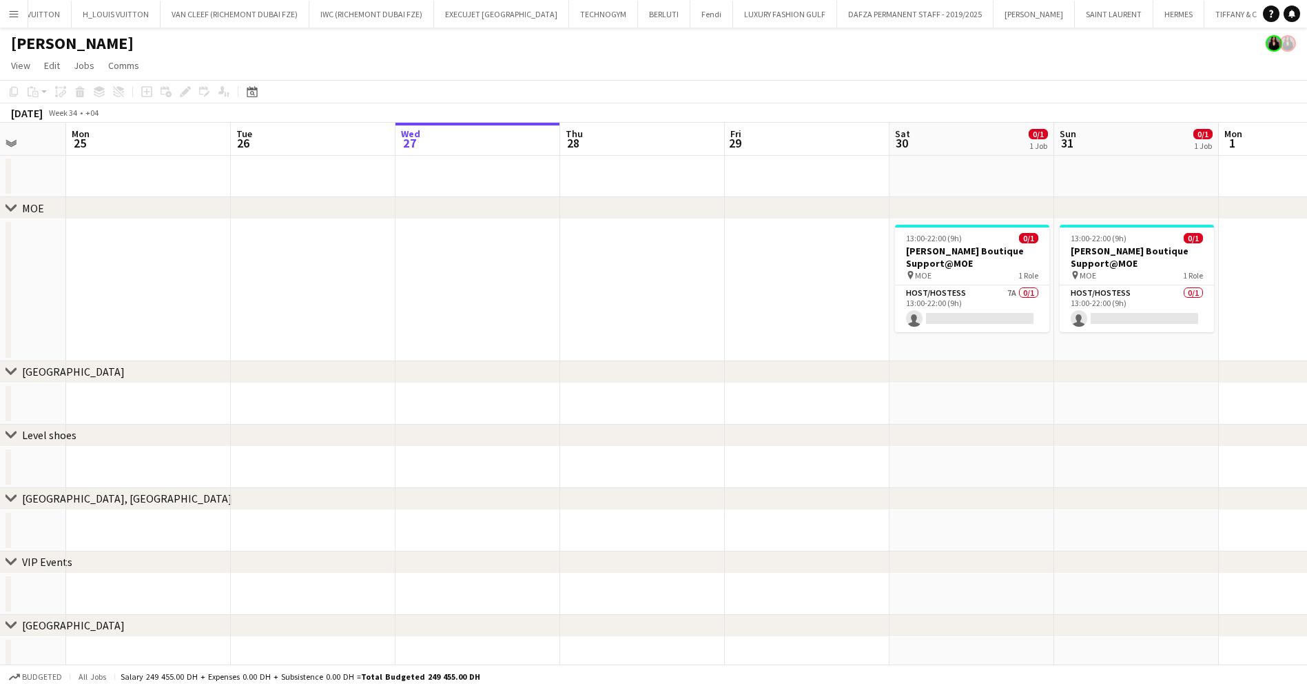
click at [342, 291] on app-calendar-viewport "Fri 22 Sat 23 Sun 24 Mon 25 Tue 26 Wed 27 Thu 28 Fri 29 Sat 30 0/1 1 Job Sun 31…" at bounding box center [653, 400] width 1307 height 555
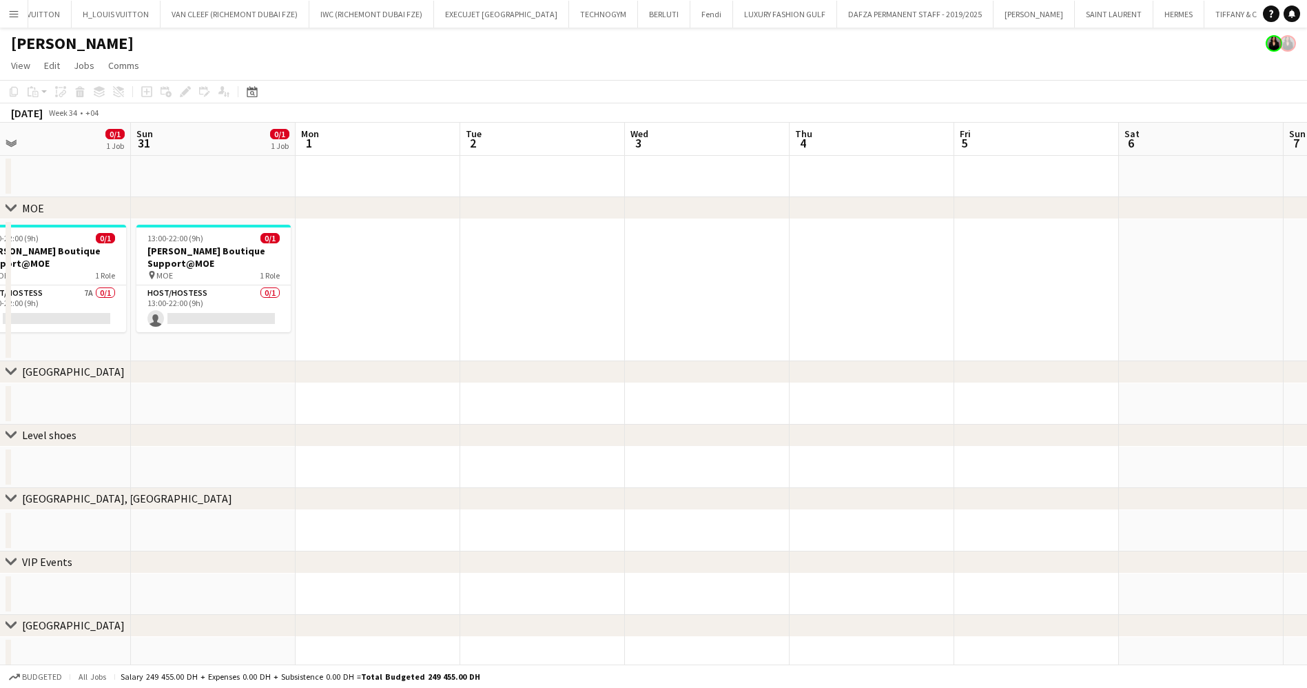
click at [351, 287] on app-calendar-viewport "Wed 27 Thu 28 Fri 29 Sat 30 0/1 1 Job Sun 31 0/1 1 Job Mon 1 Tue 2 Wed 3 Thu 4 …" at bounding box center [653, 400] width 1307 height 555
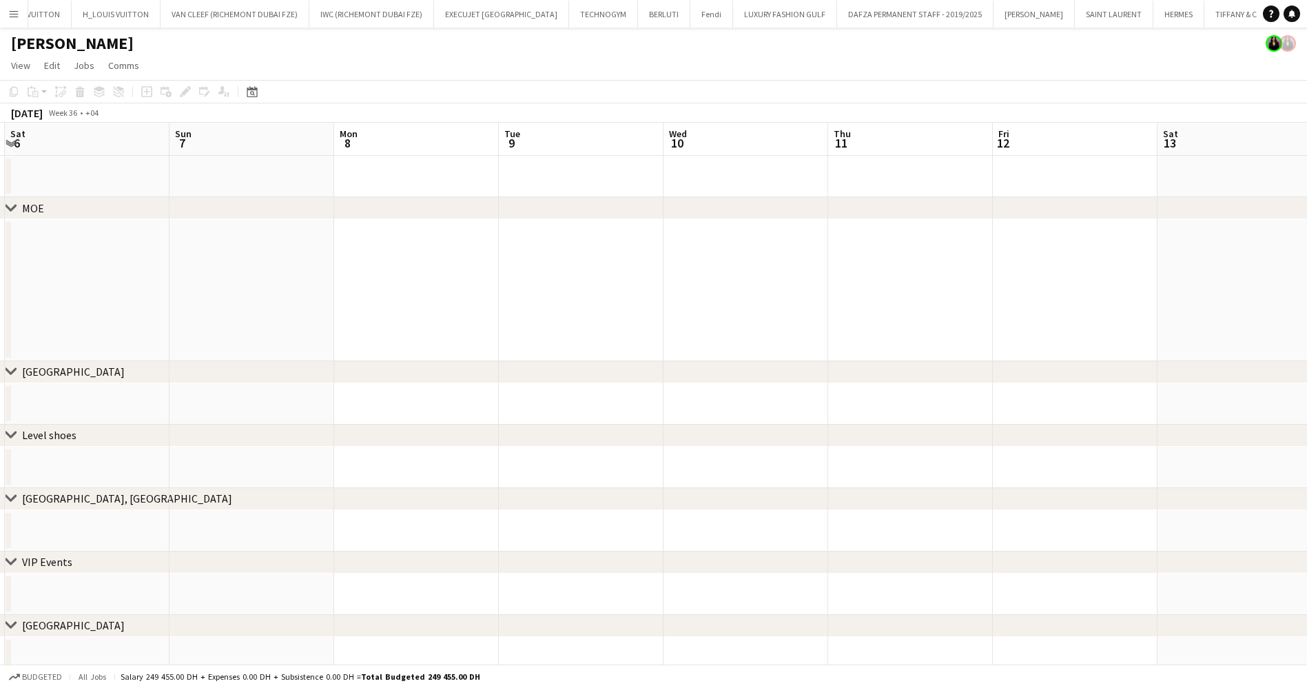
click at [476, 276] on app-calendar-viewport "Wed 3 Thu 4 Fri 5 Sat 6 Sun 7 Mon 8 Tue 9 Wed 10 Thu 11 Fri 12 Sat 13 Sun 14 Mo…" at bounding box center [653, 400] width 1307 height 555
click at [359, 287] on app-calendar-viewport "Fri 5 Sat 6 Sun 7 Mon 8 Tue 9 Wed 10 Thu 11 Fri 12 Sat 13 Sun 14 Mon 15 Tue 16 …" at bounding box center [653, 400] width 1307 height 555
click at [616, 282] on app-calendar-viewport "Sun 7 Mon 8 Tue 9 Wed 10 Thu 11 Fri 12 Sat 13 Sun 14 Mon 15 Tue 16 Wed 17 Thu 1…" at bounding box center [653, 400] width 1307 height 555
click at [445, 274] on app-calendar-viewport "Fri 12 Sat 13 Sun 14 Mon 15 Tue 16 Wed 17 Thu 18 Fri 19 Sat 20 Sun 21 Mon 22 Tu…" at bounding box center [653, 400] width 1307 height 555
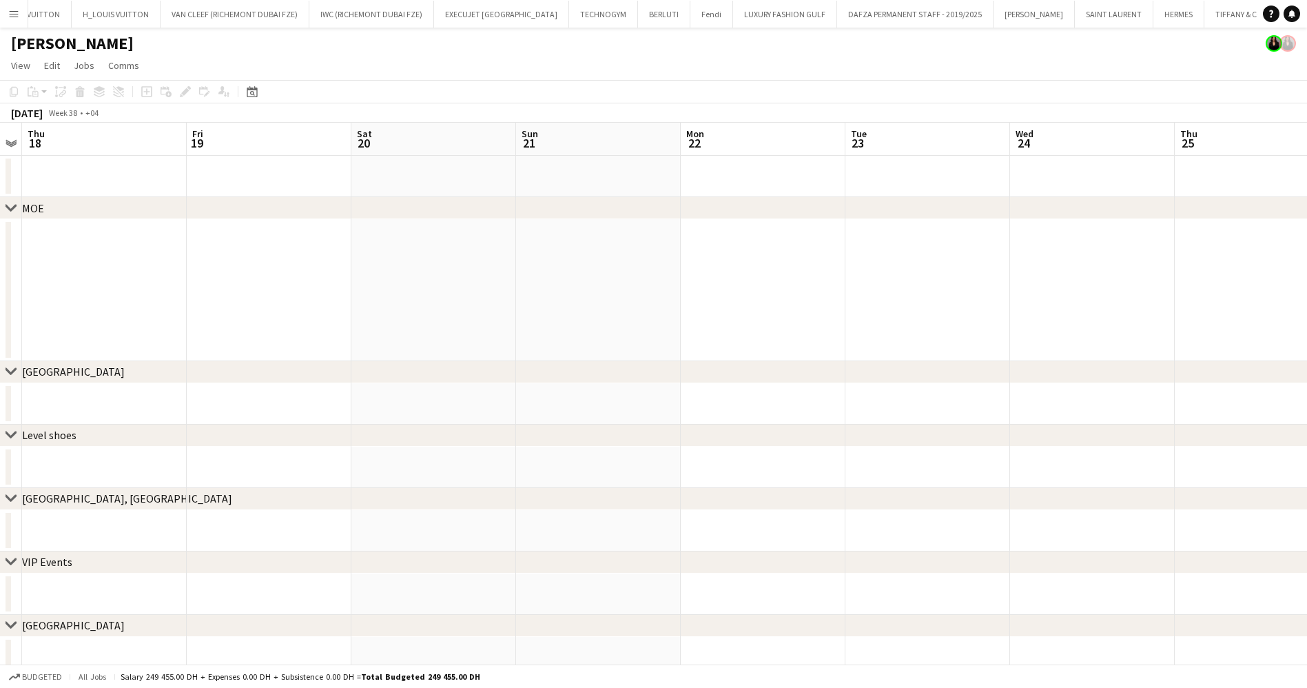
click at [689, 258] on app-calendar-viewport "Mon 15 Tue 16 Wed 17 Thu 18 Fri 19 Sat 20 Sun 21 Mon 22 Tue 23 Wed 24 Thu 25 Fr…" at bounding box center [653, 400] width 1307 height 555
click at [721, 234] on app-date-cell at bounding box center [763, 290] width 165 height 142
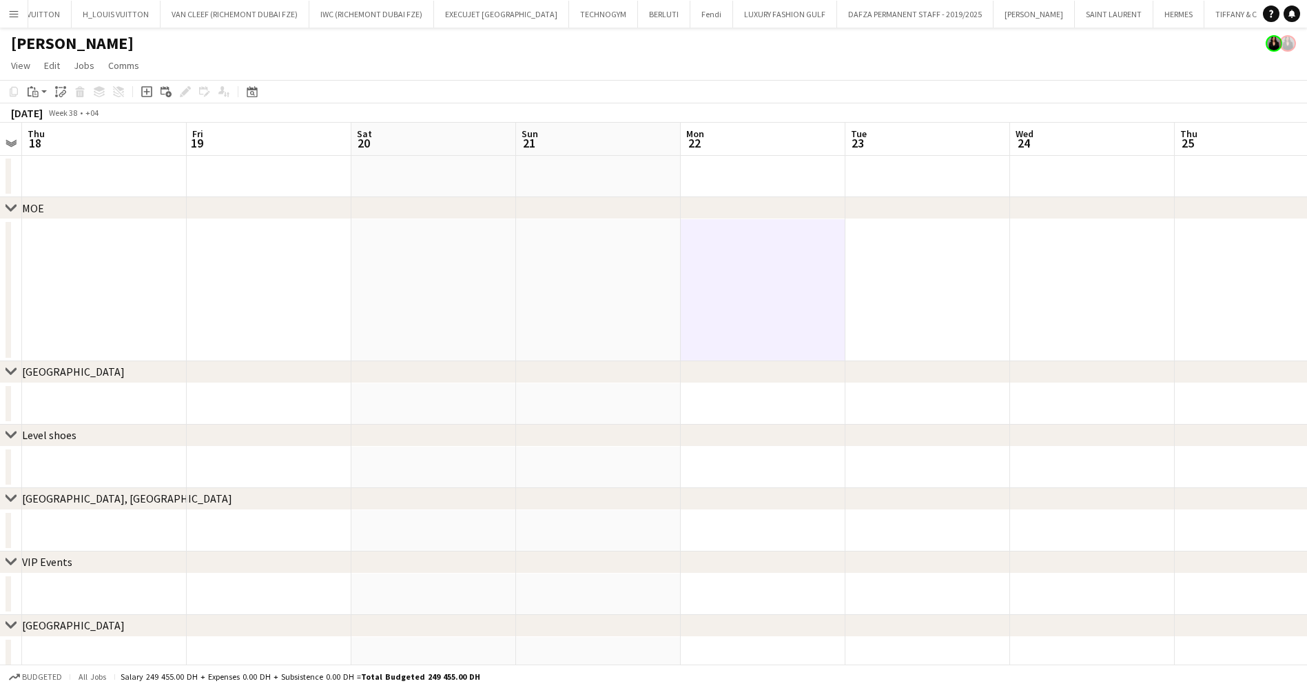
click at [643, 241] on app-date-cell at bounding box center [598, 290] width 165 height 142
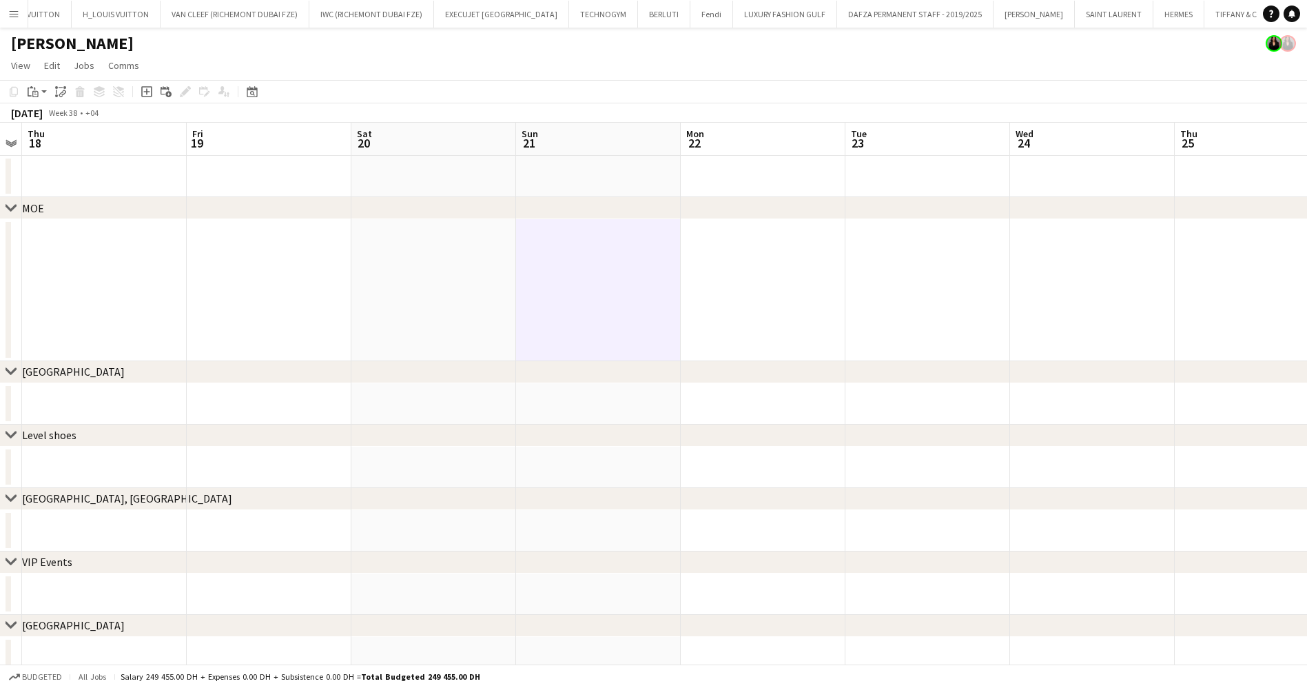
click at [767, 244] on app-date-cell at bounding box center [763, 290] width 165 height 142
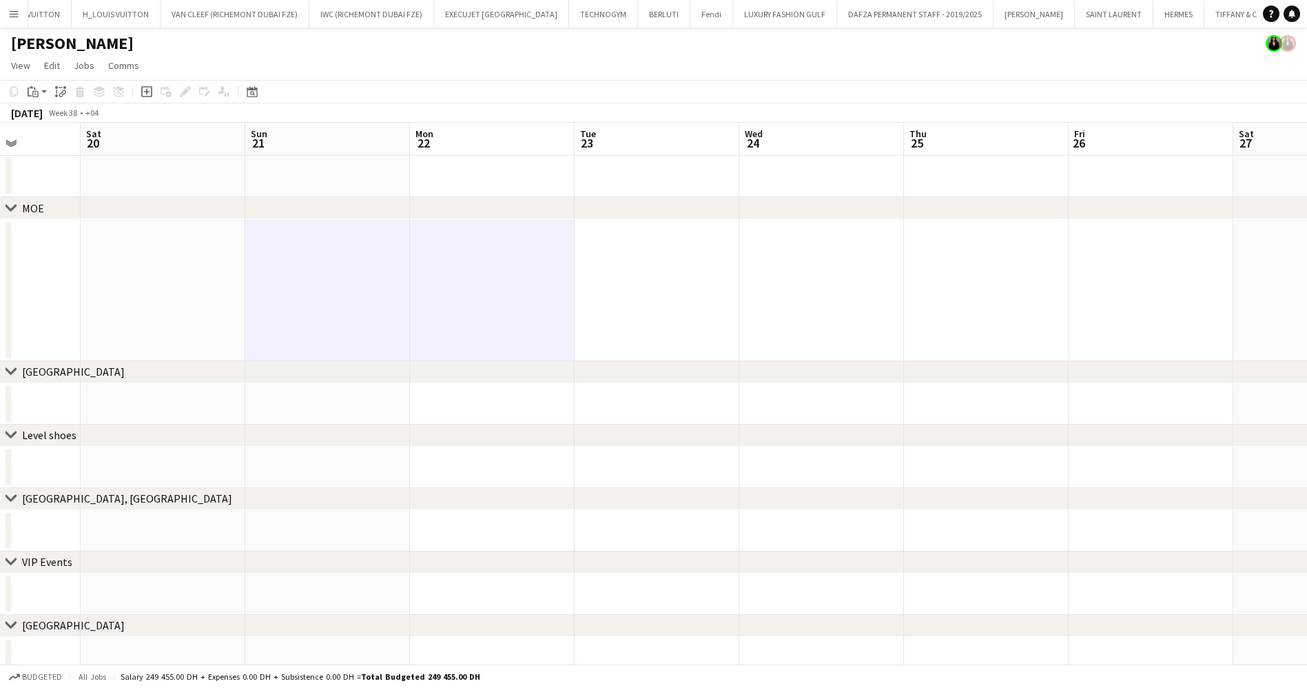
click at [609, 289] on app-calendar-viewport "Wed 17 Thu 18 Fri 19 Sat 20 Sun 21 Mon 22 Tue 23 Wed 24 Thu 25 Fri 26 Sat 27 Su…" at bounding box center [653, 400] width 1307 height 555
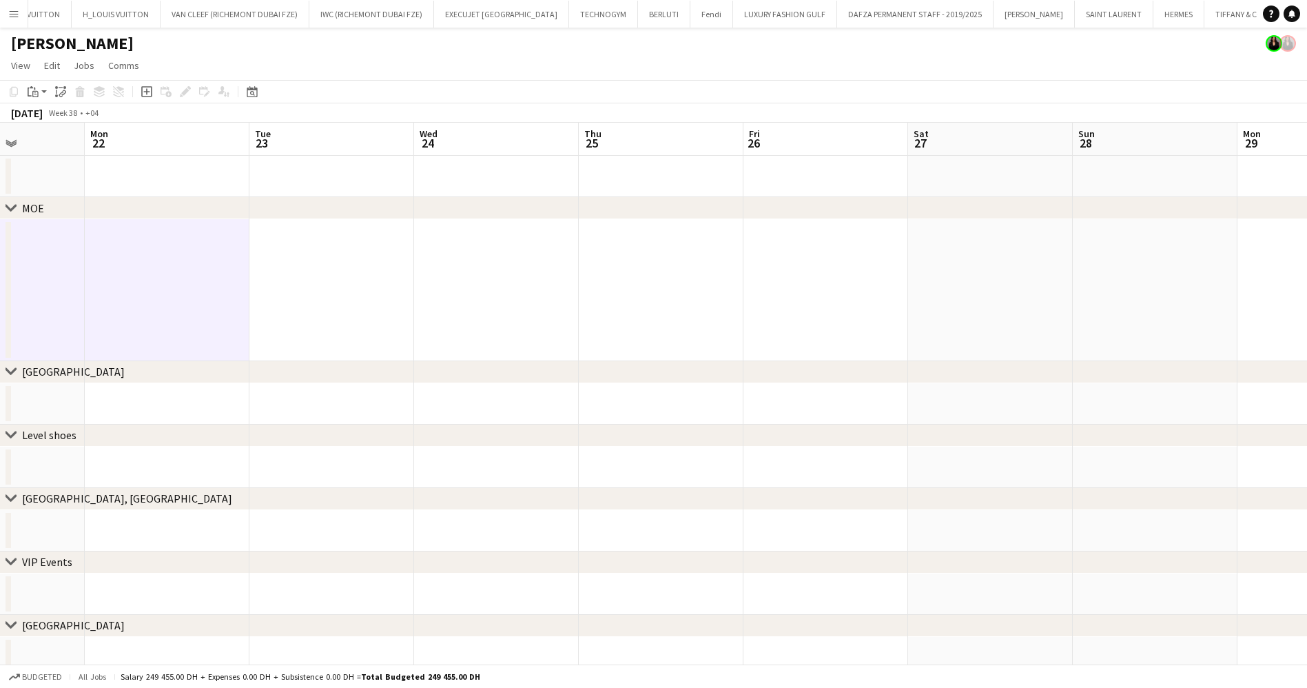
click at [774, 274] on app-calendar-viewport "Fri 19 Sat 20 Sun 21 Mon 22 Tue 23 Wed 24 Thu 25 Fri 26 Sat 27 Sun 28 Mon 29 Tu…" at bounding box center [653, 400] width 1307 height 555
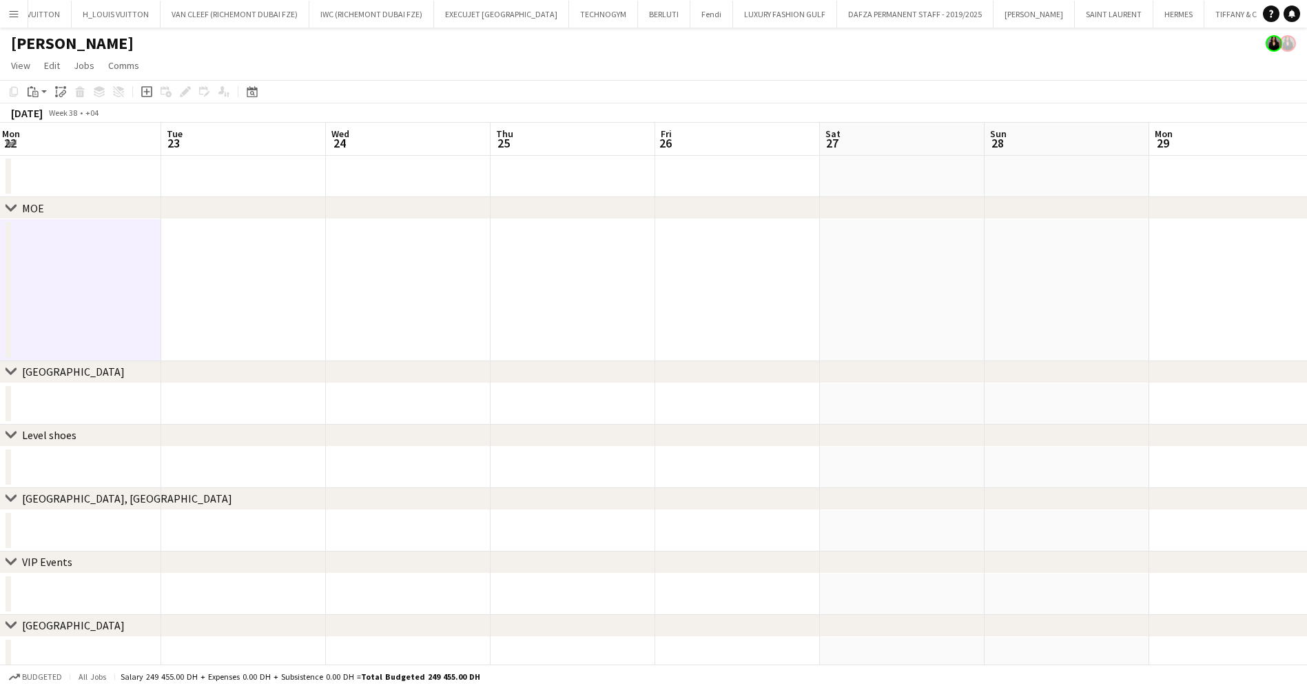
click at [836, 279] on app-calendar-viewport "Fri 19 Sat 20 Sun 21 Mon 22 Tue 23 Wed 24 Thu 25 Fri 26 Sat 27 Sun 28 Mon 29 Tu…" at bounding box center [653, 400] width 1307 height 555
click at [853, 275] on app-date-cell at bounding box center [890, 290] width 165 height 142
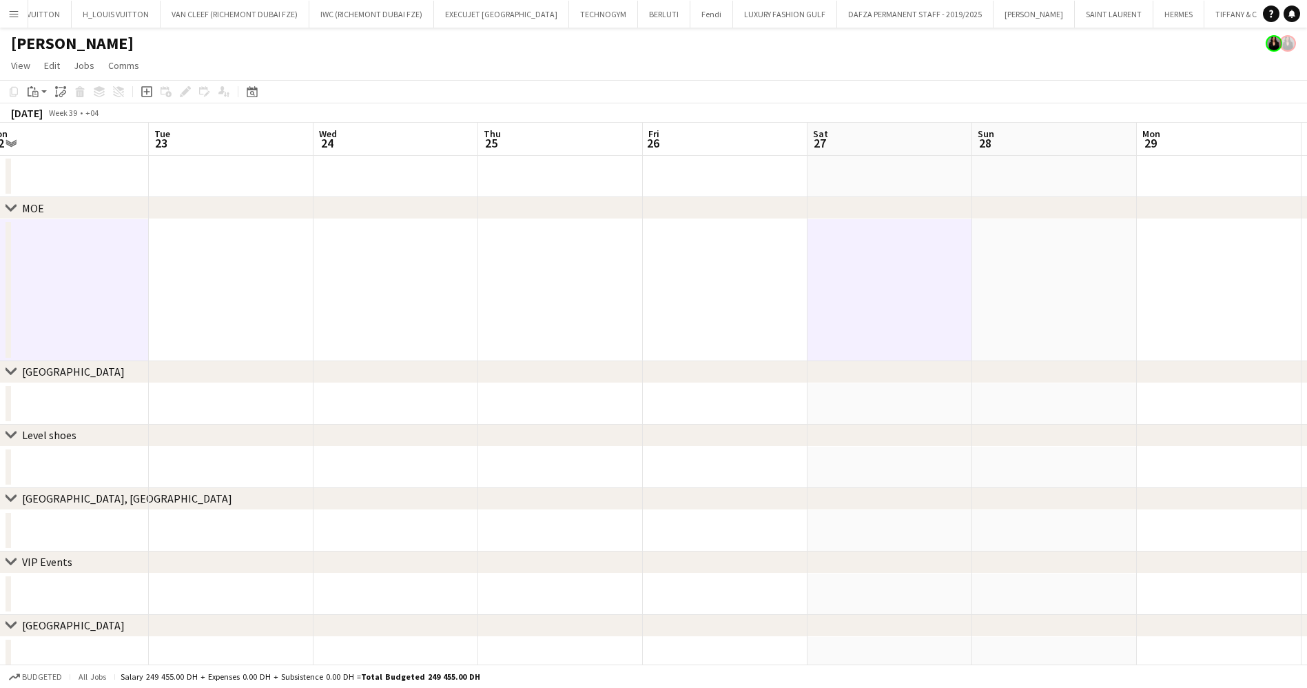
click at [1012, 257] on app-date-cell at bounding box center [1054, 290] width 165 height 142
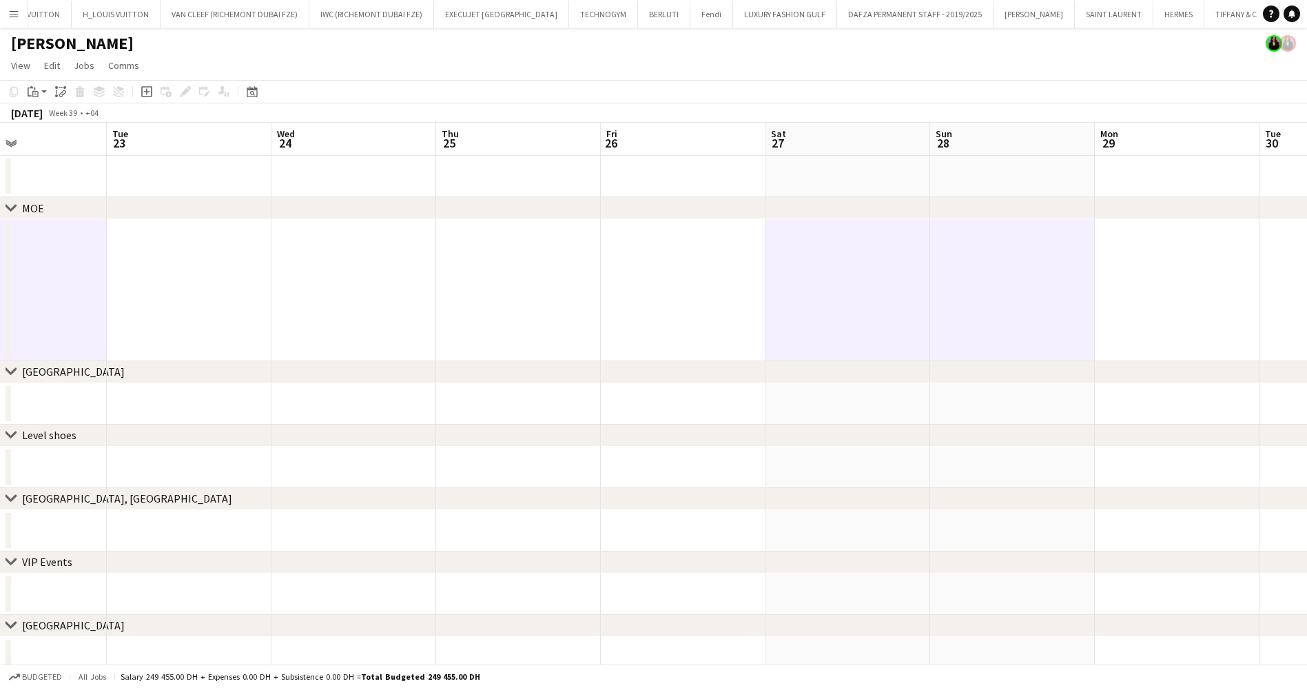
scroll to position [0, 549]
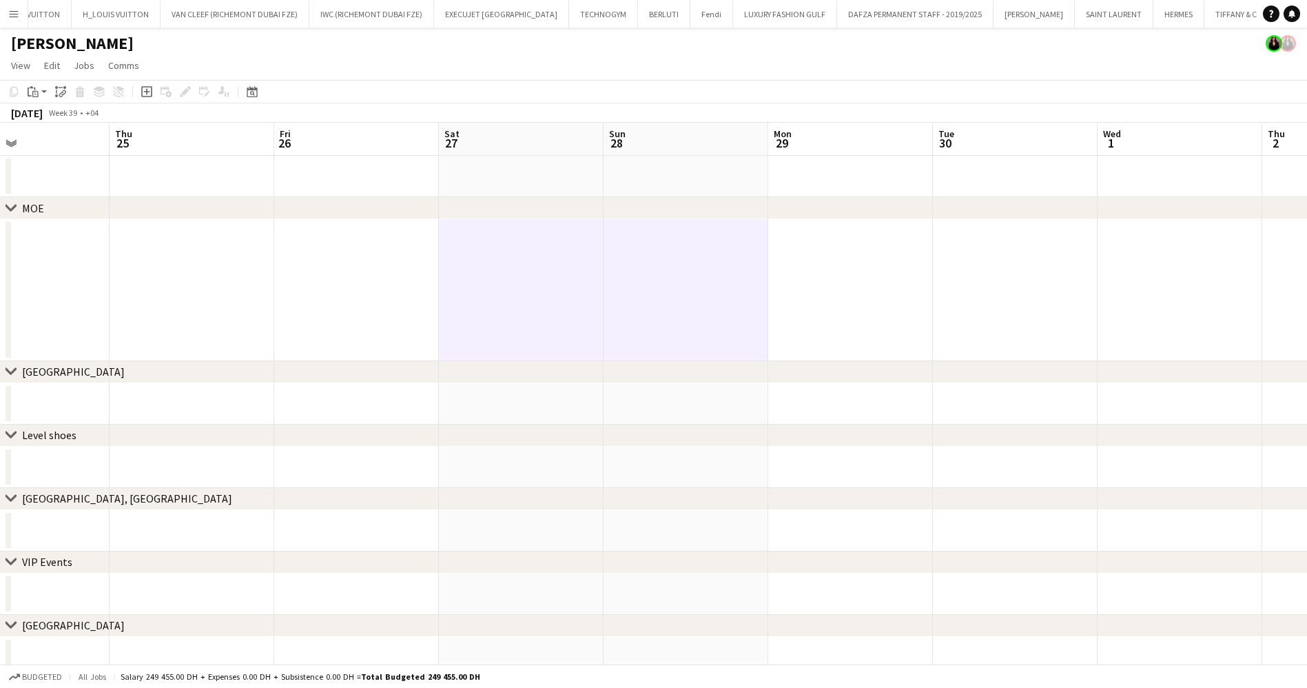
click at [731, 303] on app-calendar-viewport "Sun 21 Mon 22 Tue 23 Wed 24 Thu 25 Fri 26 Sat 27 Sun 28 Mon 29 Tue 30 Wed 1 Thu…" at bounding box center [653, 400] width 1307 height 555
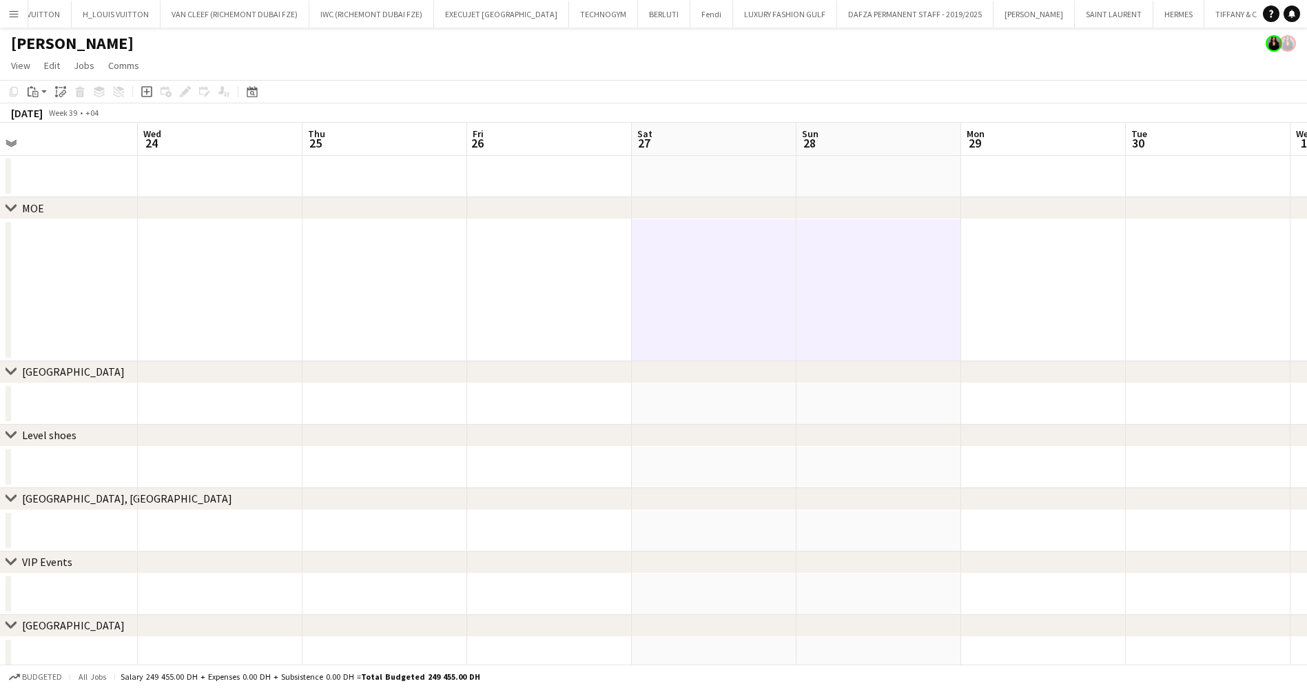
click at [969, 301] on app-calendar-viewport "Sun 21 Mon 22 Tue 23 Wed 24 Thu 25 Fri 26 Sat 27 Sun 28 Mon 29 Tue 30 Wed 1 Thu…" at bounding box center [653, 400] width 1307 height 555
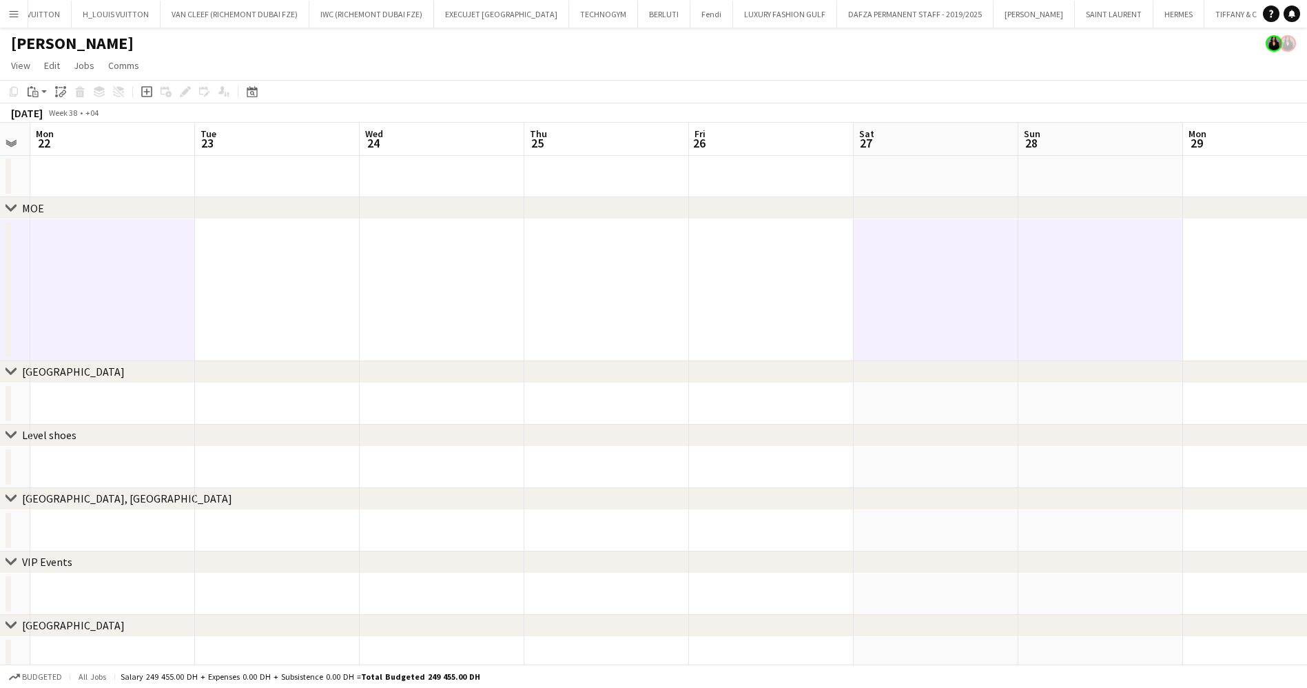
click at [1167, 283] on app-calendar-viewport "Fri 19 Sat 20 Sun 21 Mon 22 Tue 23 Wed 24 Thu 25 Fri 26 Sat 27 Sun 28 Mon 29 Tu…" at bounding box center [653, 400] width 1307 height 555
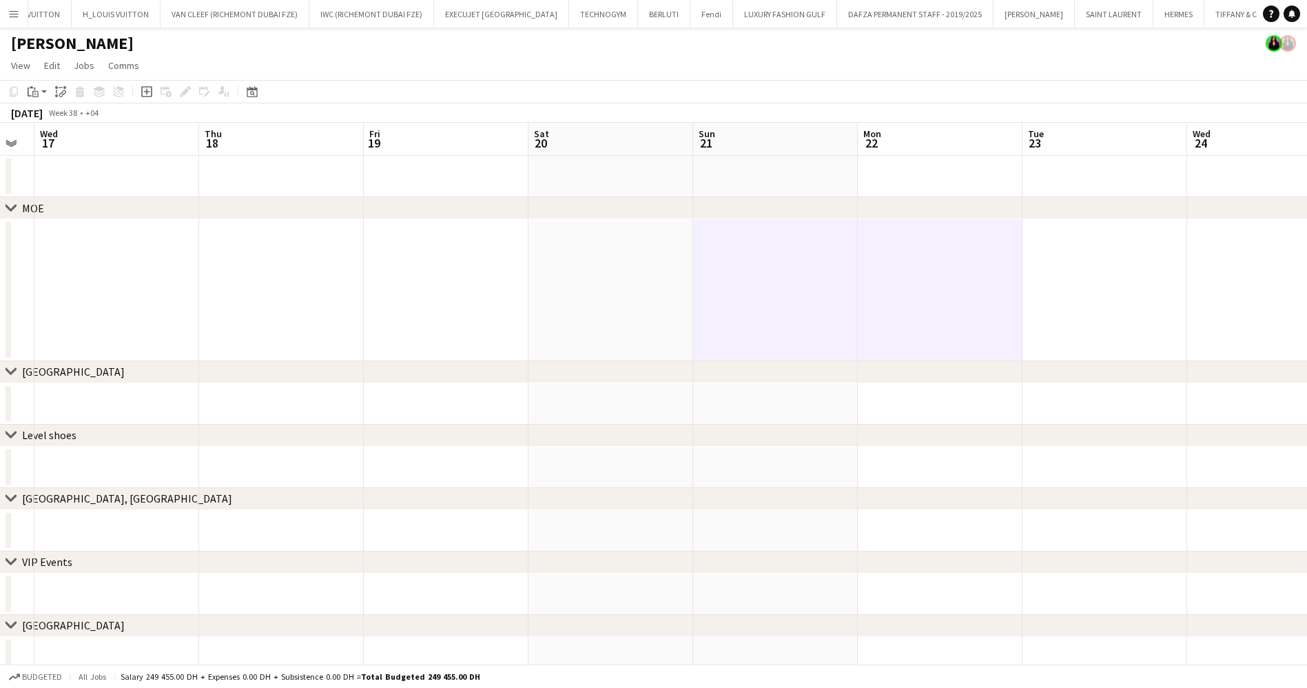
scroll to position [0, 294]
click at [717, 289] on app-calendar-viewport "Mon 15 Tue 16 Wed 17 Thu 18 Fri 19 Sat 20 Sun 21 Mon 22 Tue 23 Wed 24 Thu 25 Fr…" at bounding box center [653, 400] width 1307 height 555
click at [30, 90] on icon "Paste" at bounding box center [33, 91] width 11 height 11
click at [45, 114] on link "Paste Ctrl+V" at bounding box center [102, 118] width 130 height 12
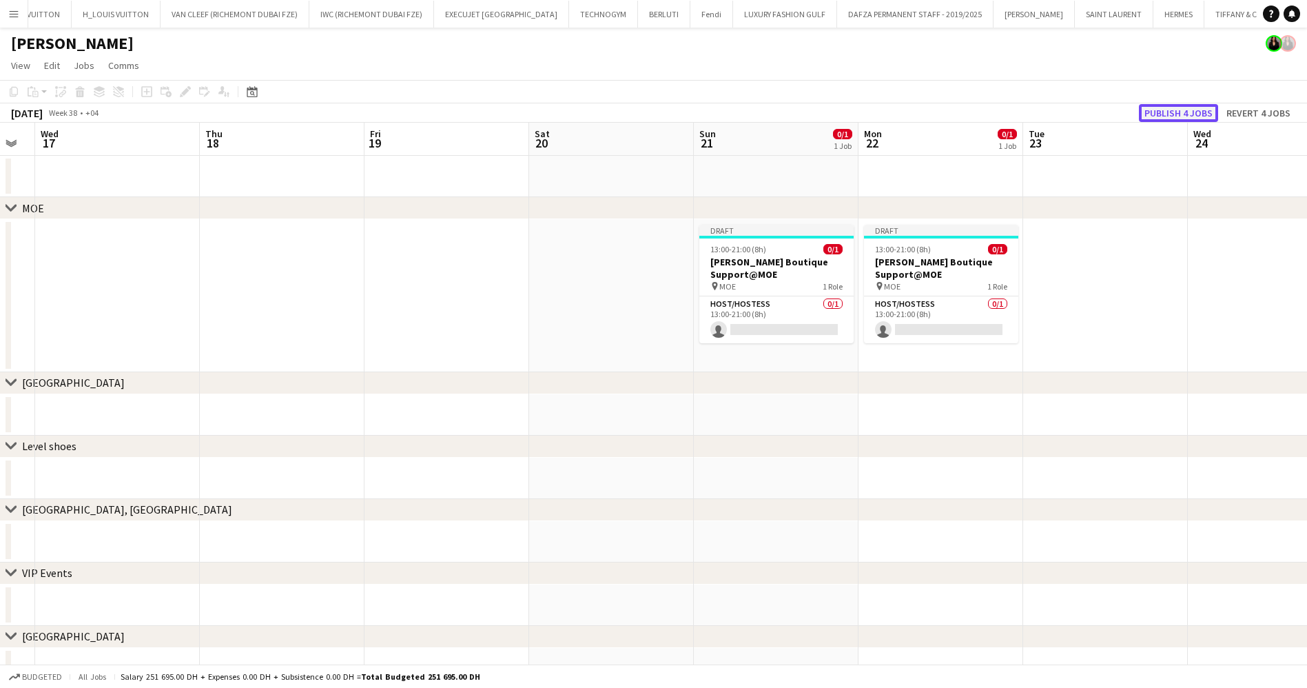
click at [1202, 105] on button "Publish 4 jobs" at bounding box center [1178, 113] width 79 height 18
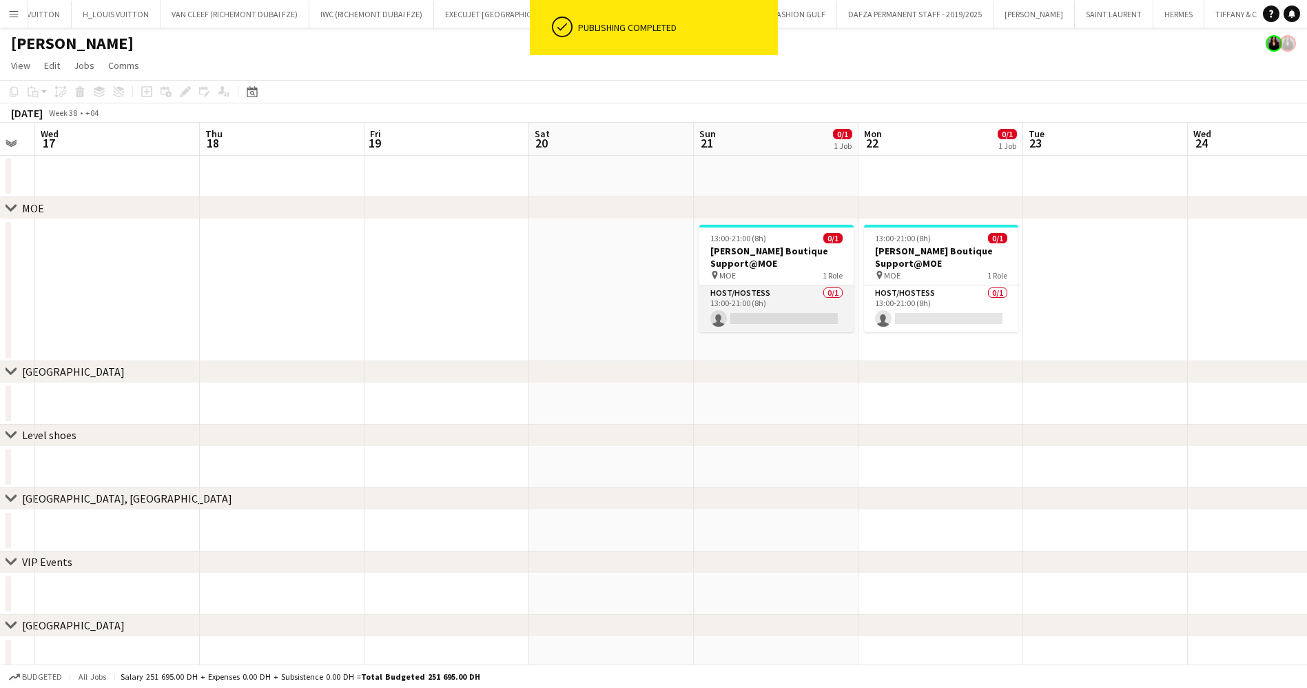
click at [777, 314] on app-card-role "Host/Hostess 0/1 13:00-21:00 (8h) single-neutral-actions" at bounding box center [777, 308] width 154 height 47
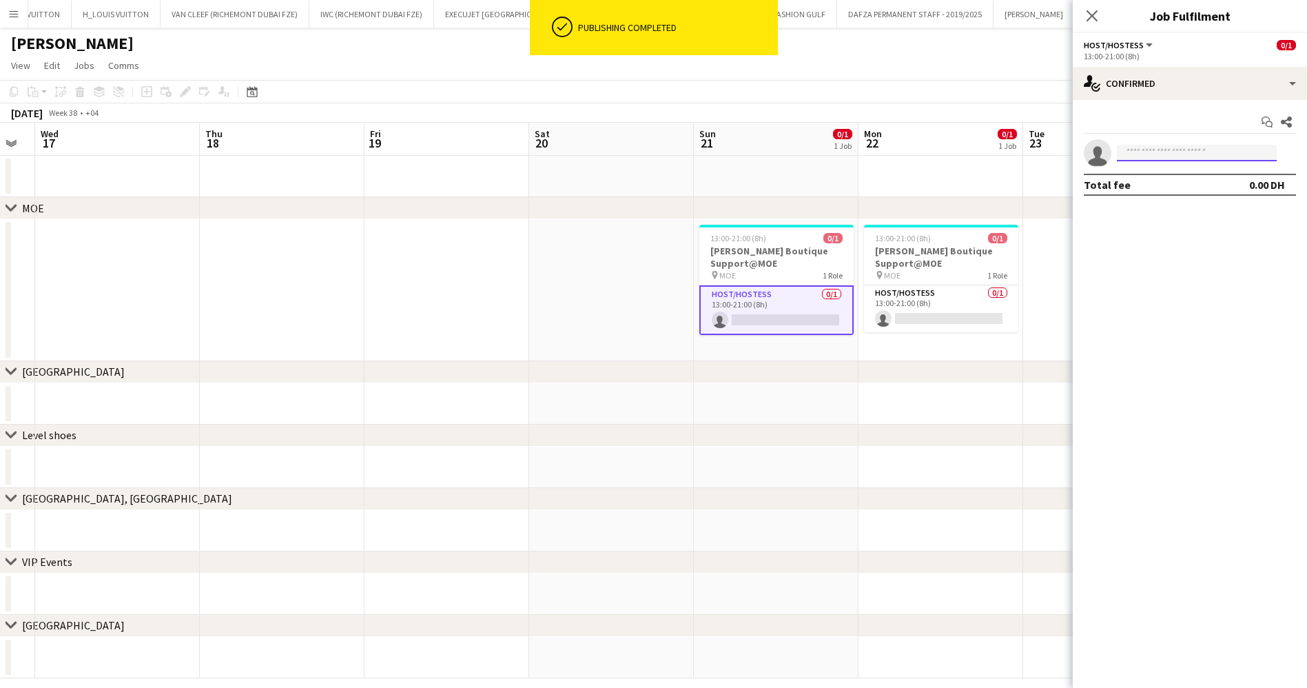
click at [1192, 145] on input at bounding box center [1197, 153] width 160 height 17
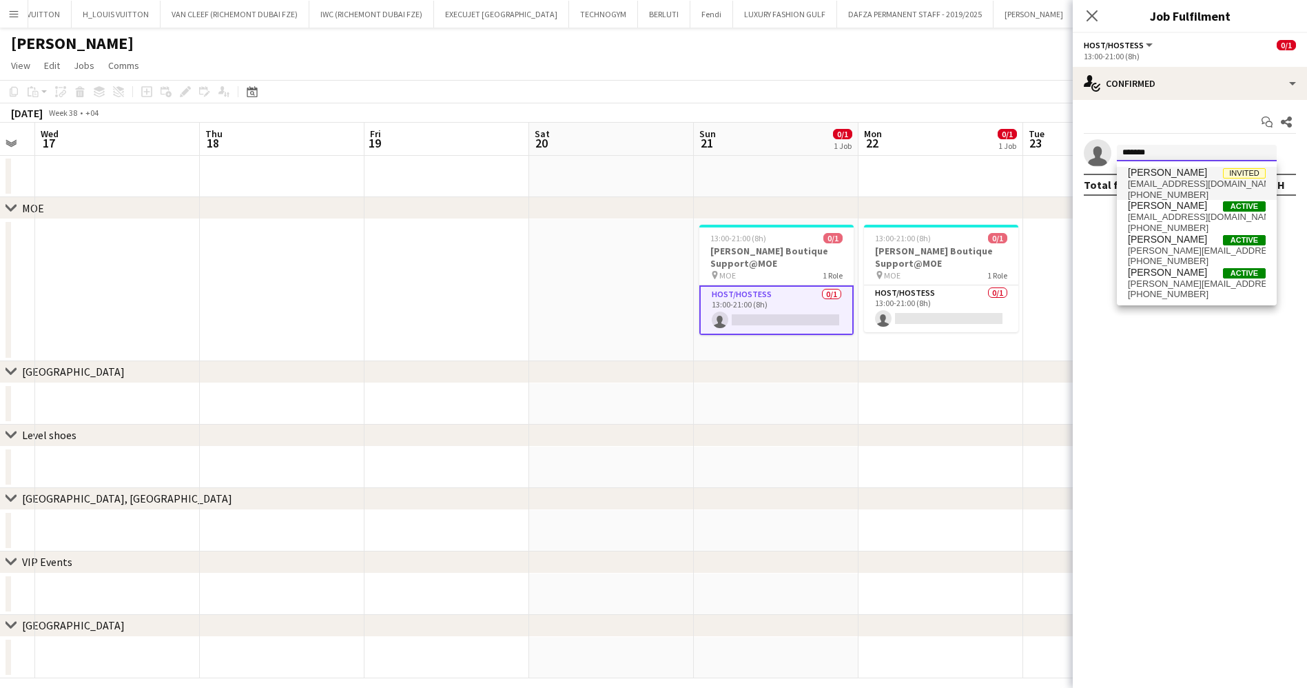
type input "*******"
click at [1221, 177] on span "[PERSON_NAME] Invited" at bounding box center [1197, 173] width 138 height 12
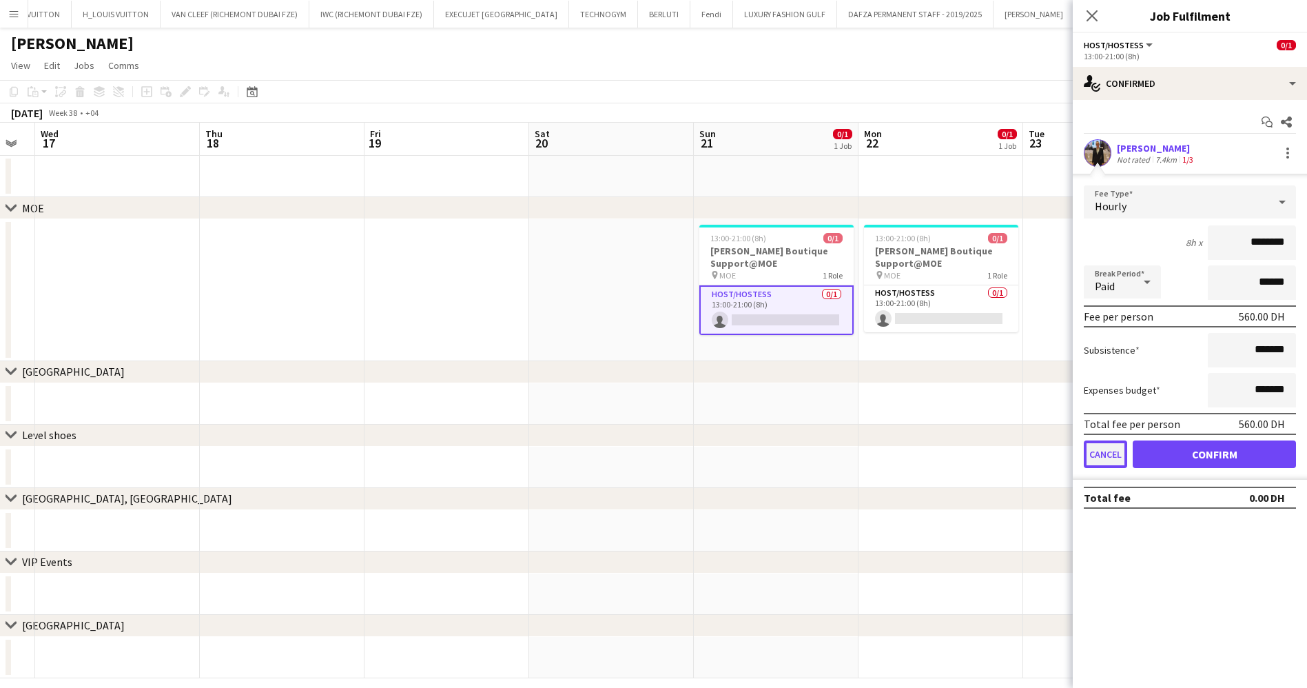
click at [1098, 453] on button "Cancel" at bounding box center [1105, 454] width 43 height 28
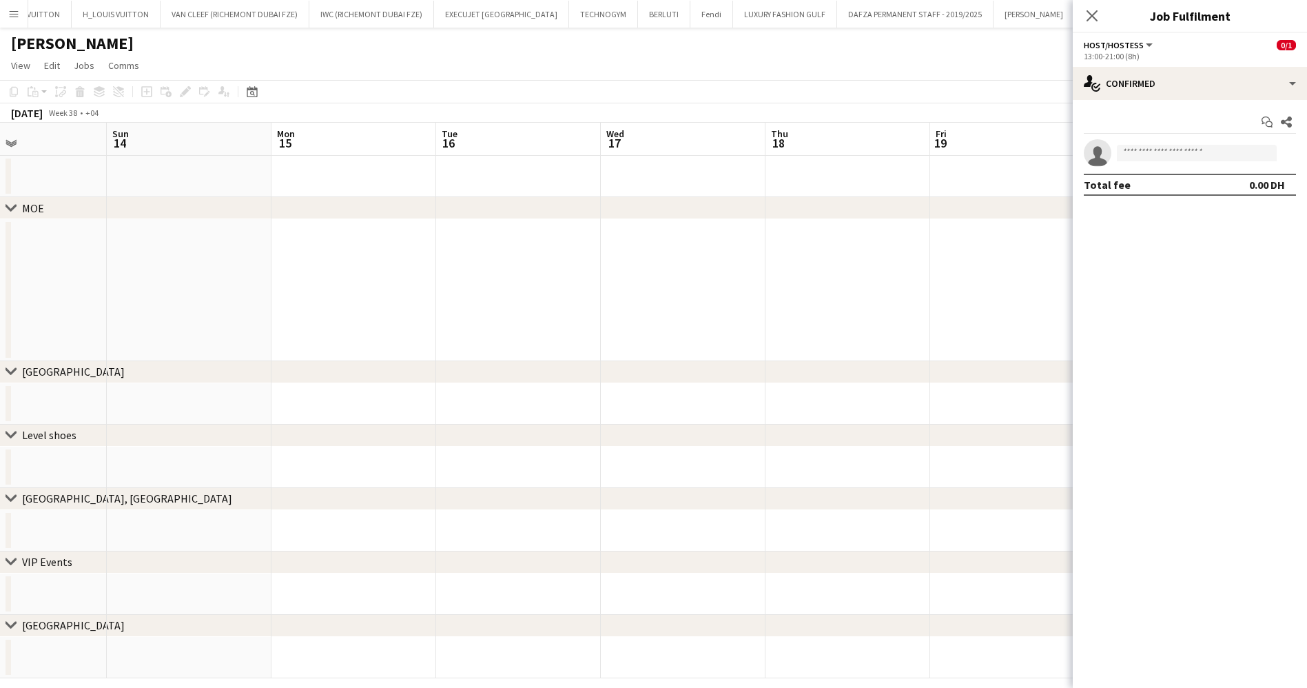
click at [1046, 262] on app-calendar-viewport "Thu 11 Fri 12 Sat 13 Sun 14 Mon 15 Tue 16 Wed 17 Thu 18 Fri 19 Sat 20 Sun 21 0/…" at bounding box center [653, 400] width 1307 height 555
click at [840, 289] on app-calendar-viewport "Thu 11 Fri 12 Sat 13 Sun 14 Mon 15 Tue 16 Wed 17 Thu 18 Fri 19 Sat 20 Sun 21 0/…" at bounding box center [653, 400] width 1307 height 555
click at [819, 288] on app-calendar-viewport "Sun 7 Mon 8 Tue 9 Wed 10 Thu 11 Fri 12 Sat 13 Sun 14 Mon 15 Tue 16 Wed 17 Thu 1…" at bounding box center [653, 400] width 1307 height 555
click at [1012, 307] on app-calendar-viewport "Sun 31 0/1 1 Job Mon 1 Tue 2 Wed 3 Thu 4 Fri 5 Sat 6 Sun 7 Mon 8 Tue 9 Wed 10 T…" at bounding box center [653, 400] width 1307 height 555
click at [1031, 316] on app-calendar-viewport "Sun 31 0/1 1 Job Mon 1 Tue 2 Wed 3 Thu 4 Fri 5 Sat 6 Sun 7 Mon 8 Tue 9 Wed 10 T…" at bounding box center [653, 400] width 1307 height 555
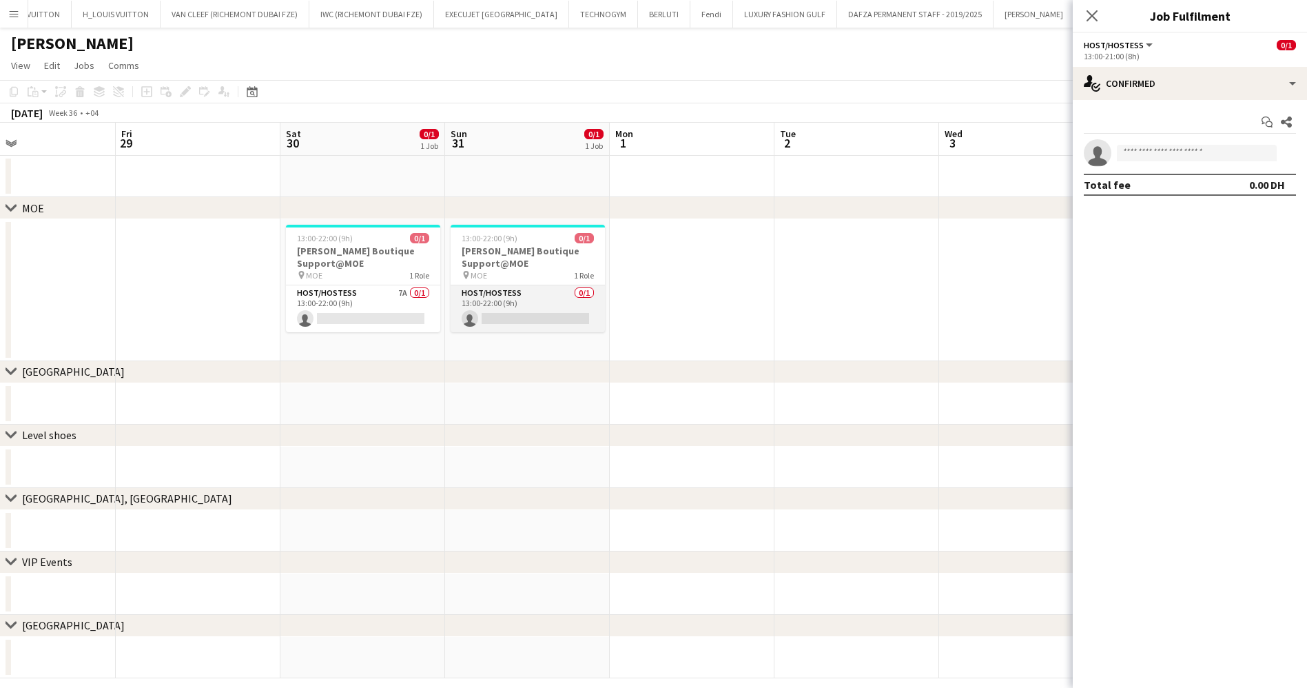
click at [877, 300] on app-calendar-viewport "Tue 26 Wed 27 Thu 28 Fri 29 Sat 30 0/1 1 Job Sun 31 0/1 1 Job Mon 1 Tue 2 Wed 3…" at bounding box center [653, 400] width 1307 height 555
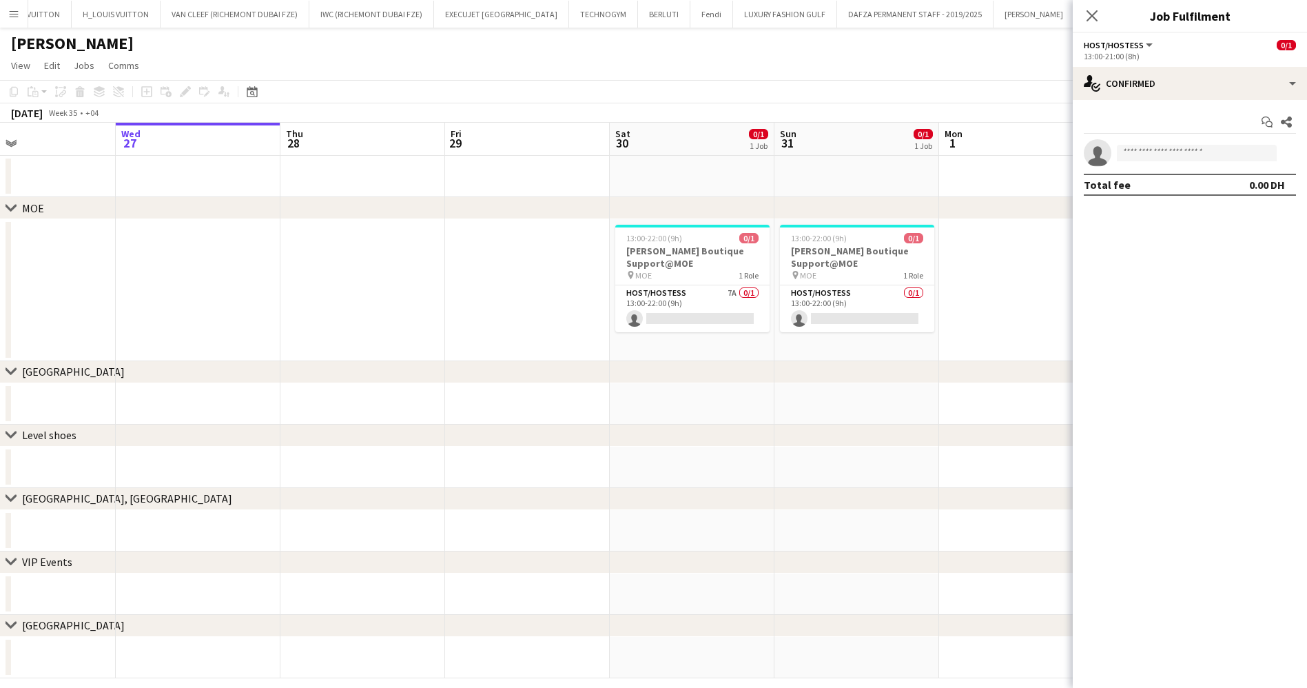
scroll to position [0, 366]
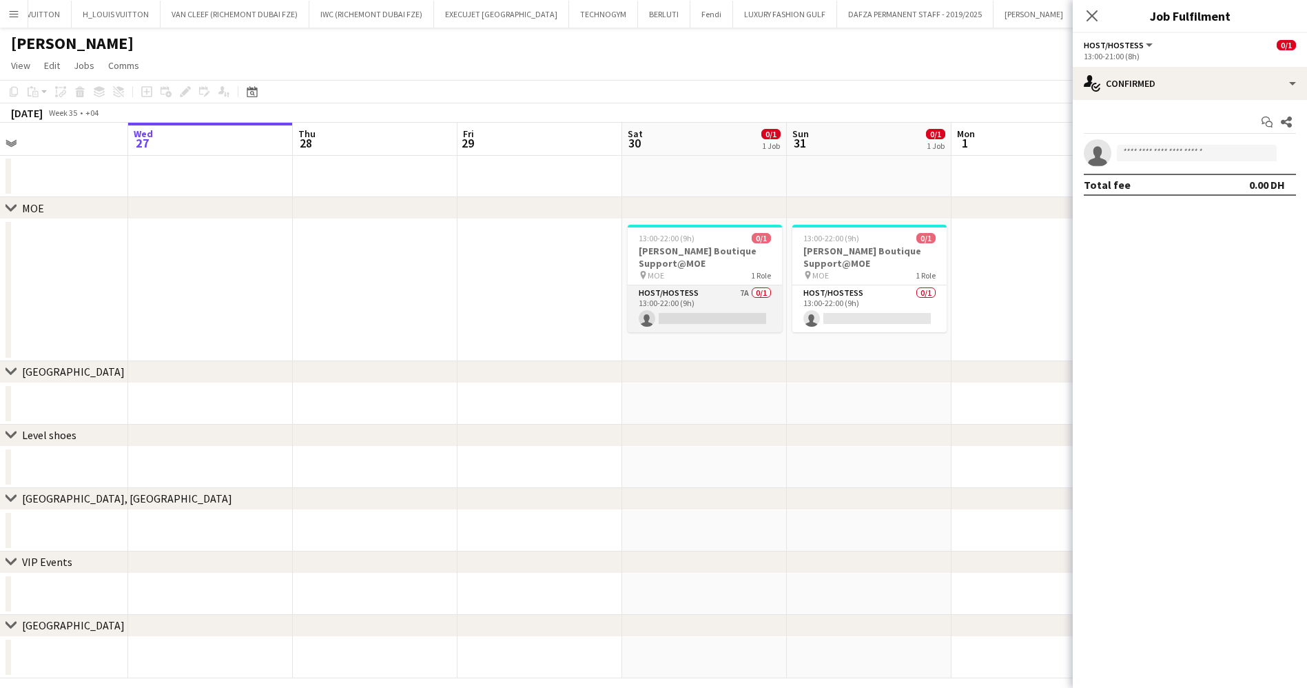
click at [689, 323] on app-card-role "Host/Hostess 7A 0/1 13:00-22:00 (9h) single-neutral-actions" at bounding box center [705, 308] width 154 height 47
click at [1120, 51] on div "13:00-22:00 (9h)" at bounding box center [1190, 56] width 212 height 10
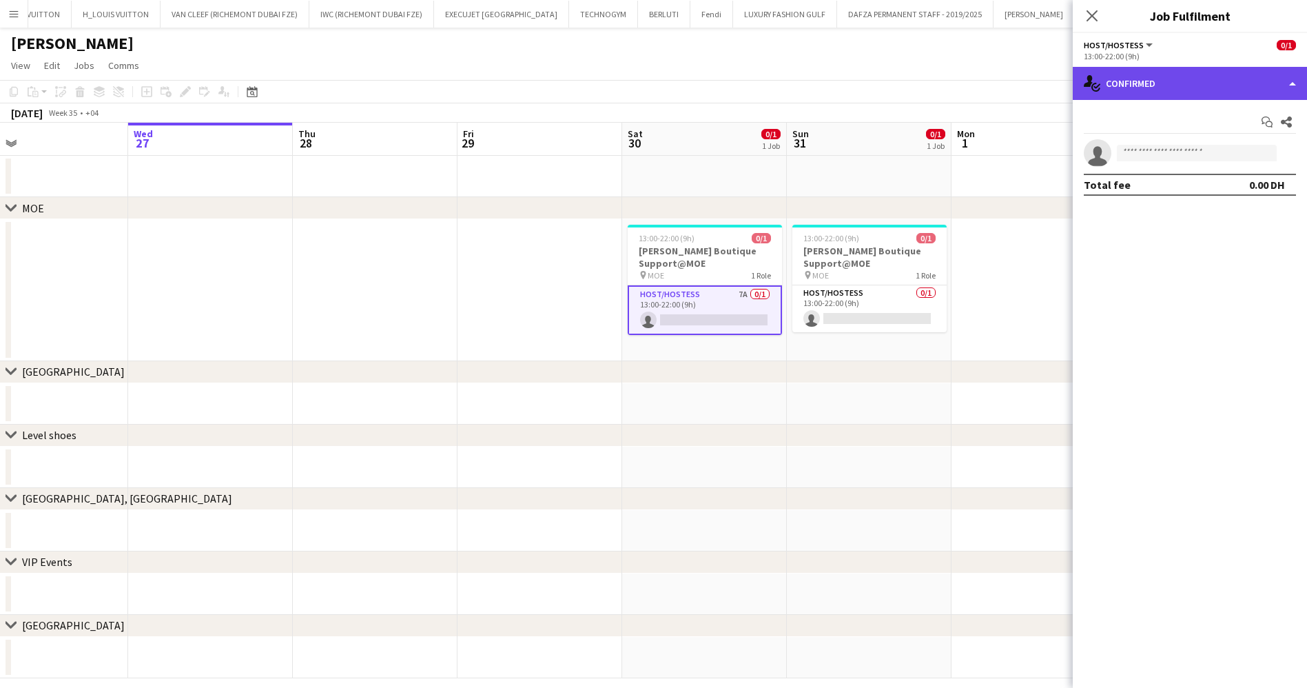
click at [1131, 67] on div "single-neutral-actions-check-2 Confirmed" at bounding box center [1190, 83] width 234 height 33
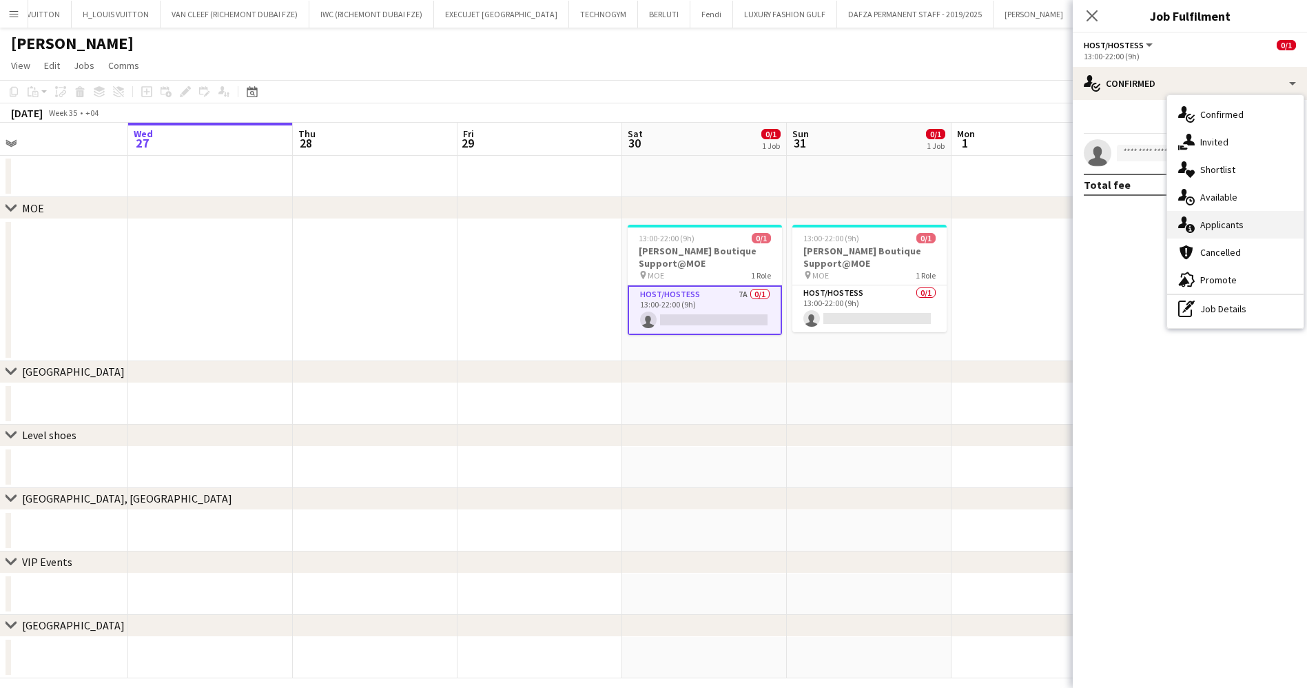
click at [1244, 234] on div "single-neutral-actions-information Applicants" at bounding box center [1235, 225] width 136 height 28
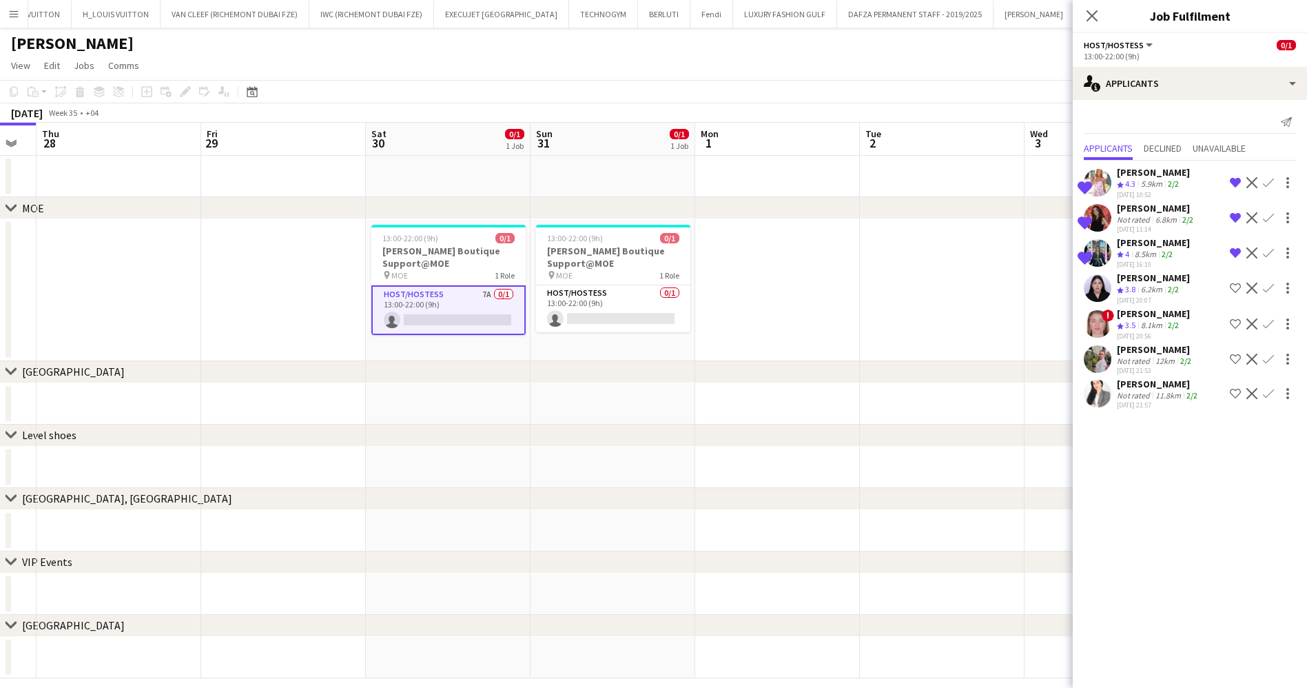
click at [722, 302] on app-calendar-viewport "Mon 25 Tue 26 Wed 27 Thu 28 Fri 29 Sat 30 0/1 1 Job Sun 31 0/1 1 Job Mon 1 Tue …" at bounding box center [653, 400] width 1307 height 555
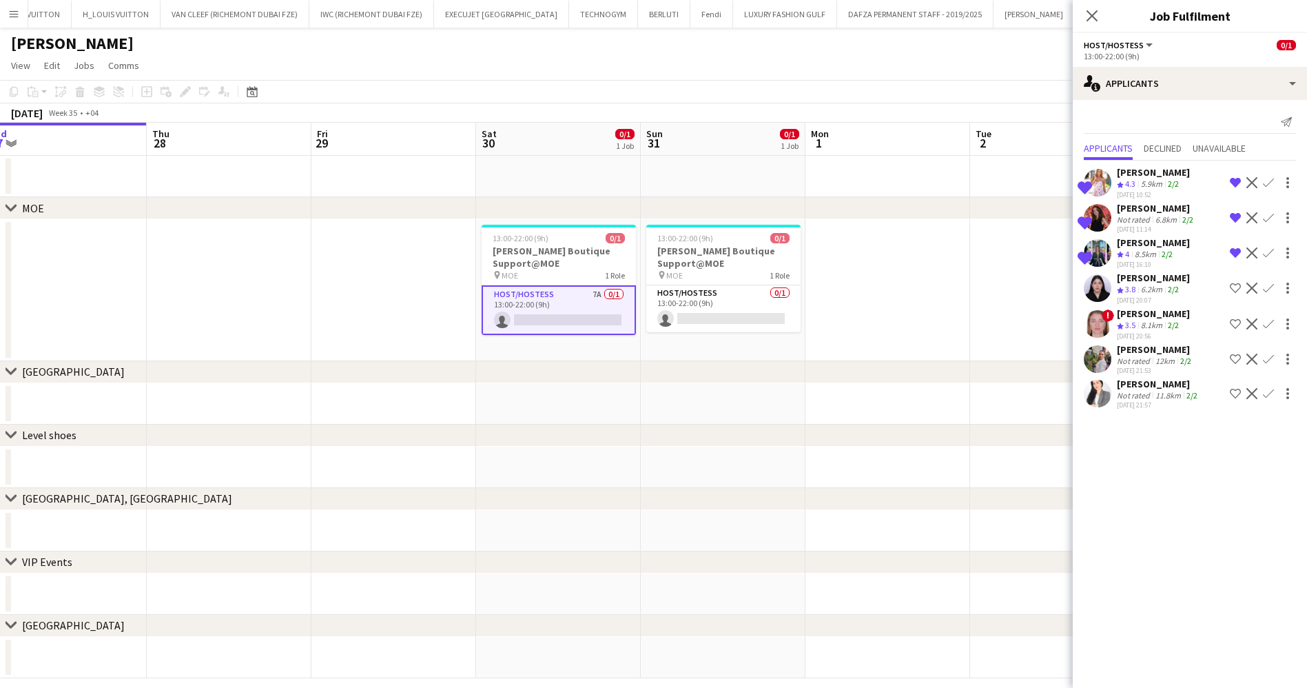
click at [370, 302] on app-calendar-viewport "Mon 25 Tue 26 Wed 27 Thu 28 Fri 29 Sat 30 0/1 1 Job Sun 31 0/1 1 Job Mon 1 Tue …" at bounding box center [653, 400] width 1307 height 555
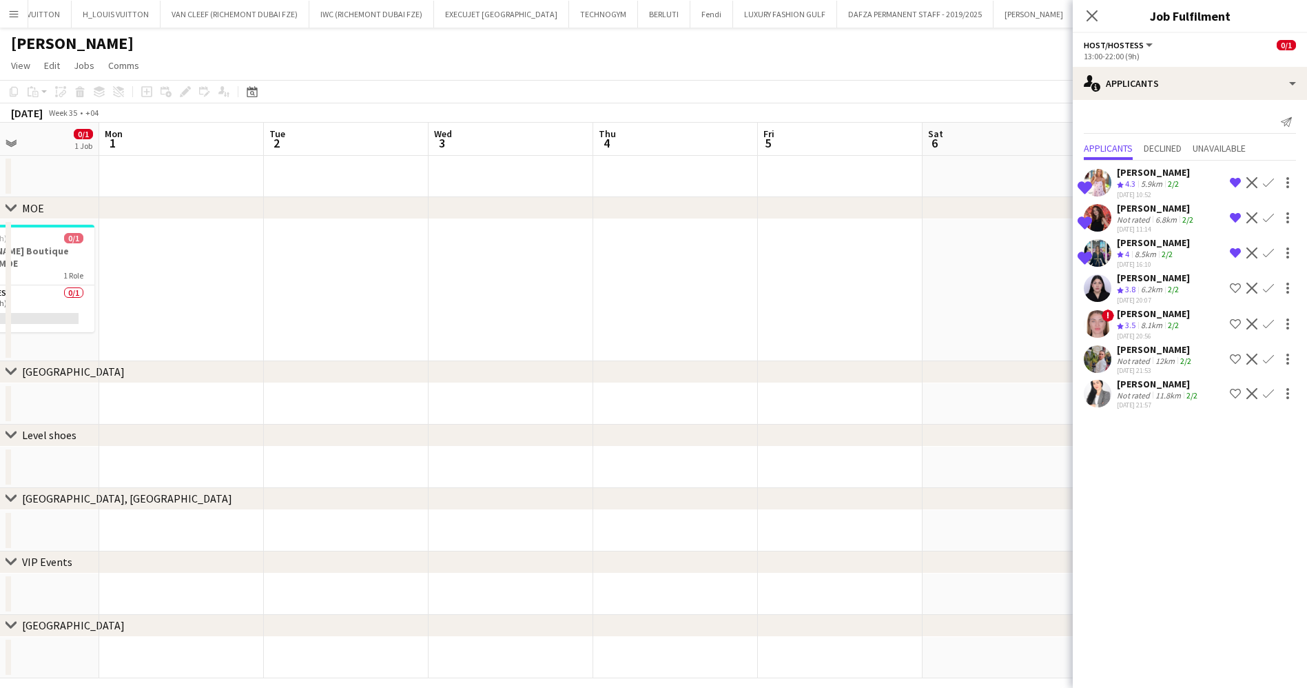
click at [551, 332] on app-calendar-viewport "Fri 29 Sat 30 0/1 1 Job Sun 31 0/1 1 Job Mon 1 Tue 2 Wed 3 Thu 4 Fri 5 Sat 6 Su…" at bounding box center [653, 400] width 1307 height 555
click at [421, 343] on app-calendar-viewport "Tue 2 Wed 3 Thu 4 Fri 5 Sat 6 Sun 7 Mon 8 Tue 9 Wed 10 Thu 11 Fri 12 Sat 13 Sun…" at bounding box center [653, 400] width 1307 height 555
click at [489, 318] on app-calendar-viewport "Thu 4 Fri 5 Sat 6 Sun 7 Mon 8 Tue 9 Wed 10 Thu 11 Fri 12 Sat 13 Sun 14 Mon 15 T…" at bounding box center [653, 400] width 1307 height 555
click at [299, 319] on app-calendar-viewport "Fri 5 Sat 6 Sun 7 Mon 8 Tue 9 Wed 10 Thu 11 Fri 12 Sat 13 Sun 14 Mon 15 Tue 16 …" at bounding box center [653, 400] width 1307 height 555
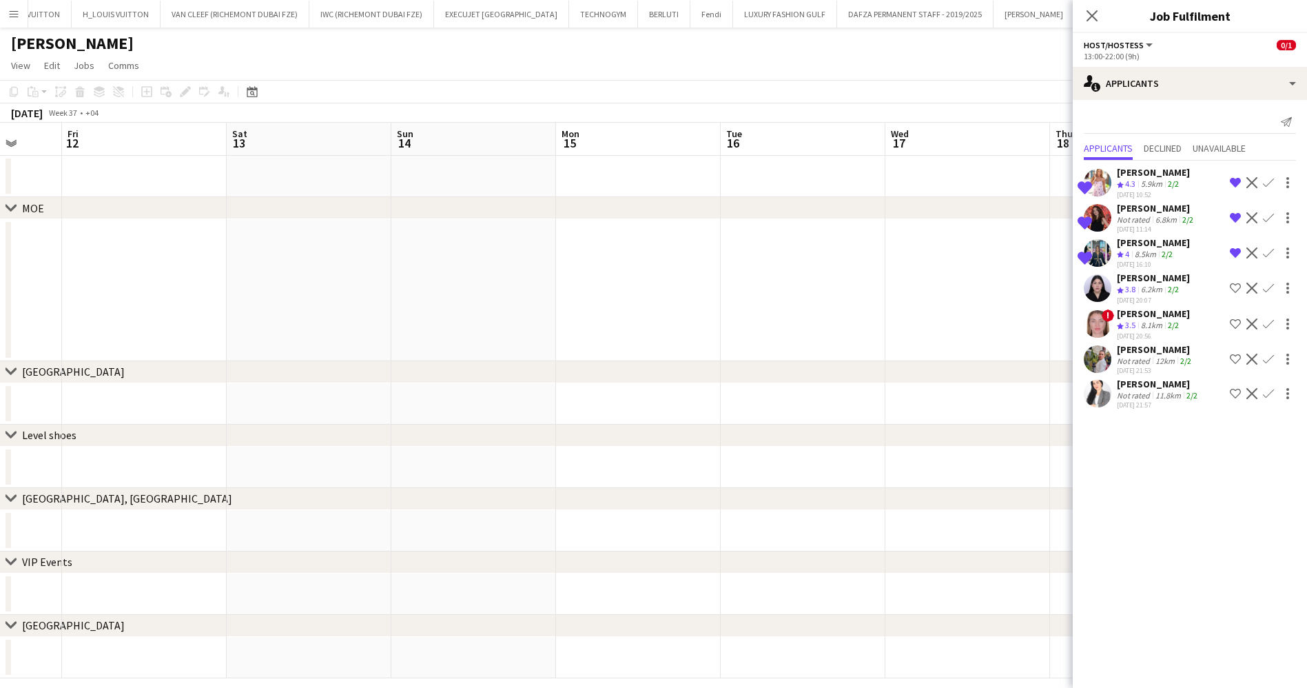
click at [198, 343] on app-calendar-viewport "Tue 9 Wed 10 Thu 11 Fri 12 Sat 13 Sun 14 Mon 15 Tue 16 Wed 17 Thu 18 Fri 19 Sat…" at bounding box center [653, 400] width 1307 height 555
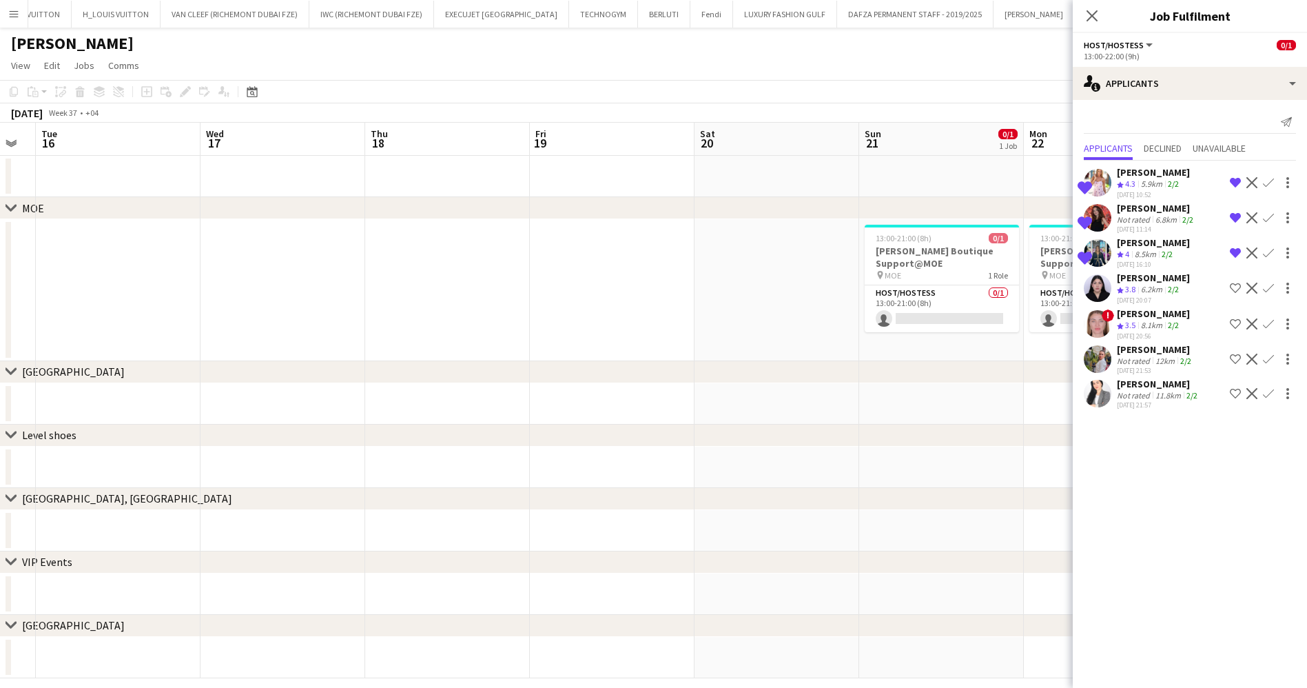
click at [373, 292] on app-calendar-viewport "Sat 13 Sun 14 Mon 15 Tue 16 Wed 17 Thu 18 Fri 19 Sat 20 Sun 21 0/1 1 Job Mon 22…" at bounding box center [653, 400] width 1307 height 555
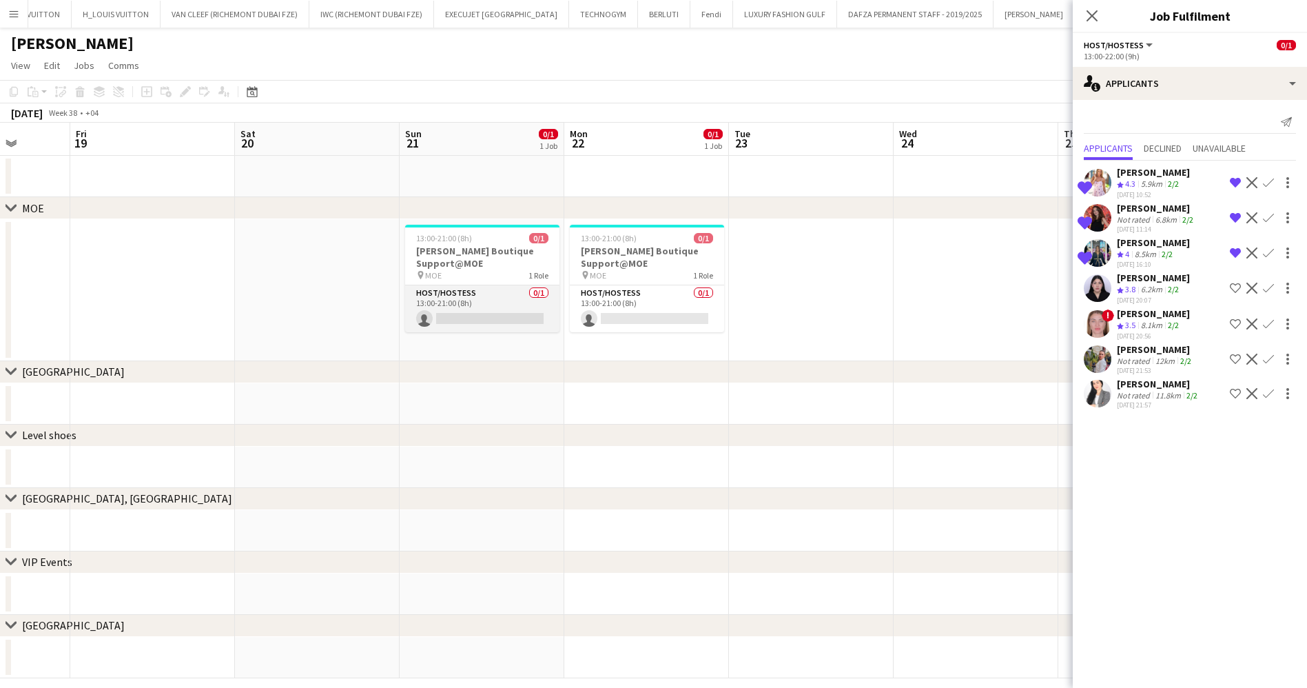
click at [535, 297] on app-card-role "Host/Hostess 0/1 13:00-21:00 (8h) single-neutral-actions" at bounding box center [482, 308] width 154 height 47
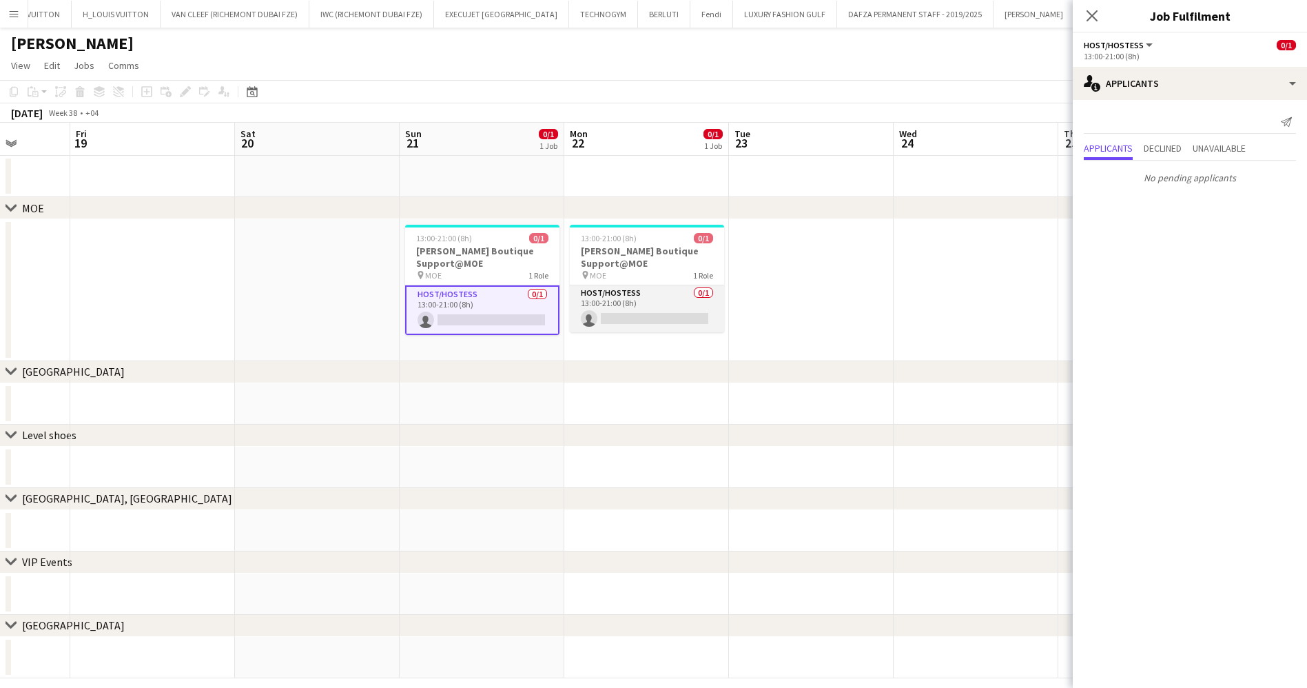
click at [700, 310] on app-card-role "Host/Hostess 0/1 13:00-21:00 (8h) single-neutral-actions" at bounding box center [647, 308] width 154 height 47
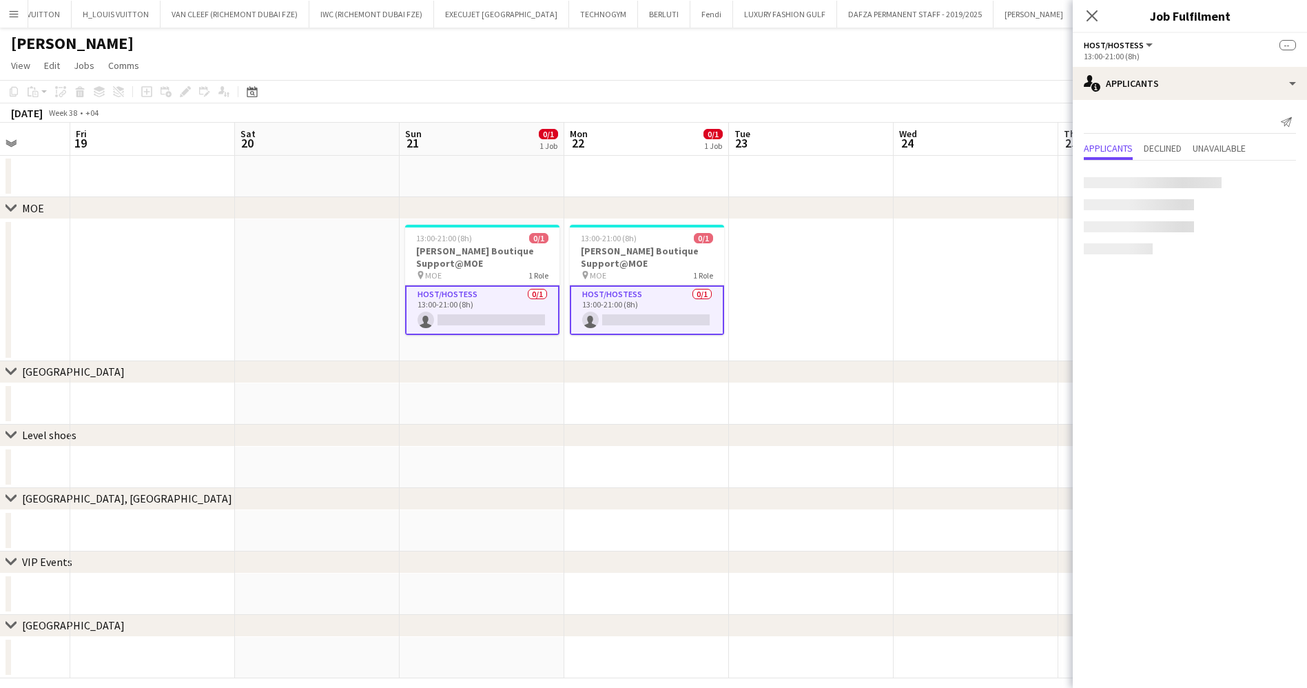
click at [509, 279] on app-calendar-viewport "Tue 16 Wed 17 Thu 18 Fri 19 Sat 20 Sun 21 0/1 1 Job Mon 22 0/1 1 Job Tue 23 Wed…" at bounding box center [653, 400] width 1307 height 555
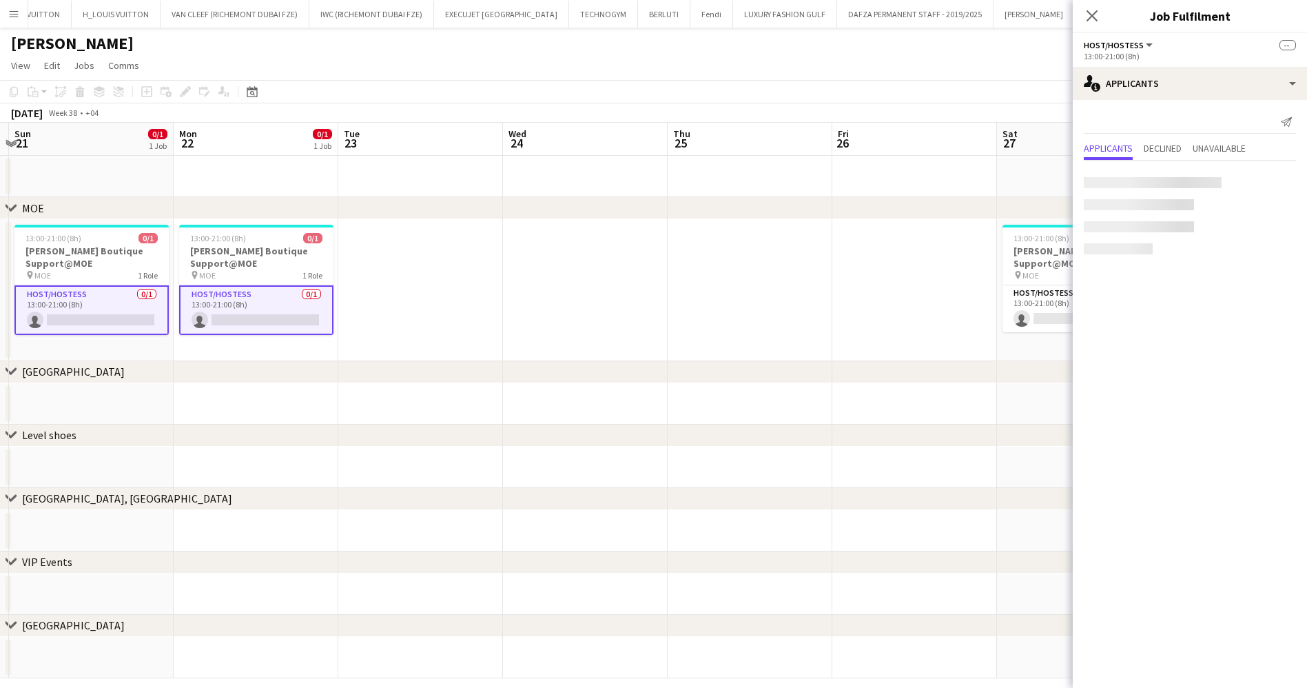
click at [657, 289] on app-calendar-viewport "Thu 18 Fri 19 Sat 20 Sun 21 0/1 1 Job Mon 22 0/1 1 Job Tue 23 Wed 24 Thu 25 Fri…" at bounding box center [653, 400] width 1307 height 555
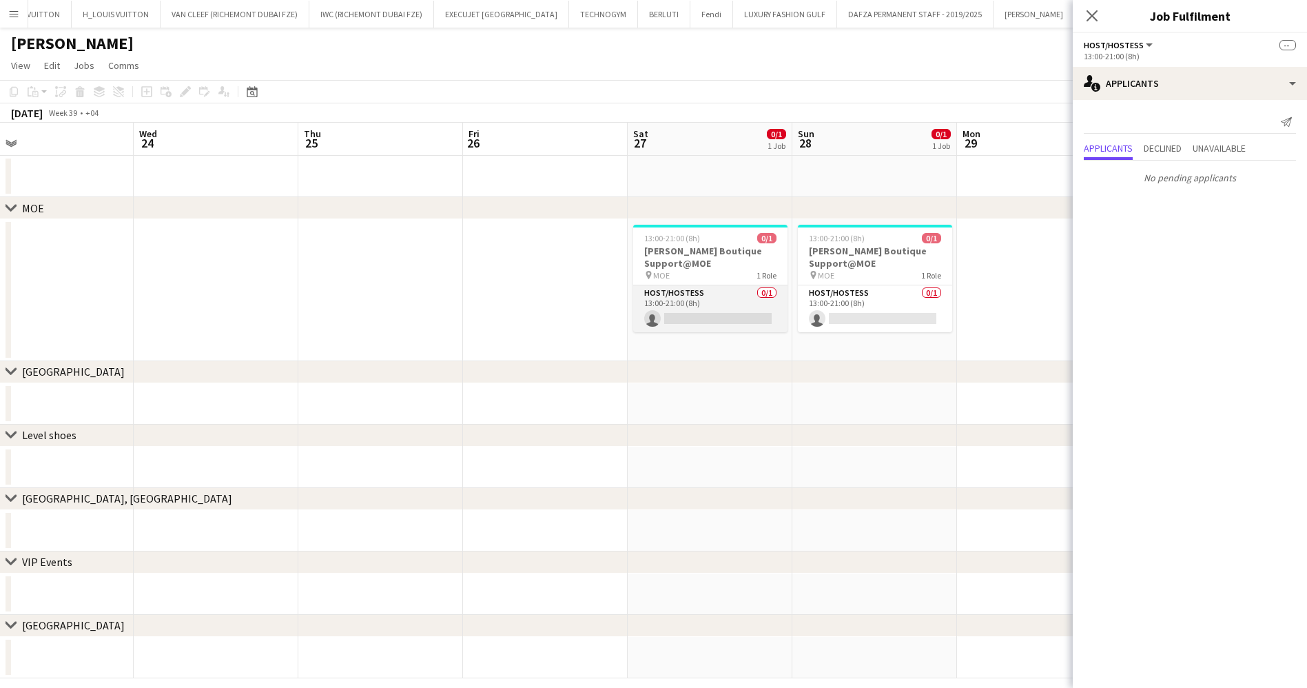
click at [738, 314] on app-card-role "Host/Hostess 0/1 13:00-21:00 (8h) single-neutral-actions" at bounding box center [710, 308] width 154 height 47
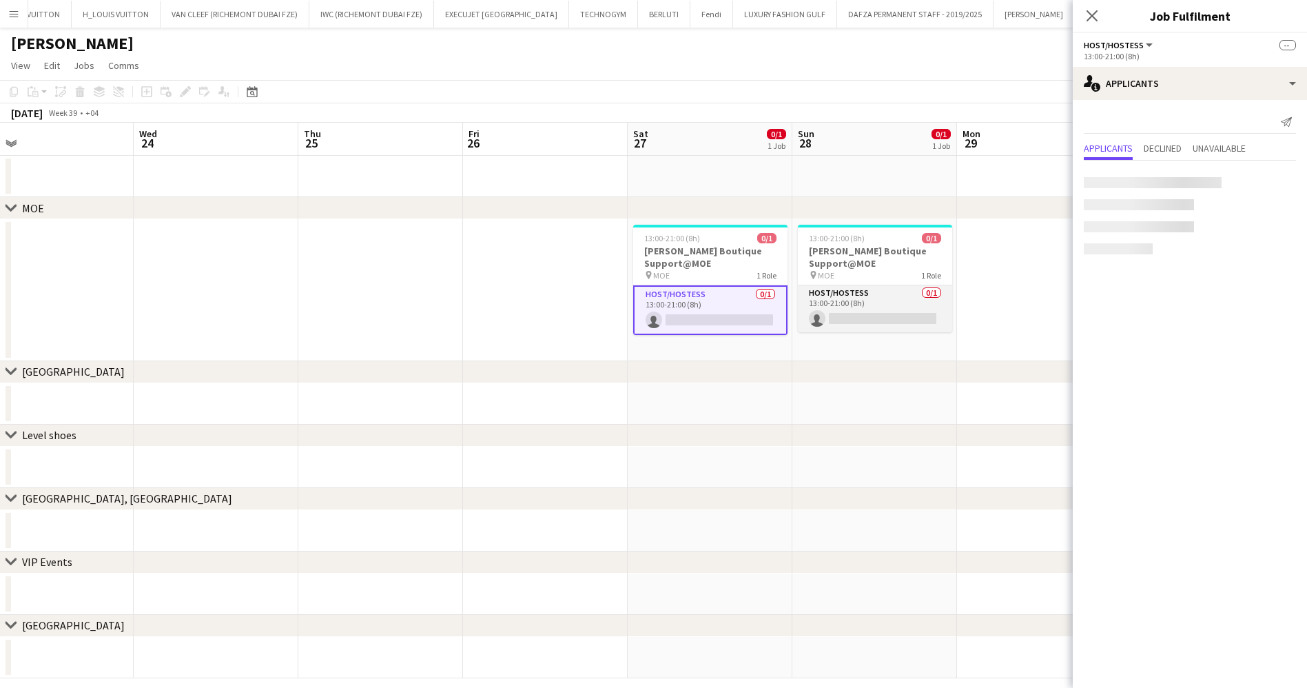
click at [861, 306] on app-card-role "Host/Hostess 0/1 13:00-21:00 (8h) single-neutral-actions" at bounding box center [875, 308] width 154 height 47
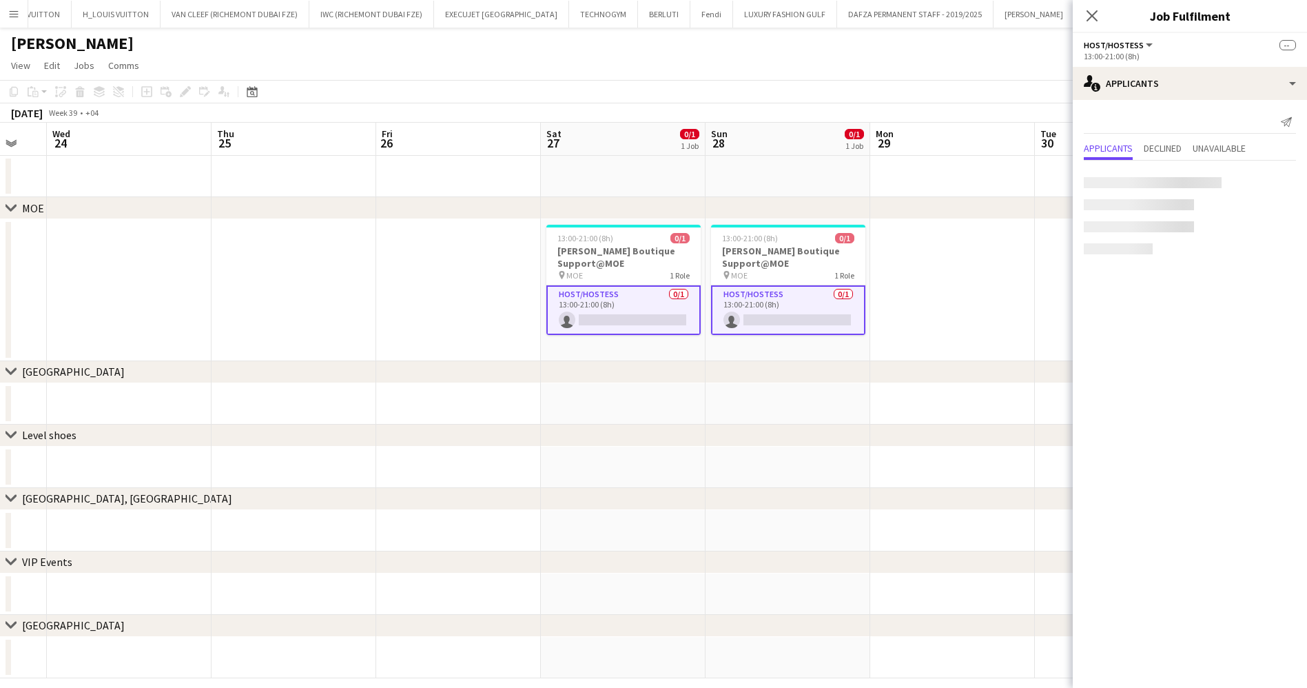
click at [782, 319] on app-calendar-viewport "Sun 21 0/1 1 Job Mon 22 0/1 1 Job Tue 23 Wed 24 Thu 25 Fri 26 Sat 27 0/1 1 Job …" at bounding box center [653, 400] width 1307 height 555
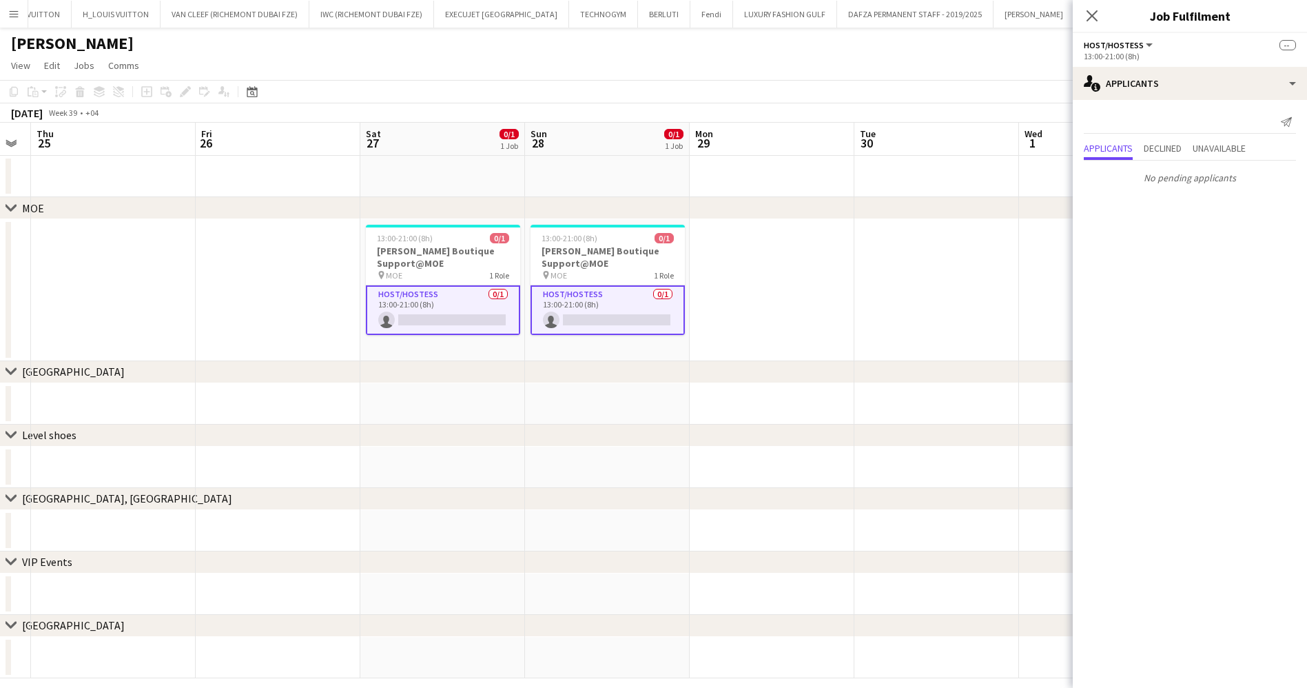
click at [555, 295] on app-card-role "Host/Hostess 0/1 13:00-21:00 (8h) single-neutral-actions" at bounding box center [608, 310] width 154 height 50
click at [648, 313] on app-card-role "Host/Hostess 0/1 13:00-21:00 (8h) single-neutral-actions" at bounding box center [608, 310] width 154 height 50
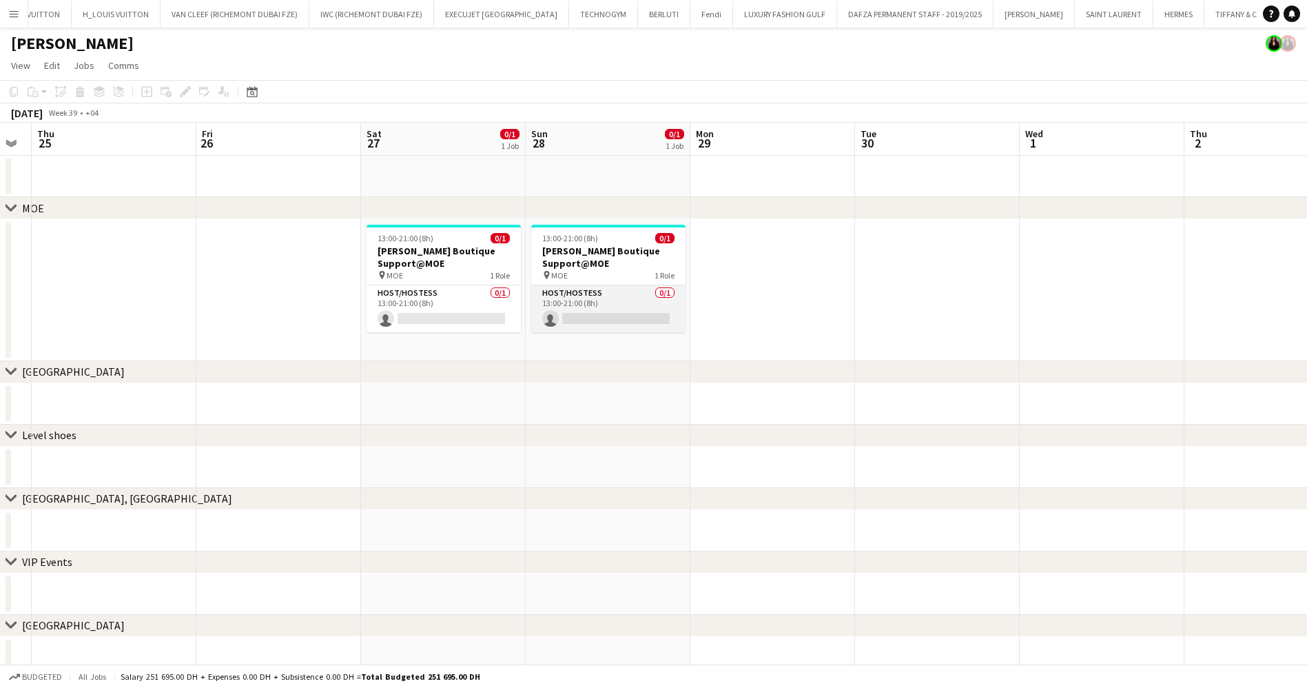
click at [595, 309] on app-card-role "Host/Hostess 0/1 13:00-21:00 (8h) single-neutral-actions" at bounding box center [608, 308] width 154 height 47
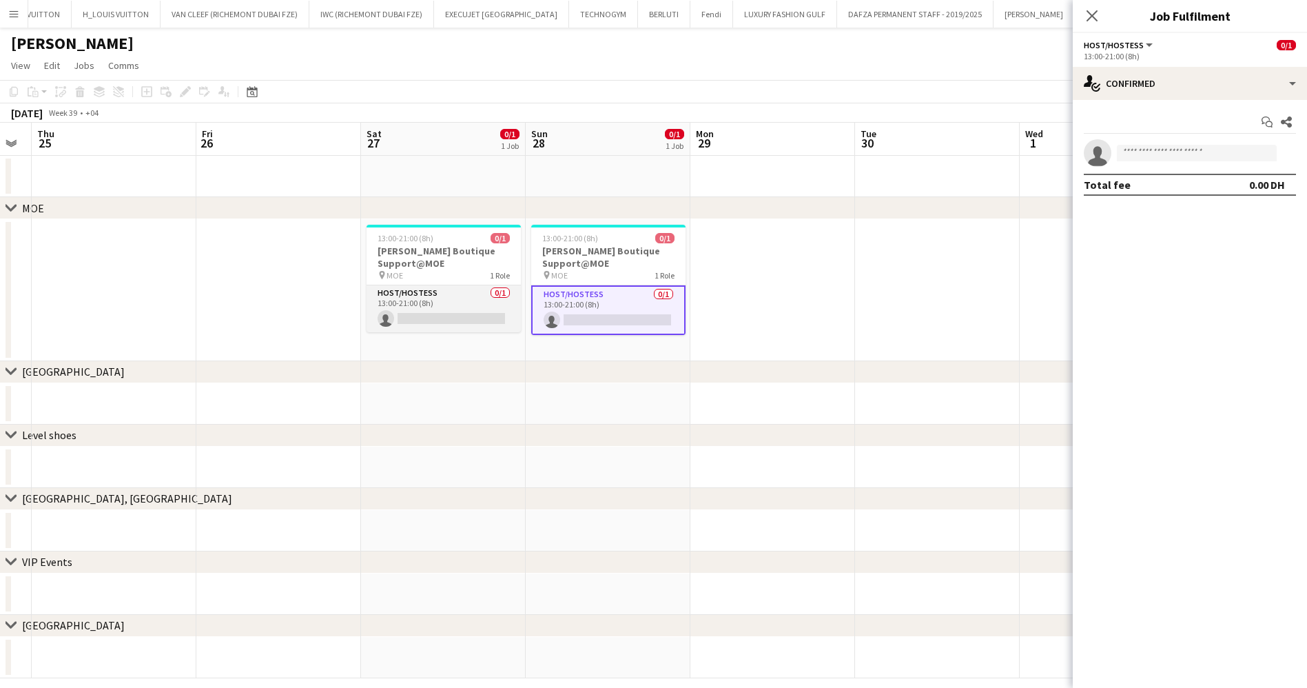
click at [421, 309] on app-card-role "Host/Hostess 0/1 13:00-21:00 (8h) single-neutral-actions" at bounding box center [444, 308] width 154 height 47
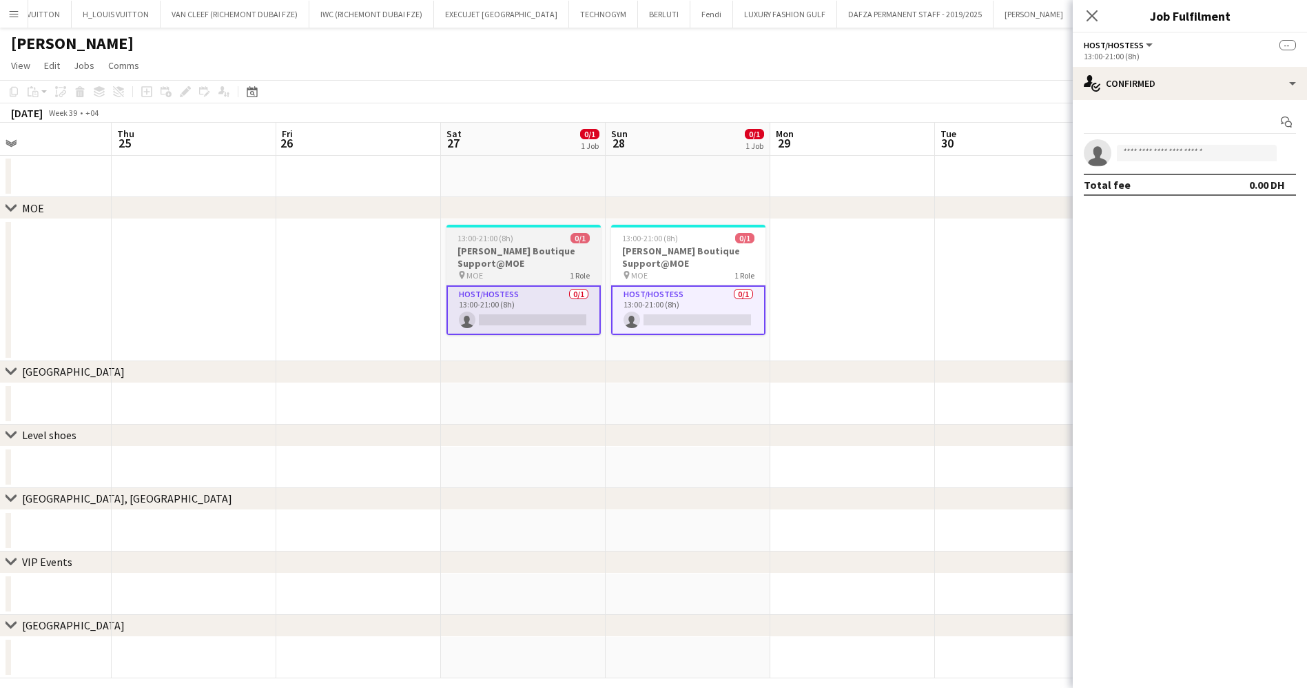
drag, startPoint x: 421, startPoint y: 309, endPoint x: 603, endPoint y: 299, distance: 182.2
click at [646, 292] on app-calendar-viewport "Mon 22 0/1 1 Job Tue 23 Wed 24 Thu 25 Fri 26 Sat 27 0/1 1 Job Sun 28 0/1 1 Job …" at bounding box center [653, 400] width 1307 height 555
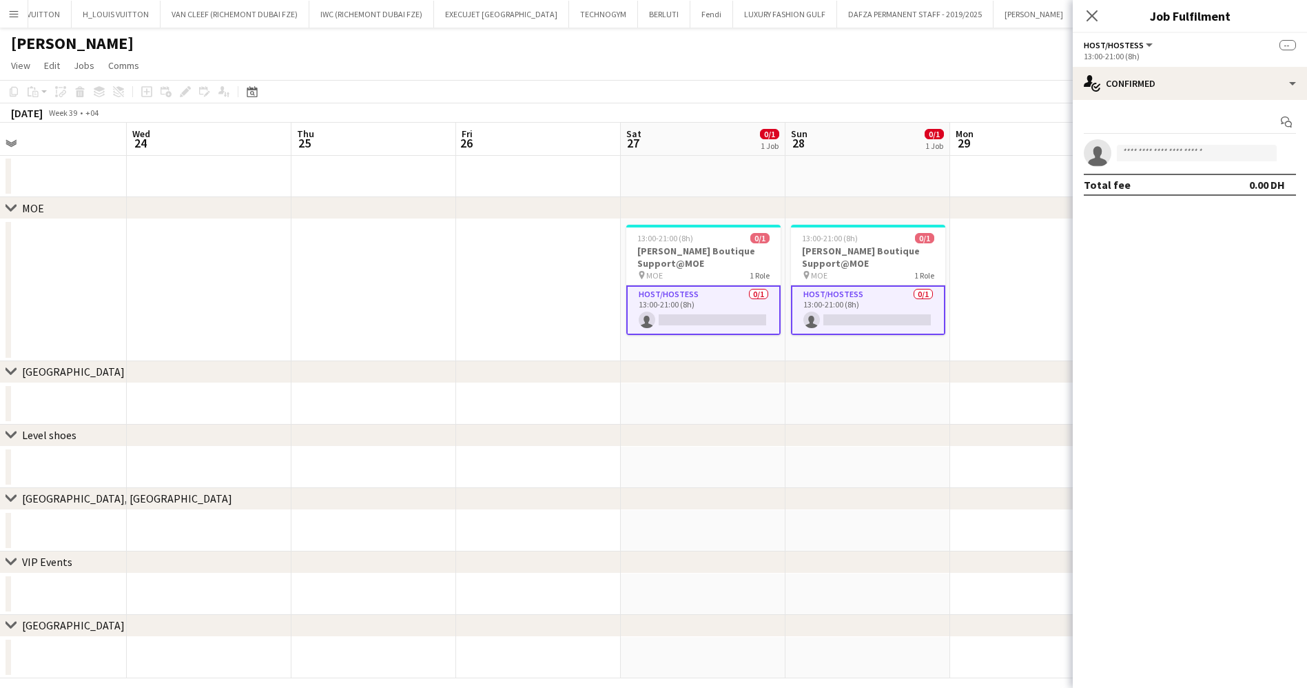
drag, startPoint x: 435, startPoint y: 312, endPoint x: 1023, endPoint y: 269, distance: 590.2
click at [994, 265] on app-calendar-viewport "Sun 21 0/1 1 Job Mon 22 0/1 1 Job Tue 23 Wed 24 Thu 25 Fri 26 Sat 27 0/1 1 Job …" at bounding box center [653, 400] width 1307 height 555
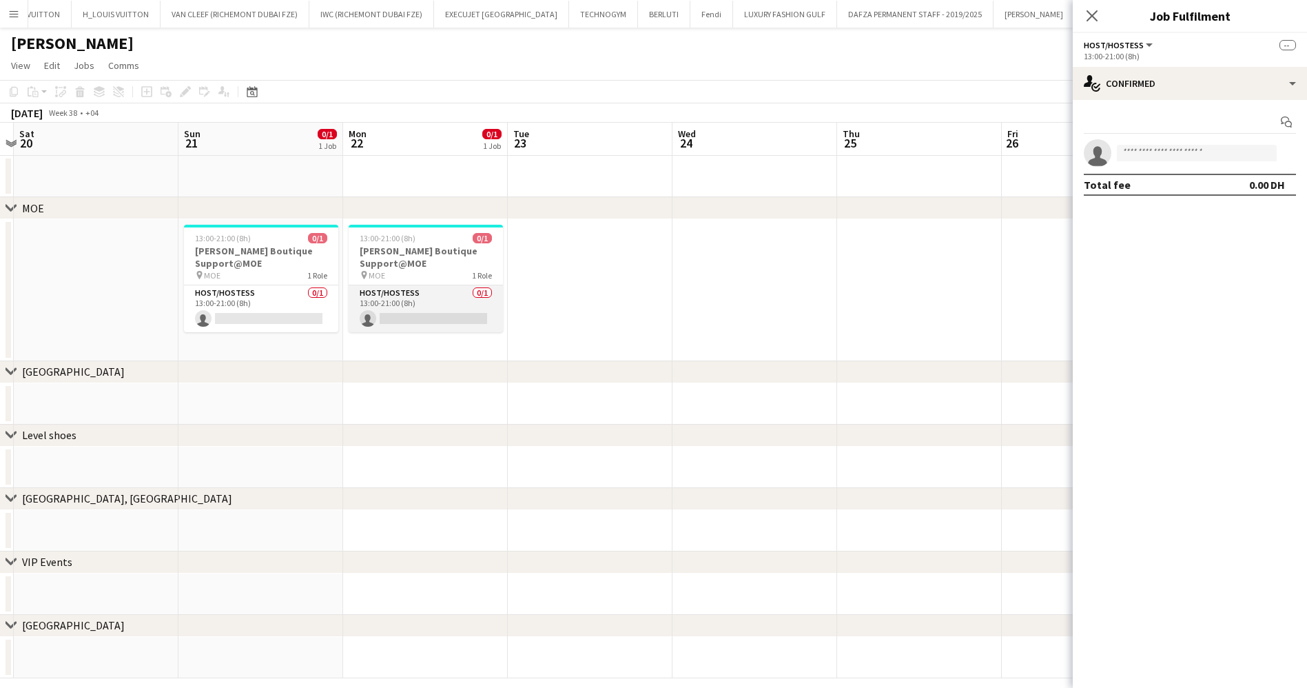
drag, startPoint x: 456, startPoint y: 300, endPoint x: 440, endPoint y: 296, distance: 16.9
click at [453, 298] on app-calendar-viewport "Thu 18 Fri 19 Sat 20 Sun 21 0/1 1 Job Mon 22 0/1 1 Job Tue 23 Wed 24 Thu 25 Fri…" at bounding box center [653, 400] width 1307 height 555
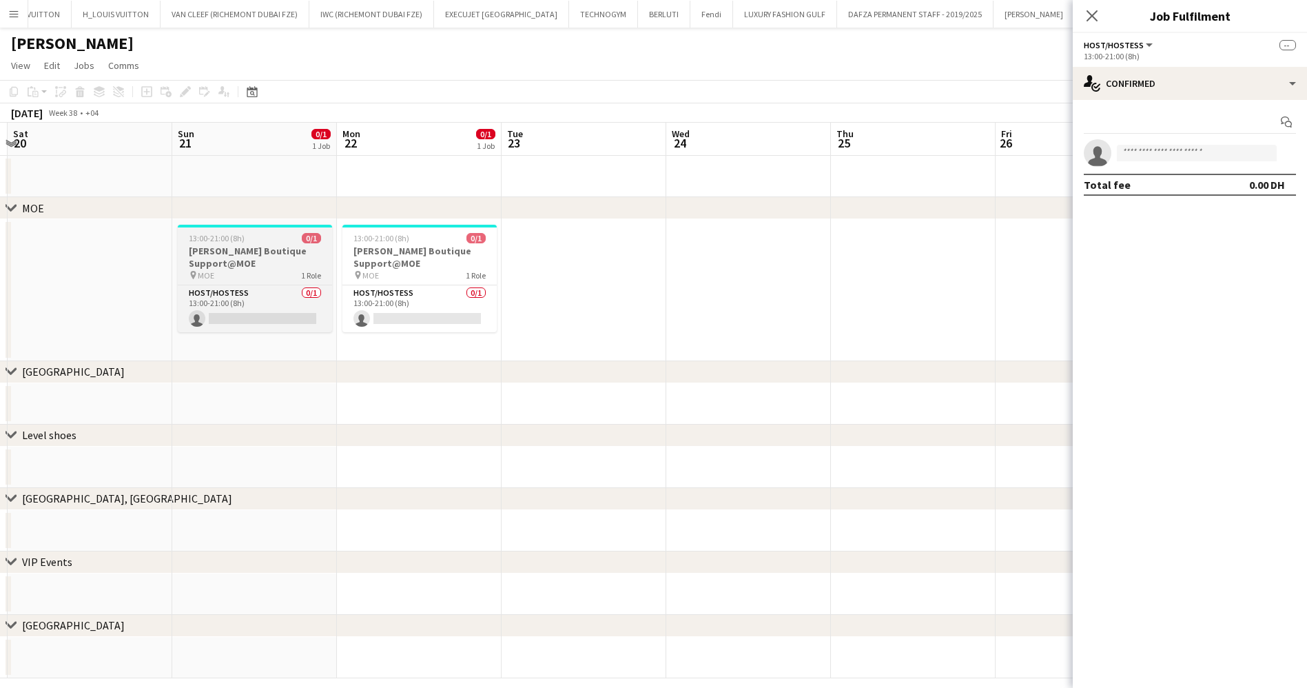
click at [262, 278] on div "pin MOE 1 Role" at bounding box center [255, 274] width 154 height 11
click at [273, 300] on app-card-role "Host/Hostess 0/1 13:00-21:00 (8h) single-neutral-actions" at bounding box center [255, 308] width 154 height 47
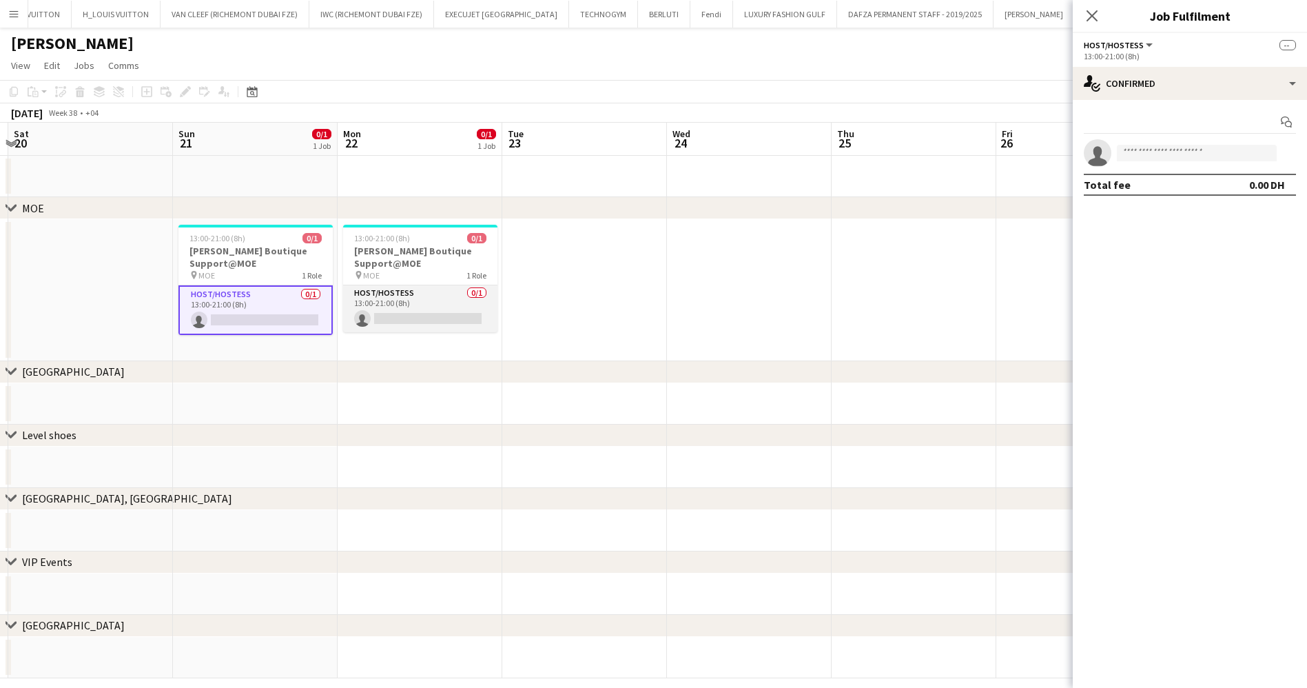
click at [396, 305] on app-card-role "Host/Hostess 0/1 13:00-21:00 (8h) single-neutral-actions" at bounding box center [420, 308] width 154 height 47
click at [1166, 157] on input at bounding box center [1197, 153] width 160 height 17
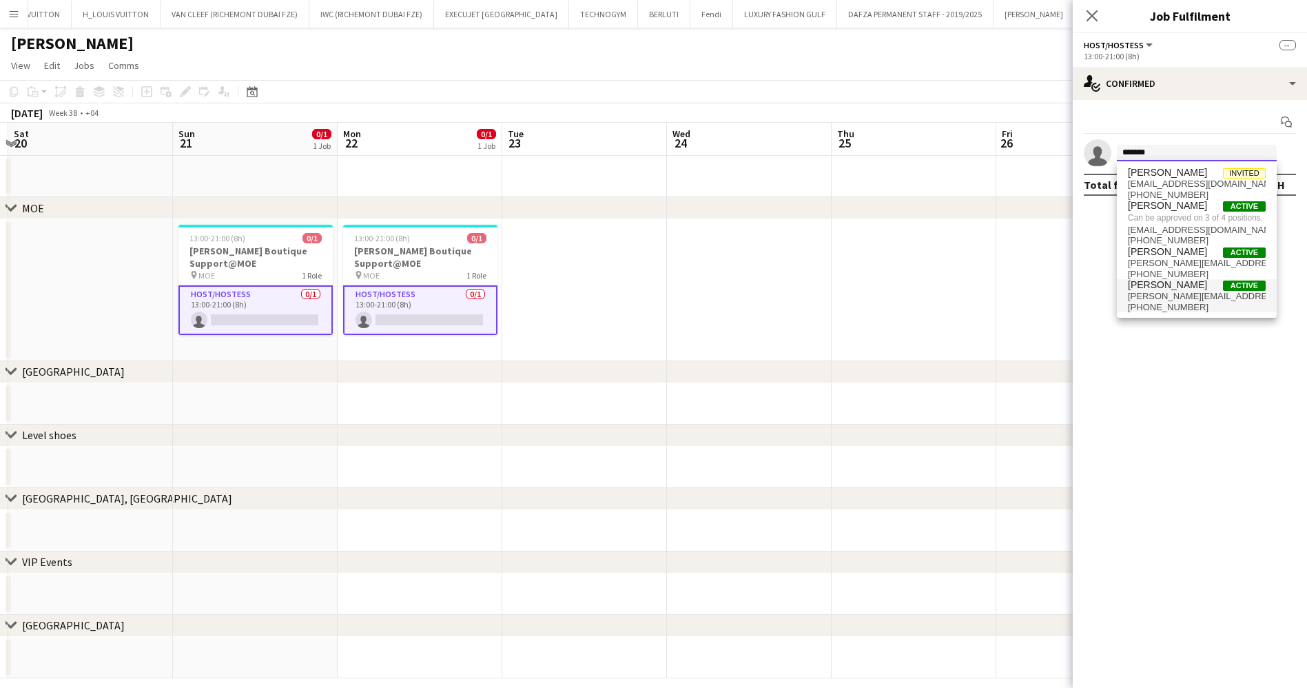
type input "*******"
click at [1187, 293] on span "[PERSON_NAME][EMAIL_ADDRESS][DOMAIN_NAME]" at bounding box center [1197, 296] width 138 height 11
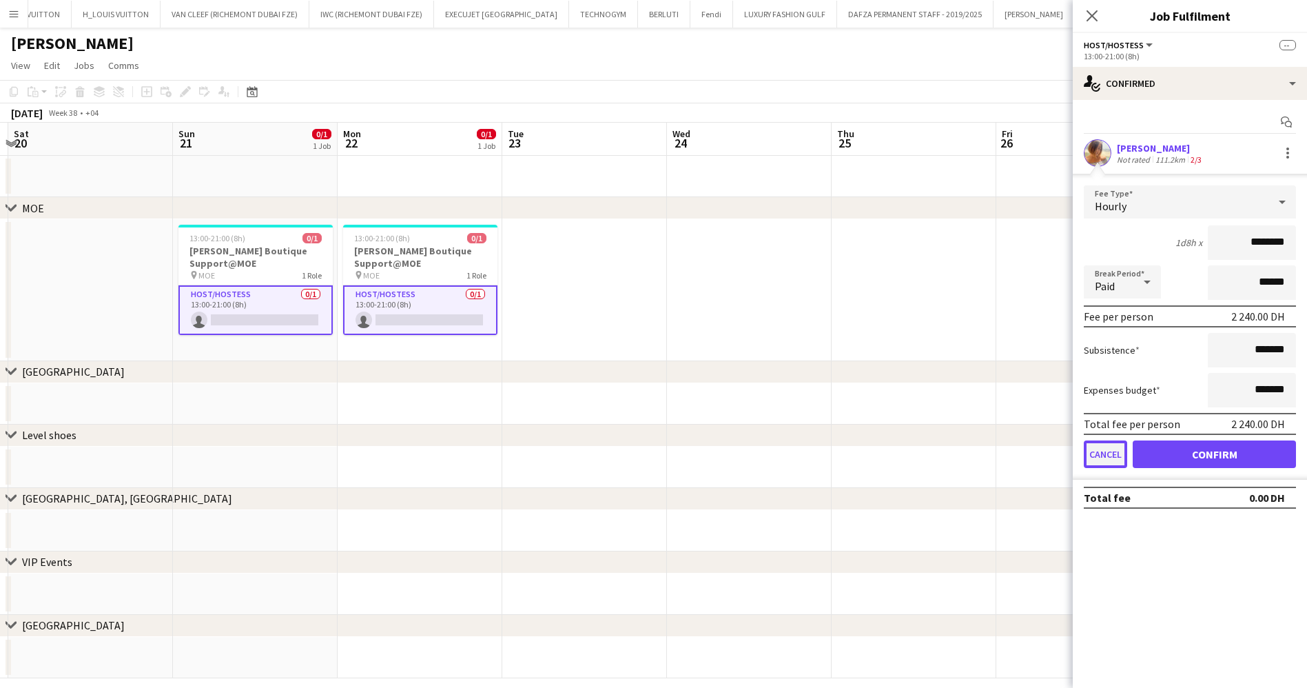
click at [1093, 453] on button "Cancel" at bounding box center [1105, 454] width 43 height 28
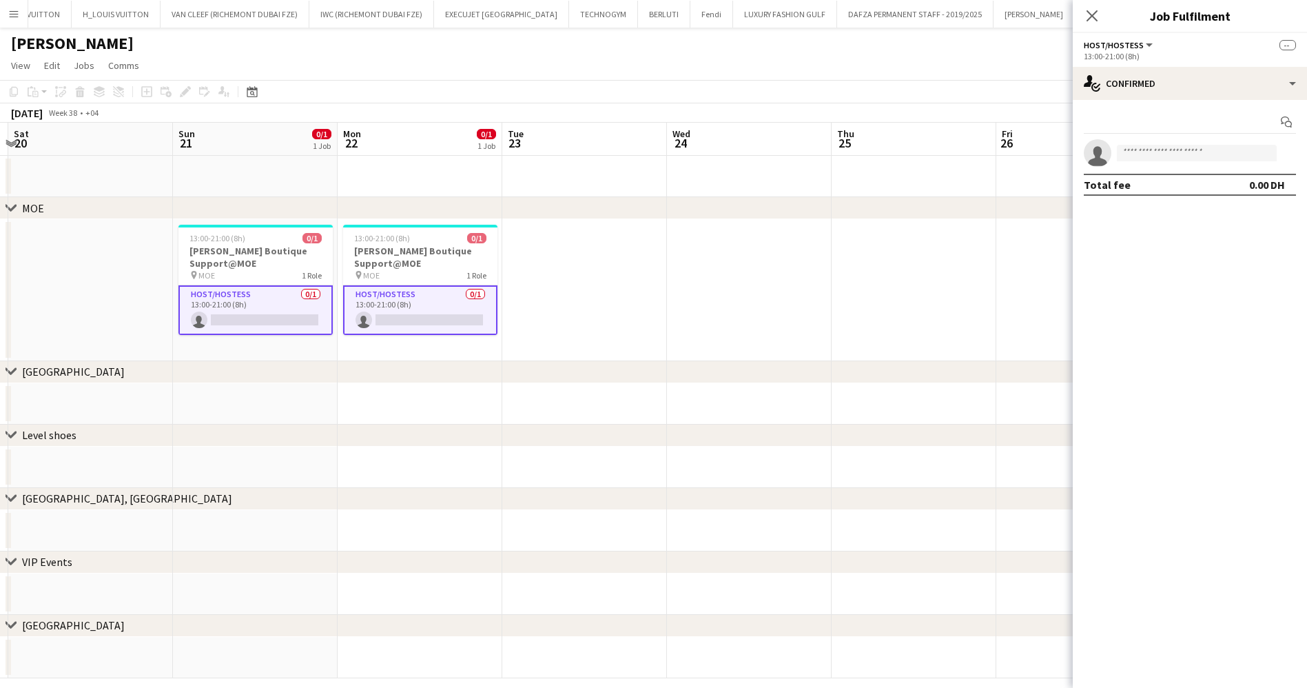
click at [1112, 154] on form at bounding box center [1204, 153] width 185 height 17
click at [1135, 153] on input at bounding box center [1197, 153] width 160 height 17
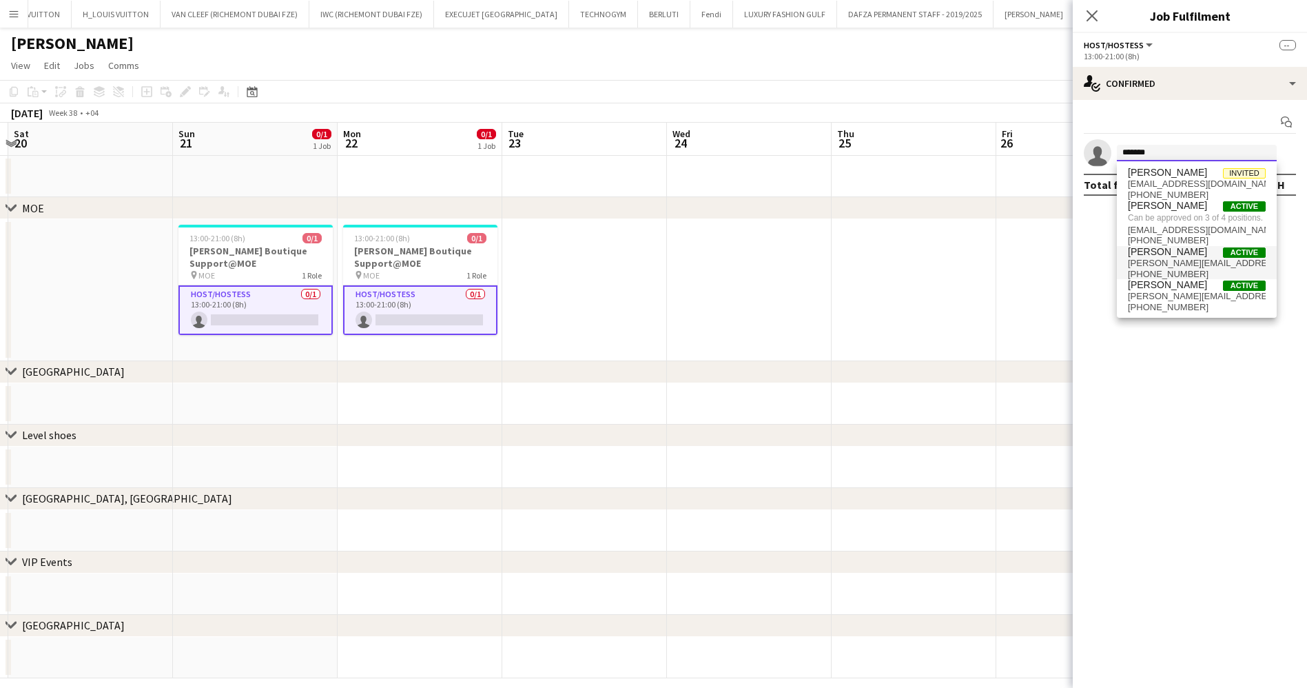
type input "*******"
click at [1184, 253] on span "[PERSON_NAME]" at bounding box center [1167, 252] width 79 height 12
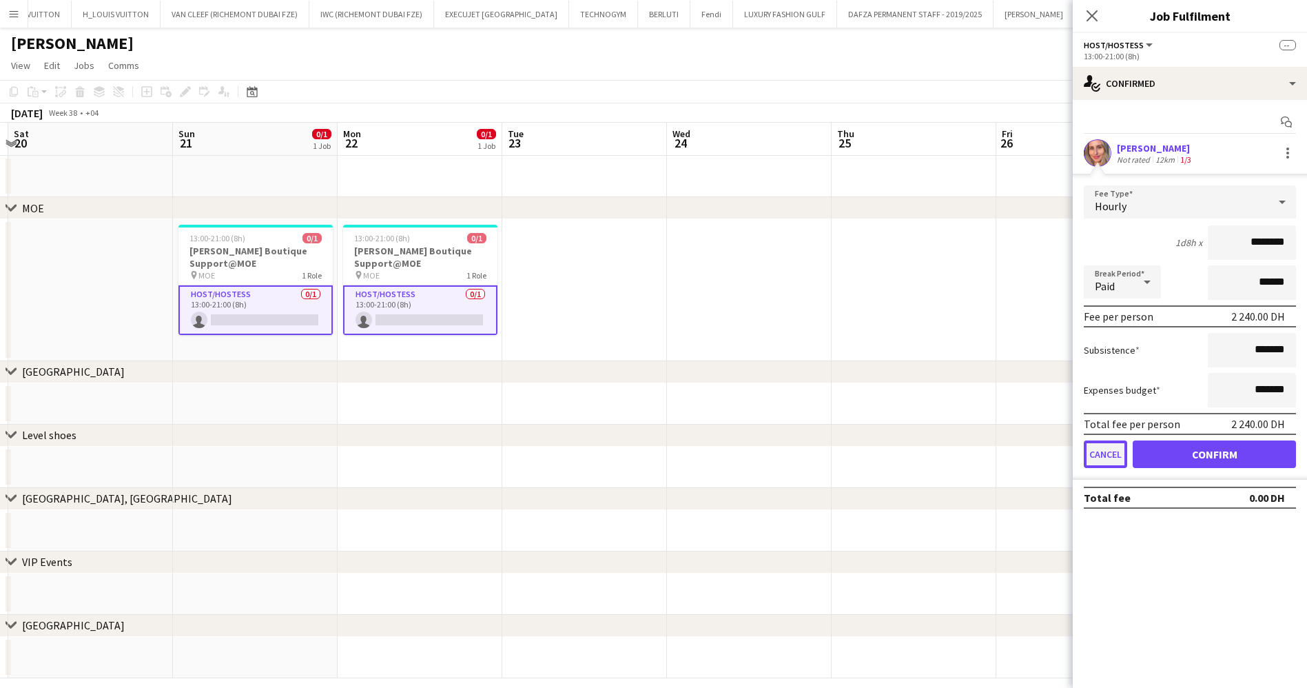
click at [1114, 451] on button "Cancel" at bounding box center [1105, 454] width 43 height 28
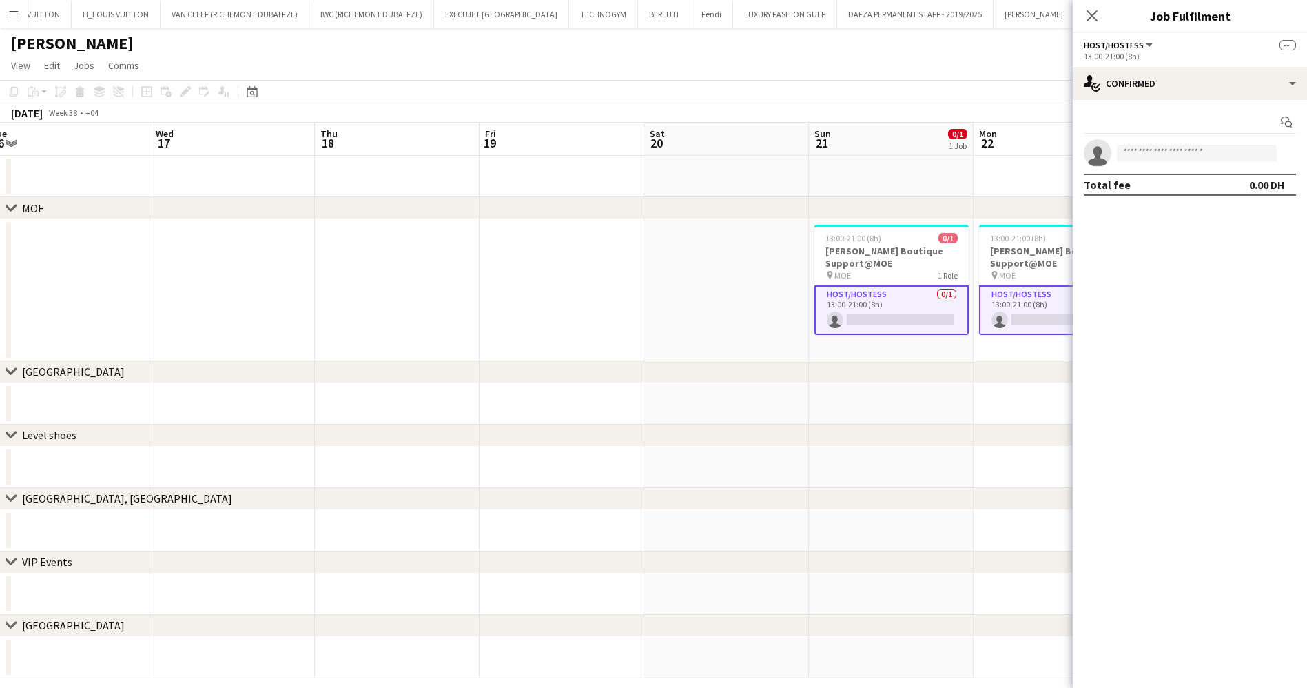
drag, startPoint x: 333, startPoint y: 304, endPoint x: 997, endPoint y: 301, distance: 663.7
click at [935, 301] on app-calendar-viewport "Sun 14 Mon 15 Tue 16 Wed 17 Thu 18 Fri 19 Sat 20 Sun 21 0/1 1 Job Mon 22 0/1 1 …" at bounding box center [653, 400] width 1307 height 555
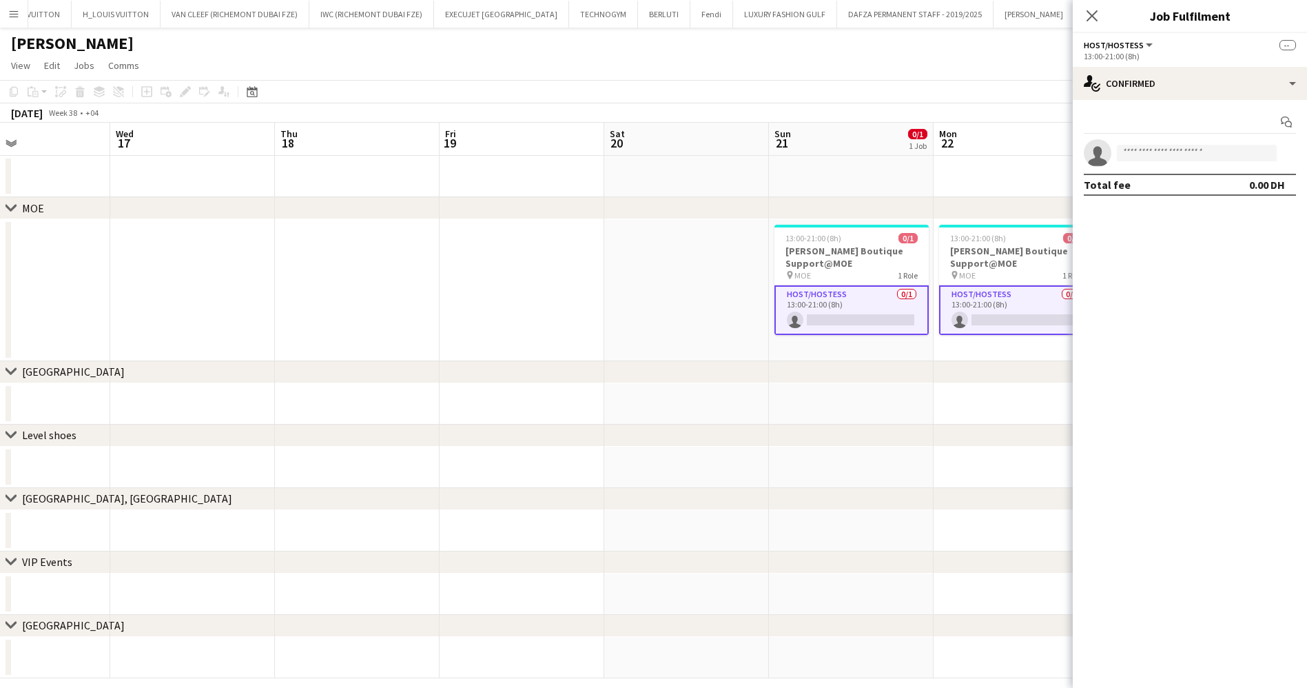
drag, startPoint x: 502, startPoint y: 299, endPoint x: 800, endPoint y: 299, distance: 298.4
click at [791, 299] on app-calendar-viewport "Sun 14 Mon 15 Tue 16 Wed 17 Thu 18 Fri 19 Sat 20 Sun 21 0/1 1 Job Mon 22 0/1 1 …" at bounding box center [653, 400] width 1307 height 555
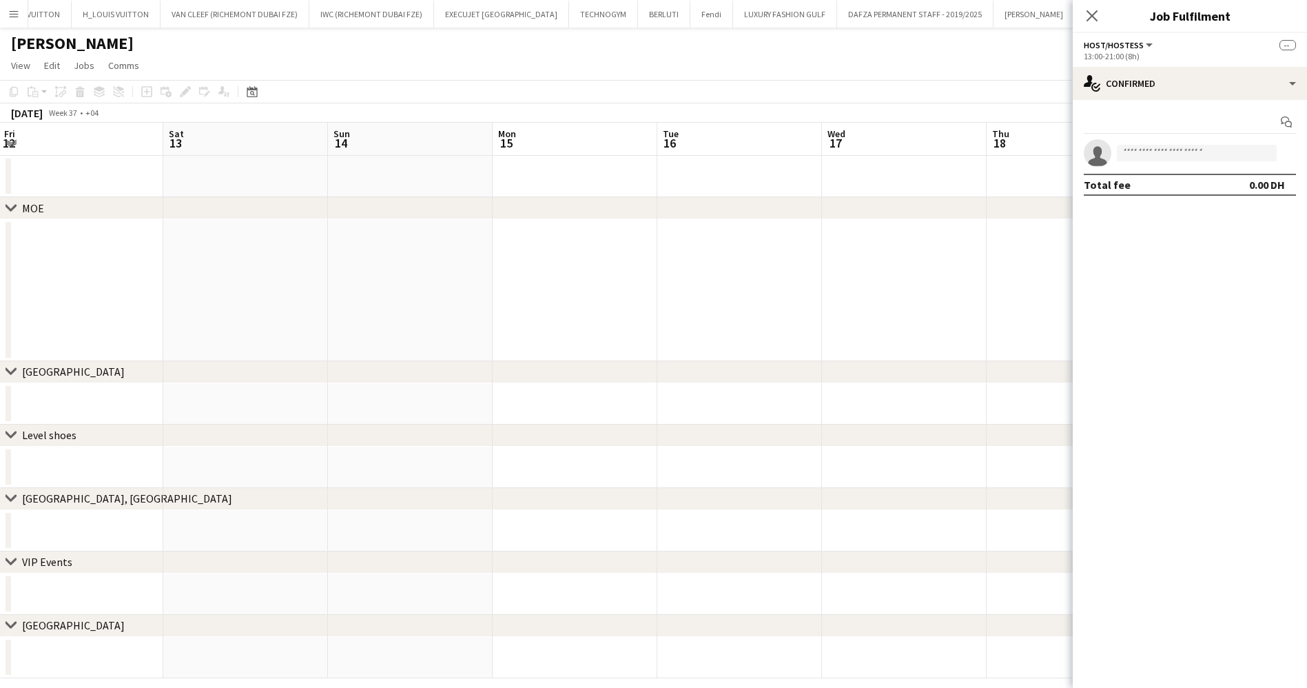
drag, startPoint x: 376, startPoint y: 290, endPoint x: 907, endPoint y: 285, distance: 531.4
click at [941, 281] on app-calendar-viewport "Wed 10 Thu 11 Fri 12 Sat 13 Sun 14 Mon 15 Tue 16 Wed 17 Thu 18 Fri 19 Sat 20 Su…" at bounding box center [653, 400] width 1307 height 555
drag, startPoint x: 462, startPoint y: 267, endPoint x: 1049, endPoint y: 303, distance: 588.3
click at [1047, 303] on app-calendar-viewport "Sun 7 Mon 8 Tue 9 Wed 10 Thu 11 Fri 12 Sat 13 Sun 14 Mon 15 Tue 16 Wed 17 Thu 1…" at bounding box center [653, 400] width 1307 height 555
drag, startPoint x: 401, startPoint y: 289, endPoint x: 863, endPoint y: 289, distance: 461.8
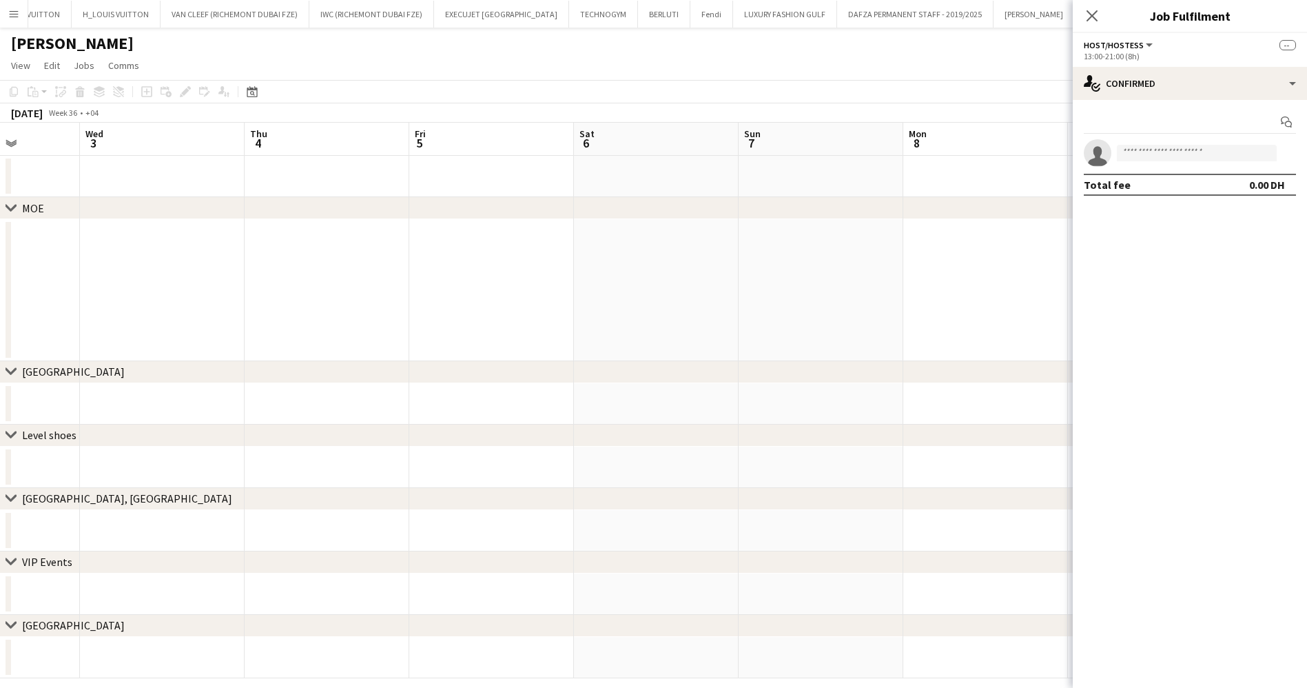
click at [863, 289] on app-calendar-viewport "Sun 31 0/1 1 Job Mon 1 Tue 2 Wed 3 Thu 4 Fri 5 Sat 6 Sun 7 Mon 8 Tue 9 Wed 10 T…" at bounding box center [653, 400] width 1307 height 555
drag, startPoint x: 958, startPoint y: 294, endPoint x: 908, endPoint y: 300, distance: 50.1
click at [969, 296] on app-calendar-viewport "Sat 30 0/1 1 Job Sun 31 0/1 1 Job Mon 1 Tue 2 Wed 3 Thu 4 Fri 5 Sat 6 Sun 7 Mon…" at bounding box center [653, 400] width 1307 height 555
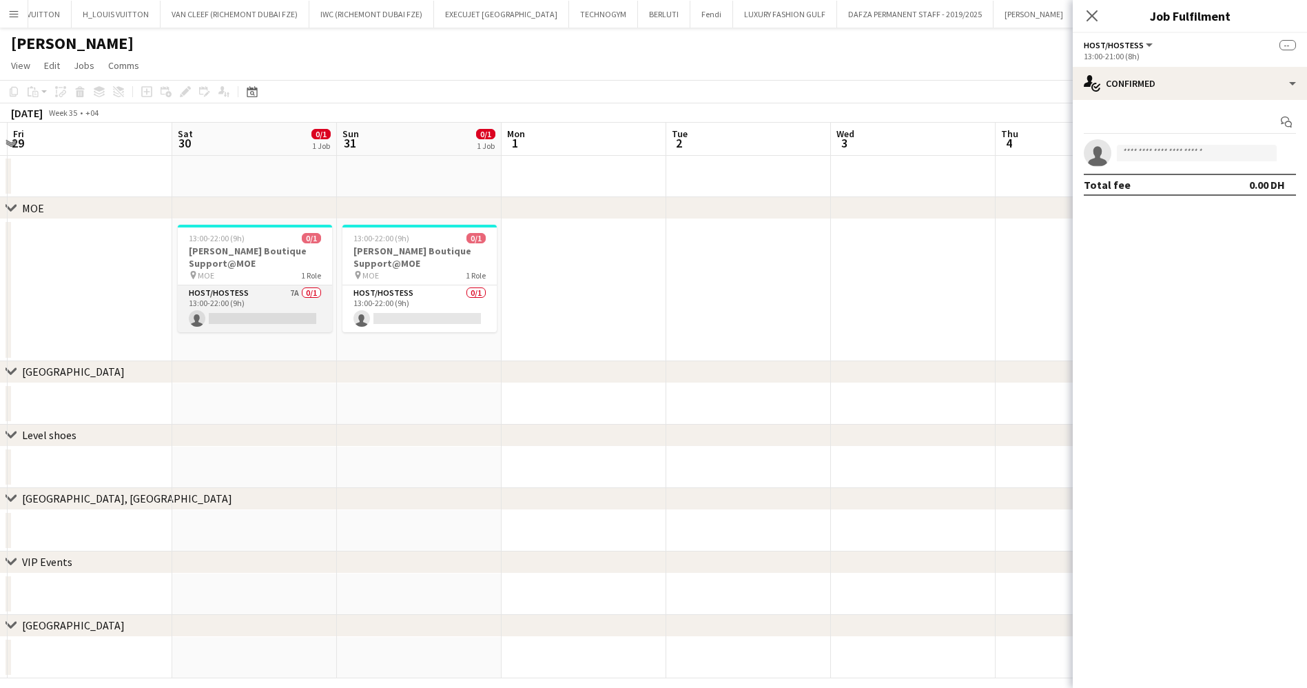
drag, startPoint x: 211, startPoint y: 300, endPoint x: 221, endPoint y: 287, distance: 16.8
click at [211, 301] on app-card-role "Host/Hostess 7A 0/1 13:00-22:00 (9h) single-neutral-actions" at bounding box center [255, 308] width 154 height 47
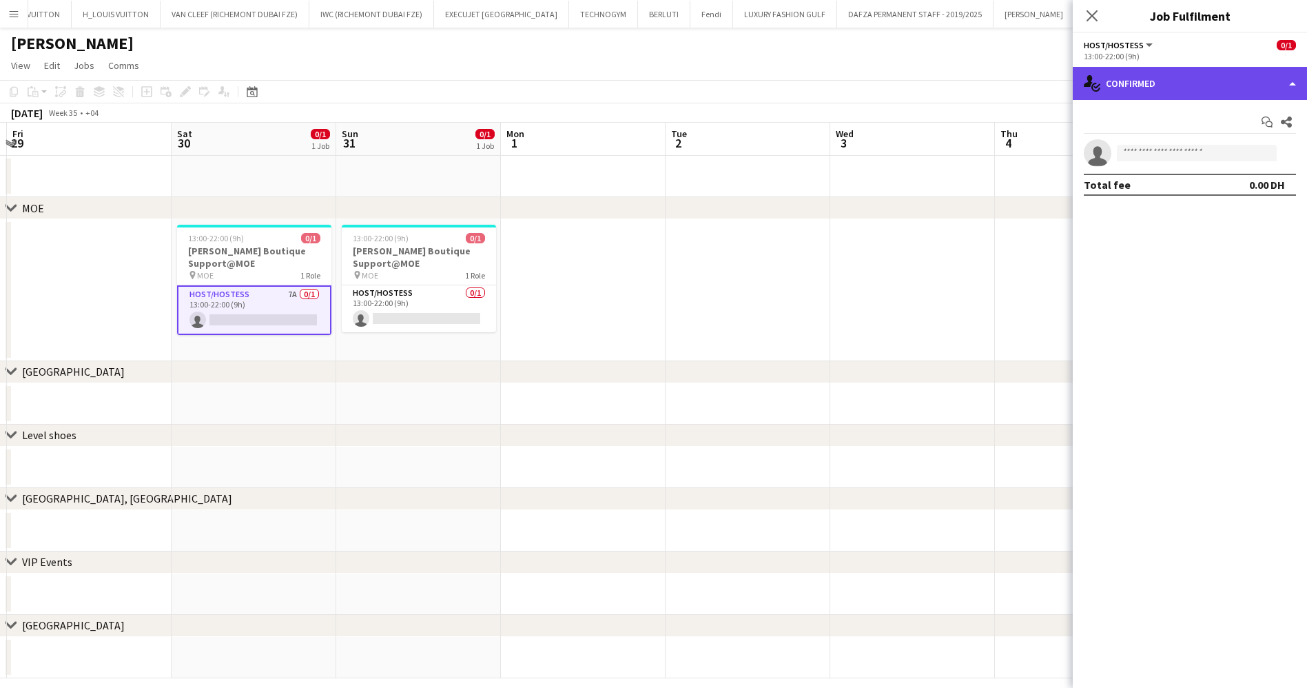
click at [1274, 85] on div "single-neutral-actions-check-2 Confirmed" at bounding box center [1190, 83] width 234 height 33
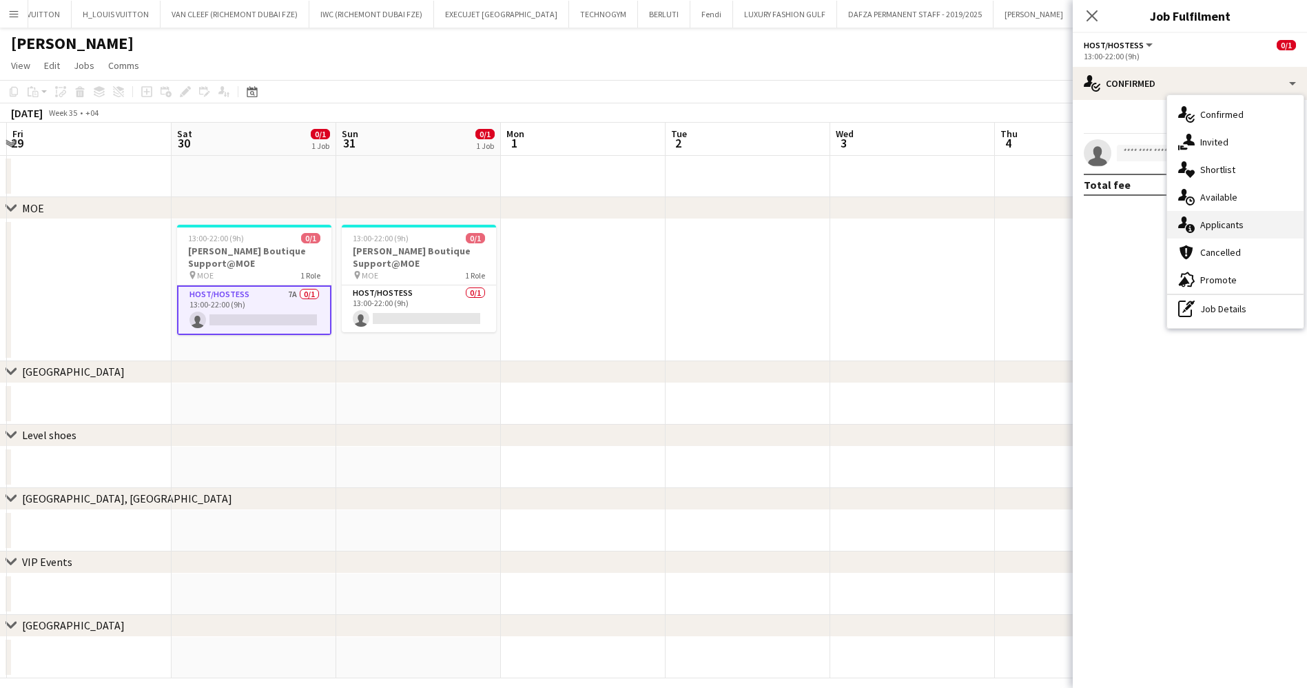
click at [1227, 225] on div "single-neutral-actions-information Applicants" at bounding box center [1235, 225] width 136 height 28
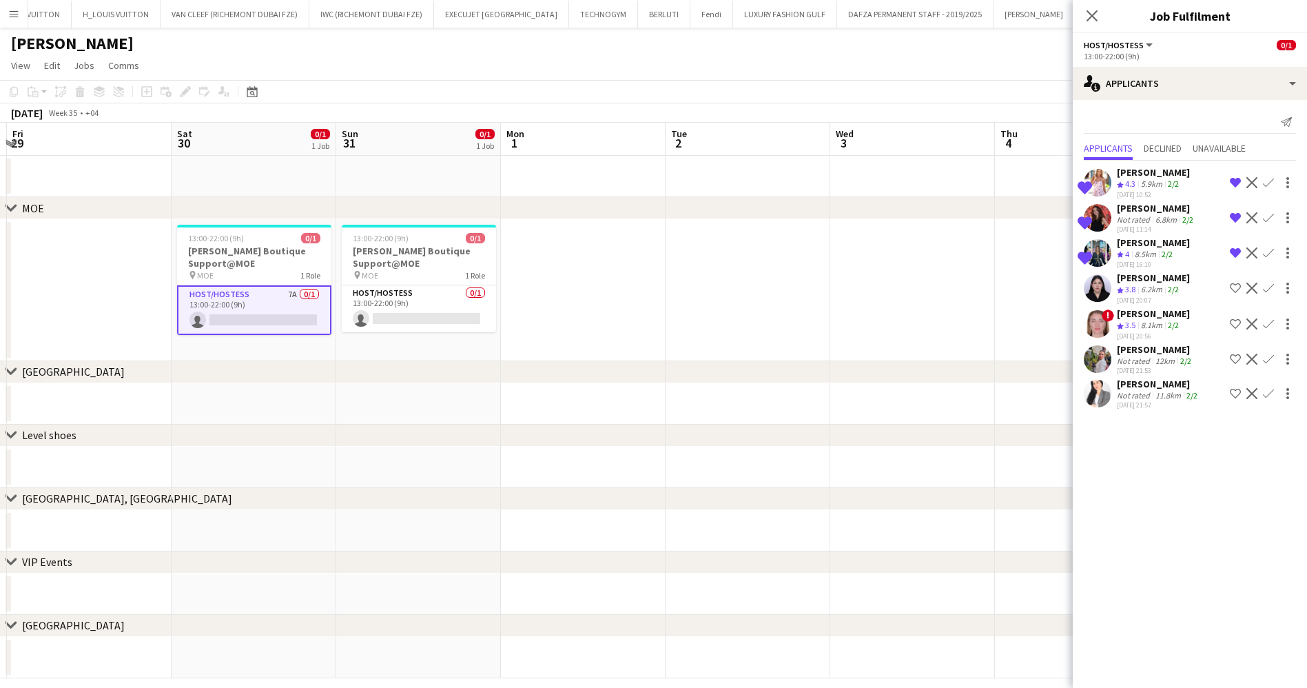
drag, startPoint x: 1156, startPoint y: 207, endPoint x: 1205, endPoint y: 204, distance: 49.7
click at [1205, 204] on div "Shortlisted [PERSON_NAME] Not rated 6.8km 2/2 [DATE] 11:14 Remove crew from sho…" at bounding box center [1190, 218] width 234 height 32
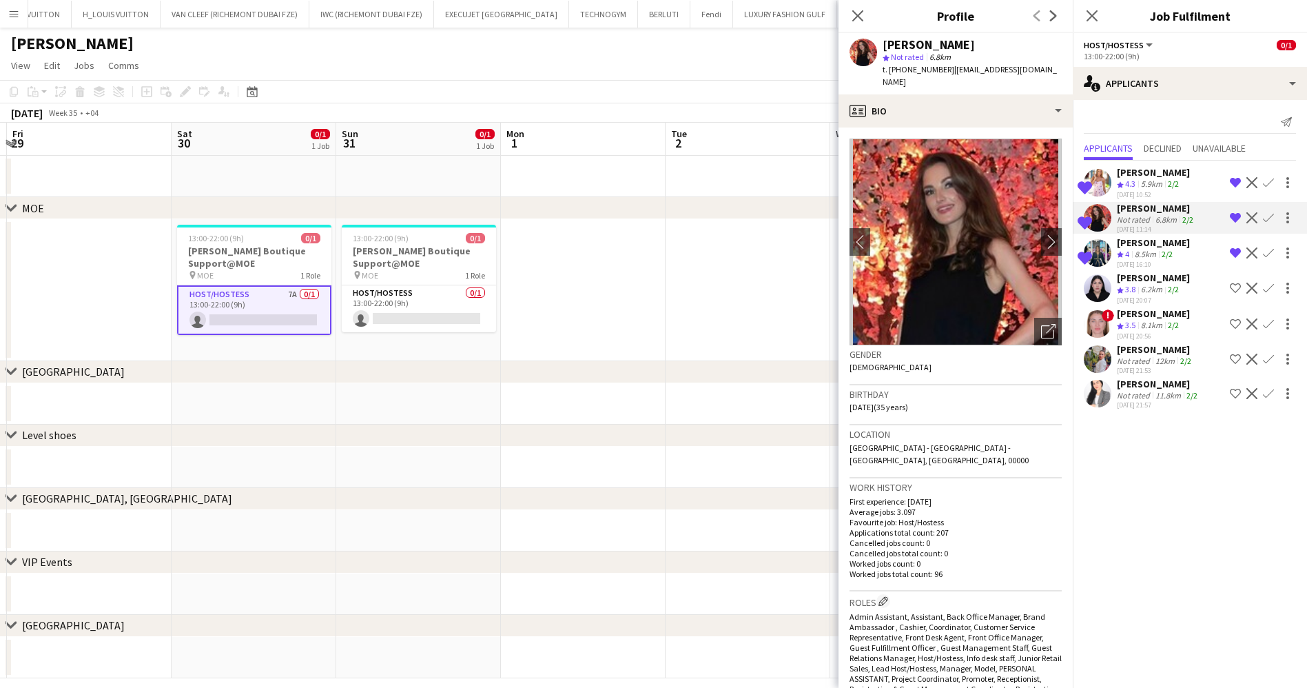
copy div "Khutskaya"
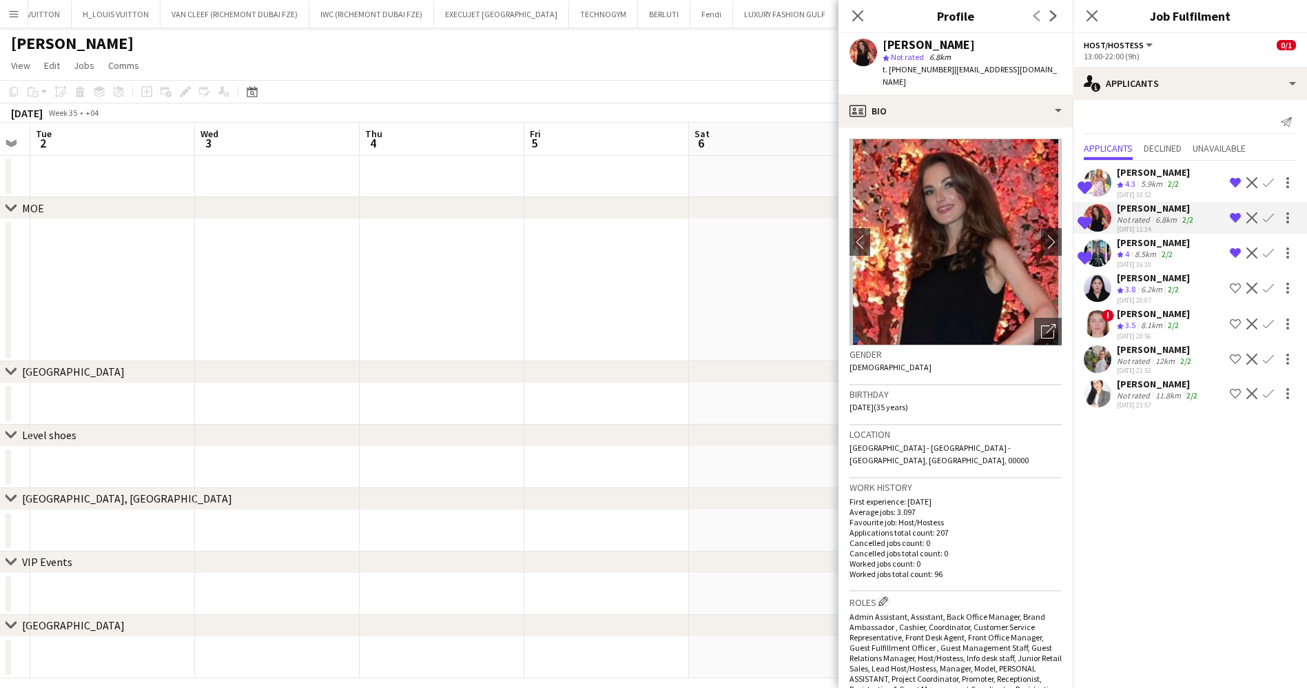
drag, startPoint x: 407, startPoint y: 357, endPoint x: 141, endPoint y: 361, distance: 266.7
click at [125, 361] on div "chevron-right MOE chevron-right [GEOGRAPHIC_DATA] chevron-right Level shoes che…" at bounding box center [653, 400] width 1307 height 555
drag, startPoint x: 602, startPoint y: 363, endPoint x: 230, endPoint y: 399, distance: 374.0
click at [207, 405] on app-calendar-viewport "Fri 29 Sat 30 0/1 1 Job Sun 31 0/1 1 Job Mon 1 Tue 2 Wed 3 Thu 4 Fri 5 Sat 6 Su…" at bounding box center [653, 400] width 1307 height 555
drag, startPoint x: 604, startPoint y: 342, endPoint x: 158, endPoint y: 403, distance: 450.1
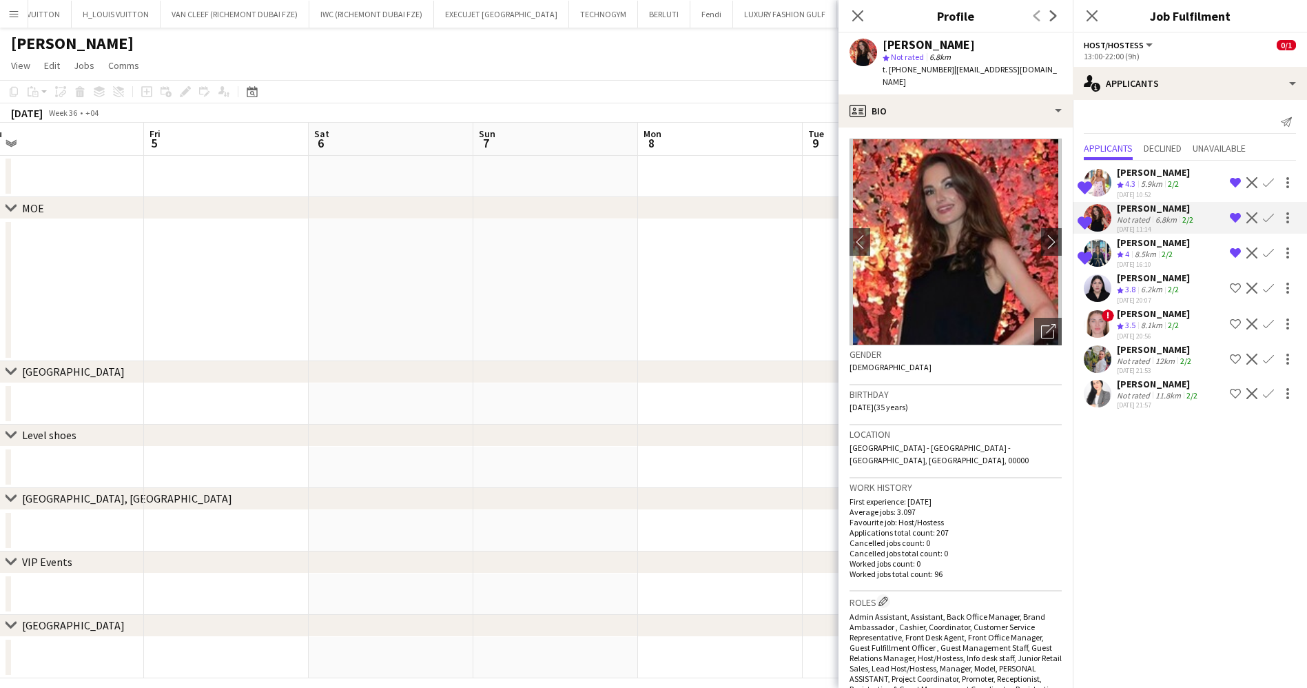
click at [139, 408] on app-calendar-viewport "Mon 1 Tue 2 Wed 3 Thu 4 Fri 5 Sat 6 Sun 7 Mon 8 Tue 9 Wed 10 Thu 11 Fri 12 Sat …" at bounding box center [653, 400] width 1307 height 555
click at [270, 342] on body "Menu Boards Boards Boards All jobs Status Workforce Workforce My Workforce Recr…" at bounding box center [653, 351] width 1307 height 702
click at [548, 356] on app-calendar-viewport "Thu 4 Fri 5 Sat 6 Sun 7 Mon 8 Tue 9 Wed 10 Thu 11 Fri 12 Sat 13 Sun 14 Mon 15 T…" at bounding box center [653, 400] width 1307 height 555
click at [80, 327] on app-calendar-viewport "Mon 8 Tue 9 Wed 10 Thu 11 Fri 12 Sat 13 Sun 14 Mon 15 Tue 16 Wed 17 Thu 18 Fri …" at bounding box center [653, 400] width 1307 height 555
click at [100, 292] on app-calendar-viewport "Tue 9 Wed 10 Thu 11 Fri 12 Sat 13 Sun 14 Mon 15 Tue 16 Wed 17 Thu 18 Fri 19 Sat…" at bounding box center [653, 400] width 1307 height 555
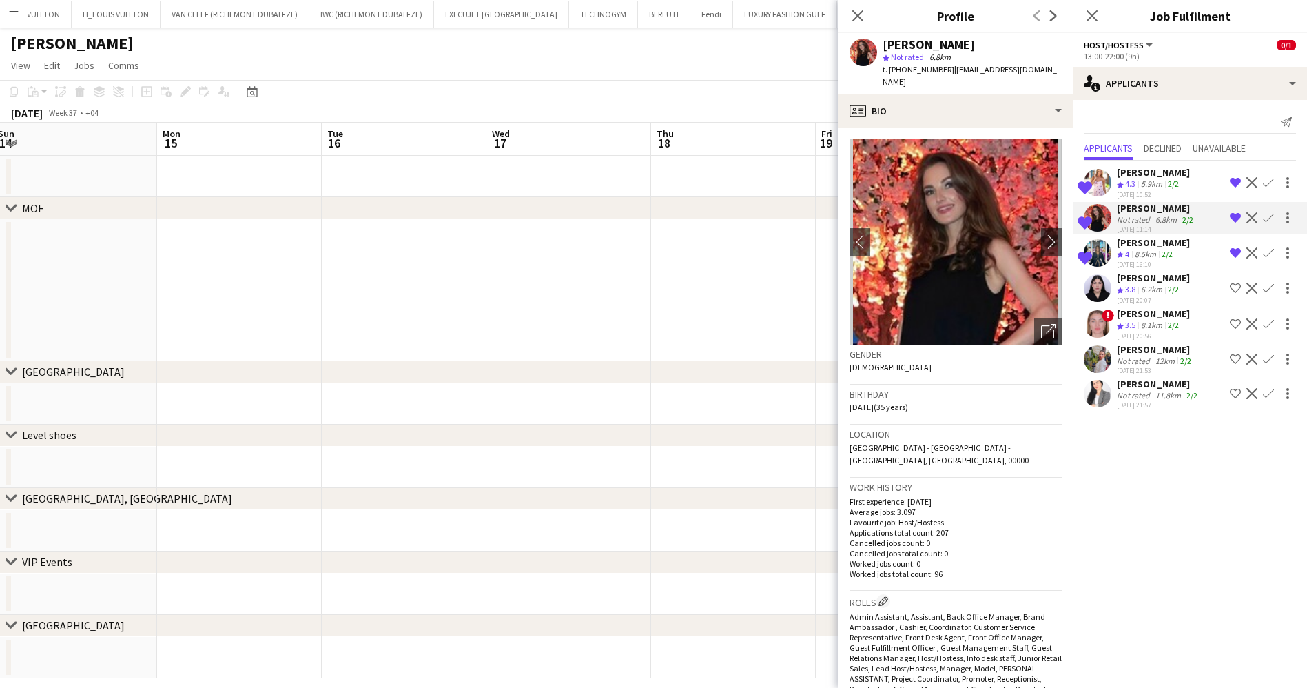
click at [230, 308] on app-calendar-viewport "Thu 11 Fri 12 Sat 13 Sun 14 Mon 15 Tue 16 Wed 17 Thu 18 Fri 19 Sat 20 Sun 21 0/…" at bounding box center [653, 400] width 1307 height 555
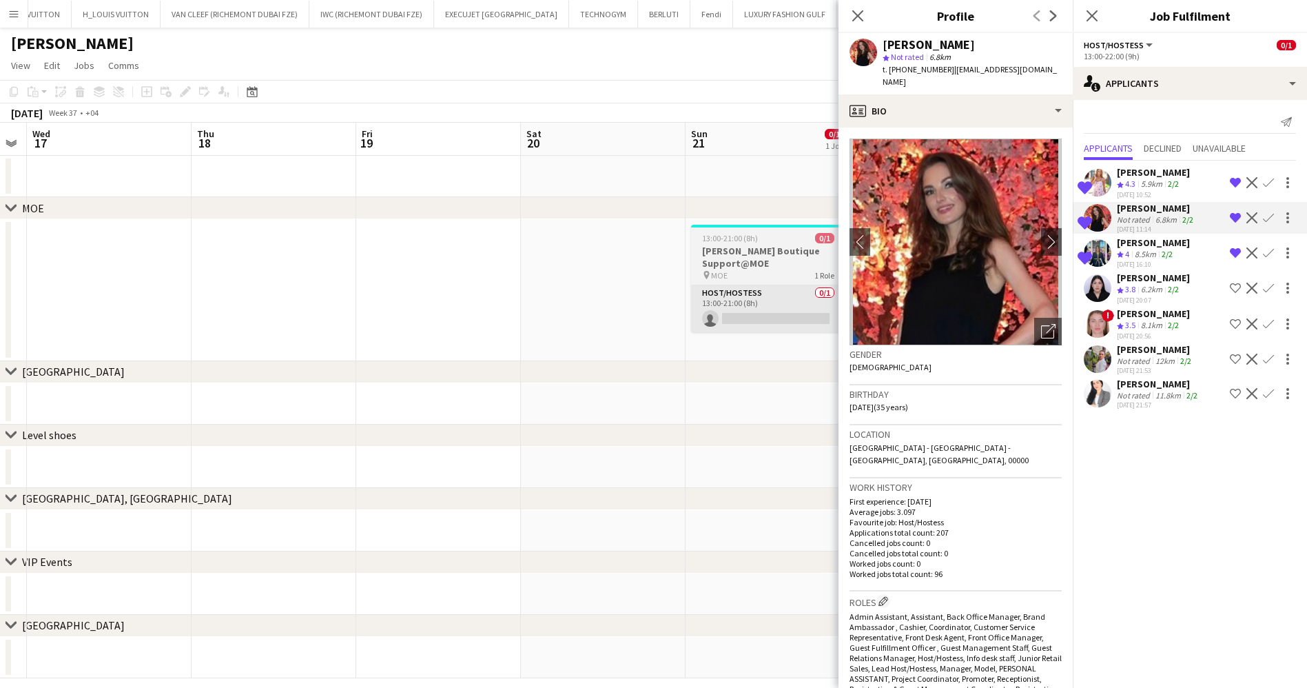
click at [294, 304] on app-calendar-viewport "Sun 14 Mon 15 Tue 16 Wed 17 Thu 18 Fri 19 Sat 20 Sun 21 0/1 1 Job Mon 22 0/1 1 …" at bounding box center [653, 400] width 1307 height 555
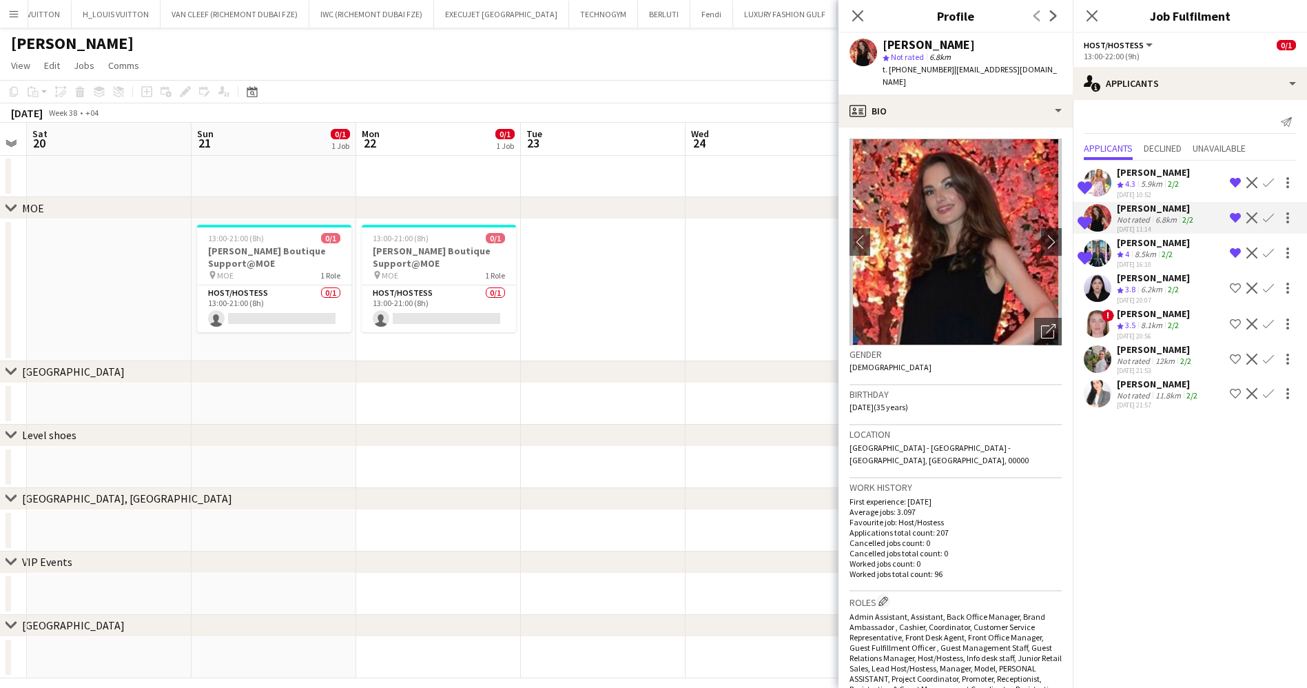
scroll to position [0, 473]
click at [298, 313] on app-card-role "Host/Hostess 0/1 13:00-21:00 (8h) single-neutral-actions" at bounding box center [269, 308] width 154 height 47
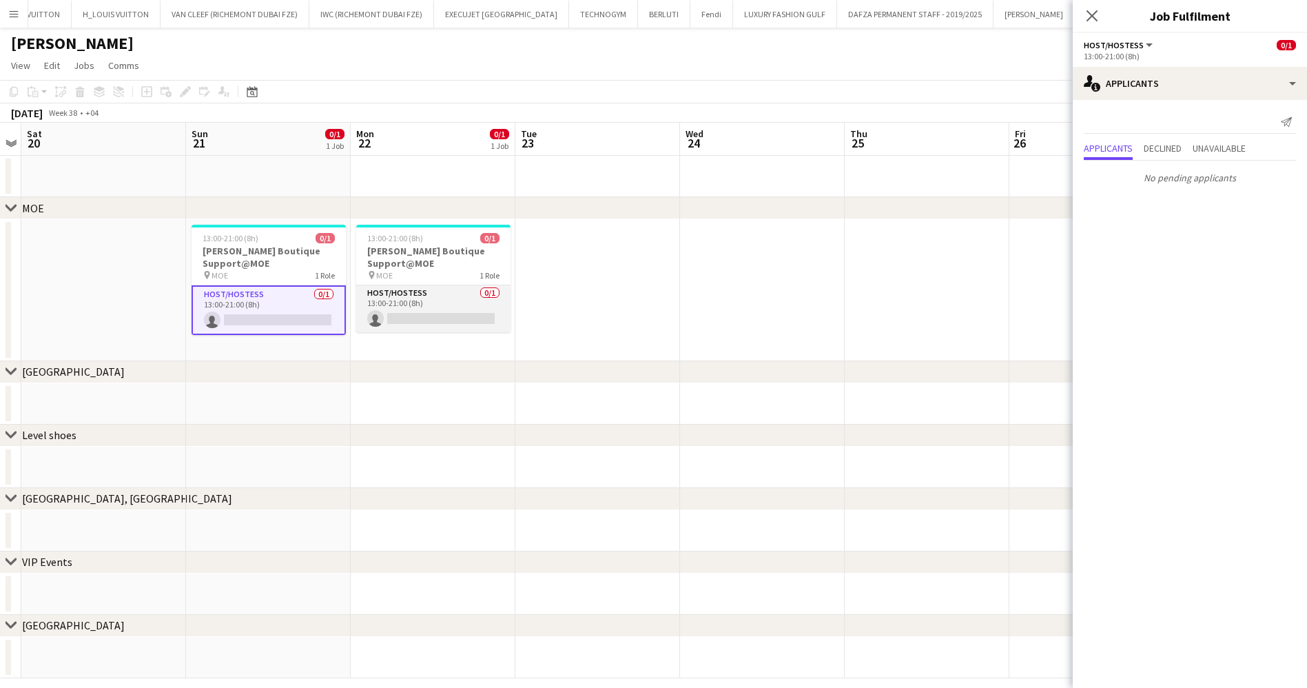
click at [435, 309] on app-card-role "Host/Hostess 0/1 13:00-21:00 (8h) single-neutral-actions" at bounding box center [433, 308] width 154 height 47
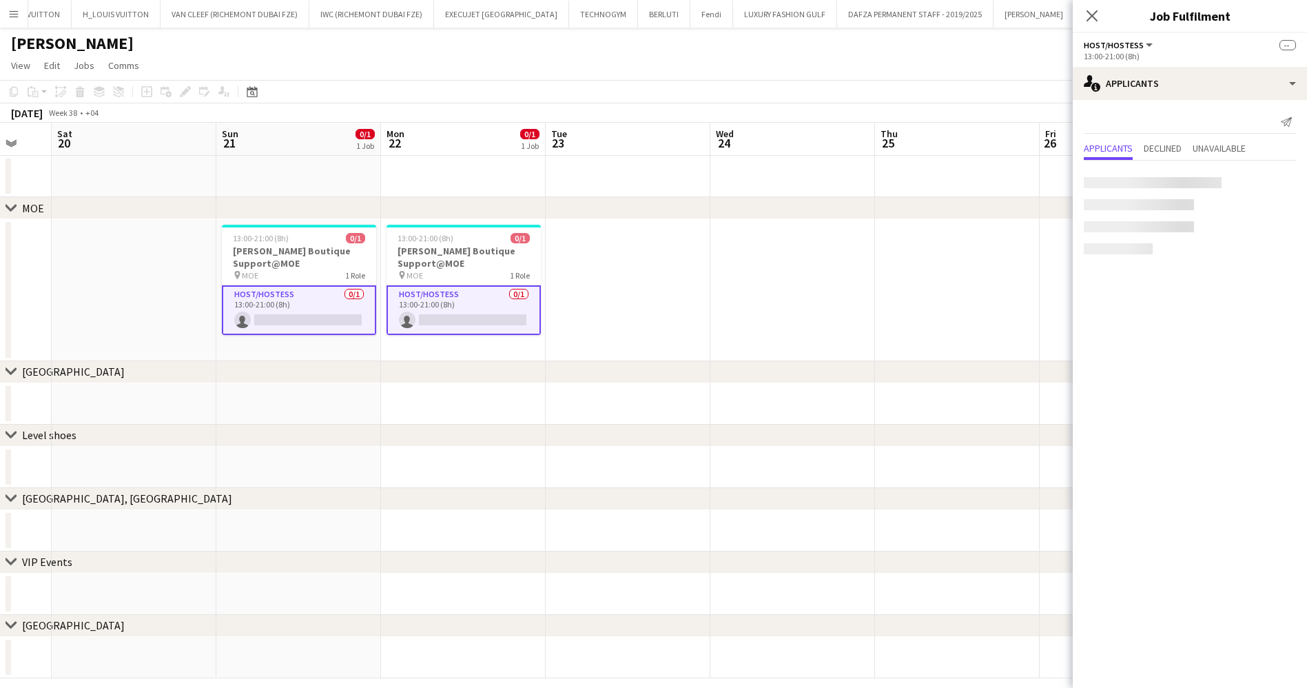
click at [373, 314] on app-calendar-viewport "Wed 17 Thu 18 Fri 19 Sat 20 Sun 21 0/1 1 Job Mon 22 0/1 1 Job Tue 23 Wed 24 Thu…" at bounding box center [653, 400] width 1307 height 555
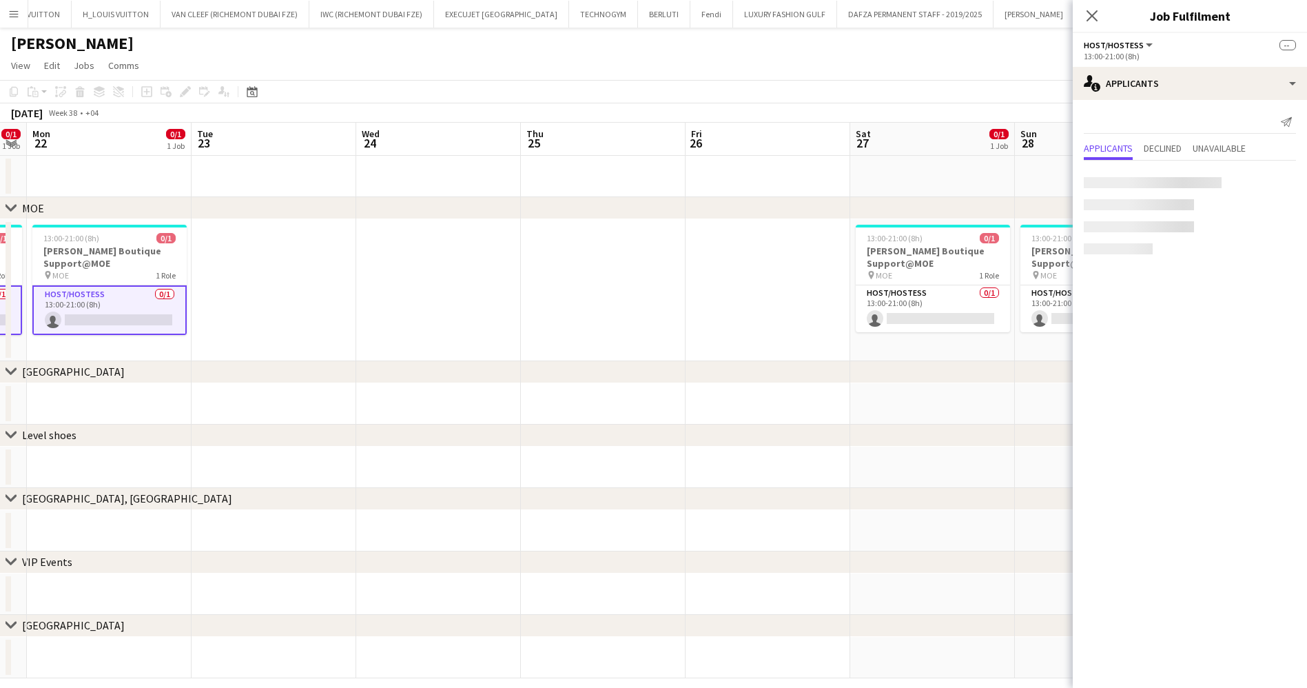
click at [369, 311] on app-calendar-viewport "Fri 19 Sat 20 Sun 21 0/1 1 Job Mon 22 0/1 1 Job Tue 23 Wed 24 Thu 25 Fri 26 Sat…" at bounding box center [653, 400] width 1307 height 555
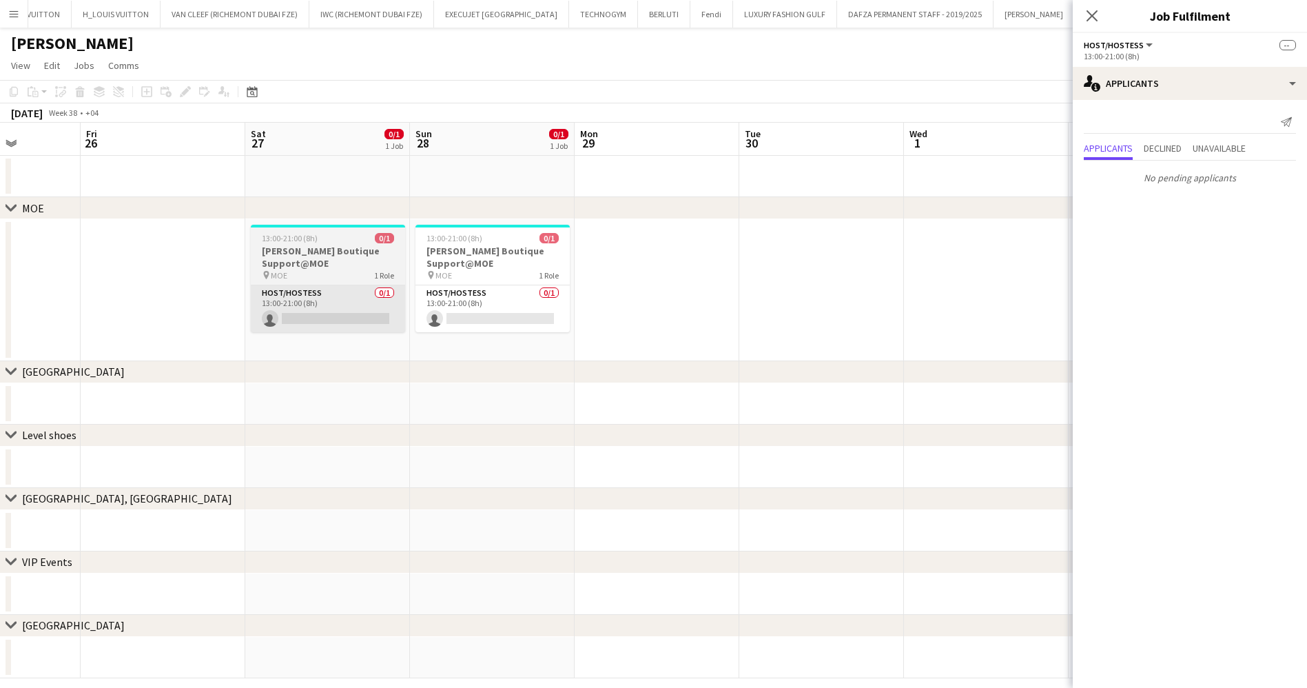
scroll to position [0, 414]
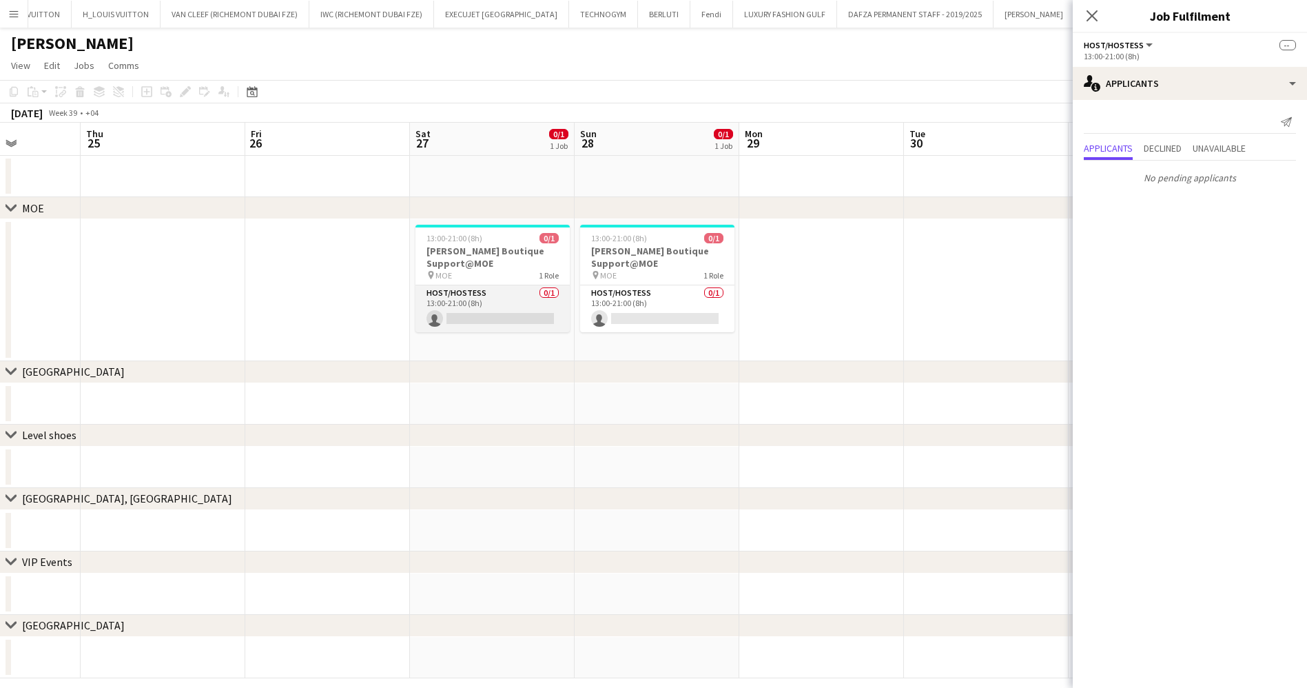
click at [529, 307] on app-card-role "Host/Hostess 0/1 13:00-21:00 (8h) single-neutral-actions" at bounding box center [493, 308] width 154 height 47
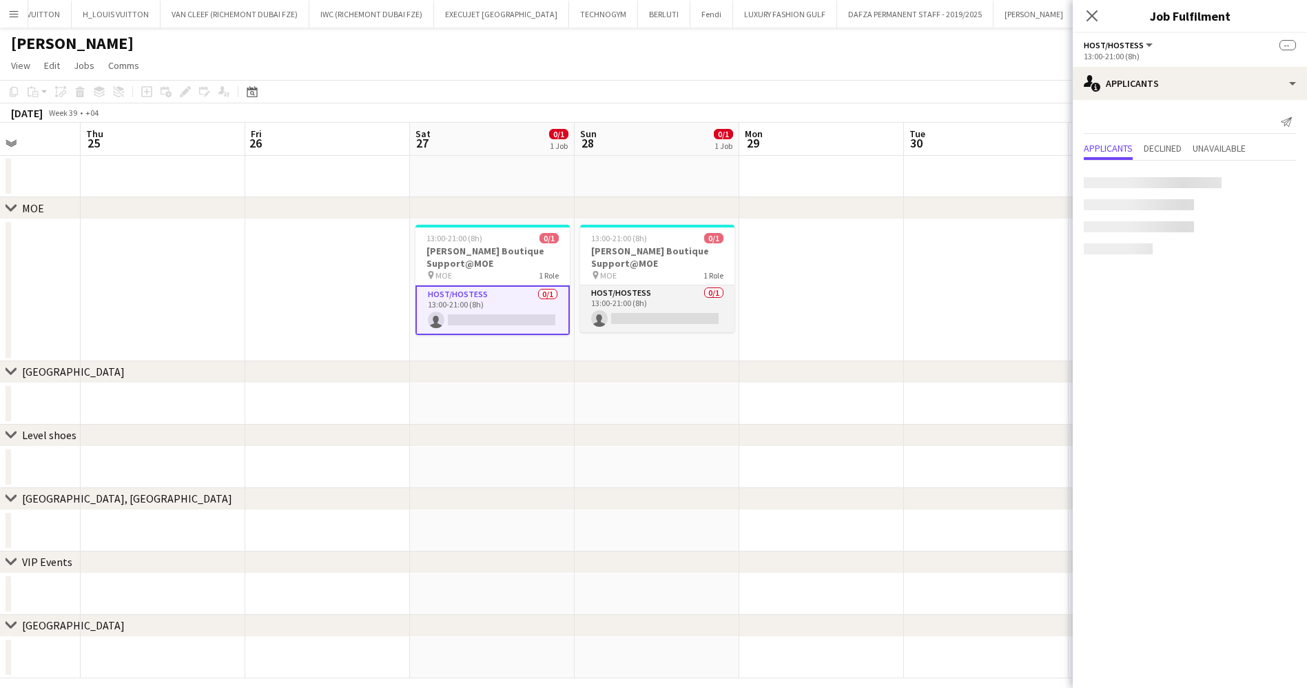
click at [620, 305] on app-card-role "Host/Hostess 0/1 13:00-21:00 (8h) single-neutral-actions" at bounding box center [657, 308] width 154 height 47
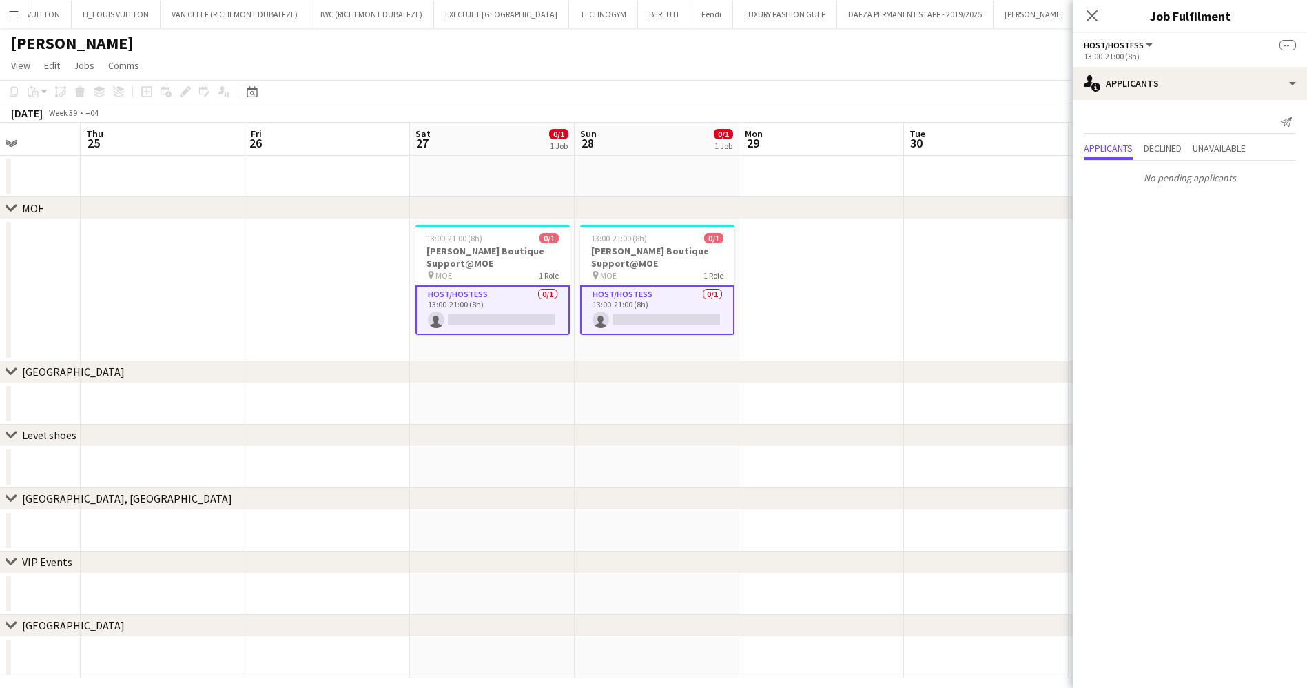
click at [952, 267] on app-date-cell at bounding box center [986, 290] width 165 height 142
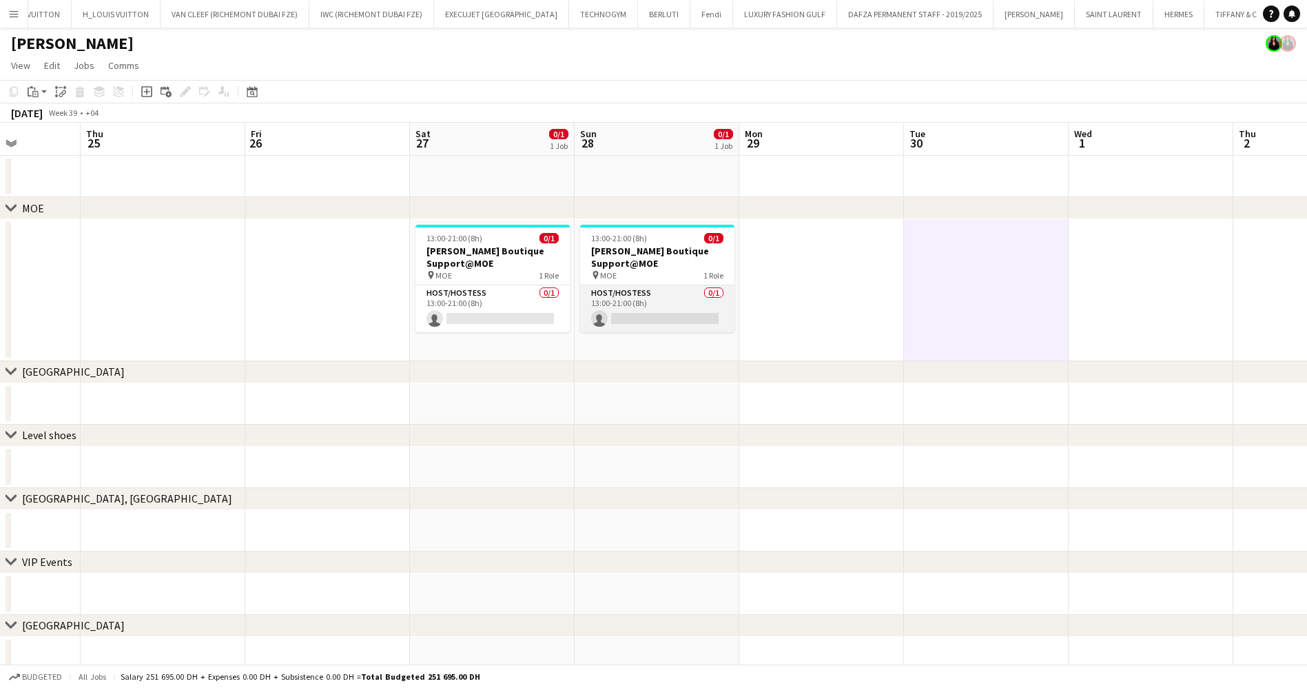
click at [677, 310] on app-card-role "Host/Hostess 0/1 13:00-21:00 (8h) single-neutral-actions" at bounding box center [657, 308] width 154 height 47
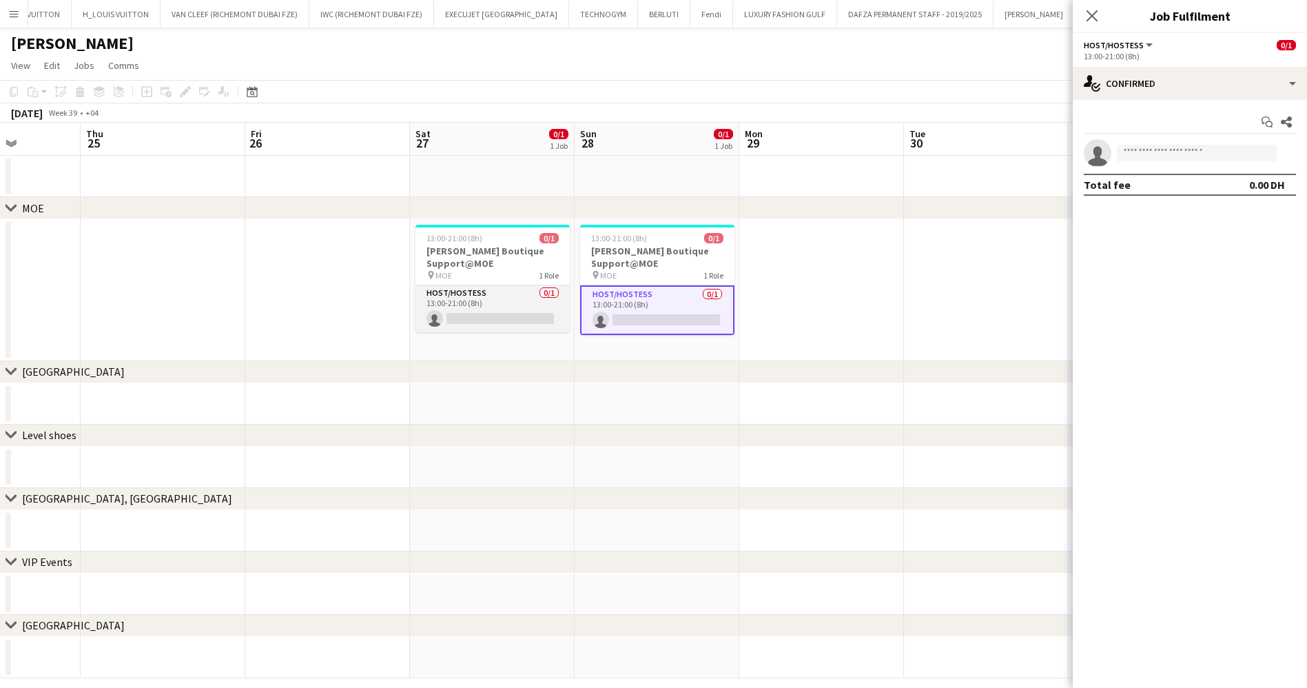
click at [473, 300] on app-card-role "Host/Hostess 0/1 13:00-21:00 (8h) single-neutral-actions" at bounding box center [493, 308] width 154 height 47
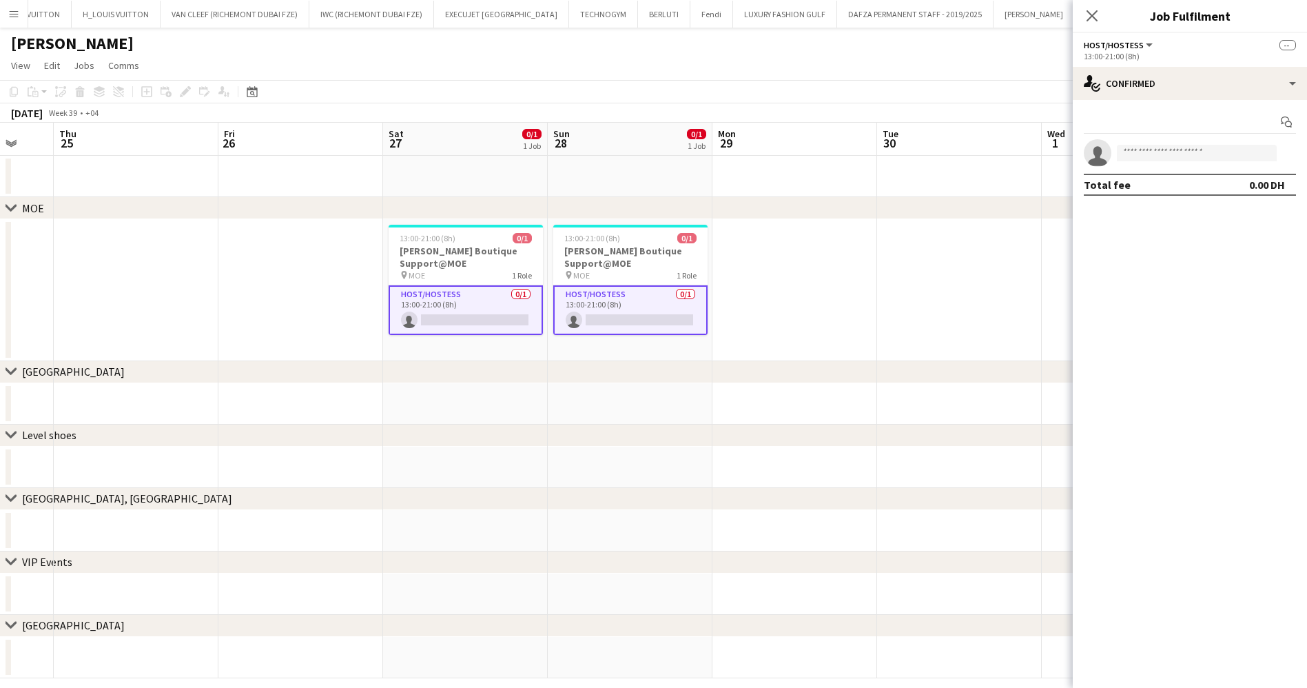
click at [828, 293] on app-calendar-viewport "Mon 22 0/1 1 Job Tue 23 Wed 24 Thu 25 Fri 26 Sat 27 0/1 1 Job Sun 28 0/1 1 Job …" at bounding box center [653, 400] width 1307 height 555
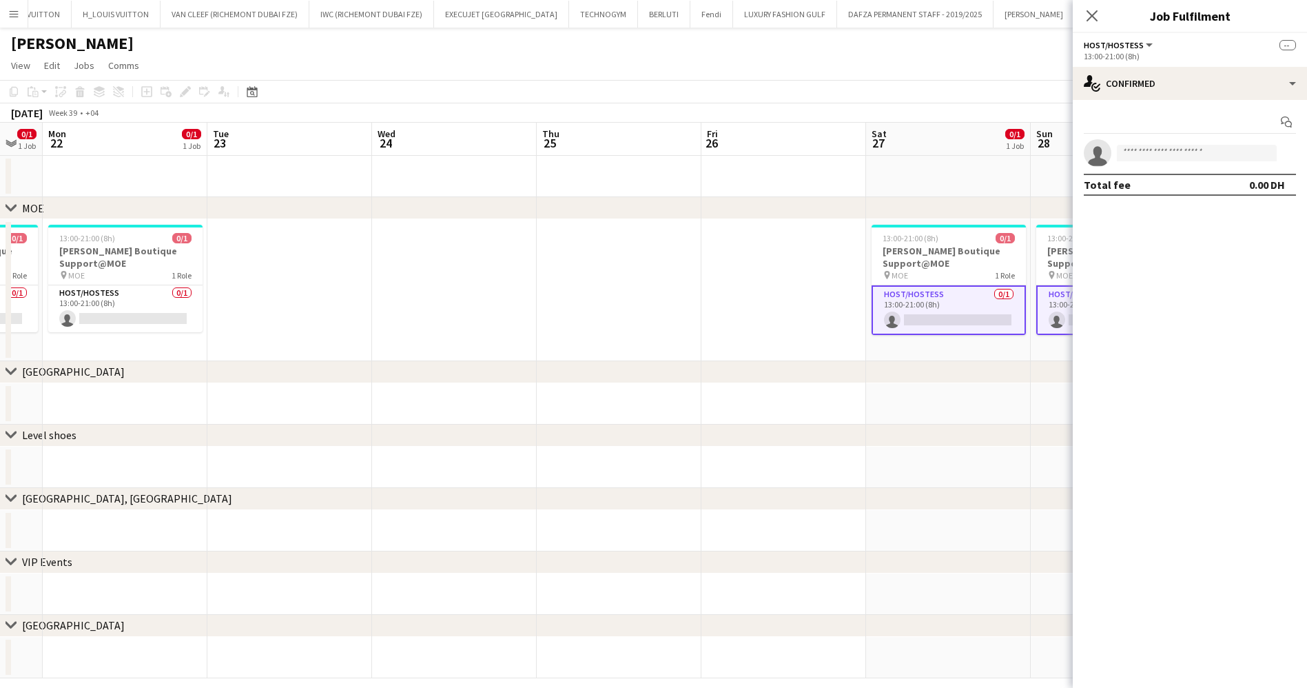
click at [874, 297] on app-calendar-viewport "Sat 20 Sun 21 0/1 1 Job Mon 22 0/1 1 Job Tue 23 Wed 24 Thu 25 Fri 26 Sat 27 0/1…" at bounding box center [653, 400] width 1307 height 555
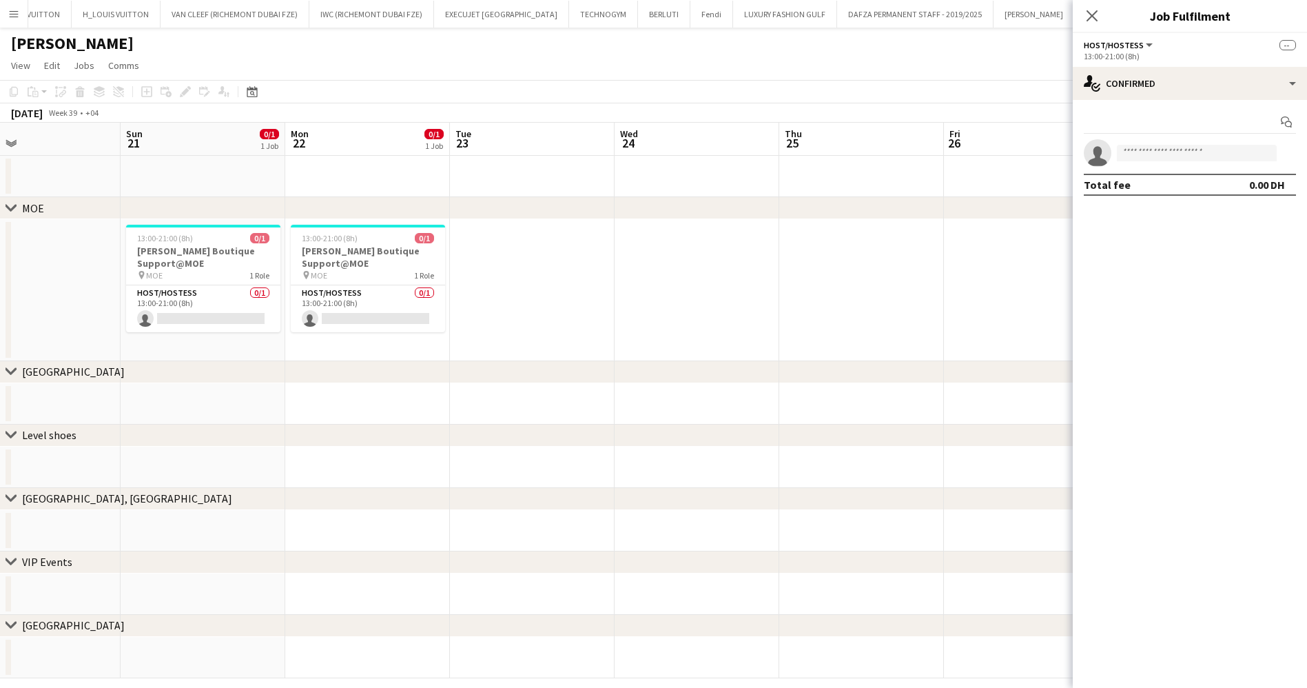
click at [838, 295] on app-calendar-viewport "Thu 18 Fri 19 Sat 20 Sun 21 0/1 1 Job Mon 22 0/1 1 Job Tue 23 Wed 24 Thu 25 Fri…" at bounding box center [653, 400] width 1307 height 555
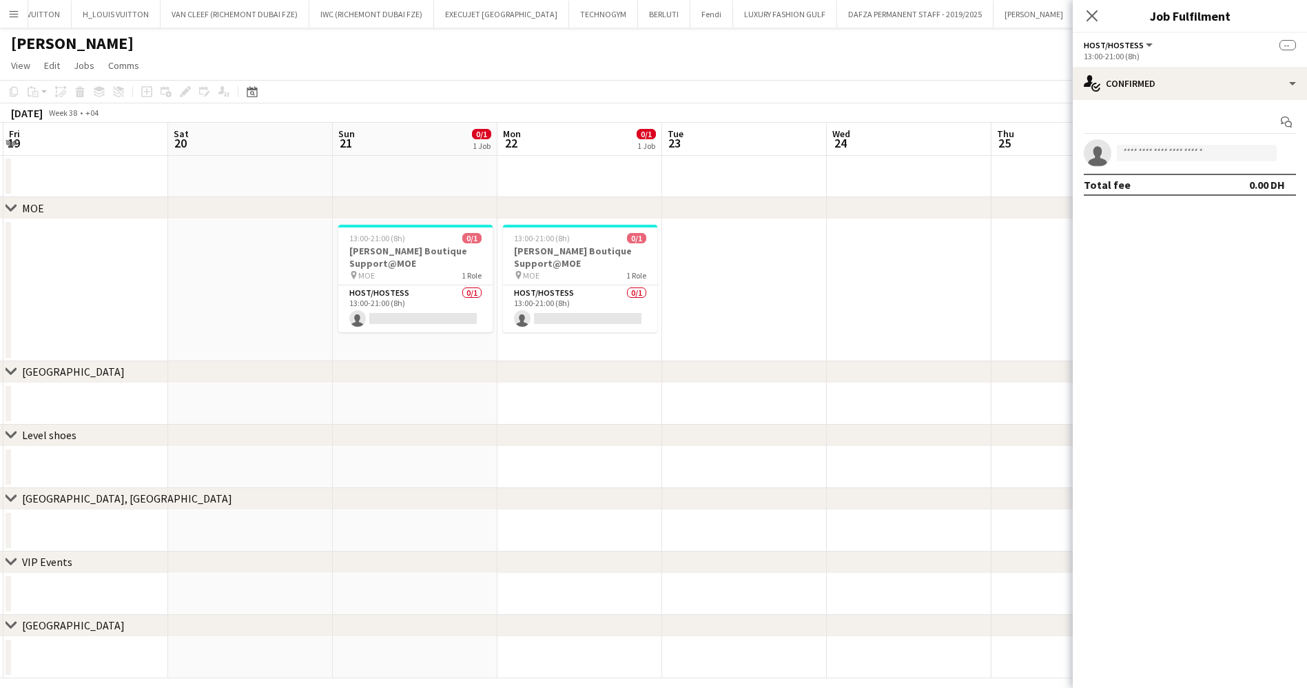
click at [619, 305] on app-calendar-viewport "Wed 17 Thu 18 Fri 19 Sat 20 Sun 21 0/1 1 Job Mon 22 0/1 1 Job Tue 23 Wed 24 Thu…" at bounding box center [653, 400] width 1307 height 555
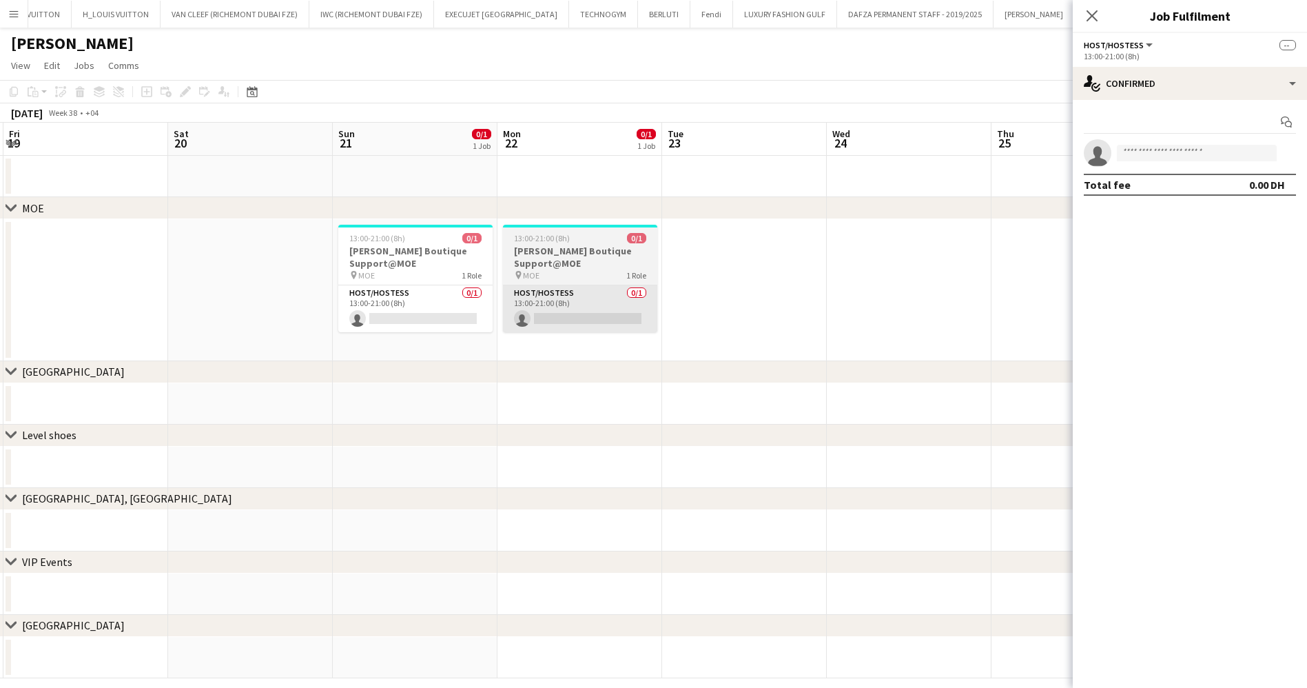
scroll to position [0, 331]
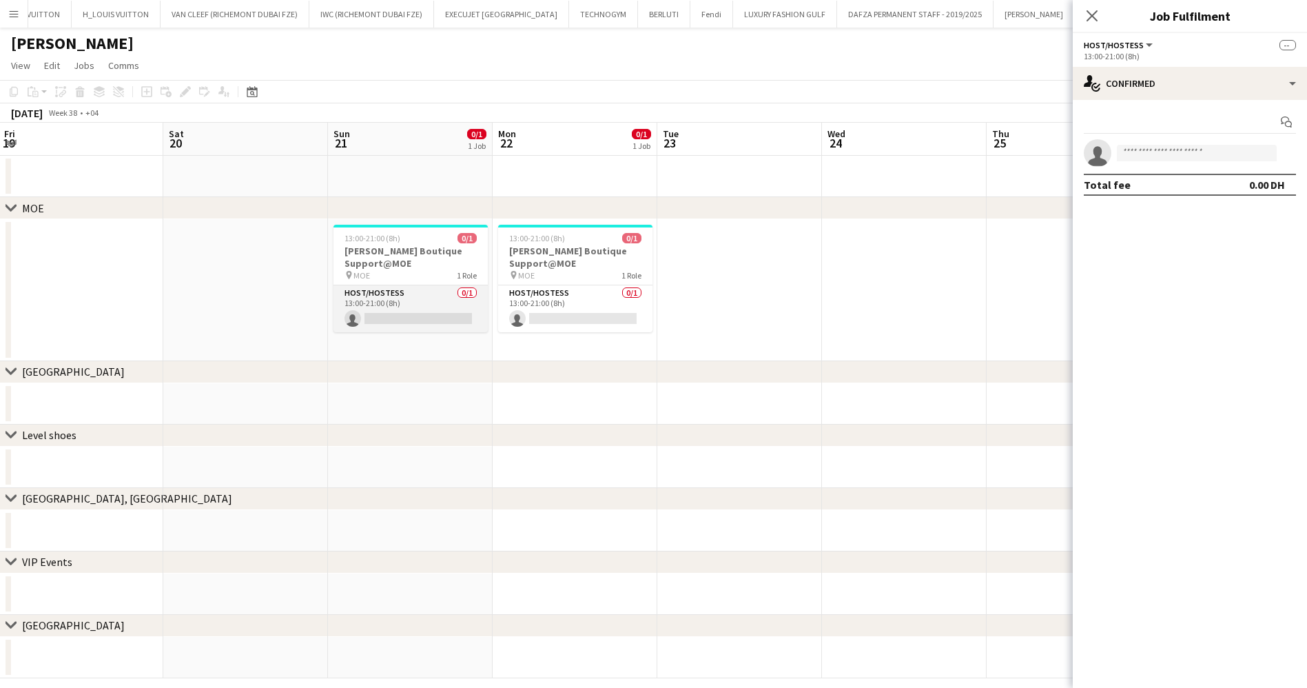
click at [447, 311] on app-card-role "Host/Hostess 0/1 13:00-21:00 (8h) single-neutral-actions" at bounding box center [411, 308] width 154 height 47
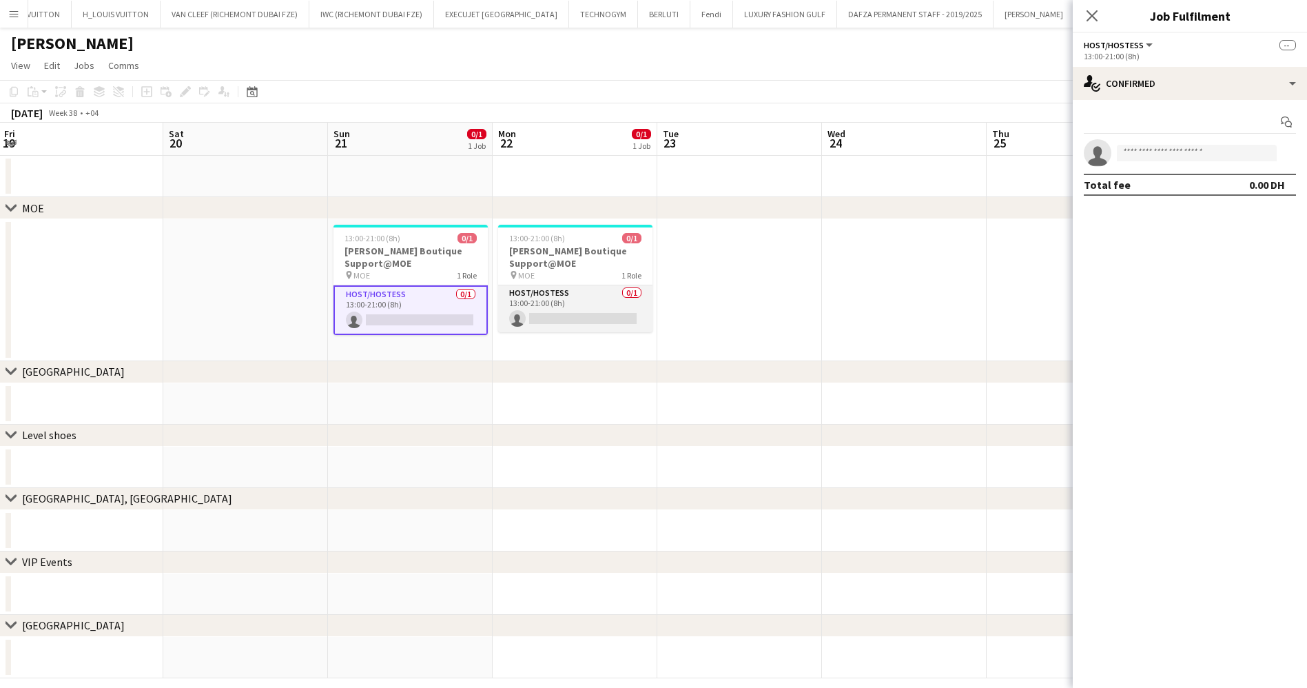
click at [573, 310] on app-card-role "Host/Hostess 0/1 13:00-21:00 (8h) single-neutral-actions" at bounding box center [575, 308] width 154 height 47
click at [1205, 153] on input at bounding box center [1197, 153] width 160 height 17
paste input "*********"
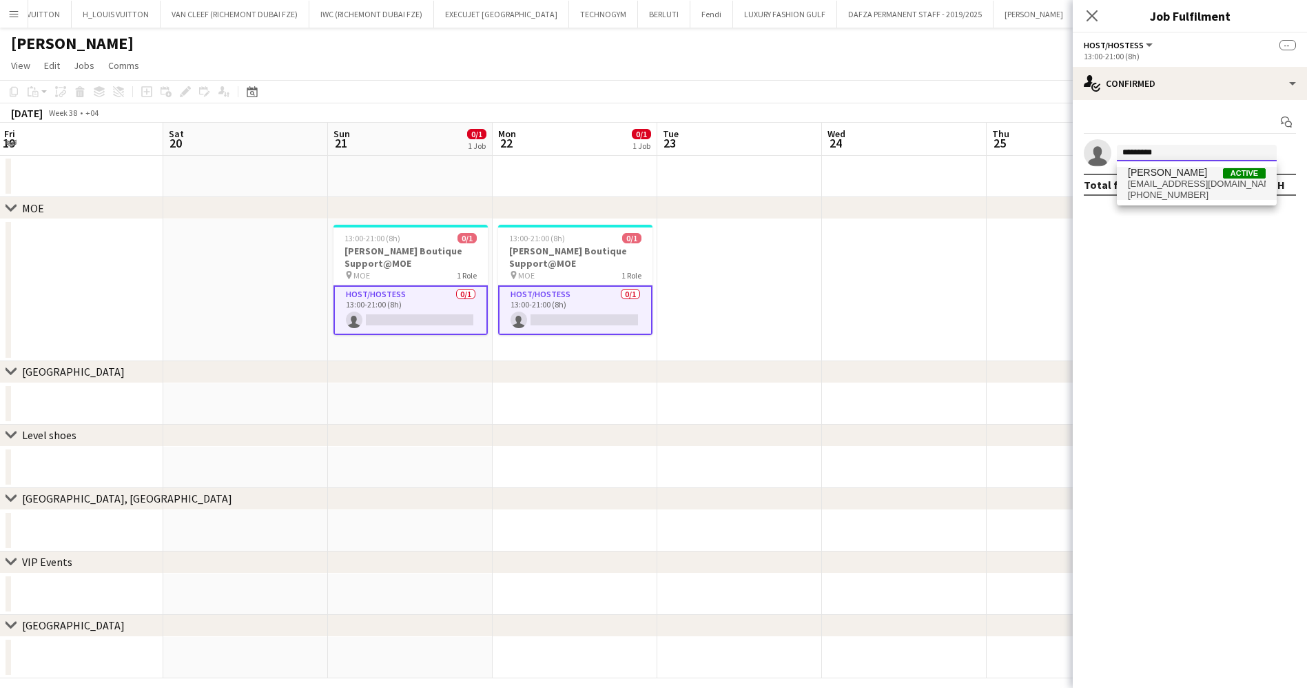
type input "*********"
click at [1201, 176] on span "[PERSON_NAME]" at bounding box center [1167, 173] width 79 height 12
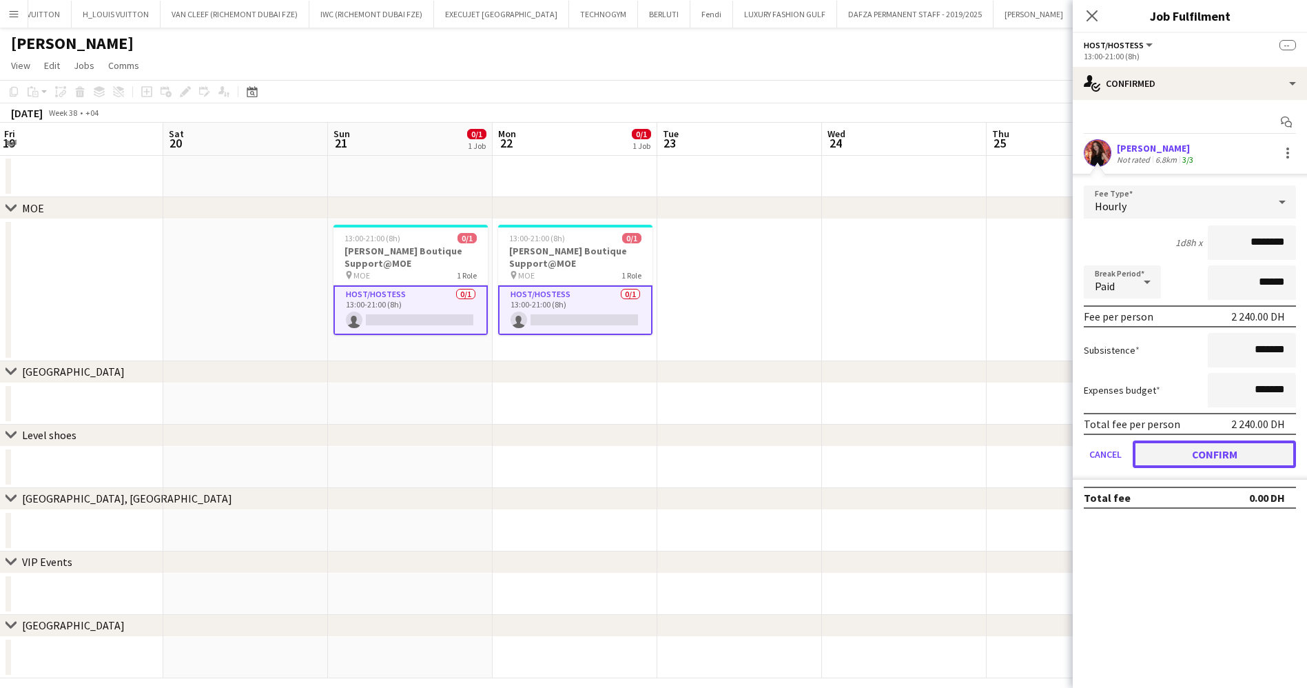
click at [1223, 451] on button "Confirm" at bounding box center [1214, 454] width 163 height 28
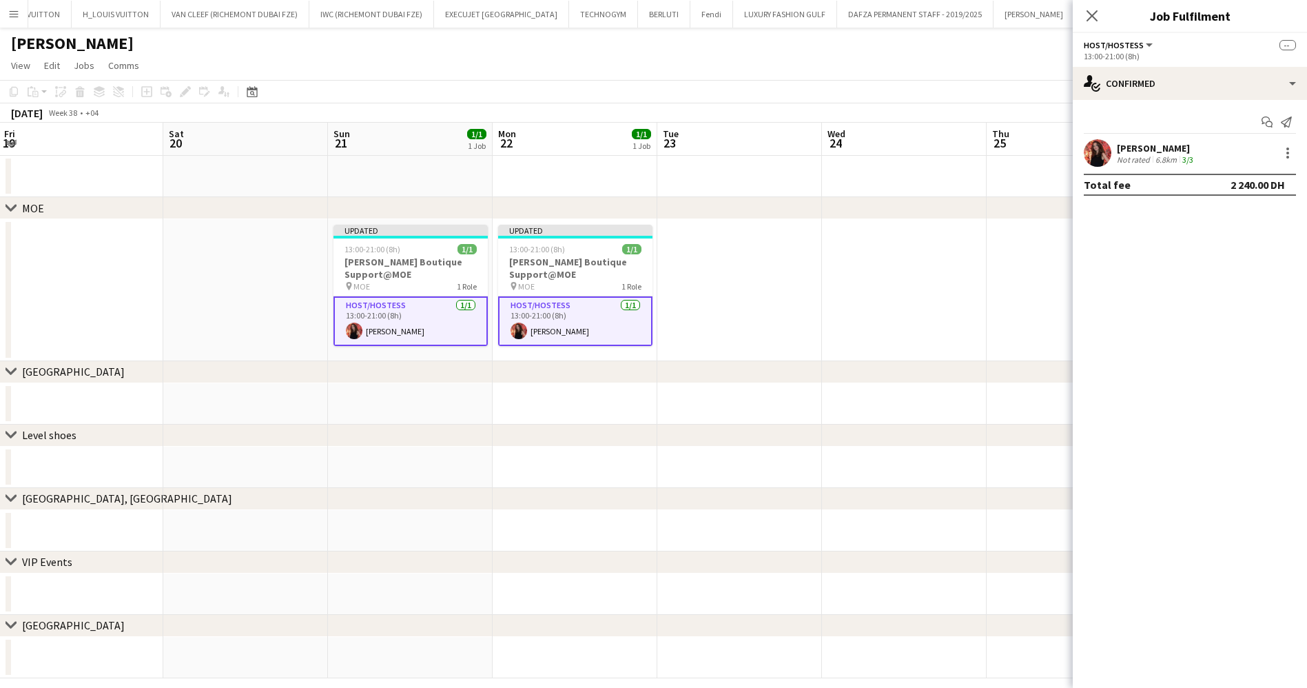
click at [994, 77] on app-page-menu "View Day view expanded Day view collapsed Month view Date picker Jump to [DATE]…" at bounding box center [653, 67] width 1307 height 26
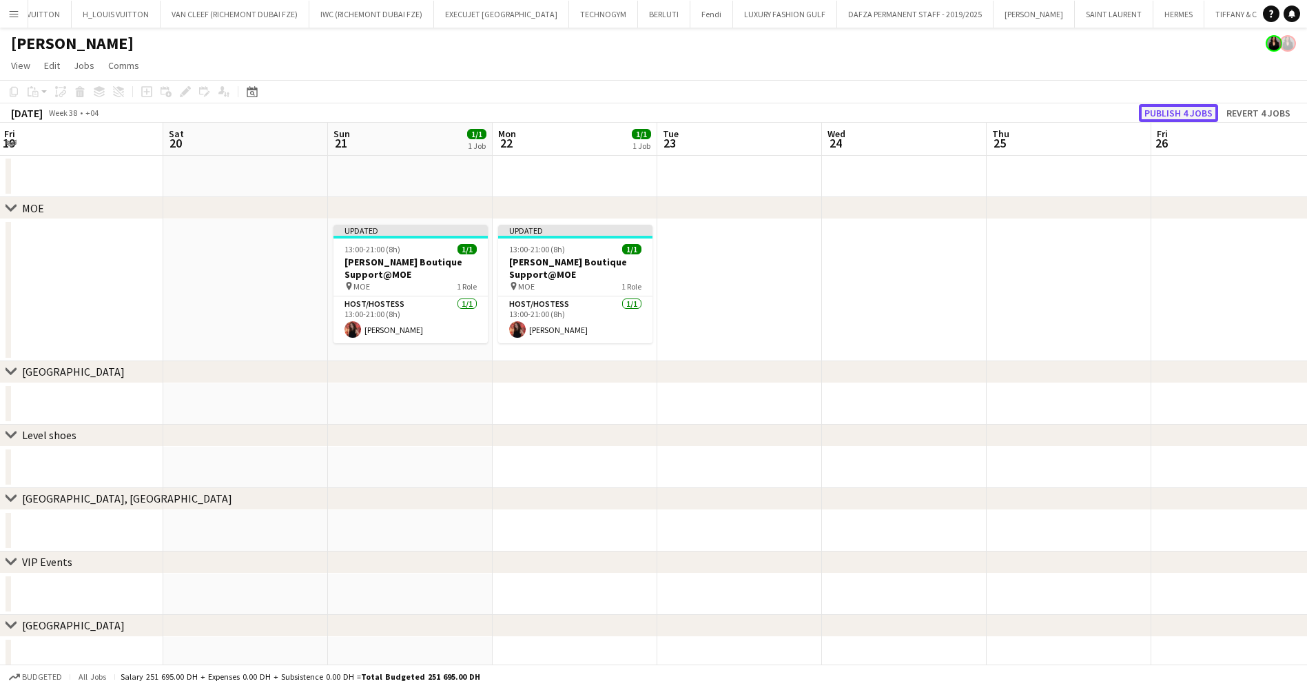
click at [1173, 109] on button "Publish 4 jobs" at bounding box center [1178, 113] width 79 height 18
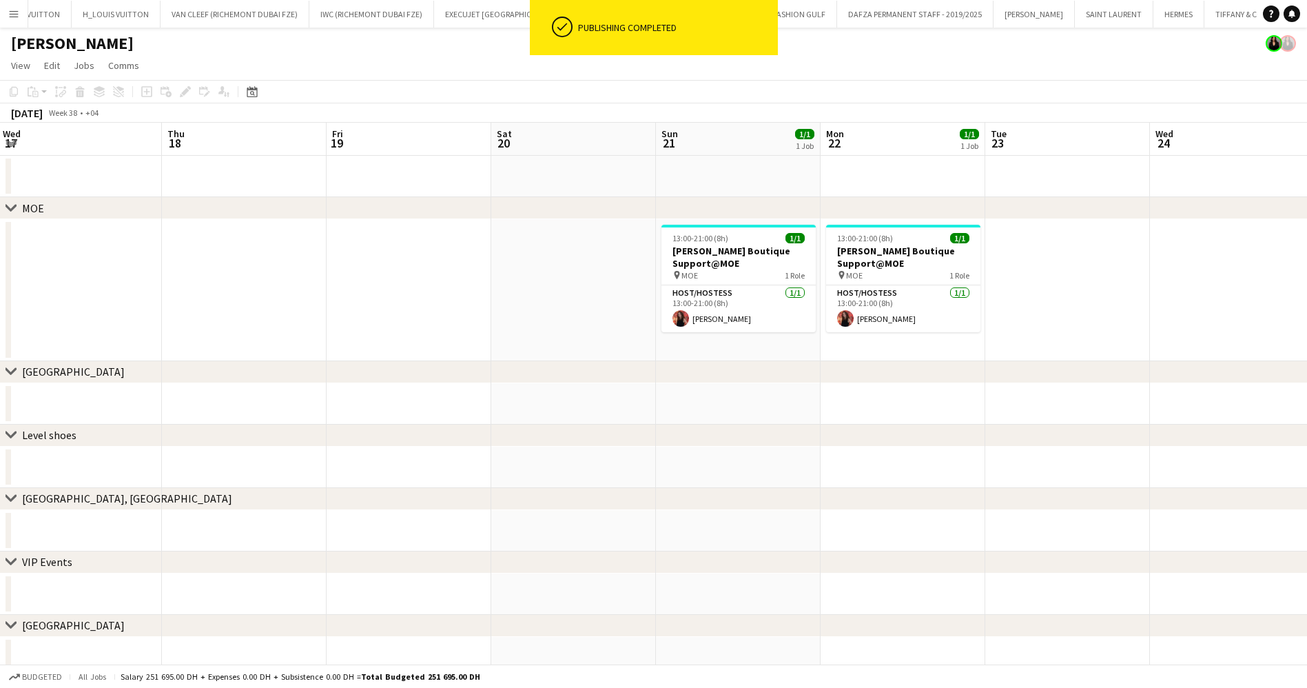
drag, startPoint x: 737, startPoint y: 260, endPoint x: 677, endPoint y: 298, distance: 71.5
click at [902, 276] on app-calendar-viewport "Mon 15 Tue 16 Wed 17 Thu 18 Fri 19 Sat 20 Sun 21 1/1 1 Job Mon 22 1/1 1 Job Tue…" at bounding box center [653, 400] width 1307 height 555
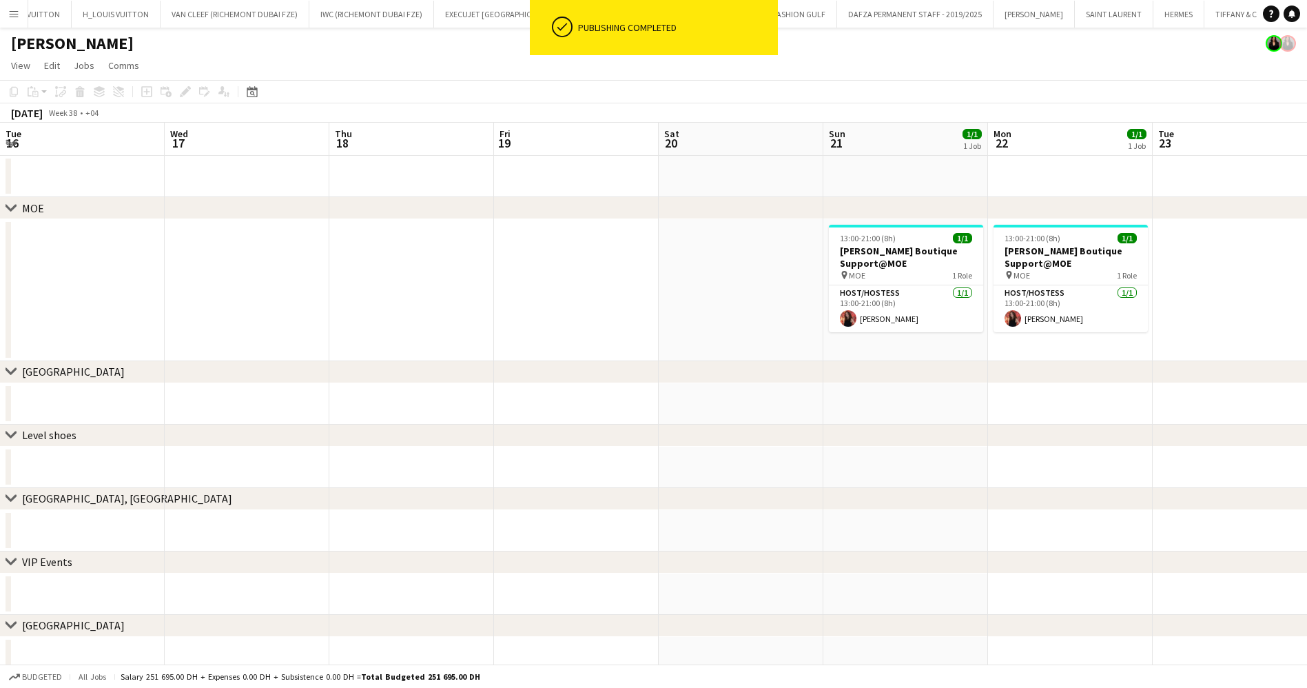
drag, startPoint x: 407, startPoint y: 311, endPoint x: 1189, endPoint y: 332, distance: 781.8
click at [1154, 327] on app-calendar-viewport "Sun 14 Mon 15 Tue 16 Wed 17 Thu 18 Fri 19 Sat 20 Sun 21 1/1 1 Job Mon 22 1/1 1 …" at bounding box center [653, 400] width 1307 height 555
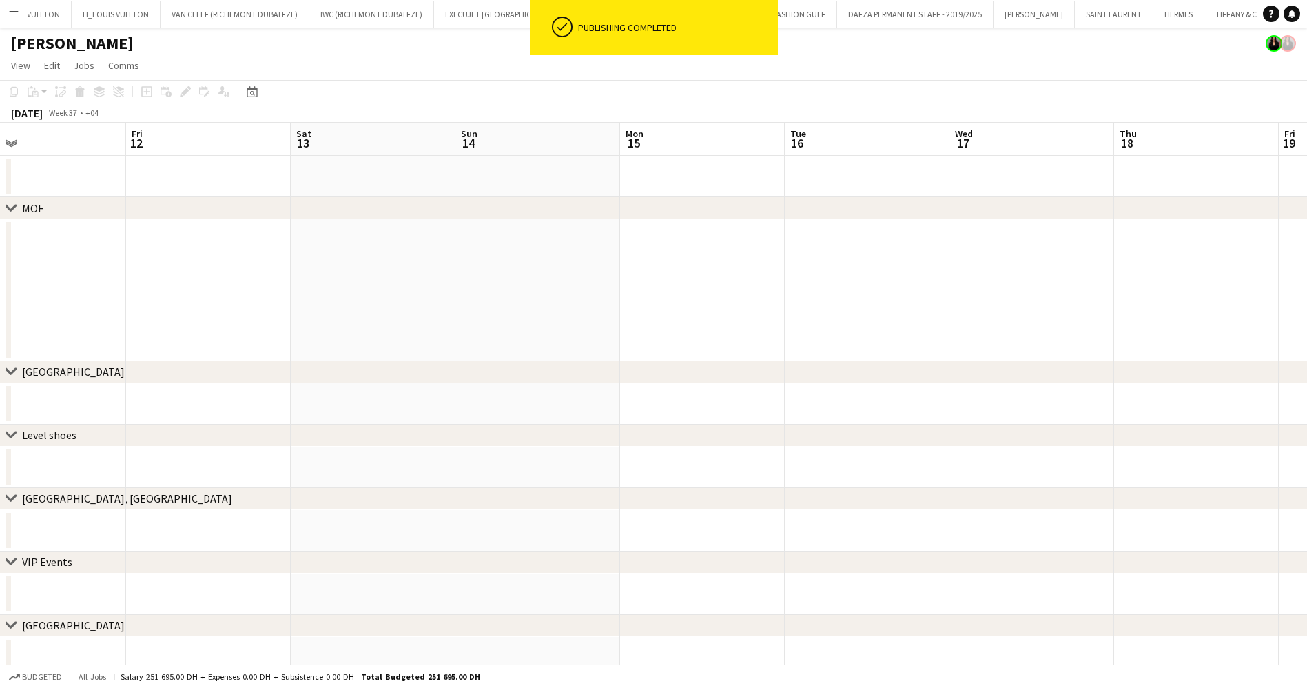
drag, startPoint x: 515, startPoint y: 296, endPoint x: 1240, endPoint y: 297, distance: 725.0
click at [1232, 297] on app-calendar-viewport "Tue 9 Wed 10 Thu 11 Fri 12 Sat 13 Sun 14 Mon 15 Tue 16 Wed 17 Thu 18 Fri 19 Sat…" at bounding box center [653, 400] width 1307 height 555
drag, startPoint x: 839, startPoint y: 276, endPoint x: 731, endPoint y: 274, distance: 108.9
click at [729, 276] on app-calendar-viewport "Sat 6 Sun 7 Mon 8 Tue 9 Wed 10 Thu 11 Fri 12 Sat 13 Sun 14 Mon 15 Tue 16 Wed 17…" at bounding box center [653, 400] width 1307 height 555
drag, startPoint x: 1052, startPoint y: 248, endPoint x: 1021, endPoint y: 256, distance: 32.8
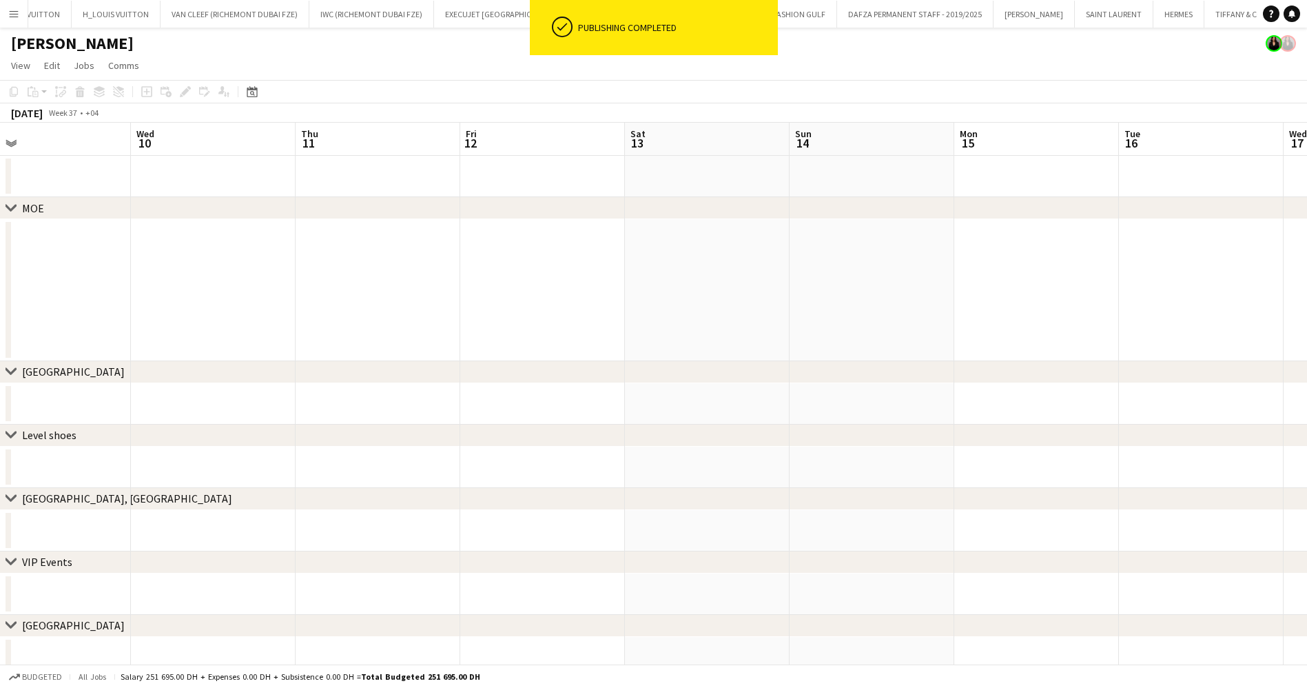
click at [1021, 256] on app-calendar-viewport "Sat 6 Sun 7 Mon 8 Tue 9 Wed 10 Thu 11 Fri 12 Sat 13 Sun 14 Mon 15 Tue 16 Wed 17…" at bounding box center [653, 400] width 1307 height 555
click at [695, 261] on app-date-cell at bounding box center [695, 290] width 165 height 142
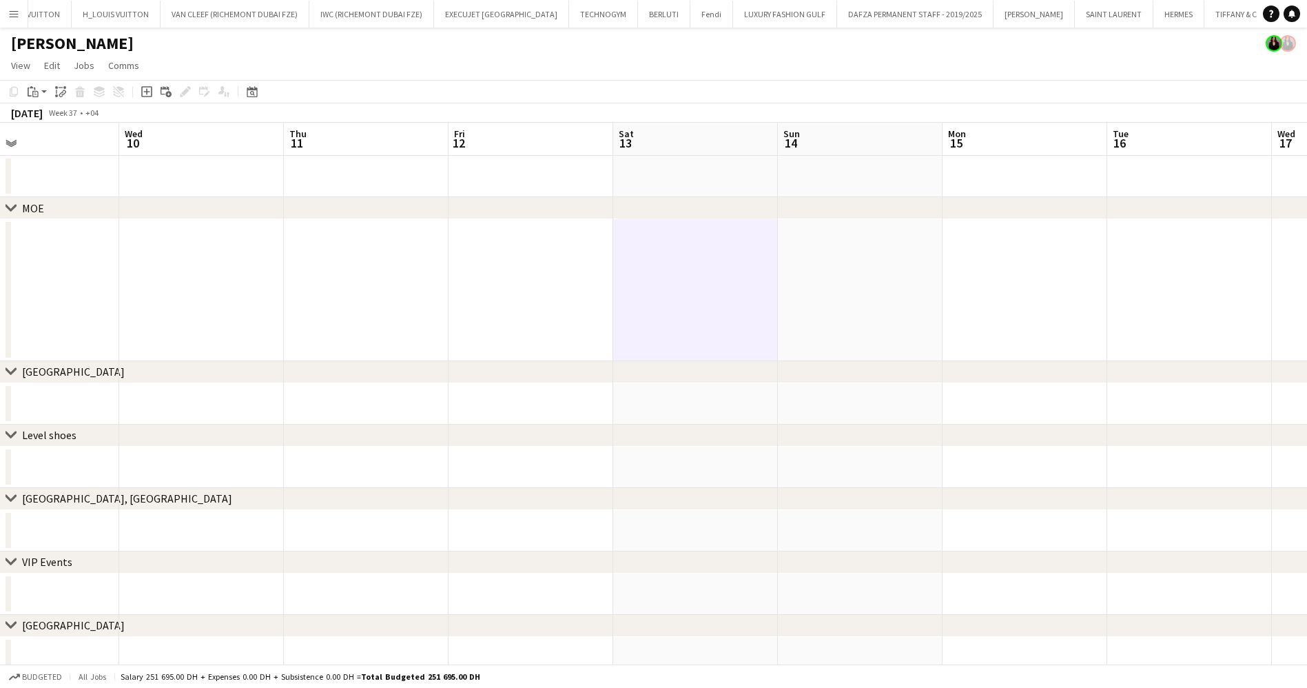
click at [810, 229] on app-date-cell at bounding box center [860, 290] width 165 height 142
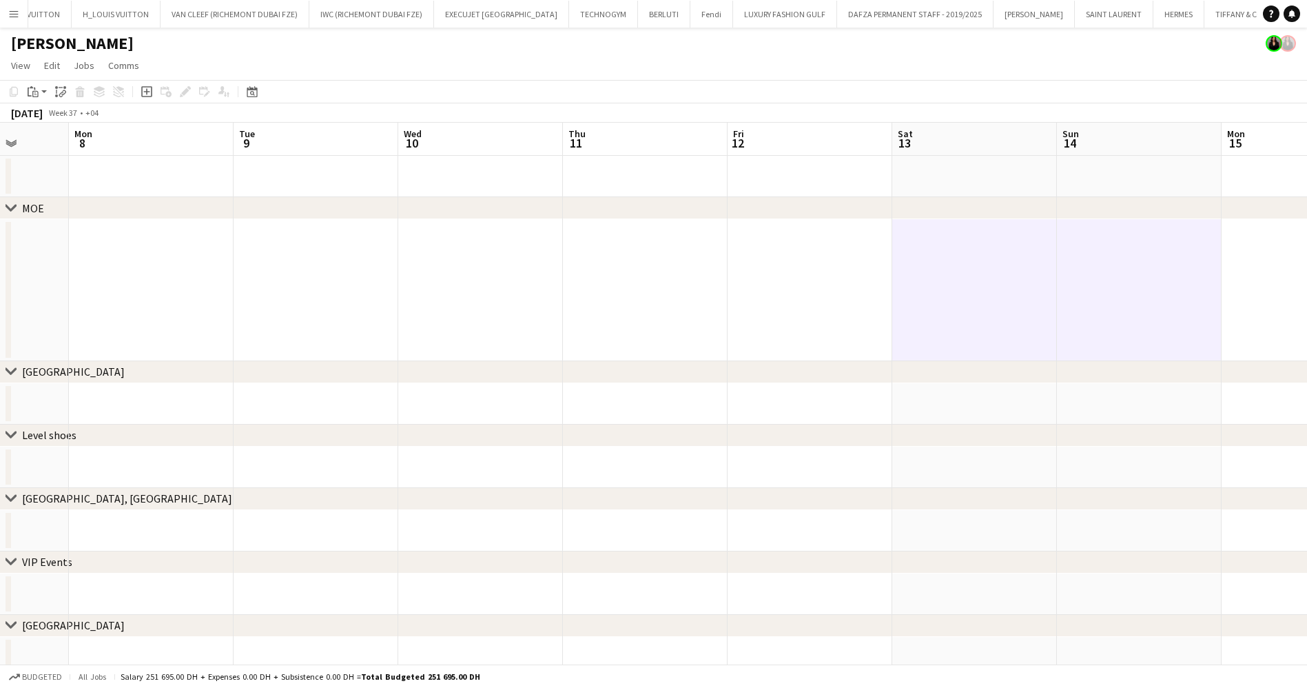
drag, startPoint x: 534, startPoint y: 252, endPoint x: 852, endPoint y: 275, distance: 318.6
click at [852, 275] on app-calendar-viewport "Sat 6 Sun 7 Mon 8 Tue 9 Wed 10 Thu 11 Fri 12 Sat 13 Sun 14 Mon 15 Tue 16 Wed 17…" at bounding box center [653, 400] width 1307 height 555
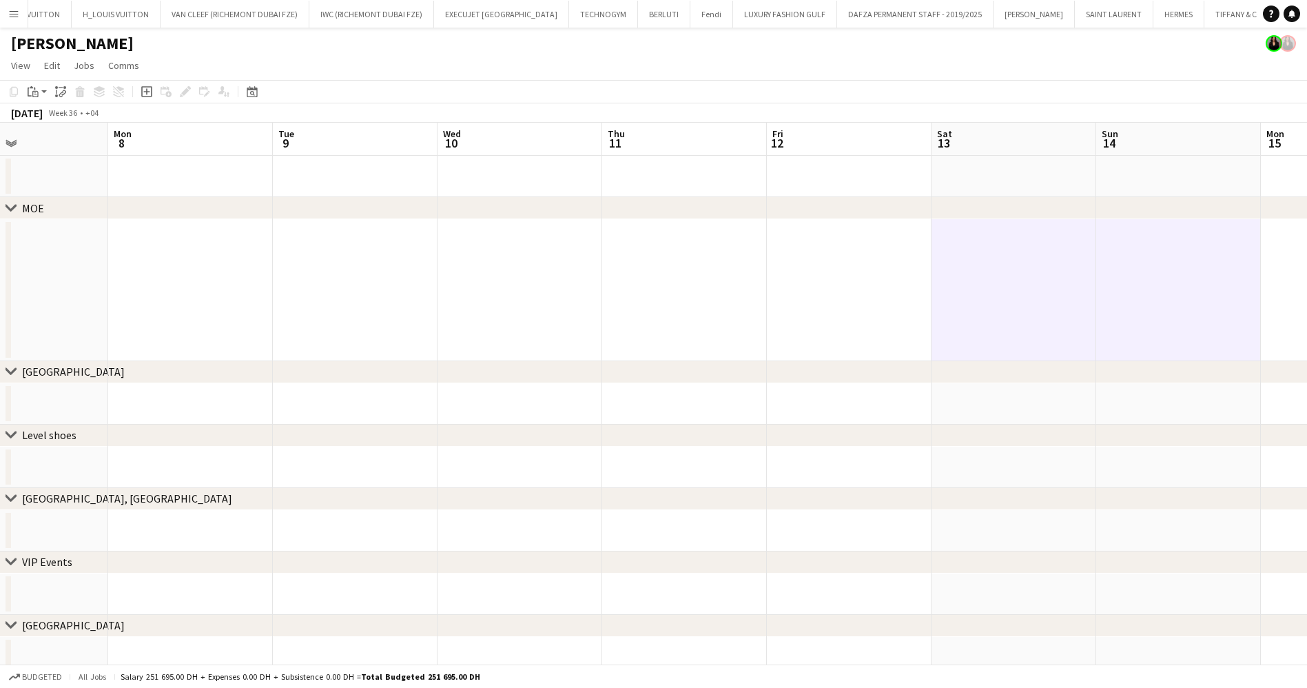
click at [1008, 312] on app-calendar-viewport "Fri 5 Sat 6 Sun 7 Mon 8 Tue 9 Wed 10 Thu 11 Fri 12 Sat 13 Sun 14 Mon 15 Tue 16 …" at bounding box center [653, 400] width 1307 height 555
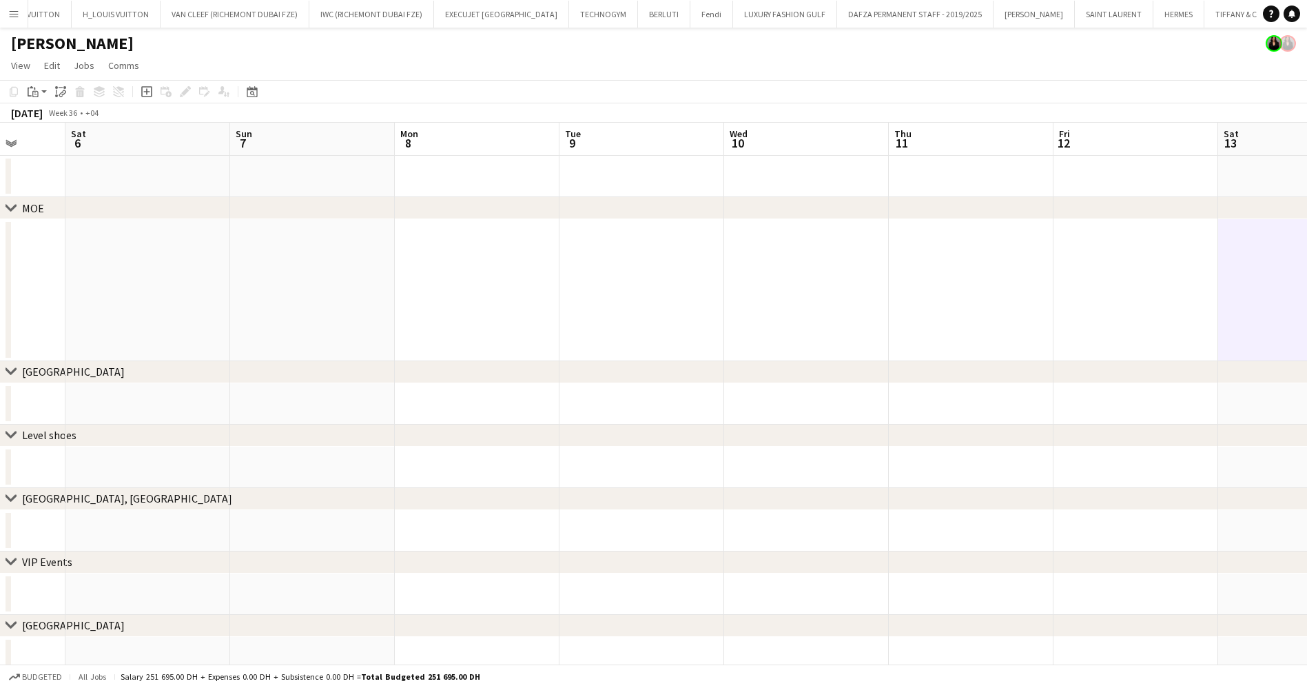
drag, startPoint x: 872, startPoint y: 268, endPoint x: 1245, endPoint y: 280, distance: 373.7
click at [1245, 280] on app-calendar-viewport "Wed 3 Thu 4 Fri 5 Sat 6 Sun 7 Mon 8 Tue 9 Wed 10 Thu 11 Fri 12 Sat 13 Sun 14 Mo…" at bounding box center [653, 400] width 1307 height 555
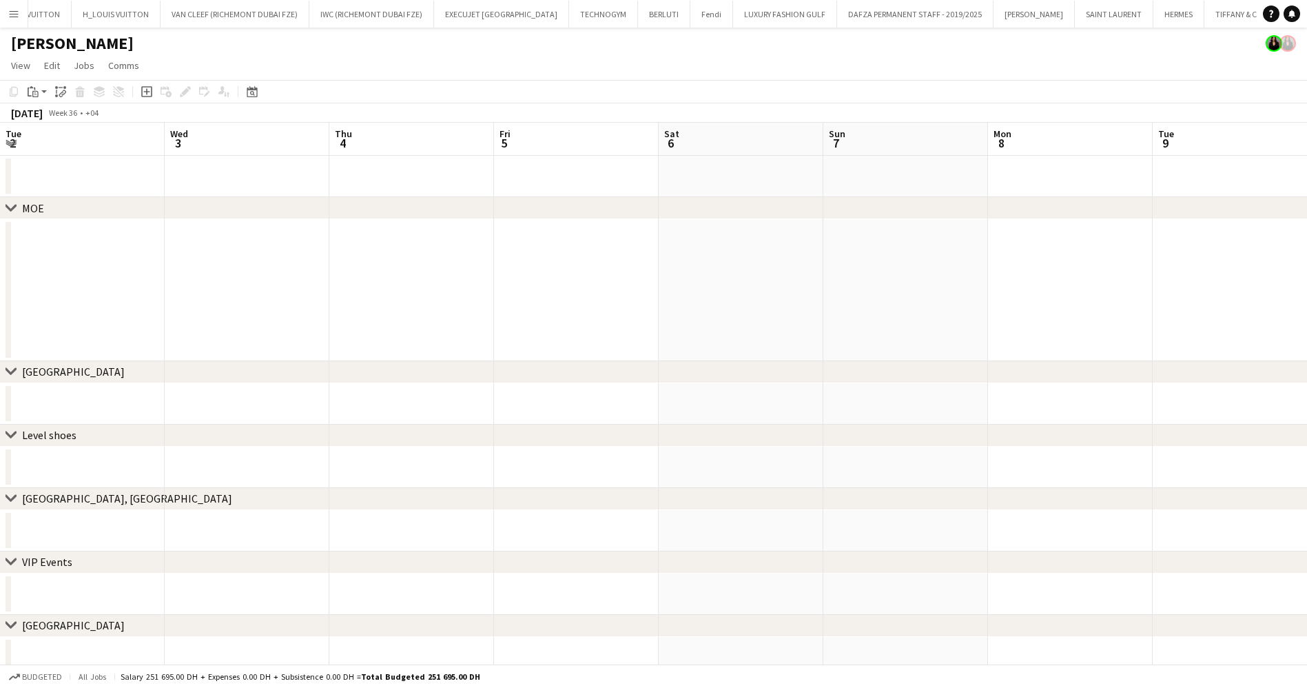
scroll to position [0, 300]
drag, startPoint x: 708, startPoint y: 274, endPoint x: 951, endPoint y: 272, distance: 242.6
click at [951, 272] on app-calendar-viewport "Sun 31 0/1 1 Job Mon 1 Tue 2 Wed 3 Thu 4 Fri 5 Sat 6 Sun 7 Mon 8 Tue 9 Wed 10 T…" at bounding box center [653, 400] width 1307 height 555
click at [788, 250] on app-date-cell at bounding box center [770, 290] width 165 height 142
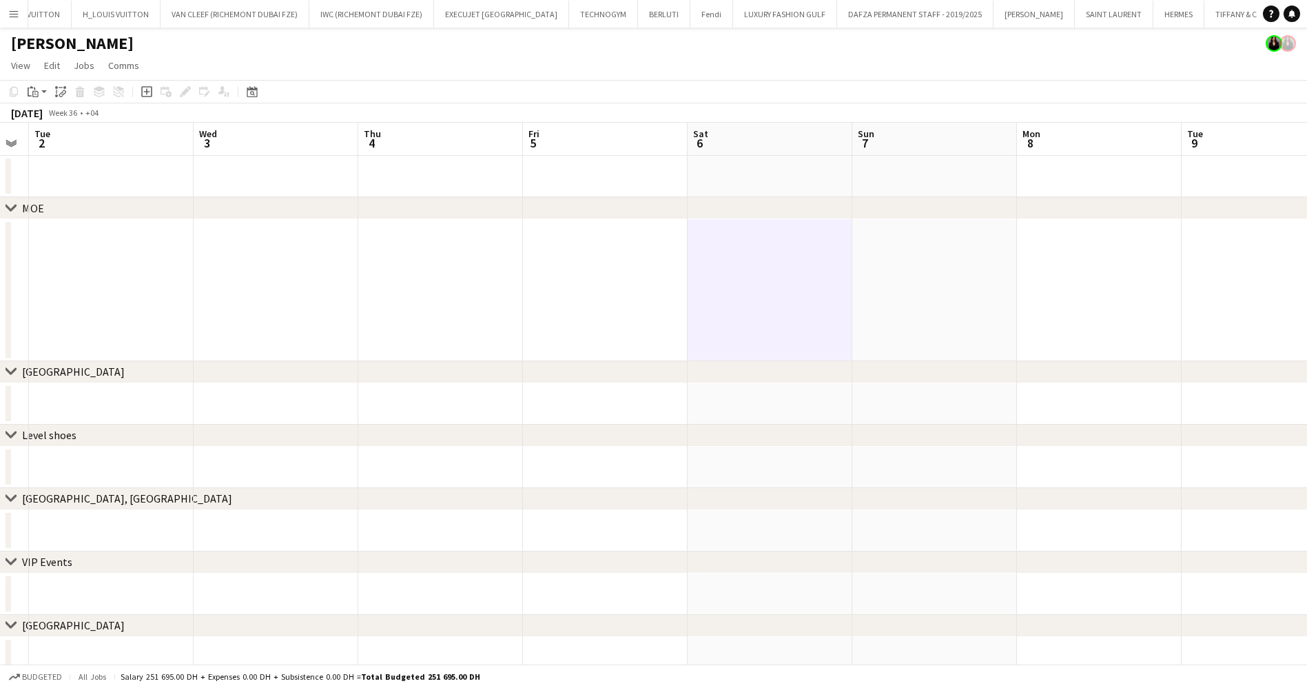
click at [921, 249] on app-date-cell at bounding box center [935, 290] width 165 height 142
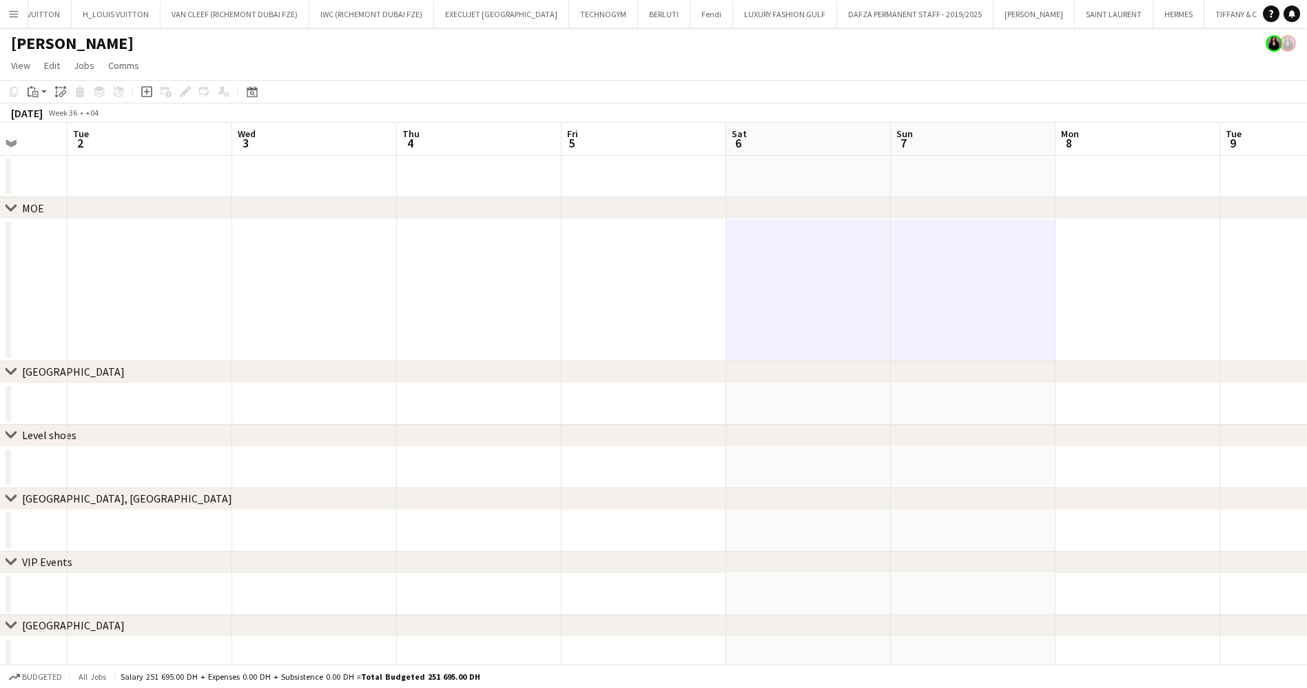
click at [954, 303] on app-calendar-viewport "Sun 31 0/1 1 Job Mon 1 Tue 2 Wed 3 Thu 4 Fri 5 Sat 6 Sun 7 Mon 8 Tue 9 Wed 10 T…" at bounding box center [653, 400] width 1307 height 555
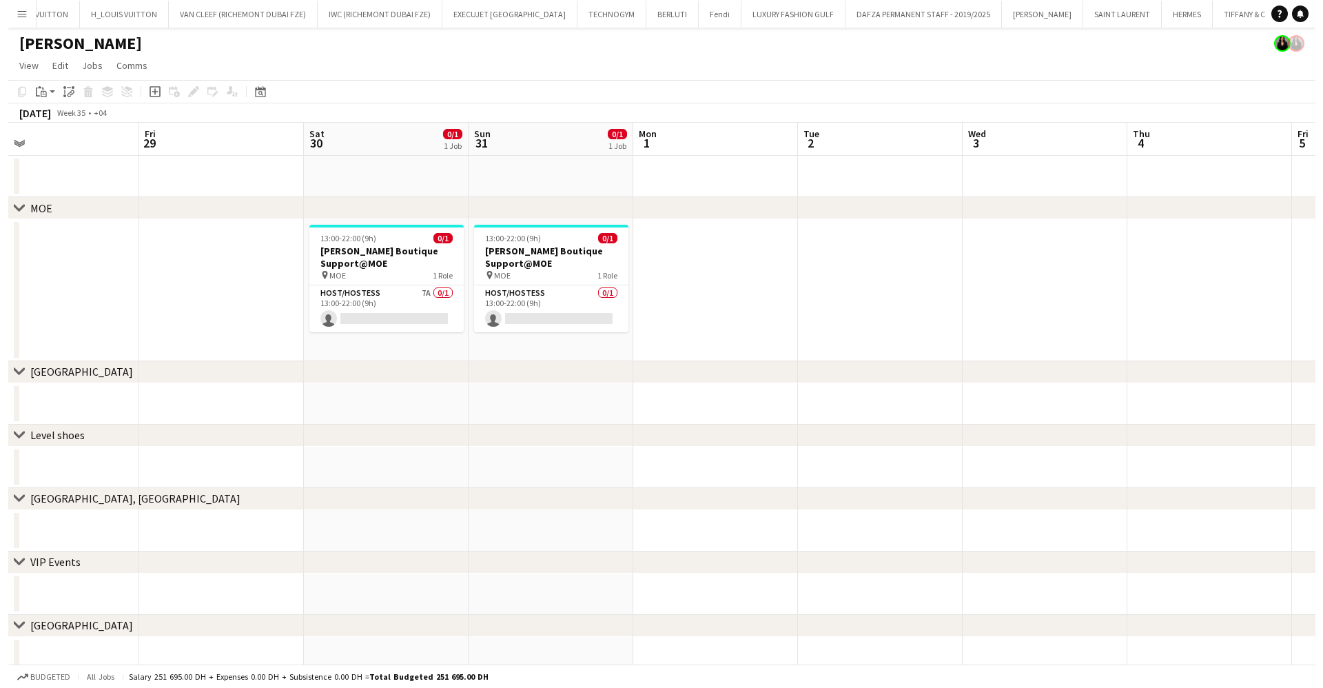
scroll to position [0, 296]
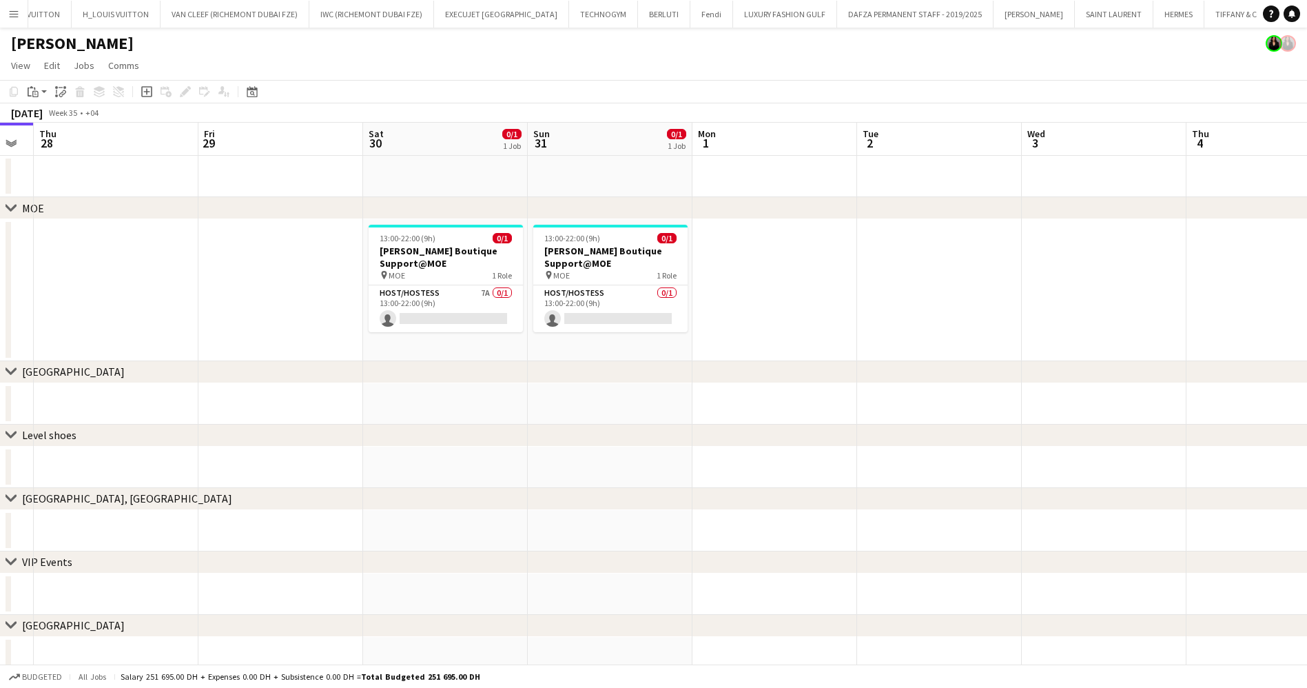
click at [1022, 295] on app-calendar-viewport "Tue 26 Wed 27 Thu 28 Fri 29 Sat 30 0/1 1 Job Sun 31 0/1 1 Job Mon 1 Tue 2 Wed 3…" at bounding box center [653, 400] width 1307 height 555
click at [26, 99] on div "Paste" at bounding box center [33, 91] width 17 height 17
click at [50, 121] on link "Paste Ctrl+V" at bounding box center [102, 118] width 130 height 12
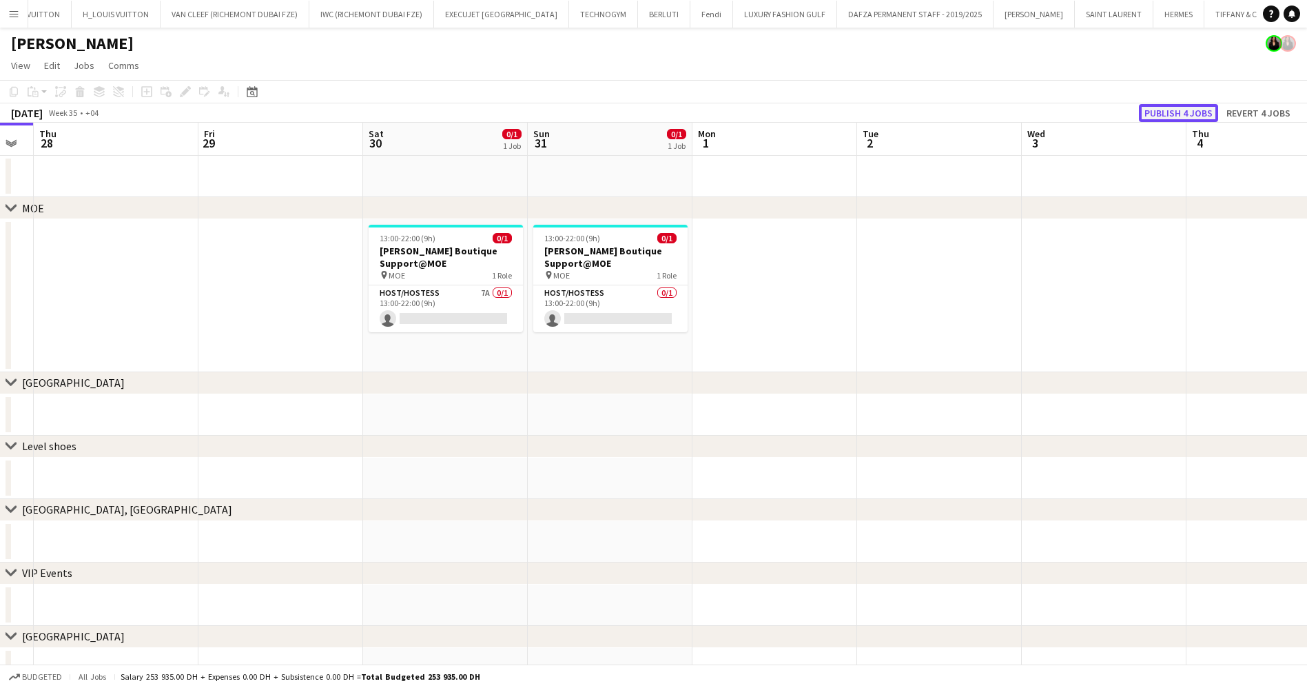
click at [1185, 114] on button "Publish 4 jobs" at bounding box center [1178, 113] width 79 height 18
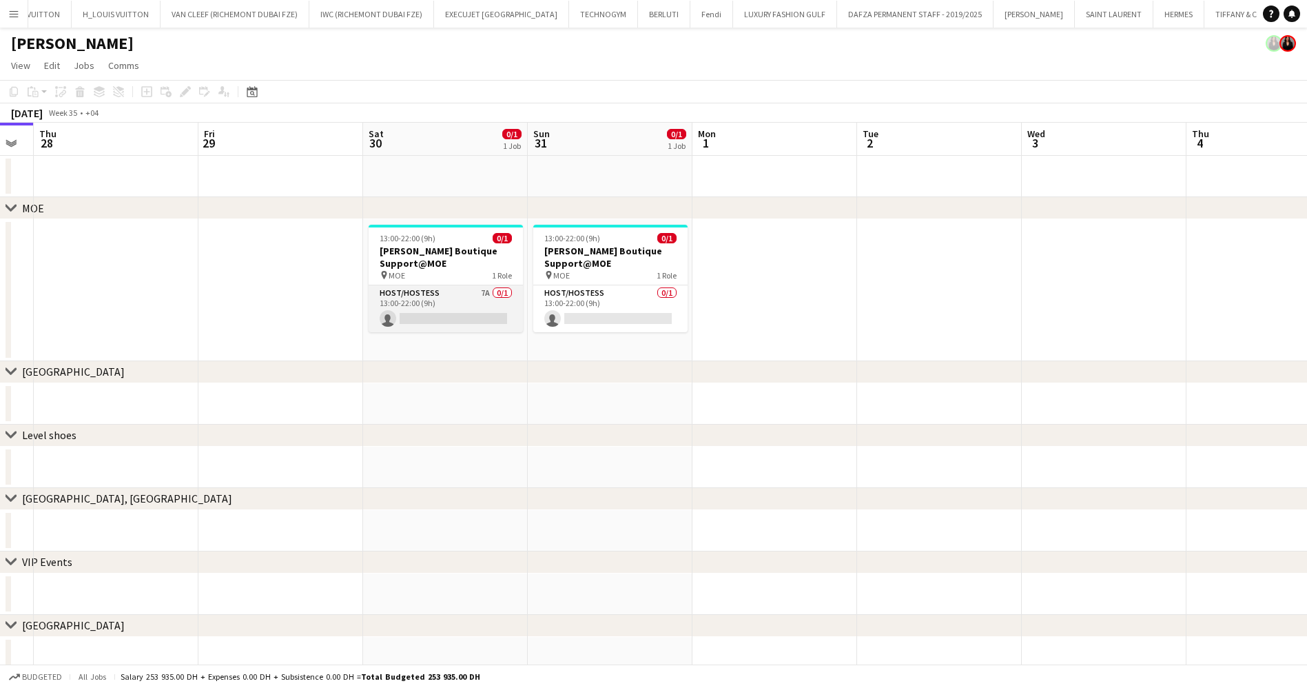
click at [404, 312] on app-card-role "Host/Hostess 7A 0/1 13:00-22:00 (9h) single-neutral-actions" at bounding box center [446, 308] width 154 height 47
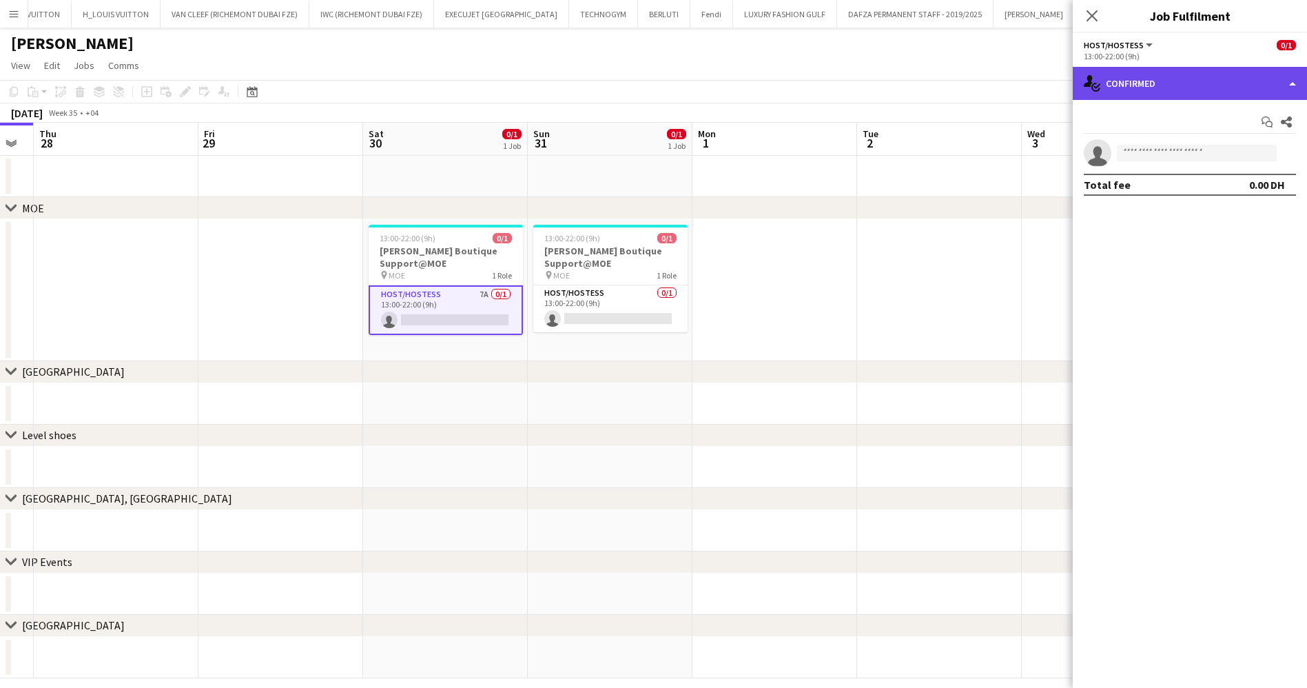
click at [1154, 91] on div "single-neutral-actions-check-2 Confirmed" at bounding box center [1190, 83] width 234 height 33
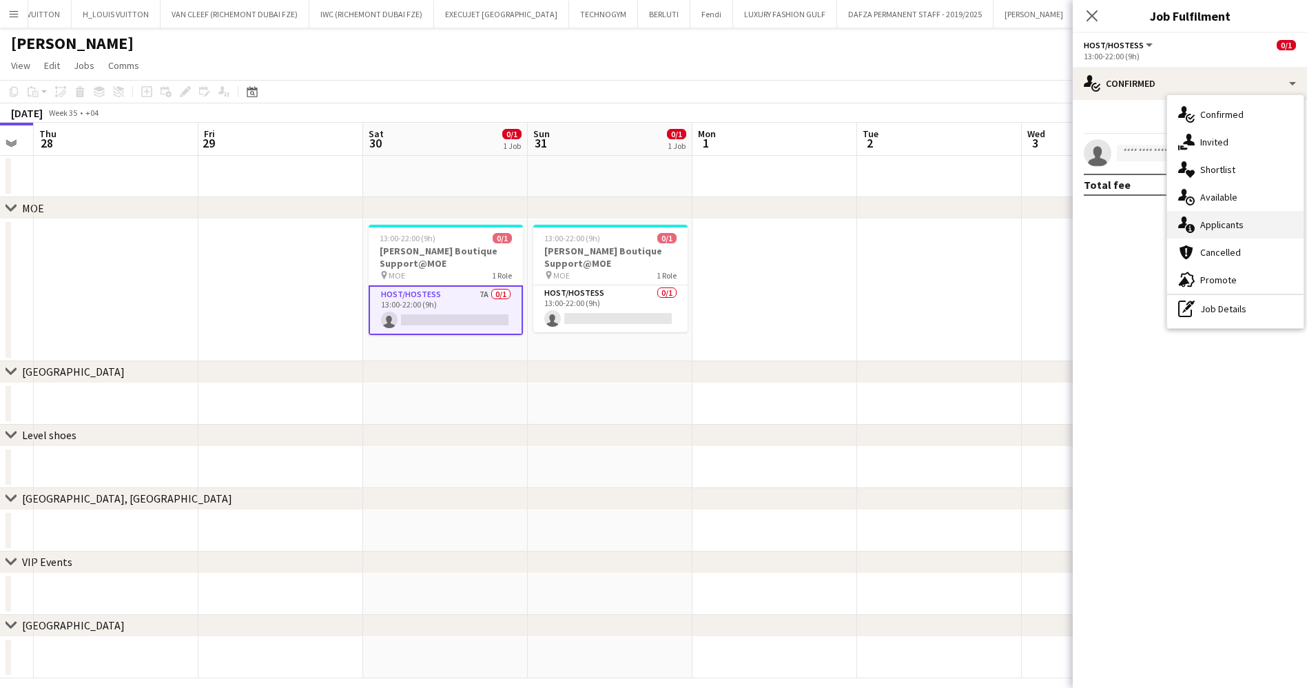
click at [1233, 223] on div "single-neutral-actions-information Applicants" at bounding box center [1235, 225] width 136 height 28
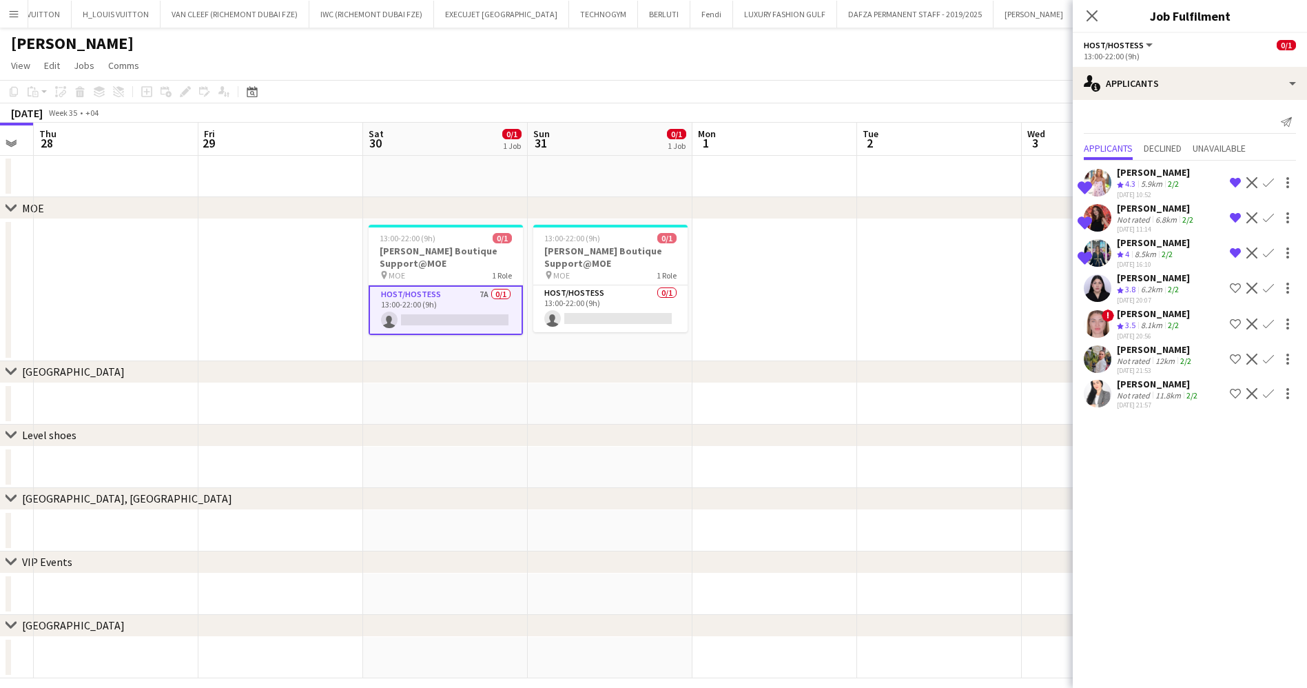
click at [1162, 340] on div "Shortlisted [PERSON_NAME] Crew rating 4.3 5.9km 2/2 [DATE] 10:52 Remove crew fr…" at bounding box center [1190, 286] width 234 height 251
click at [1166, 360] on div "12km" at bounding box center [1165, 361] width 25 height 10
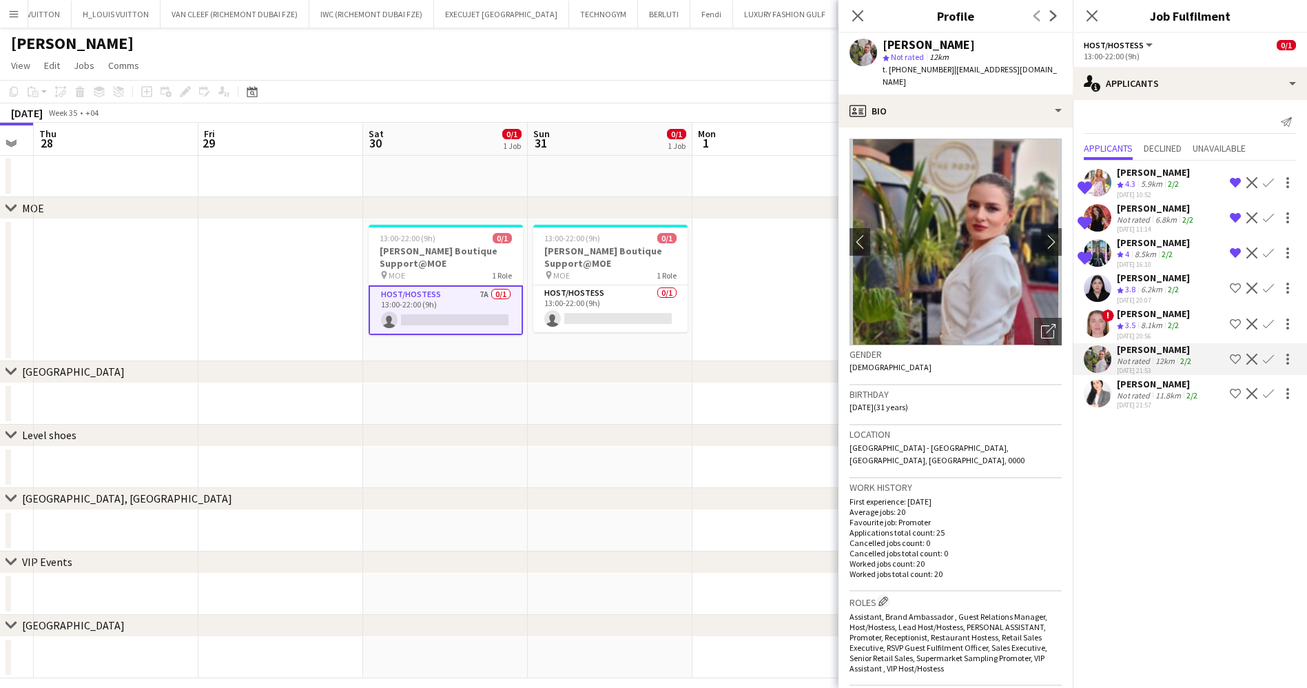
click at [591, 99] on app-toolbar "Copy Paste Paste Ctrl+V Paste with crew Ctrl+Shift+V Paste linked Job [GEOGRAPH…" at bounding box center [653, 91] width 1307 height 23
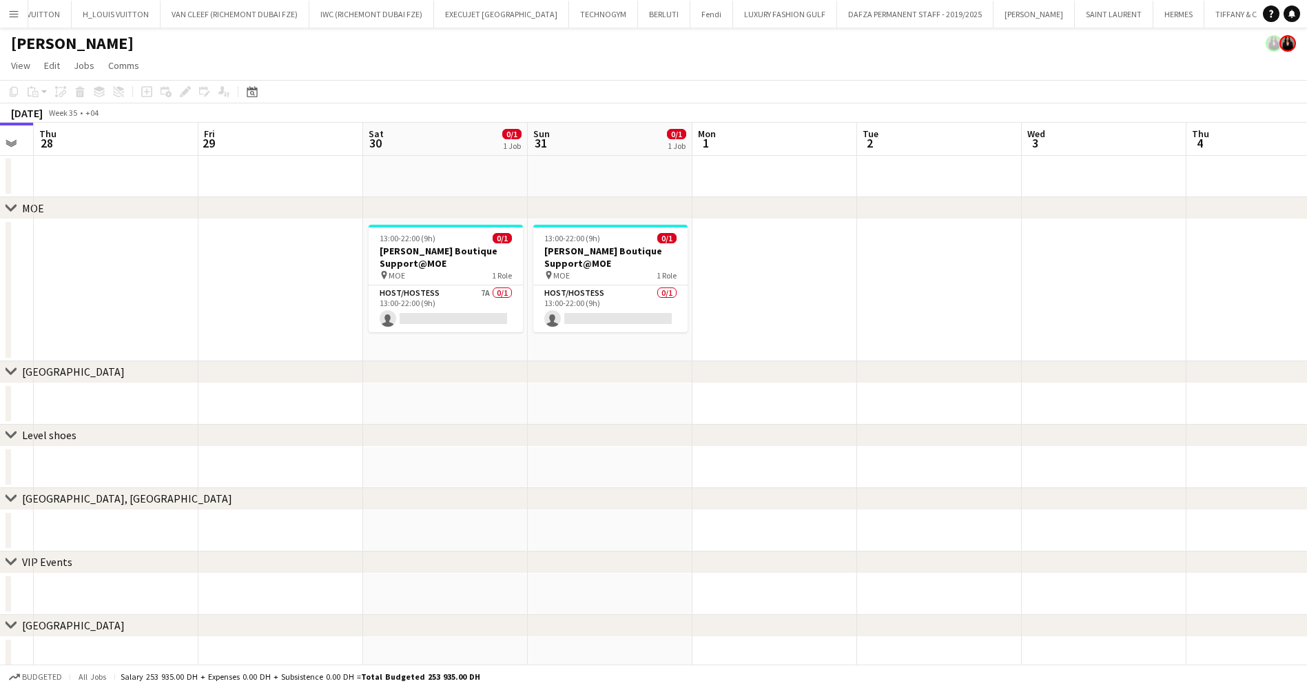
click at [10, 20] on button "Menu" at bounding box center [14, 14] width 28 height 28
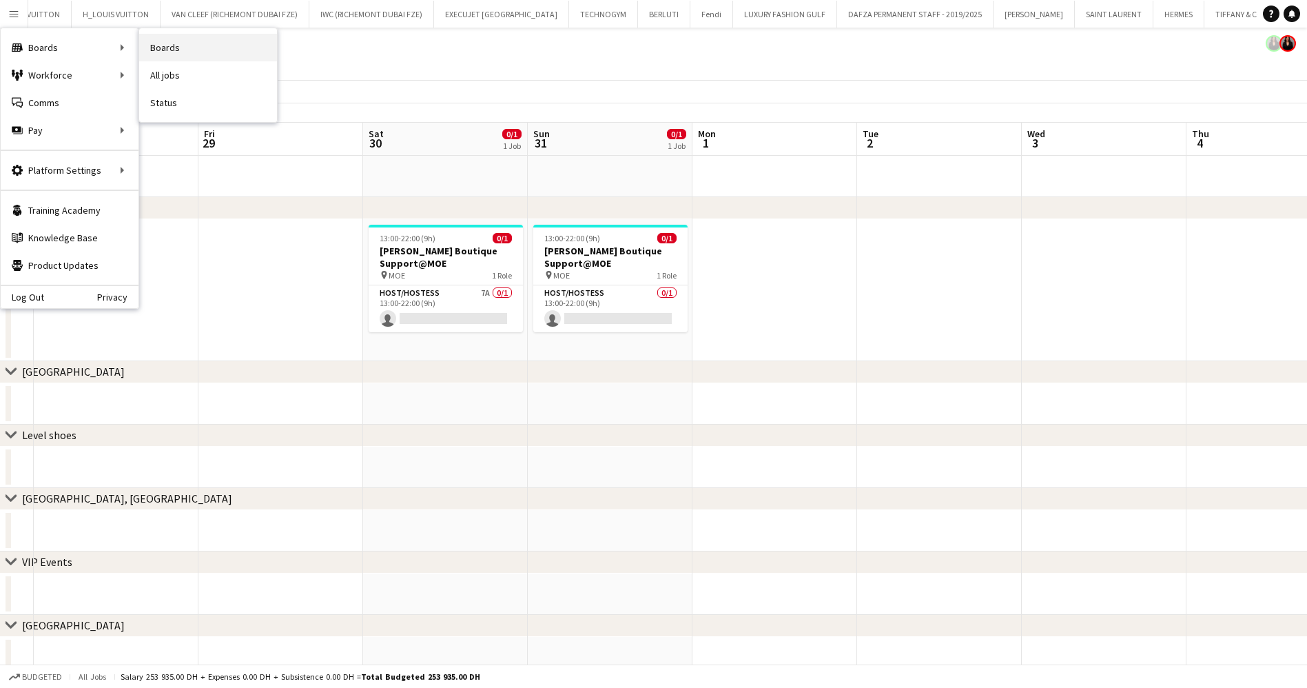
click at [223, 40] on link "Boards" at bounding box center [208, 48] width 138 height 28
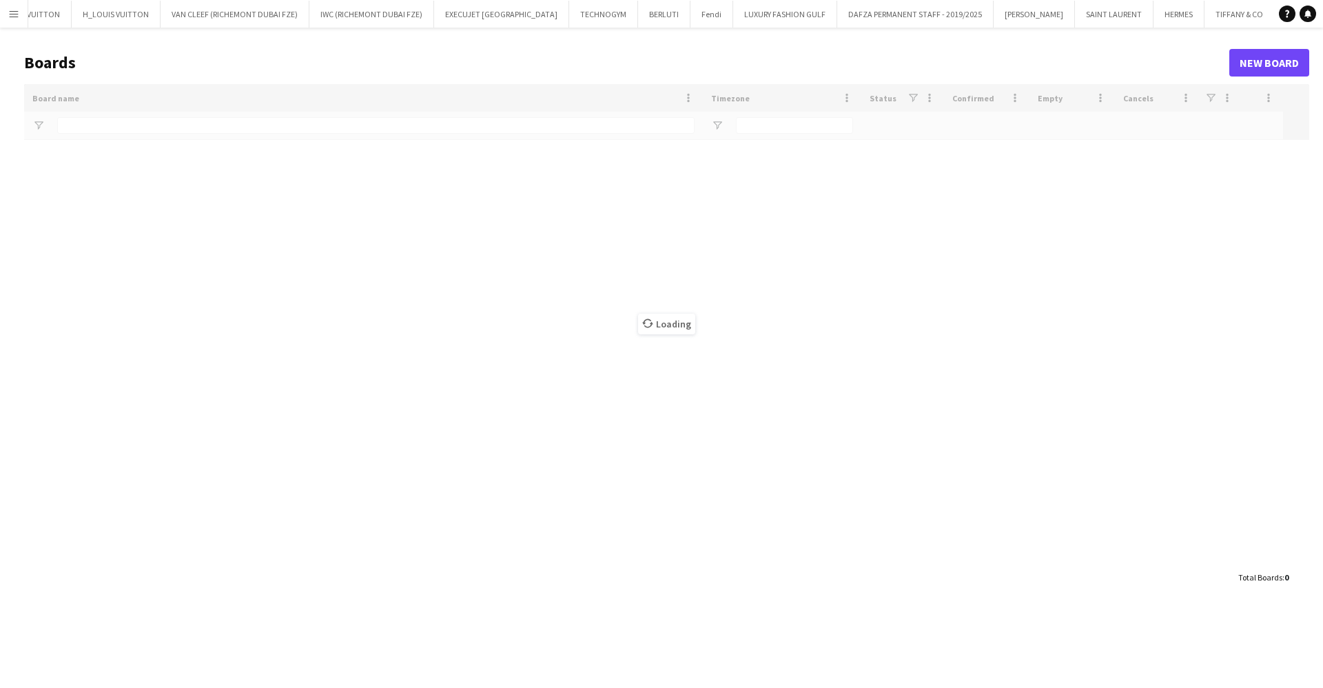
type input "***"
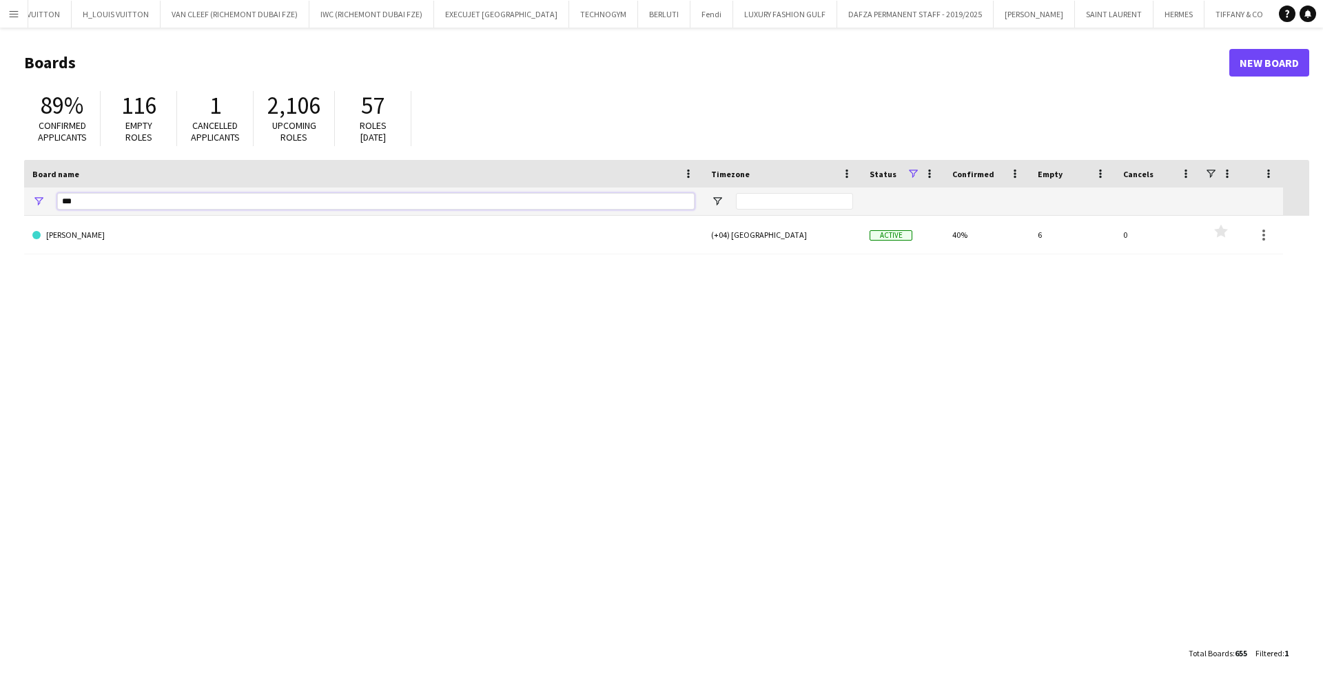
drag, startPoint x: 89, startPoint y: 202, endPoint x: 42, endPoint y: 200, distance: 46.9
click at [42, 200] on div "***" at bounding box center [363, 201] width 679 height 28
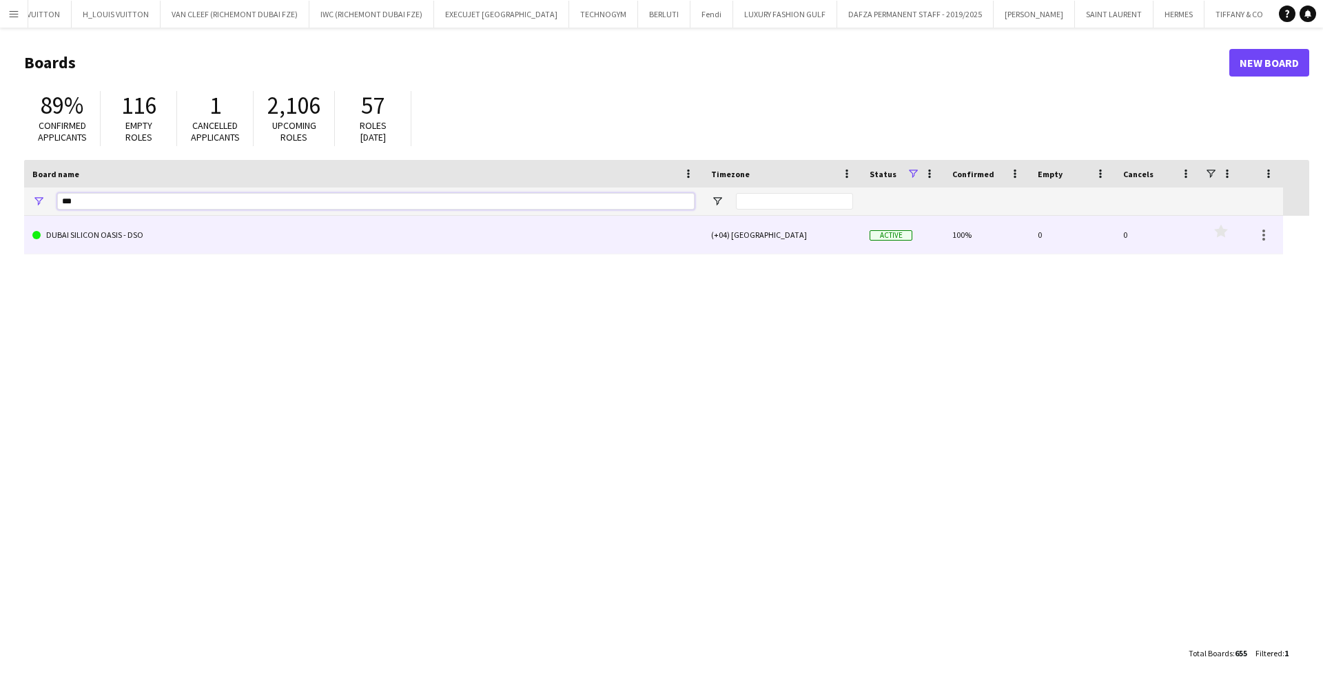
type input "***"
click at [54, 224] on link "DUBAI SILICON OASIS - DSO" at bounding box center [363, 235] width 662 height 39
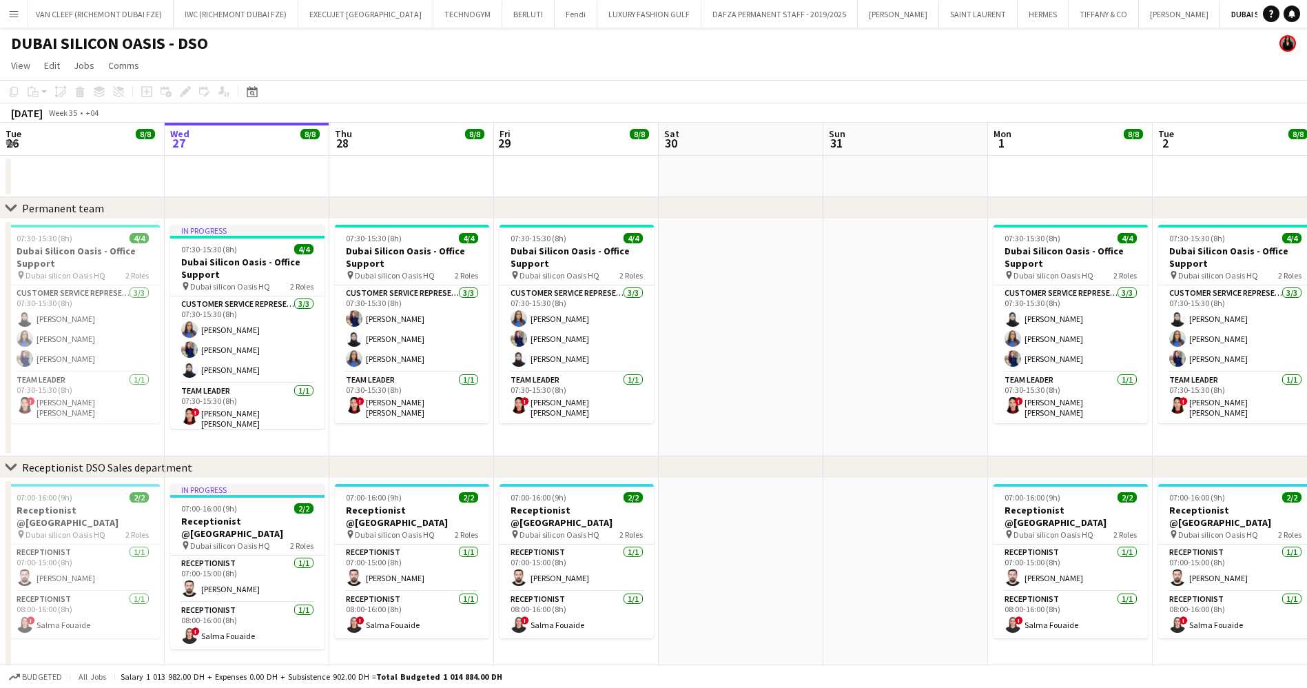
click at [12, 13] on app-icon "Menu" at bounding box center [13, 13] width 11 height 11
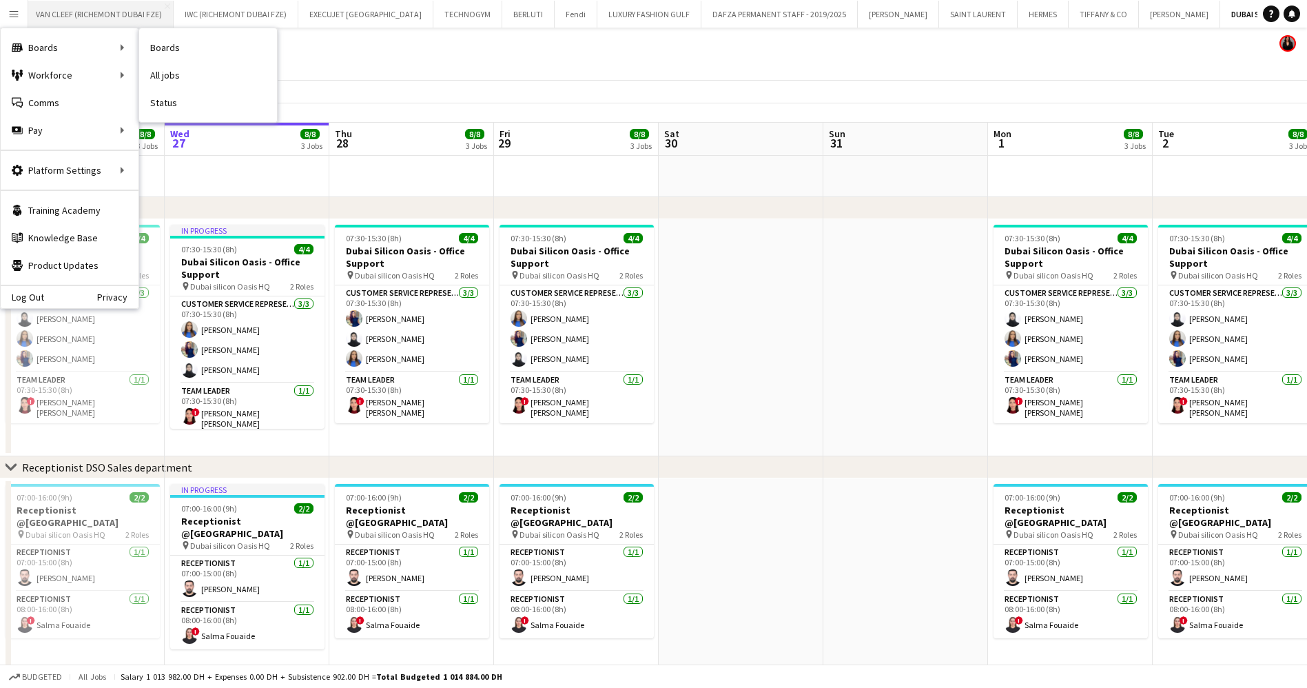
drag, startPoint x: 223, startPoint y: 39, endPoint x: 135, endPoint y: 1, distance: 95.4
click at [223, 39] on link "Boards" at bounding box center [208, 48] width 138 height 28
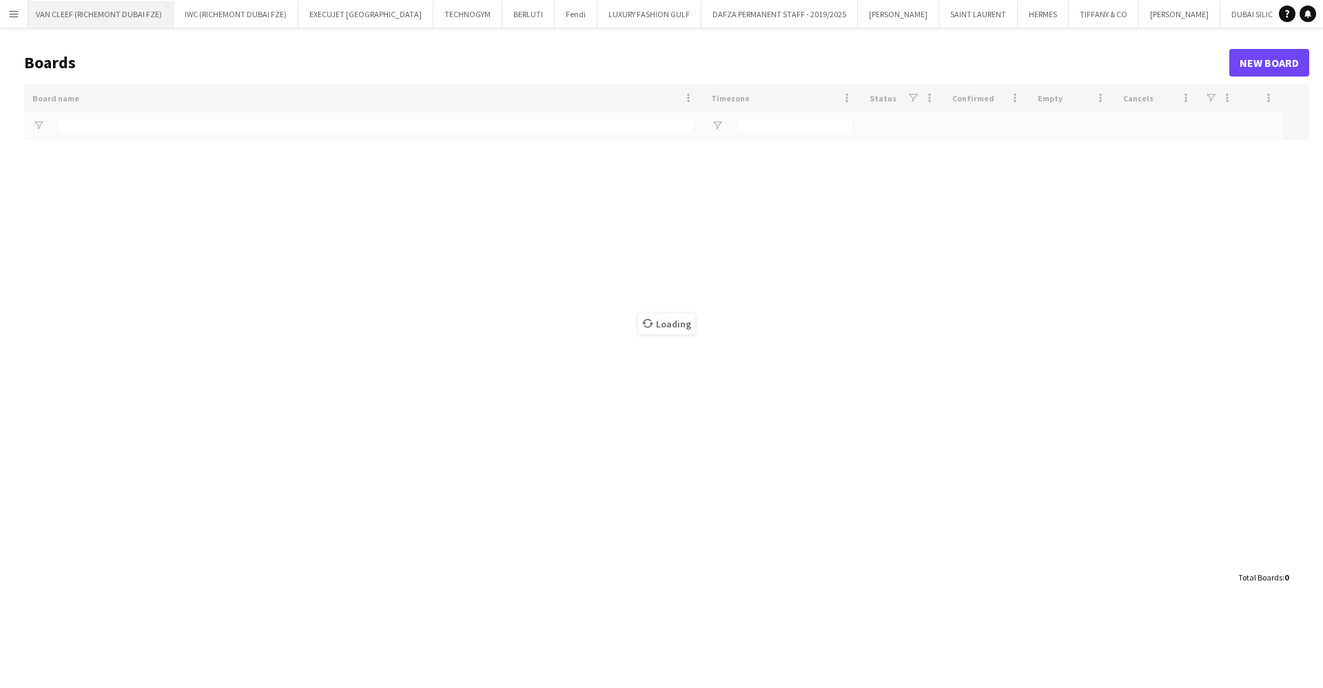
scroll to position [0, 170]
type input "***"
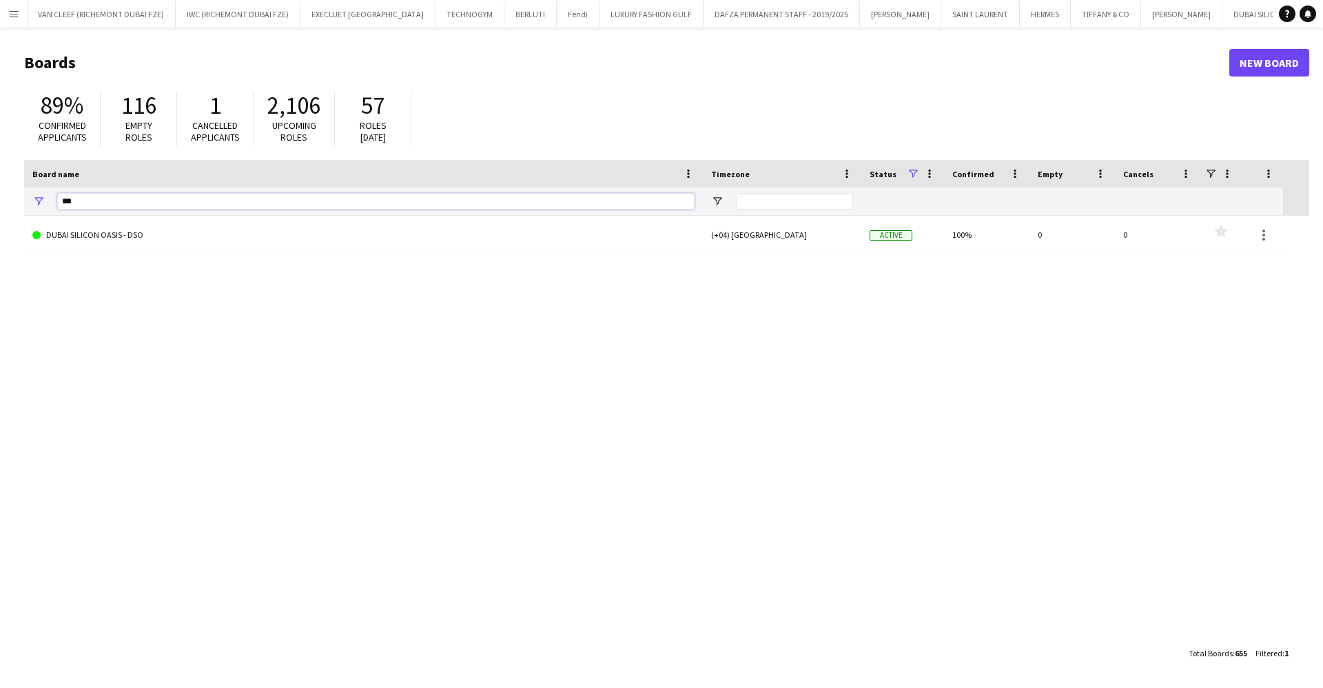
drag, startPoint x: 96, startPoint y: 202, endPoint x: 0, endPoint y: 199, distance: 96.5
click at [0, 199] on main "Boards New Board 89% Confirmed applicants 116 Empty roles 1 Cancelled applicant…" at bounding box center [661, 358] width 1323 height 660
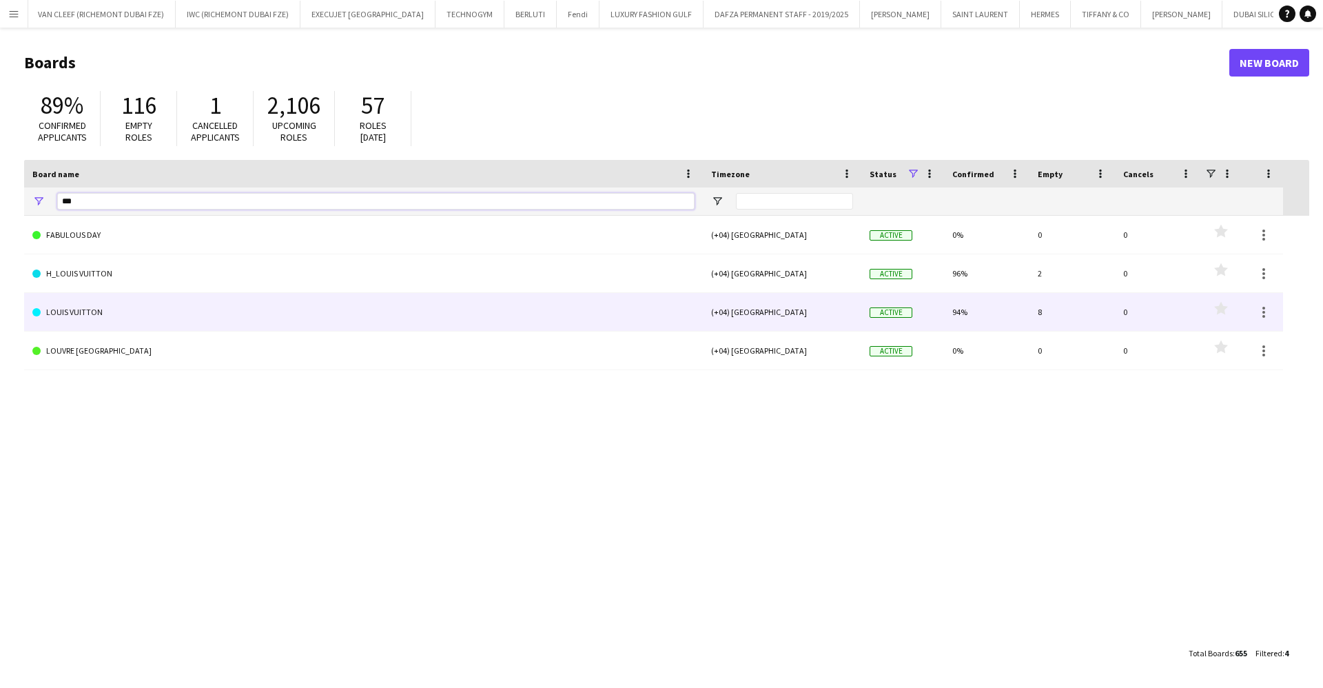
type input "***"
click at [90, 307] on link "LOUIS VUITTON" at bounding box center [363, 312] width 662 height 39
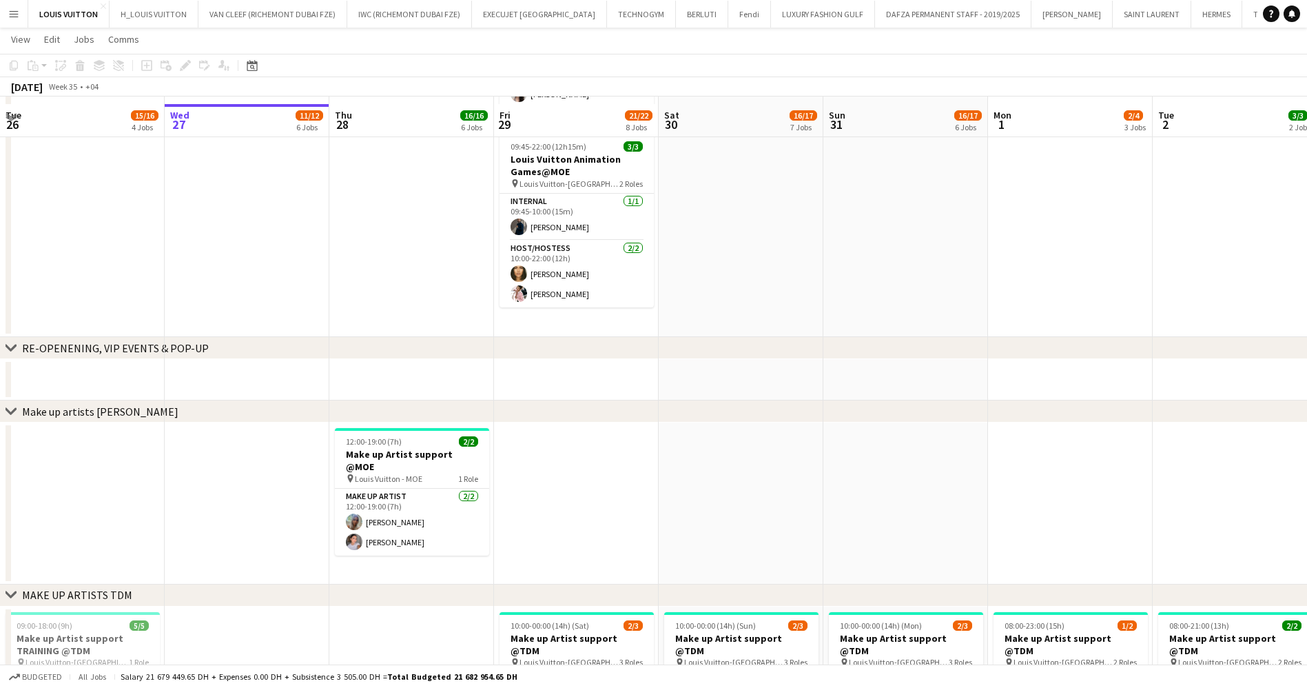
scroll to position [310, 0]
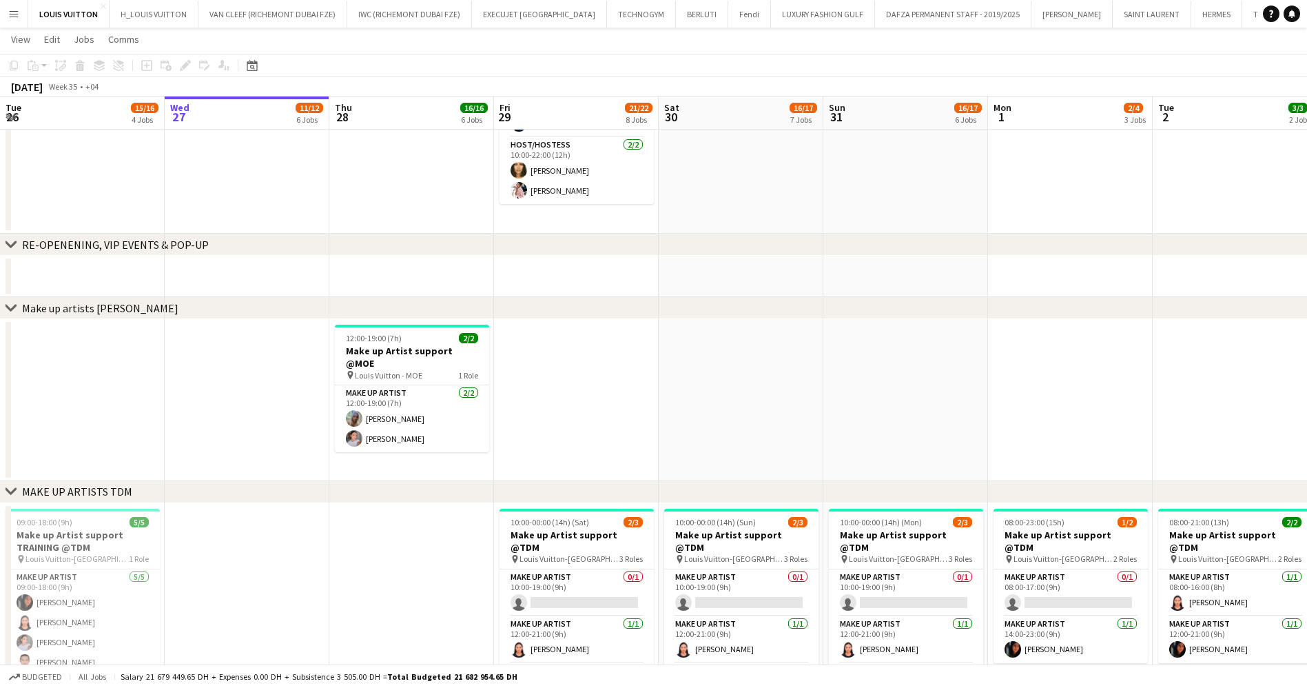
drag, startPoint x: 759, startPoint y: 343, endPoint x: 410, endPoint y: 374, distance: 350.0
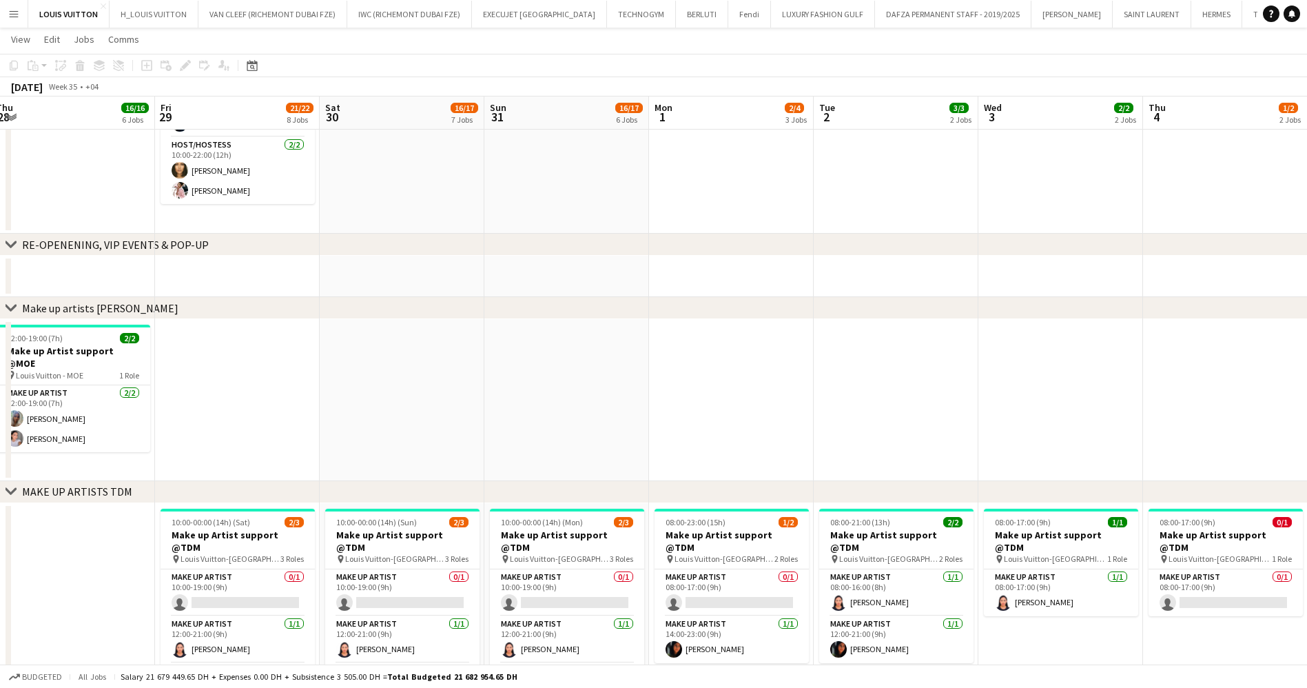
drag, startPoint x: 540, startPoint y: 376, endPoint x: 551, endPoint y: 376, distance: 11.0
